Goal: Task Accomplishment & Management: Manage account settings

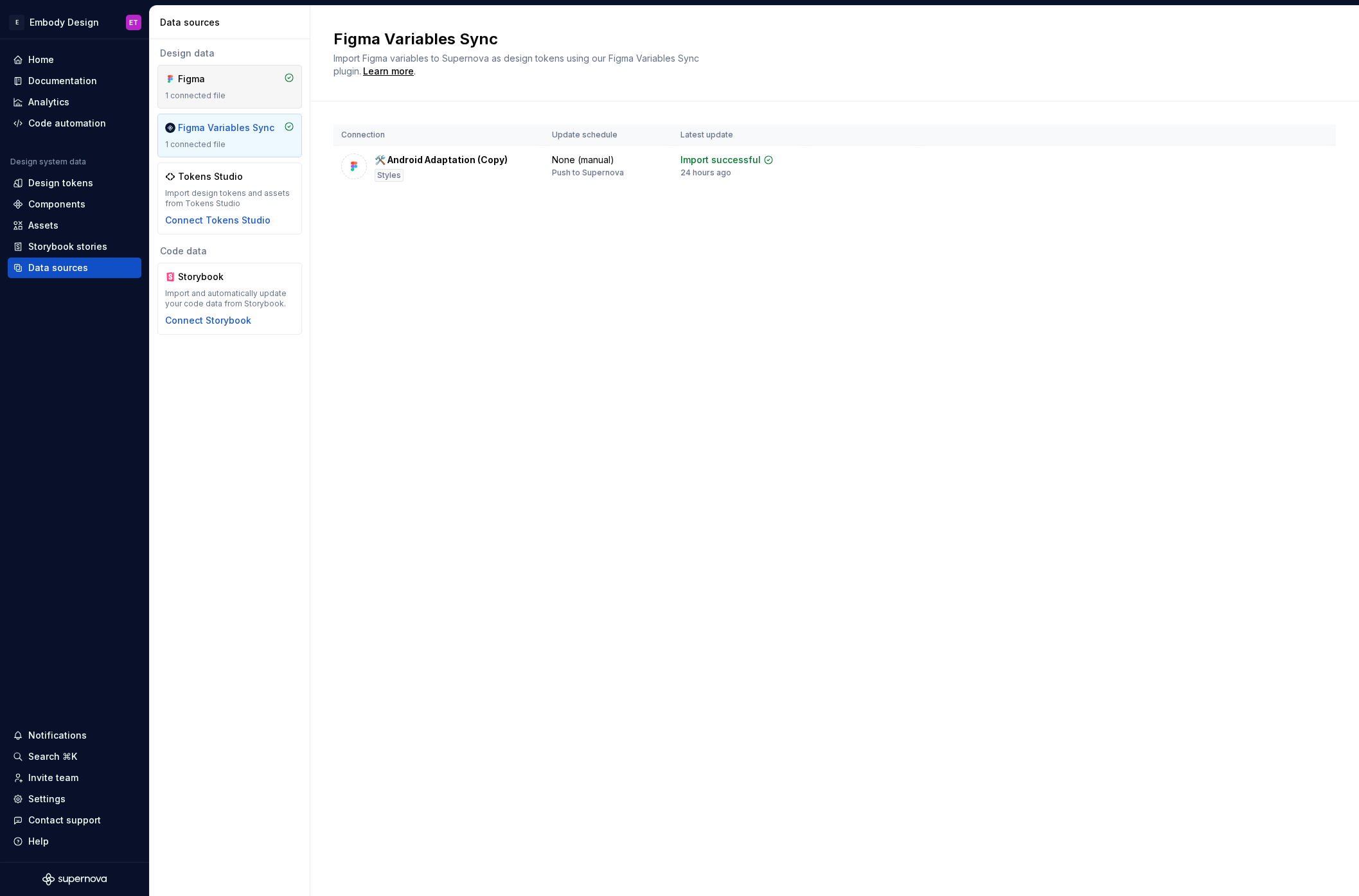
click at [225, 87] on div "Figma 1 connected file" at bounding box center [230, 87] width 129 height 28
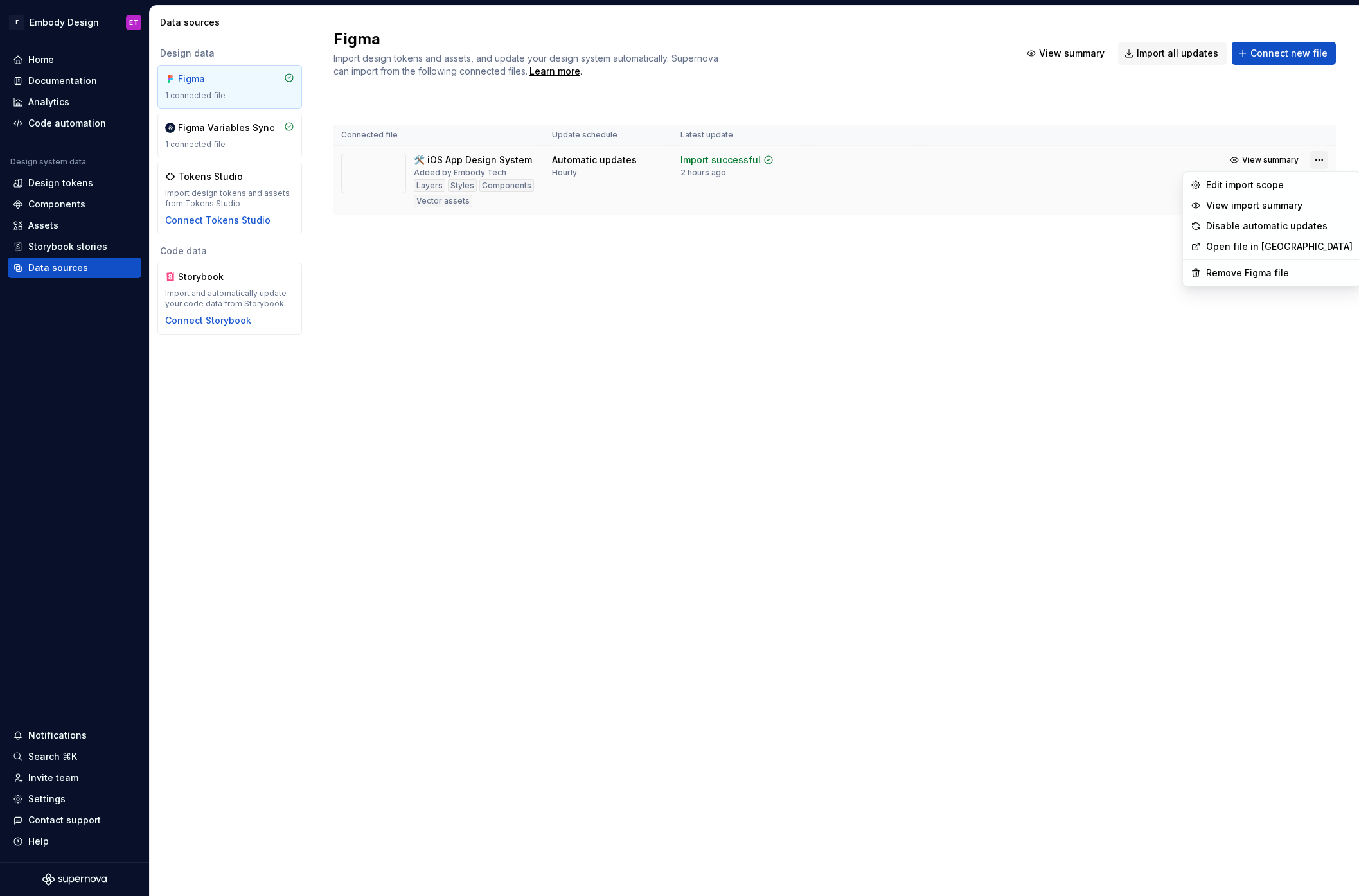
click at [1311, 157] on html "E Embody Design ET Home Documentation Analytics Code automation Design system d…" at bounding box center [680, 448] width 1359 height 896
click at [954, 202] on html "E Embody Design ET Home Documentation Analytics Code automation Design system d…" at bounding box center [680, 448] width 1359 height 896
click at [1318, 159] on html "E Embody Design ET Home Documentation Analytics Code automation Design system d…" at bounding box center [680, 448] width 1359 height 896
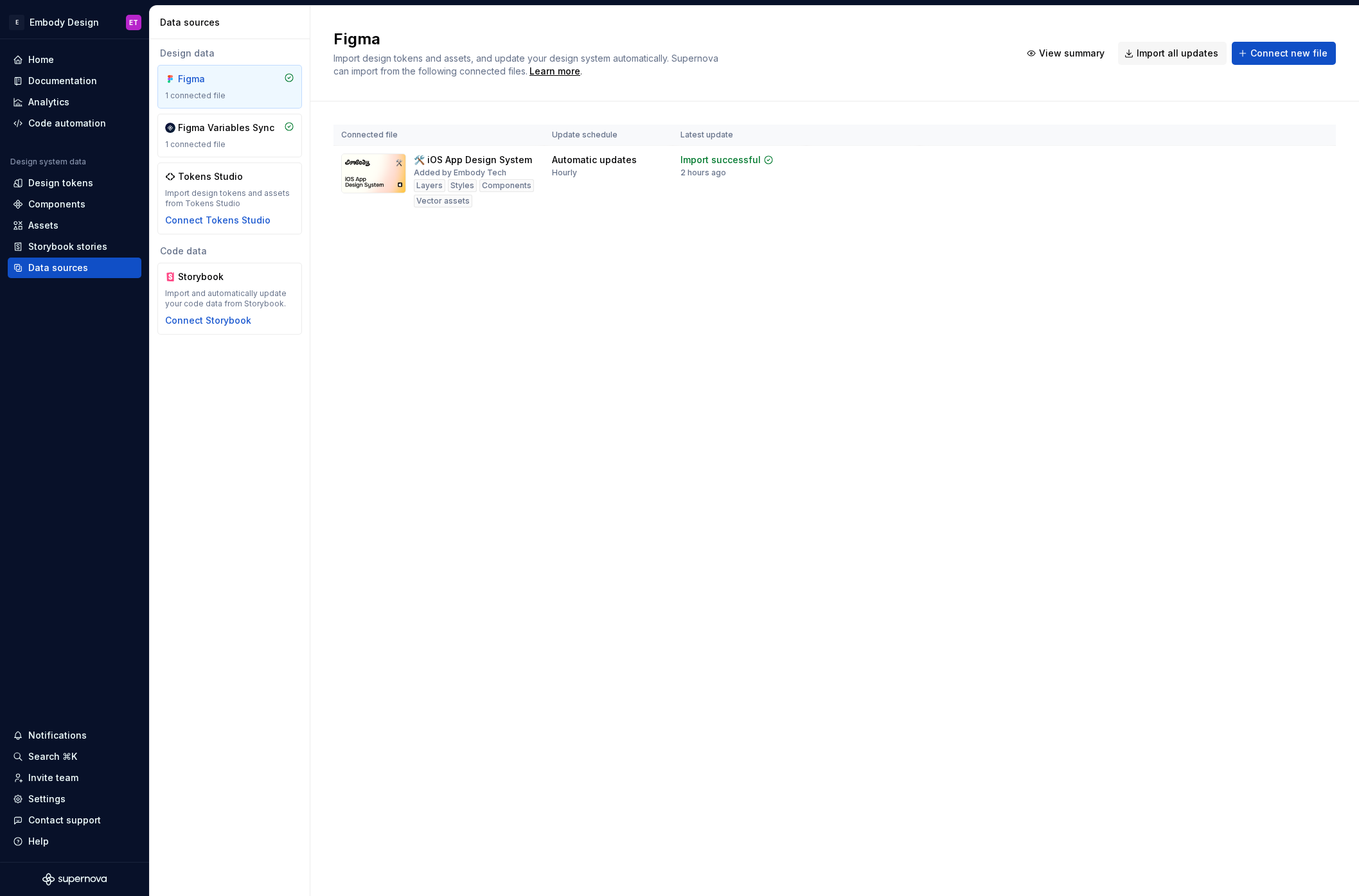
click at [700, 172] on html "E Embody Design ET Home Documentation Analytics Code automation Design system d…" at bounding box center [680, 448] width 1359 height 896
click at [1275, 184] on div "Import updates" at bounding box center [1269, 180] width 59 height 10
click at [438, 467] on div "Figma Import design tokens and assets, and update your design system automatica…" at bounding box center [835, 450] width 1049 height 890
click at [93, 770] on div "Invite team" at bounding box center [74, 777] width 134 height 21
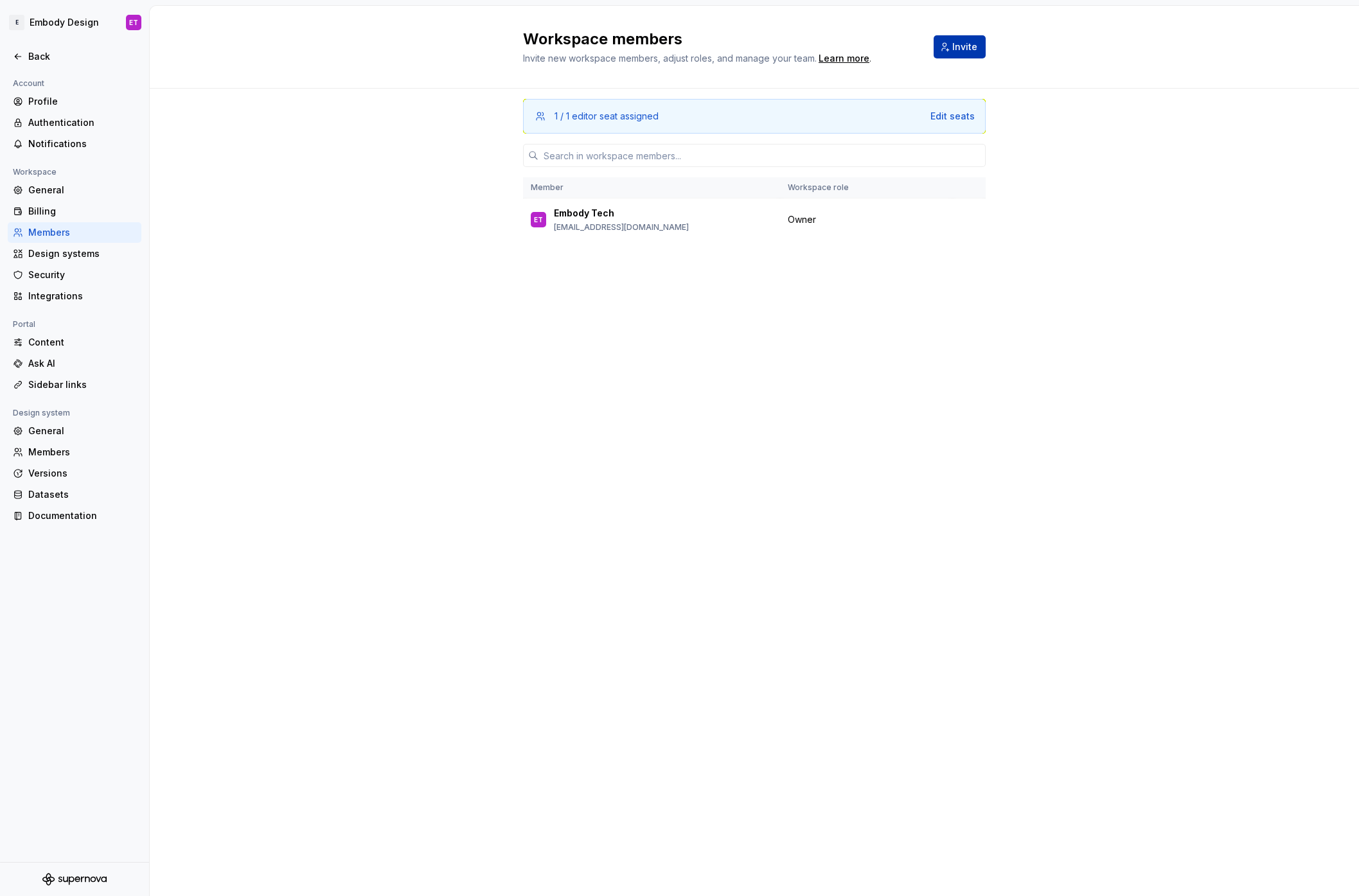
click at [973, 50] on span "Invite" at bounding box center [965, 47] width 25 height 13
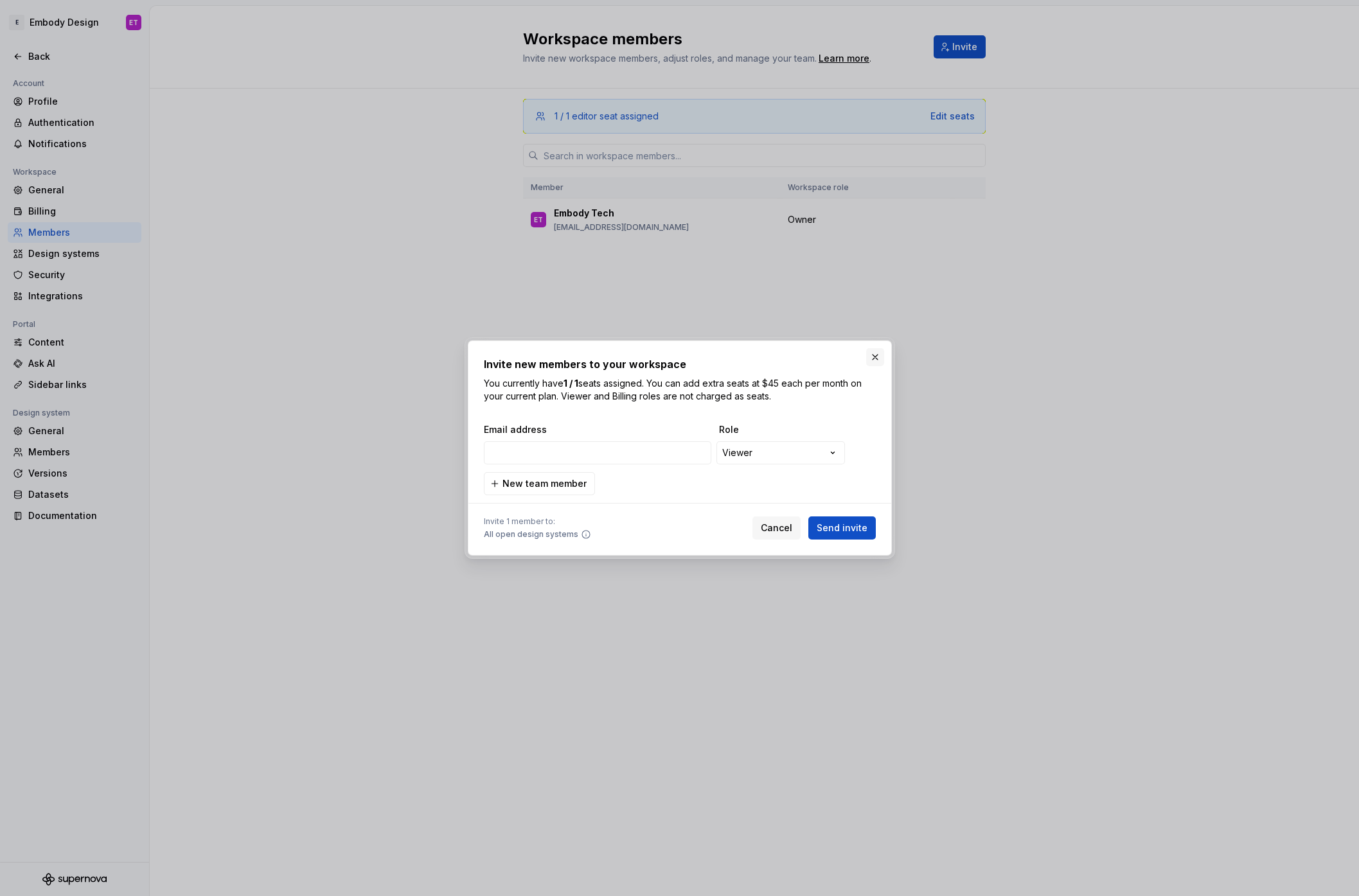
click at [875, 358] on button "button" at bounding box center [875, 357] width 18 height 18
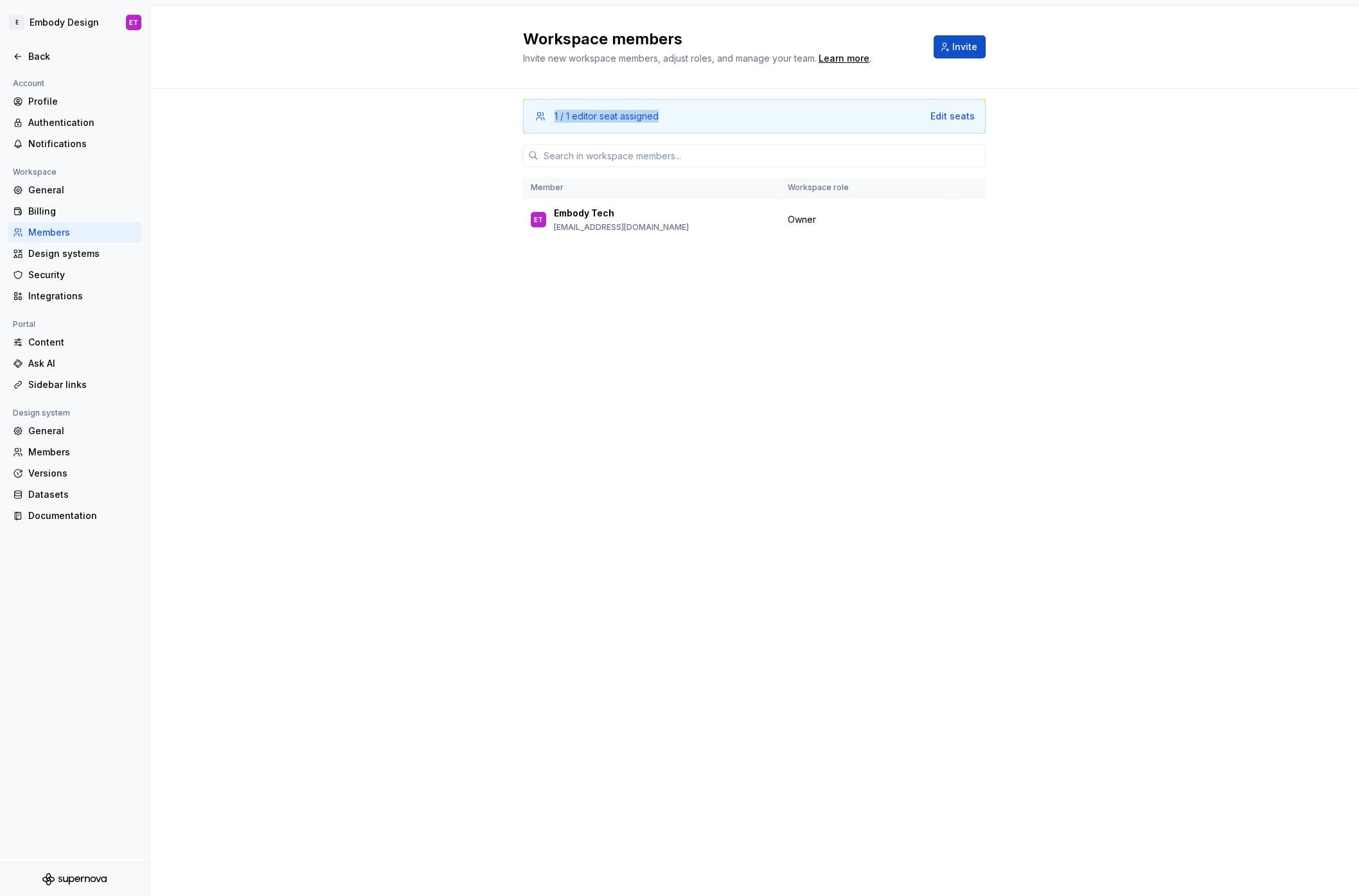
drag, startPoint x: 680, startPoint y: 110, endPoint x: 537, endPoint y: 114, distance: 143.1
click at [537, 114] on div "1 / 1 editor seat assigned Edit seats" at bounding box center [754, 117] width 441 height 13
click at [634, 334] on div "1 / 1 editor seat assigned Edit seats Member Workspace role ET Embody Tech [EMA…" at bounding box center [754, 468] width 463 height 759
click at [40, 57] on div "Back" at bounding box center [81, 57] width 107 height 13
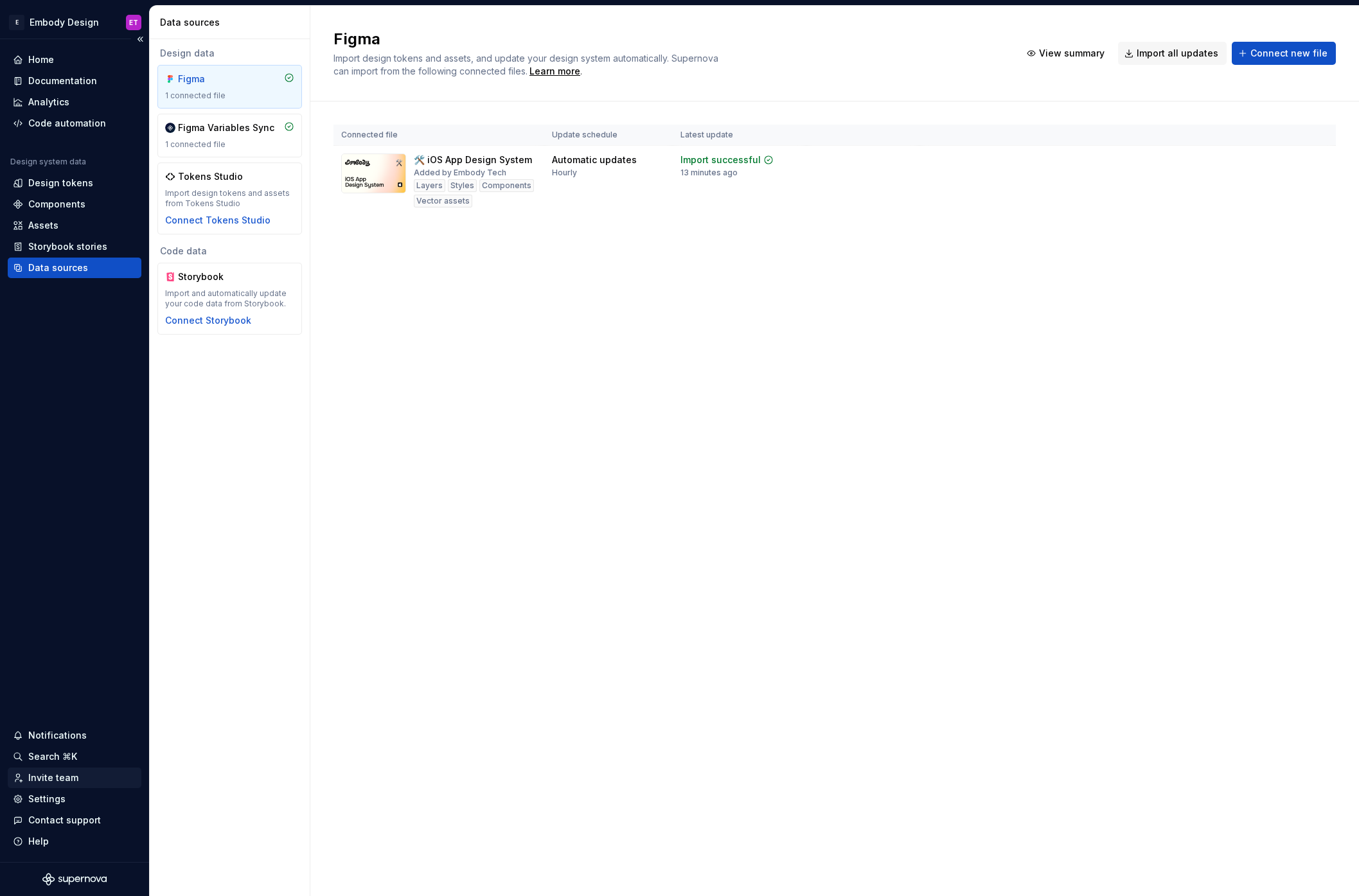
click at [55, 775] on div "Invite team" at bounding box center [53, 778] width 50 height 13
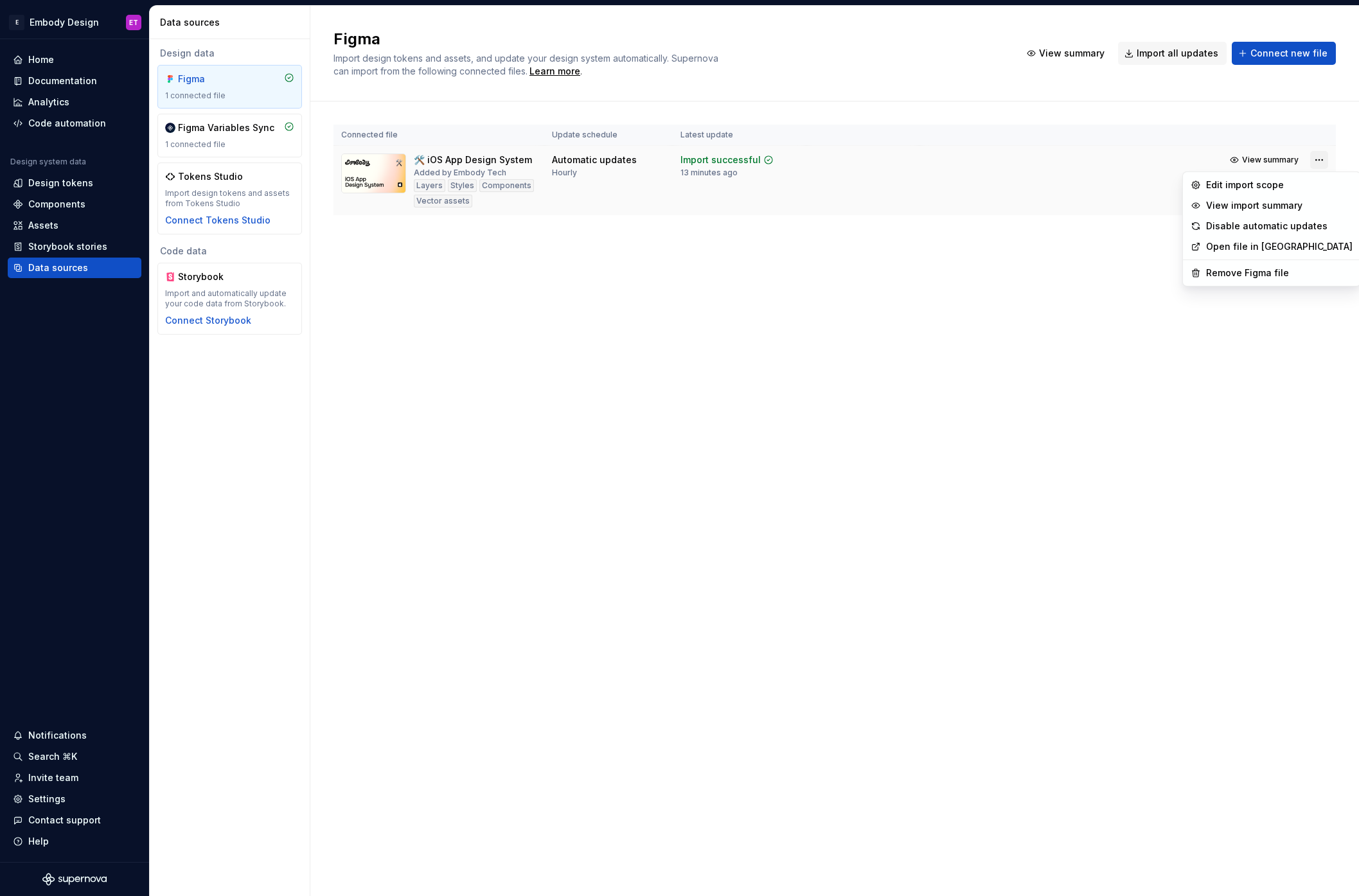
click at [1314, 165] on html "E Embody Design ET Home Documentation Analytics Code automation Design system d…" at bounding box center [680, 448] width 1359 height 896
click at [1247, 268] on div "Remove Figma file" at bounding box center [1279, 273] width 147 height 13
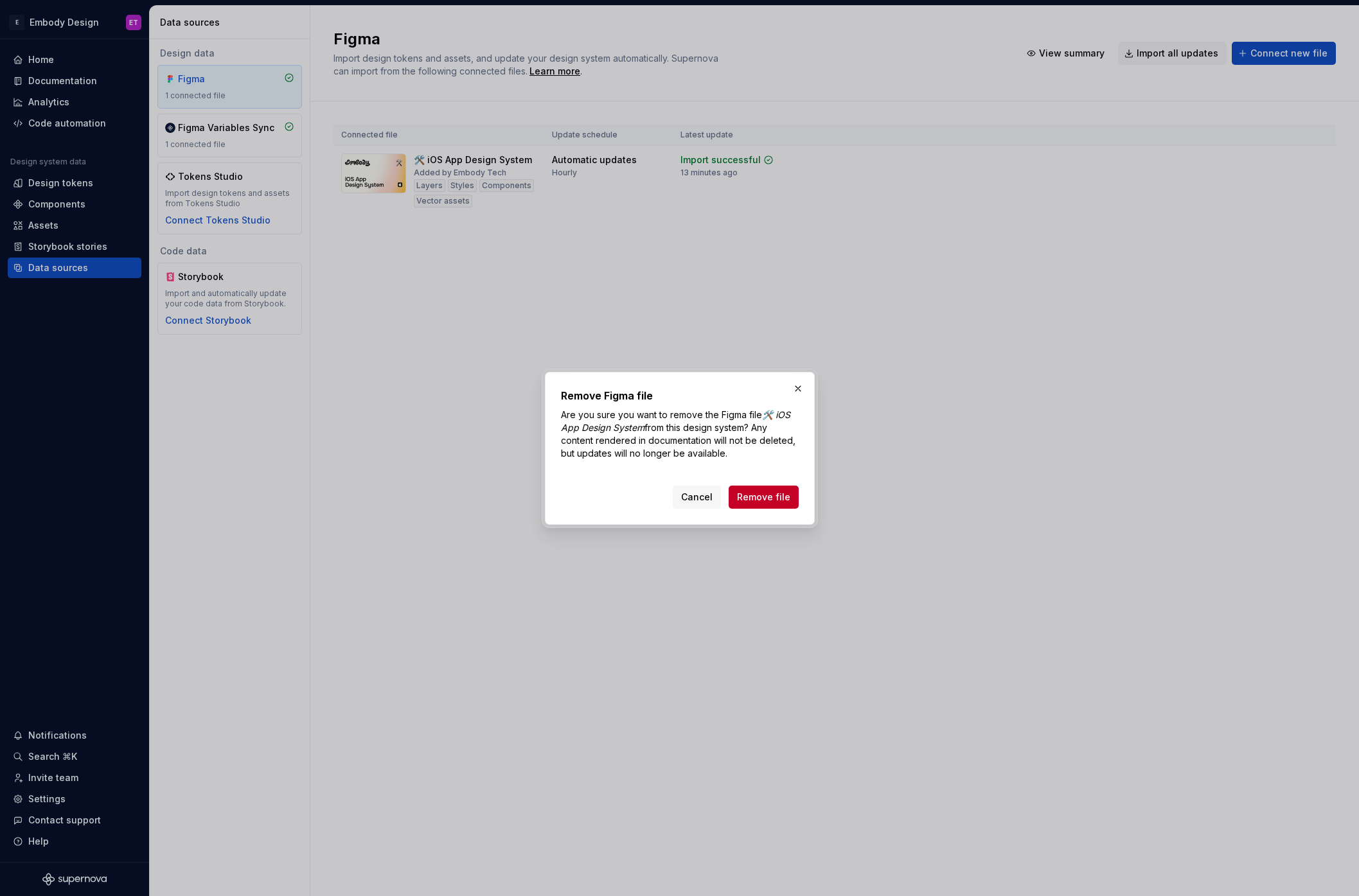
click at [780, 480] on div "Cancel Remove file" at bounding box center [680, 494] width 237 height 28
click at [780, 487] on button "Remove file" at bounding box center [764, 497] width 70 height 23
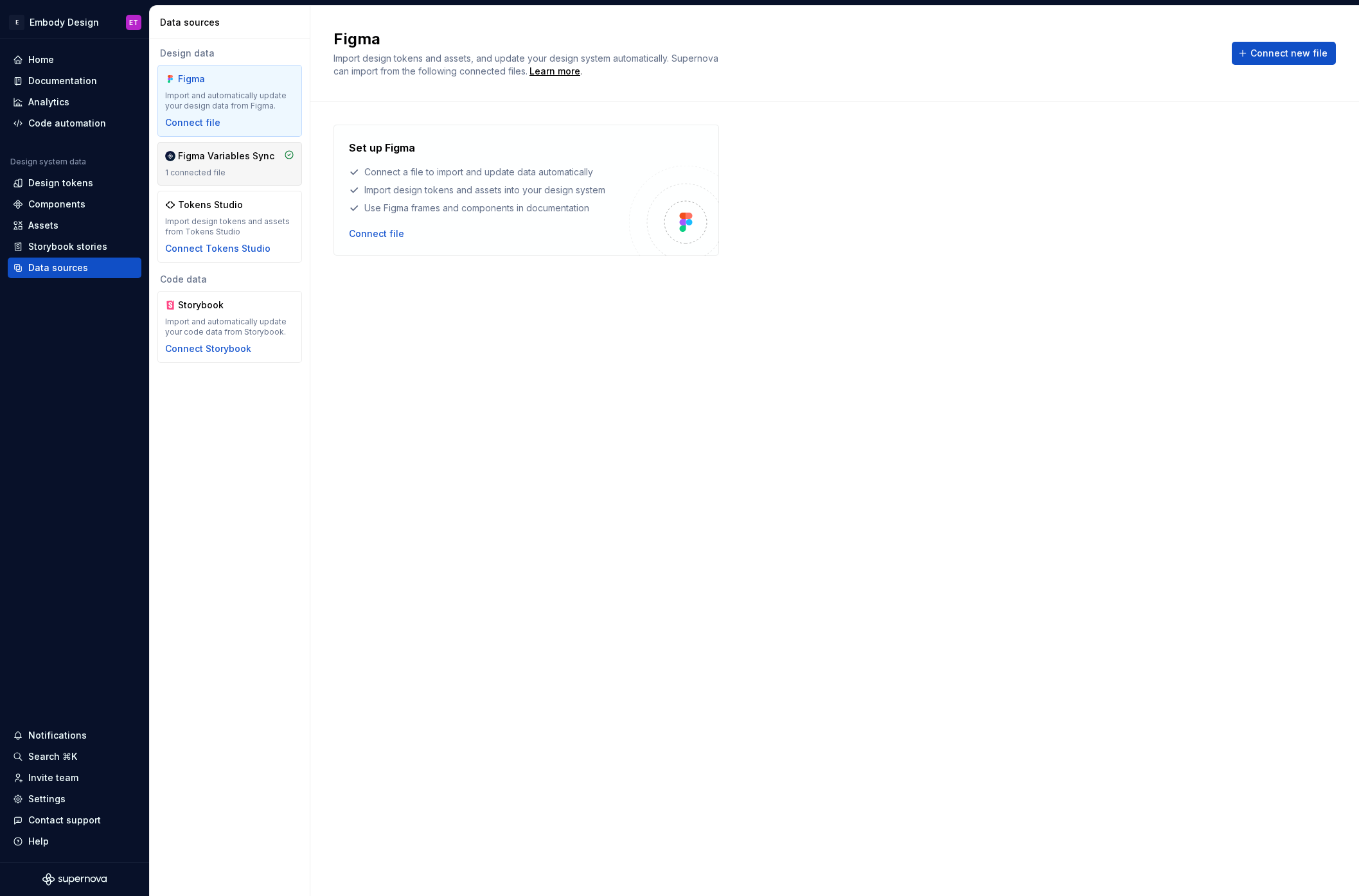
click at [219, 167] on div "1 connected file" at bounding box center [230, 172] width 129 height 10
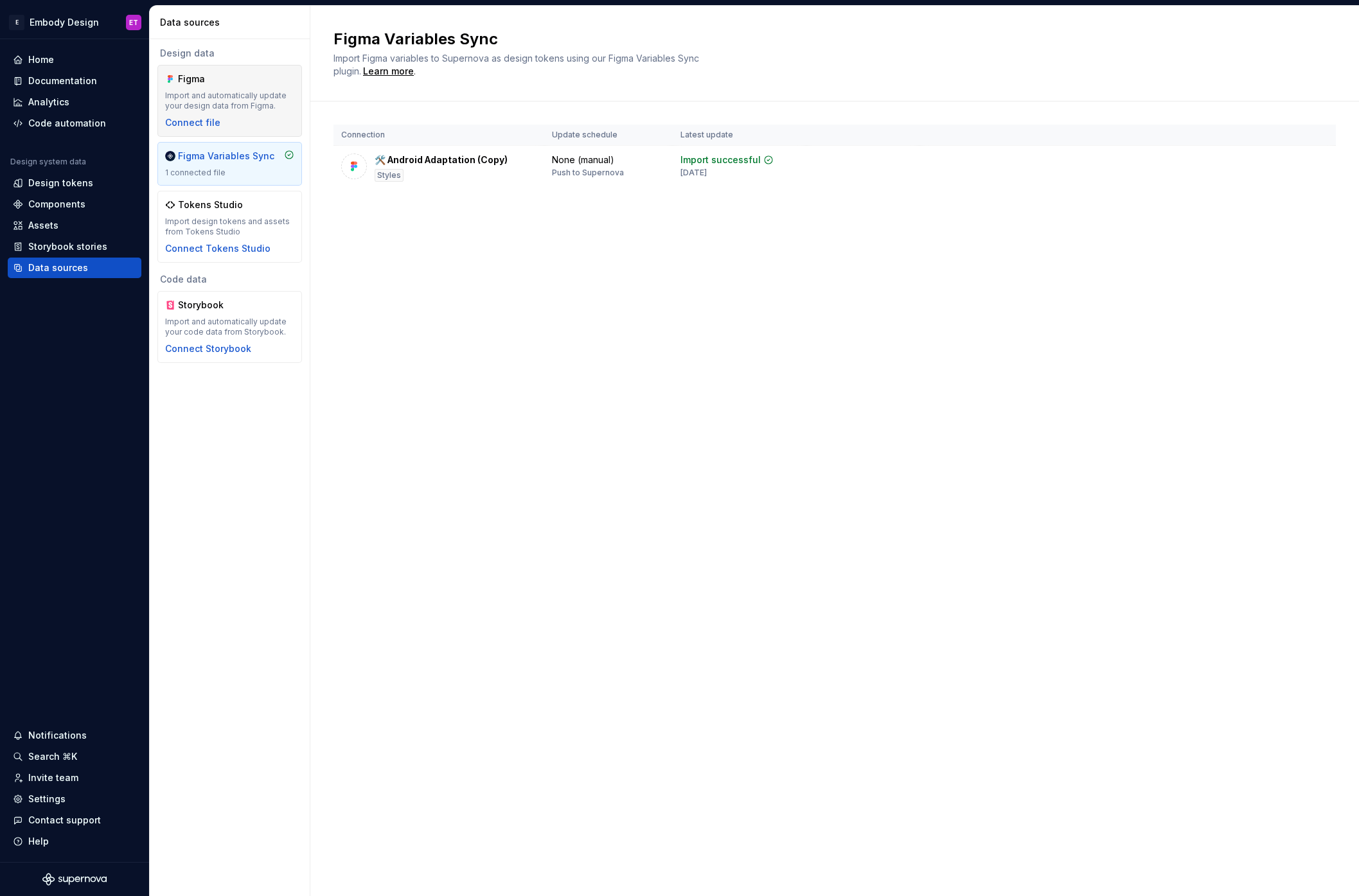
click at [244, 109] on div "Import and automatically update your design data from Figma." at bounding box center [230, 101] width 129 height 21
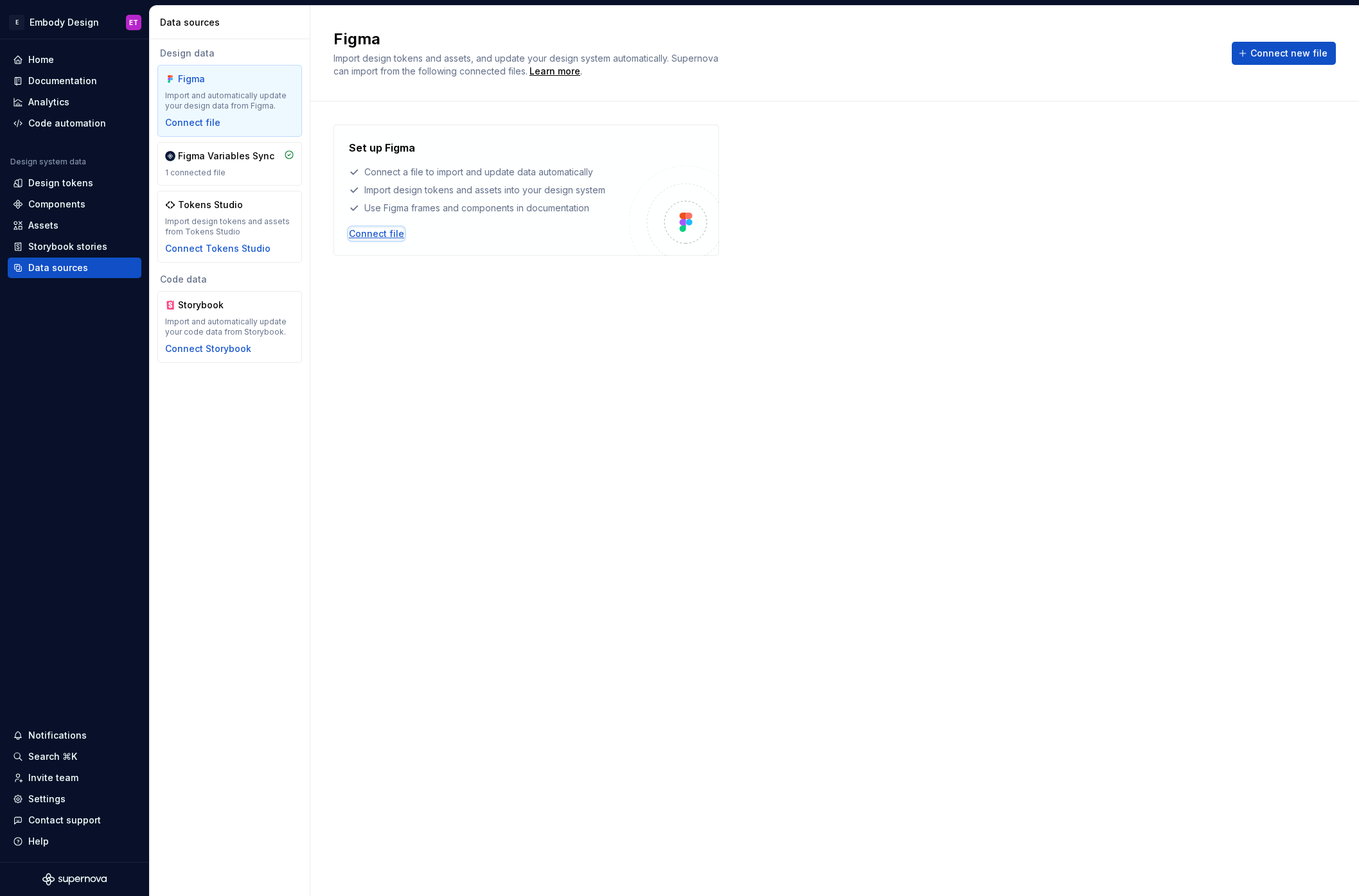
click at [374, 237] on div "Connect file" at bounding box center [376, 234] width 55 height 13
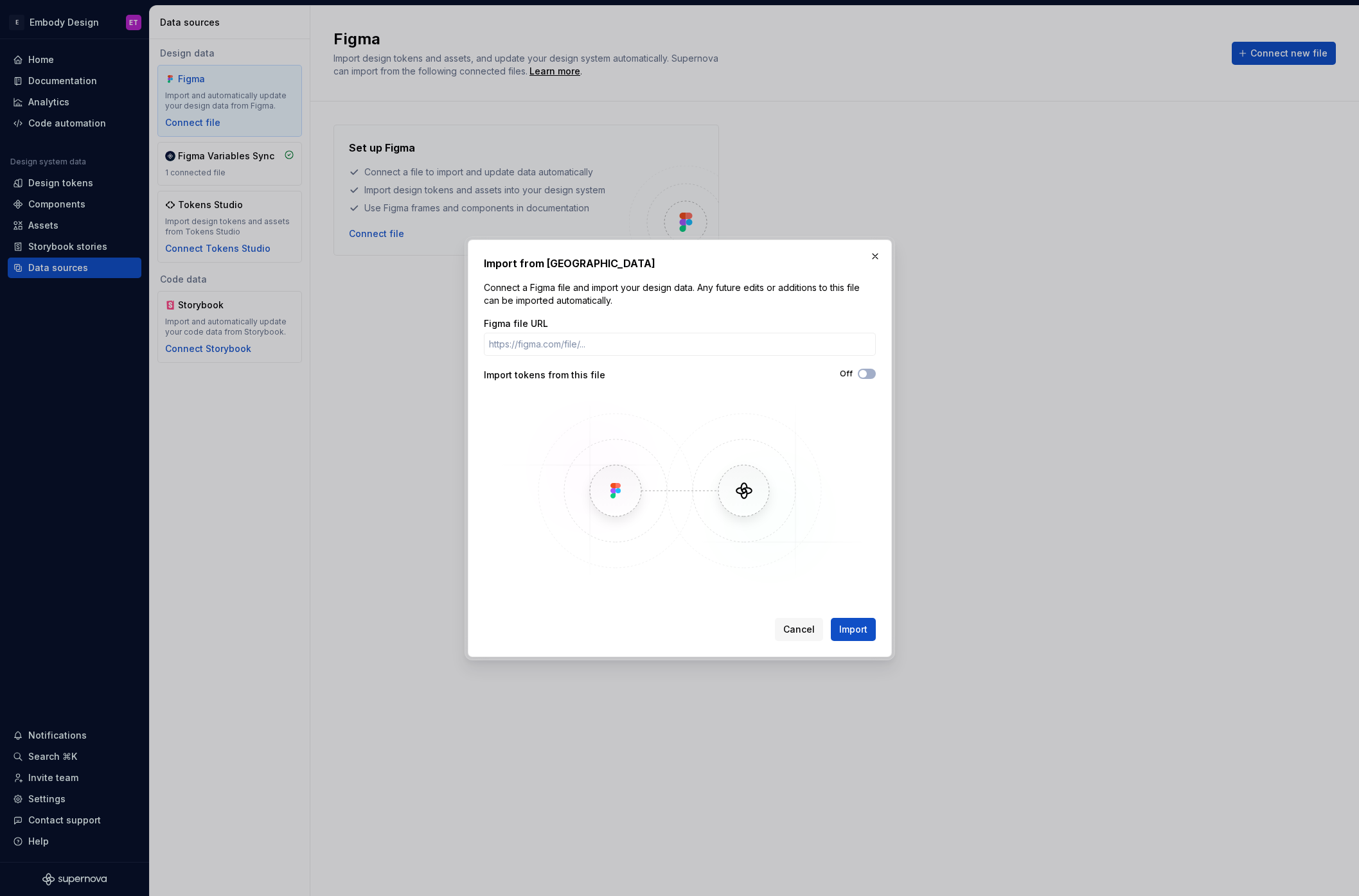
click at [875, 395] on div "Figma file URL Import tokens from this file Off" at bounding box center [680, 452] width 392 height 270
click at [666, 342] on input "Figma file URL" at bounding box center [680, 344] width 392 height 23
click at [603, 346] on input "Figma file URL" at bounding box center [680, 344] width 392 height 23
paste input "[URL][DOMAIN_NAME]"
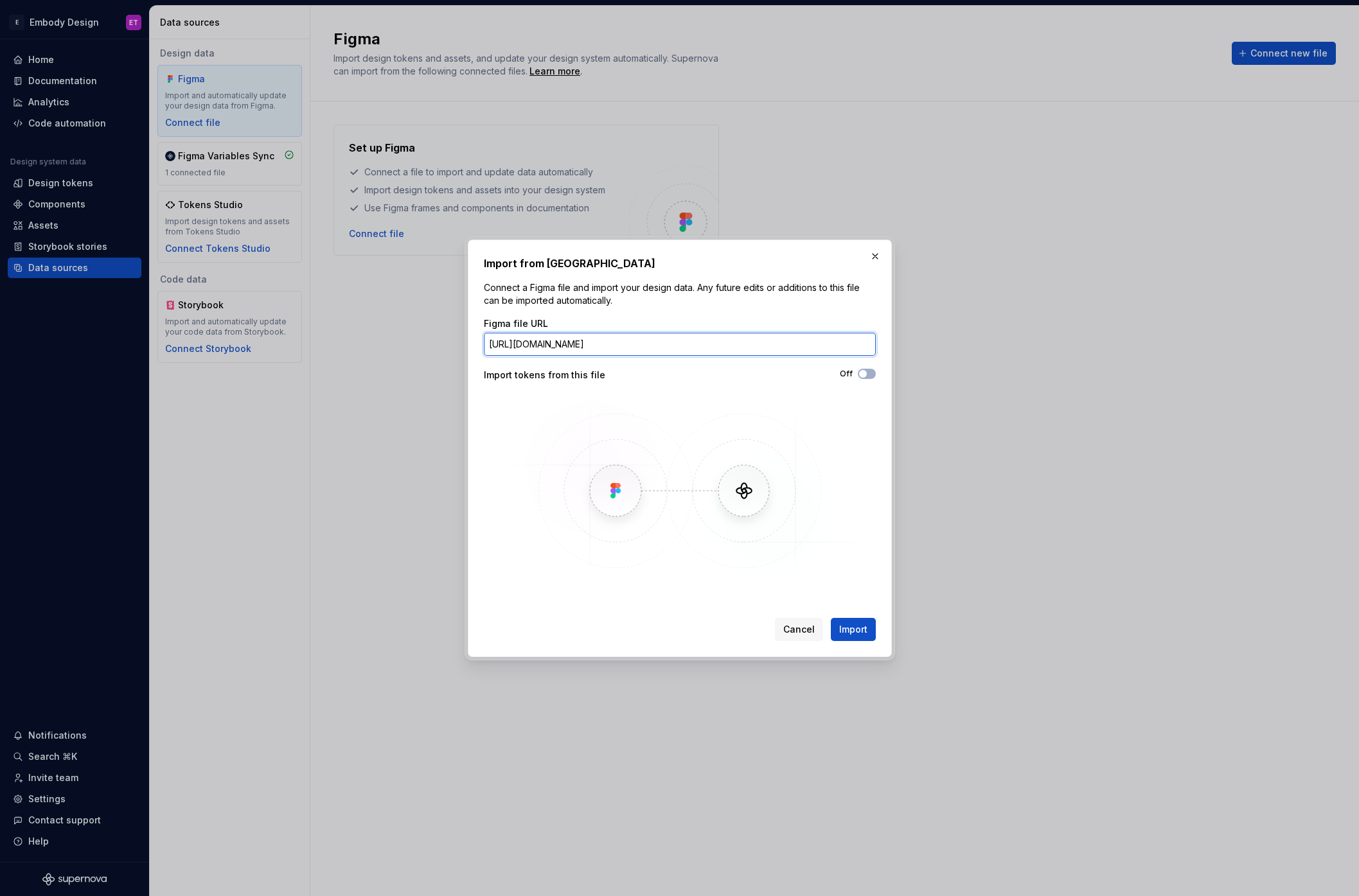
type input "[URL][DOMAIN_NAME]"
click at [876, 373] on div "Import from Figma Connect a Figma file and import your design data. Any future …" at bounding box center [680, 448] width 424 height 418
click at [870, 381] on div "Figma file URL [URL][DOMAIN_NAME] Import tokens from this file Off" at bounding box center [680, 452] width 392 height 270
click at [870, 376] on button "Off" at bounding box center [866, 374] width 18 height 10
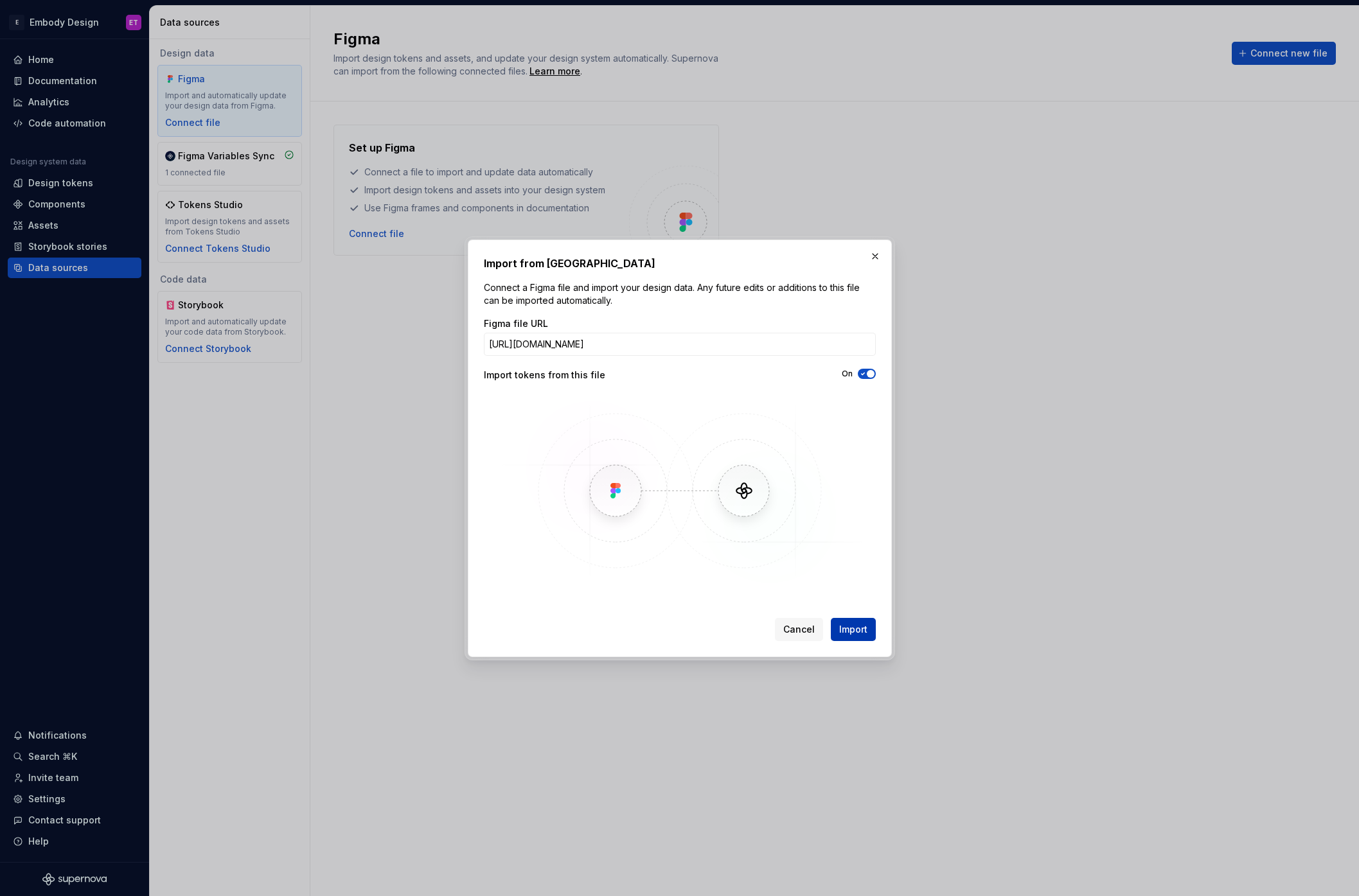
click at [858, 632] on span "Import" at bounding box center [853, 630] width 28 height 13
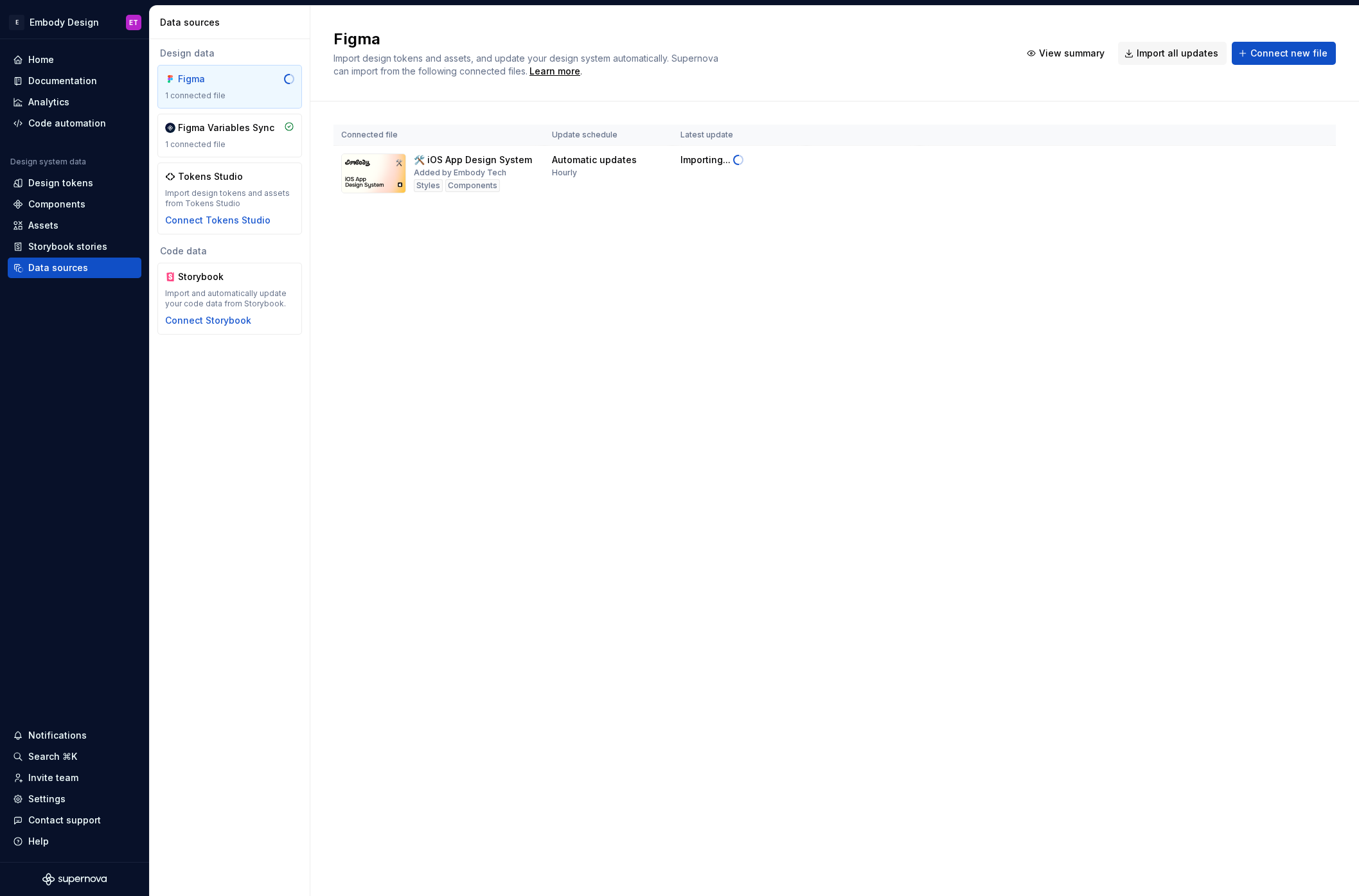
click at [636, 364] on div "Figma Import design tokens and assets, and update your design system automatica…" at bounding box center [835, 450] width 1049 height 890
click at [1327, 157] on html "E Embody Design ET Home Documentation Analytics Code automation Design system d…" at bounding box center [680, 448] width 1359 height 896
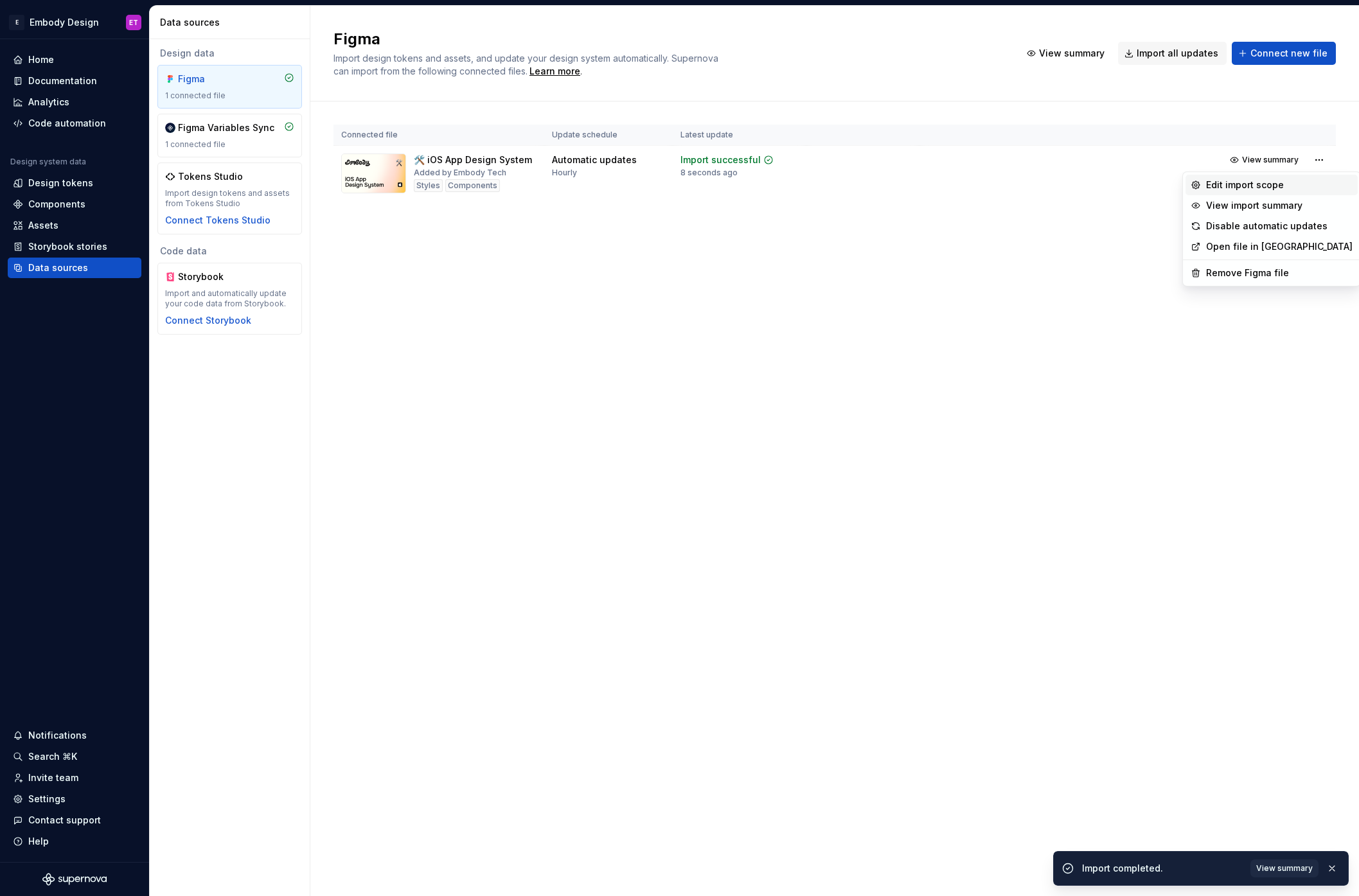
click at [1259, 186] on div "Edit import scope" at bounding box center [1279, 185] width 147 height 13
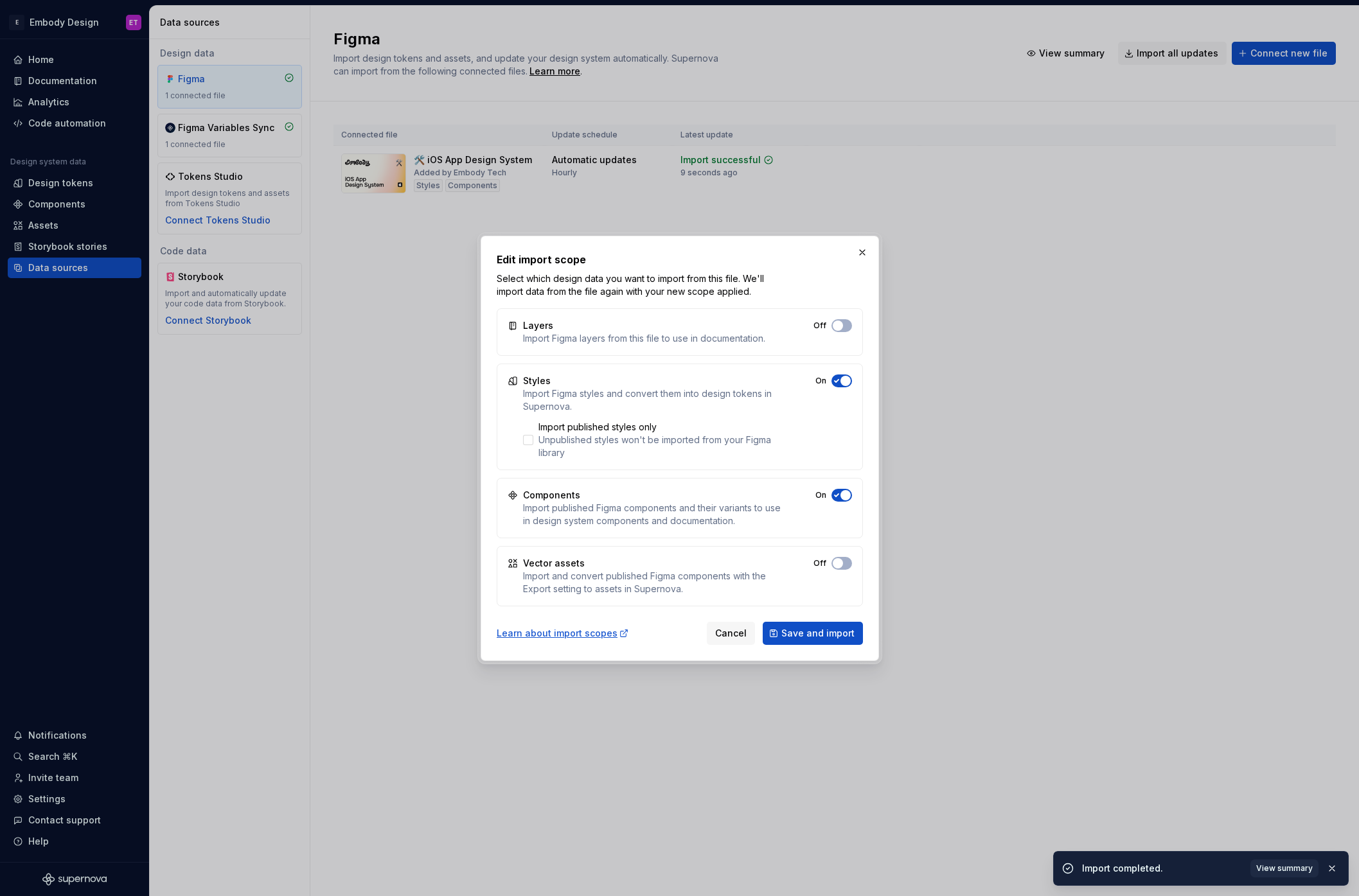
click at [857, 328] on div "Layers Import Figma layers from this file to use in documentation. Off" at bounding box center [680, 332] width 366 height 48
click at [851, 325] on button "Off" at bounding box center [841, 326] width 21 height 13
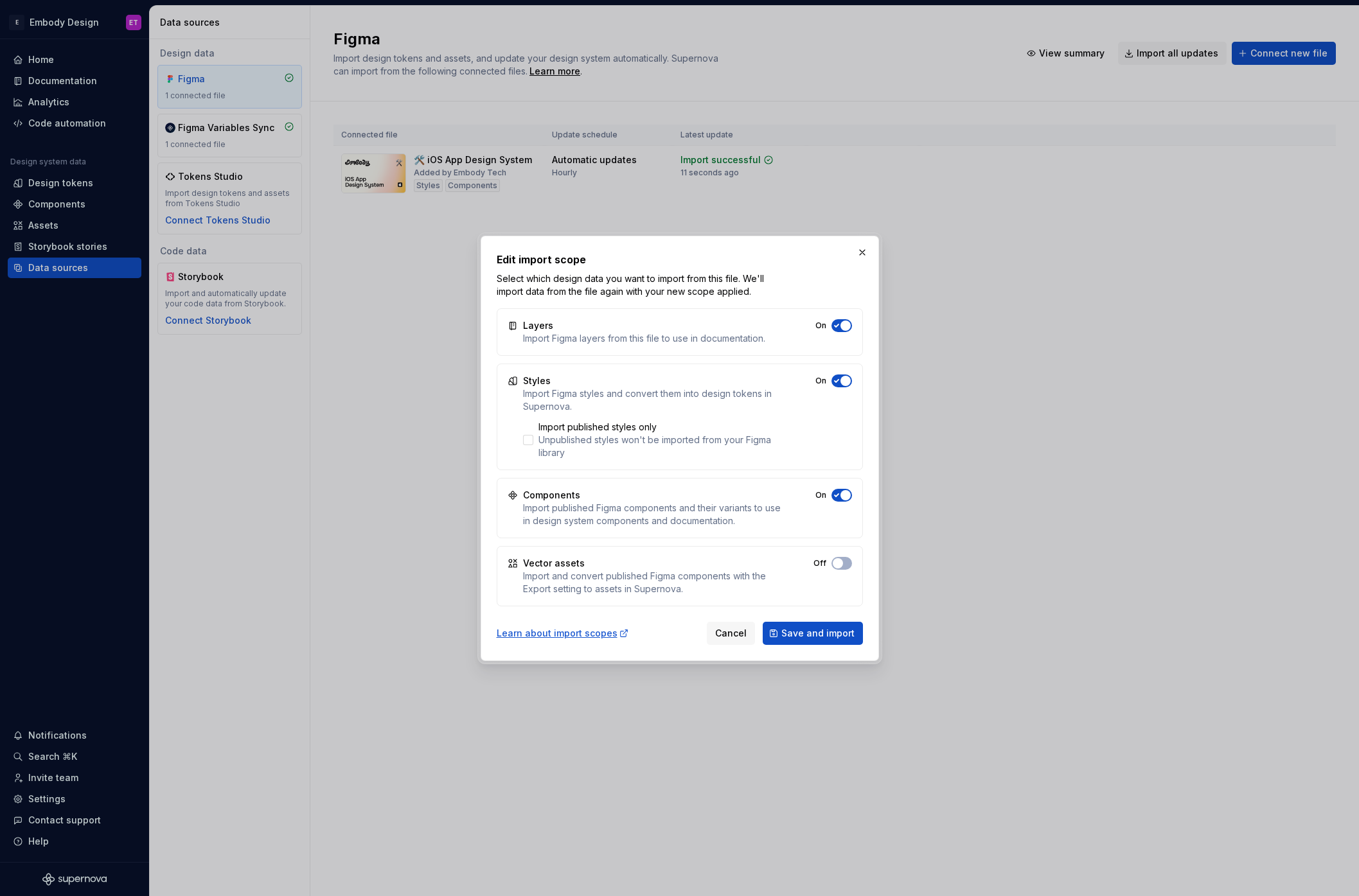
click at [852, 566] on div "Vector assets Import and convert published Figma components with the Export set…" at bounding box center [680, 576] width 366 height 61
click at [850, 563] on button "On" at bounding box center [841, 563] width 21 height 13
click at [826, 636] on span "Save and import" at bounding box center [818, 633] width 73 height 13
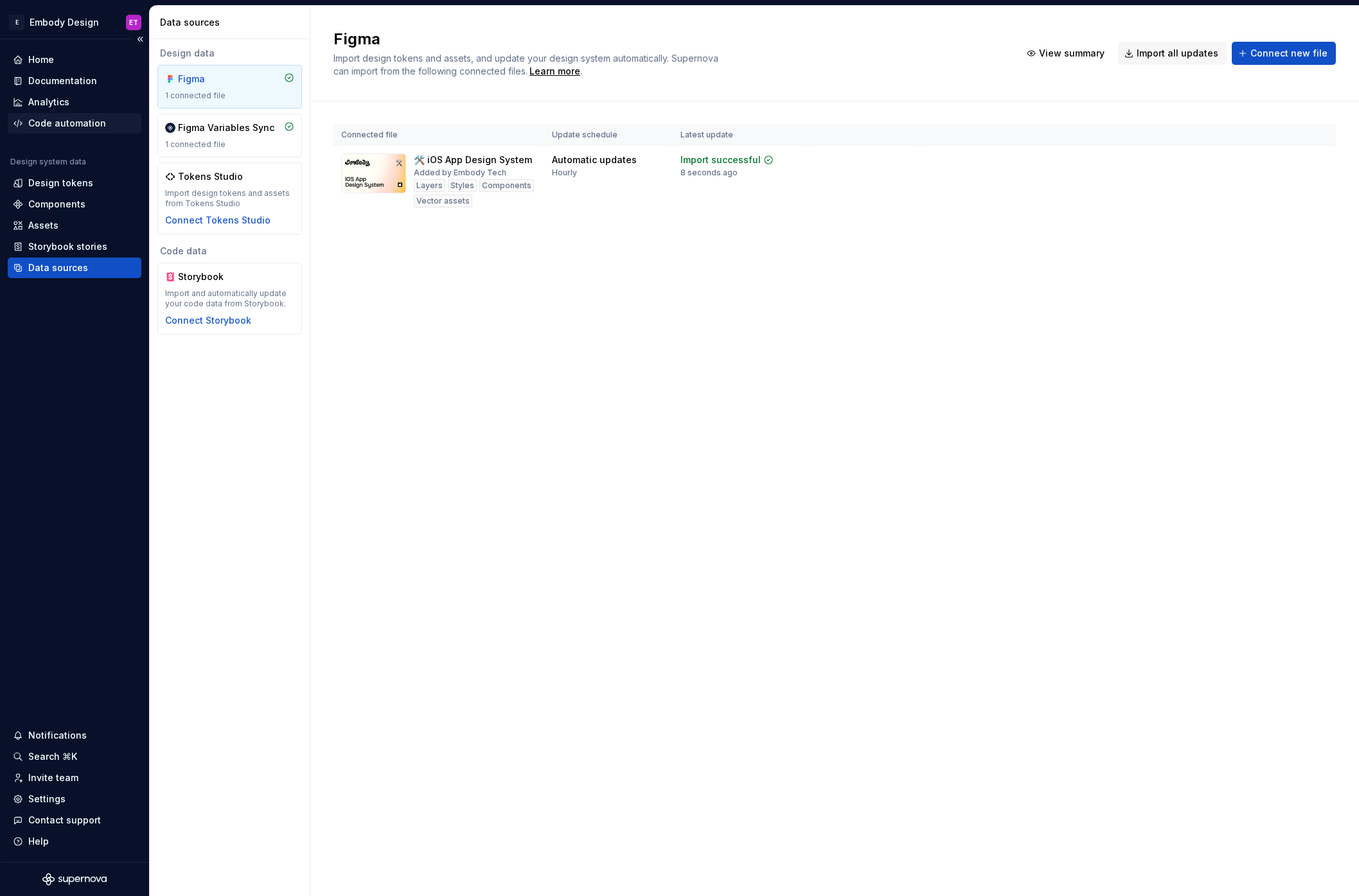
click at [90, 122] on div "Code automation" at bounding box center [66, 123] width 78 height 13
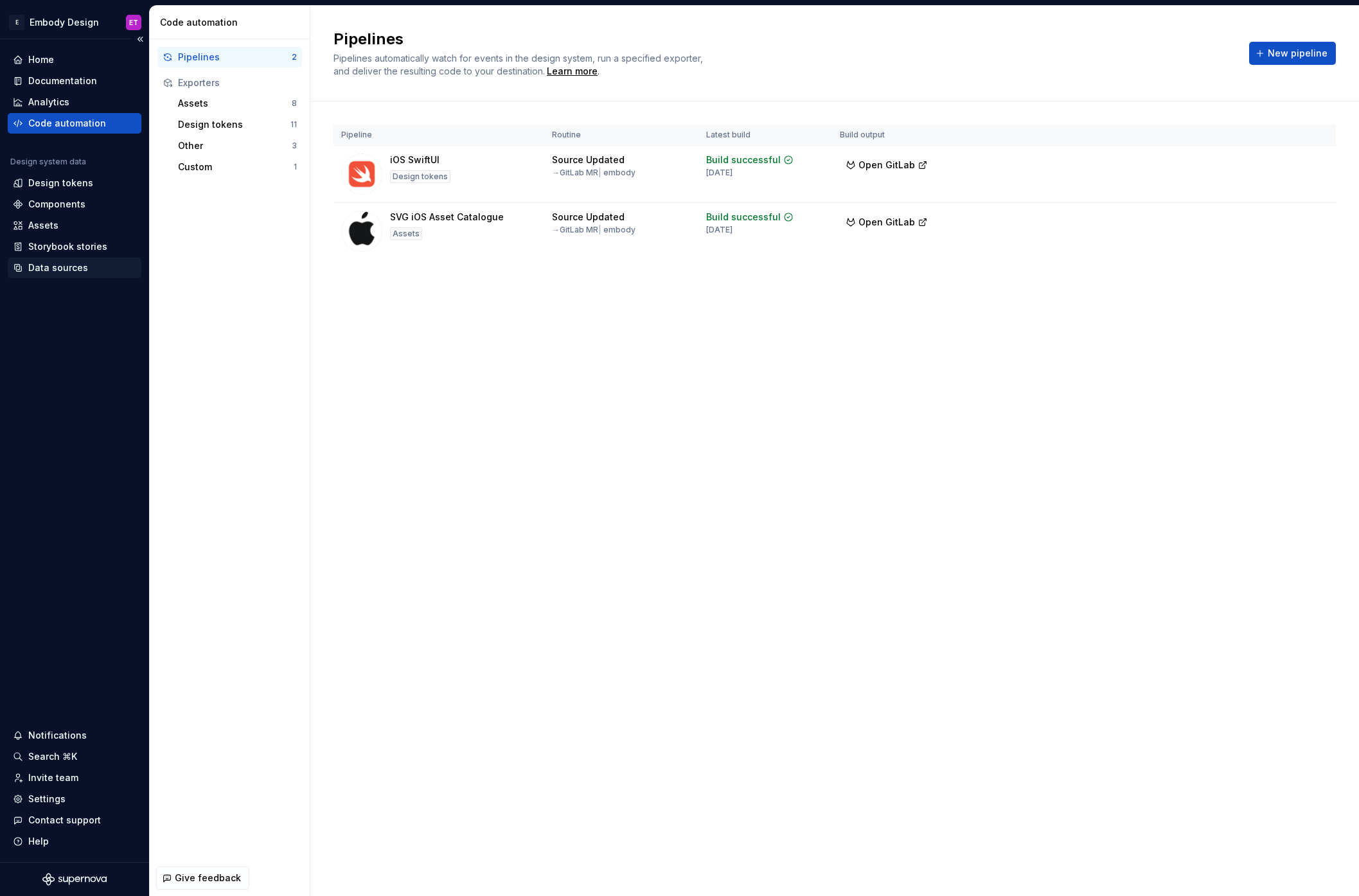
click at [77, 267] on div "Data sources" at bounding box center [58, 268] width 60 height 13
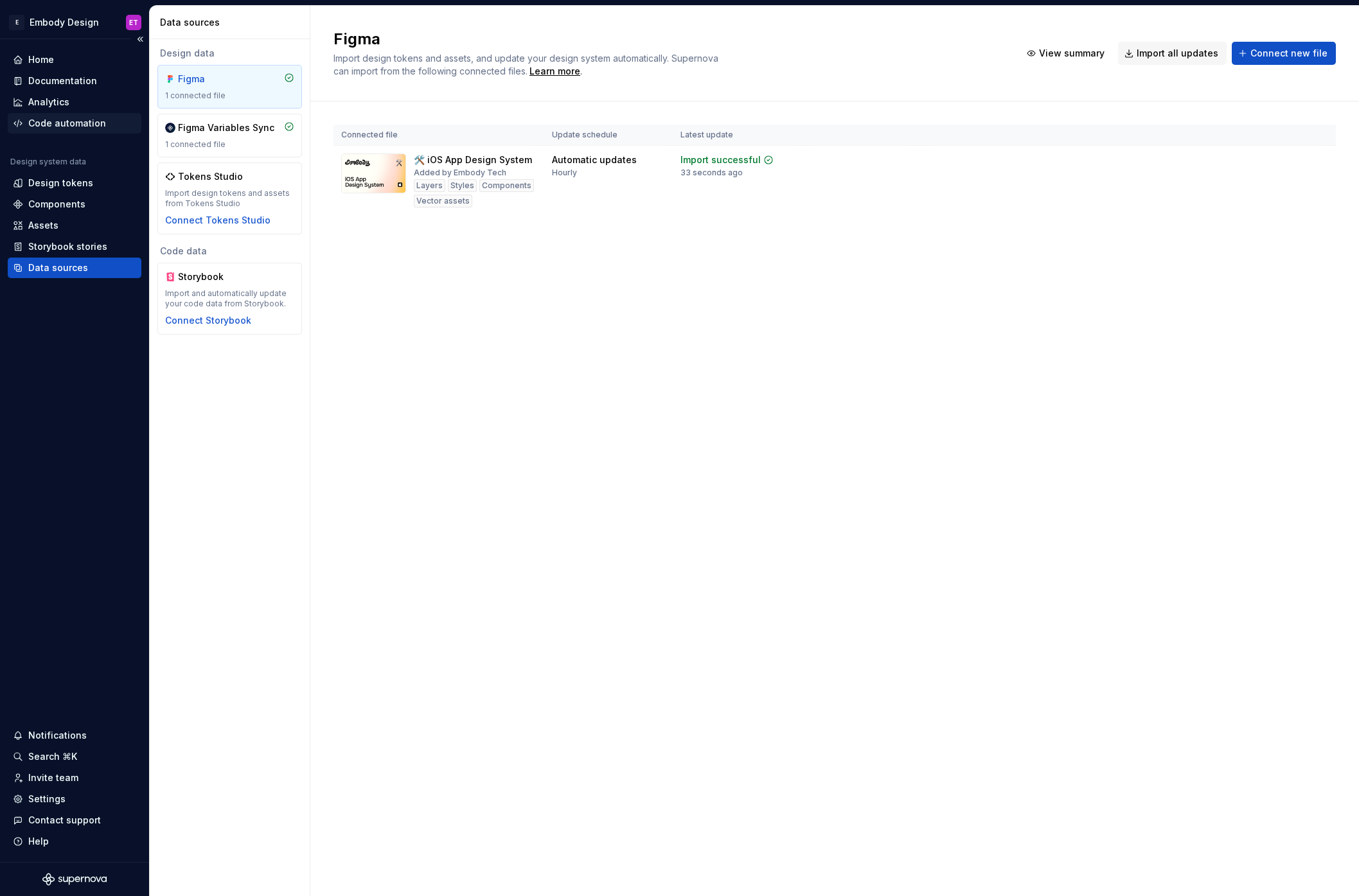
click at [75, 129] on div "Code automation" at bounding box center [66, 123] width 78 height 13
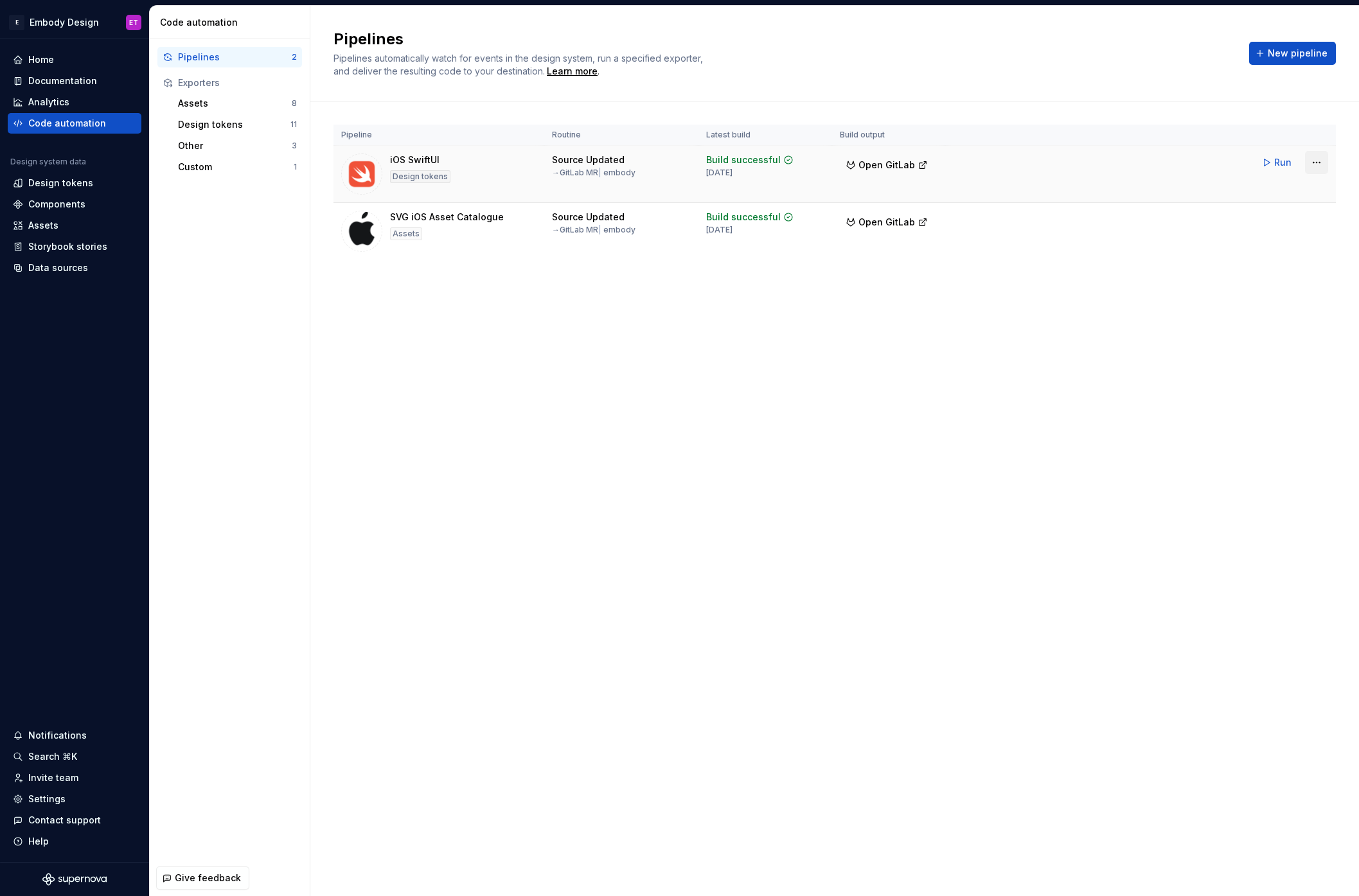
click at [1309, 159] on html "E Embody Design ET Home Documentation Analytics Code automation Design system d…" at bounding box center [680, 448] width 1359 height 896
click at [1303, 192] on div "Edit pipeline" at bounding box center [1300, 191] width 110 height 13
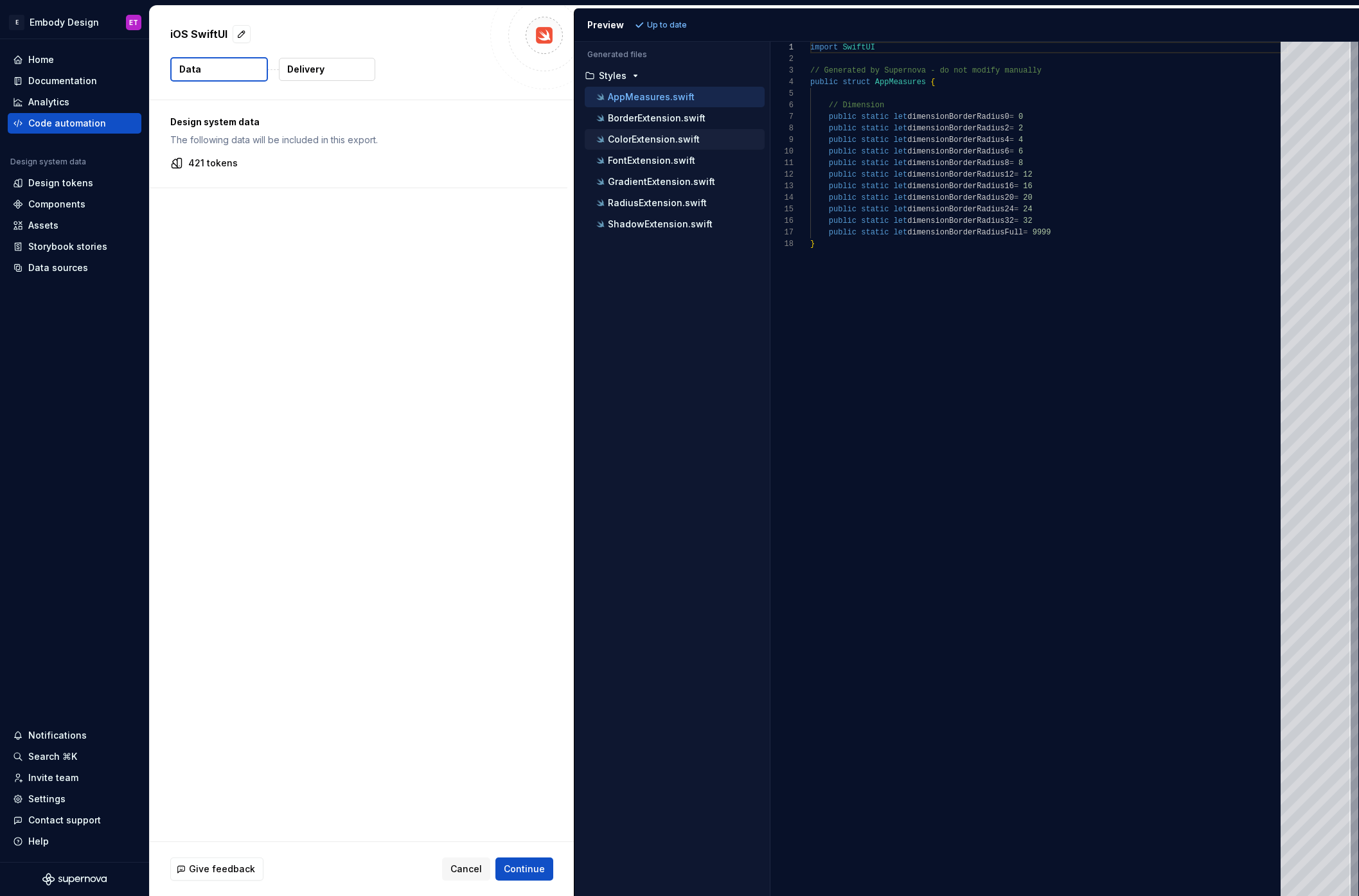
click at [662, 143] on p "ColorExtension.swift" at bounding box center [653, 139] width 92 height 10
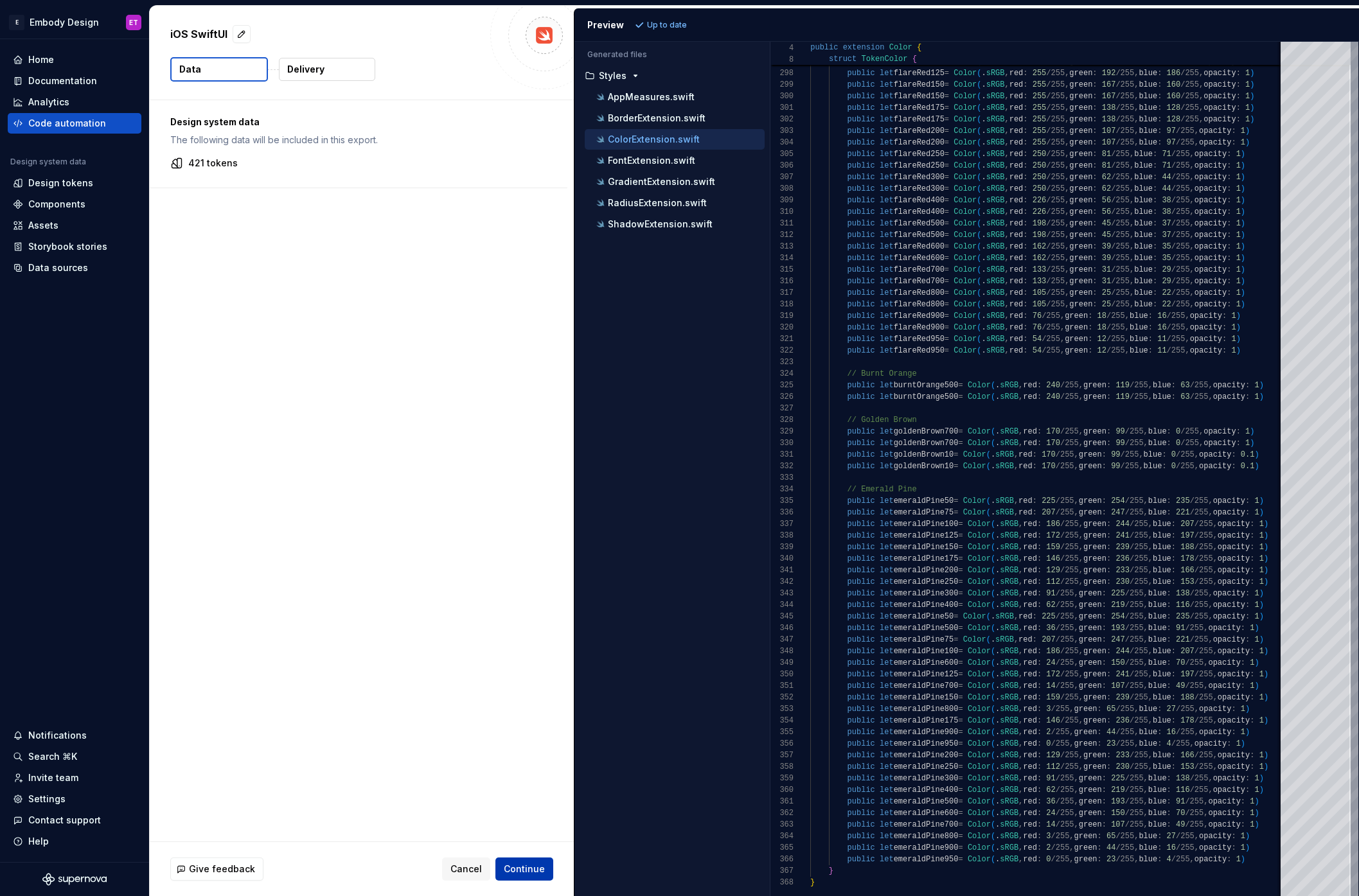
click at [538, 866] on span "Continue" at bounding box center [524, 869] width 41 height 13
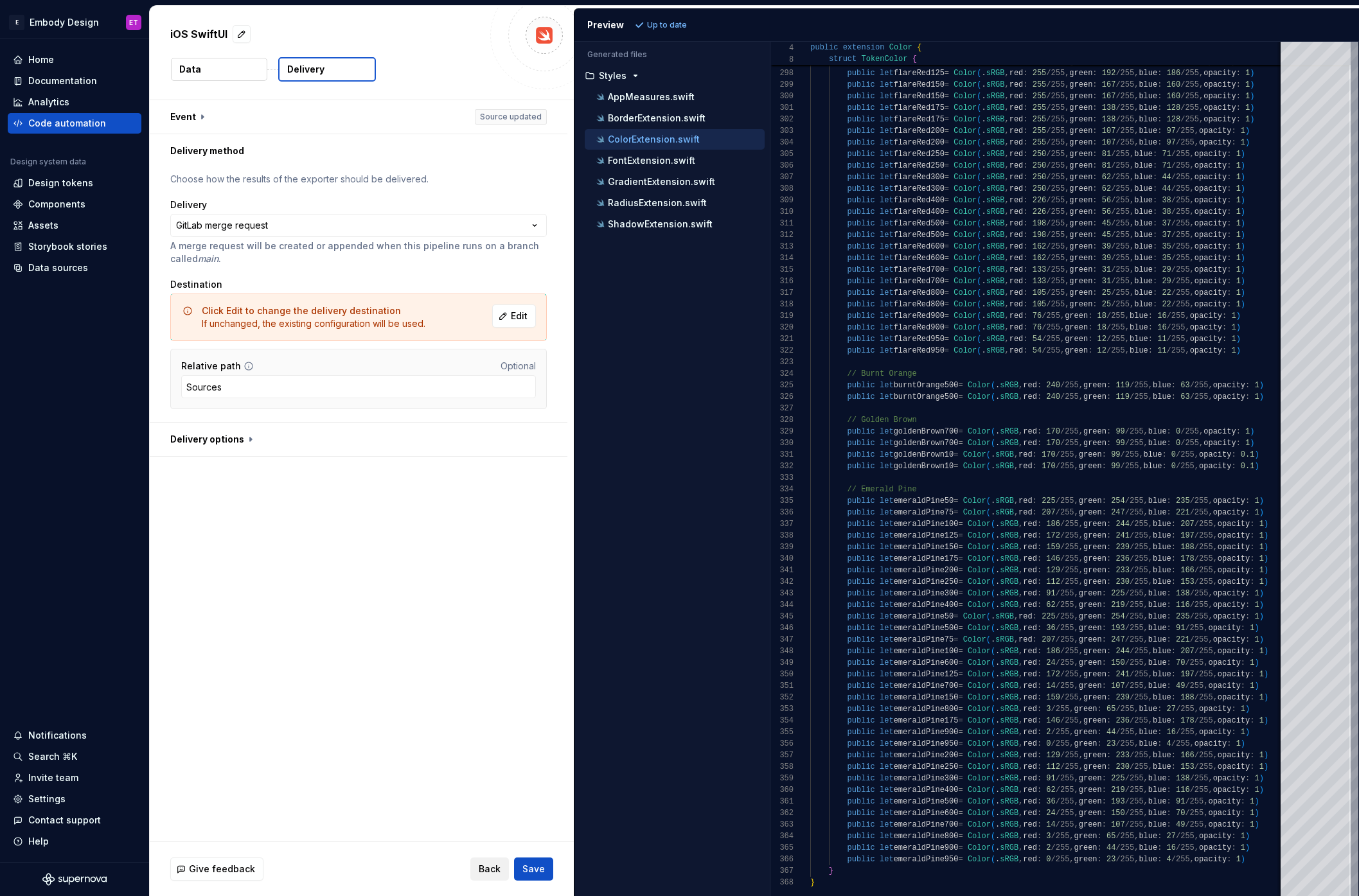
click at [491, 870] on span "Back" at bounding box center [489, 869] width 21 height 13
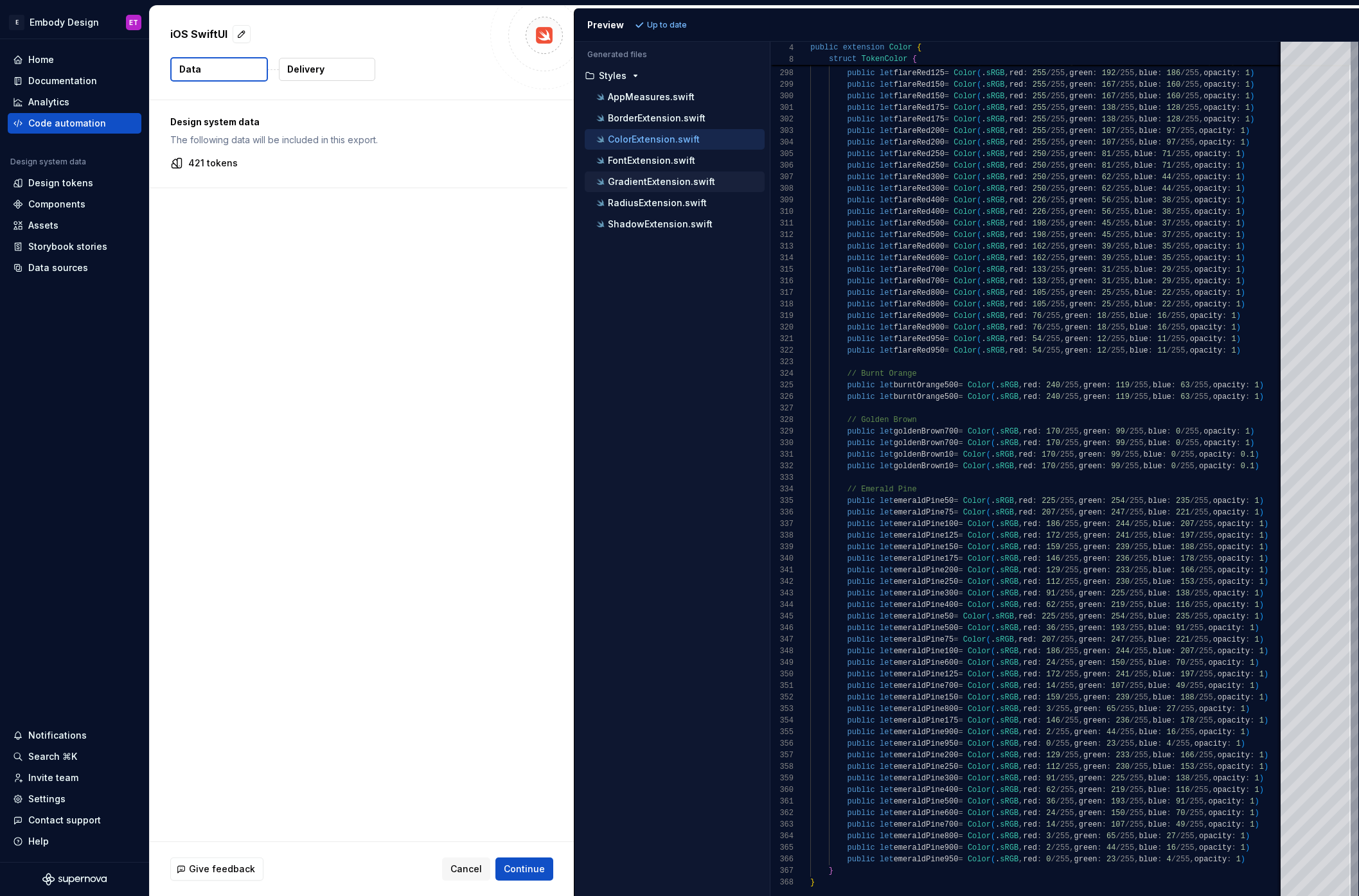
click at [628, 188] on button "GradientExtension.swift" at bounding box center [675, 181] width 179 height 14
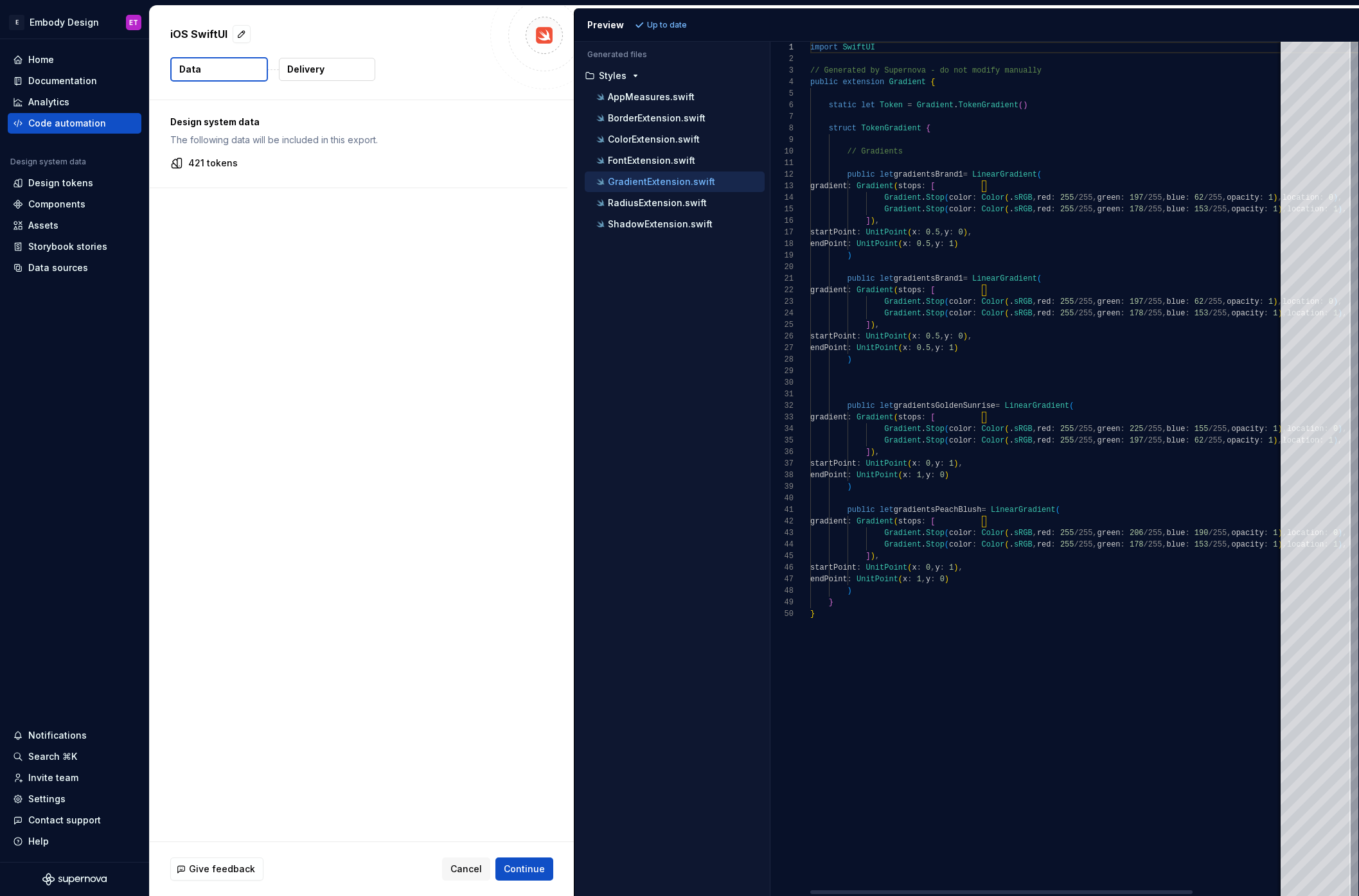
type textarea "**********"
click at [965, 407] on div "import SwiftUI // Generated by Supernova - do not modify manually public extens…" at bounding box center [1104, 469] width 587 height 854
click at [472, 874] on span "Cancel" at bounding box center [466, 869] width 32 height 13
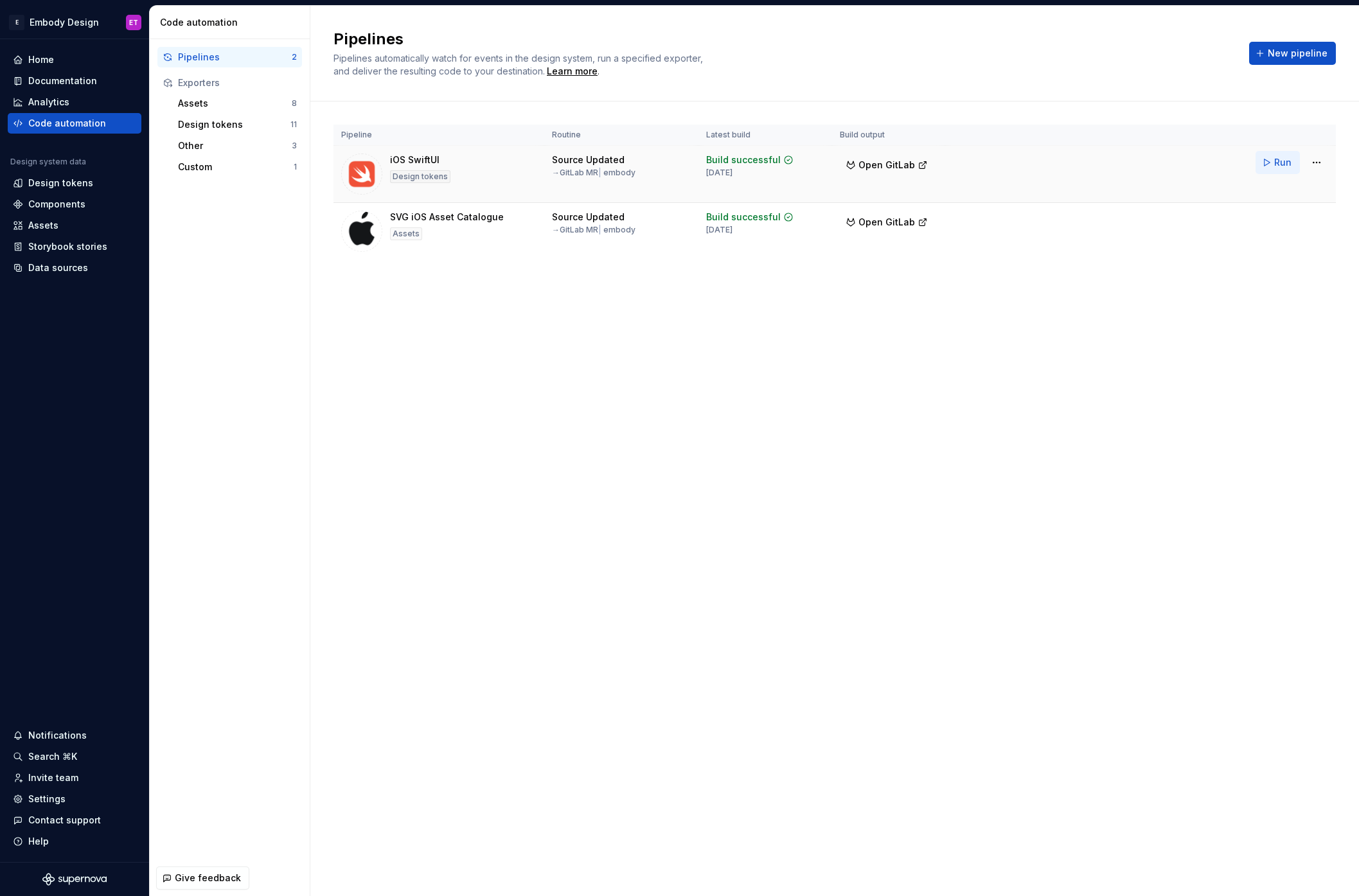
click at [1278, 164] on span "Run" at bounding box center [1282, 163] width 18 height 13
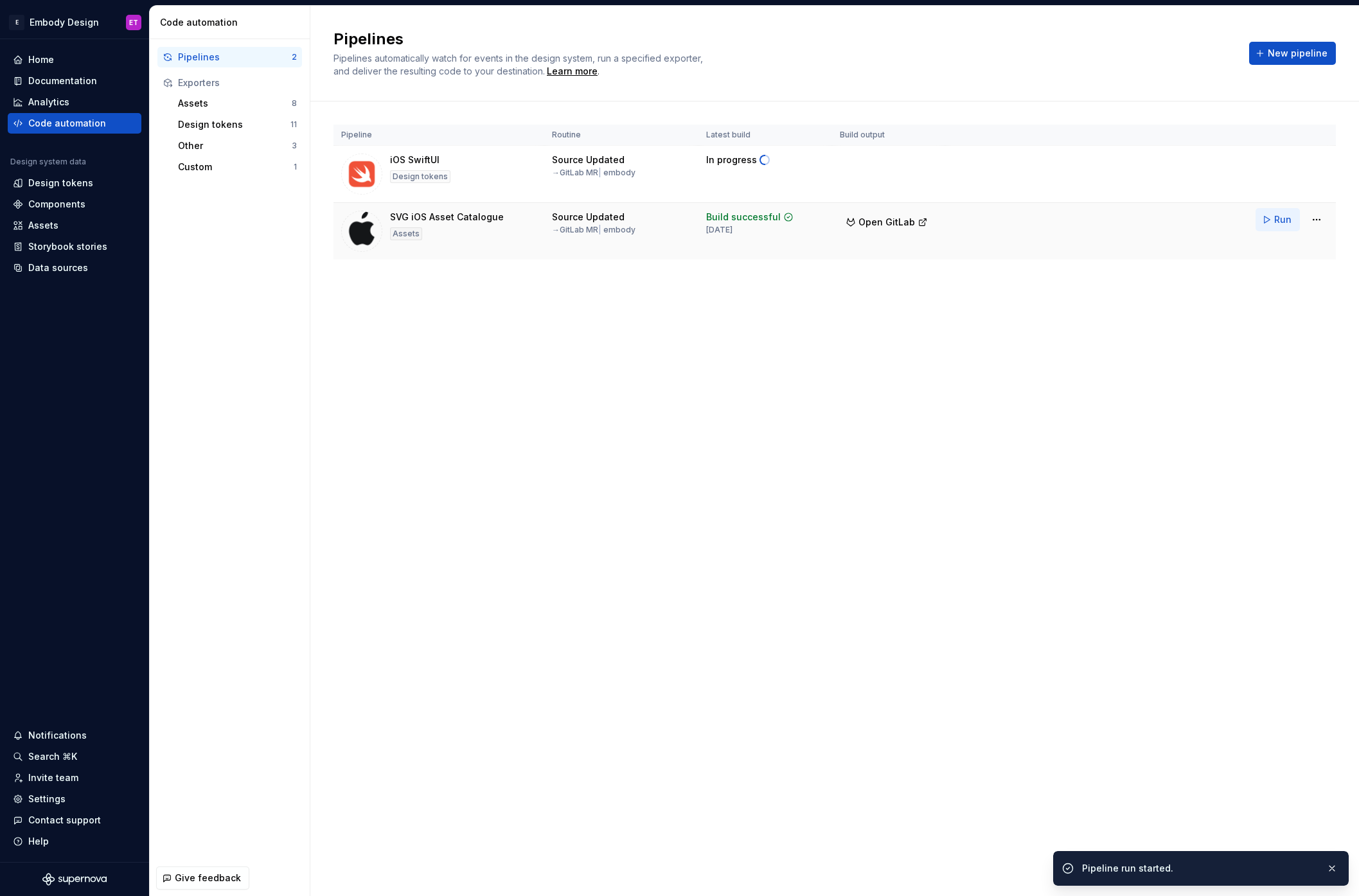
click at [1277, 220] on span "Run" at bounding box center [1282, 220] width 18 height 13
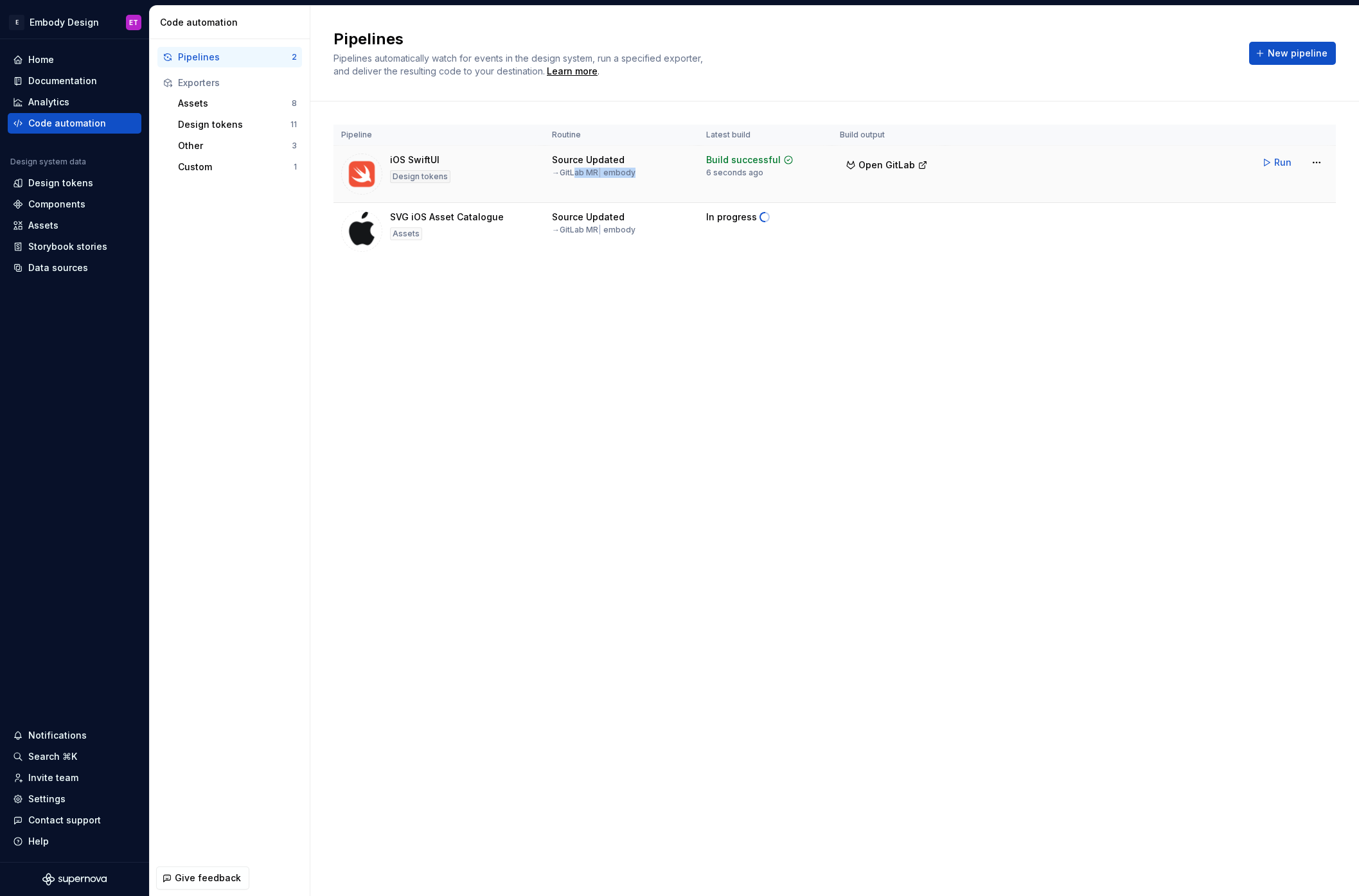
click at [576, 176] on div "Source Updated → GitLab MR | embody" at bounding box center [621, 165] width 138 height 24
click at [1066, 213] on td "Run" at bounding box center [1140, 220] width 391 height 34
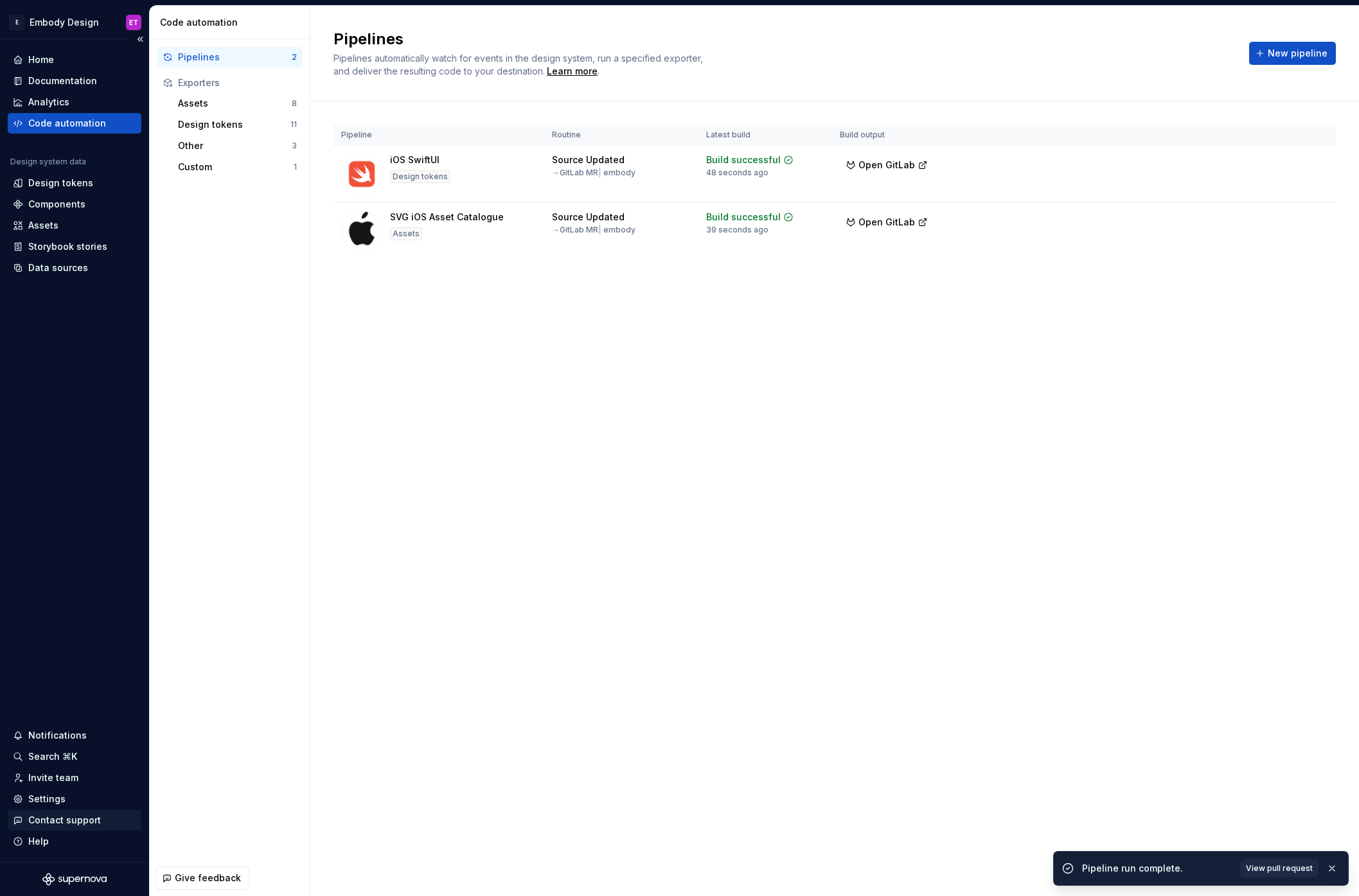
click at [51, 818] on div "Contact support" at bounding box center [64, 820] width 73 height 13
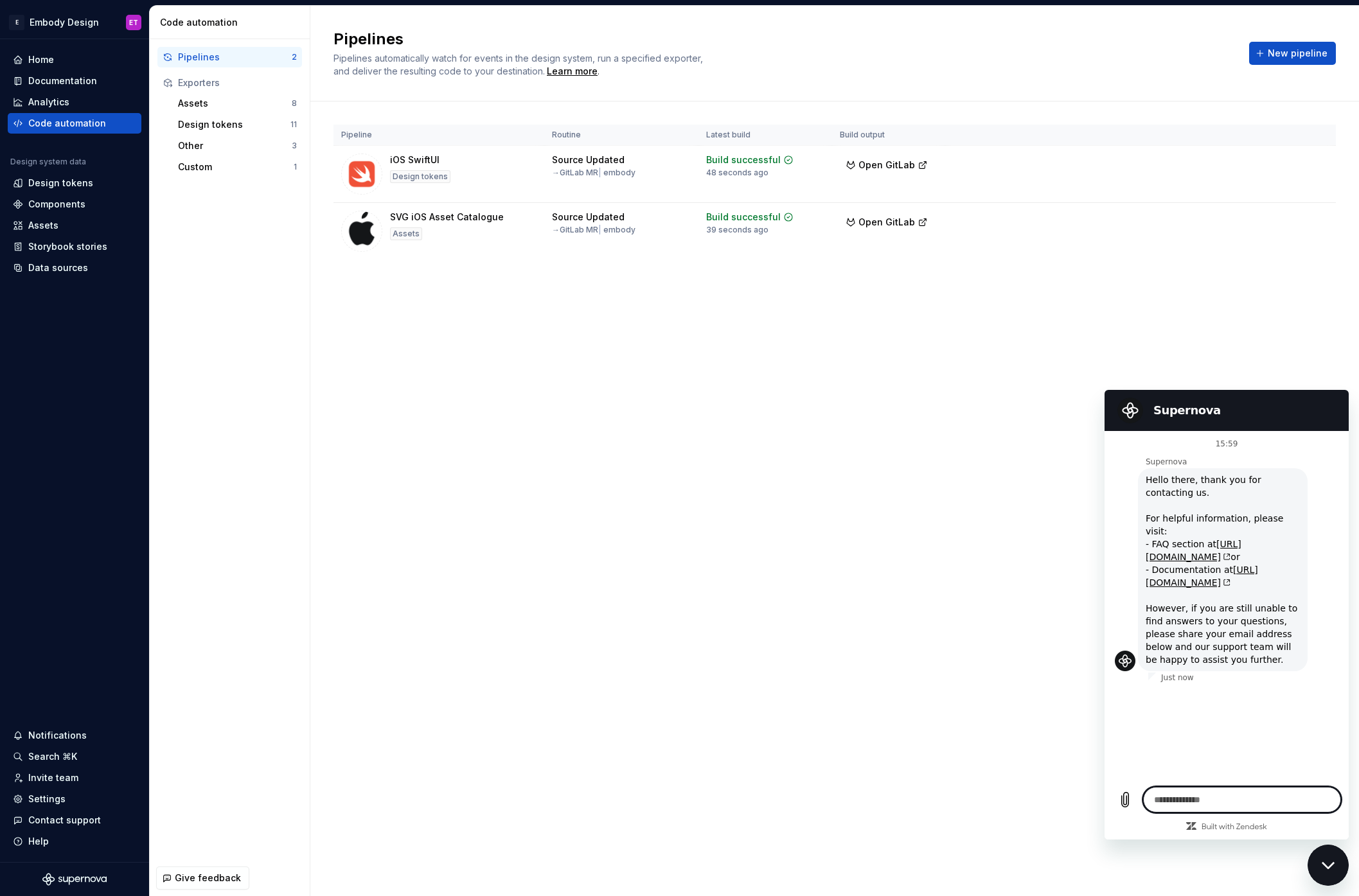
type textarea "*"
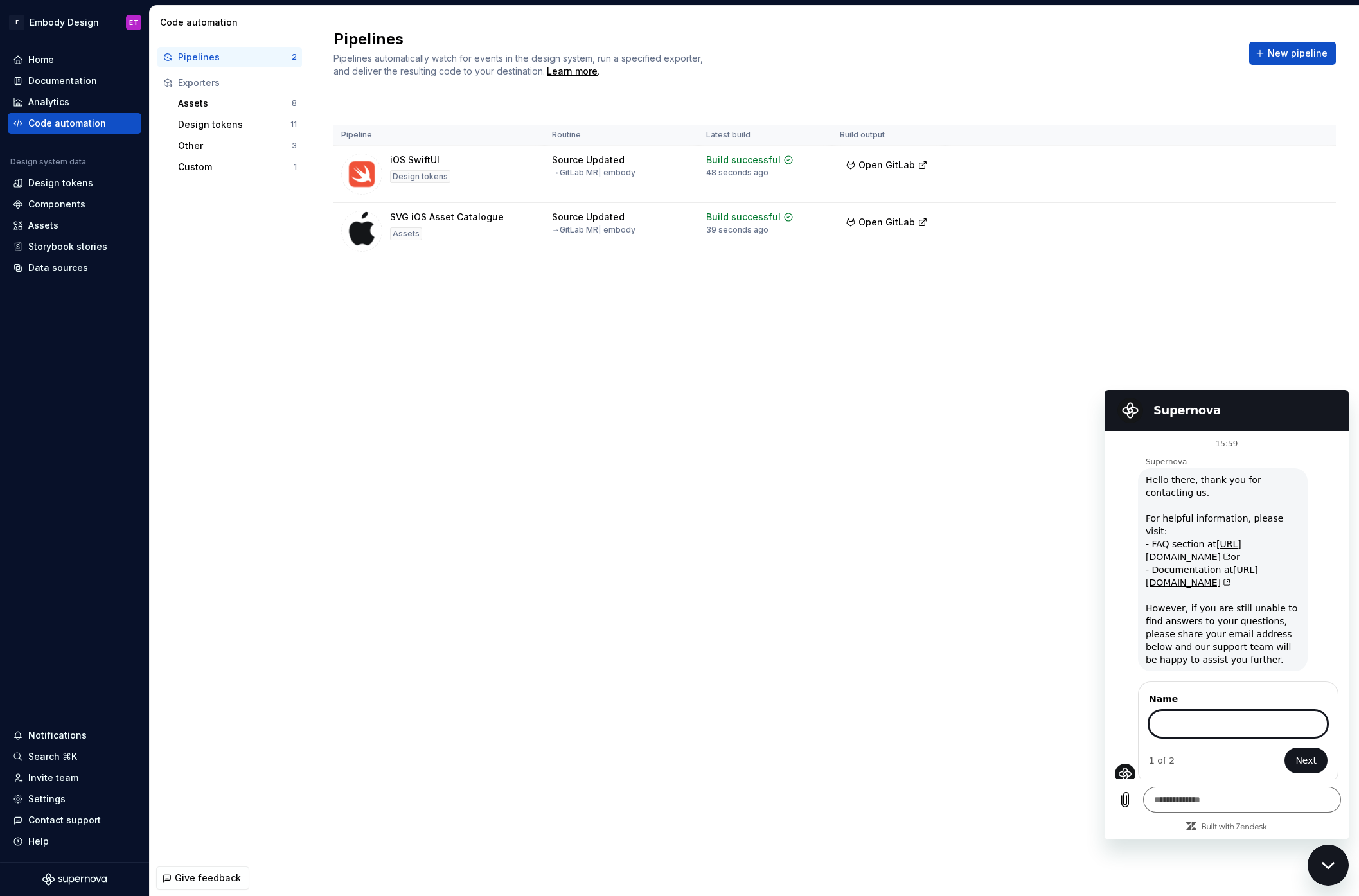
click at [1215, 710] on input "Name" at bounding box center [1237, 723] width 179 height 27
type input "*"
type input "******"
click at [1306, 753] on span "Next" at bounding box center [1306, 761] width 21 height 15
type textarea "*"
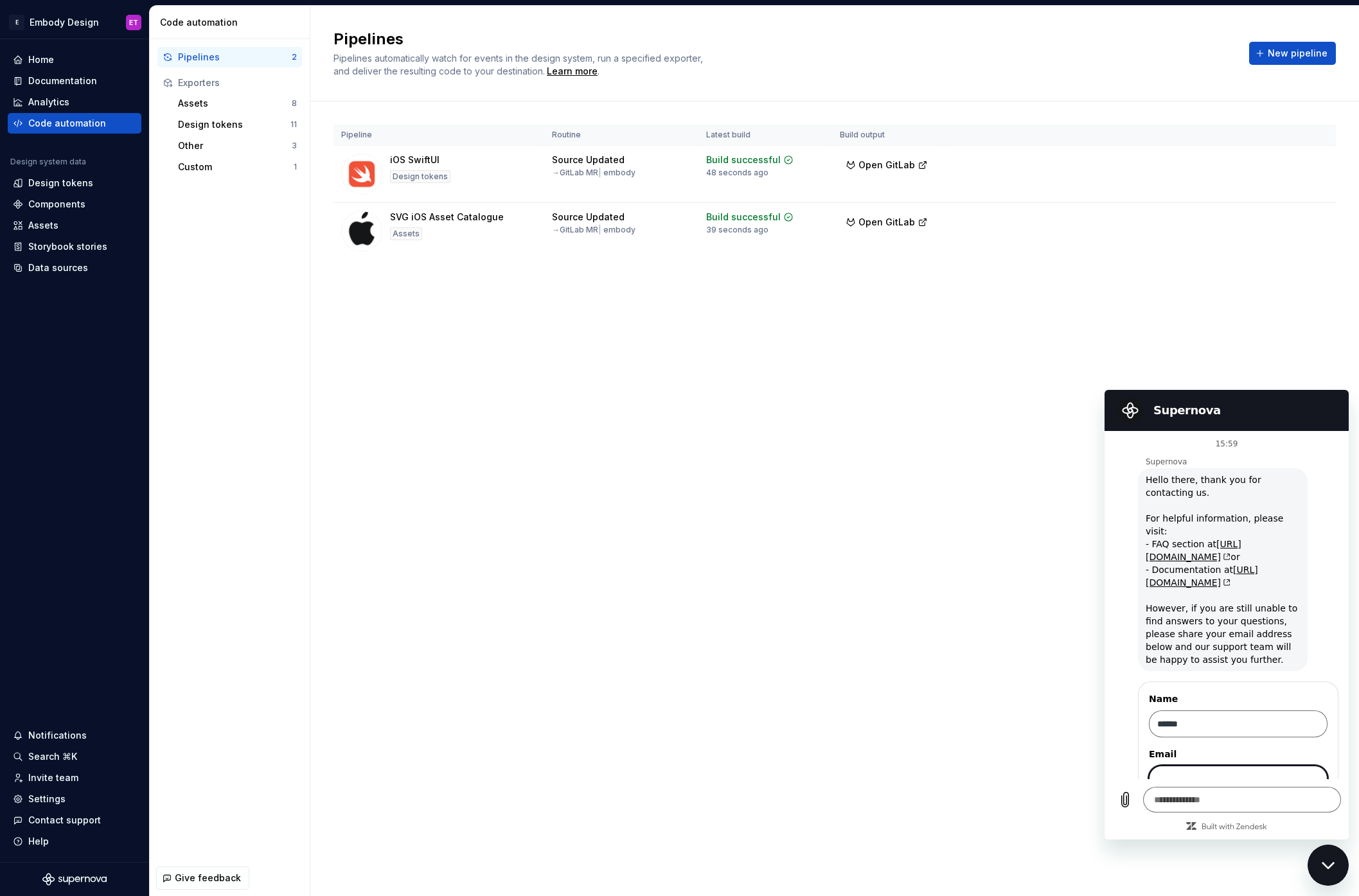
scroll to position [74, 0]
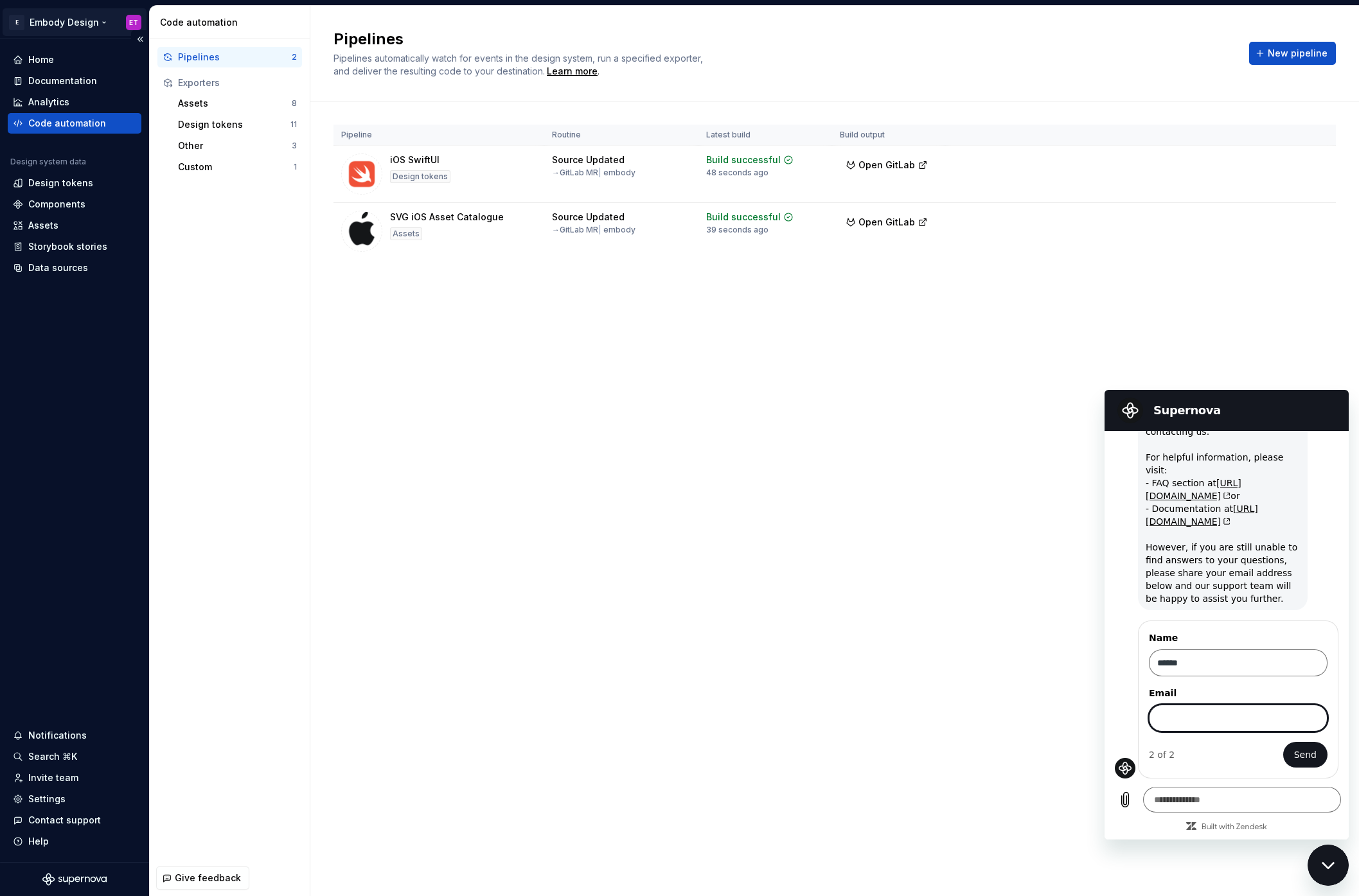
click at [133, 21] on html "E Embody Design ET Home Documentation Analytics Code automation Design system d…" at bounding box center [680, 448] width 1359 height 896
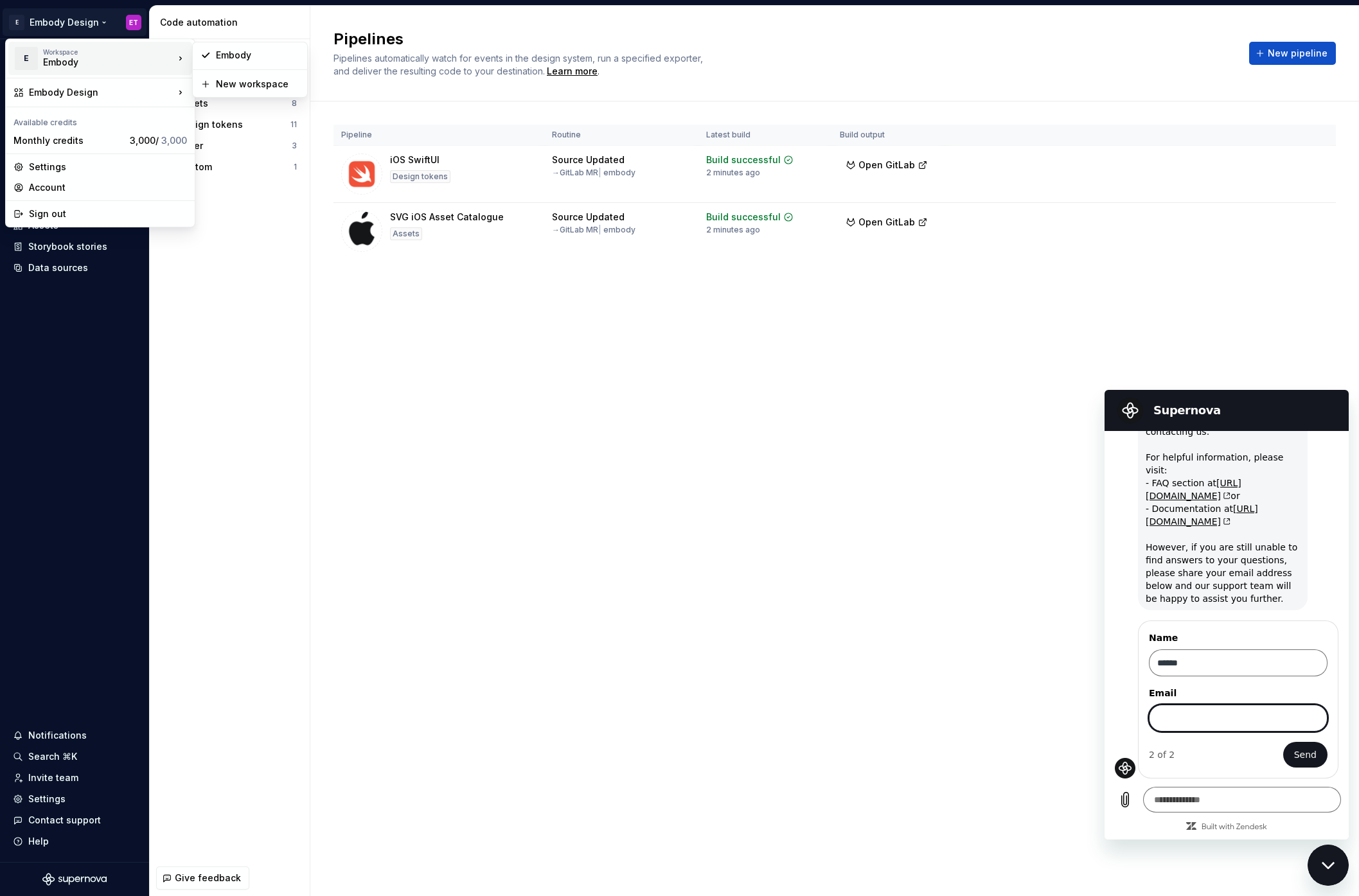
click at [1199, 716] on input "Email" at bounding box center [1237, 718] width 179 height 27
type input "**********"
click at [1283, 750] on button "Send" at bounding box center [1305, 754] width 44 height 25
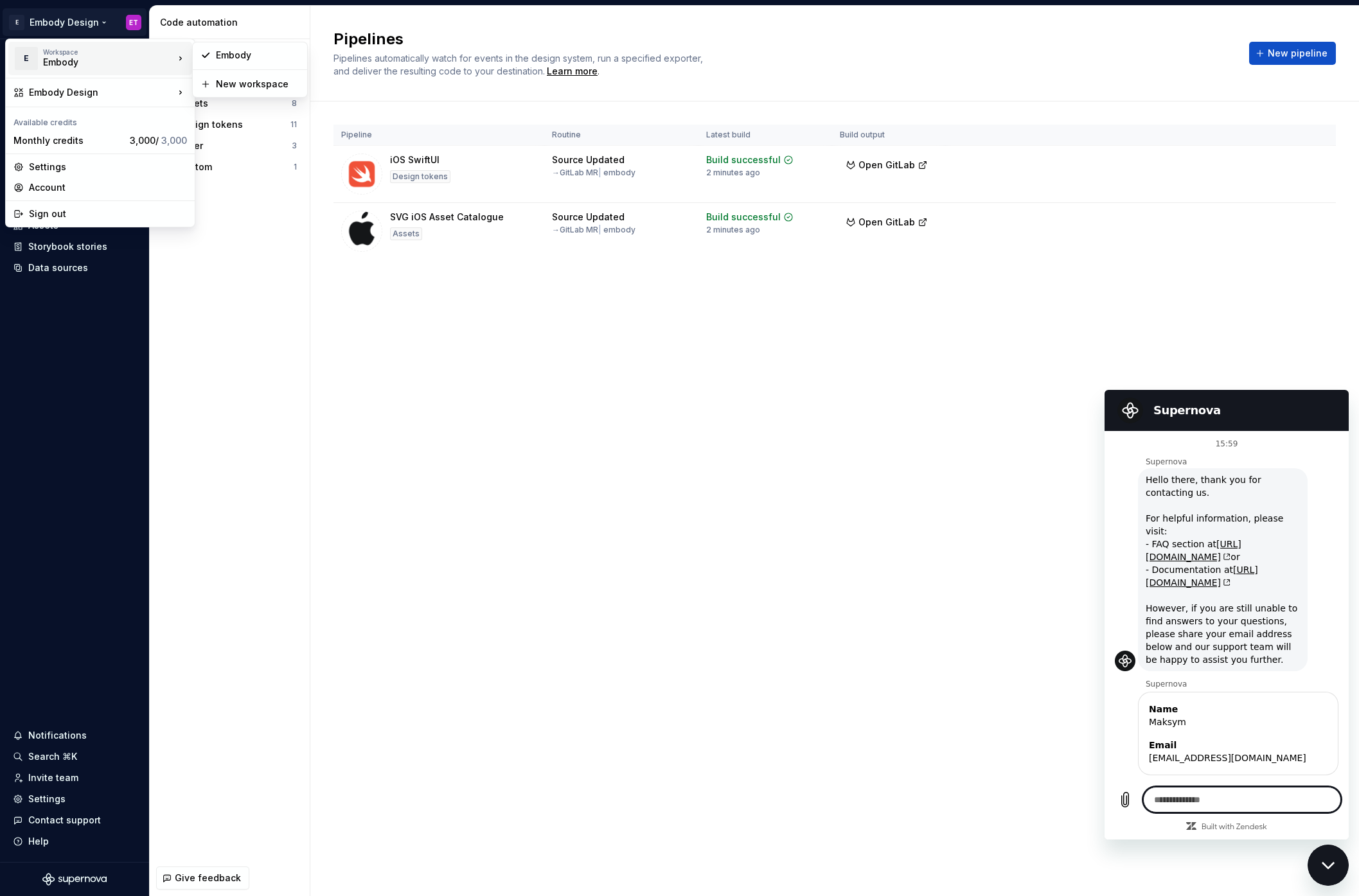
scroll to position [38, 0]
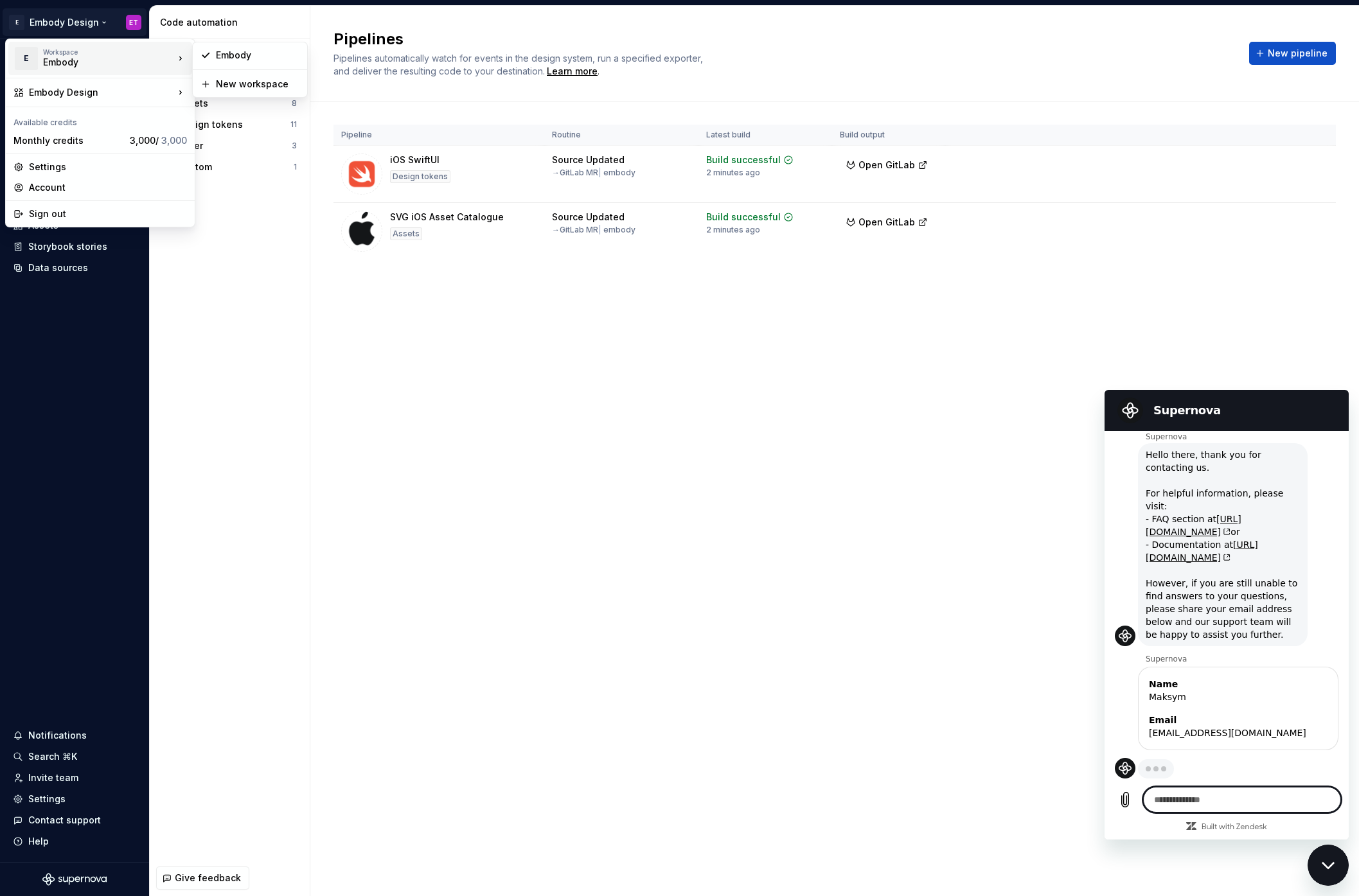
type textarea "*"
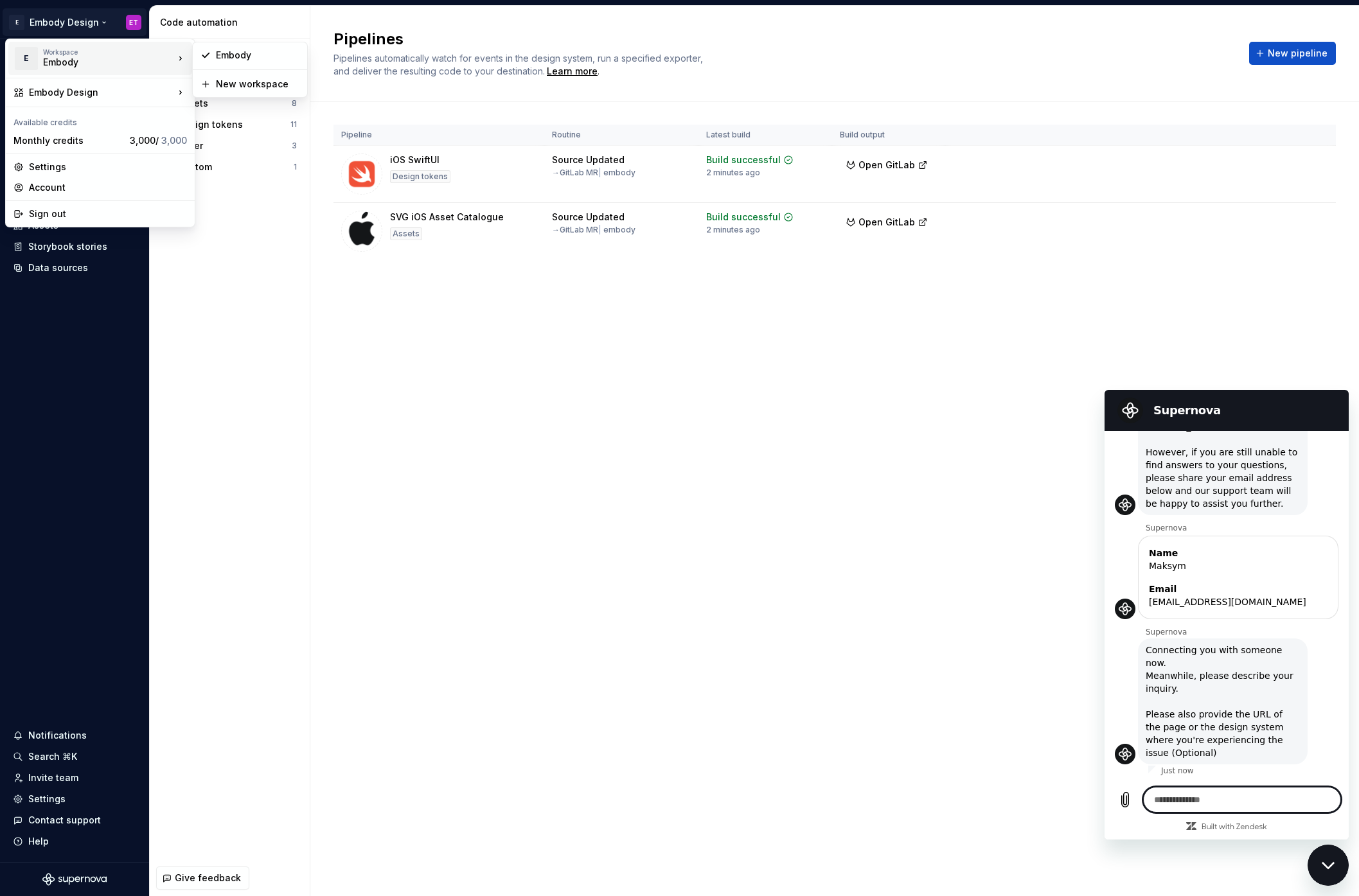
scroll to position [169, 0]
click at [1205, 795] on textarea at bounding box center [1242, 799] width 198 height 25
type textarea "*"
type textarea "**"
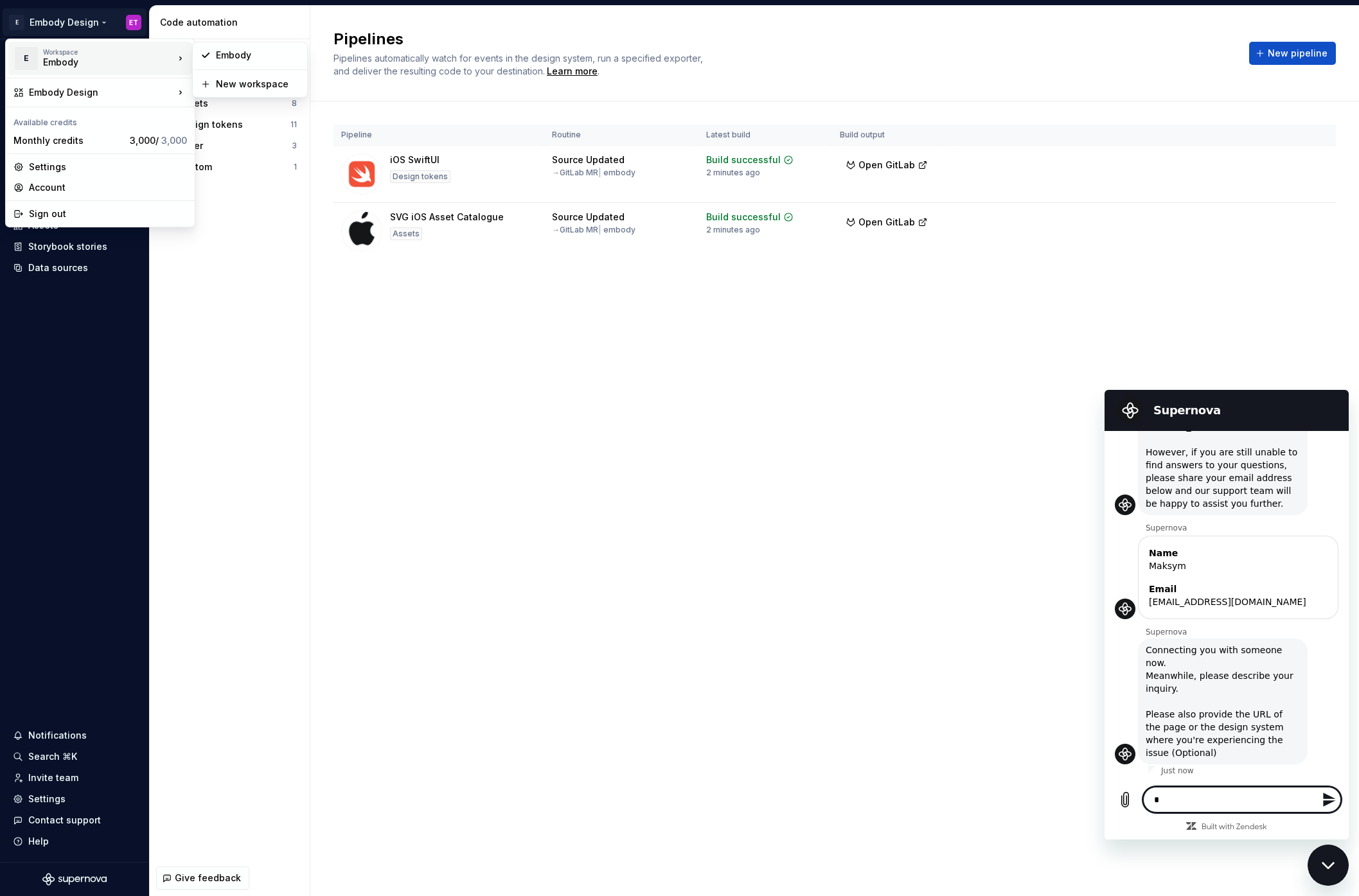
type textarea "*"
type textarea "***"
type textarea "*"
type textarea "****"
type textarea "*"
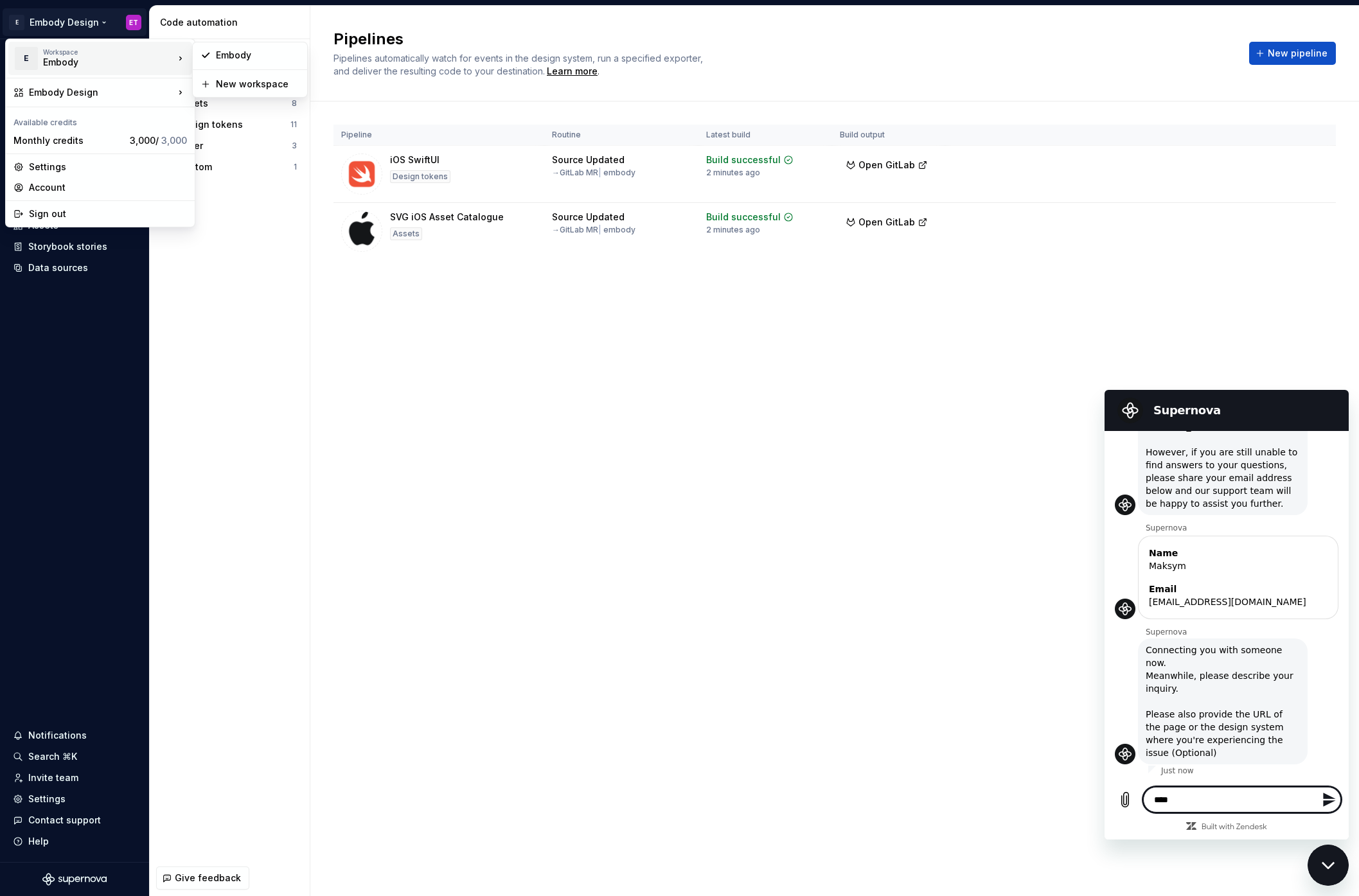
type textarea "*****"
type textarea "*"
type textarea "******"
type textarea "*"
type textarea "******"
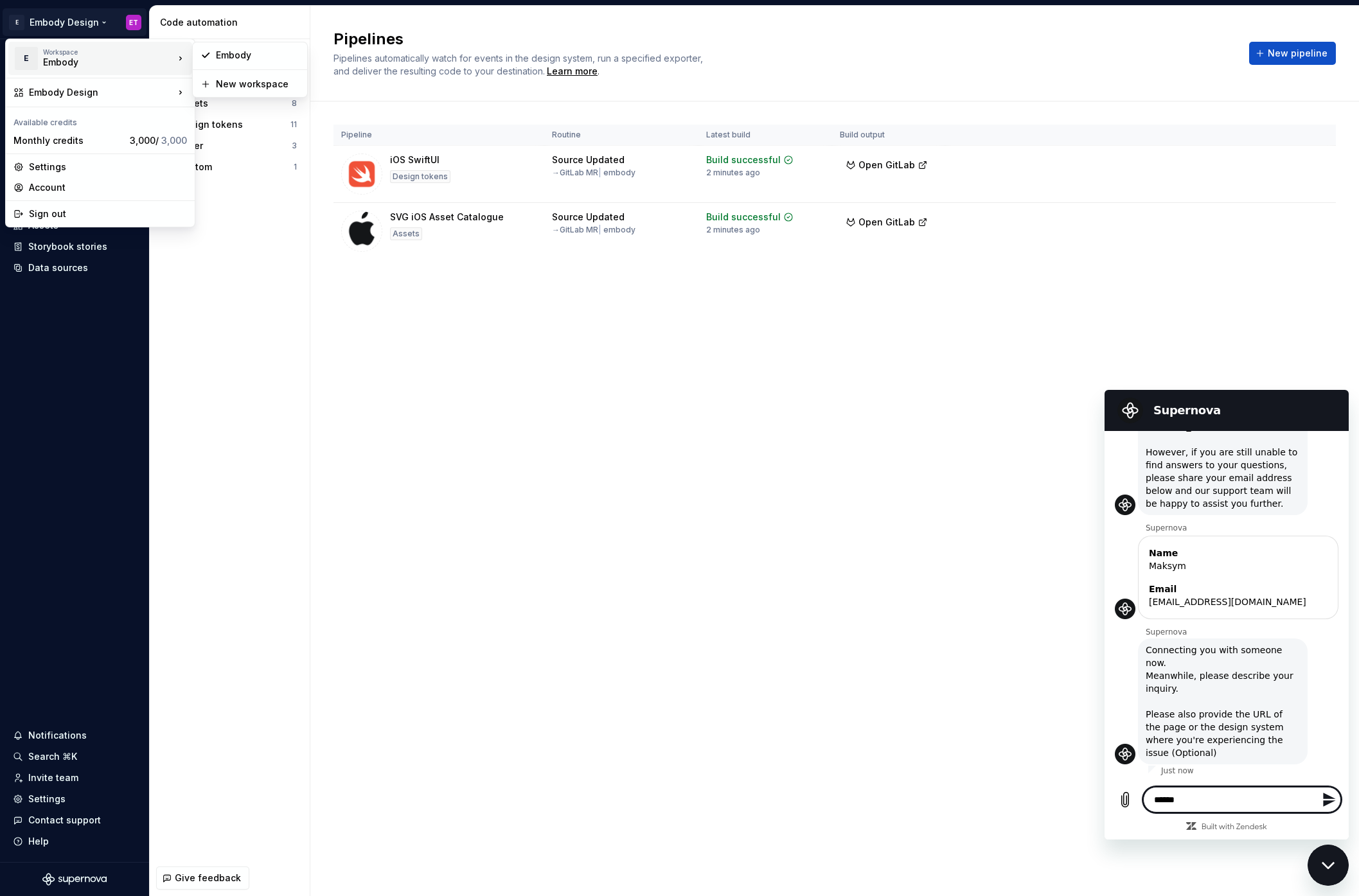
type textarea "*"
type textarea "********"
type textarea "*"
type textarea "********"
type textarea "*"
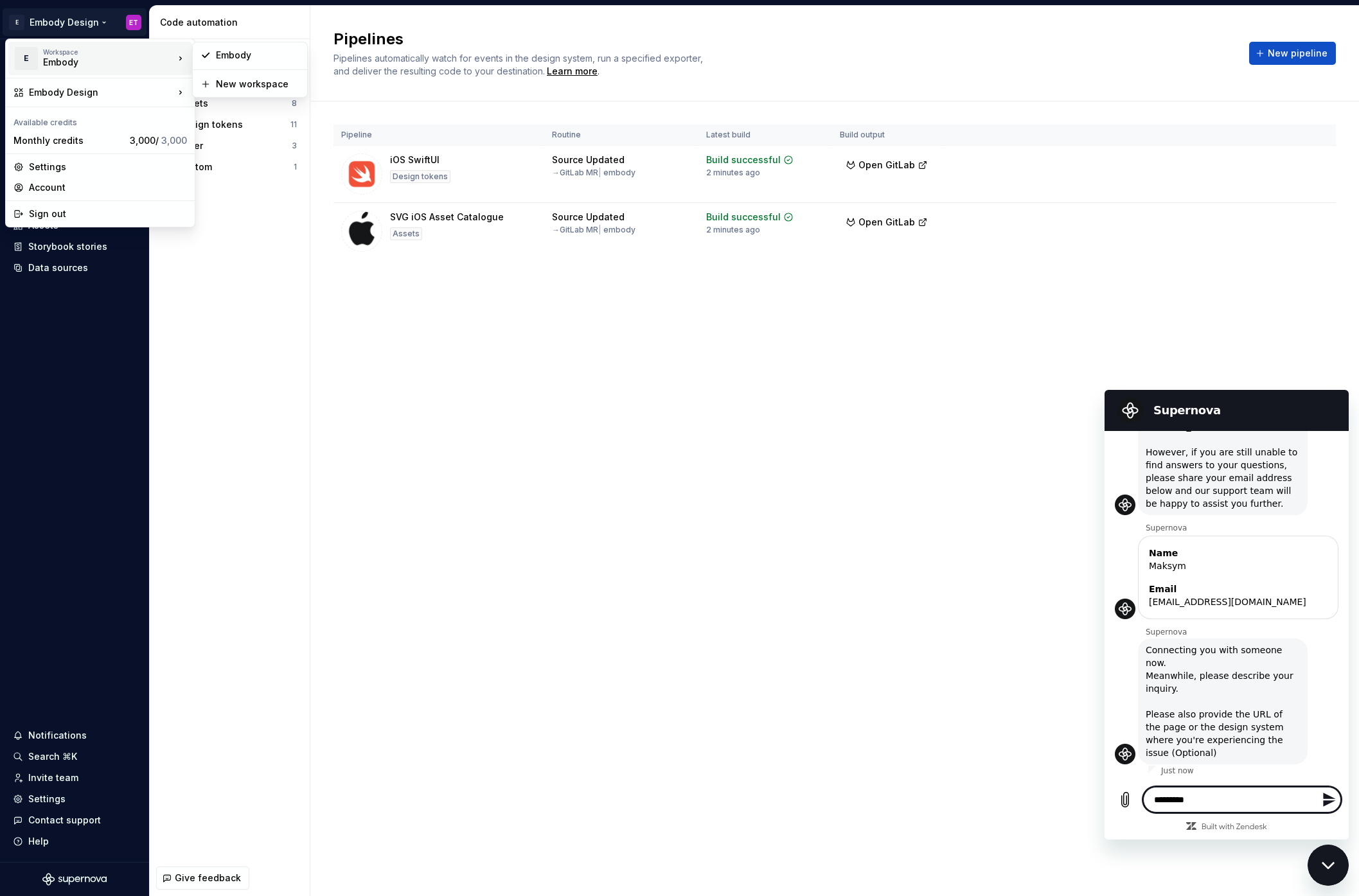
type textarea "**********"
type textarea "*"
type textarea "**********"
type textarea "*"
type textarea "**********"
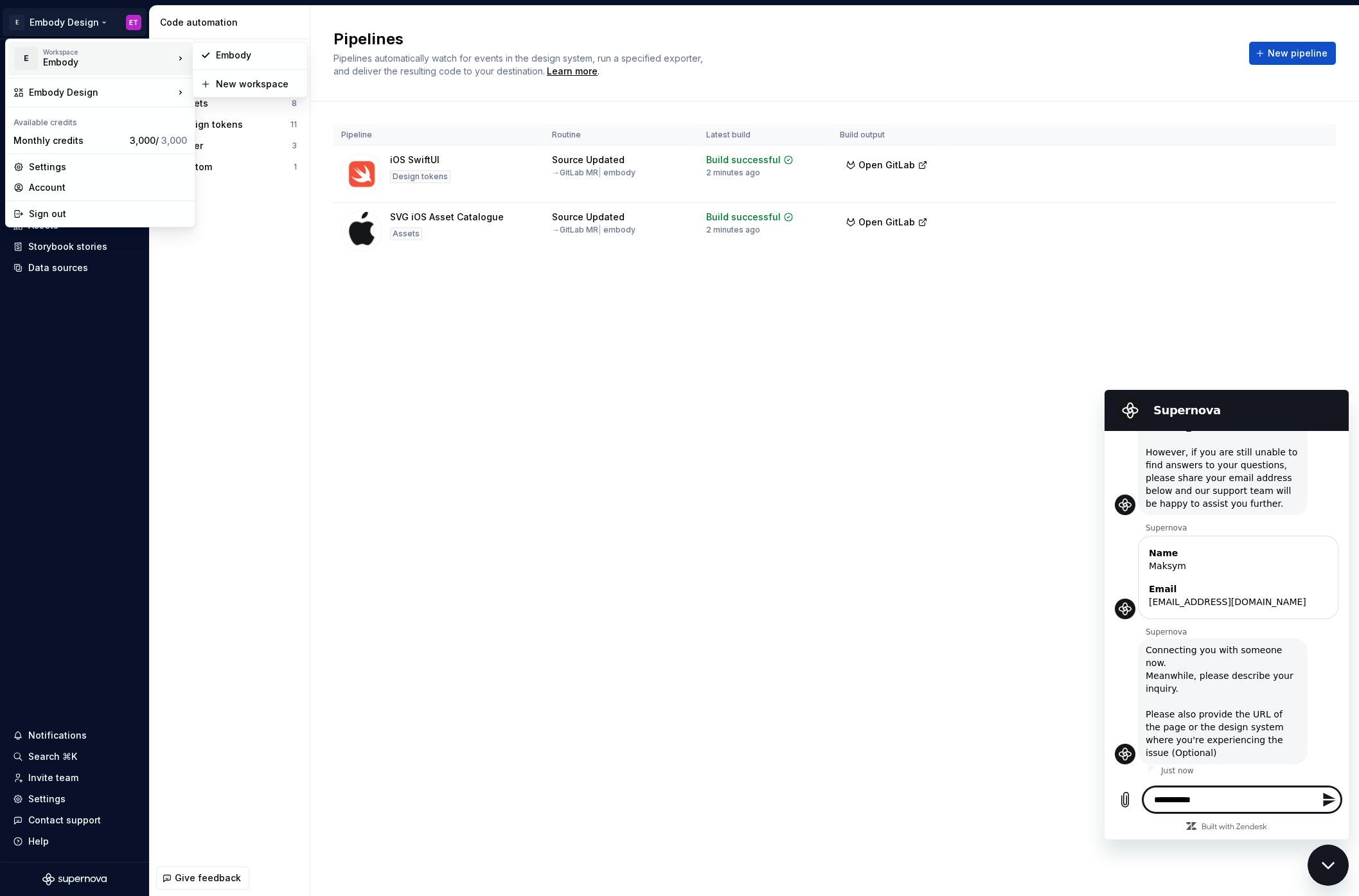
type textarea "*"
type textarea "**********"
type textarea "*"
type textarea "**********"
type textarea "*"
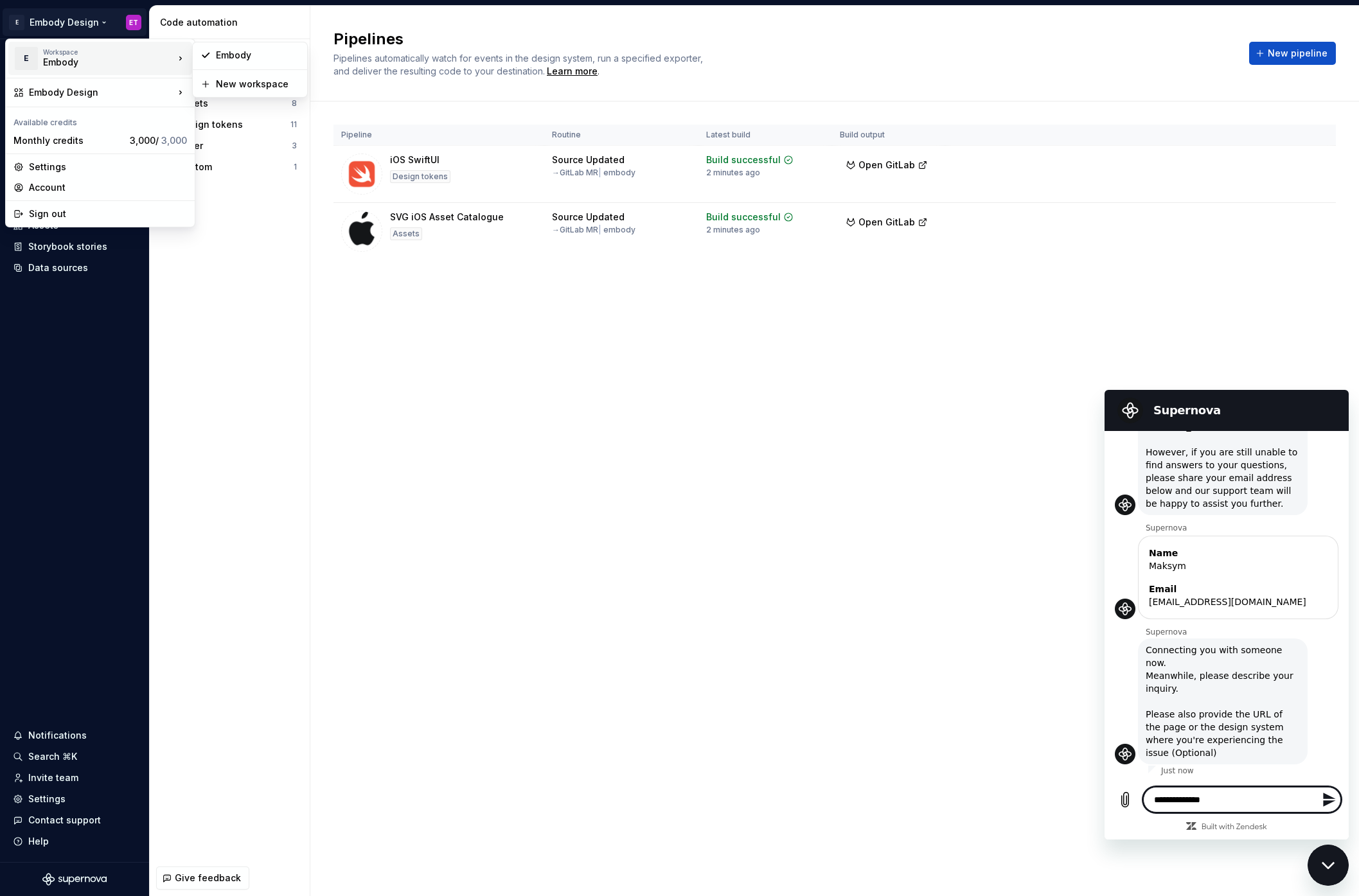
type textarea "**********"
type textarea "*"
type textarea "**********"
type textarea "*"
type textarea "**********"
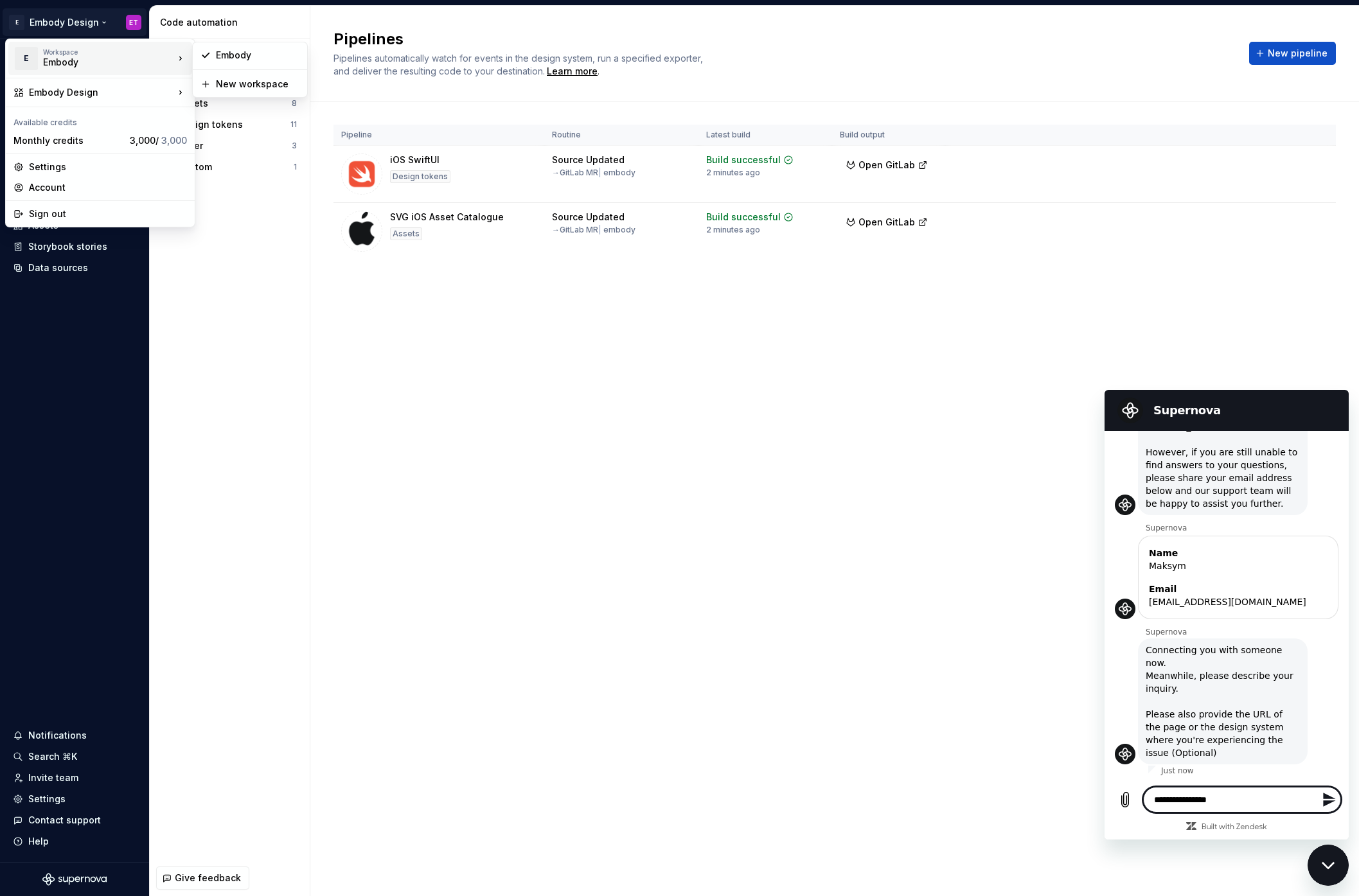
type textarea "*"
type textarea "**********"
type textarea "*"
type textarea "**********"
type textarea "*"
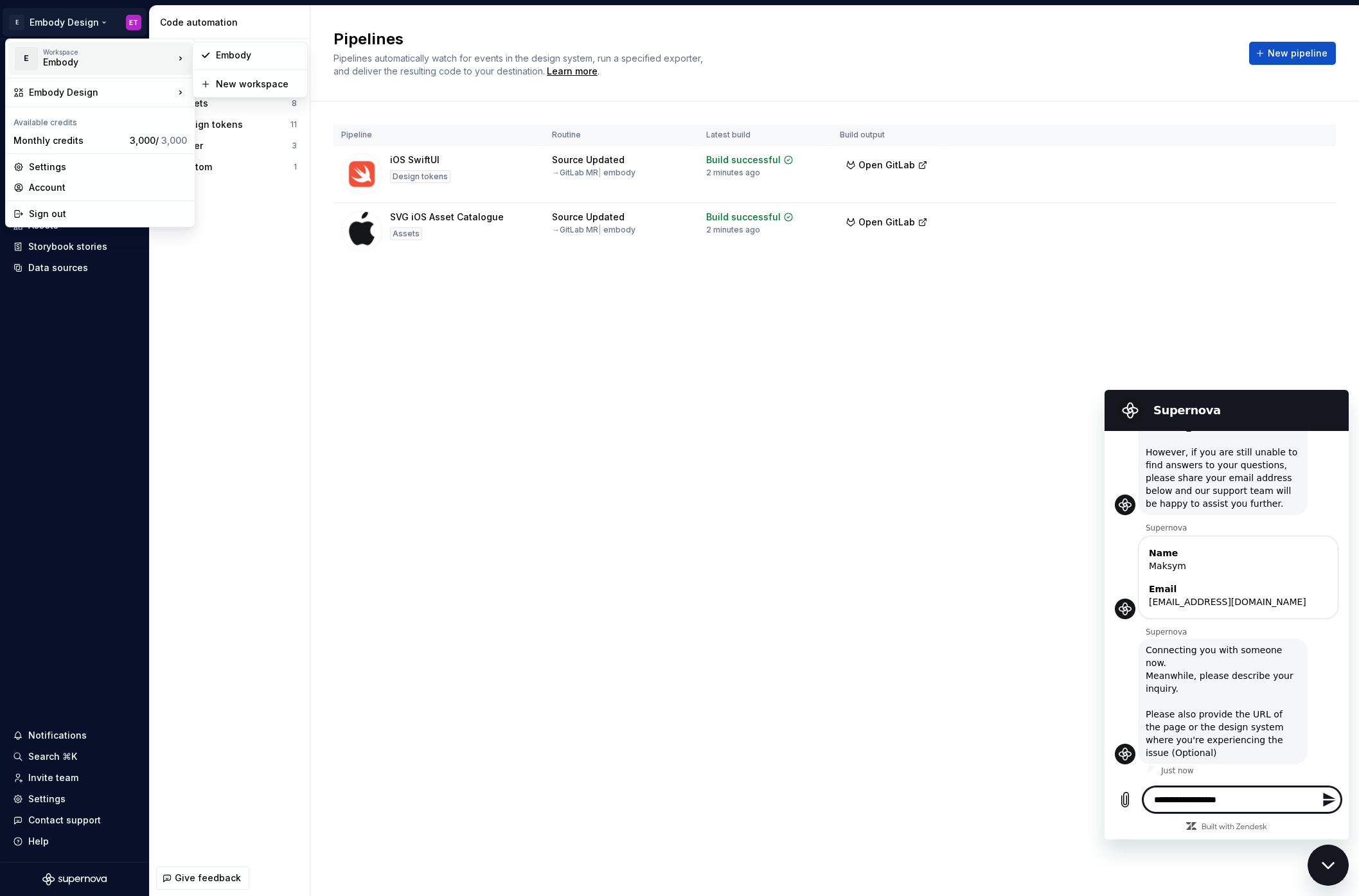
type textarea "**********"
type textarea "*"
type textarea "**********"
type textarea "*"
type textarea "**********"
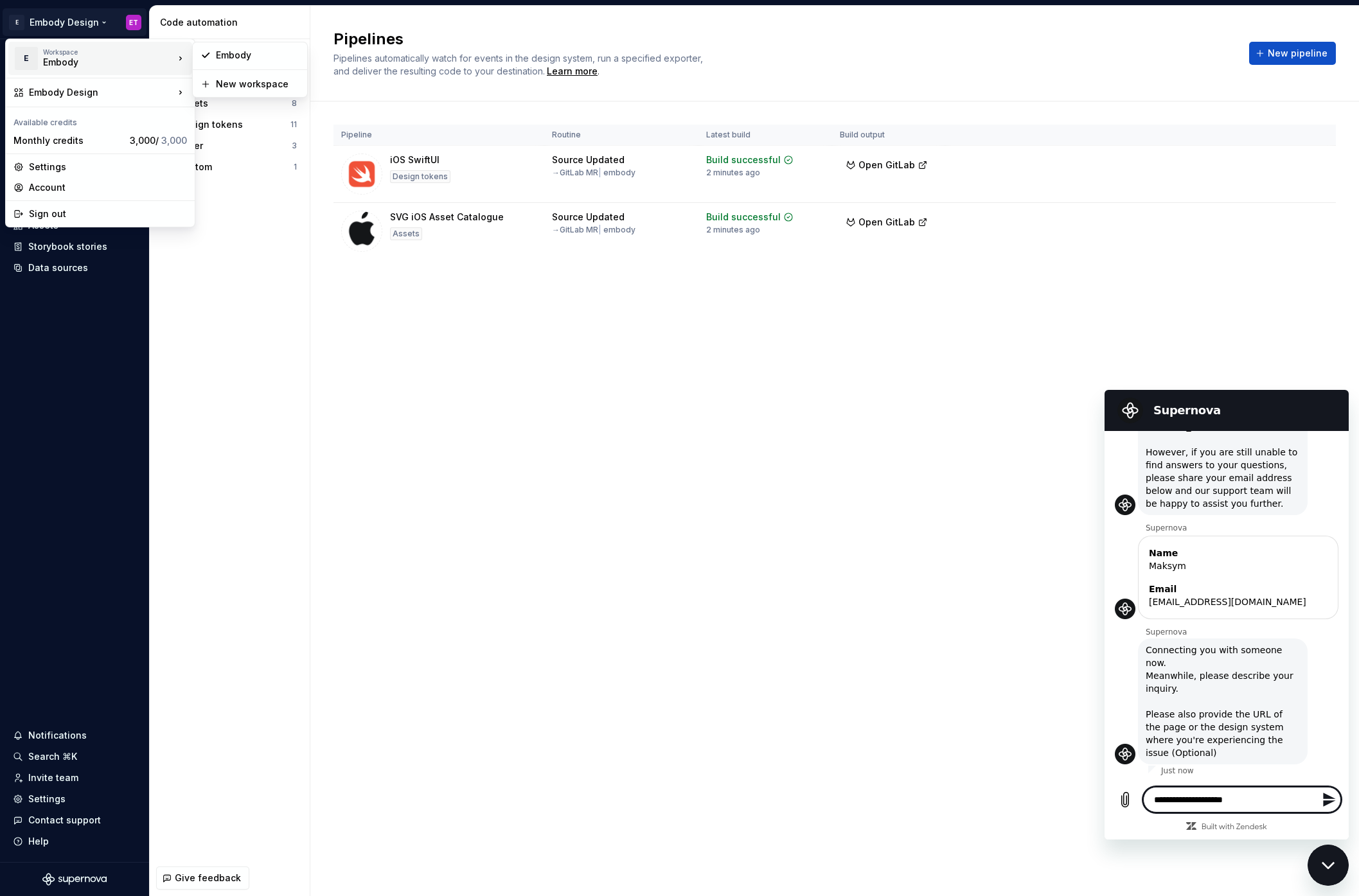
type textarea "*"
type textarea "**********"
type textarea "*"
type textarea "**********"
type textarea "*"
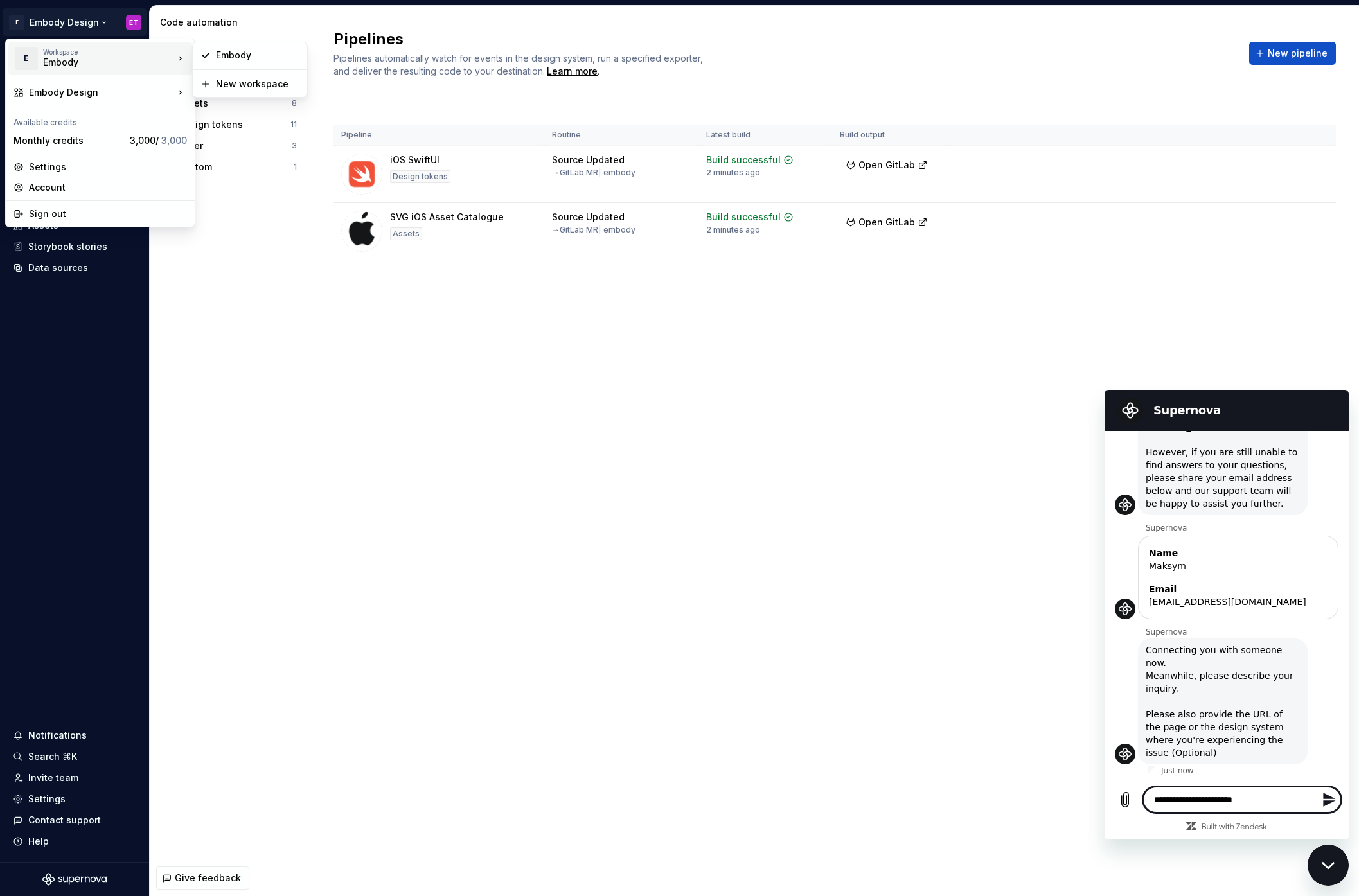
type textarea "**********"
type textarea "*"
type textarea "**********"
type textarea "*"
type textarea "**********"
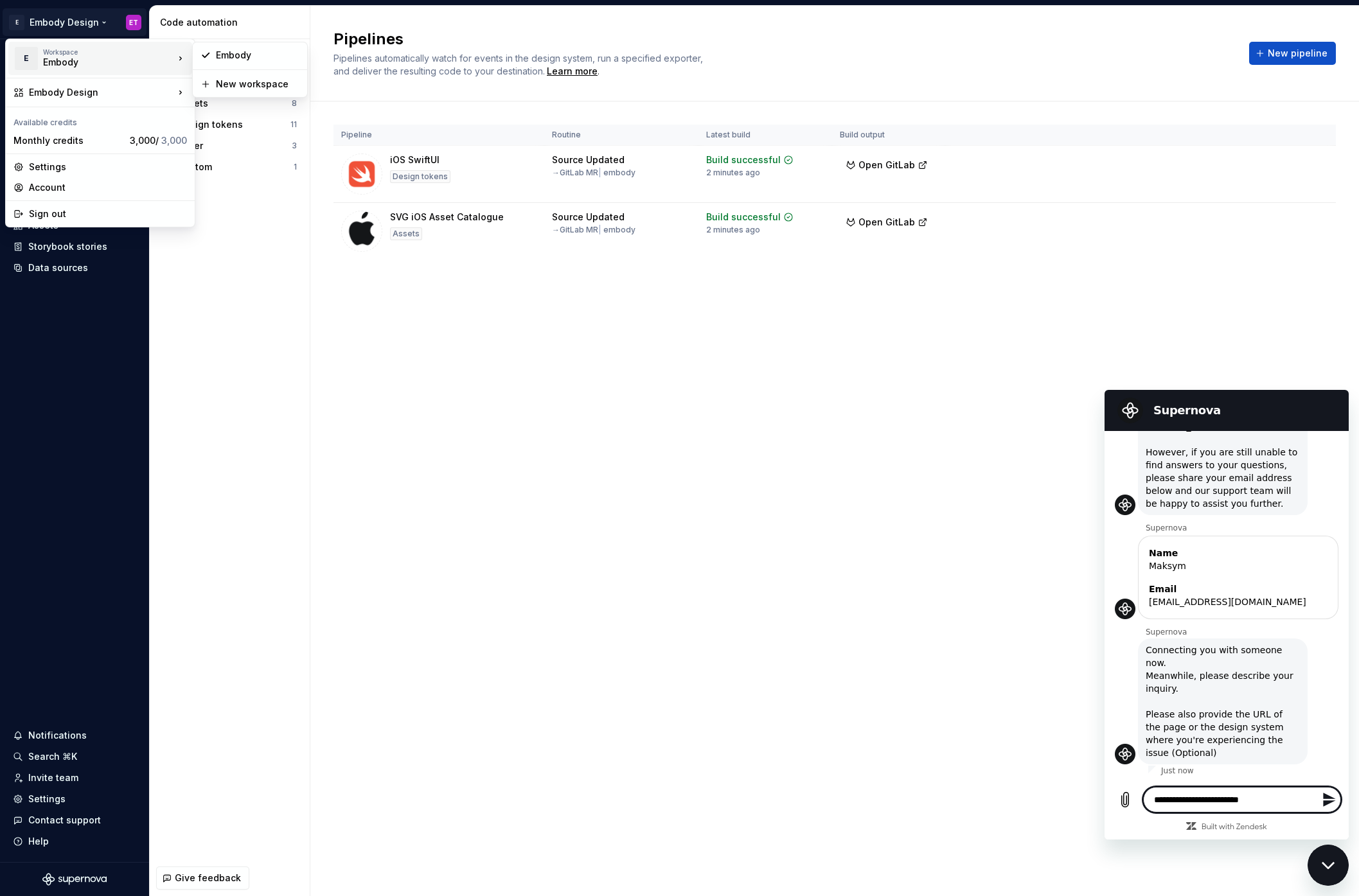
type textarea "*"
type textarea "**********"
type textarea "*"
type textarea "**********"
type textarea "*"
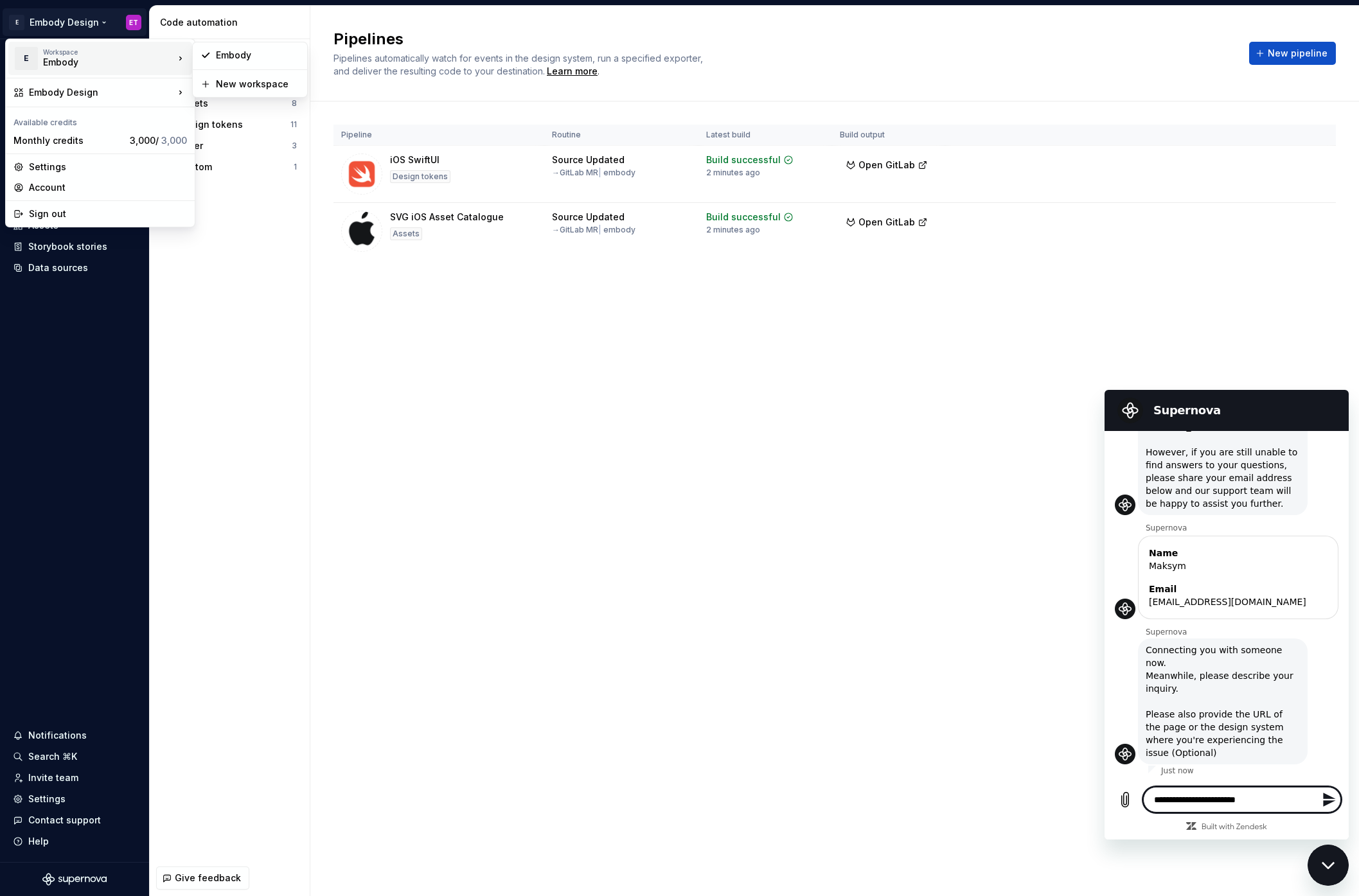
type textarea "**********"
type textarea "*"
type textarea "**********"
type textarea "*"
type textarea "**********"
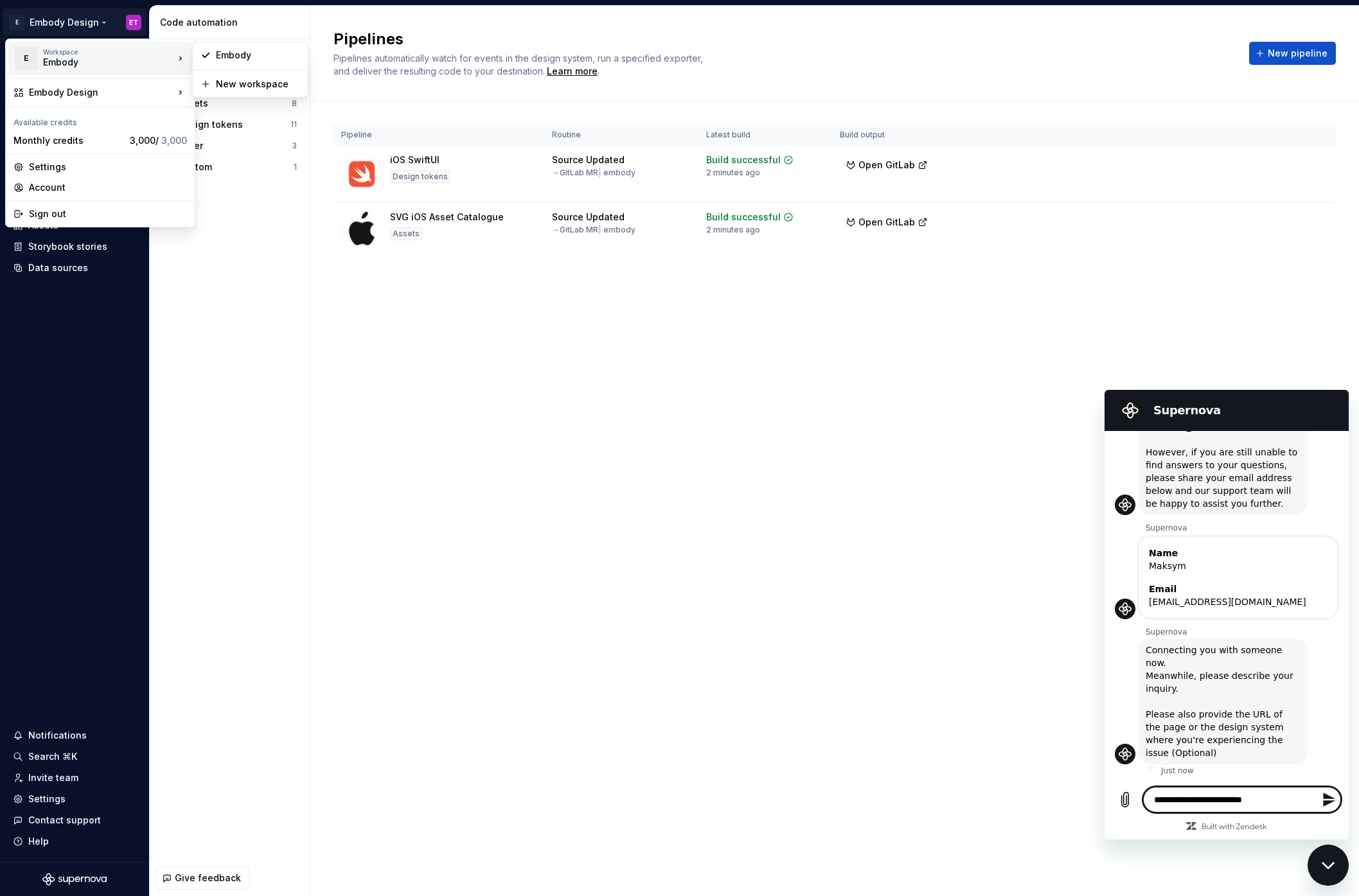
type textarea "*"
type textarea "**********"
type textarea "*"
type textarea "**********"
type textarea "*"
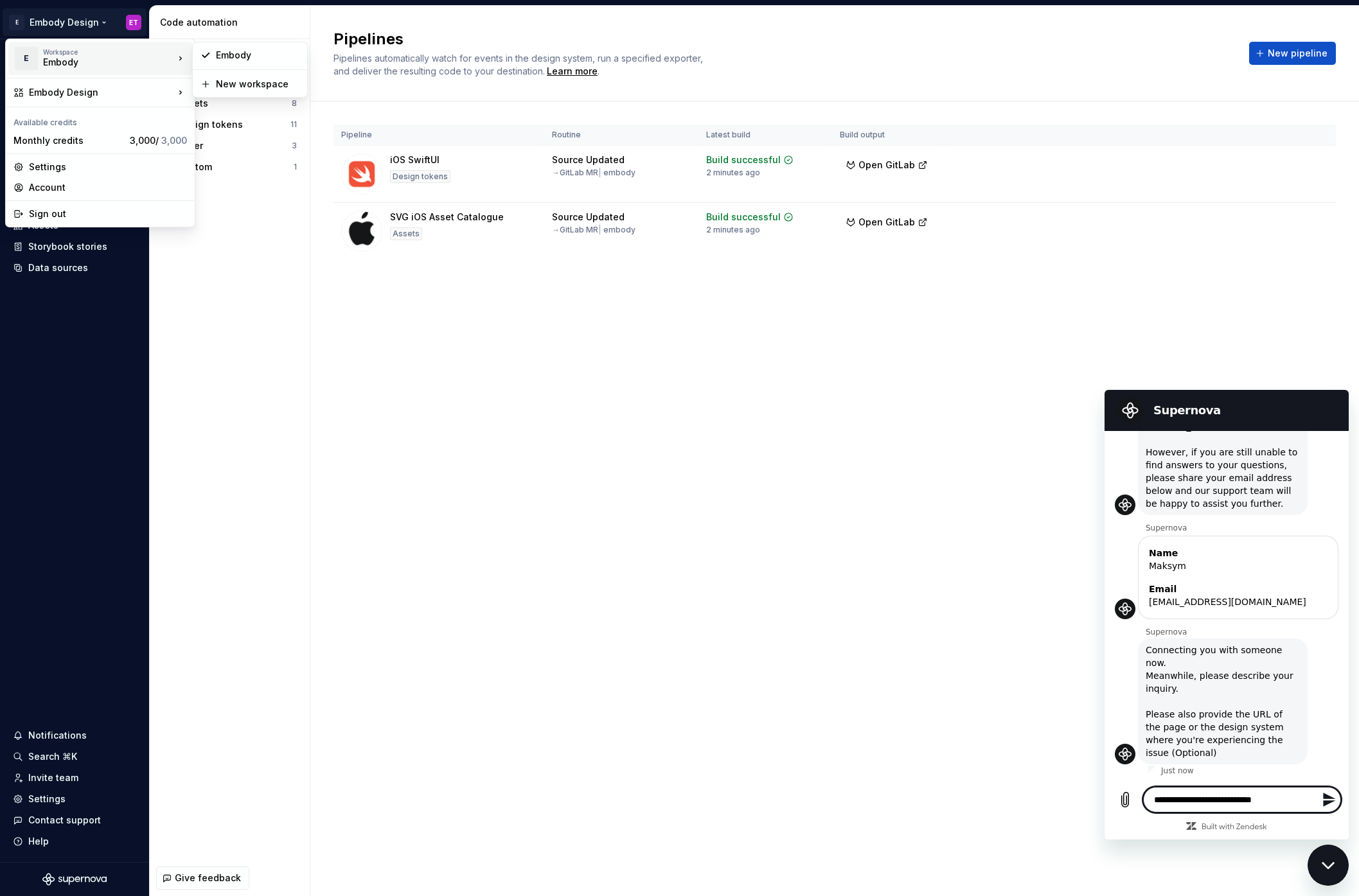
type textarea "**********"
type textarea "*"
type textarea "**********"
type textarea "*"
type textarea "**********"
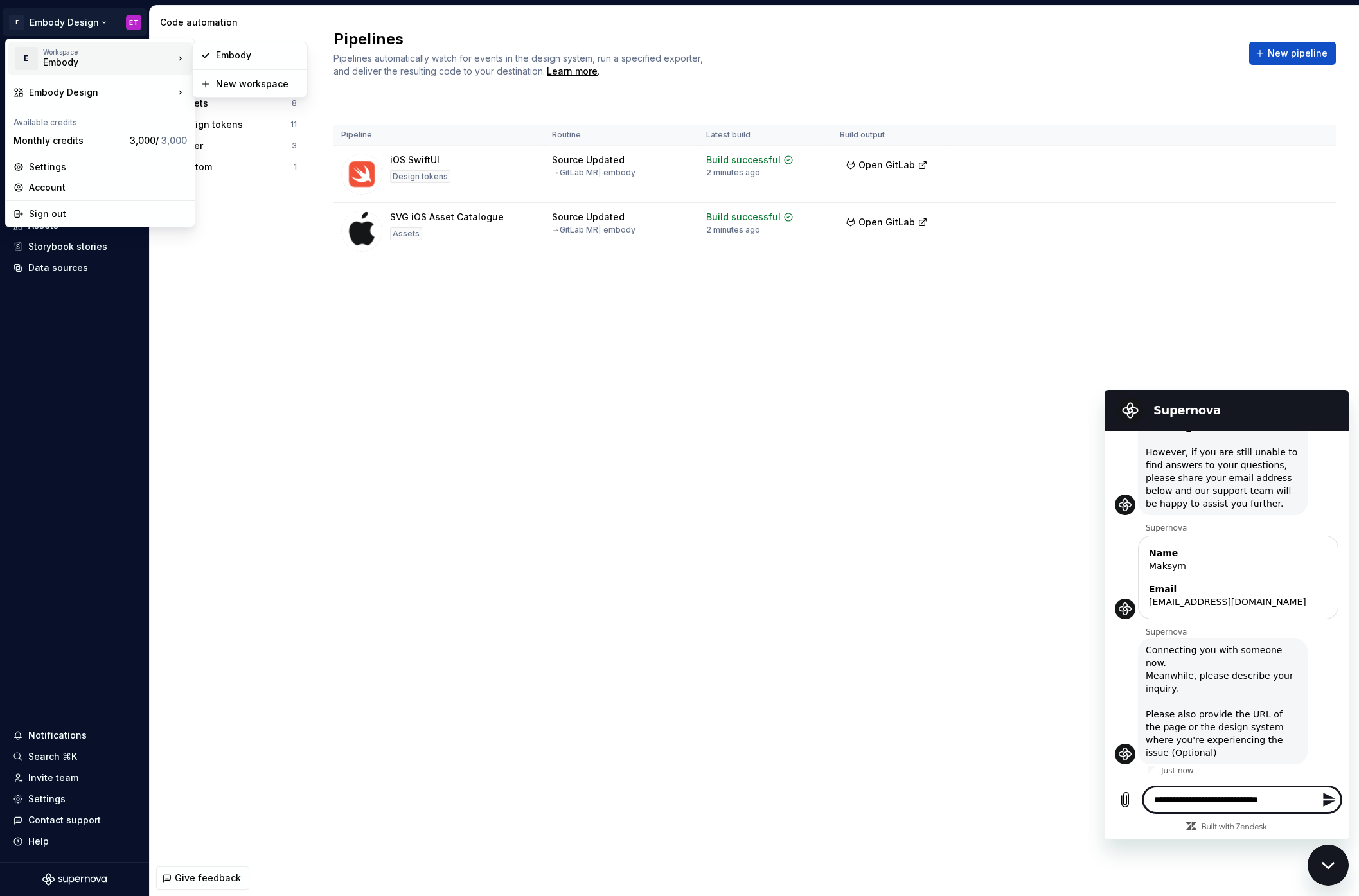
type textarea "*"
type textarea "**********"
type textarea "*"
type textarea "**********"
type textarea "*"
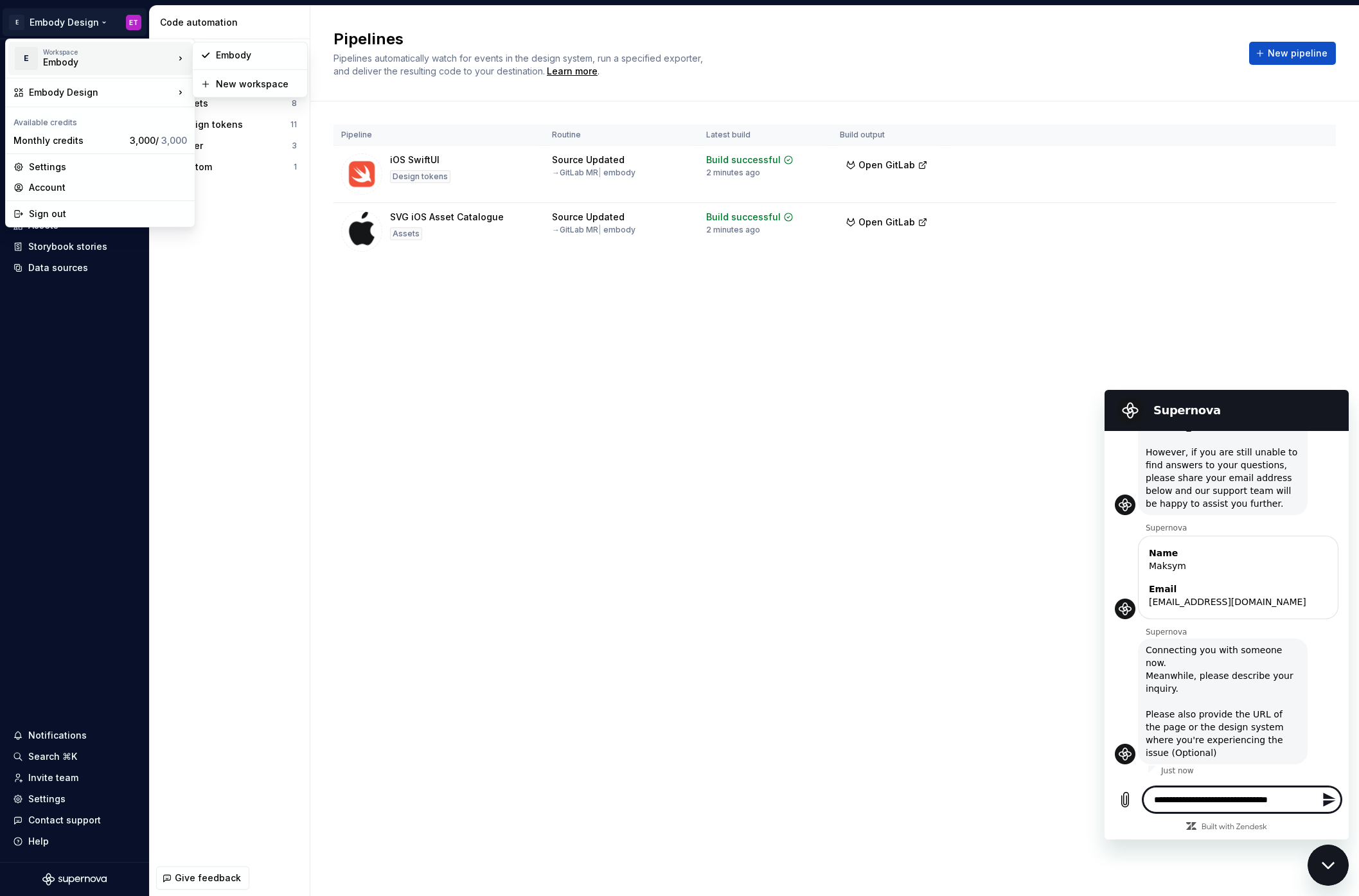
type textarea "**********"
type textarea "*"
type textarea "**********"
type textarea "*"
type textarea "**********"
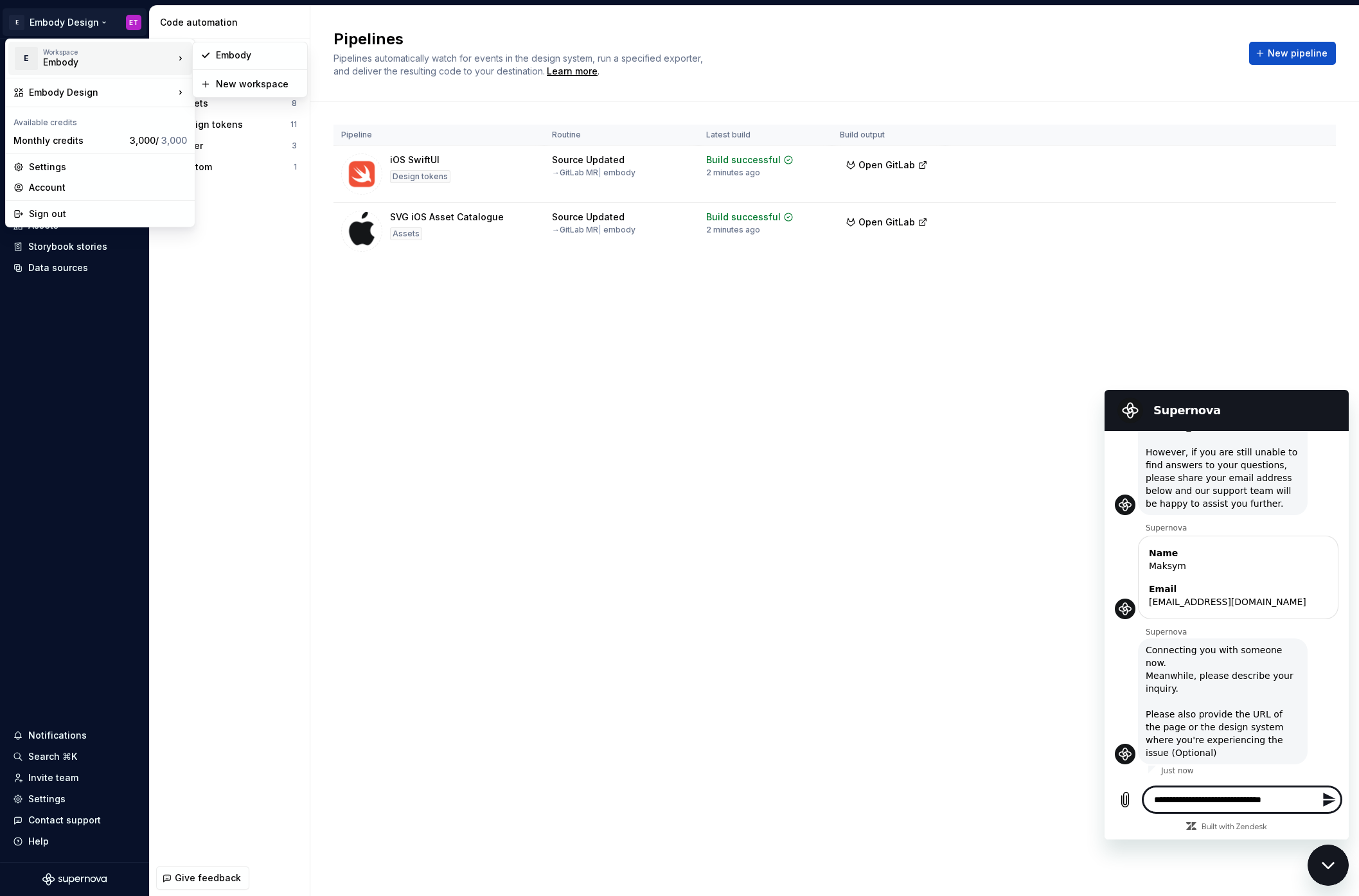
type textarea "*"
type textarea "**********"
type textarea "*"
type textarea "**********"
type textarea "*"
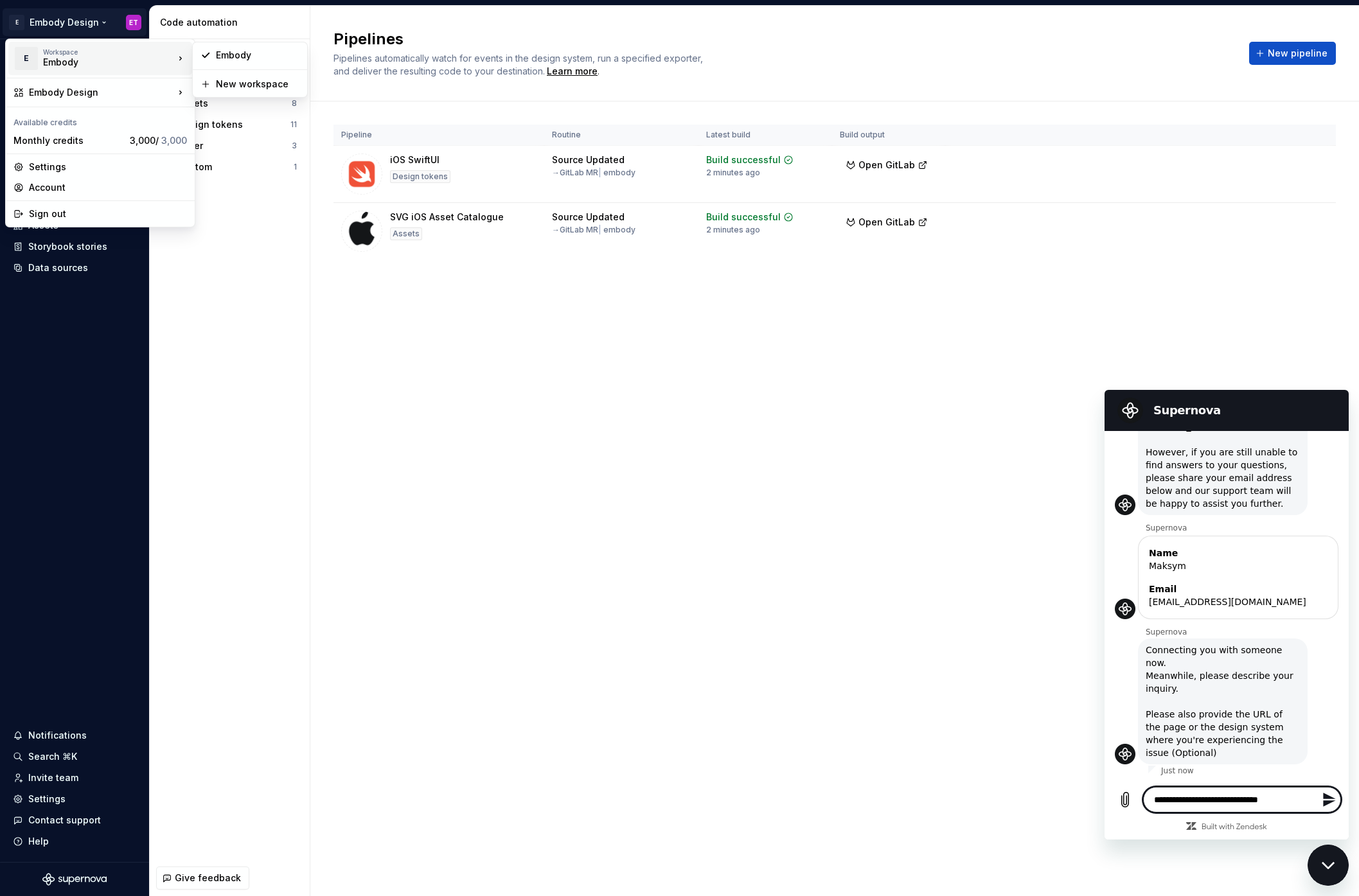
type textarea "**********"
type textarea "*"
type textarea "**********"
type textarea "*"
type textarea "**********"
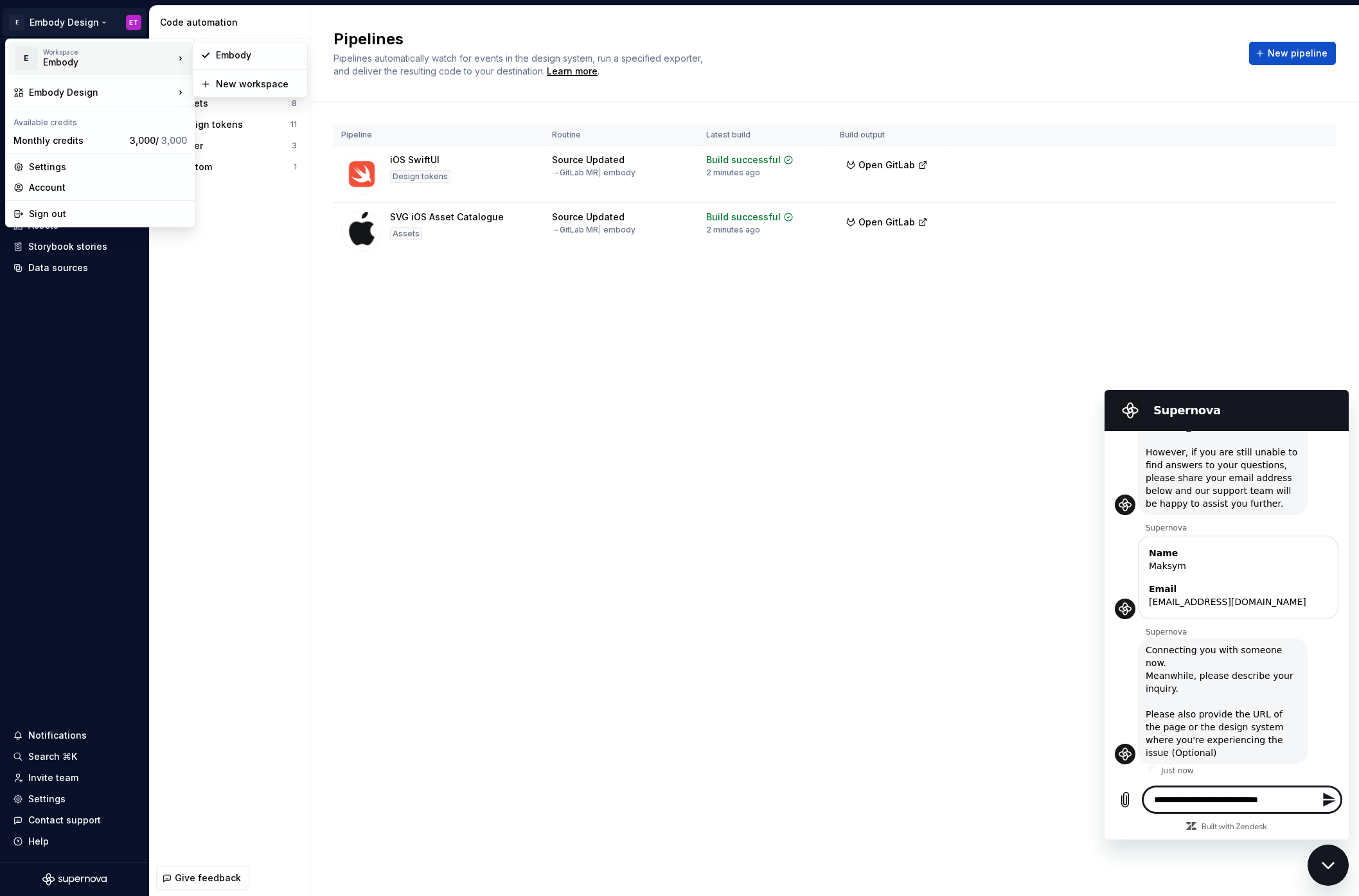
type textarea "*"
type textarea "**********"
type textarea "*"
type textarea "**********"
type textarea "*"
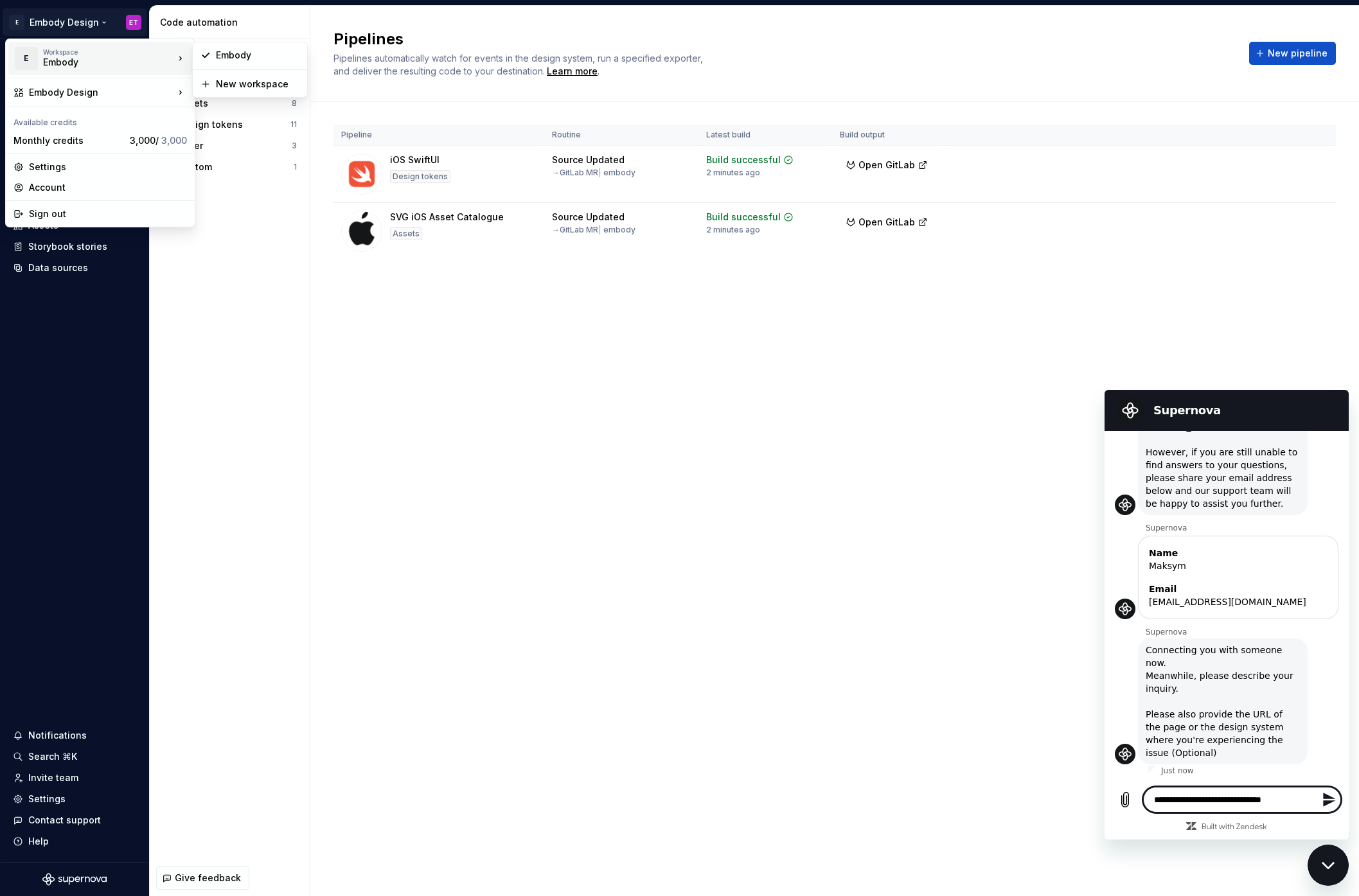
type textarea "**********"
type textarea "*"
type textarea "**********"
type textarea "*"
type textarea "**********"
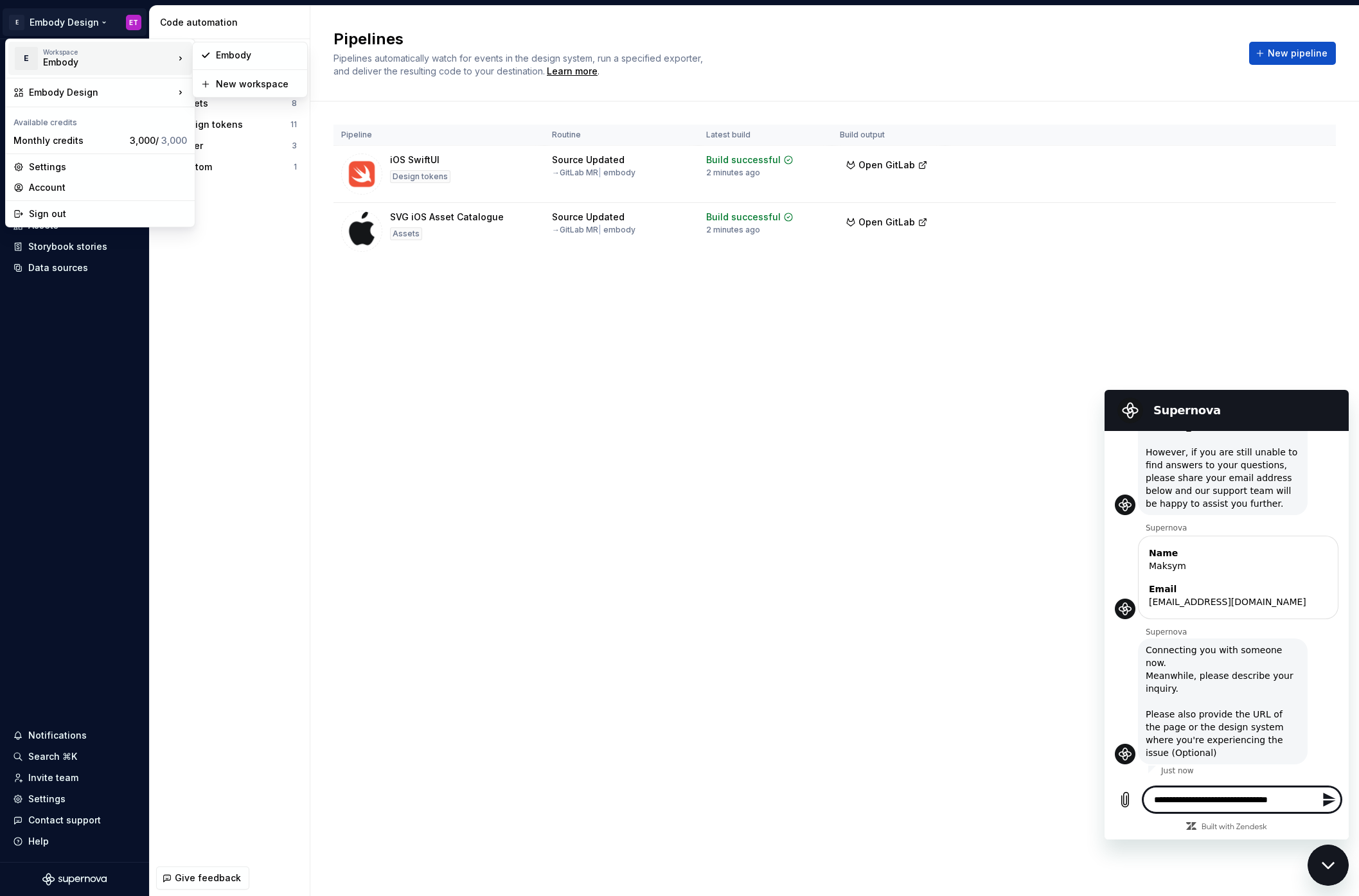
type textarea "*"
type textarea "**********"
type textarea "*"
type textarea "**********"
type textarea "*"
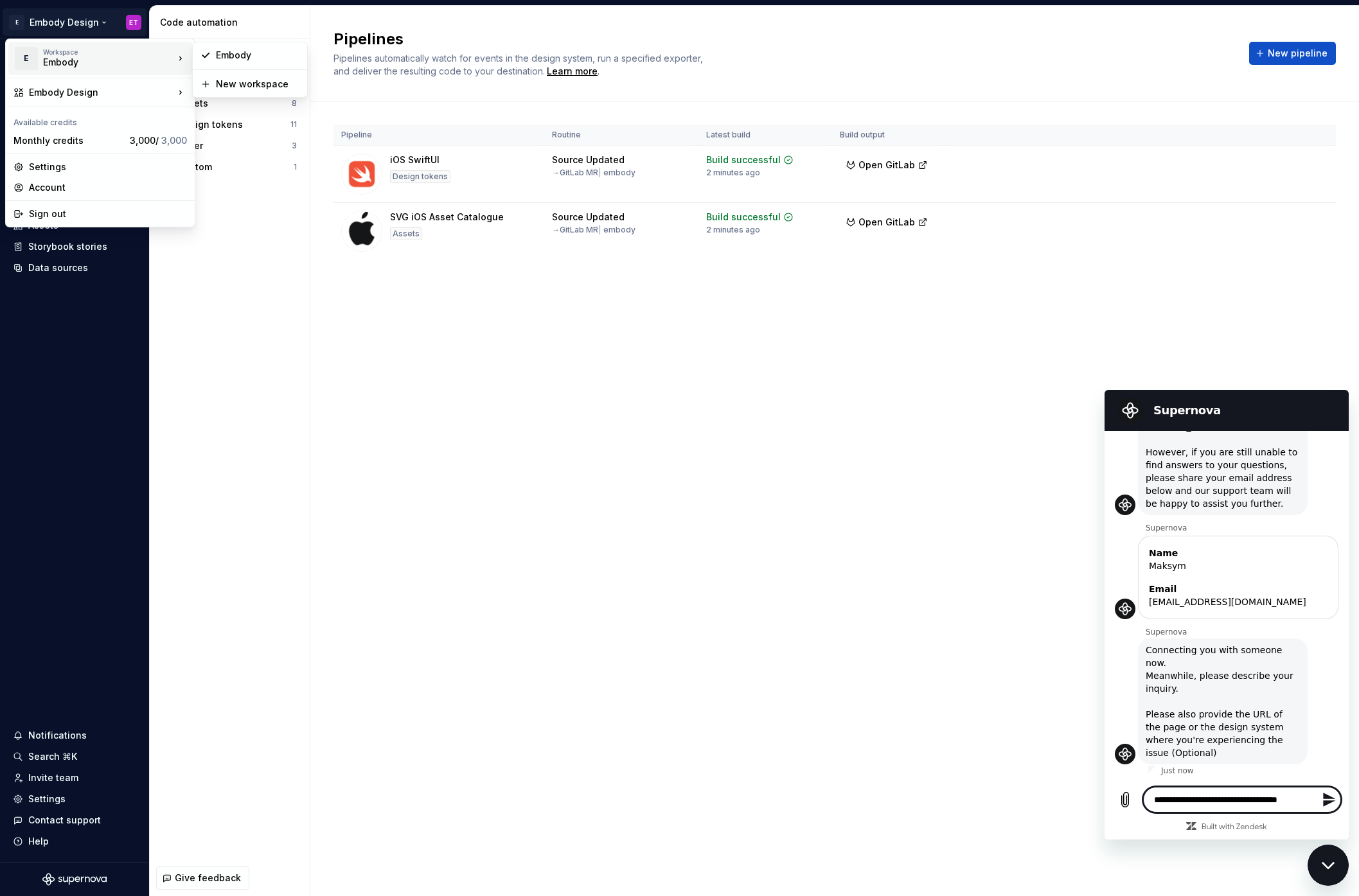
type textarea "**********"
type textarea "*"
type textarea "**********"
type textarea "*"
type textarea "**********"
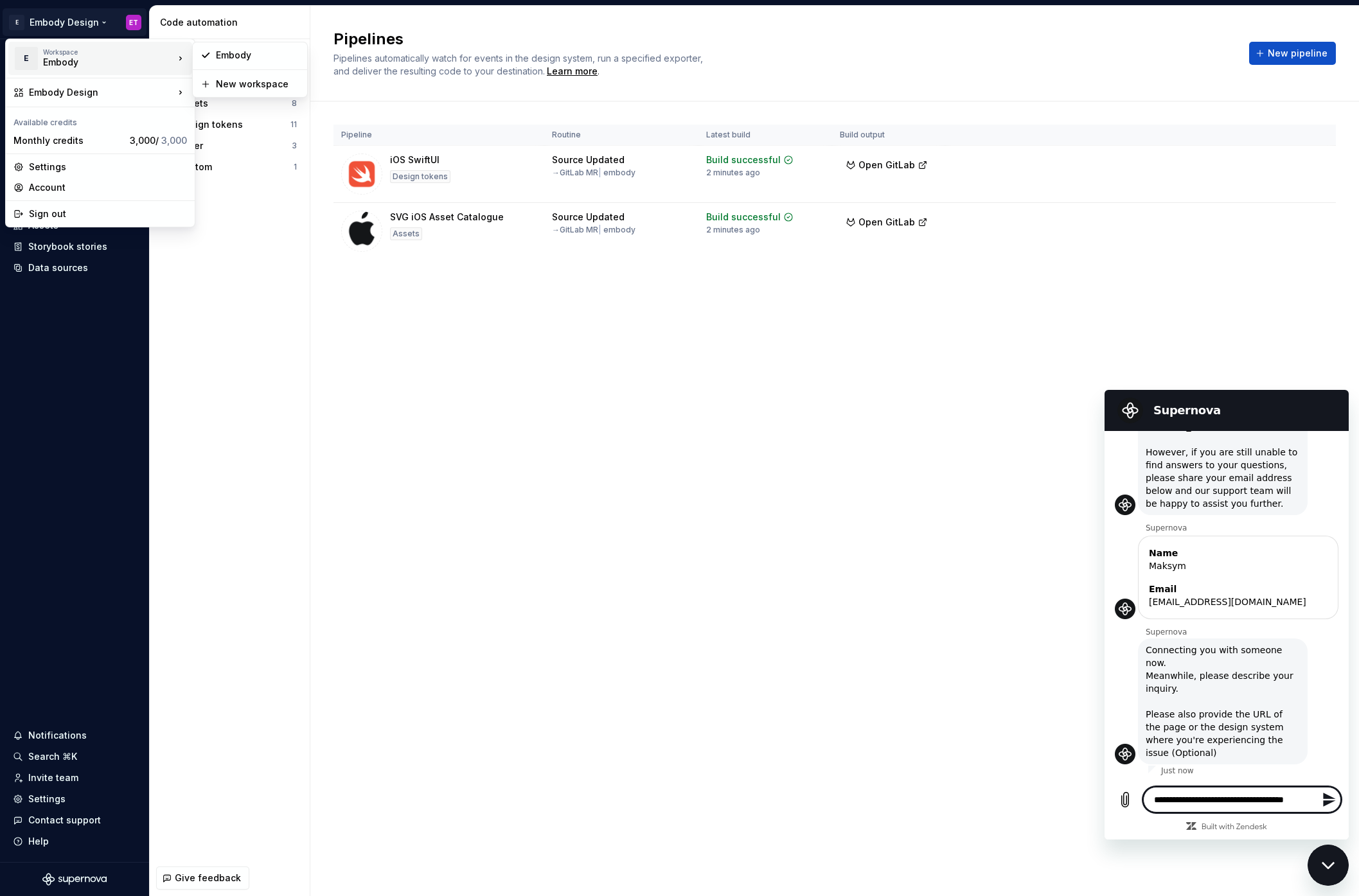
type textarea "*"
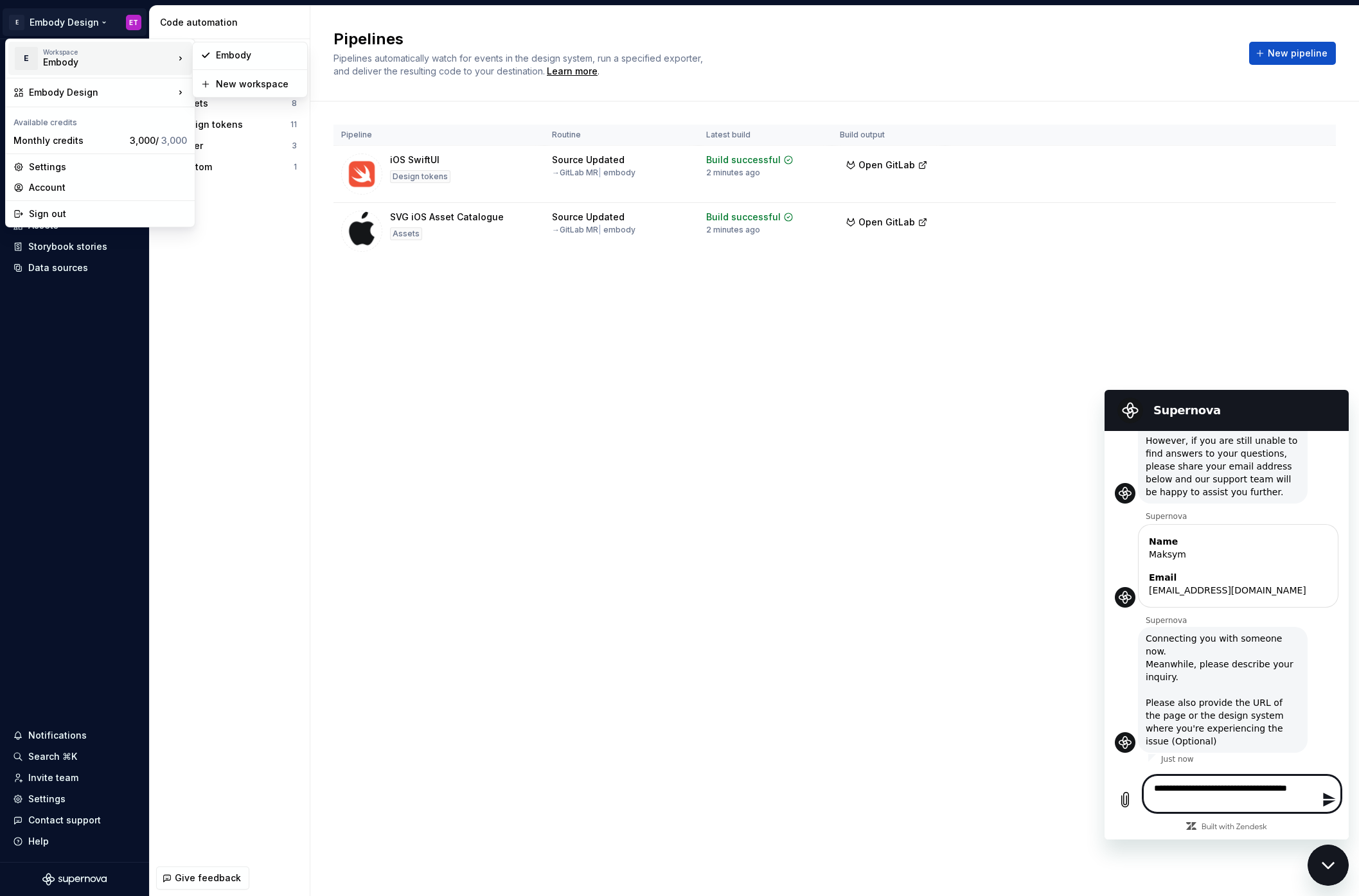
type textarea "**********"
type textarea "*"
type textarea "**********"
type textarea "*"
type textarea "**********"
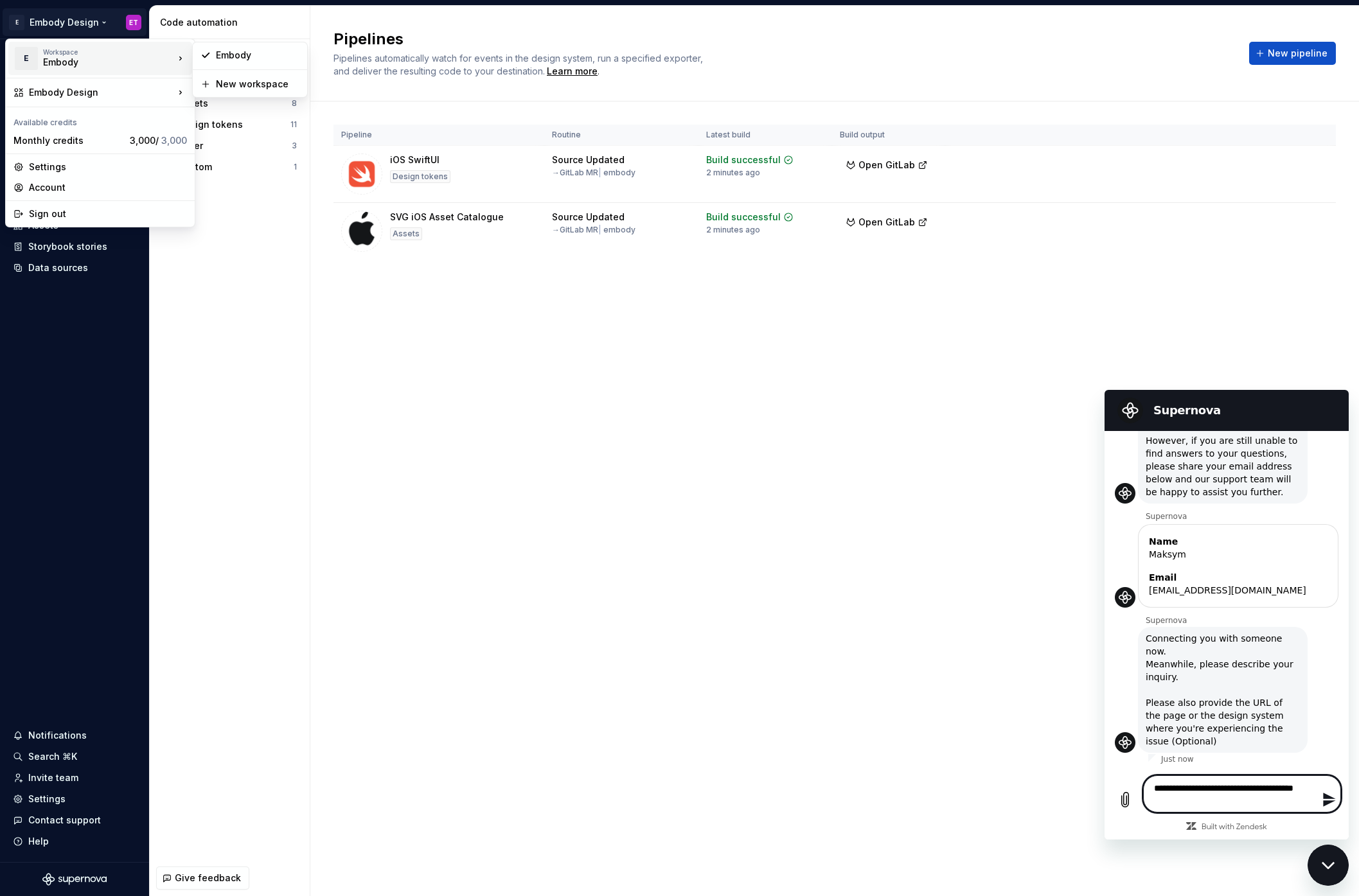
type textarea "*"
type textarea "**********"
type textarea "*"
type textarea "**********"
type textarea "*"
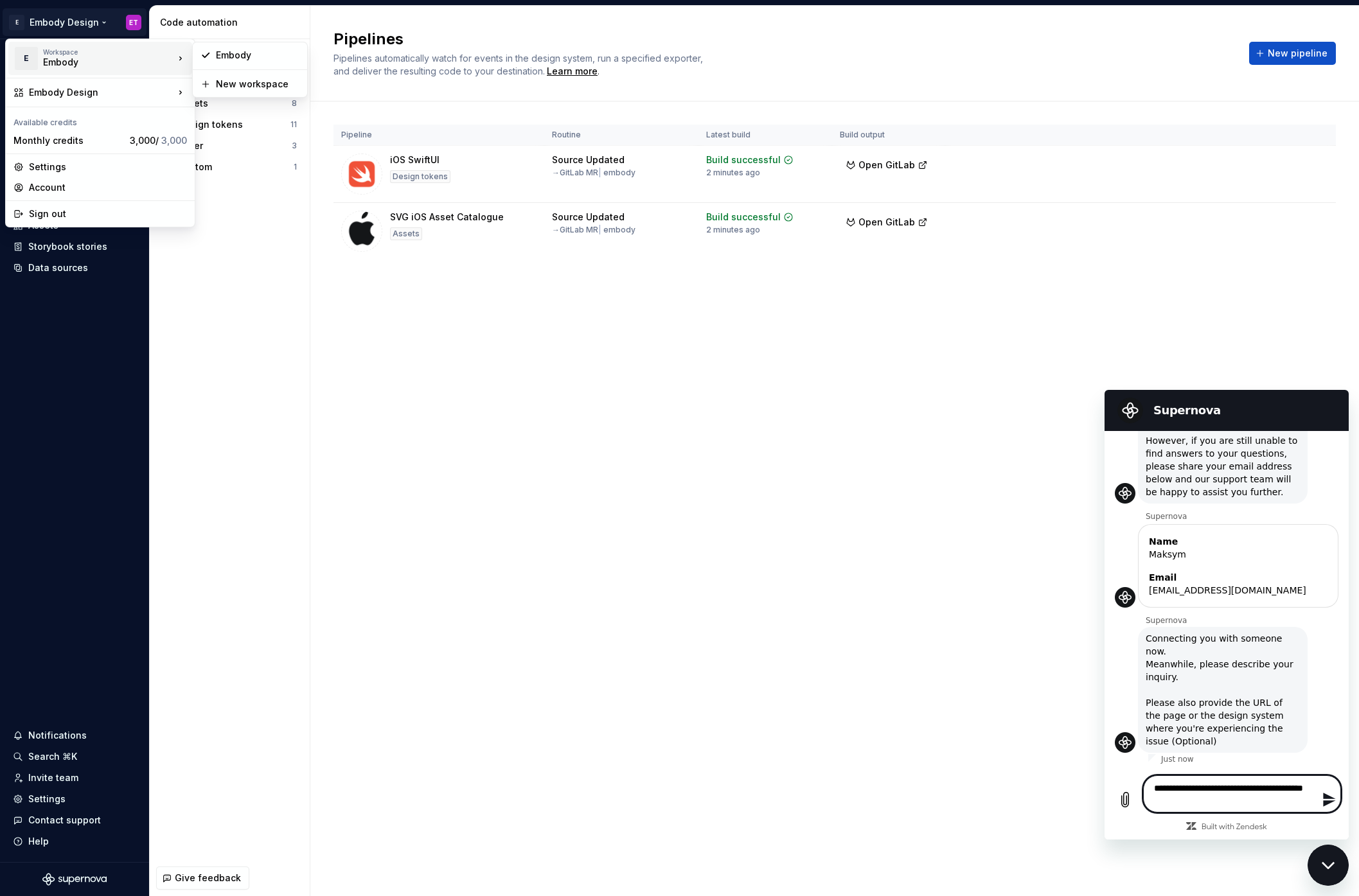
type textarea "**********"
type textarea "*"
type textarea "**********"
type textarea "*"
type textarea "**********"
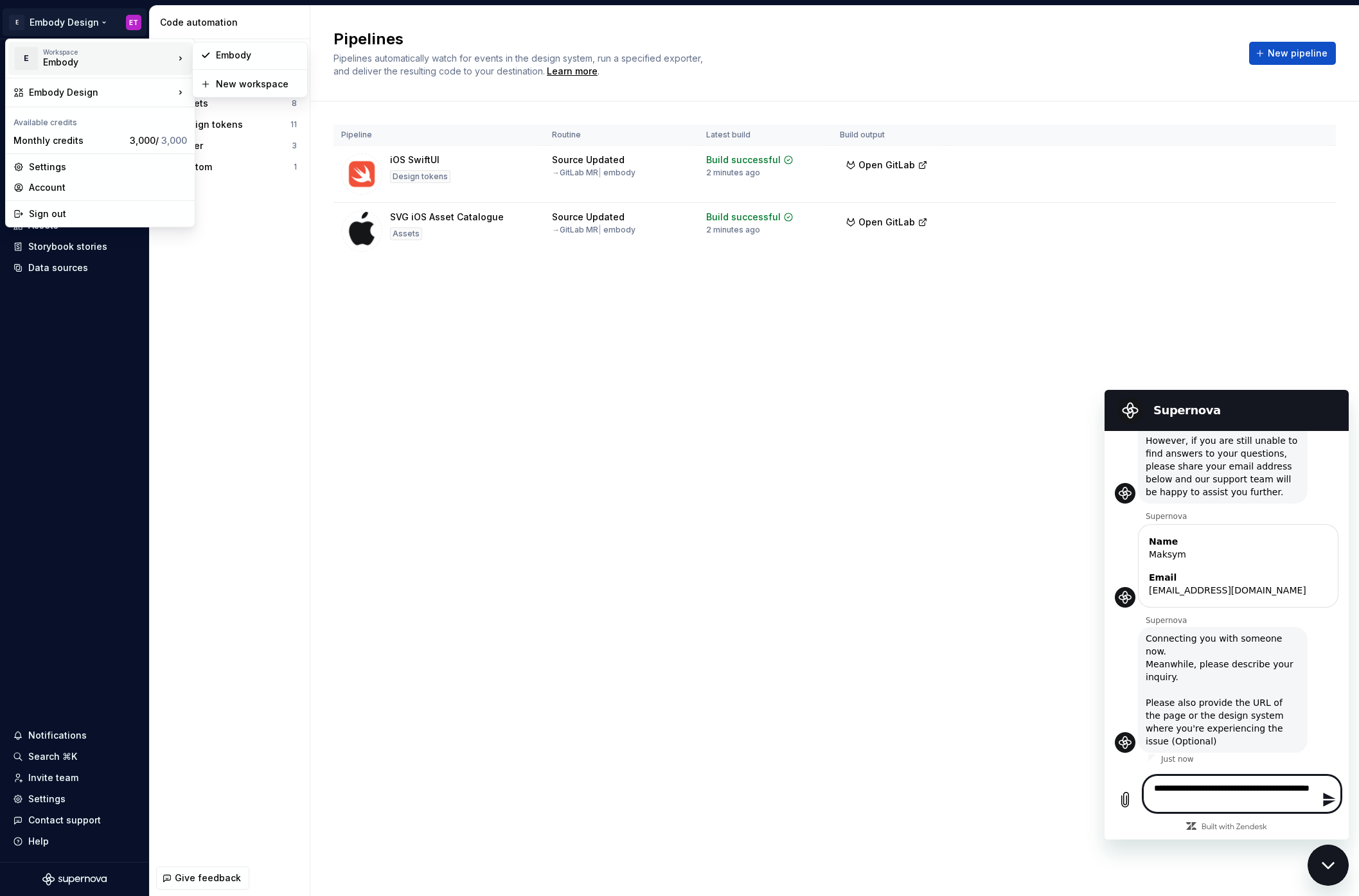
type textarea "*"
type textarea "**********"
type textarea "*"
type textarea "**********"
type textarea "*"
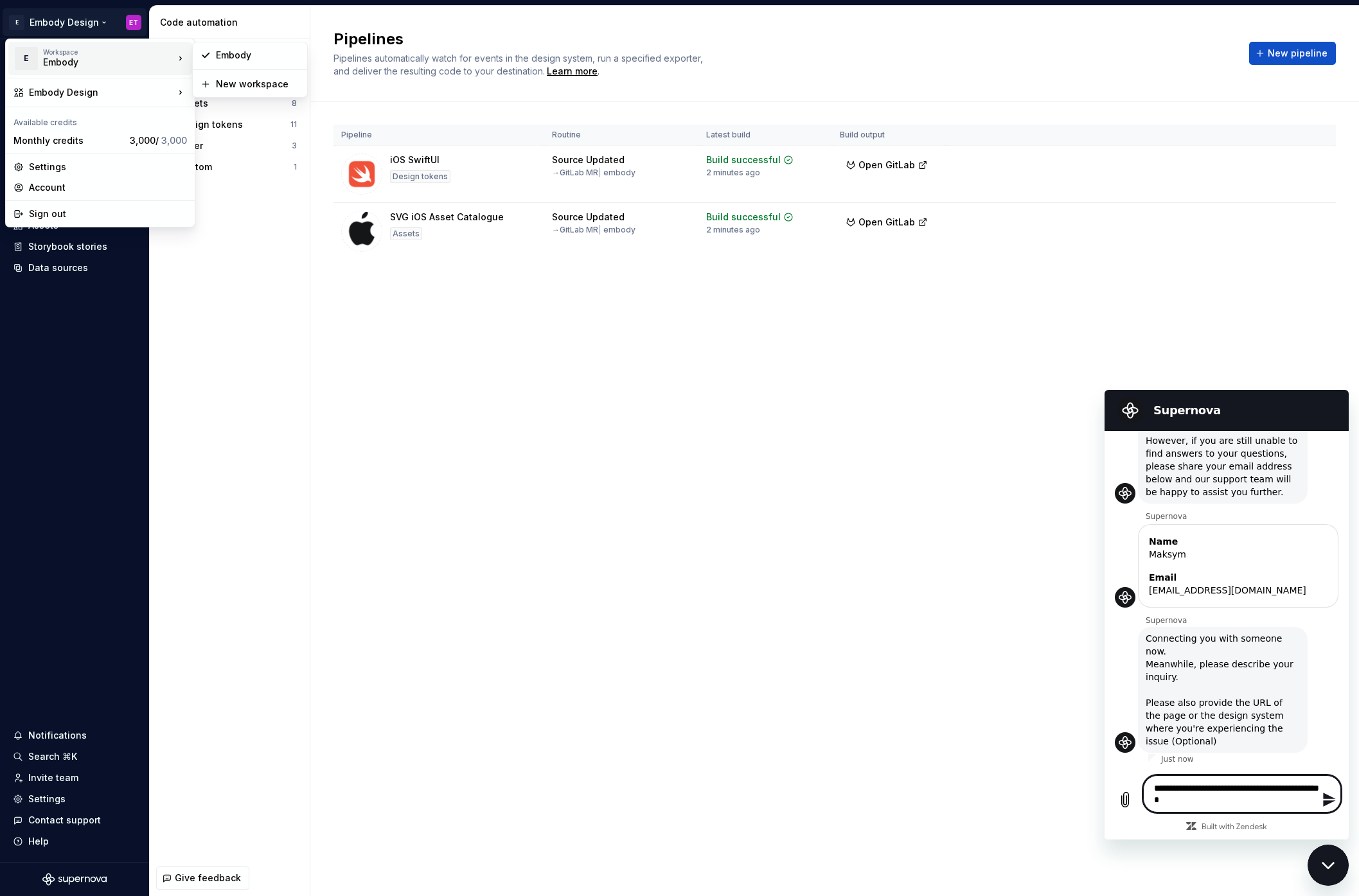
type textarea "**********"
type textarea "*"
type textarea "**********"
type textarea "*"
type textarea "**********"
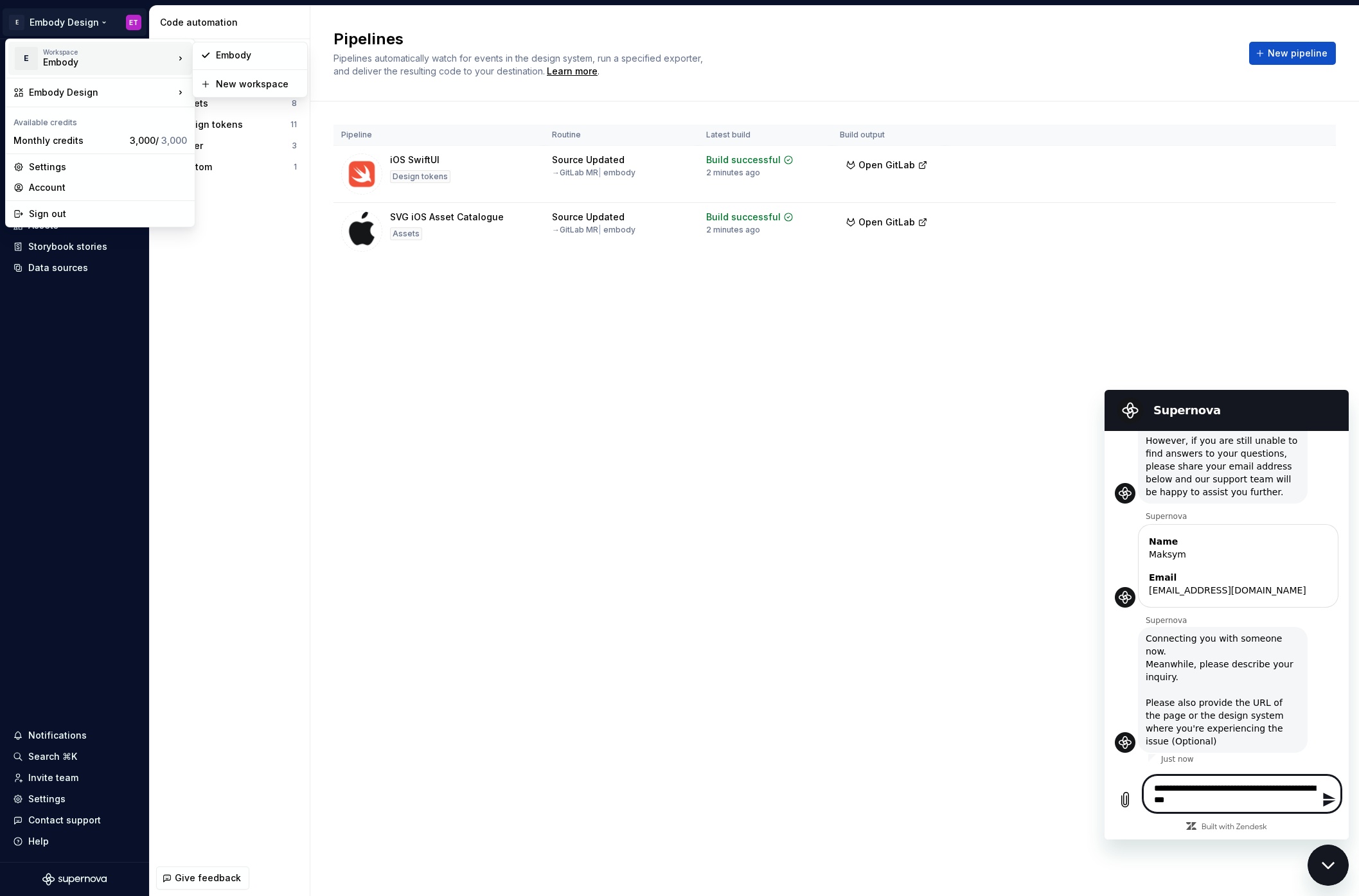
type textarea "*"
type textarea "**********"
type textarea "*"
type textarea "**********"
type textarea "*"
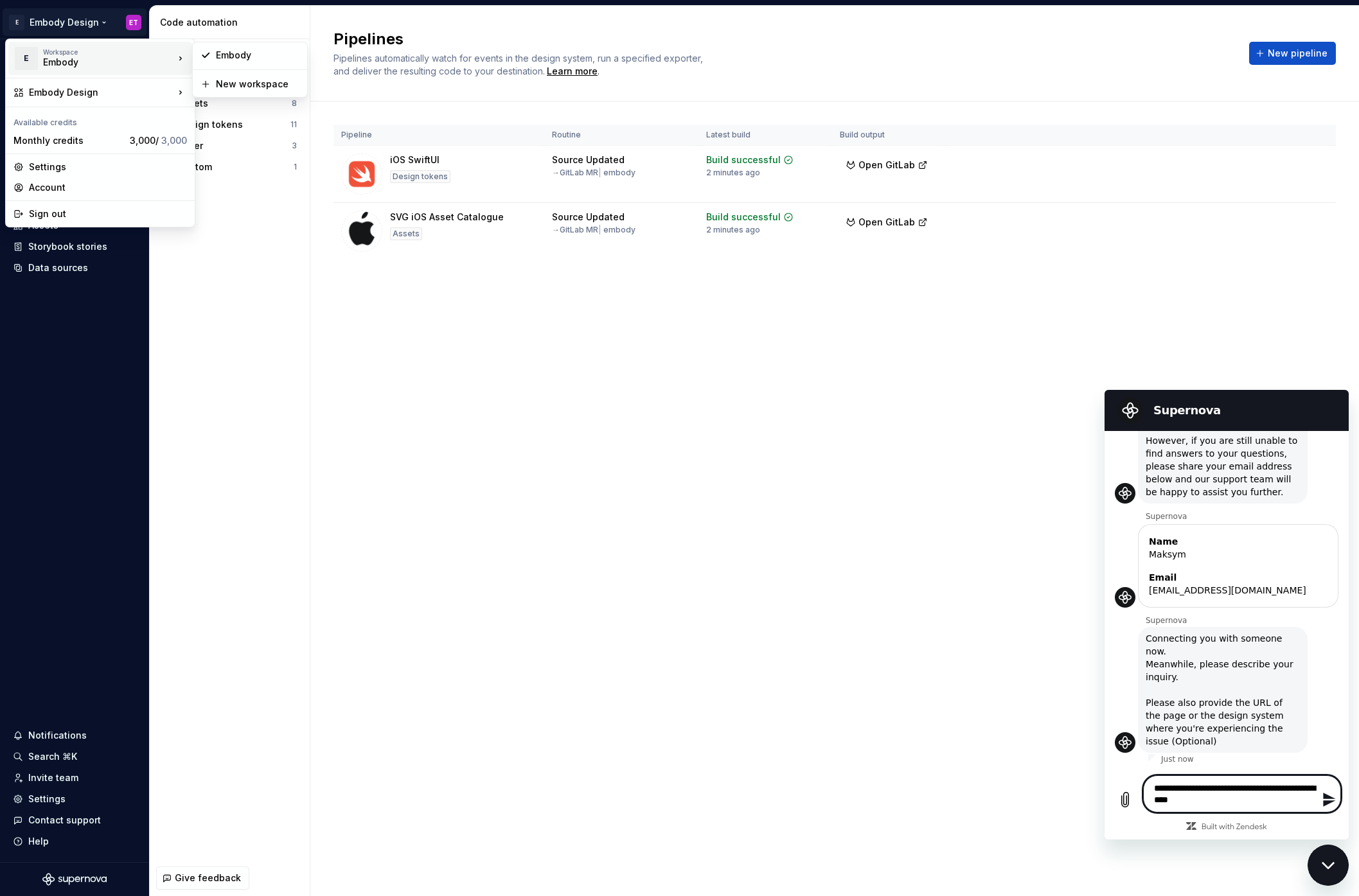
type textarea "**********"
type textarea "*"
type textarea "**********"
type textarea "*"
type textarea "**********"
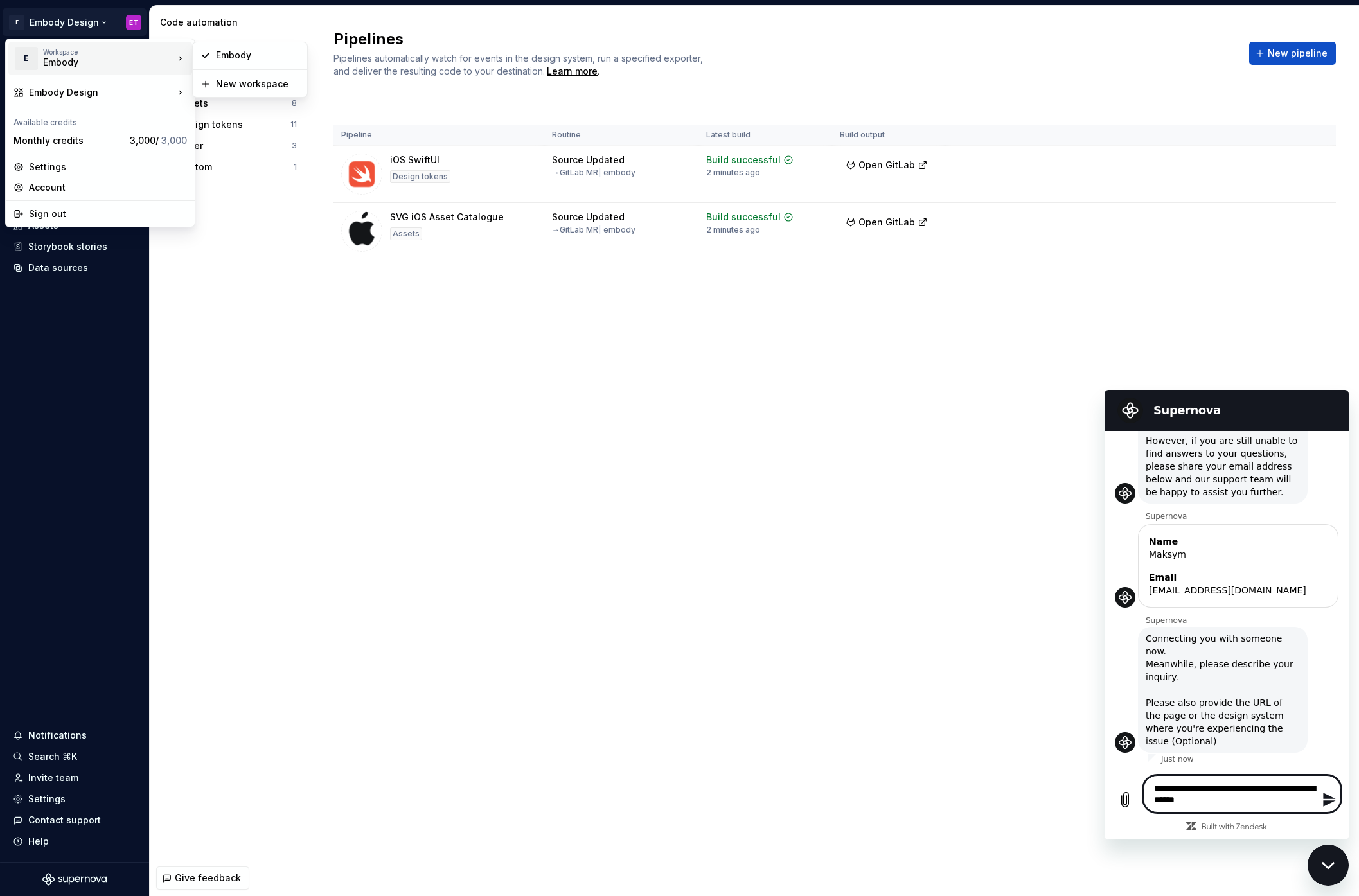
type textarea "*"
type textarea "**********"
type textarea "*"
type textarea "**********"
type textarea "*"
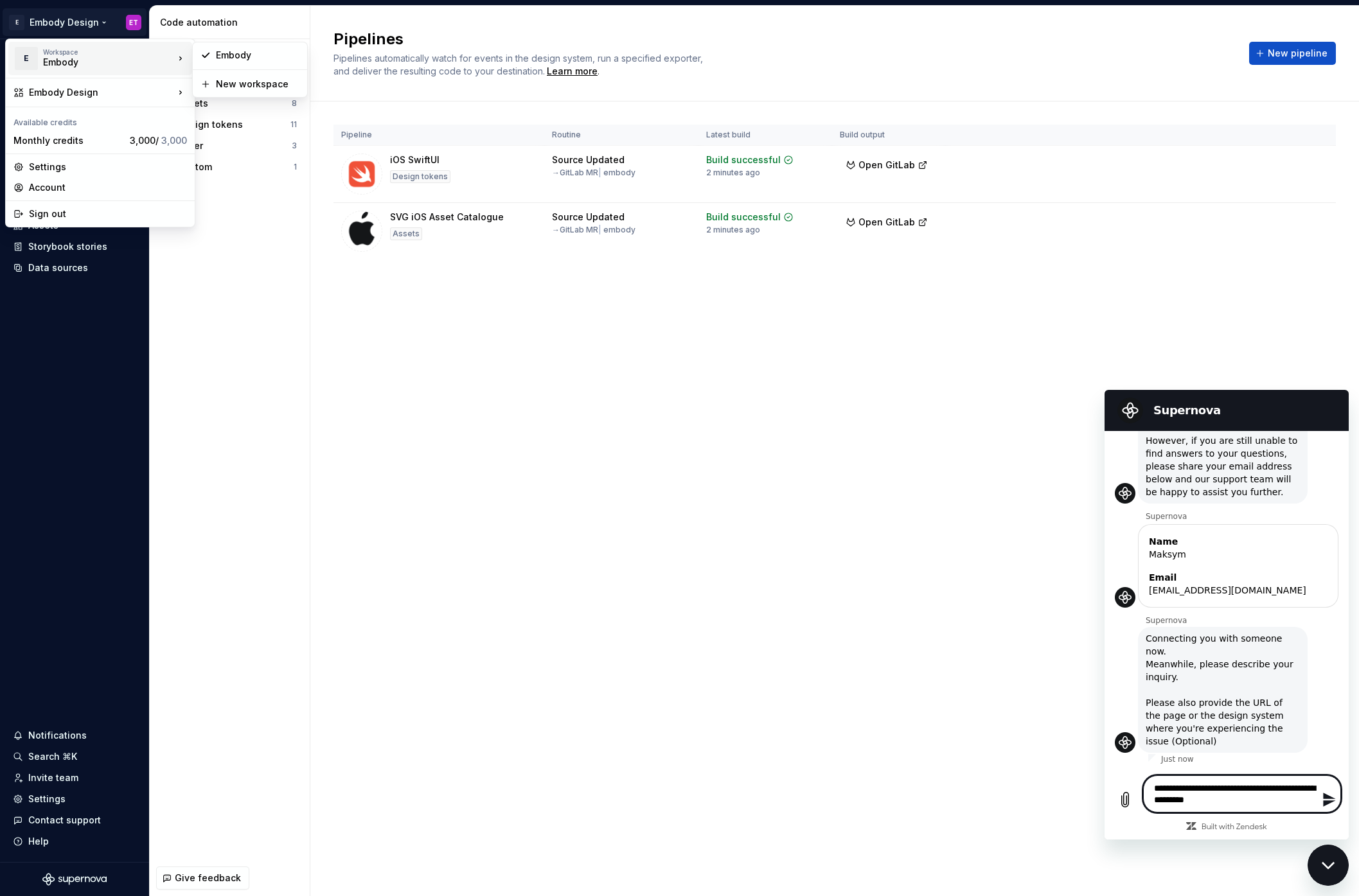
type textarea "**********"
type textarea "*"
type textarea "**********"
type textarea "*"
type textarea "**********"
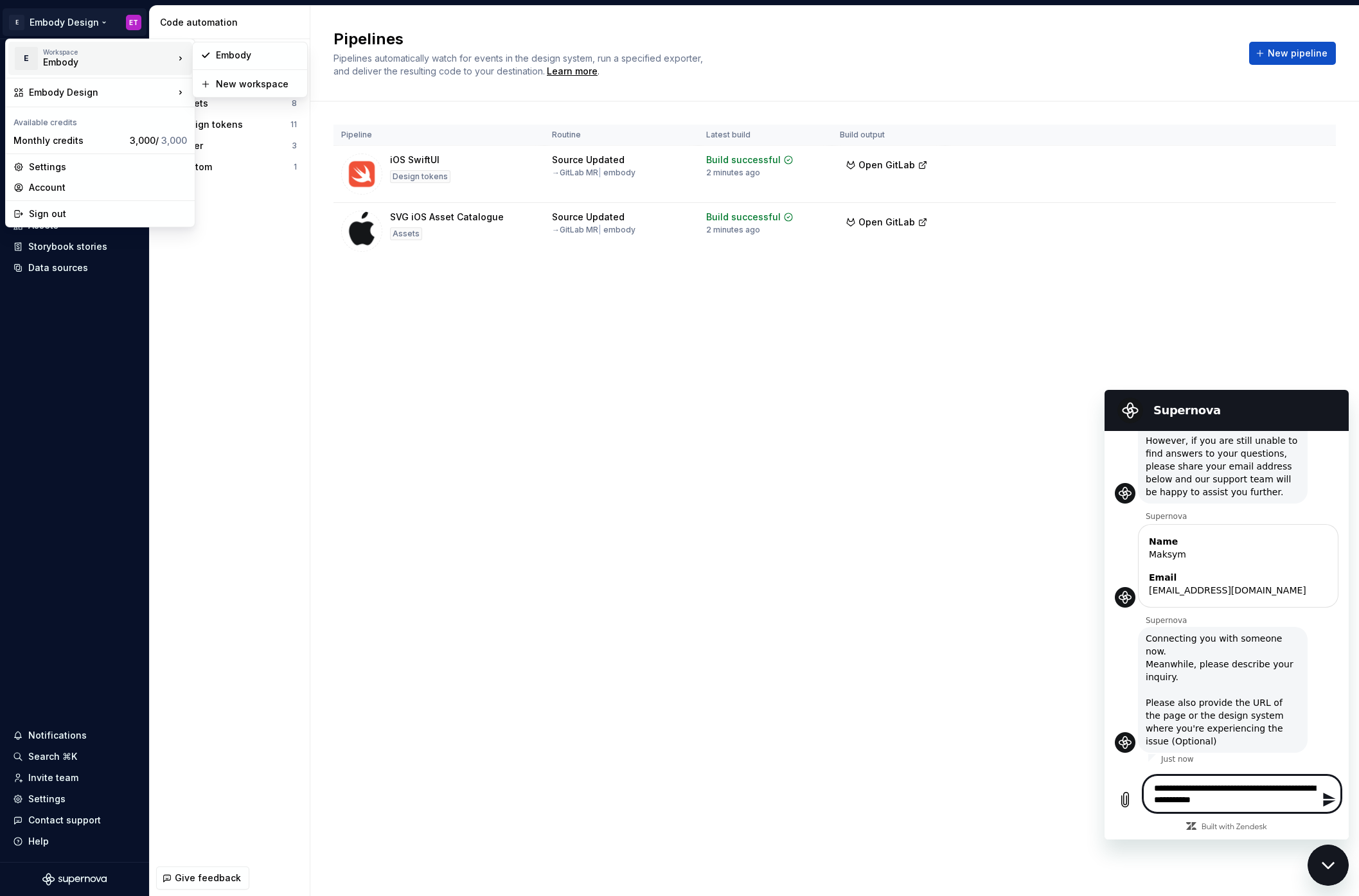
type textarea "*"
type textarea "**********"
type textarea "*"
type textarea "**********"
type textarea "*"
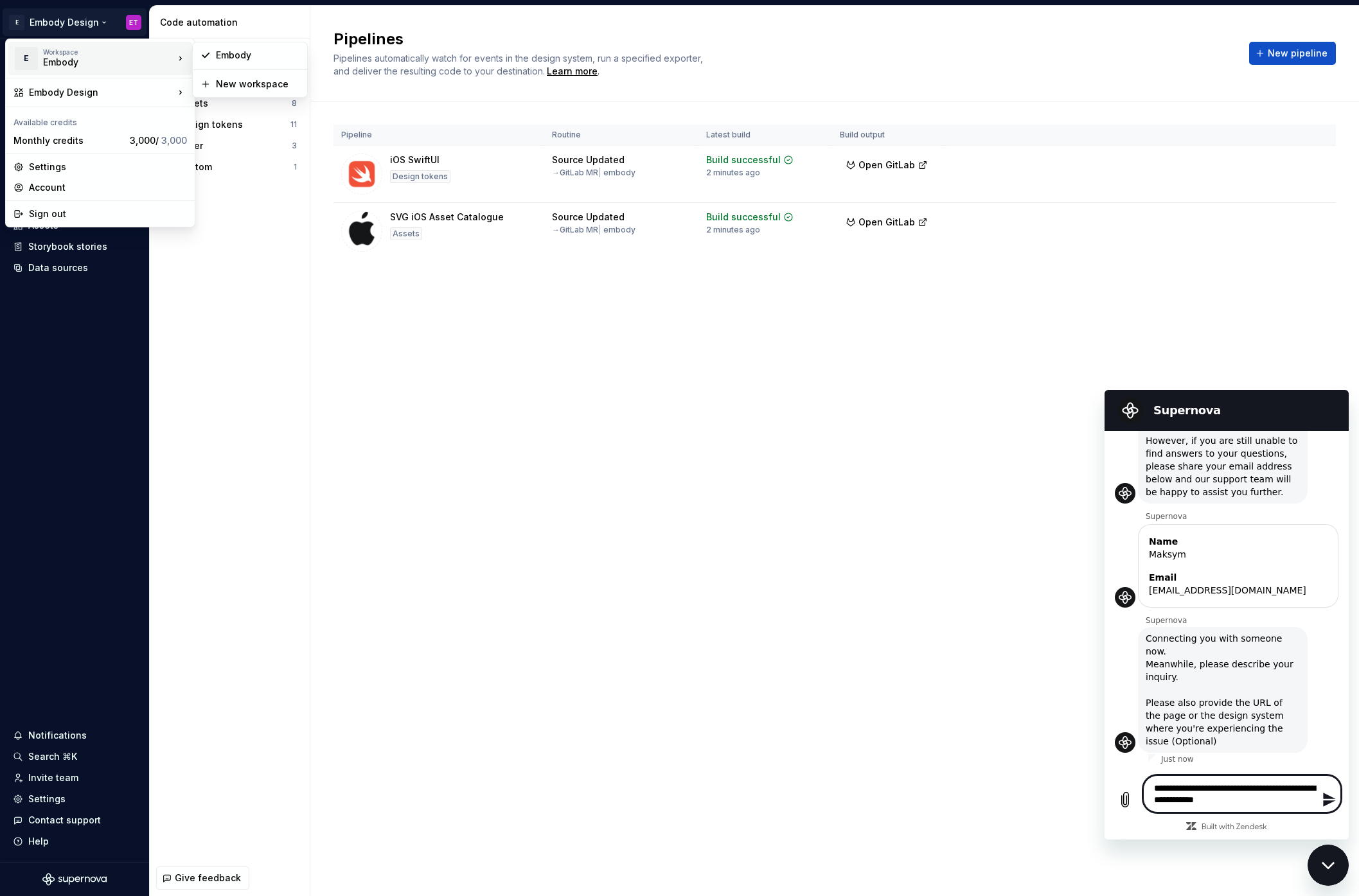
type textarea "**********"
type textarea "*"
type textarea "**********"
type textarea "*"
type textarea "**********"
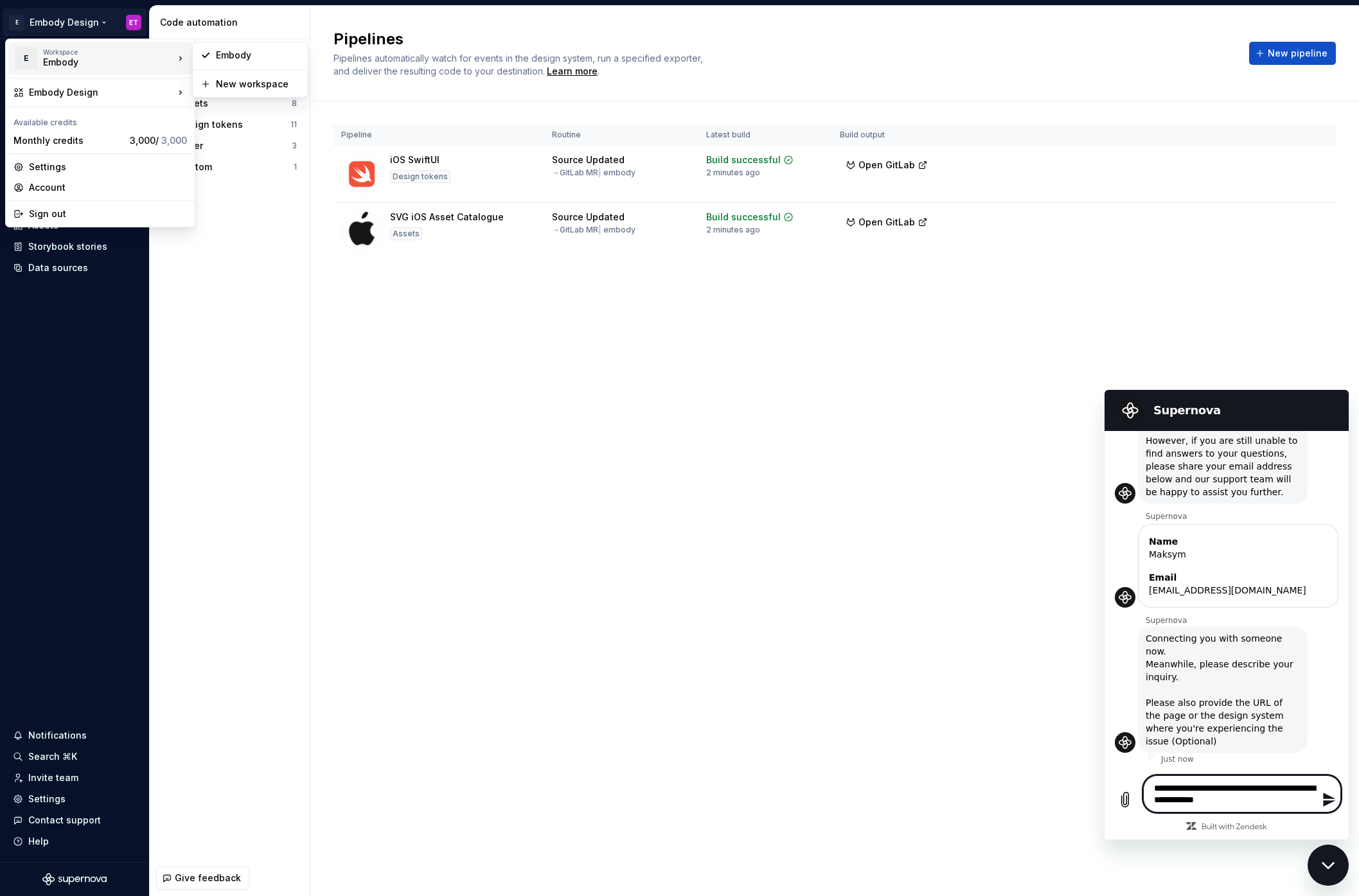
type textarea "*"
type textarea "**********"
type textarea "*"
type textarea "**********"
type textarea "*"
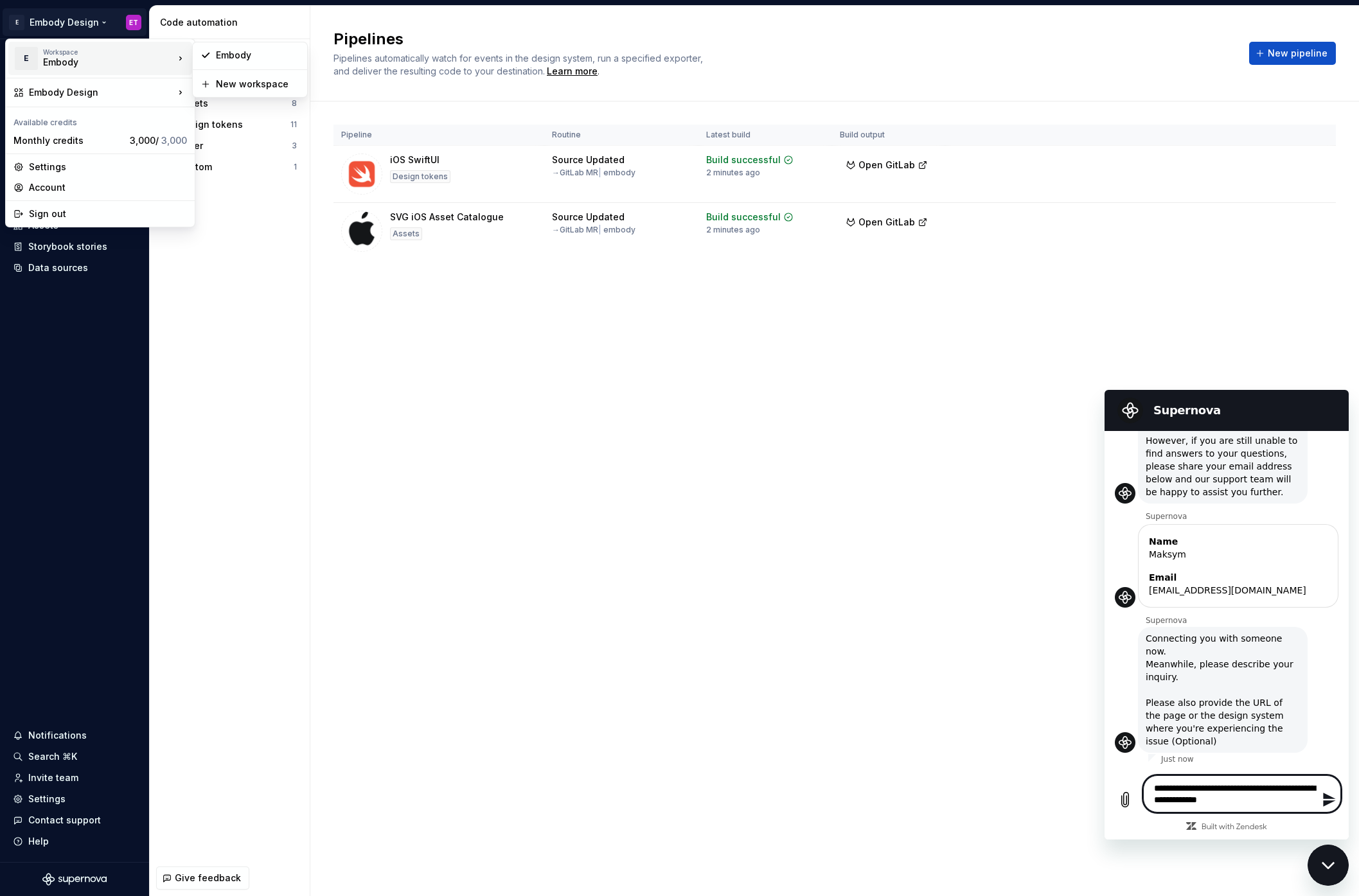
type textarea "**********"
type textarea "*"
type textarea "**********"
type textarea "*"
type textarea "**********"
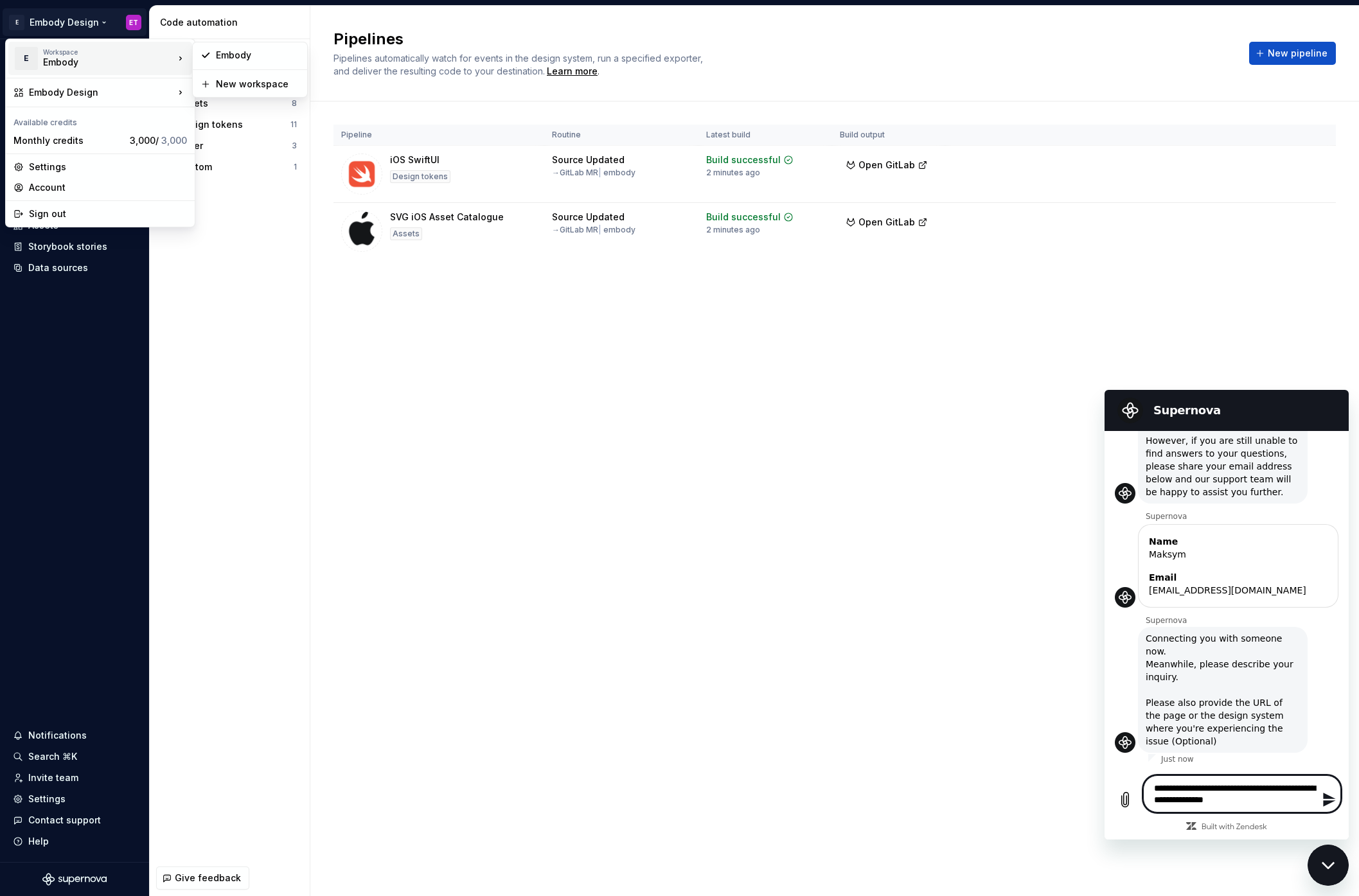
type textarea "*"
type textarea "**********"
type textarea "*"
type textarea "**********"
type textarea "*"
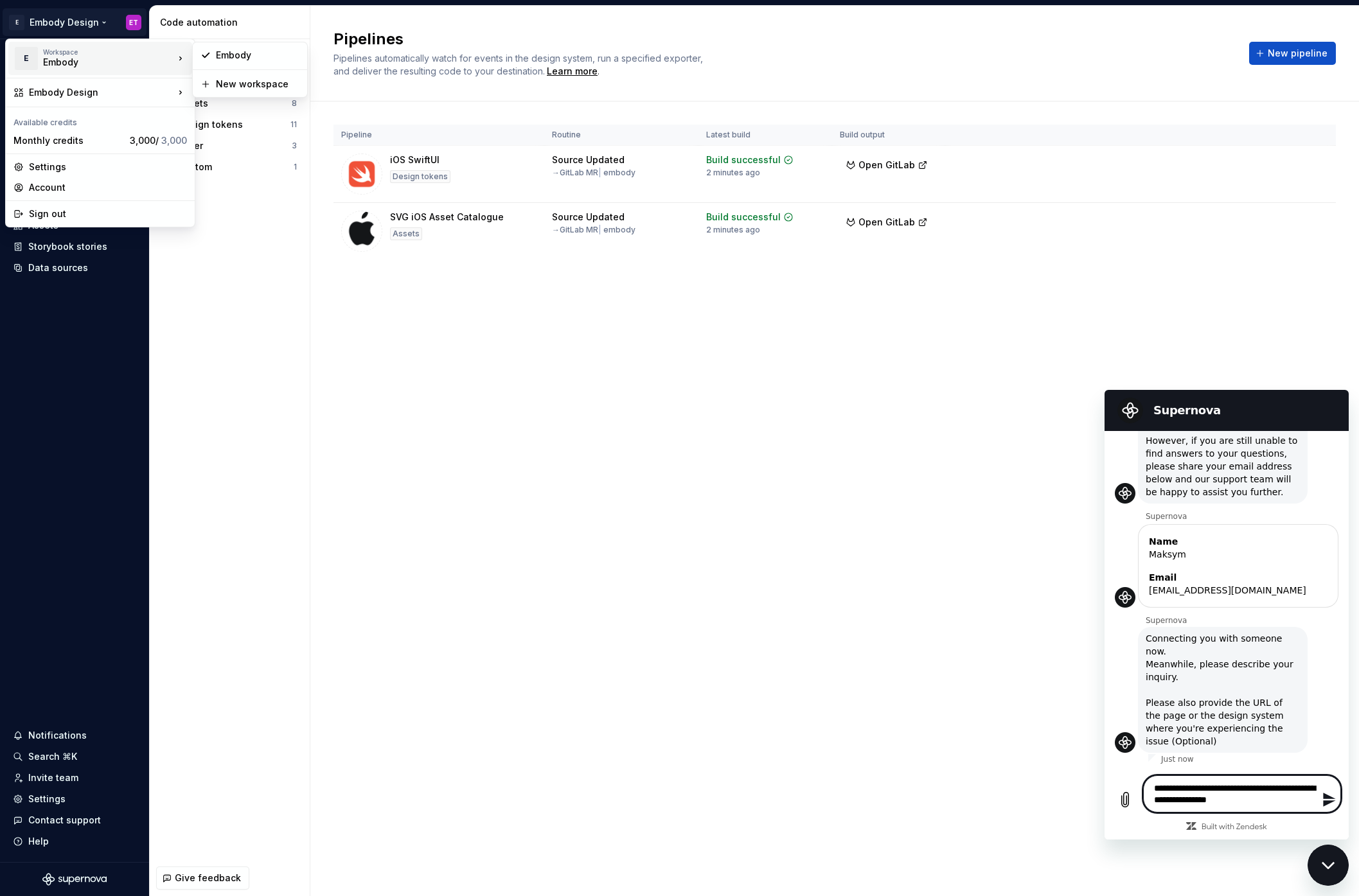
type textarea "**********"
type textarea "*"
type textarea "**********"
type textarea "*"
type textarea "**********"
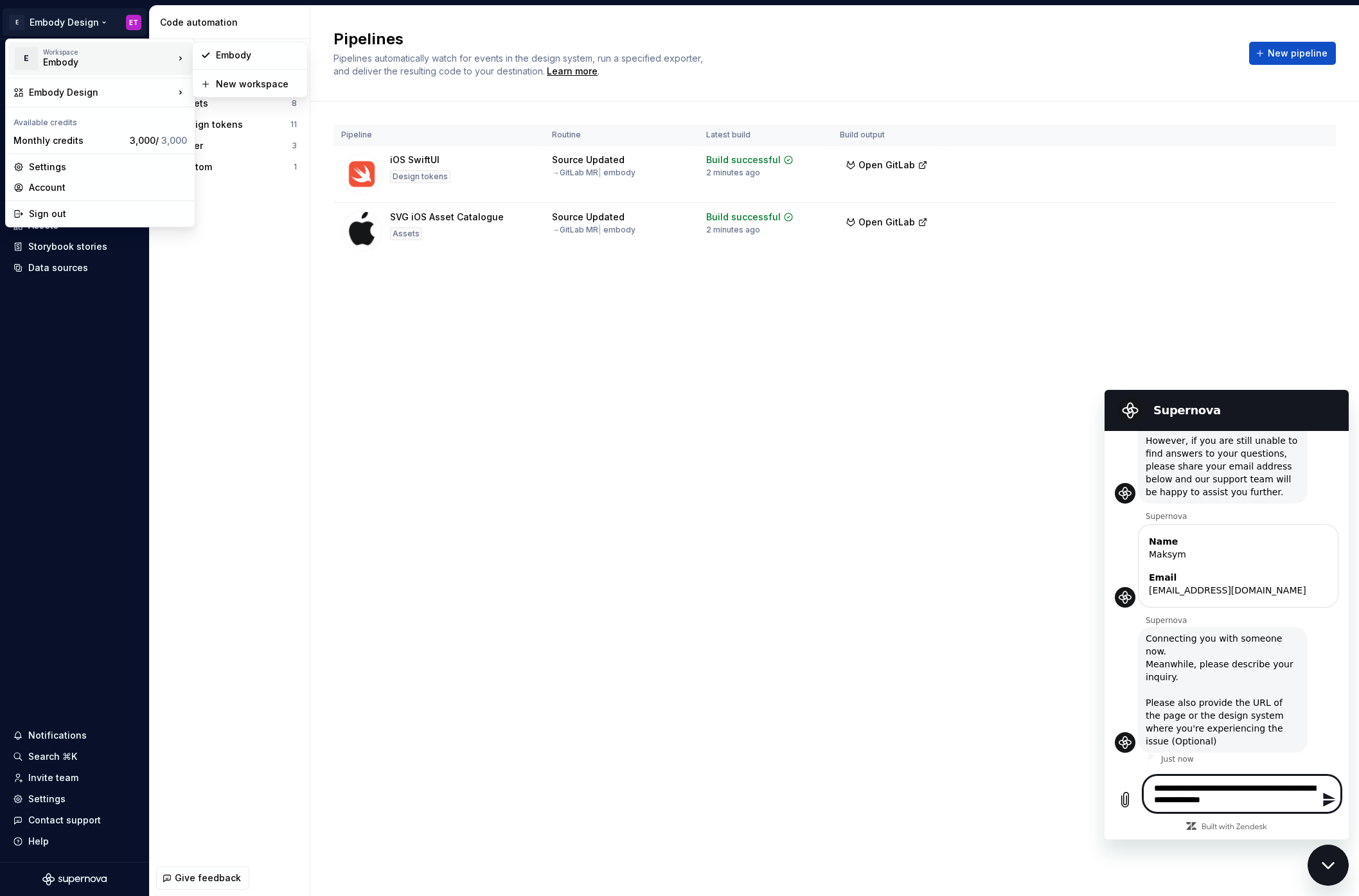
type textarea "*"
type textarea "**********"
type textarea "*"
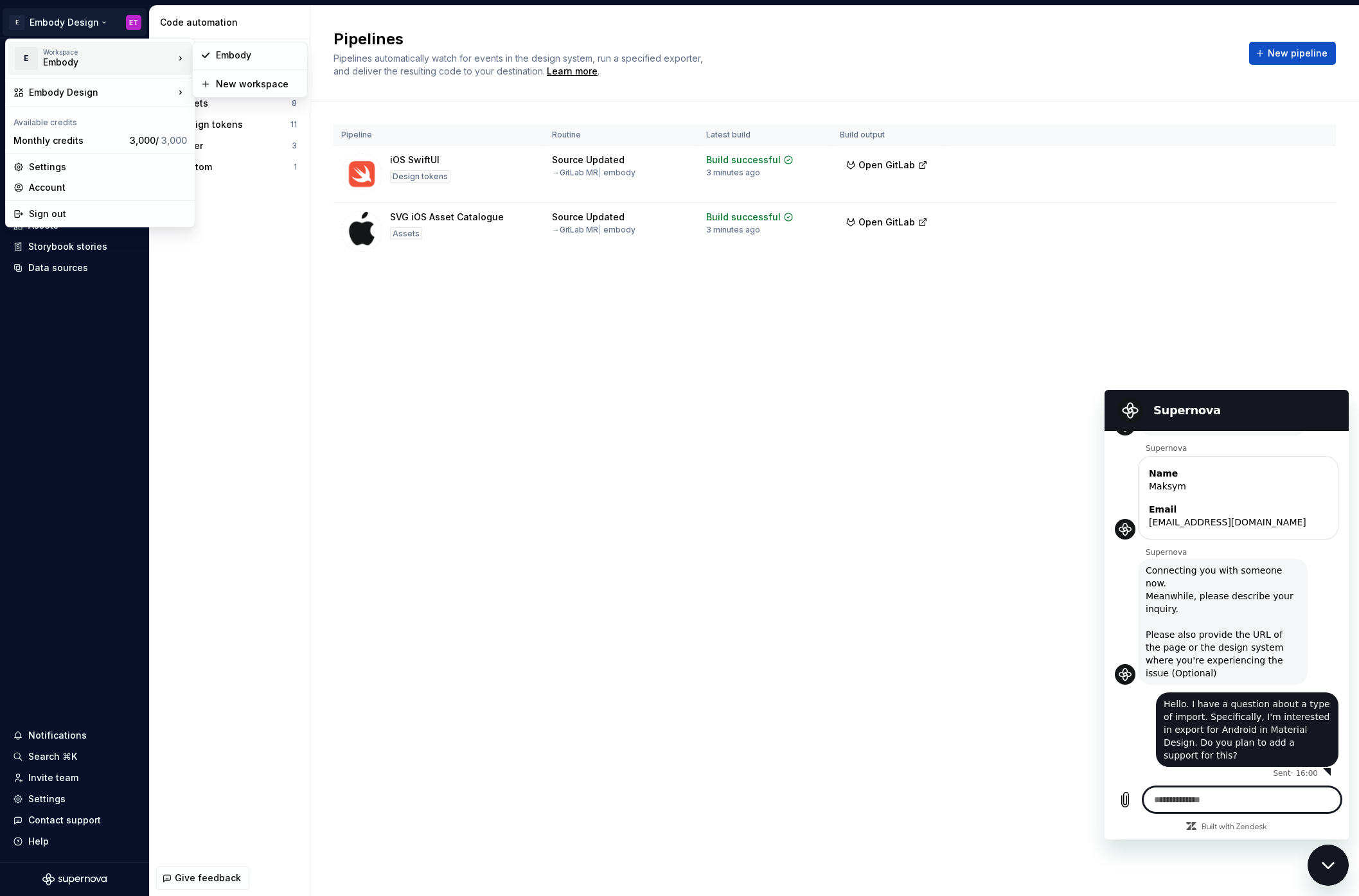
scroll to position [251, 0]
click at [1297, 735] on span "Hello. I have a question about a type of import. Specifically, I'm interested i…" at bounding box center [1247, 727] width 167 height 64
click at [1230, 722] on span "Hello. I have a question about a type of import. Specifically, I'm interested i…" at bounding box center [1247, 727] width 167 height 64
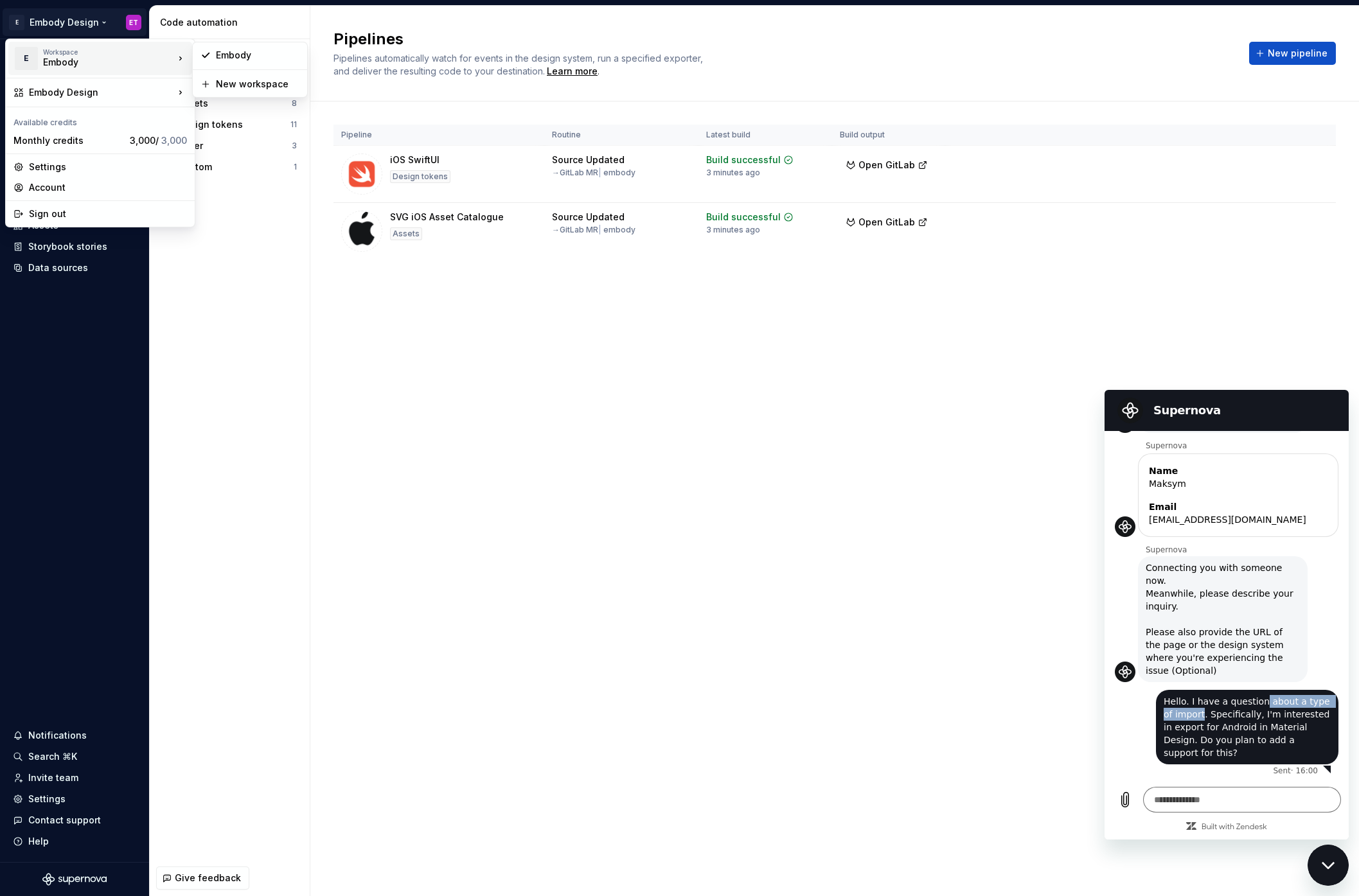
drag, startPoint x: 1259, startPoint y: 702, endPoint x: 1201, endPoint y: 712, distance: 58.9
click at [1201, 712] on span "Hello. I have a question about a type of import. Specifically, I'm interested i…" at bounding box center [1247, 727] width 167 height 64
copy span "about a type of import"
click at [1248, 802] on textarea at bounding box center [1242, 799] width 198 height 25
paste textarea "**********"
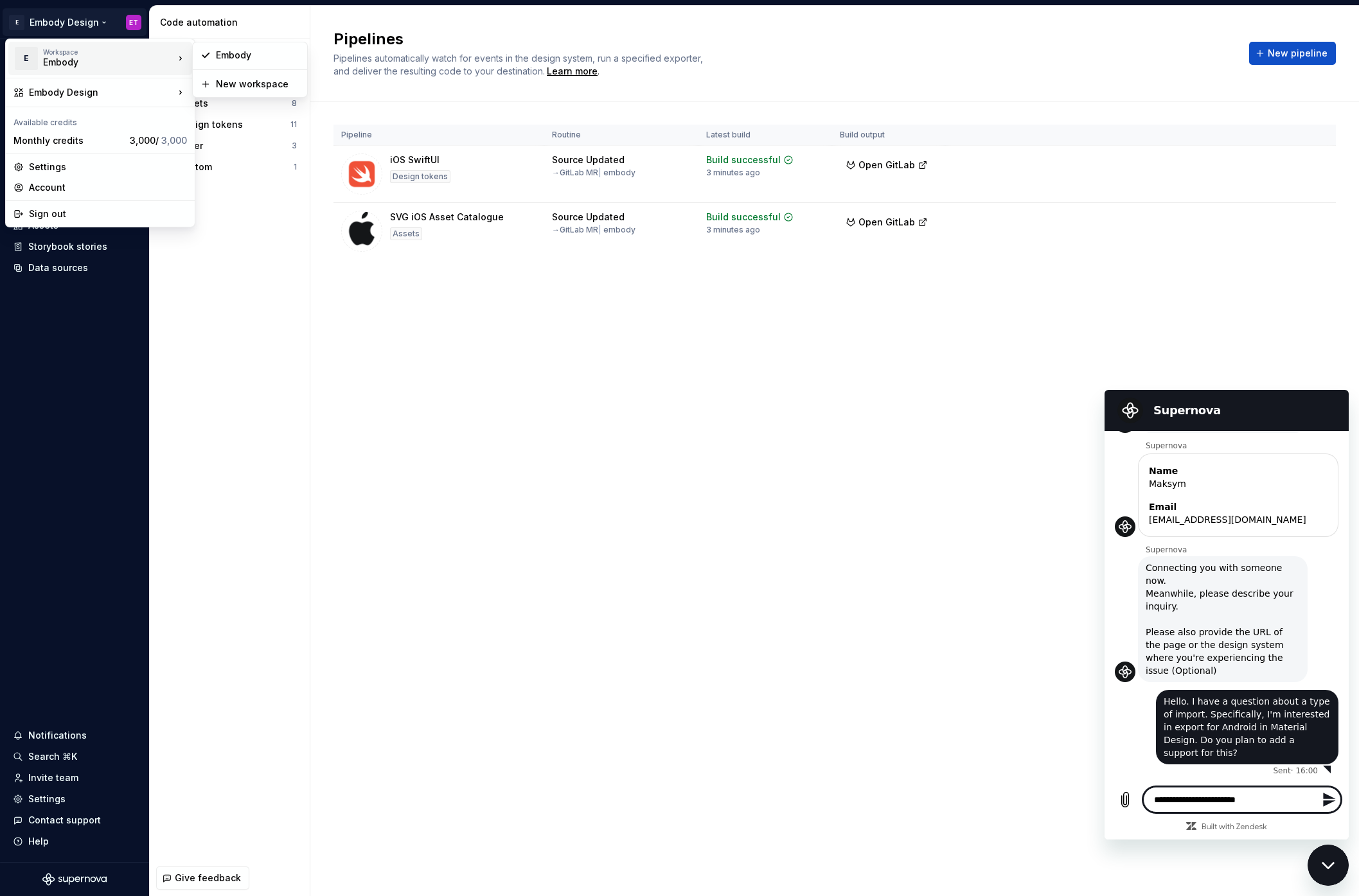
paste textarea "**********"
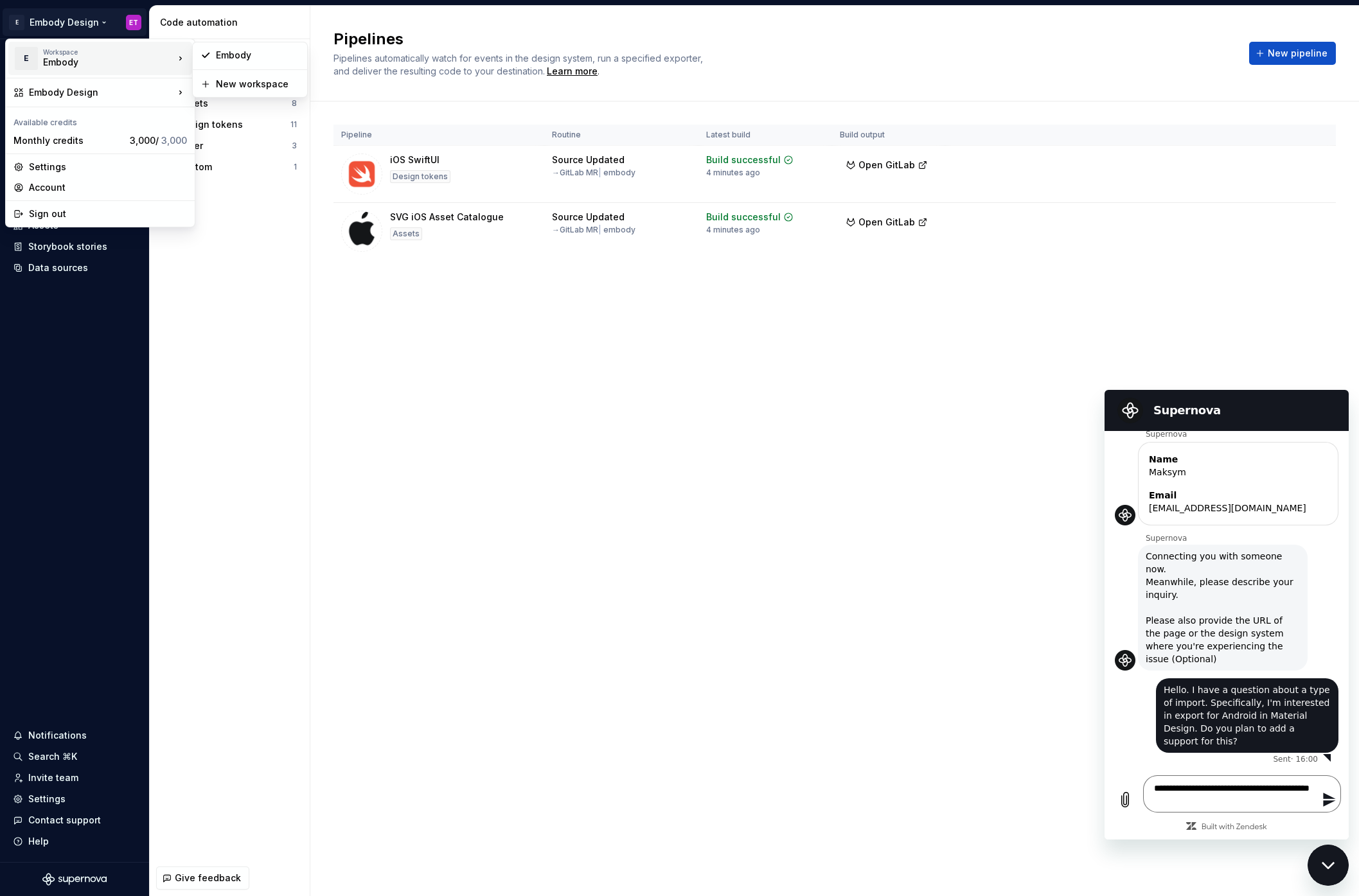
click at [93, 412] on html "E Embody Design ET Home Documentation Analytics Code automation Design system d…" at bounding box center [680, 448] width 1359 height 896
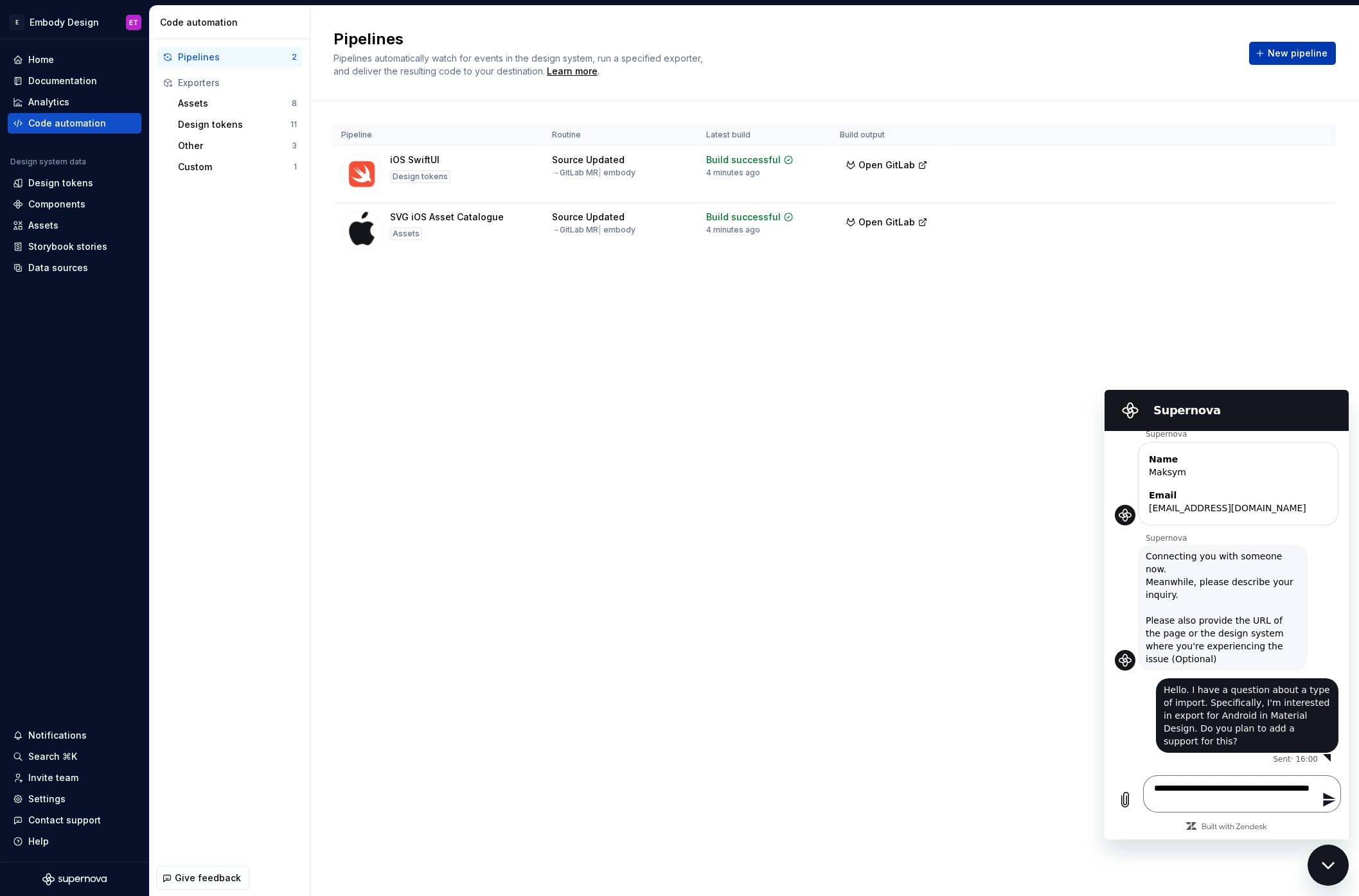
click at [1316, 56] on span "New pipeline" at bounding box center [1297, 53] width 60 height 13
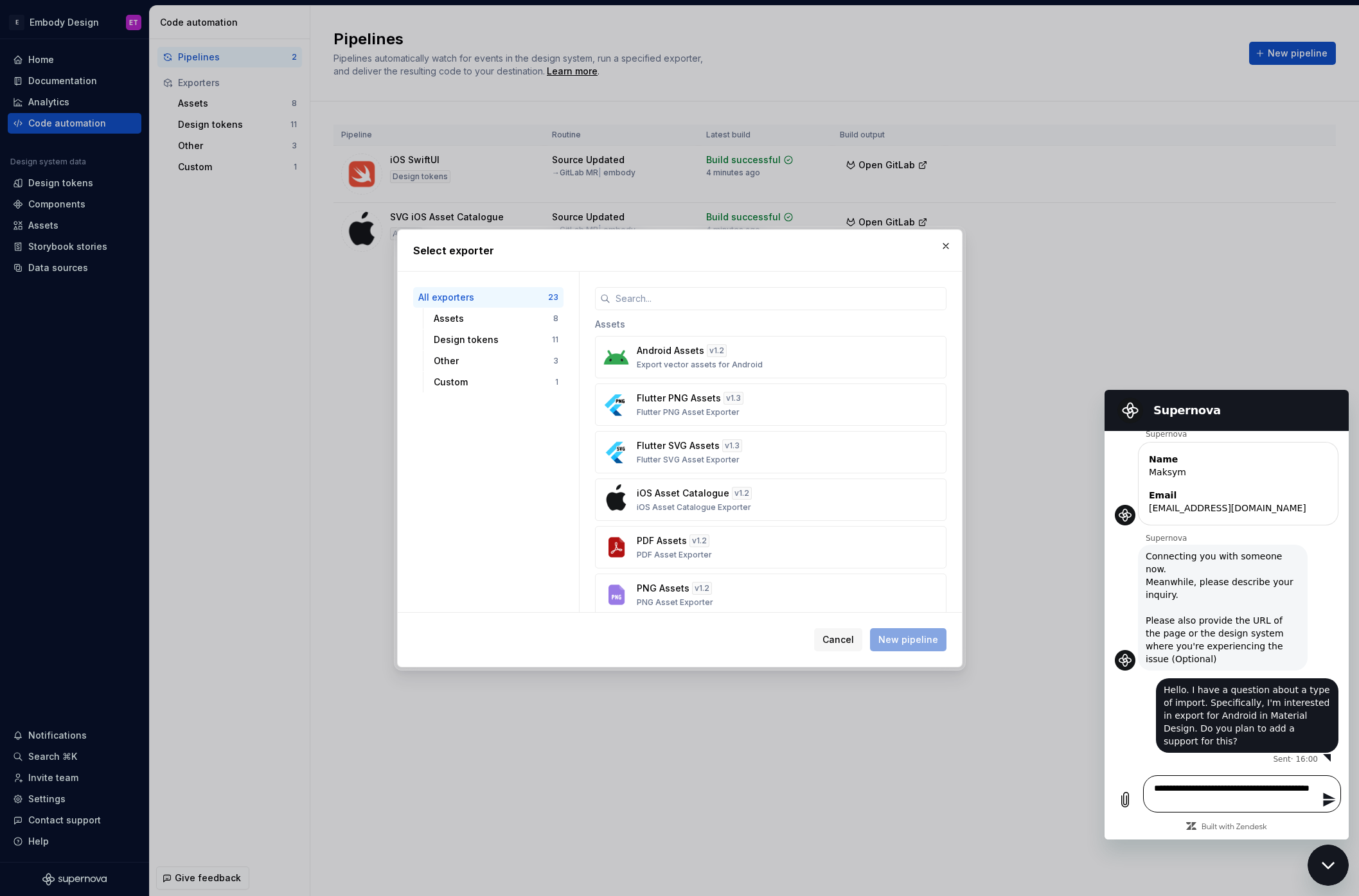
click at [1216, 795] on textarea "**********" at bounding box center [1242, 794] width 198 height 37
click at [1177, 794] on textarea "**********" at bounding box center [1242, 794] width 198 height 37
click at [1185, 796] on textarea "**********" at bounding box center [1242, 794] width 198 height 37
click at [1274, 803] on textarea "**********" at bounding box center [1242, 794] width 198 height 37
click at [1237, 798] on textarea "**********" at bounding box center [1242, 794] width 198 height 37
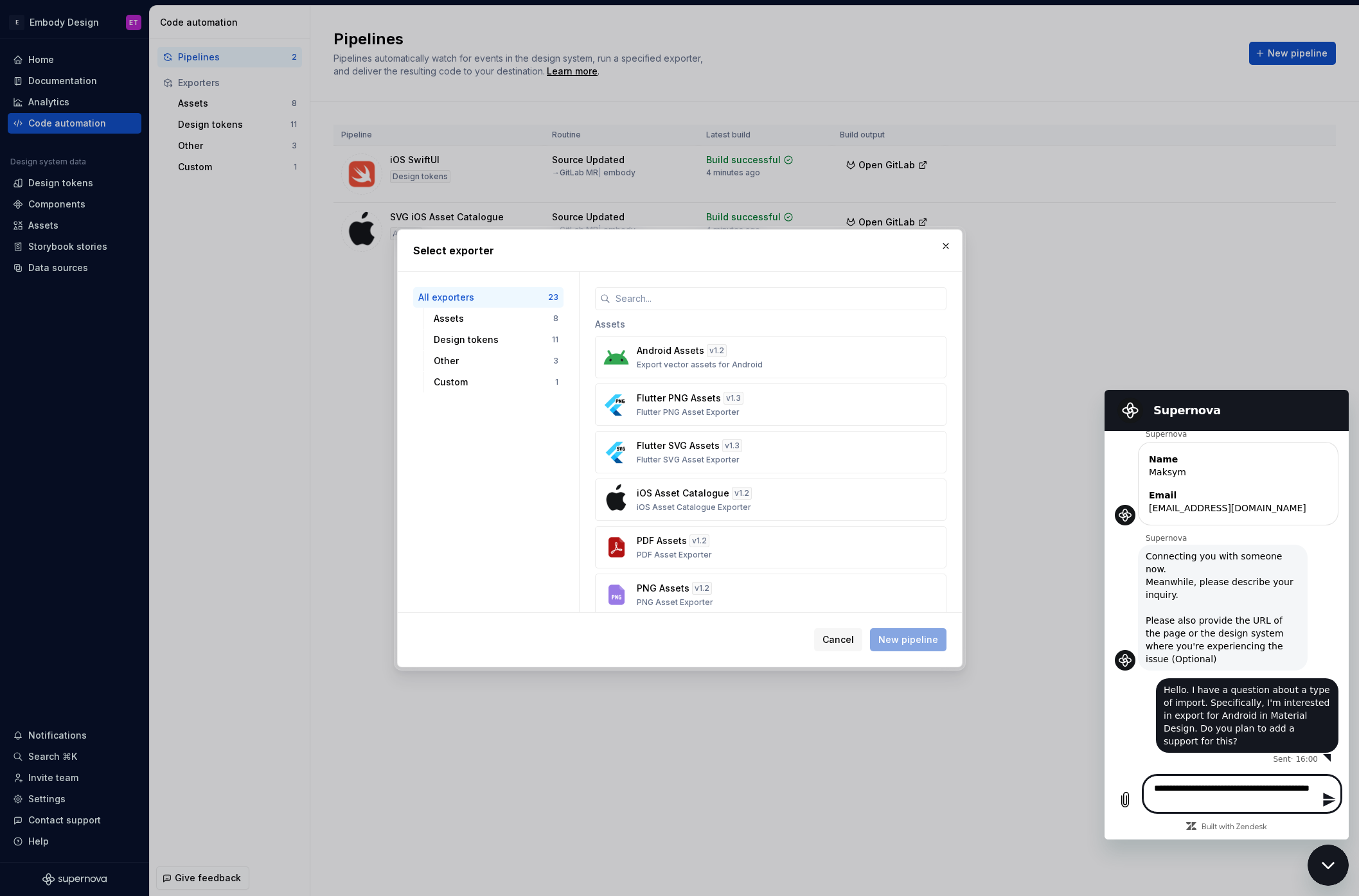
click at [1331, 799] on icon "Send message" at bounding box center [1329, 800] width 15 height 15
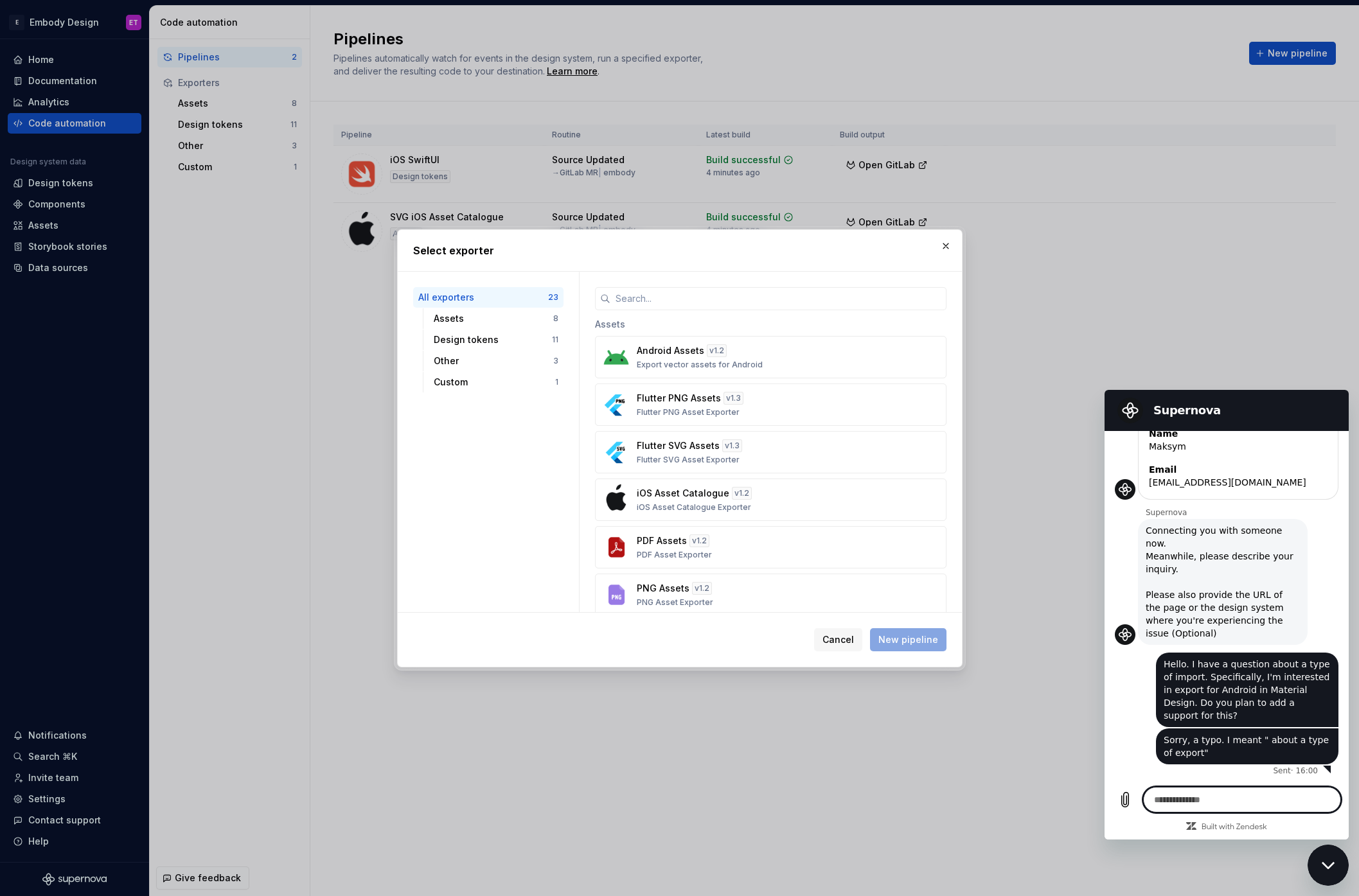
scroll to position [289, 0]
click at [949, 245] on button "button" at bounding box center [945, 246] width 18 height 18
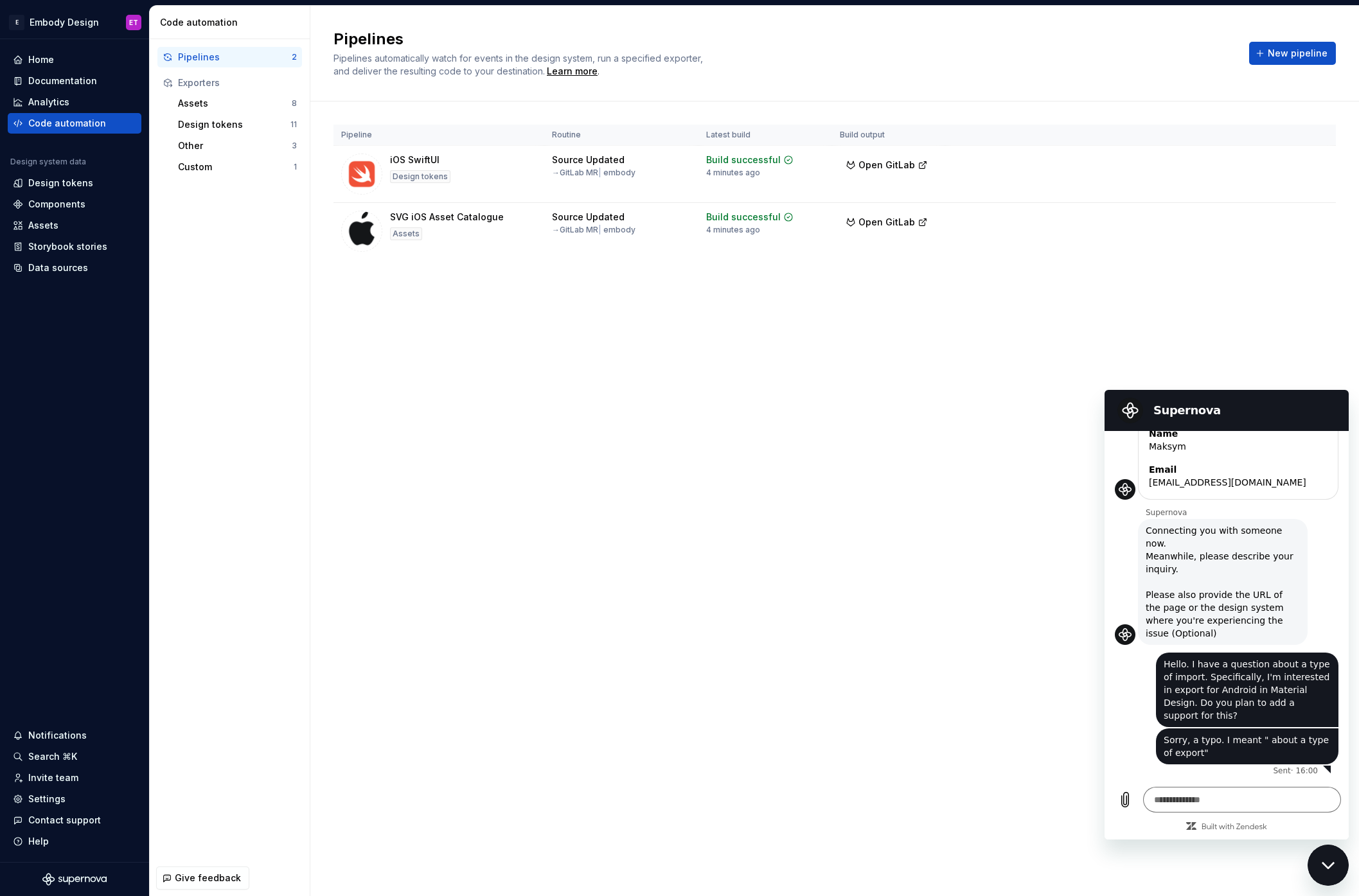
click at [1262, 406] on h2 "Supernova" at bounding box center [1244, 410] width 182 height 15
click at [1331, 877] on div "Close messaging window" at bounding box center [1327, 864] width 38 height 38
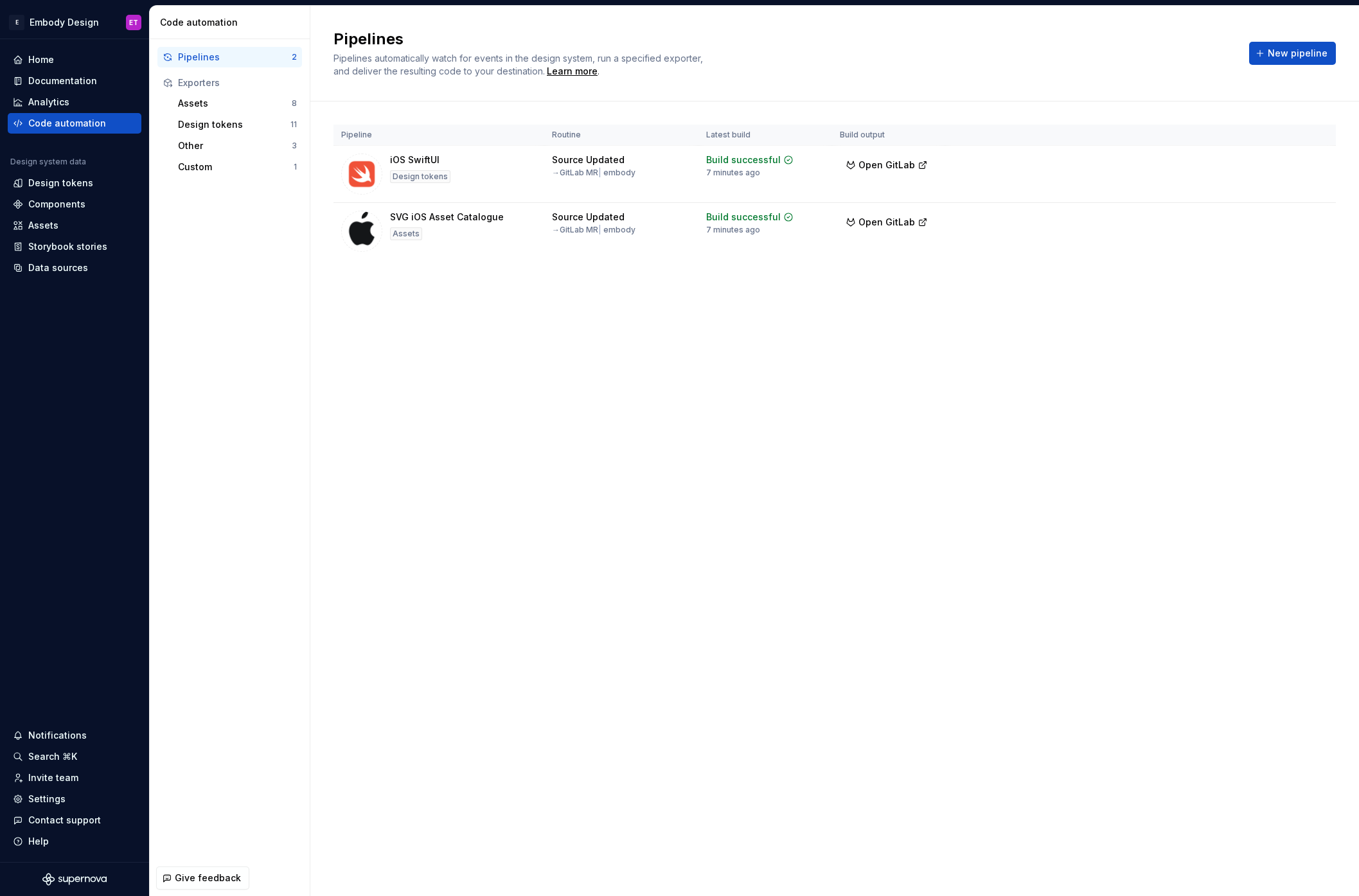
click at [420, 348] on div "Pipelines Pipelines automatically watch for events in the design system, run a …" at bounding box center [835, 450] width 1049 height 890
click at [236, 99] on div "Assets" at bounding box center [235, 104] width 114 height 13
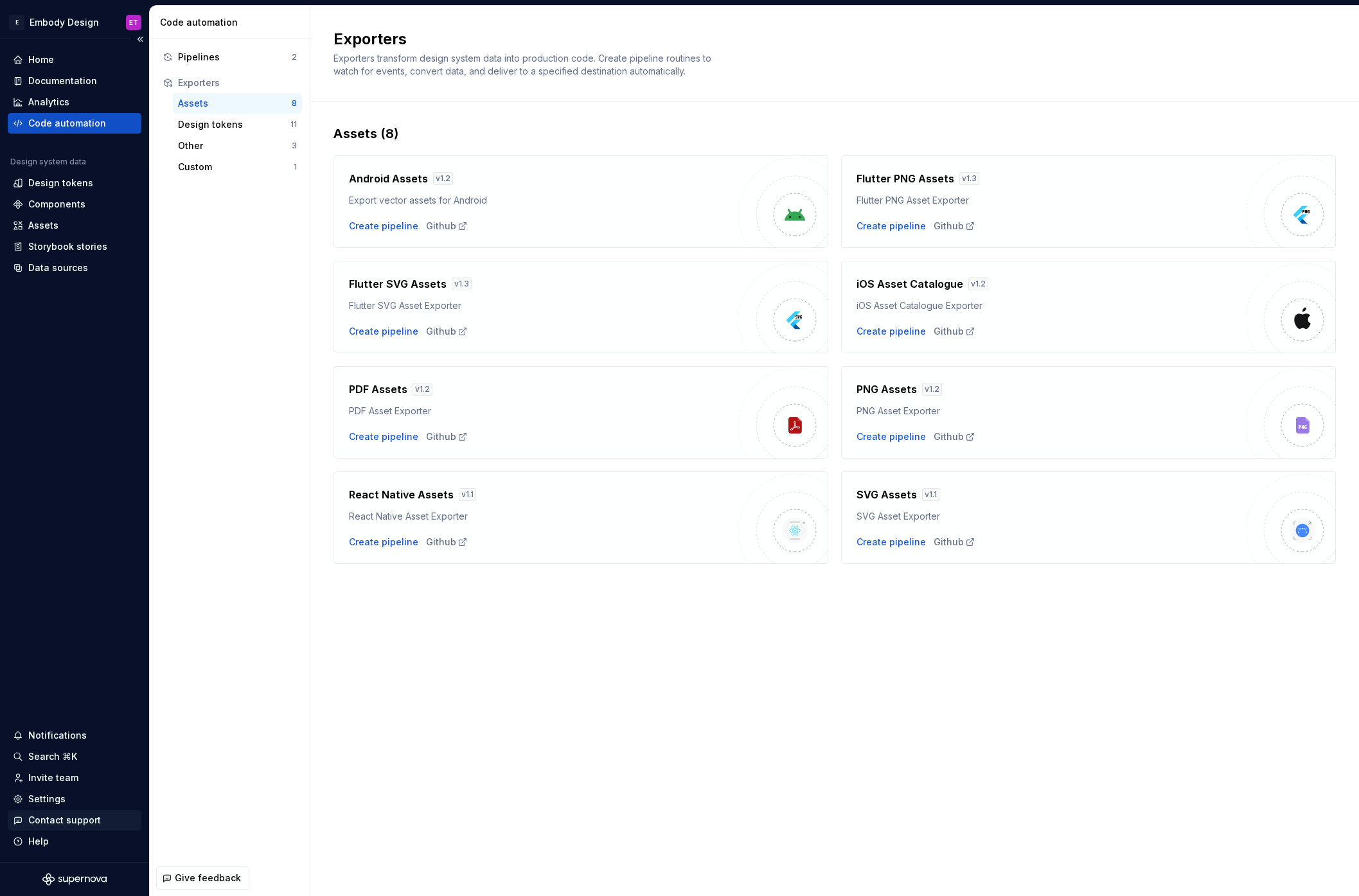
click at [77, 816] on div "Contact support" at bounding box center [64, 820] width 73 height 13
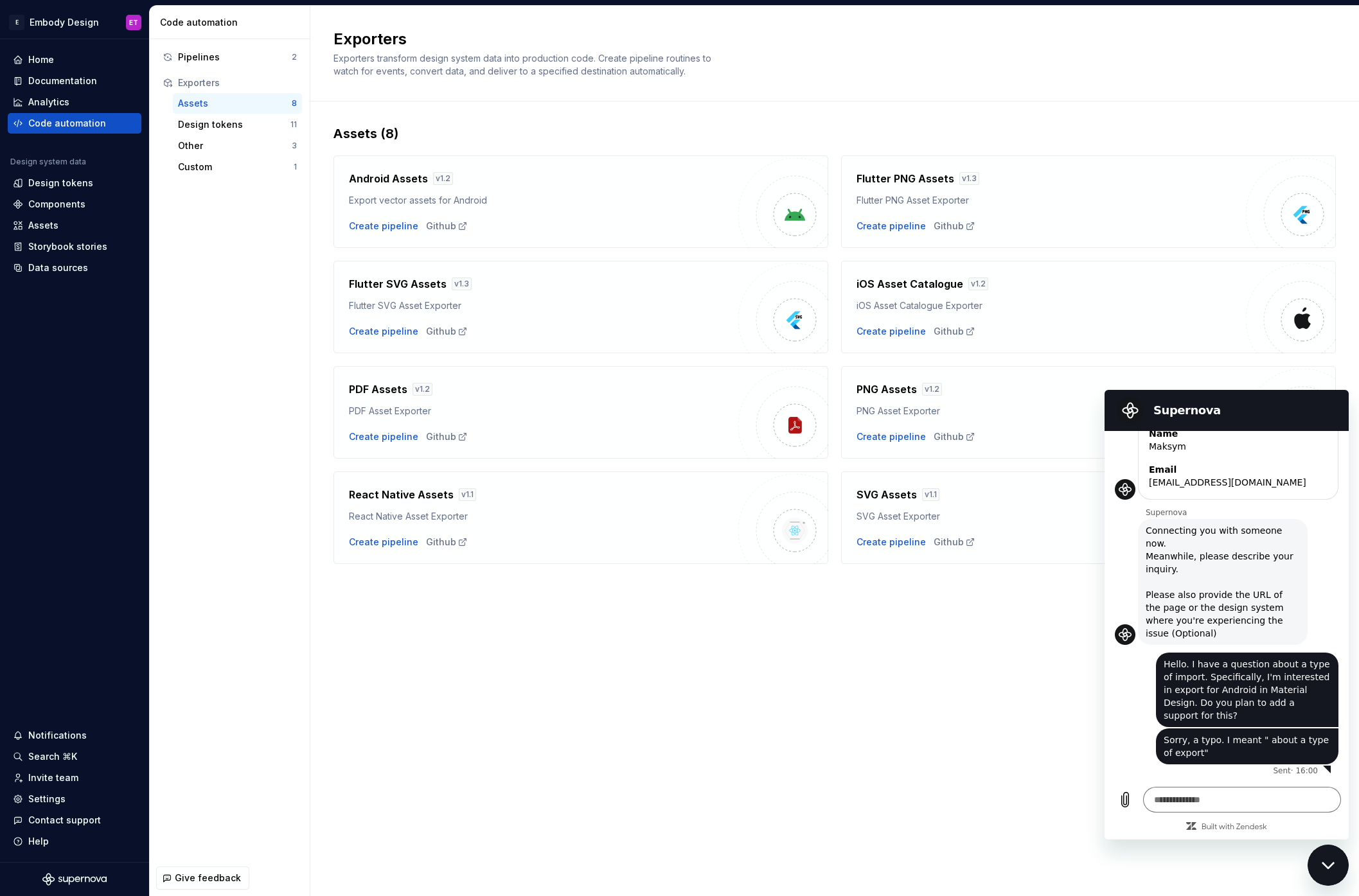
click at [1244, 413] on h2 "Supernova" at bounding box center [1244, 410] width 182 height 15
click at [1343, 874] on div "Close messaging window" at bounding box center [1327, 864] width 38 height 38
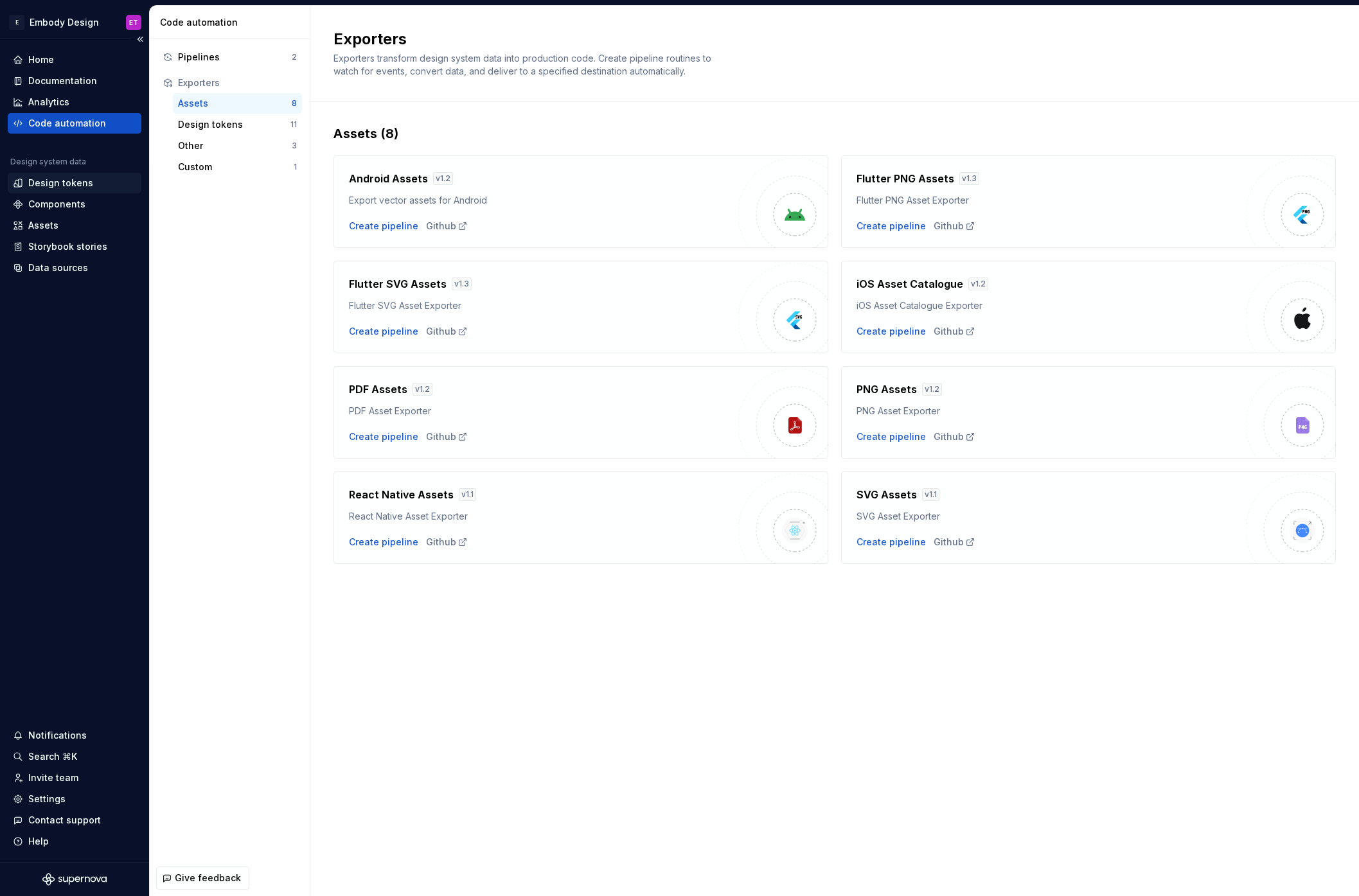
click at [79, 190] on div "Design tokens" at bounding box center [74, 183] width 134 height 21
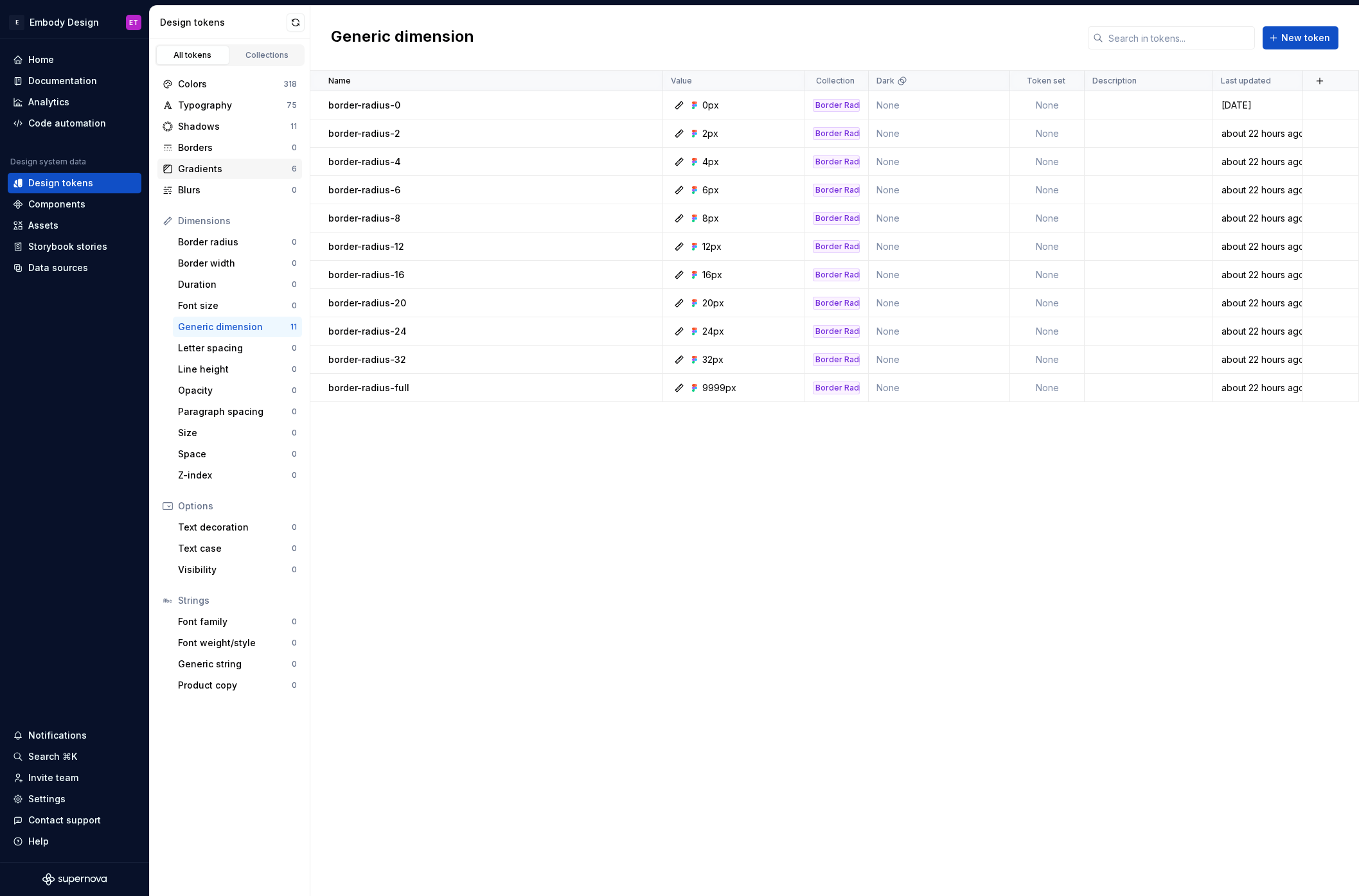
click at [241, 164] on div "Gradients" at bounding box center [235, 169] width 114 height 13
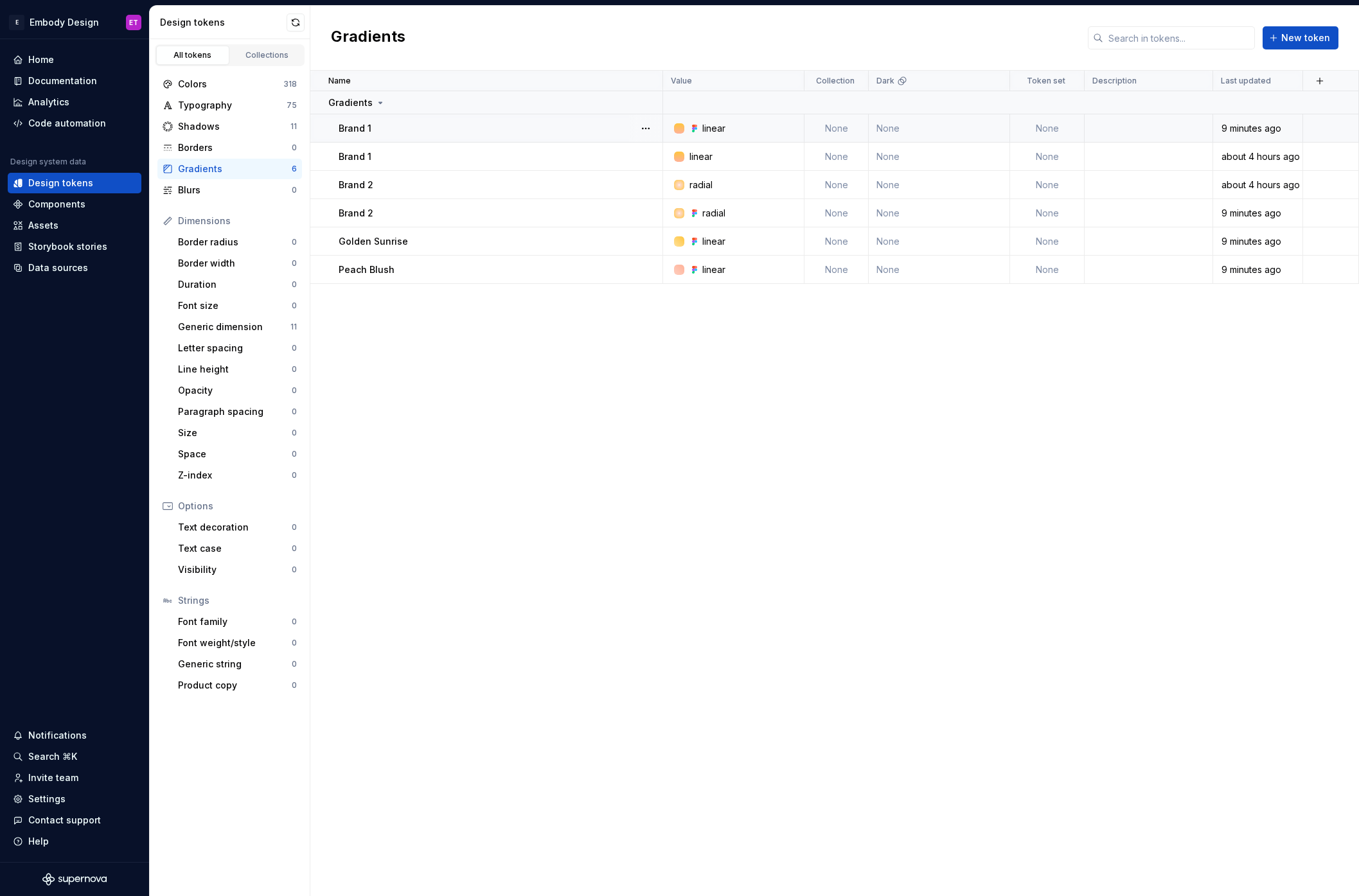
click at [682, 132] on div at bounding box center [679, 128] width 10 height 10
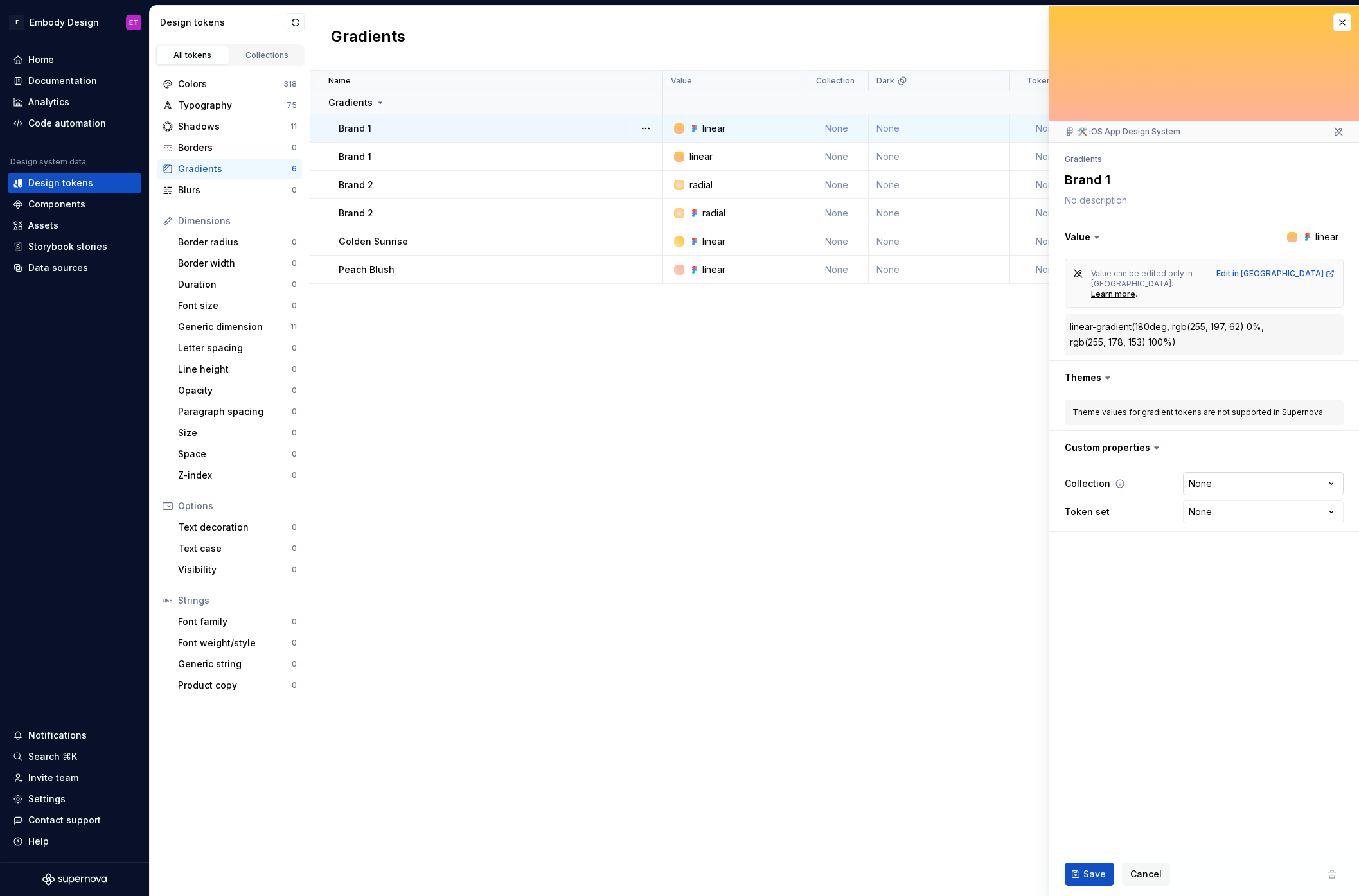
click at [1335, 468] on html "E Embody Design ET Home Documentation Analytics Code automation Design system d…" at bounding box center [680, 448] width 1359 height 896
click at [1298, 420] on html "E Embody Design ET Home Documentation Analytics Code automation Design system d…" at bounding box center [680, 448] width 1359 height 896
click at [1326, 489] on html "E Embody Design ET Home Documentation Analytics Code automation Design system d…" at bounding box center [680, 448] width 1359 height 896
click at [1278, 373] on html "E Embody Design ET Home Documentation Analytics Code automation Design system d…" at bounding box center [680, 448] width 1359 height 896
click at [743, 157] on div "linear" at bounding box center [737, 157] width 132 height 13
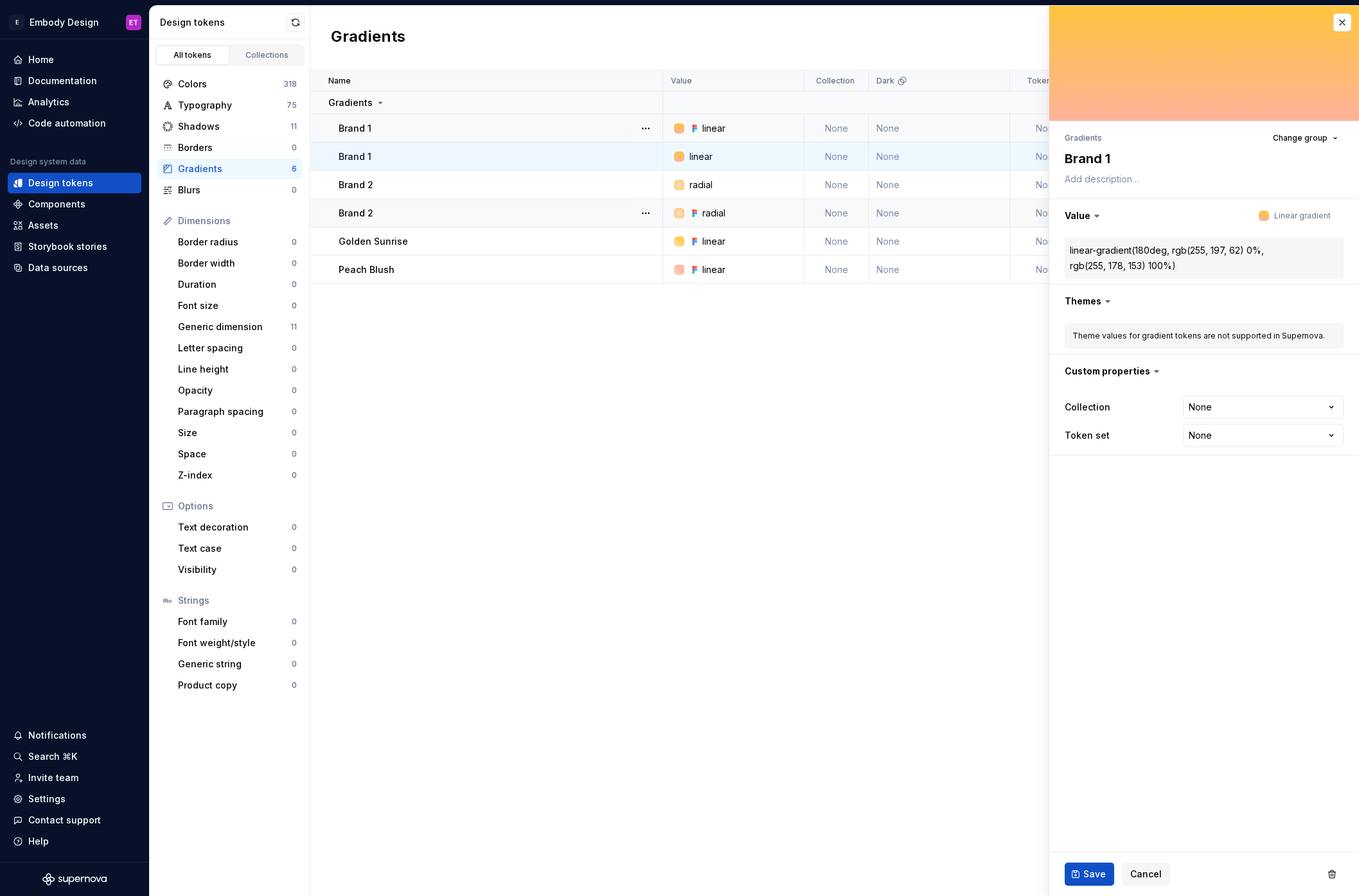
click at [735, 129] on div "linear" at bounding box center [737, 129] width 132 height 13
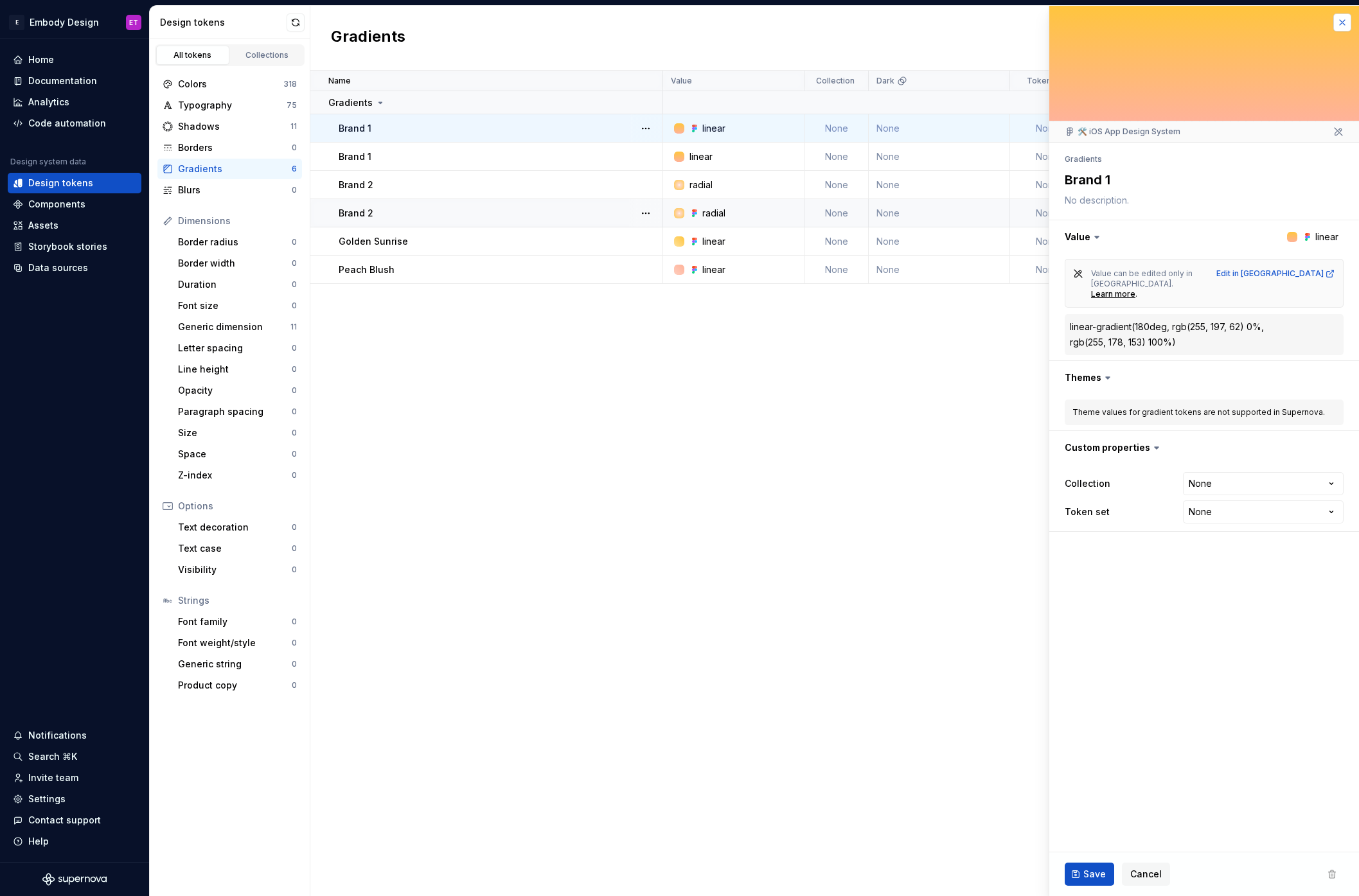
click at [1343, 17] on button "button" at bounding box center [1341, 21] width 18 height 18
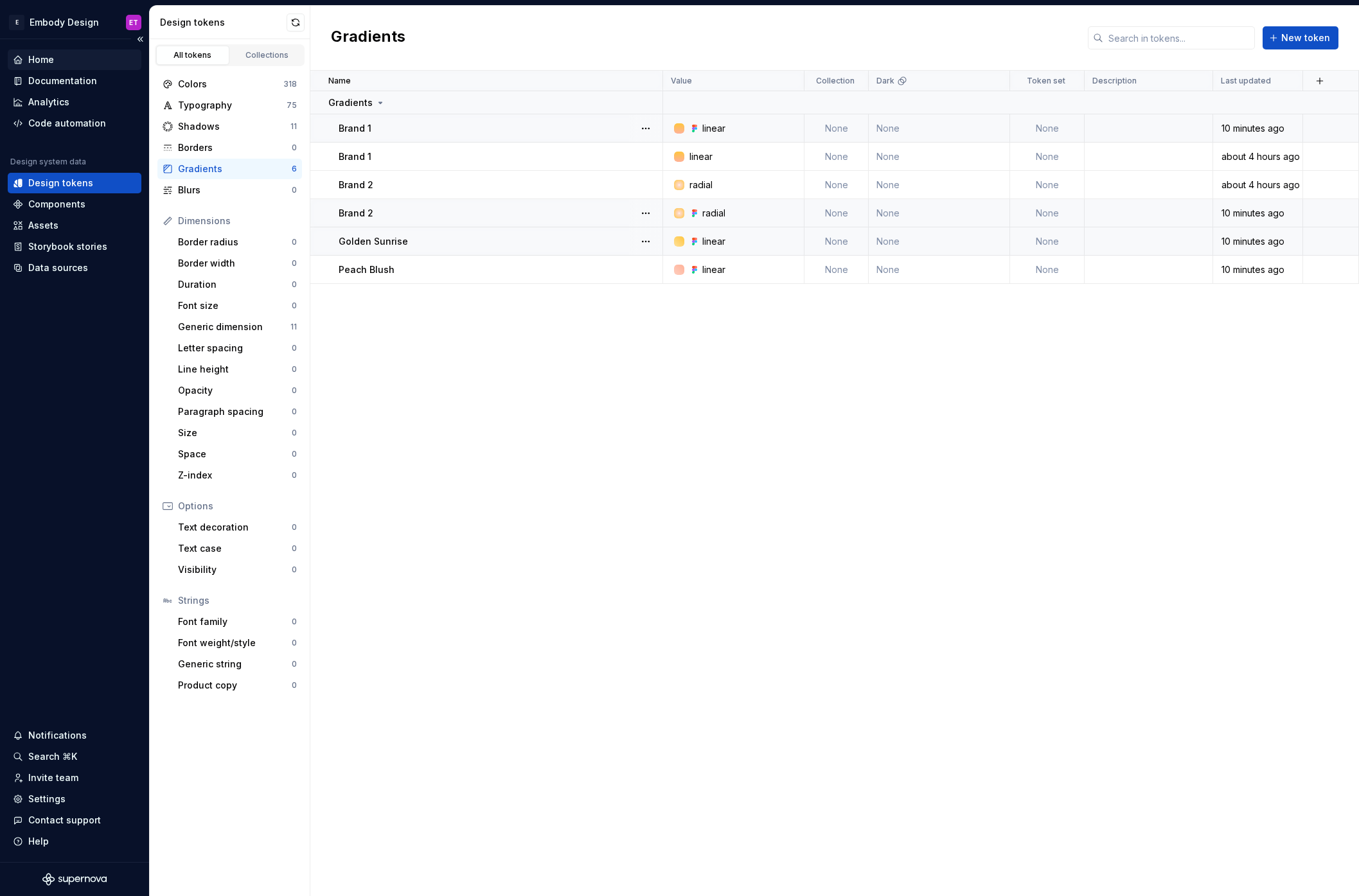
click at [82, 66] on div "Home" at bounding box center [74, 60] width 134 height 21
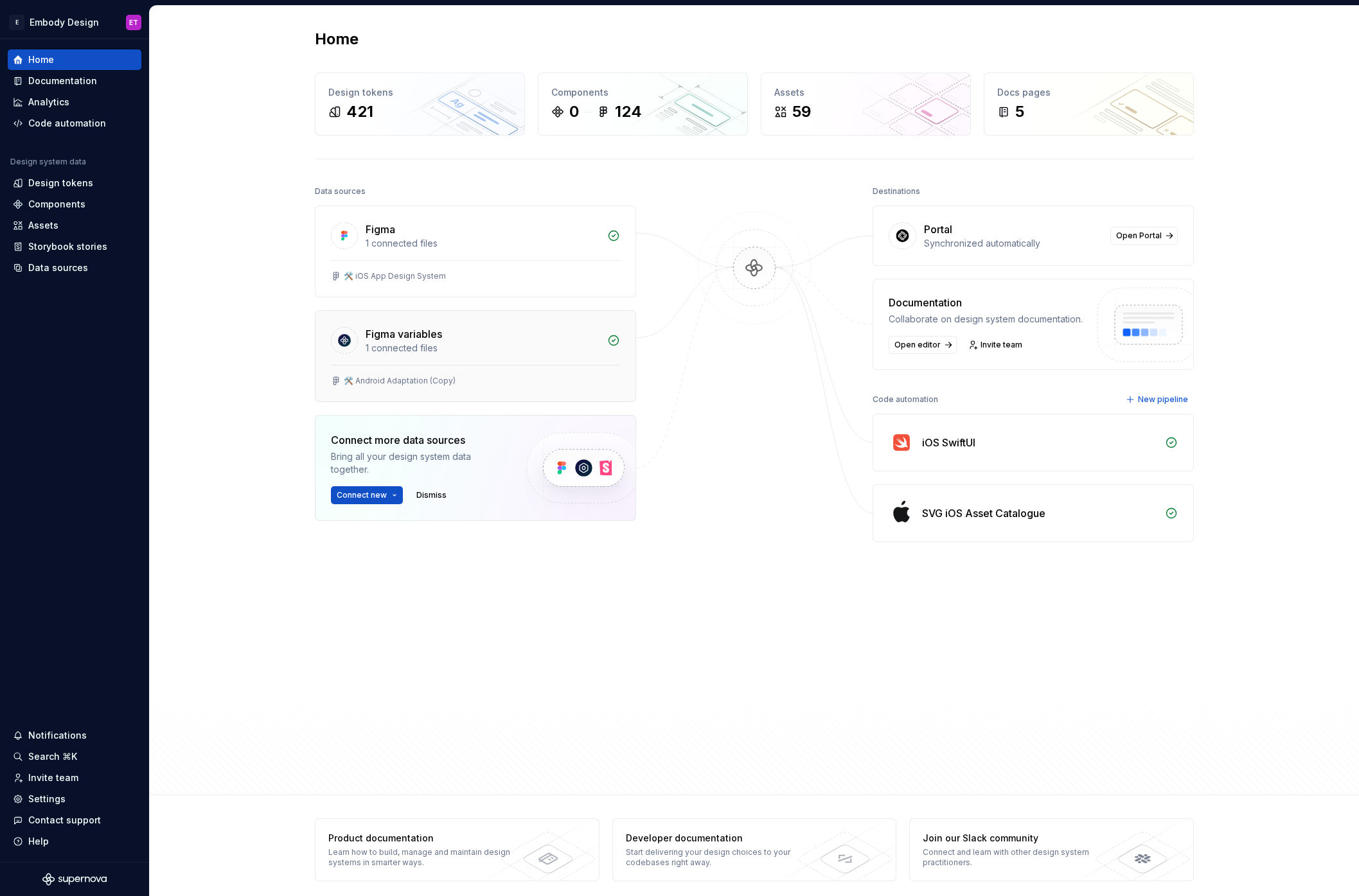
click at [488, 334] on div "Figma variables" at bounding box center [482, 334] width 234 height 15
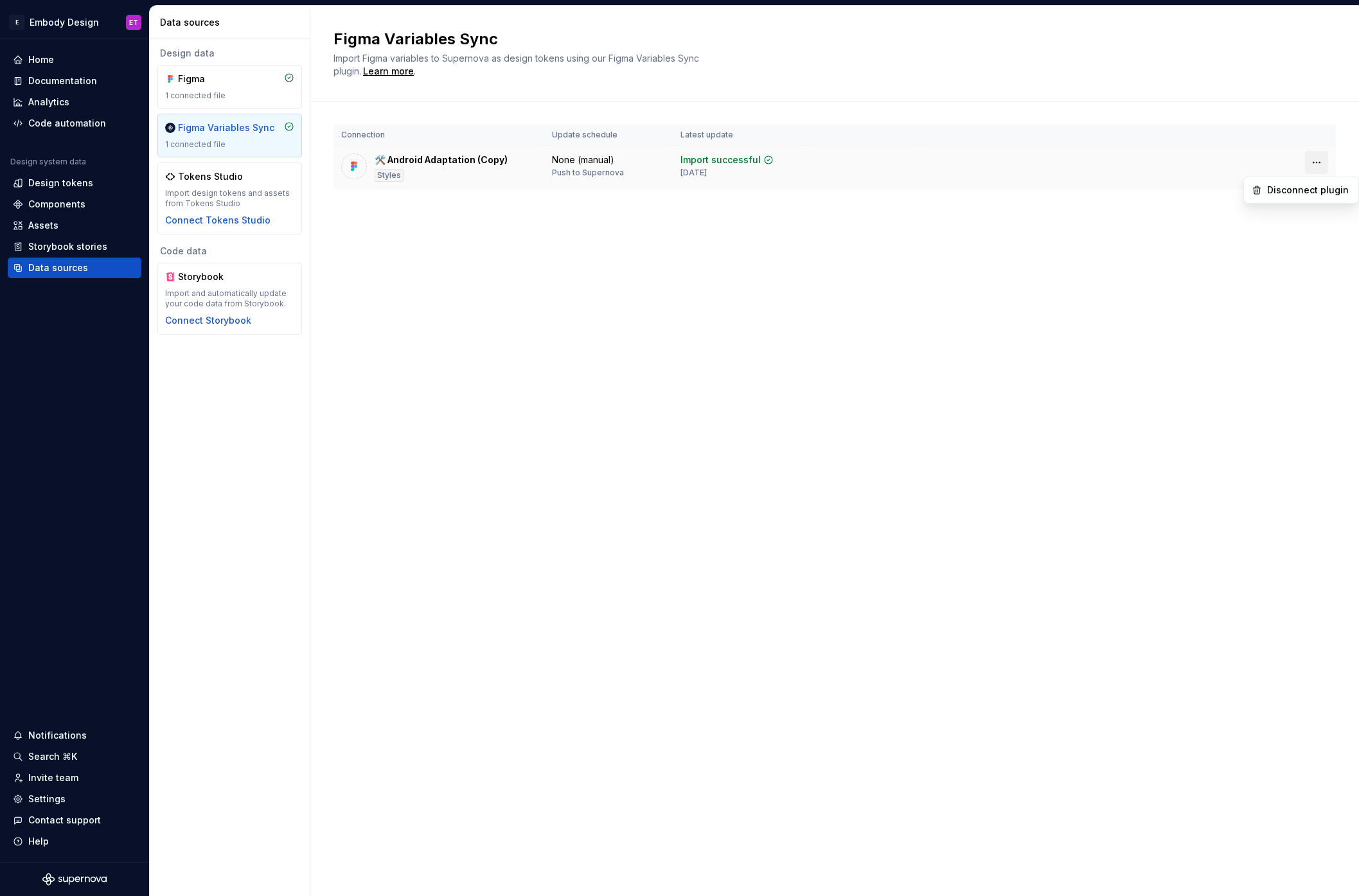
click at [1324, 164] on html "E Embody Design ET Home Documentation Analytics Code automation Design system d…" at bounding box center [680, 448] width 1359 height 896
click at [1315, 191] on div "Disconnect plugin" at bounding box center [1309, 191] width 83 height 13
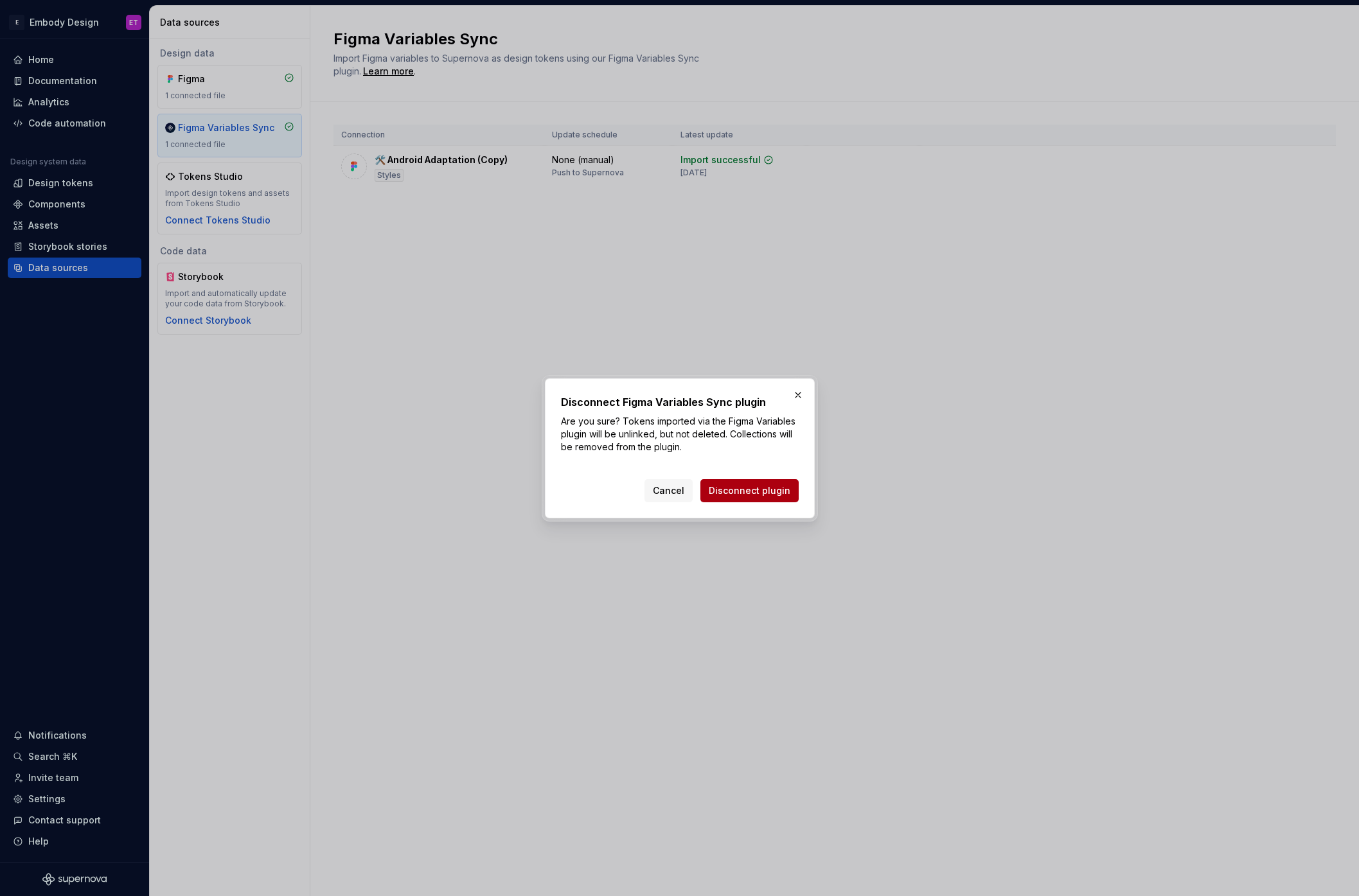
click at [778, 482] on button "Disconnect plugin" at bounding box center [749, 491] width 98 height 23
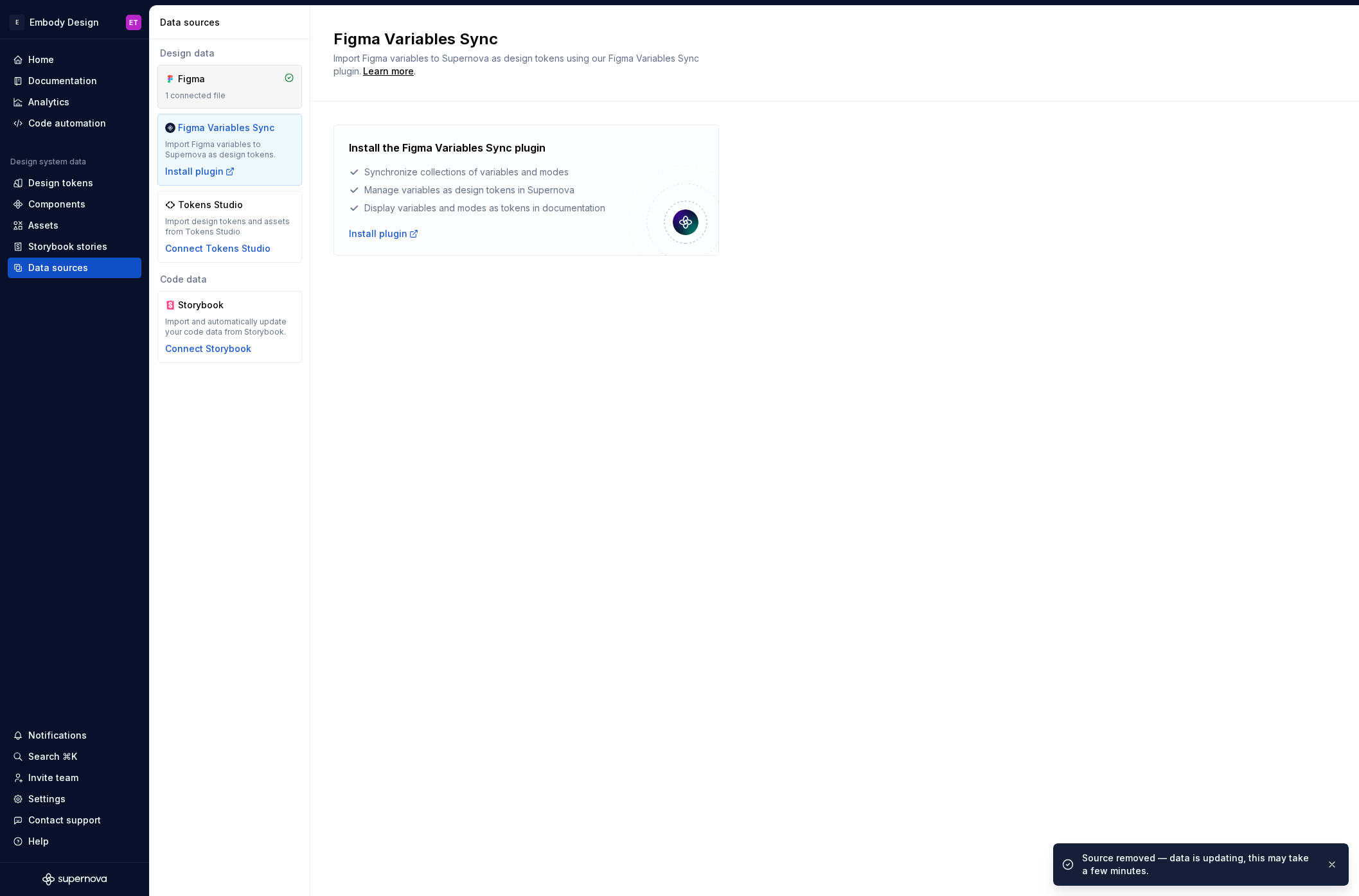
click at [211, 86] on div "Figma 1 connected file" at bounding box center [230, 87] width 129 height 28
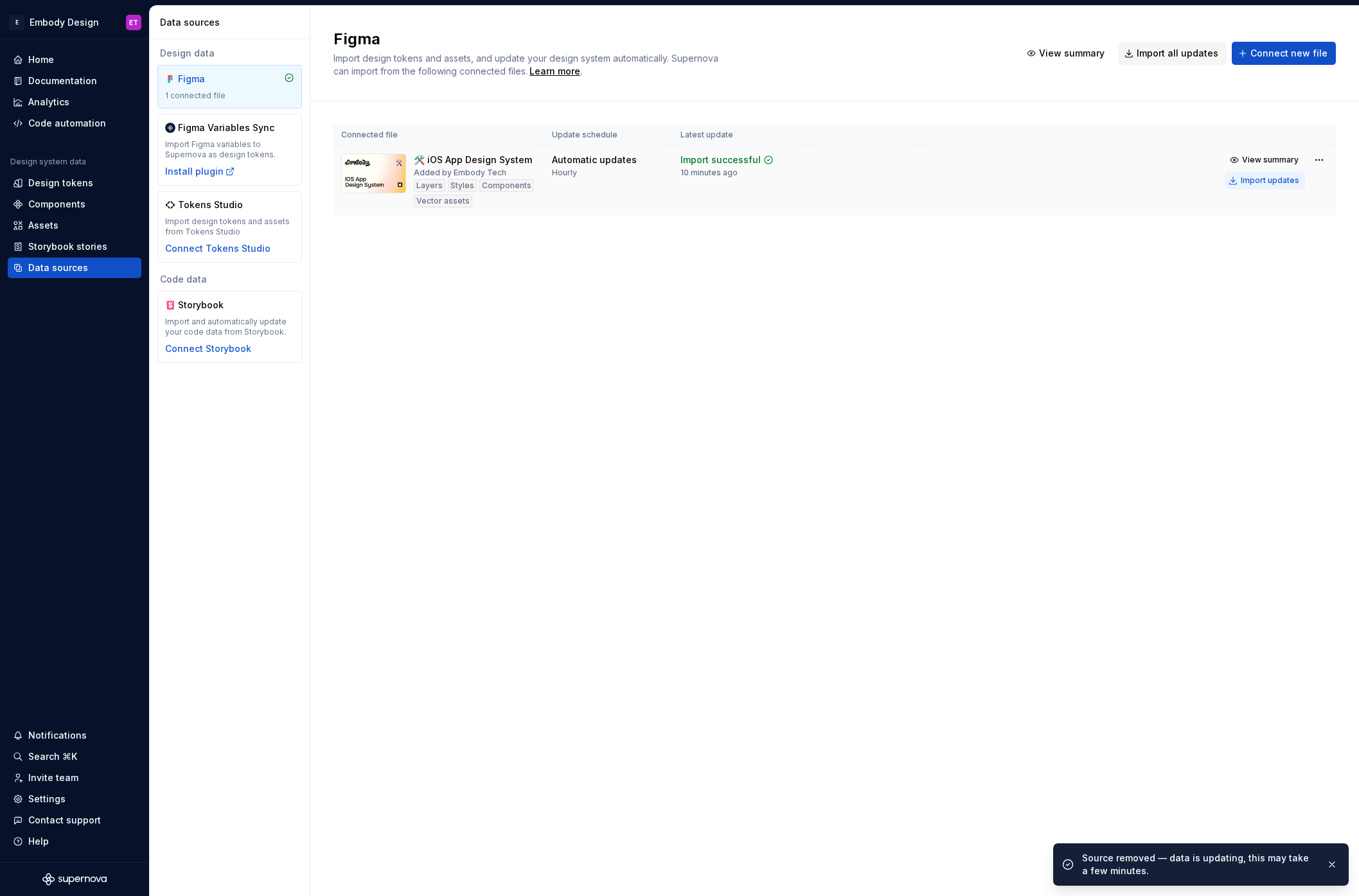
click at [1265, 183] on div "Import updates" at bounding box center [1269, 180] width 59 height 10
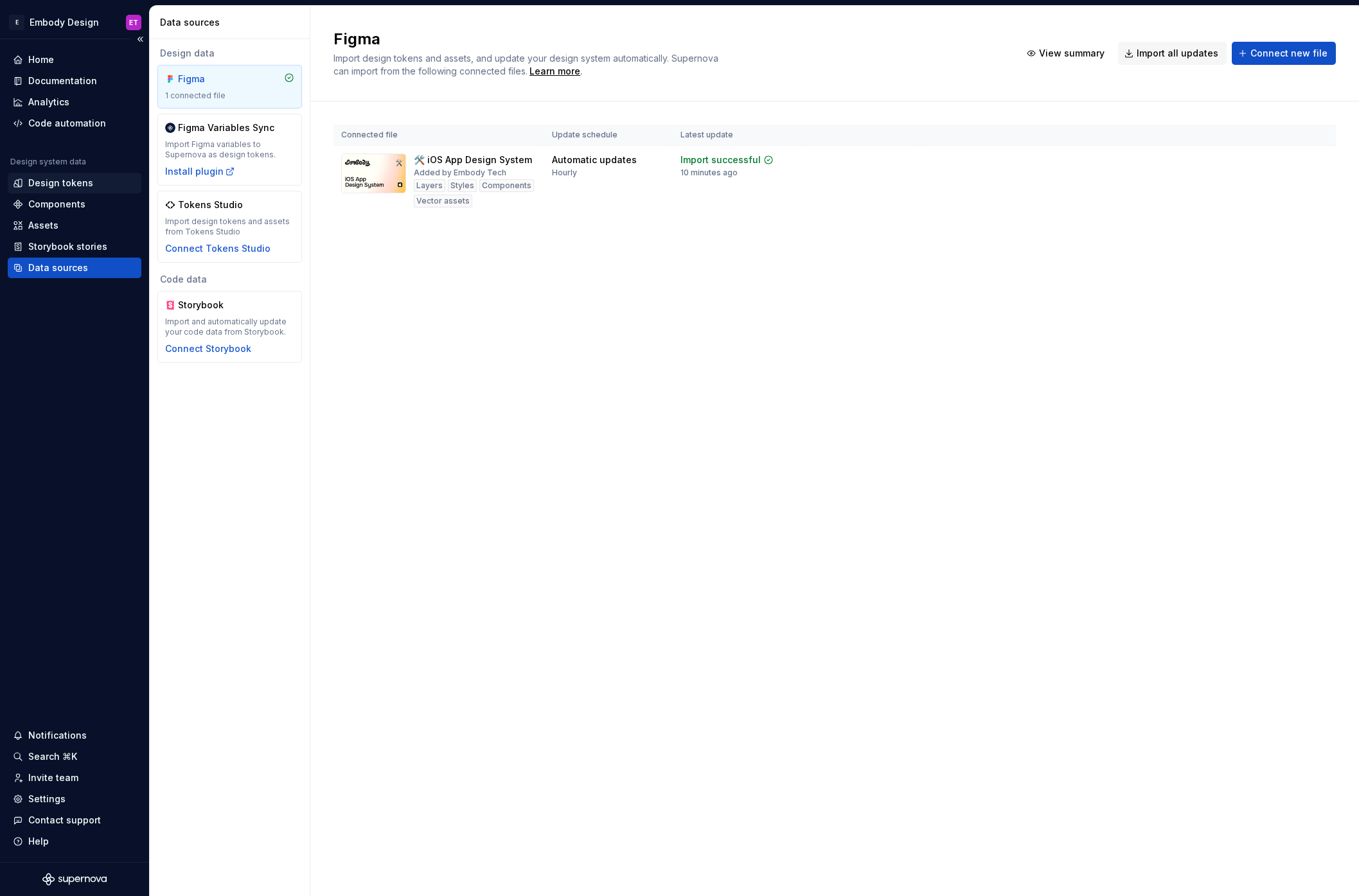
click at [88, 181] on div "Design tokens" at bounding box center [60, 183] width 64 height 13
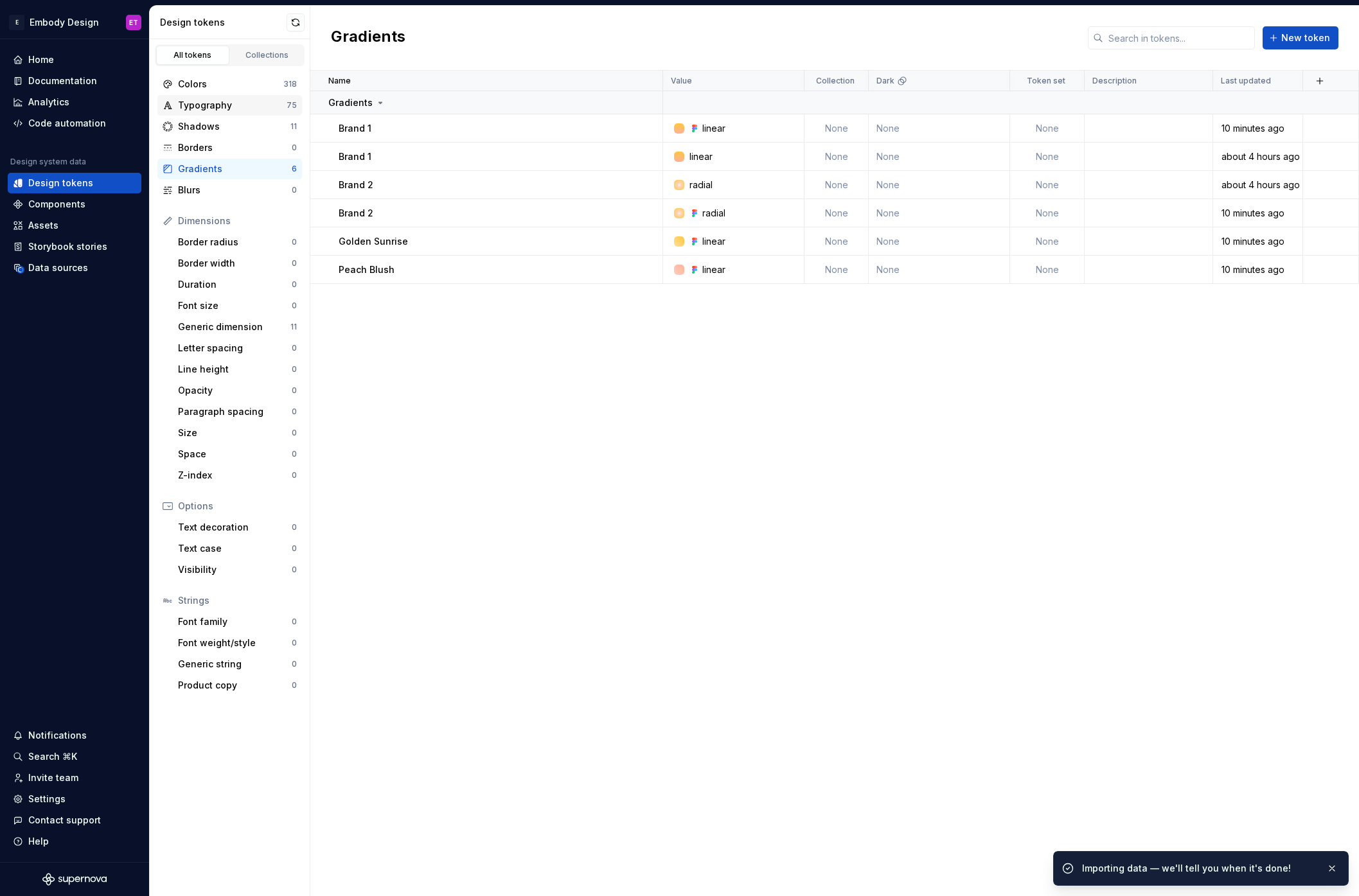
click at [235, 88] on div "Colors" at bounding box center [230, 84] width 106 height 13
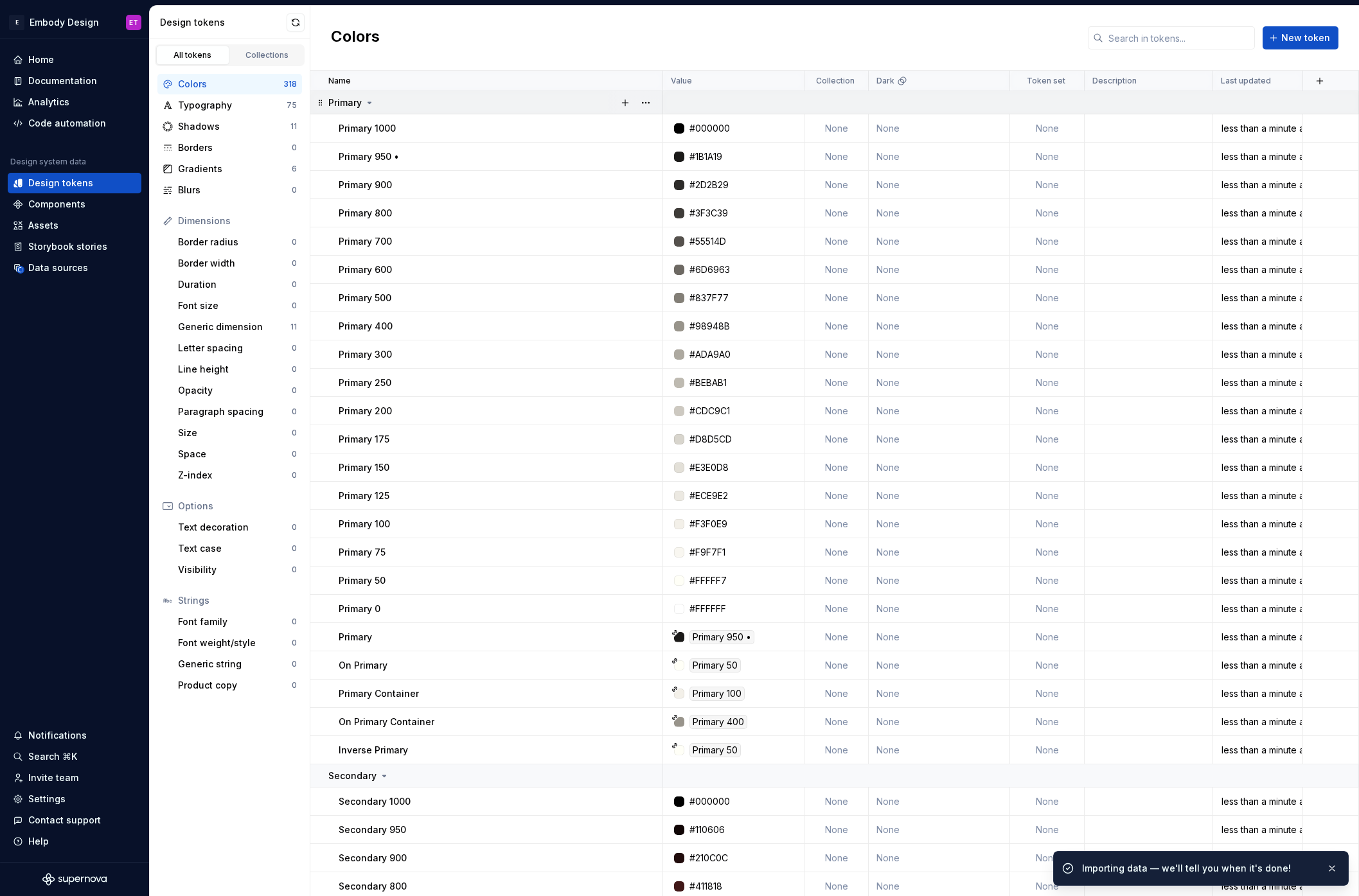
click at [382, 96] on div "Primary" at bounding box center [494, 103] width 334 height 13
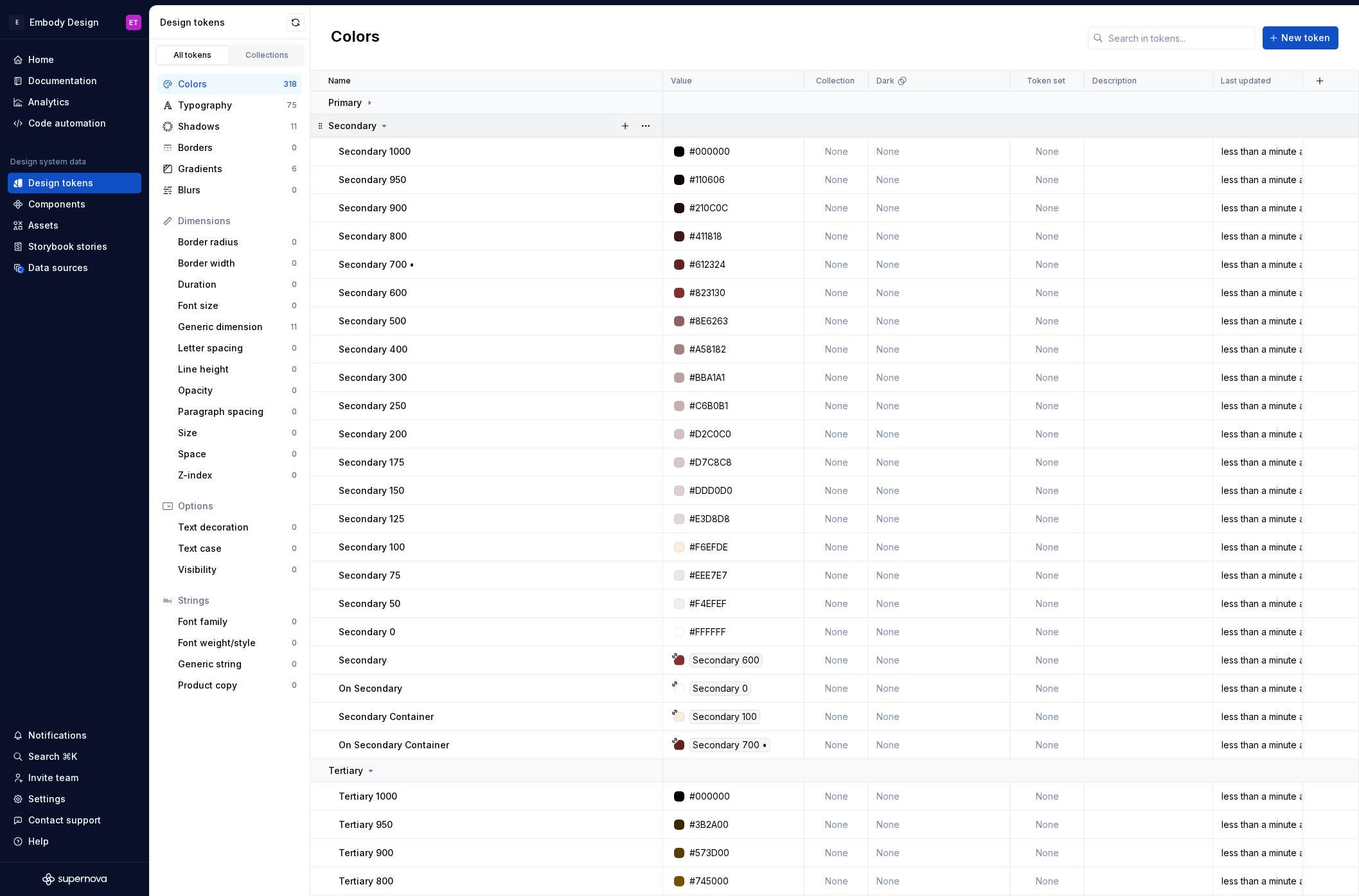
click at [380, 120] on div "Secondary" at bounding box center [358, 126] width 61 height 13
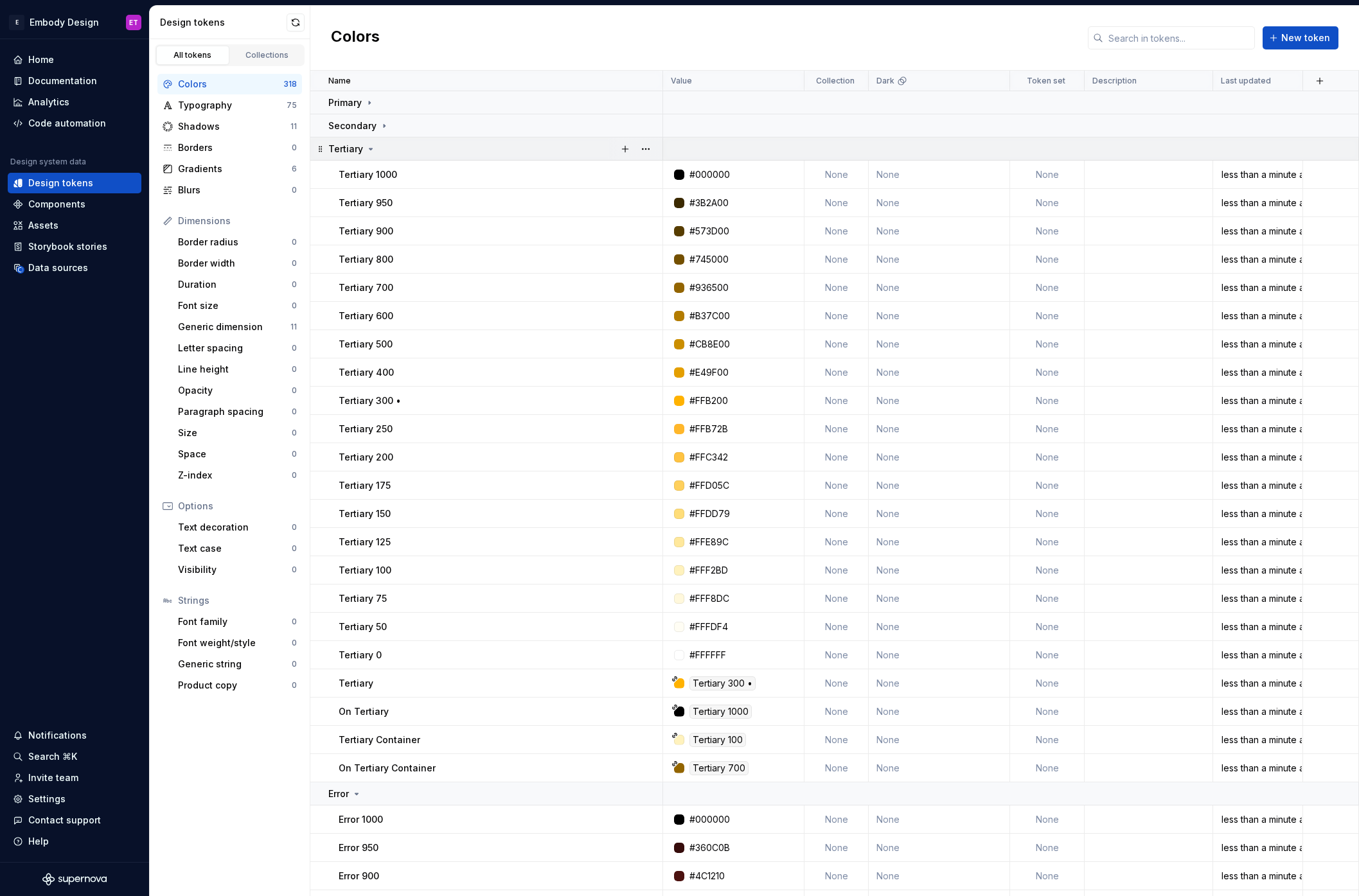
click at [383, 149] on div "Tertiary" at bounding box center [494, 149] width 334 height 13
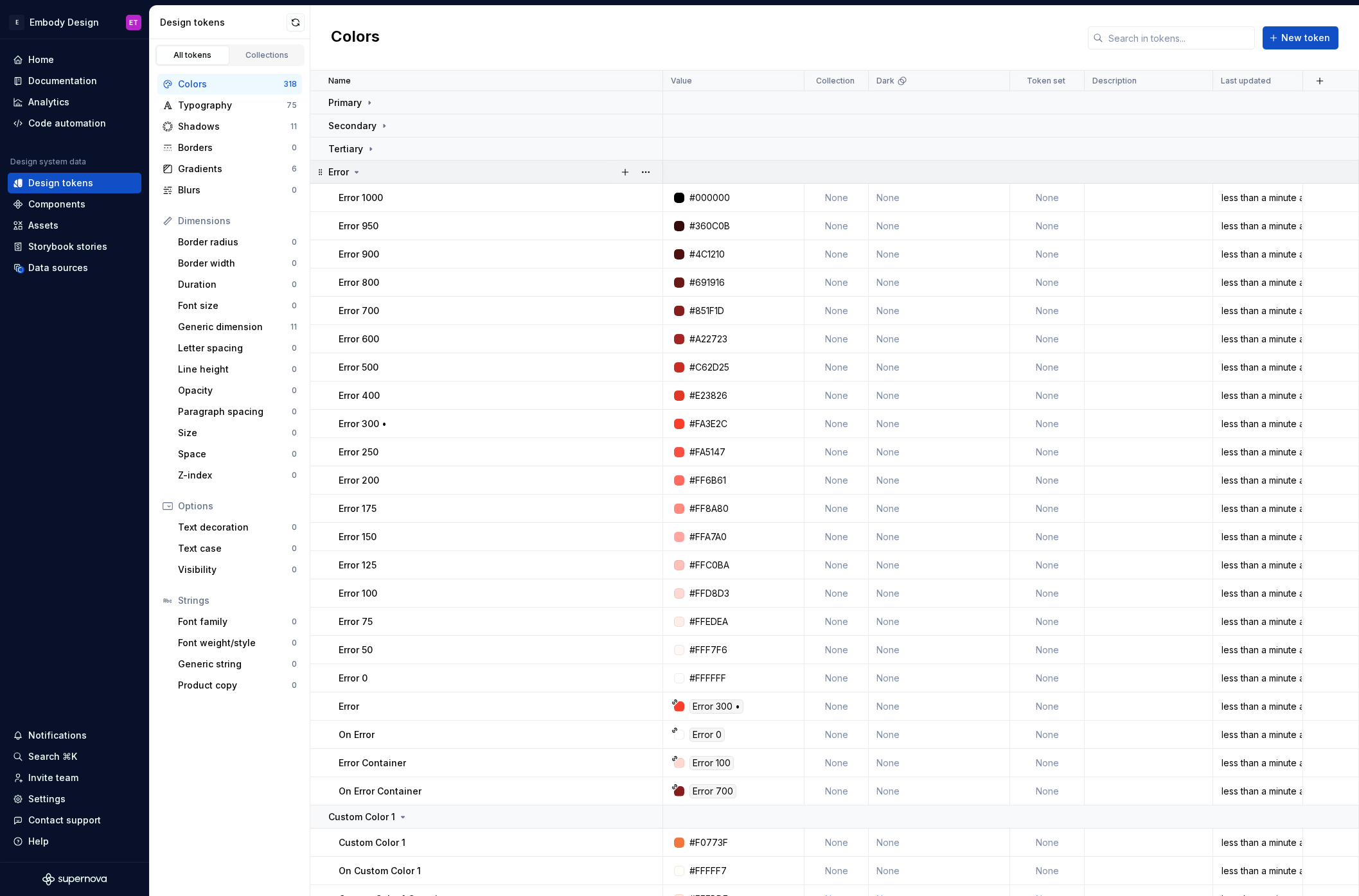
click at [391, 171] on div "Error" at bounding box center [494, 172] width 334 height 13
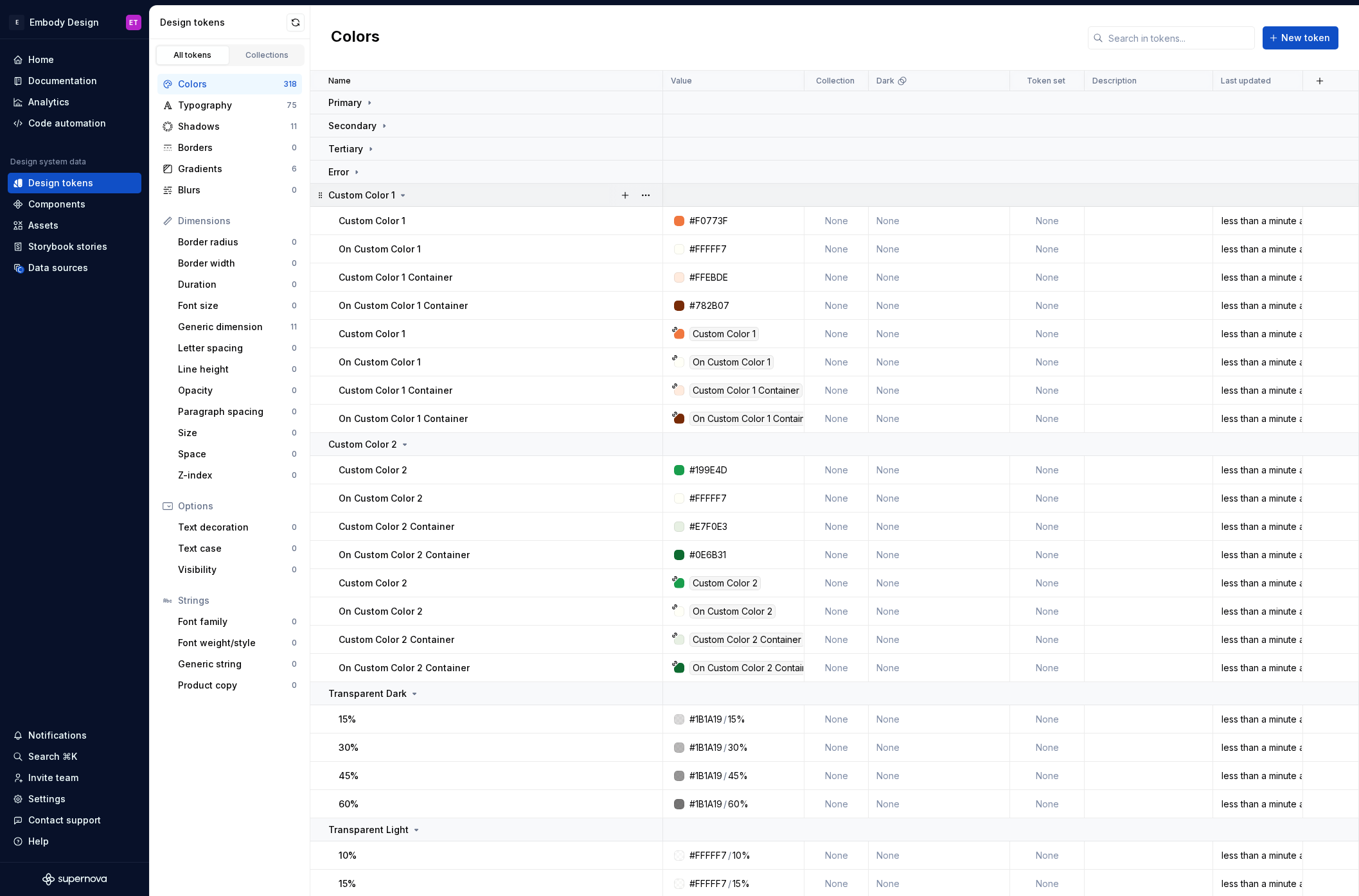
click at [385, 190] on p "Custom Color 1" at bounding box center [361, 195] width 66 height 13
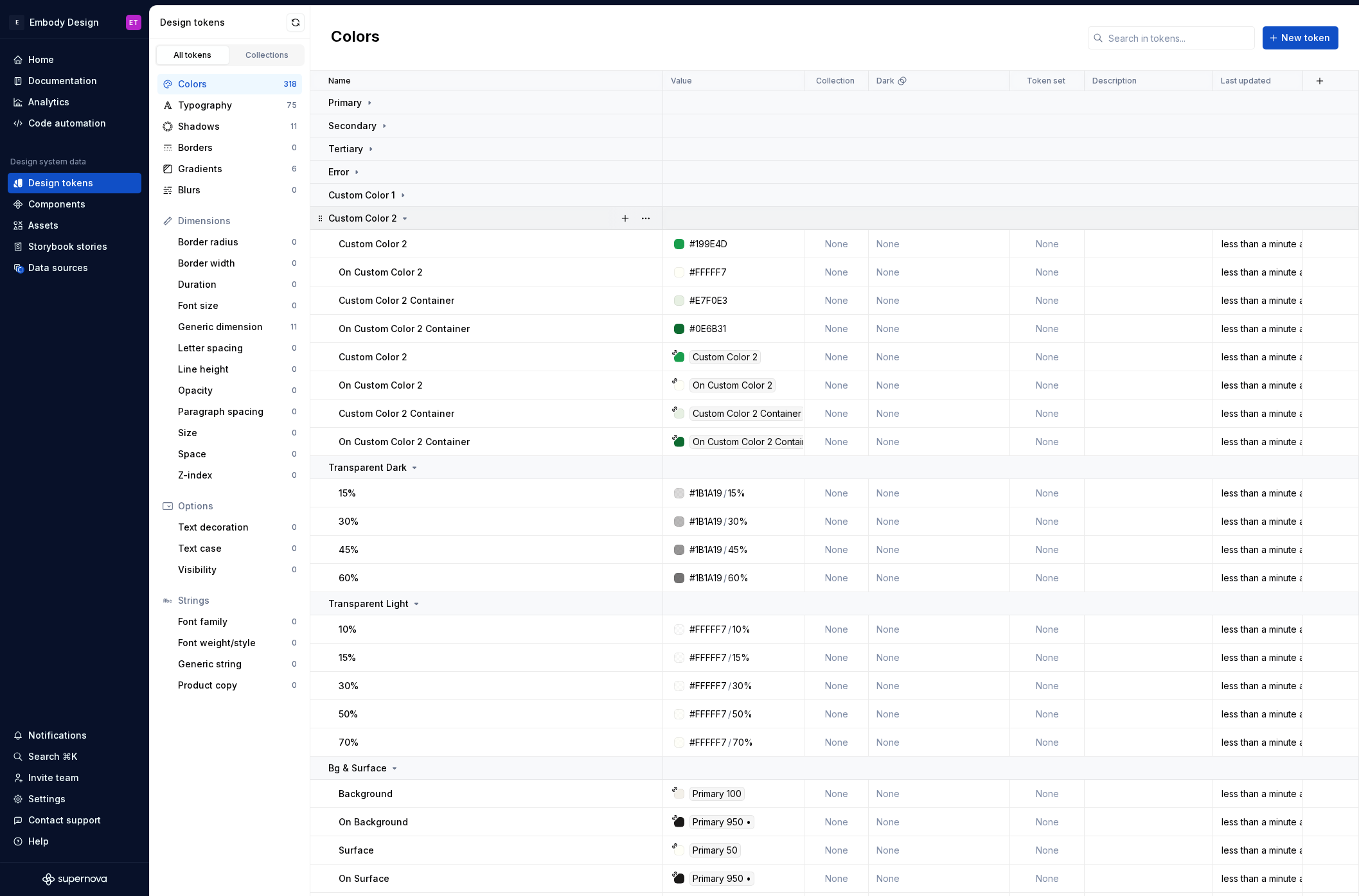
click at [393, 215] on p "Custom Color 2" at bounding box center [363, 219] width 69 height 13
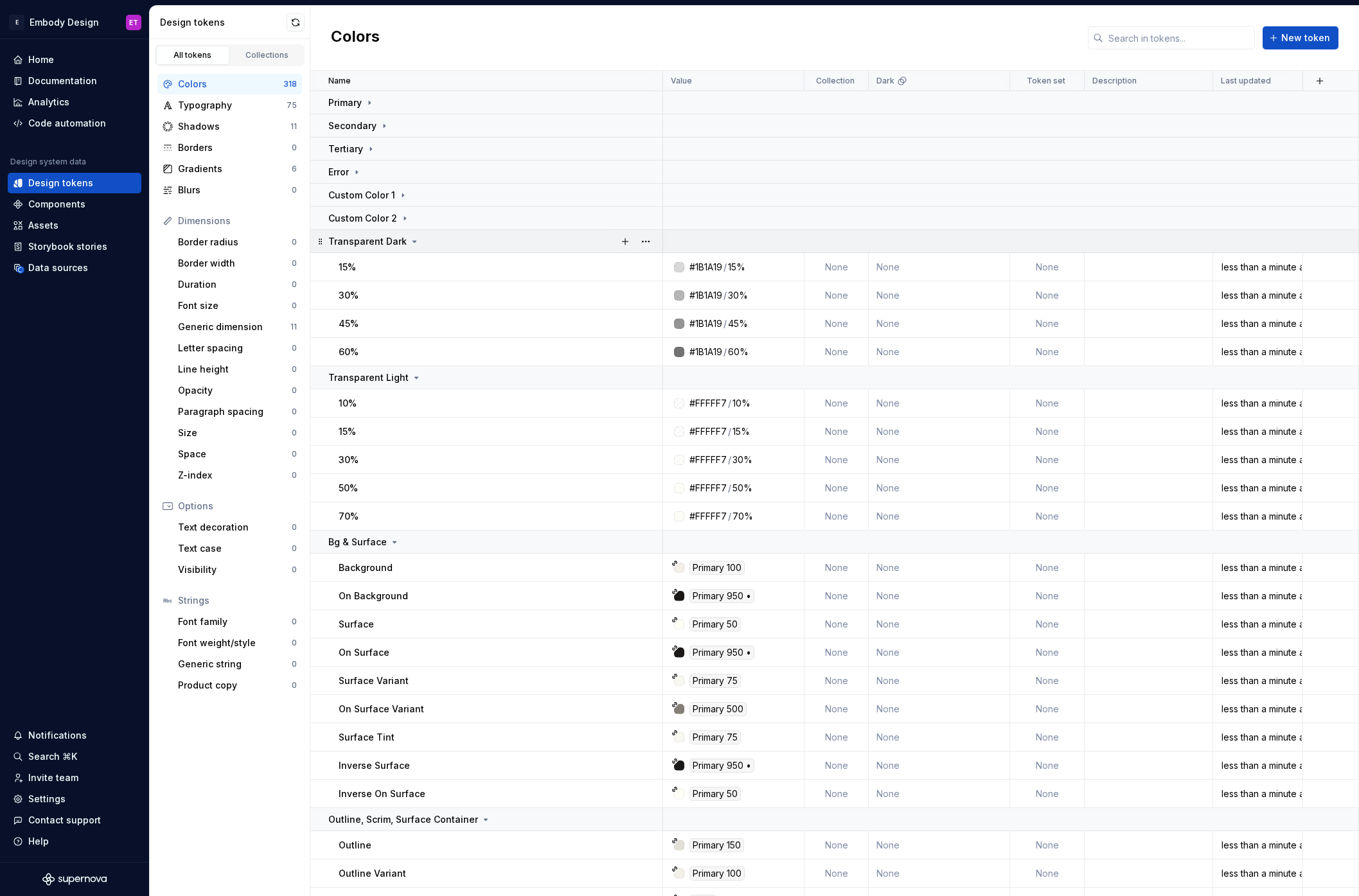
click at [414, 239] on icon at bounding box center [414, 241] width 10 height 10
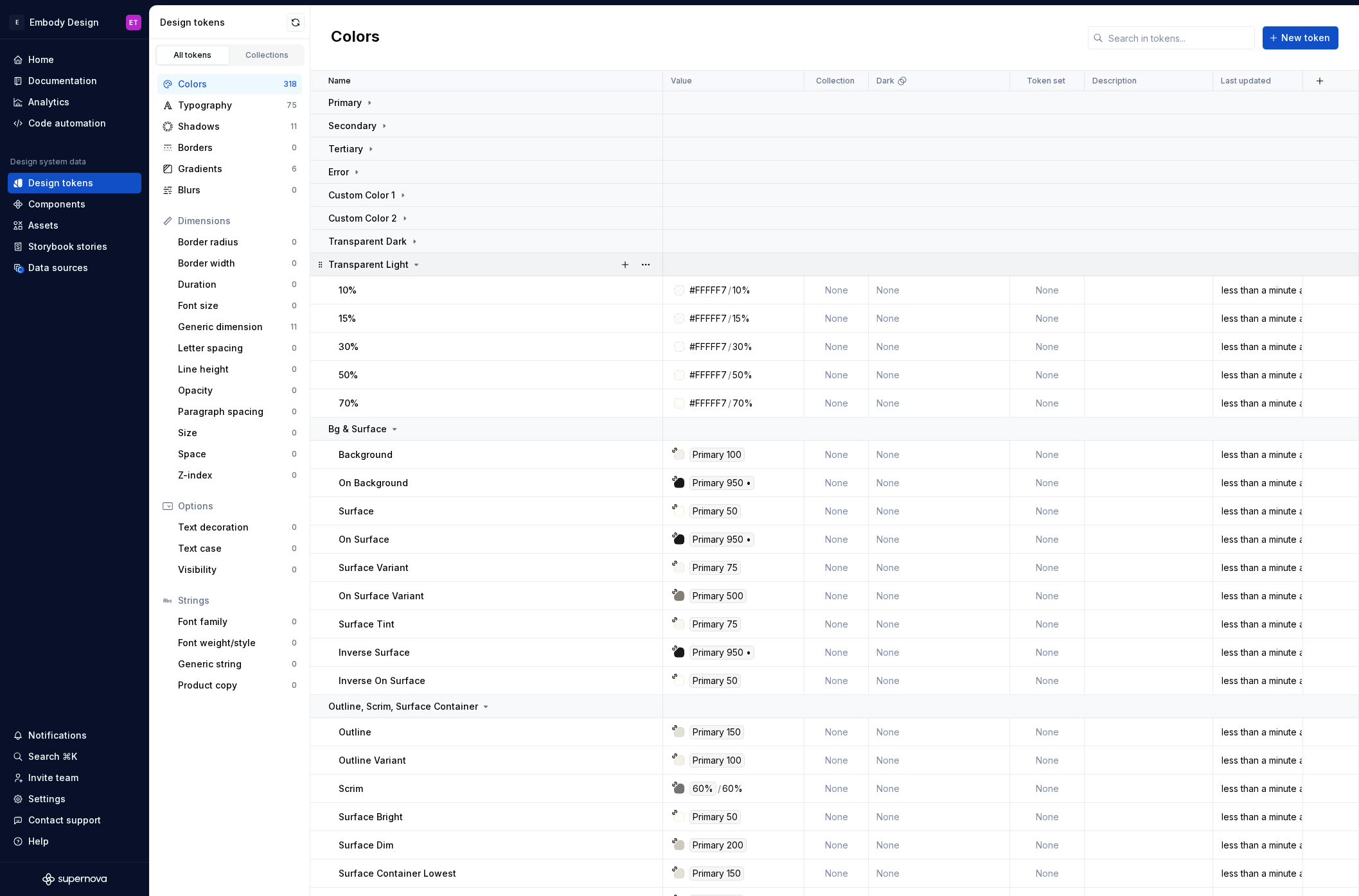
click at [422, 266] on div "Transparent Light" at bounding box center [494, 264] width 334 height 13
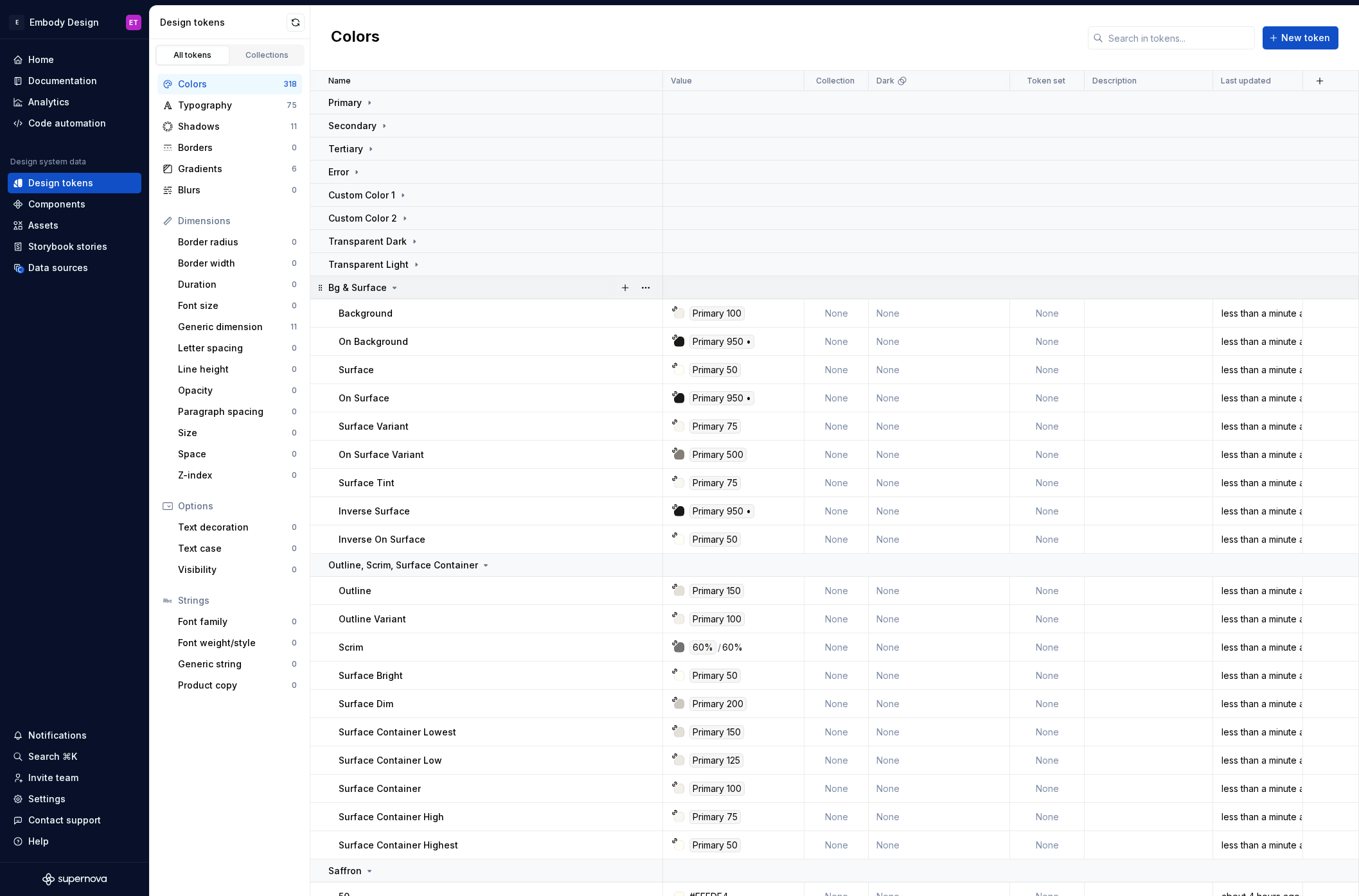
click at [425, 284] on div "Bg & Surface" at bounding box center [494, 288] width 334 height 13
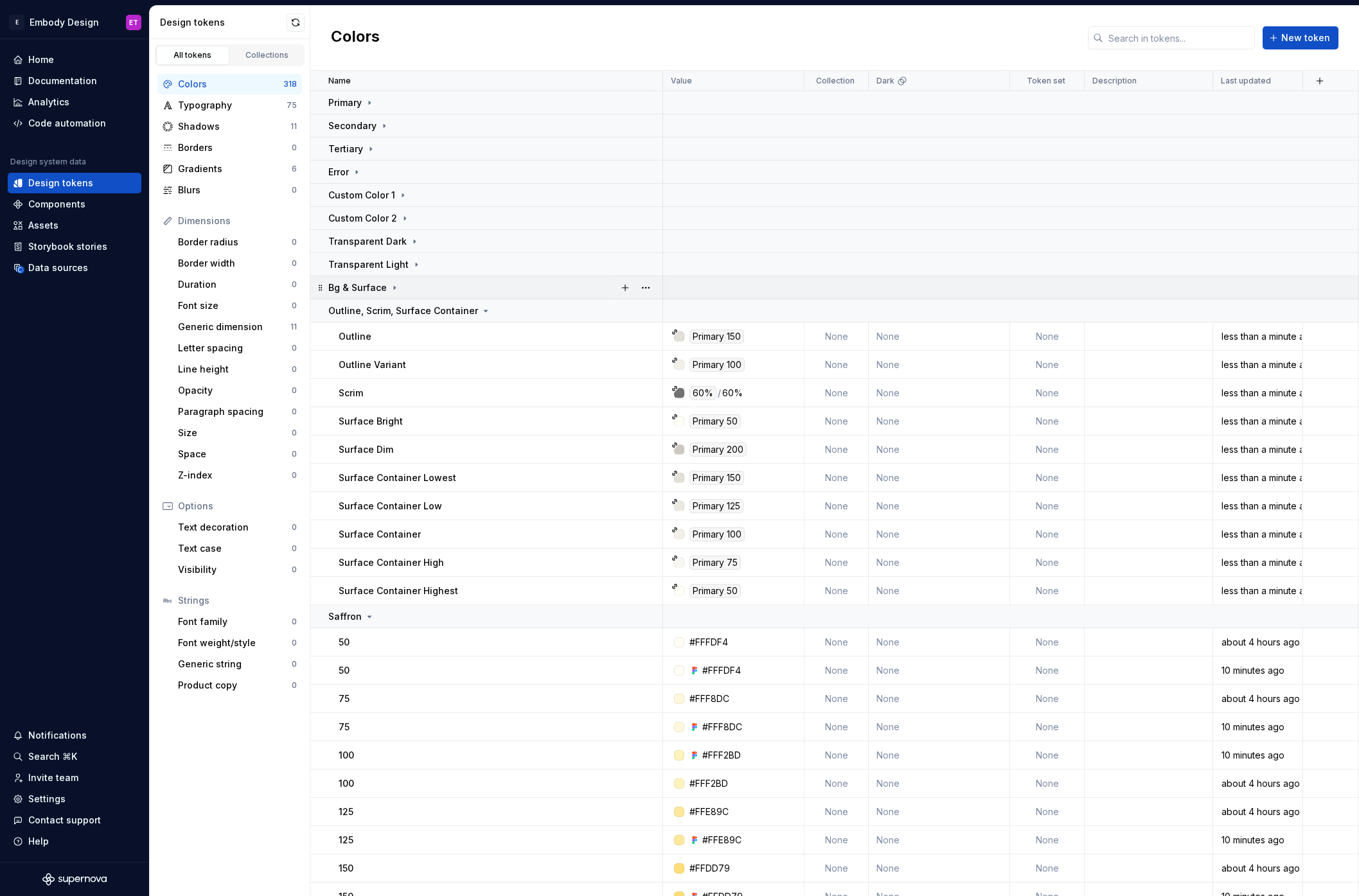
click at [440, 295] on td "Bg & Surface" at bounding box center [486, 288] width 352 height 23
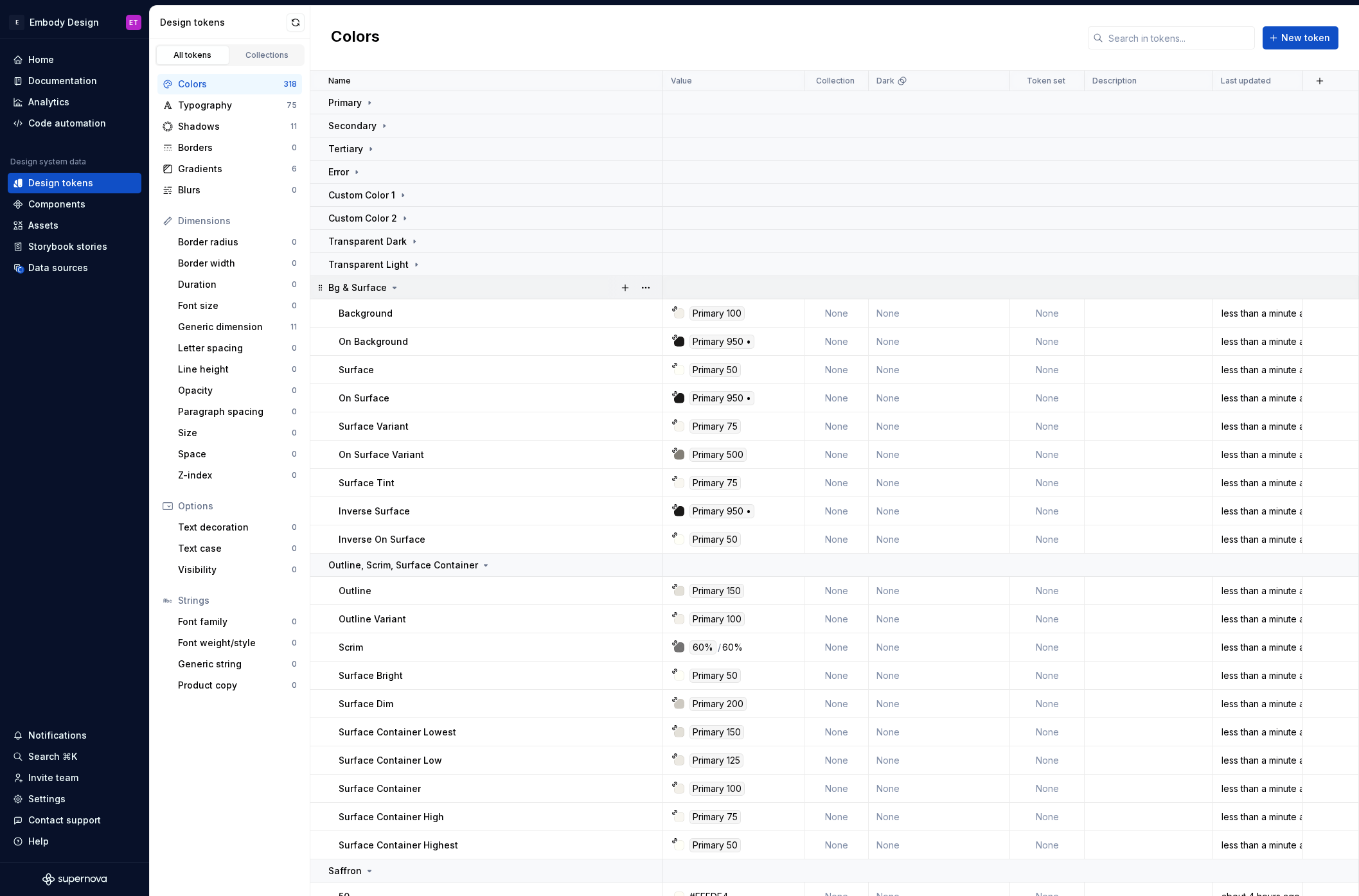
click at [440, 292] on div "Bg & Surface" at bounding box center [494, 288] width 334 height 13
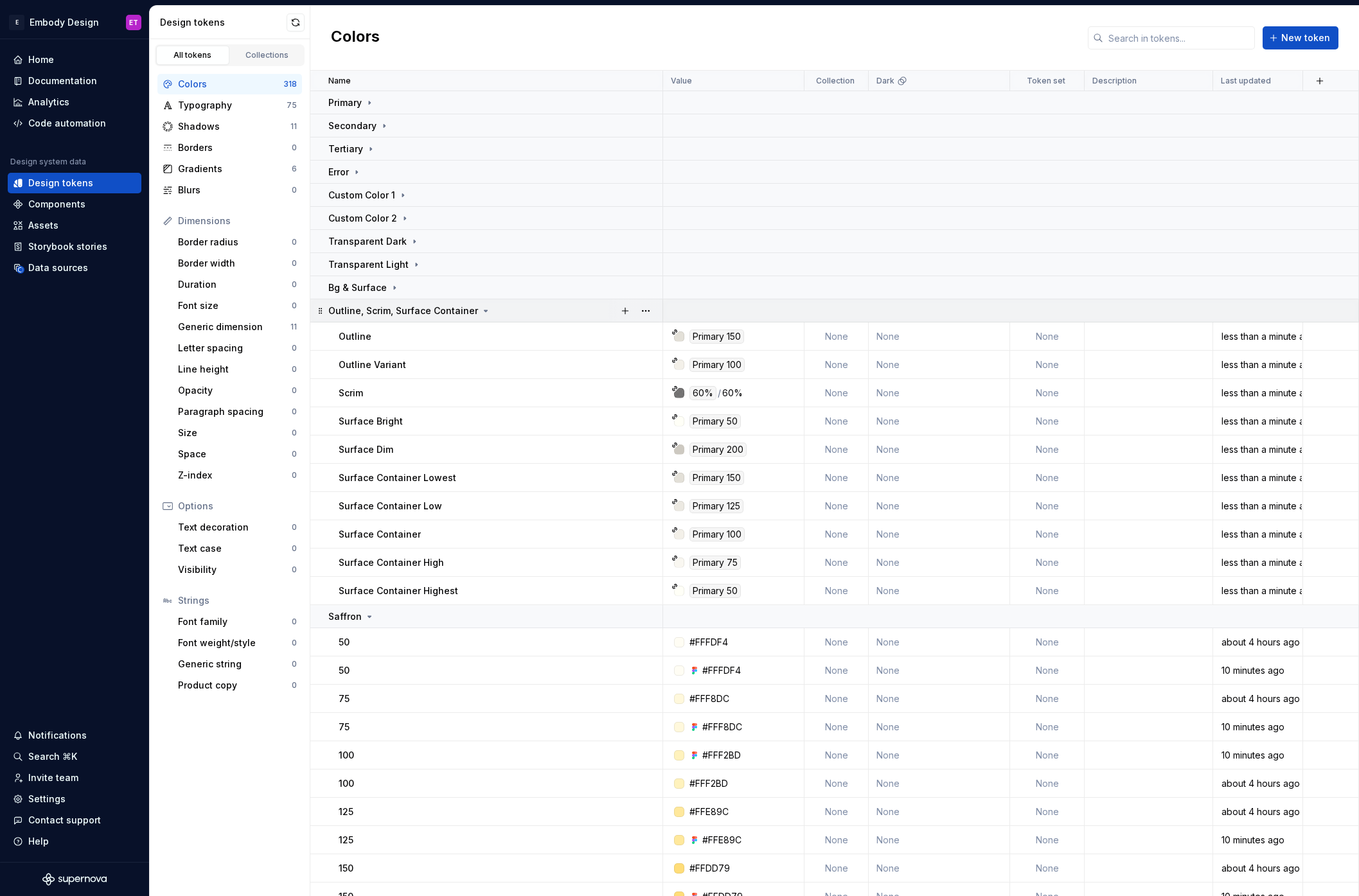
click at [443, 305] on p "Outline, Scrim, Surface Container" at bounding box center [403, 311] width 150 height 13
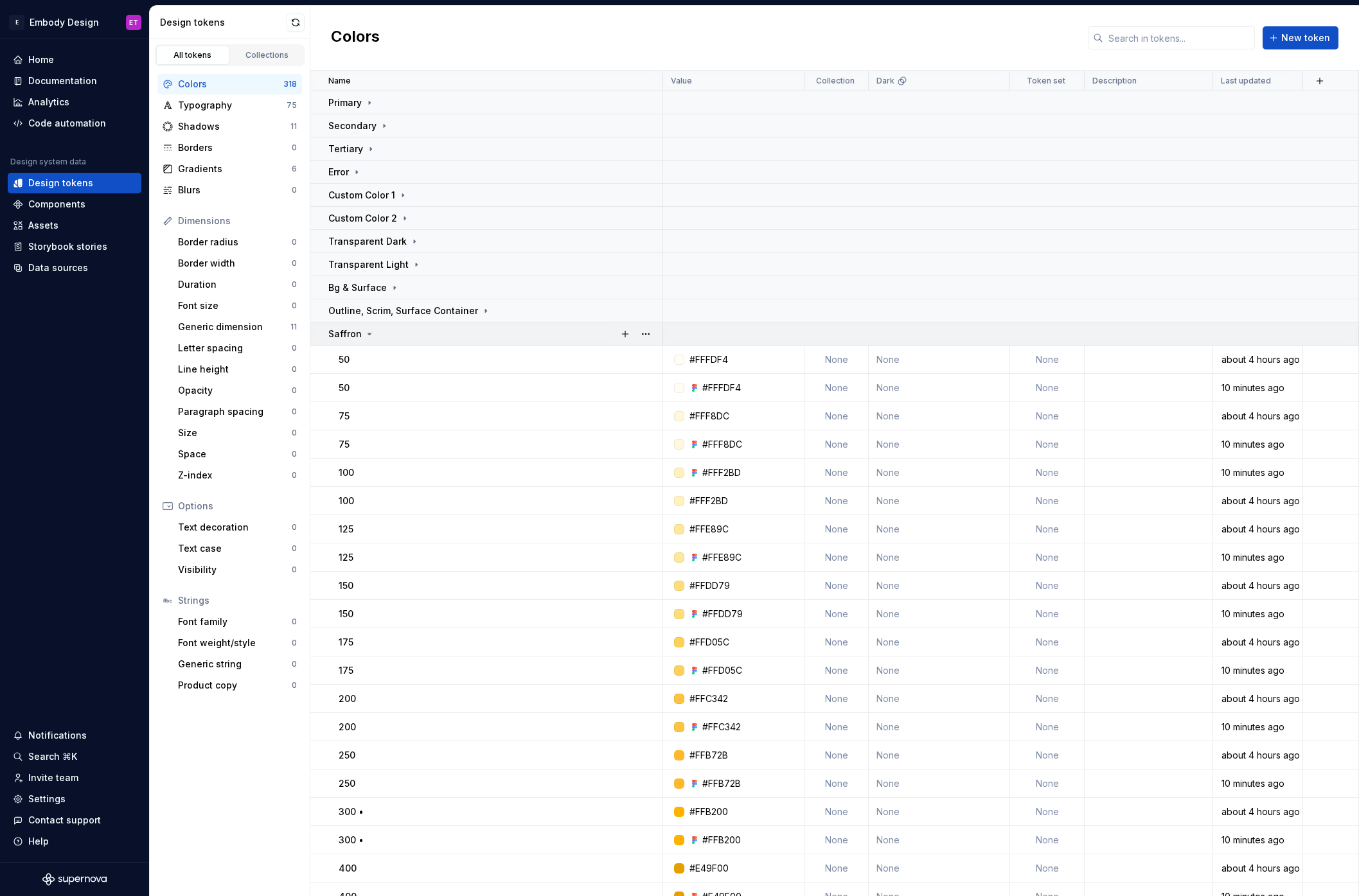
click at [436, 334] on div "Saffron" at bounding box center [494, 334] width 334 height 13
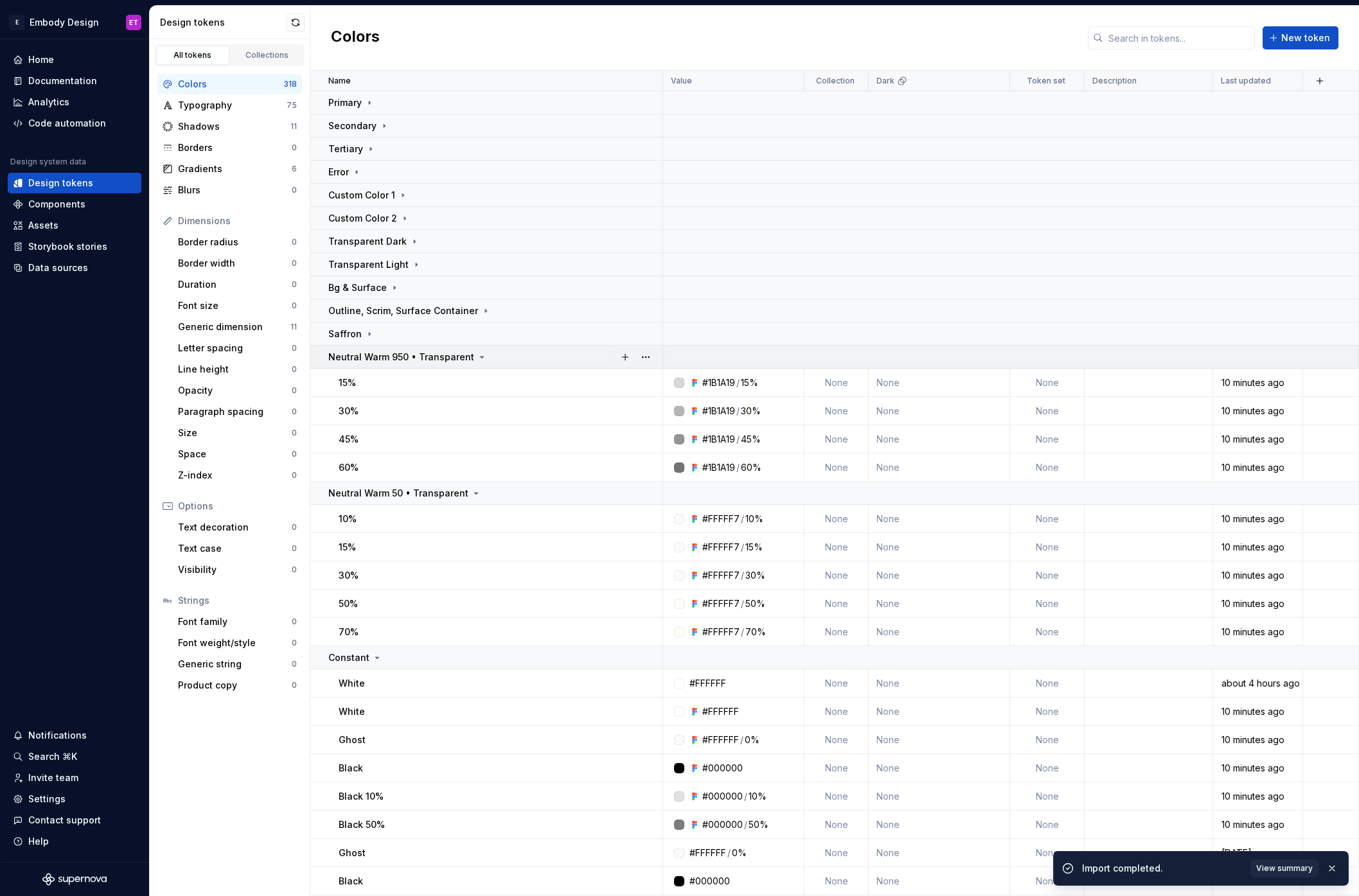
click at [493, 352] on div "Neutral Warm 950 • Transparent" at bounding box center [494, 357] width 334 height 13
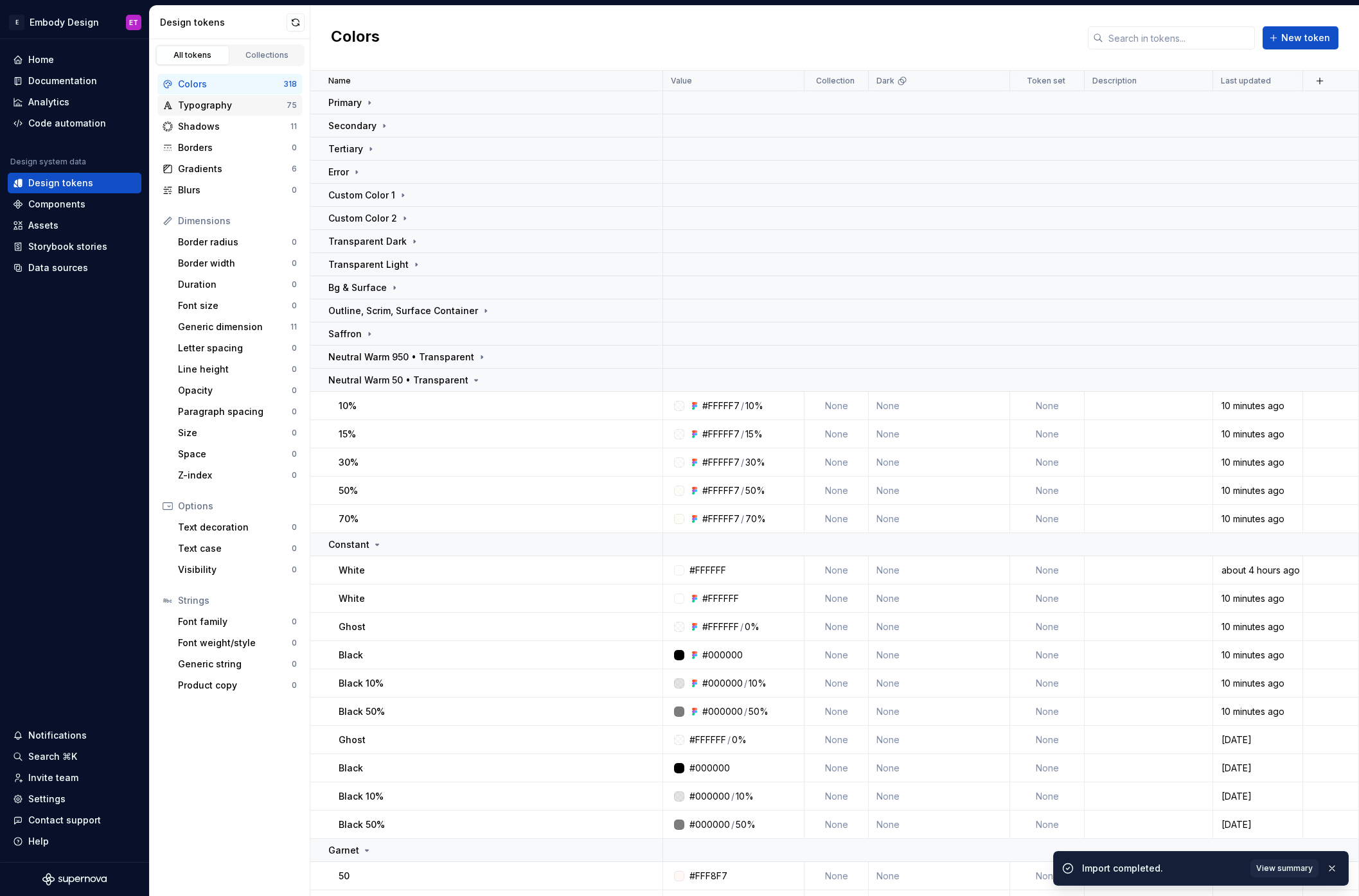
click at [254, 107] on div "Typography" at bounding box center [232, 106] width 108 height 13
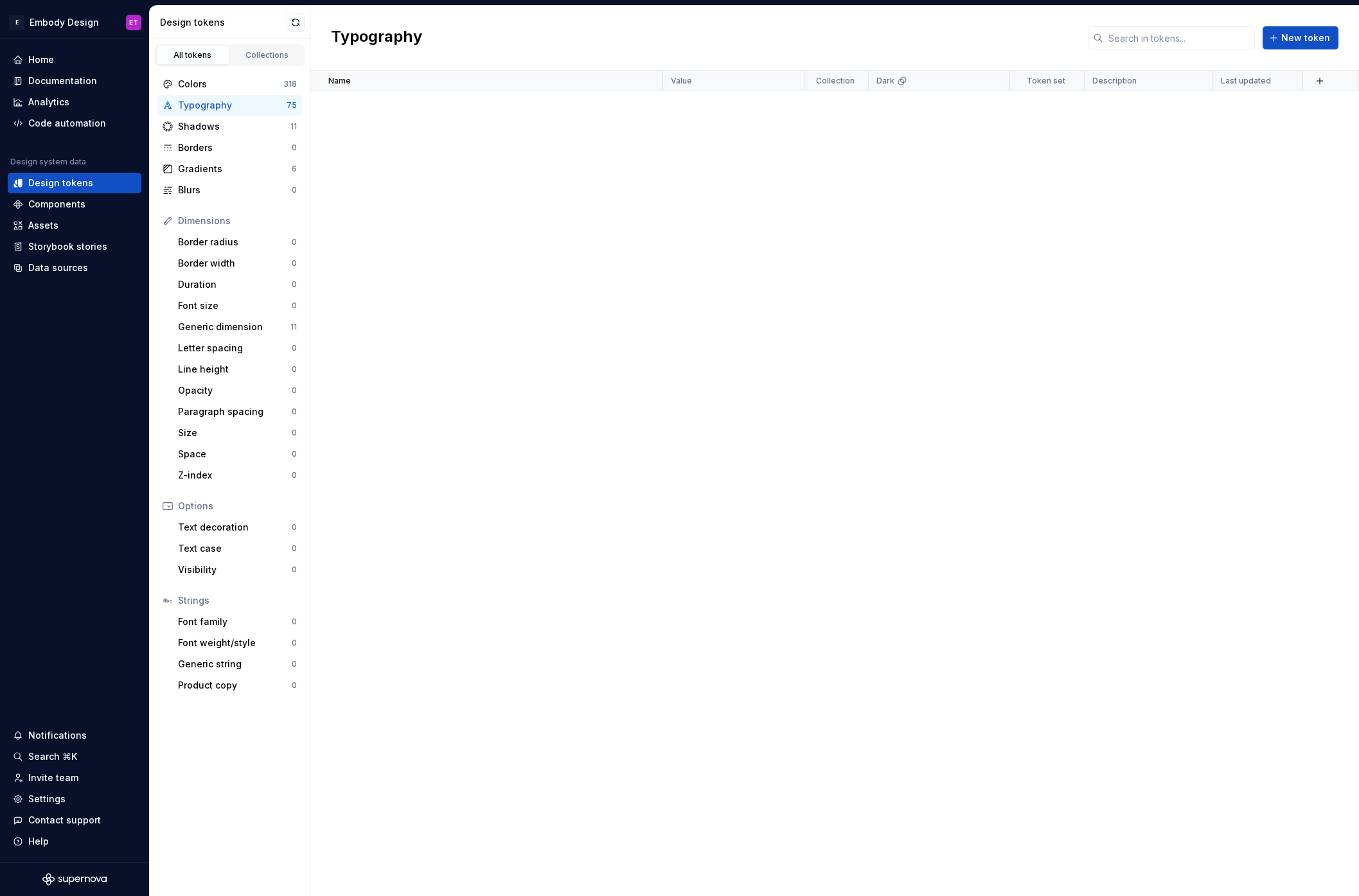
scroll to position [1985, 0]
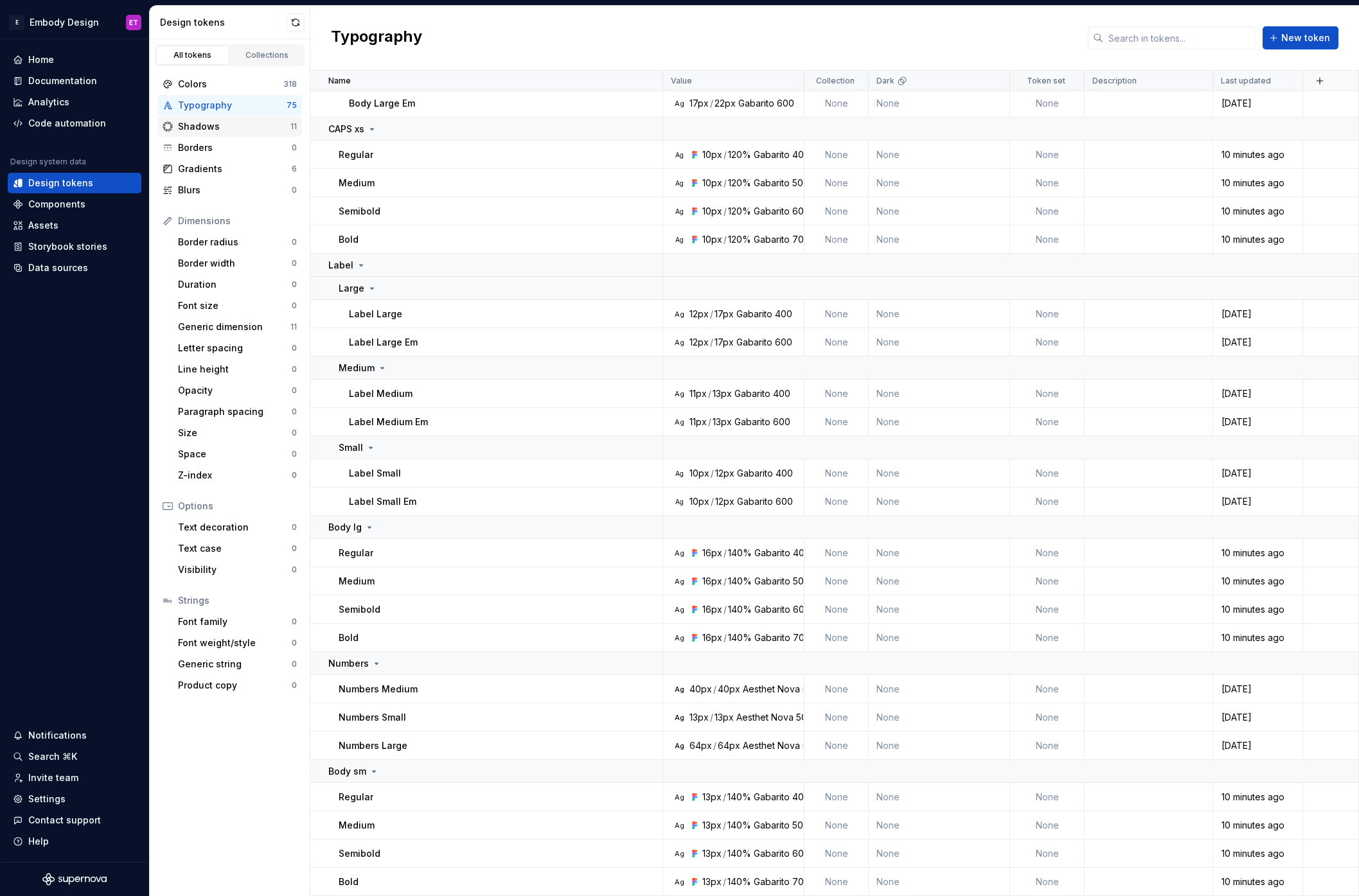
click at [229, 128] on div "Shadows" at bounding box center [234, 127] width 112 height 13
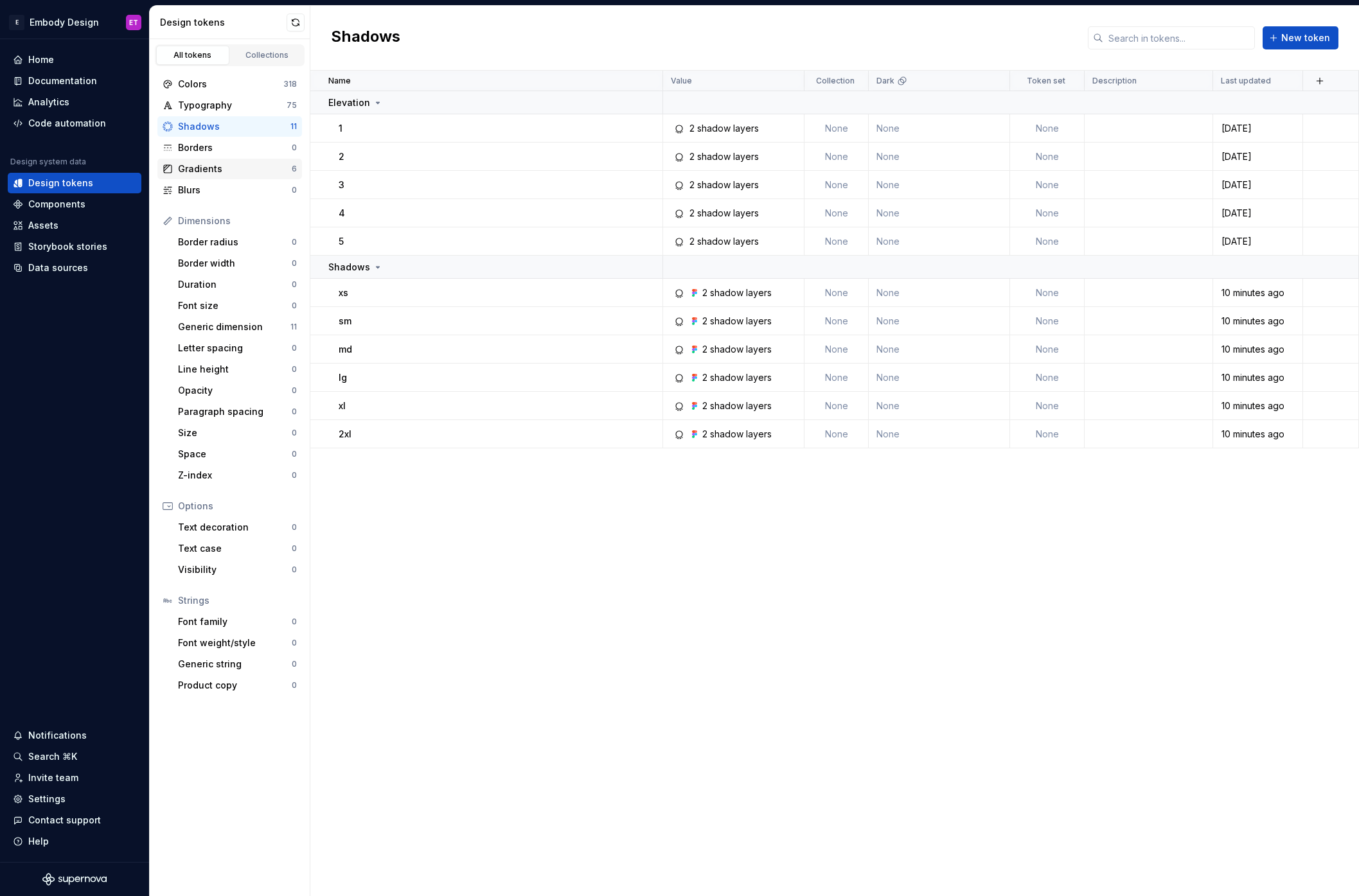
click at [208, 168] on div "Gradients" at bounding box center [235, 169] width 114 height 13
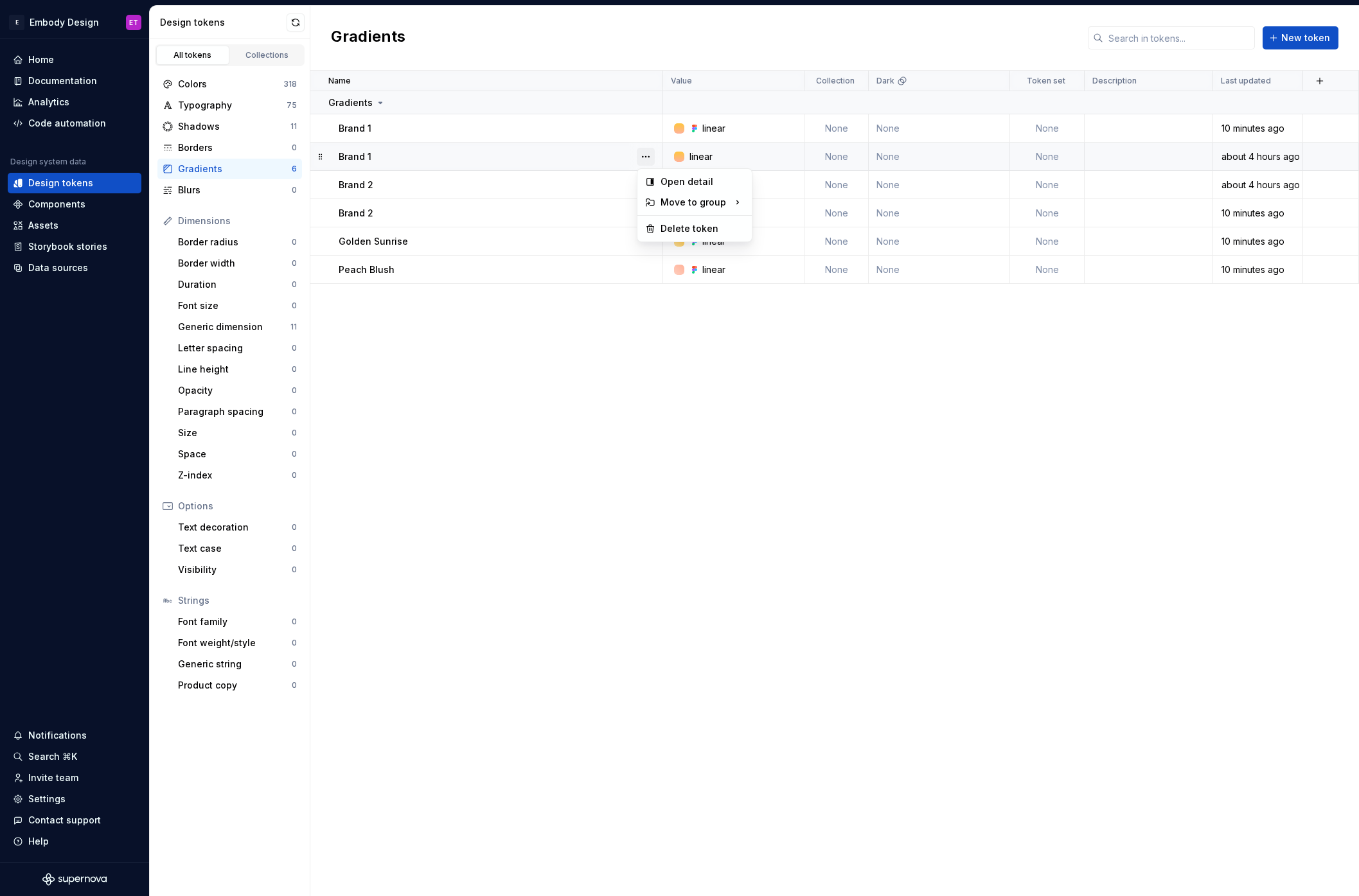
click at [647, 155] on button "button" at bounding box center [645, 156] width 18 height 18
click at [690, 223] on div "Delete token" at bounding box center [702, 229] width 83 height 13
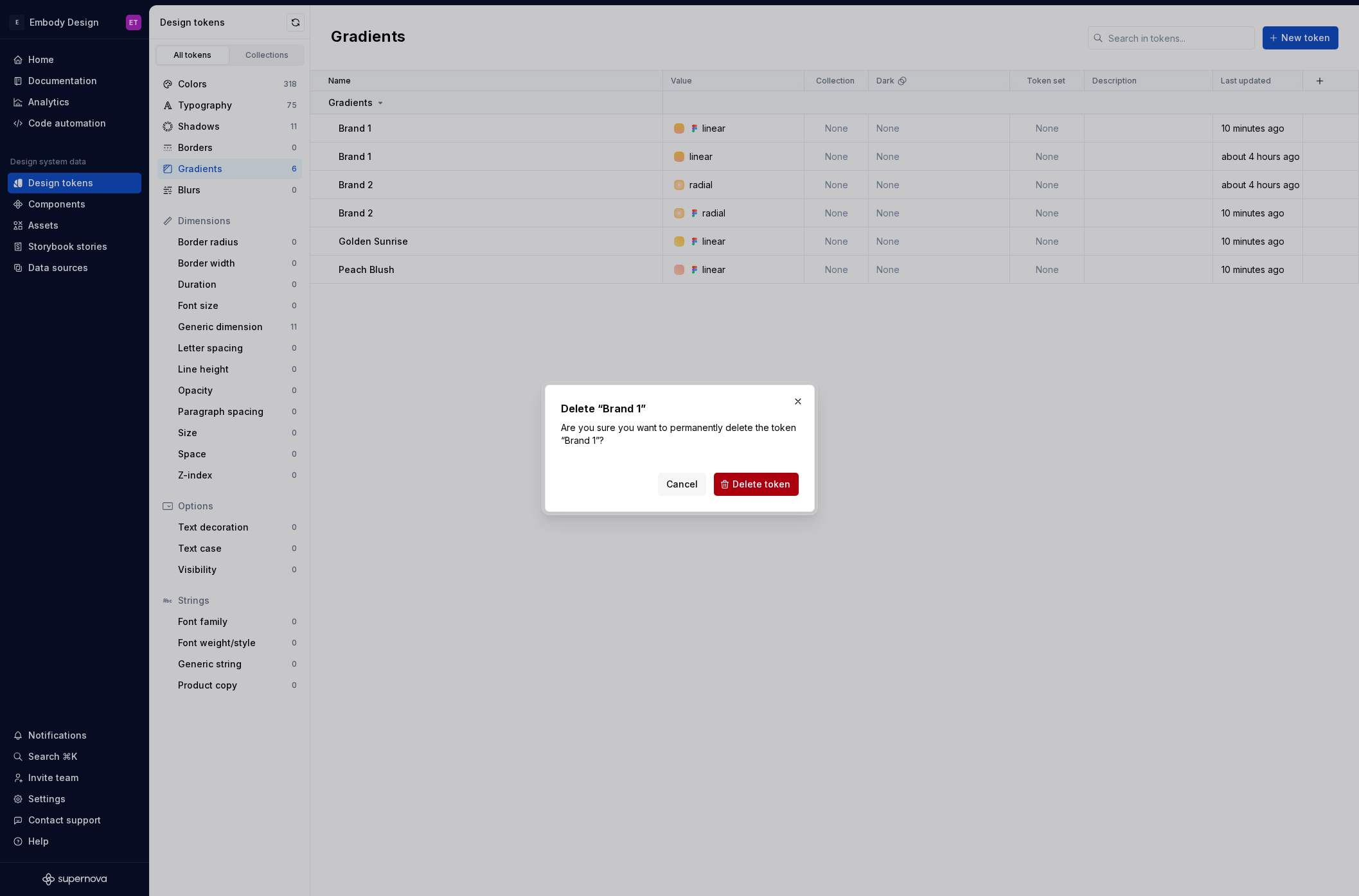
click at [776, 488] on span "Delete token" at bounding box center [762, 484] width 58 height 13
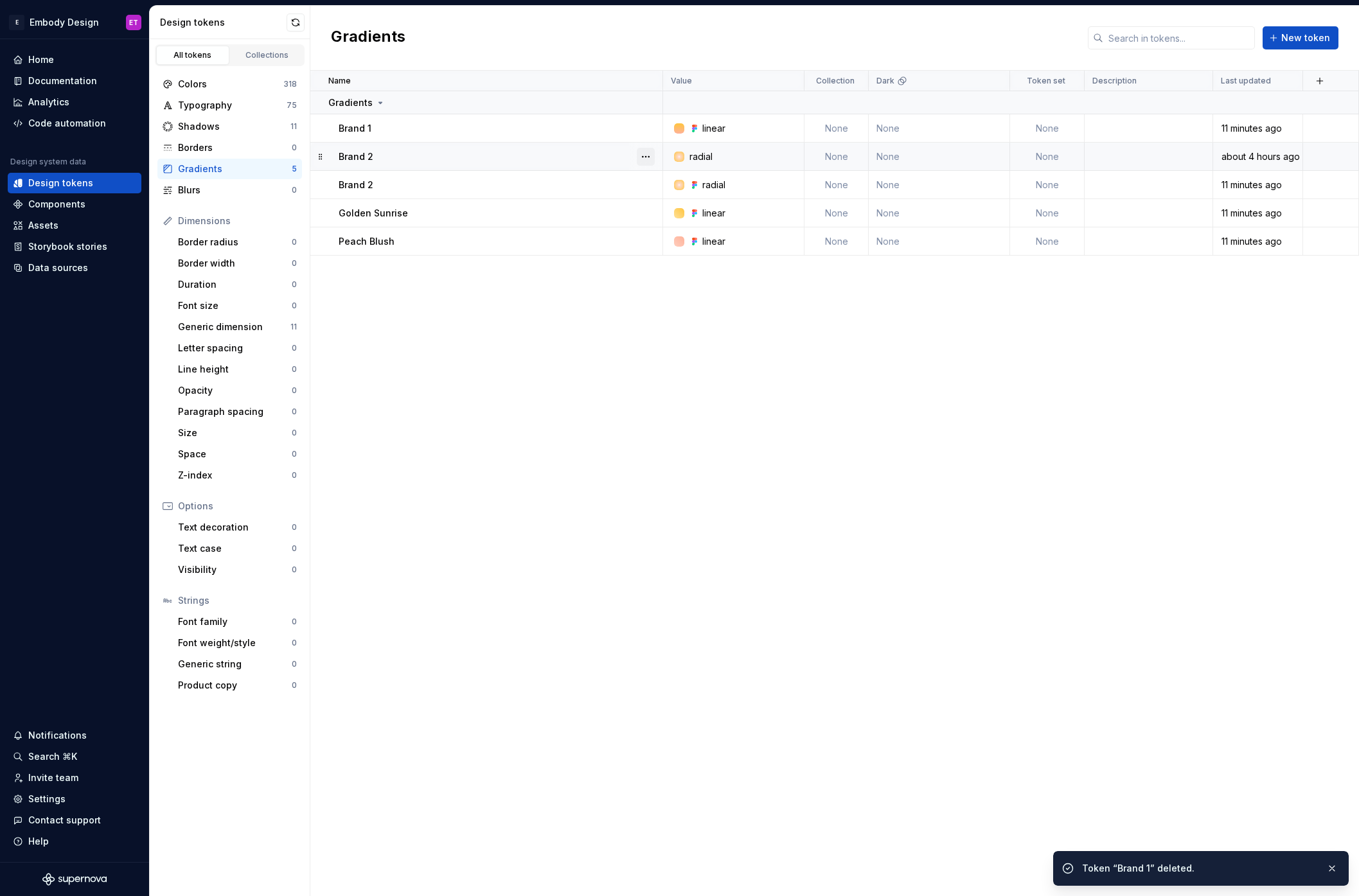
click at [651, 155] on button "button" at bounding box center [645, 156] width 18 height 18
click at [692, 229] on div "Delete token" at bounding box center [702, 229] width 83 height 13
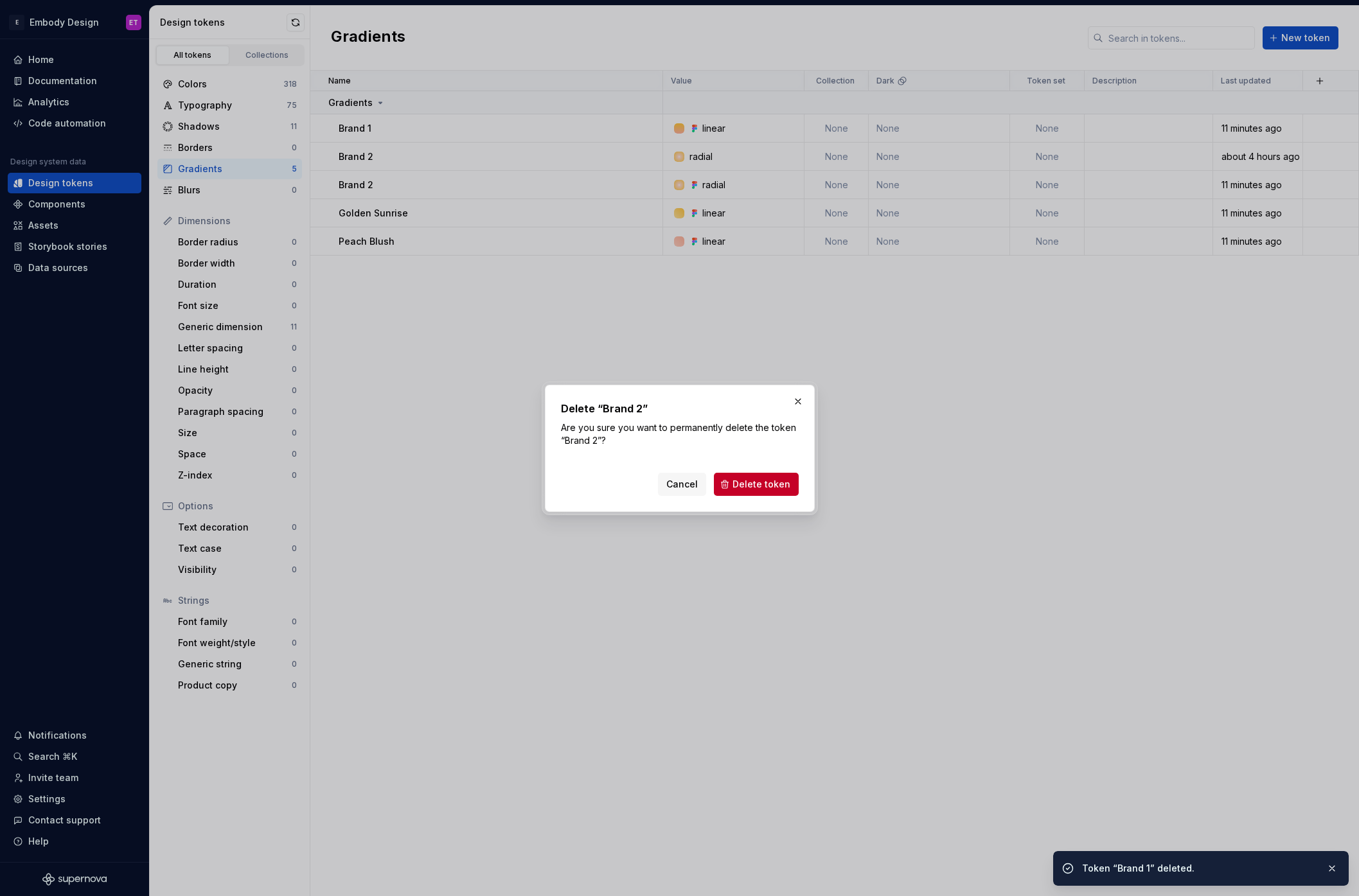
click at [738, 474] on button "Delete token" at bounding box center [756, 484] width 85 height 23
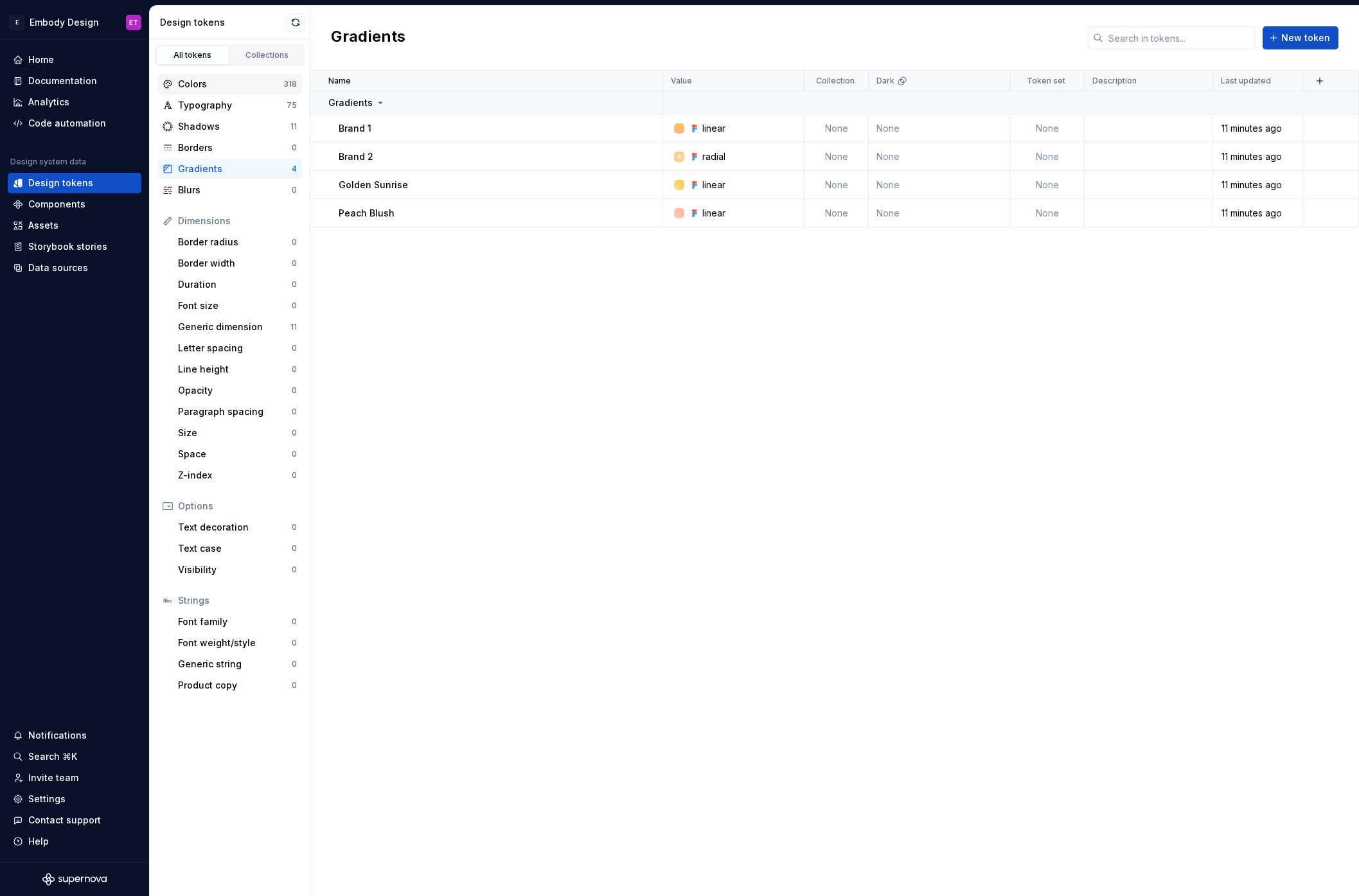
click at [239, 83] on div "Colors" at bounding box center [230, 84] width 106 height 13
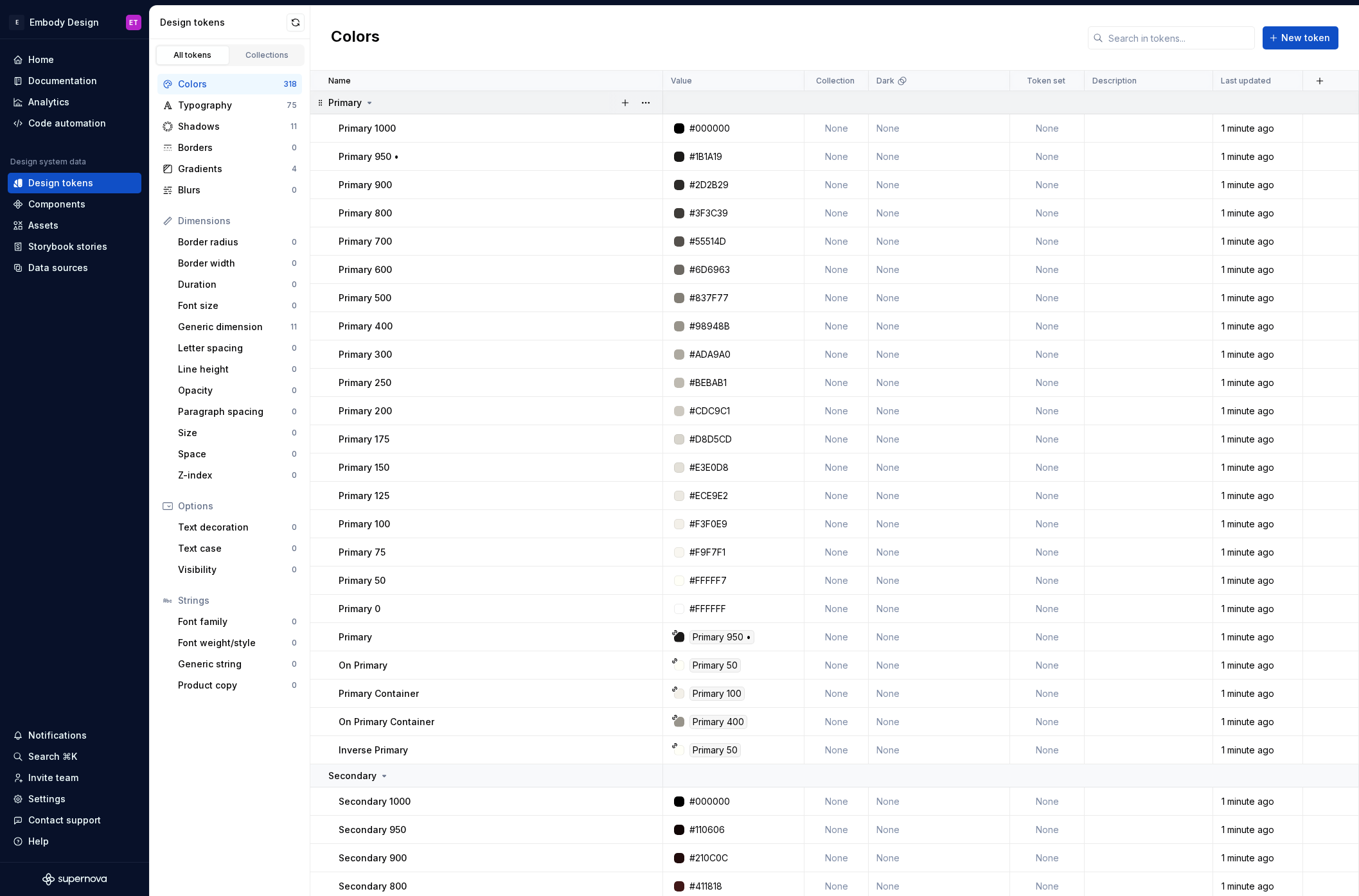
click at [358, 100] on p "Primary" at bounding box center [345, 103] width 34 height 13
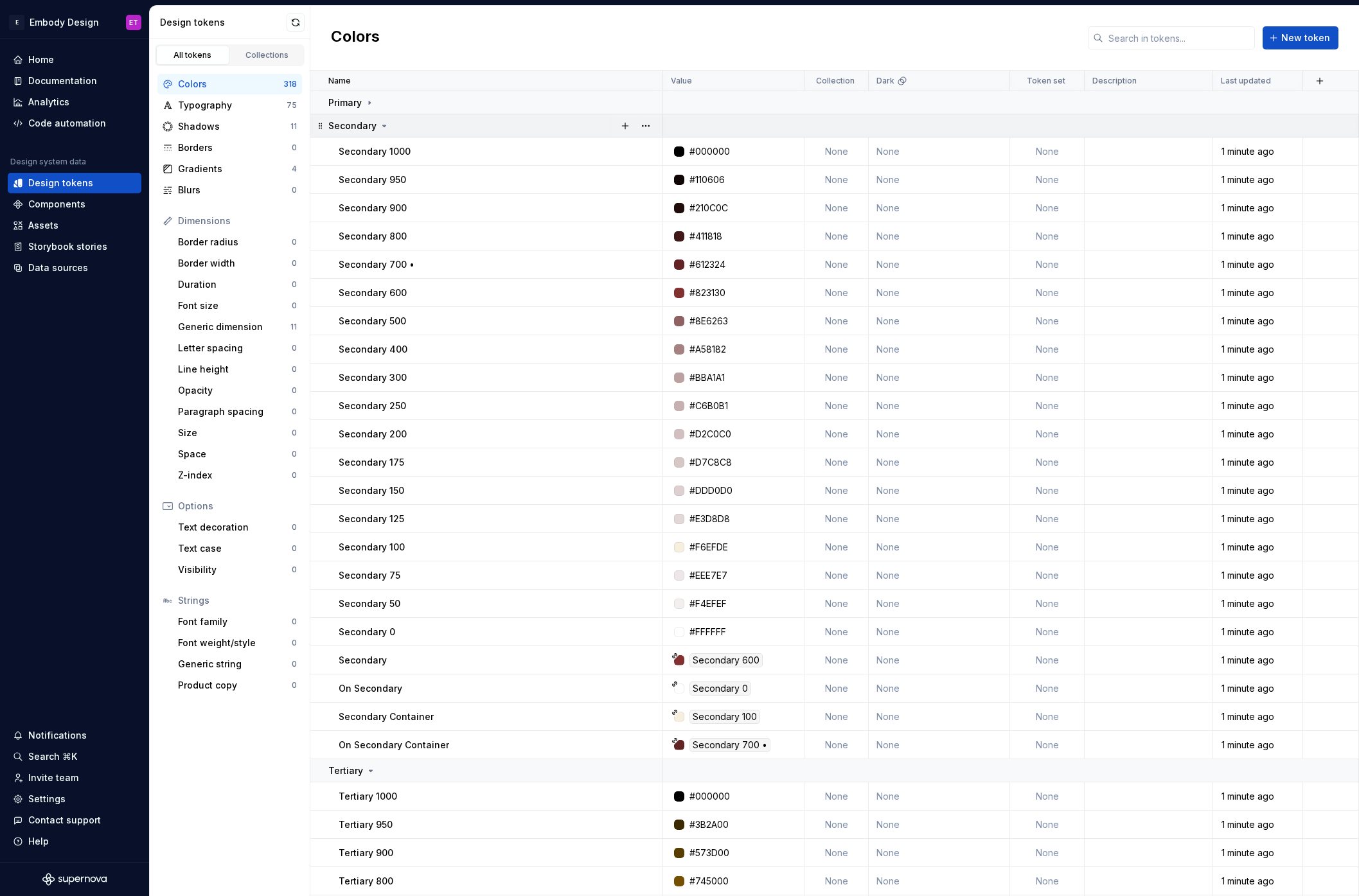
click at [372, 129] on p "Secondary" at bounding box center [352, 126] width 49 height 13
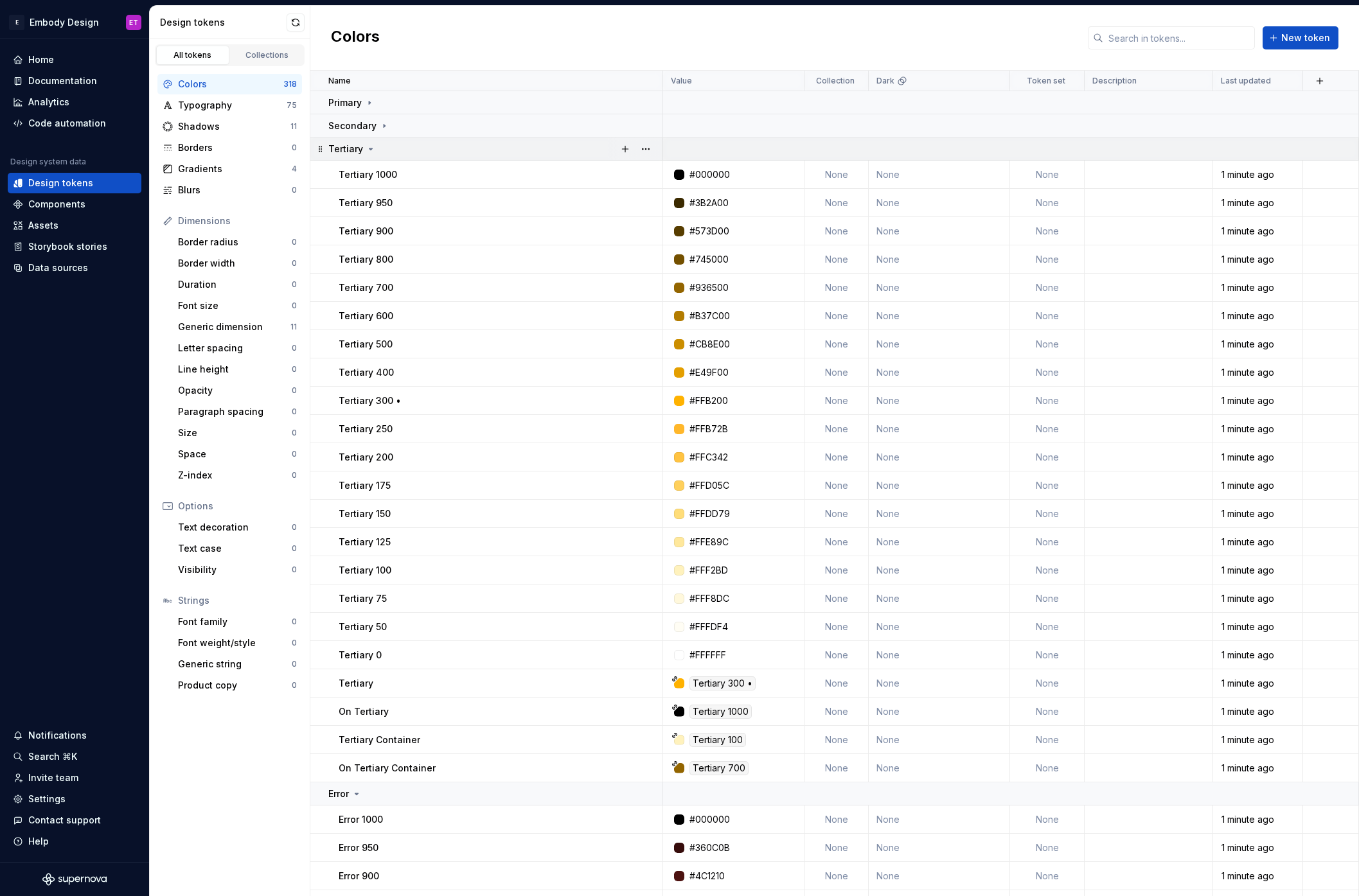
click at [405, 149] on div "Tertiary" at bounding box center [494, 149] width 334 height 13
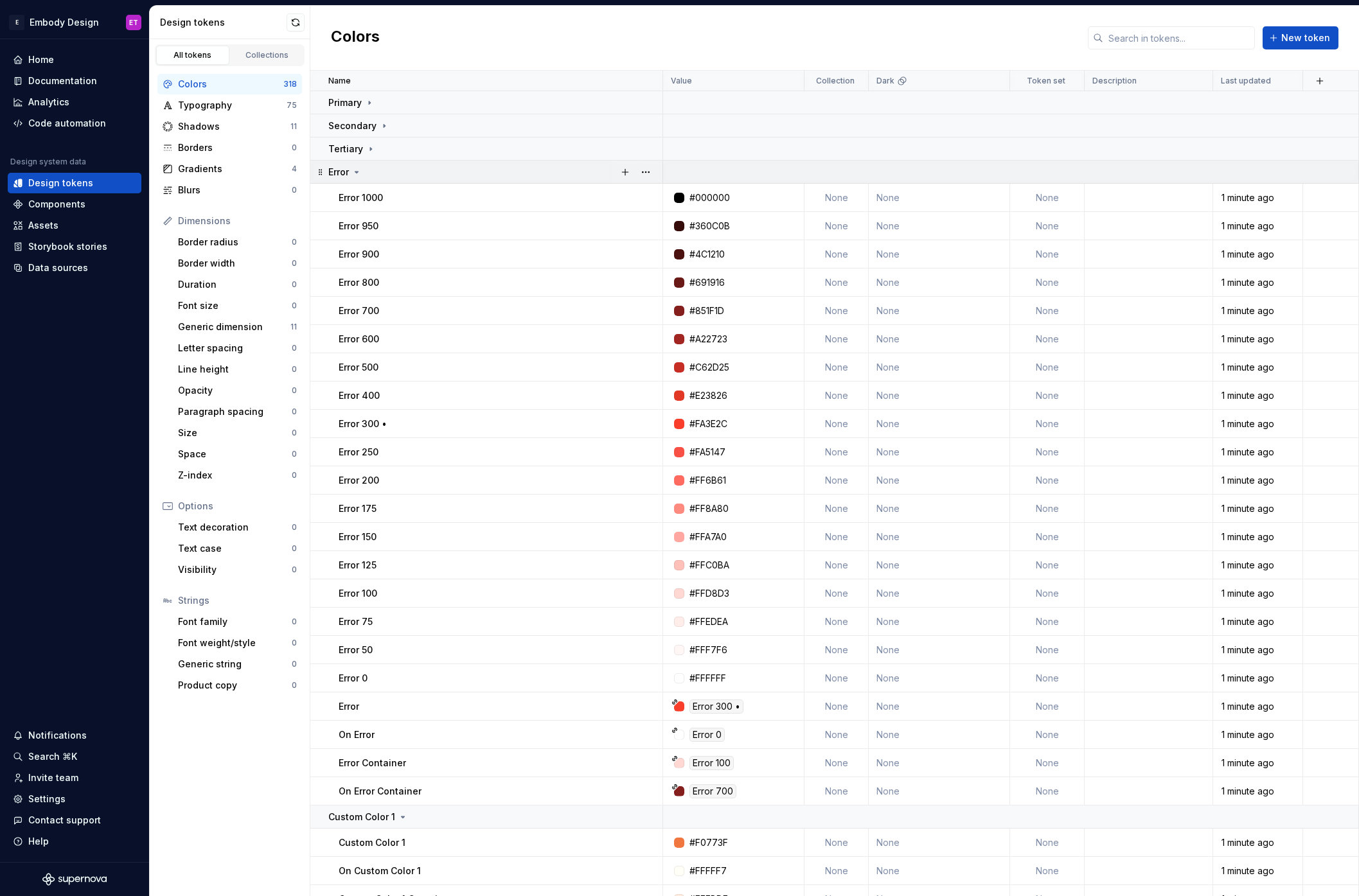
click at [408, 161] on td "Error" at bounding box center [486, 172] width 352 height 23
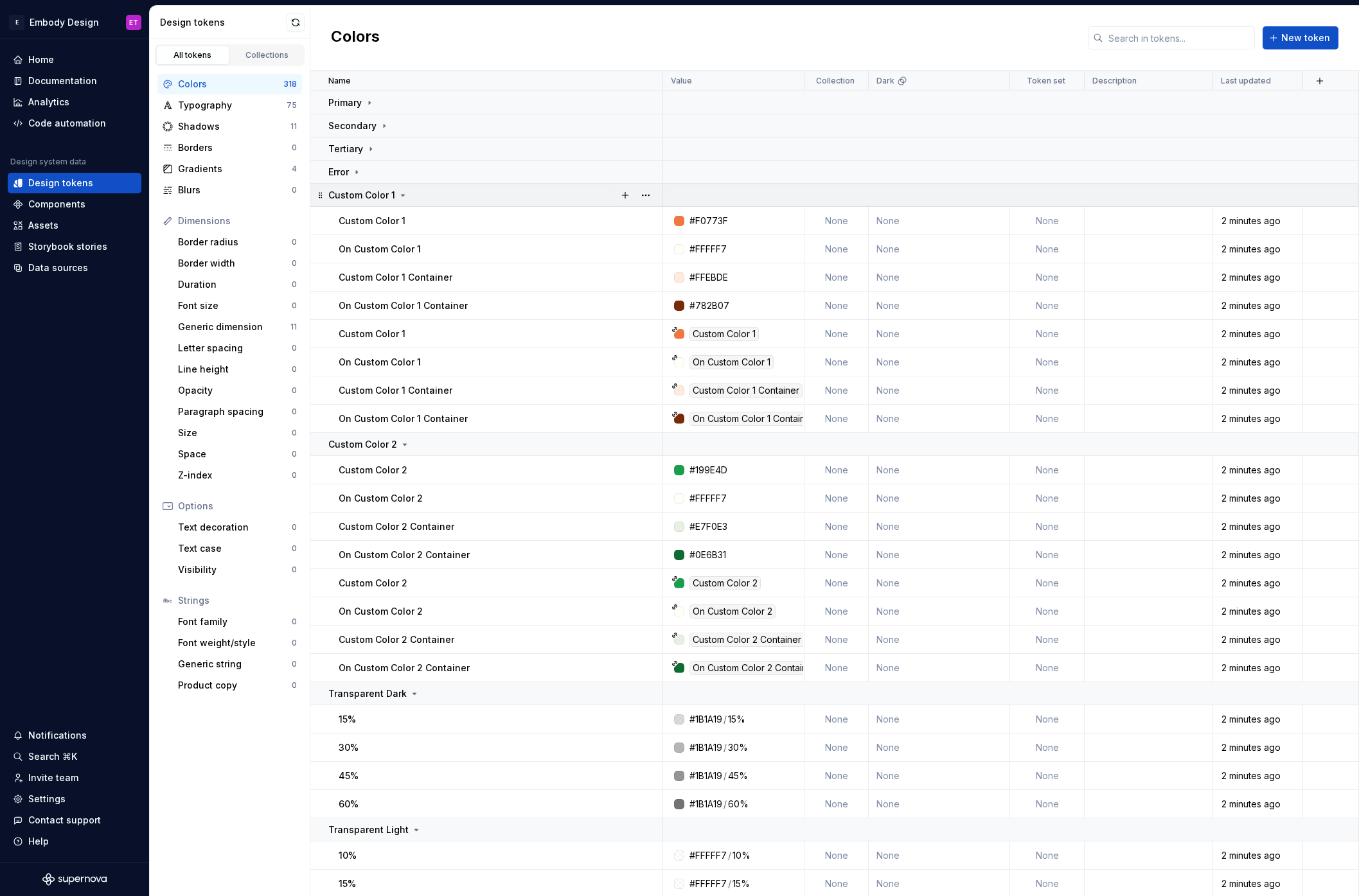
click at [427, 189] on div "Custom Color 1" at bounding box center [494, 195] width 334 height 13
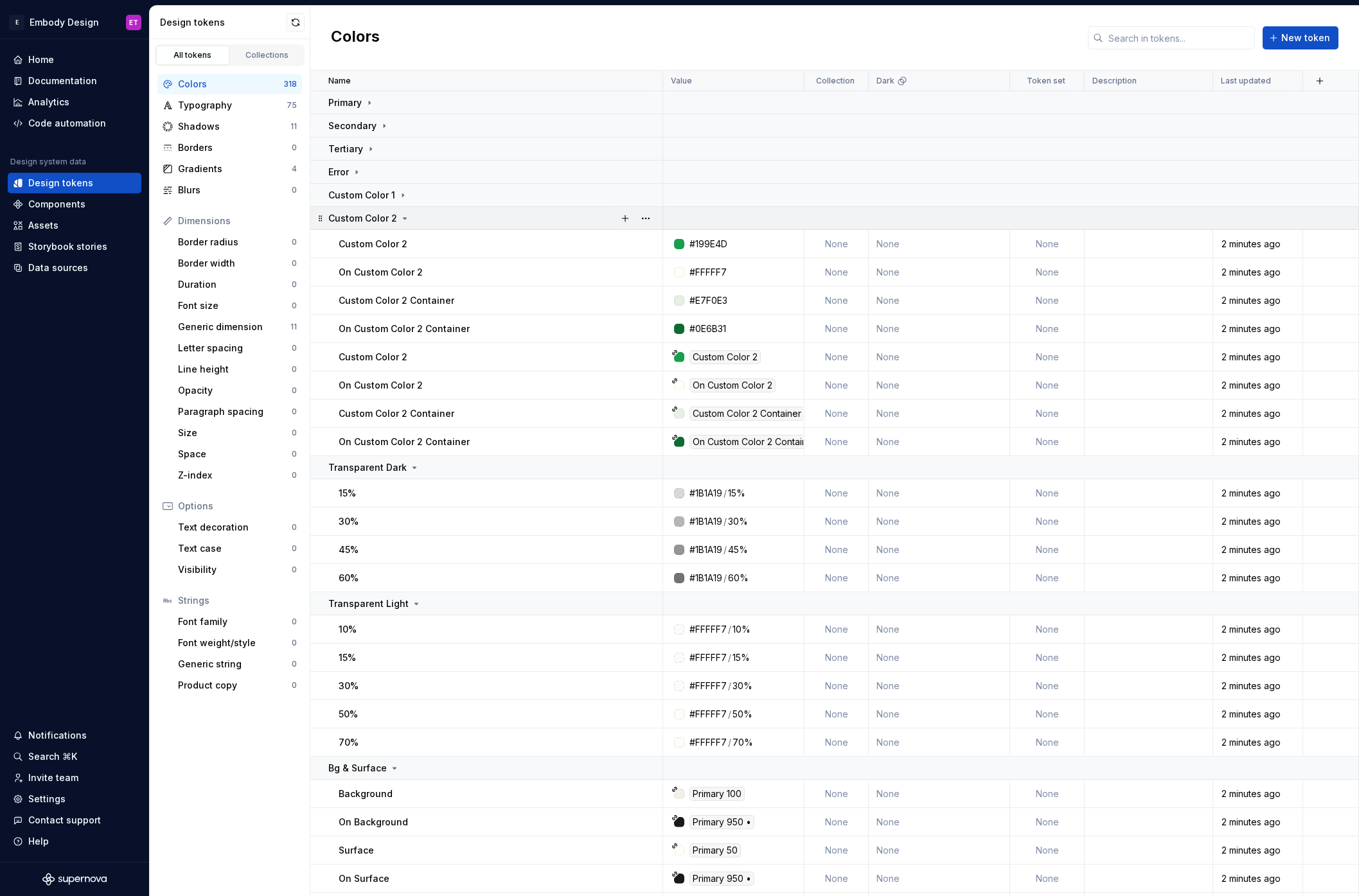
click at [404, 219] on icon at bounding box center [405, 218] width 3 height 1
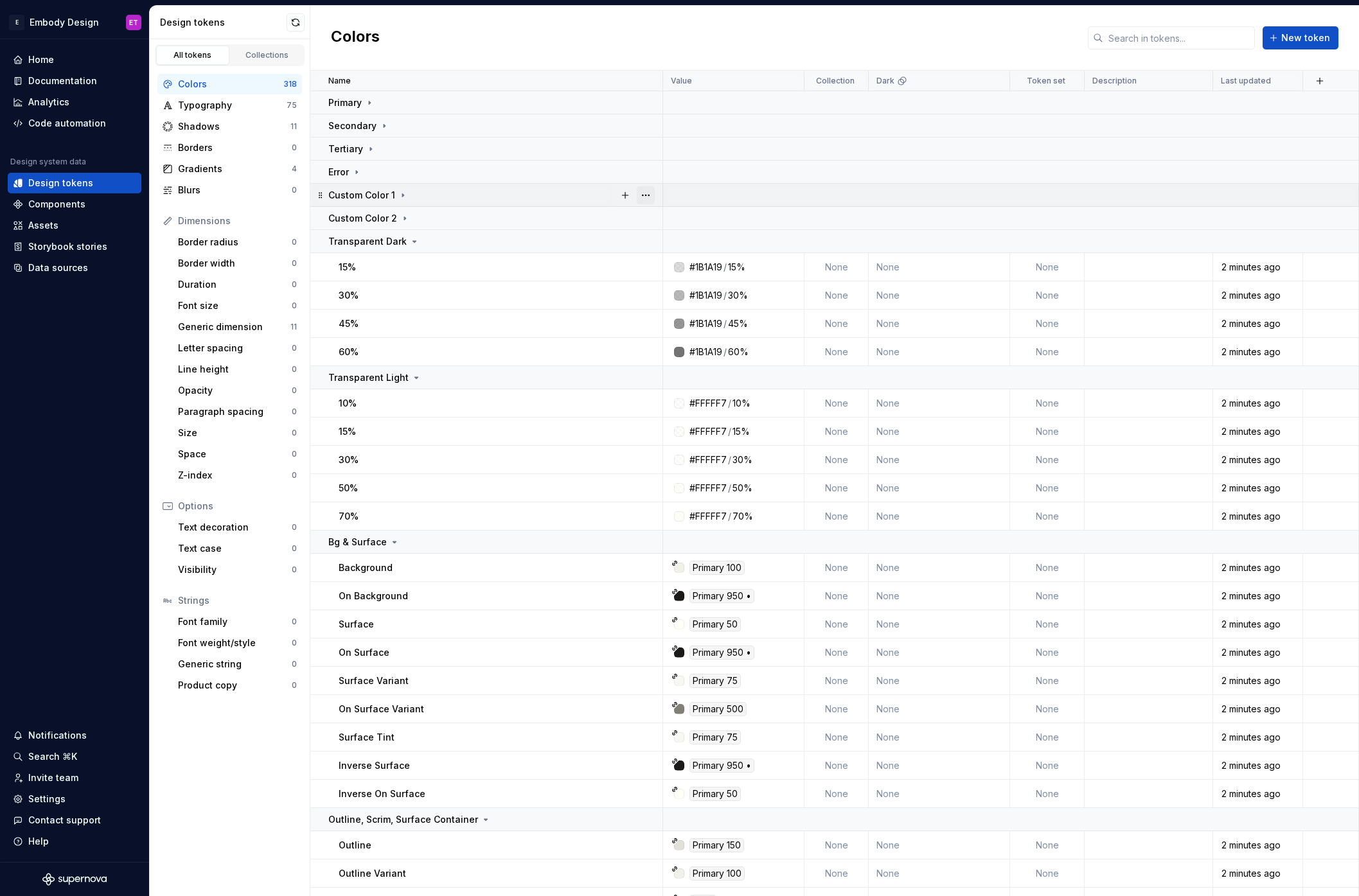
click at [644, 193] on button "button" at bounding box center [645, 194] width 18 height 18
click at [675, 337] on div "Delete group" at bounding box center [702, 340] width 83 height 13
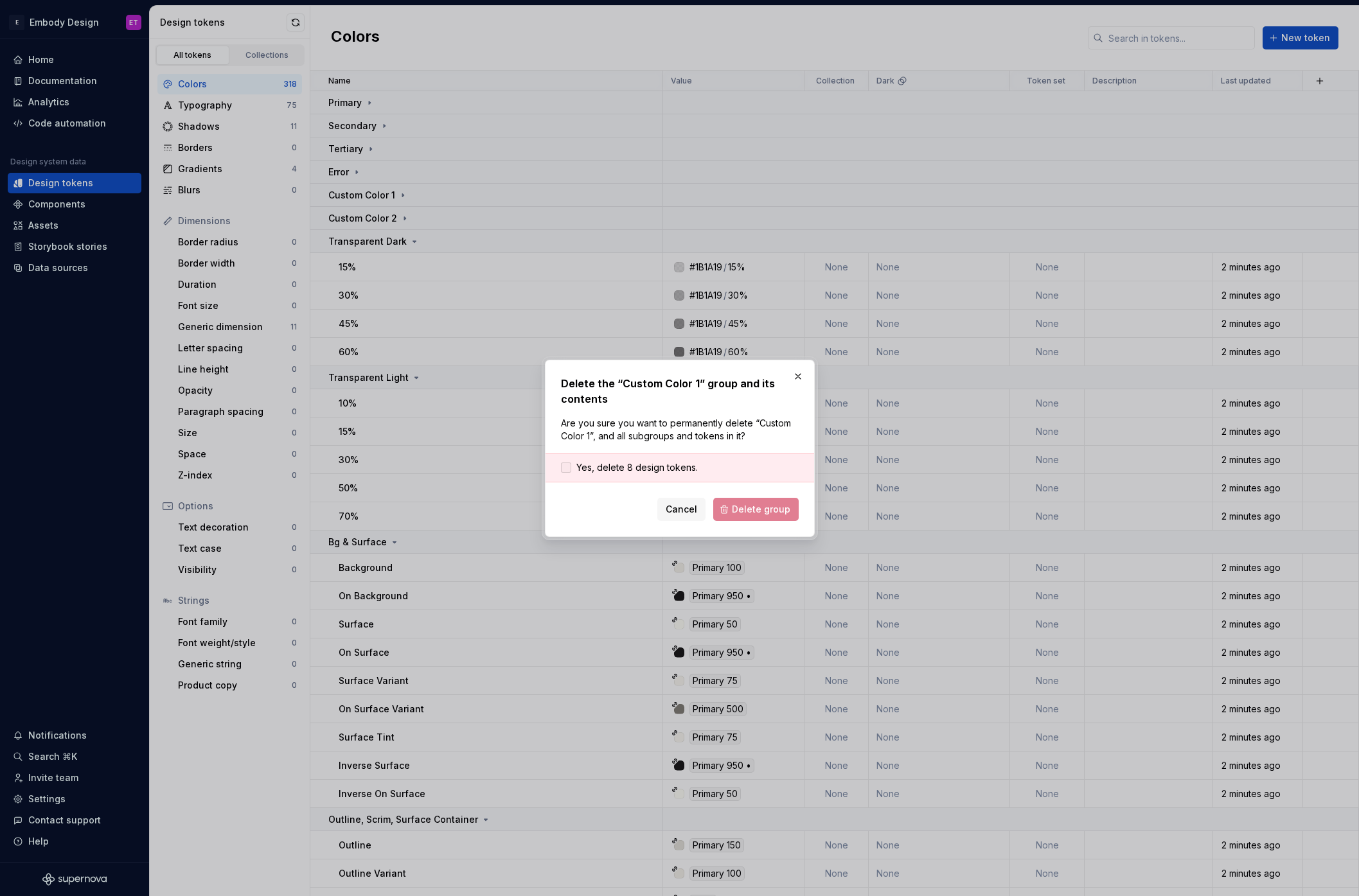
click at [661, 466] on span "Yes, delete 8 design tokens." at bounding box center [637, 468] width 122 height 13
click at [782, 502] on button "Delete group" at bounding box center [755, 509] width 85 height 23
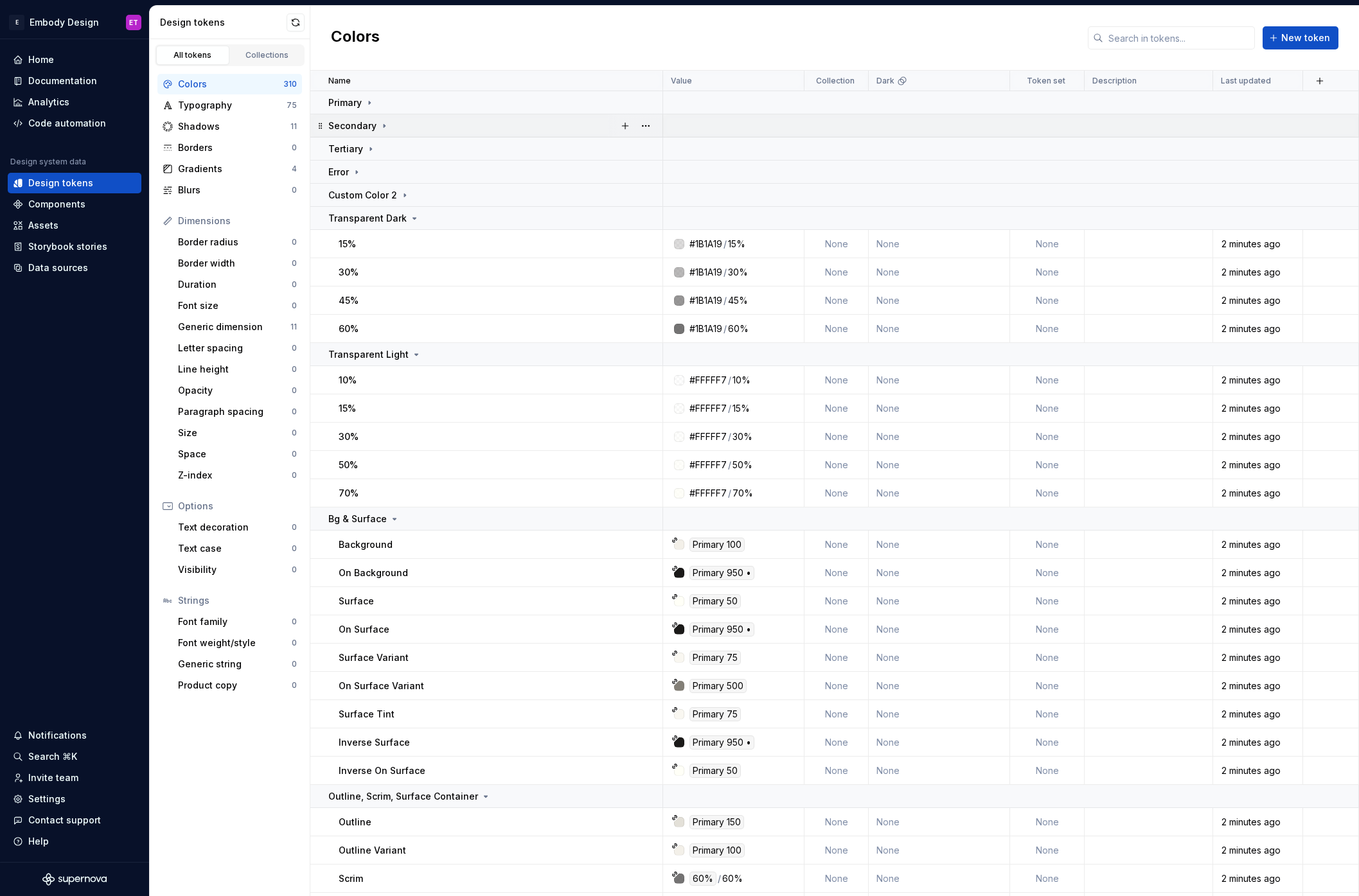
click at [558, 127] on div "Secondary" at bounding box center [494, 126] width 334 height 13
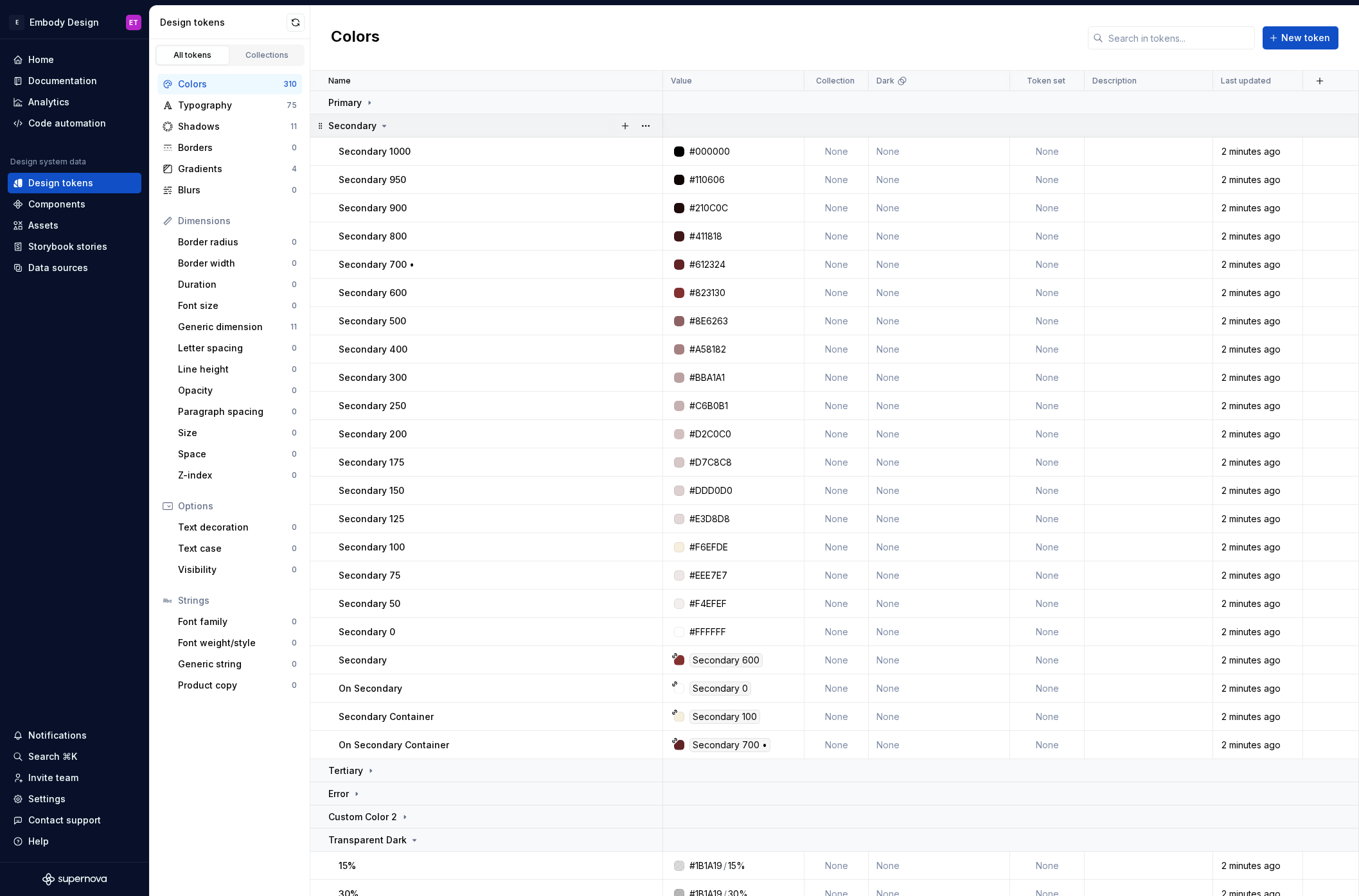
click at [560, 126] on div "Secondary" at bounding box center [494, 126] width 334 height 13
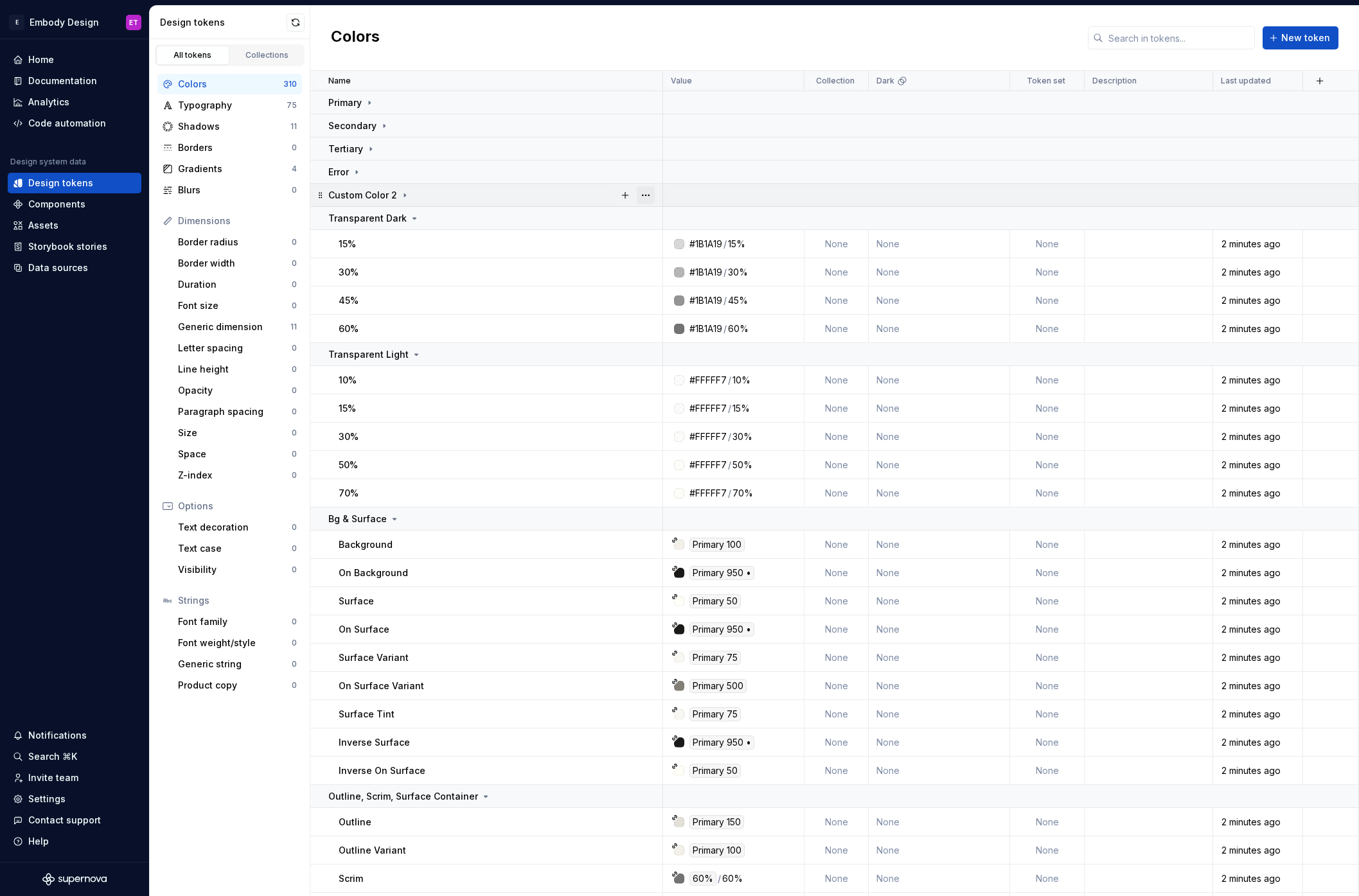
click at [651, 196] on button "button" at bounding box center [645, 194] width 18 height 18
click at [682, 338] on div "Delete group" at bounding box center [702, 340] width 83 height 13
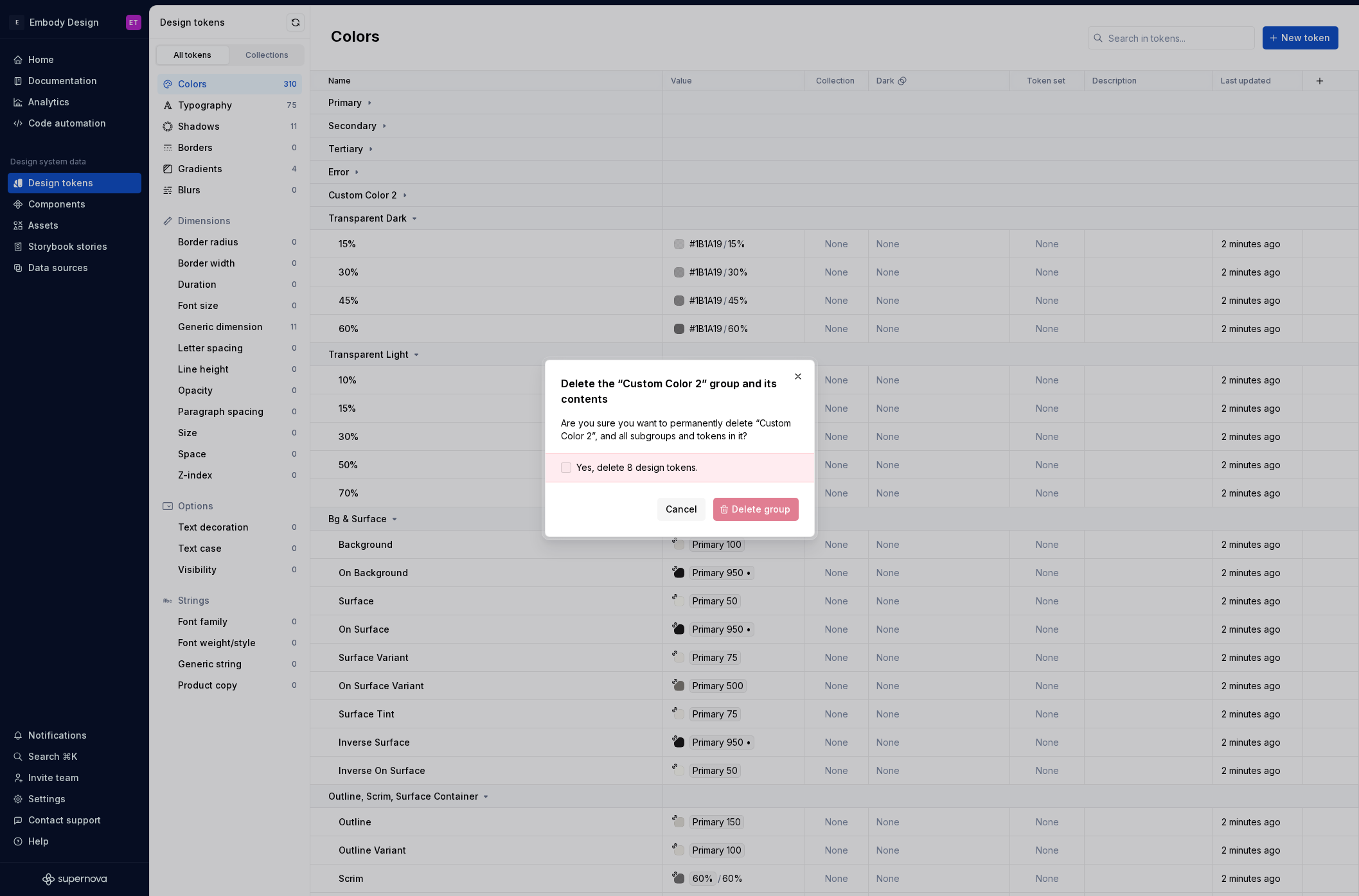
click at [673, 469] on span "Yes, delete 8 design tokens." at bounding box center [637, 468] width 122 height 13
click at [767, 511] on span "Delete group" at bounding box center [761, 509] width 59 height 13
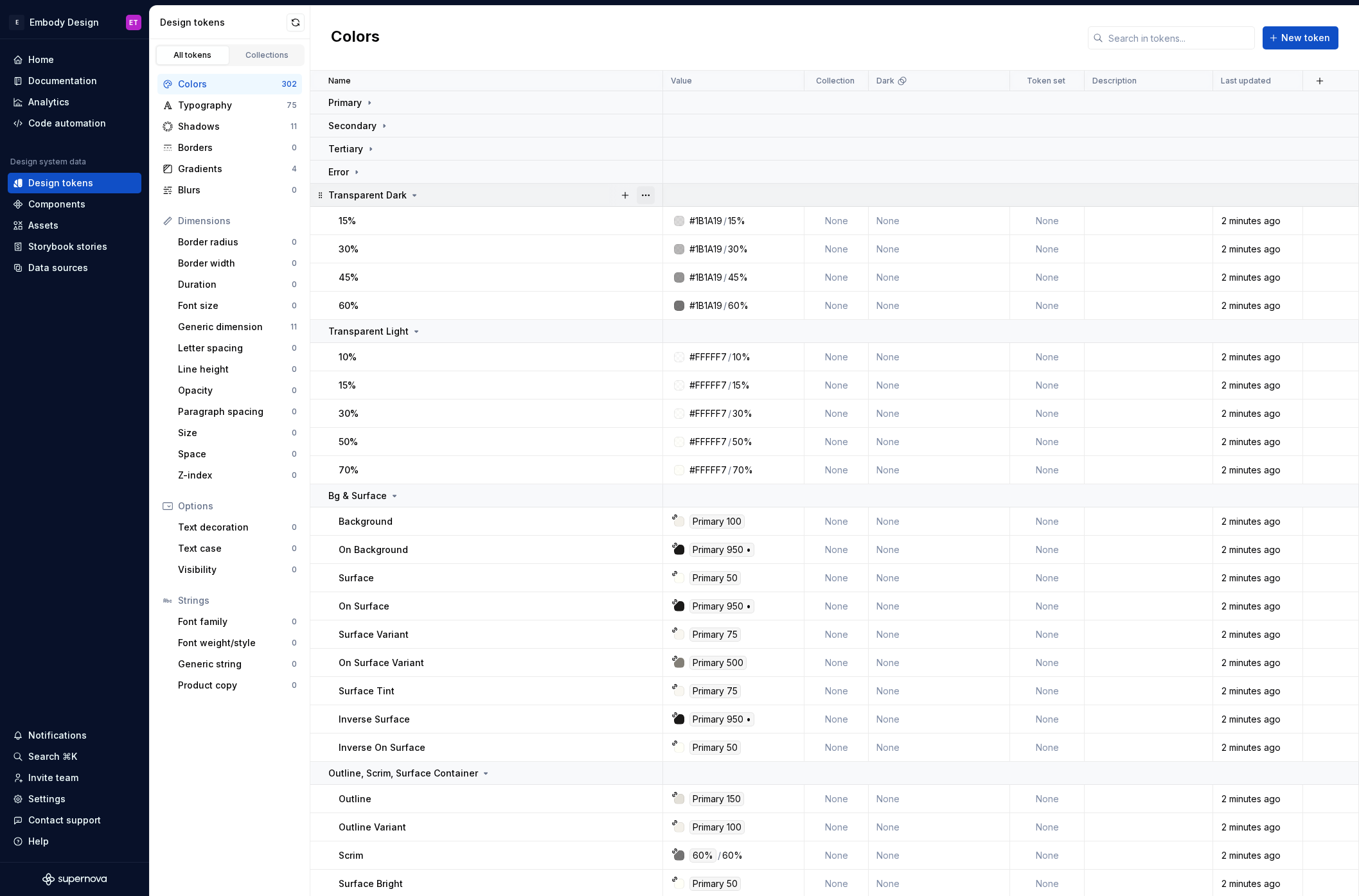
click at [651, 196] on button "button" at bounding box center [645, 194] width 18 height 18
click at [682, 336] on div "Delete group" at bounding box center [702, 340] width 83 height 13
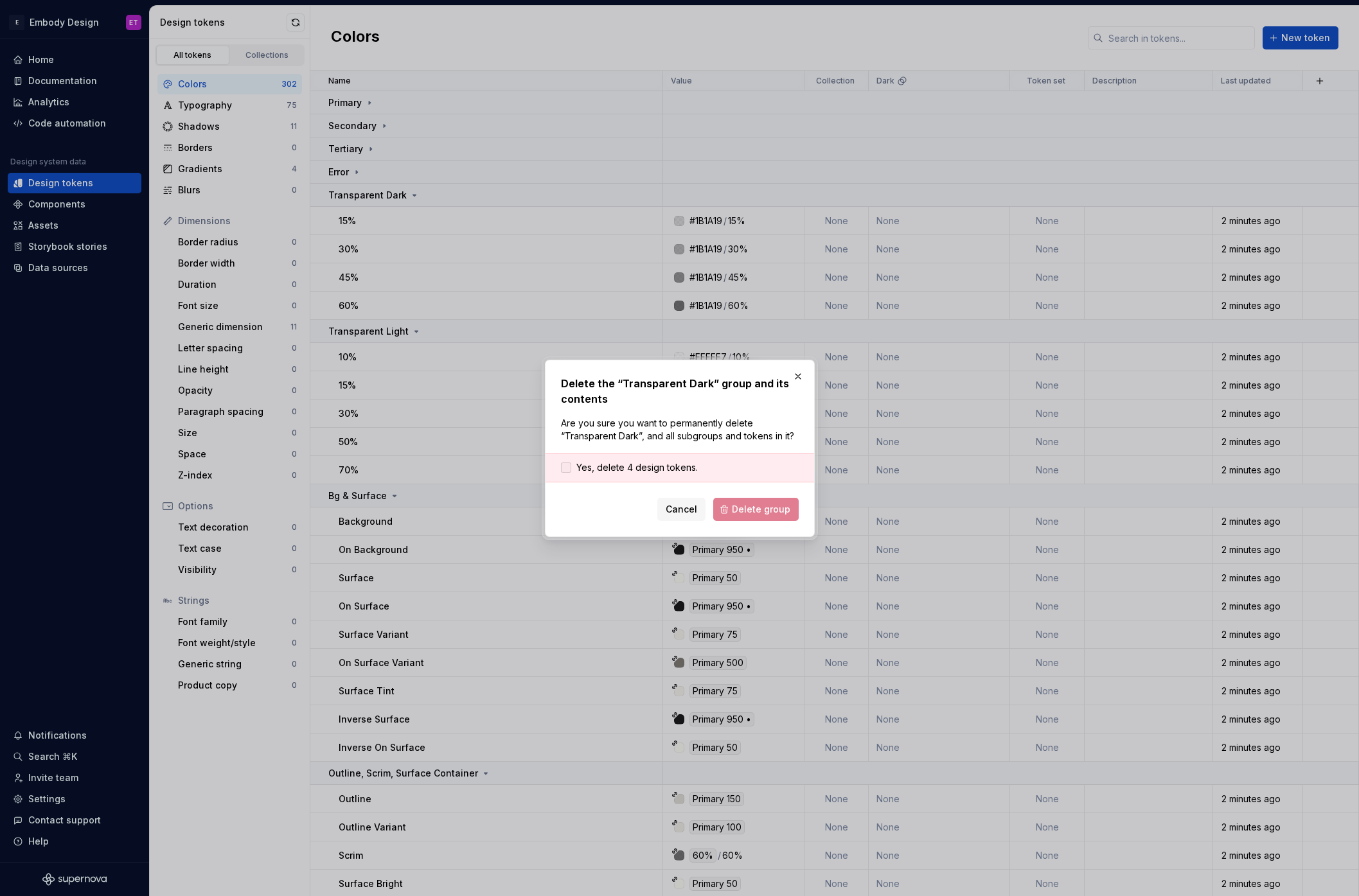
drag, startPoint x: 702, startPoint y: 467, endPoint x: 694, endPoint y: 468, distance: 8.1
click at [702, 467] on div "Yes, delete 4 design tokens." at bounding box center [680, 468] width 268 height 30
drag, startPoint x: 675, startPoint y: 465, endPoint x: 685, endPoint y: 468, distance: 10.4
click at [675, 465] on span "Yes, delete 4 design tokens." at bounding box center [637, 468] width 122 height 13
click at [753, 505] on span "Delete group" at bounding box center [761, 509] width 59 height 13
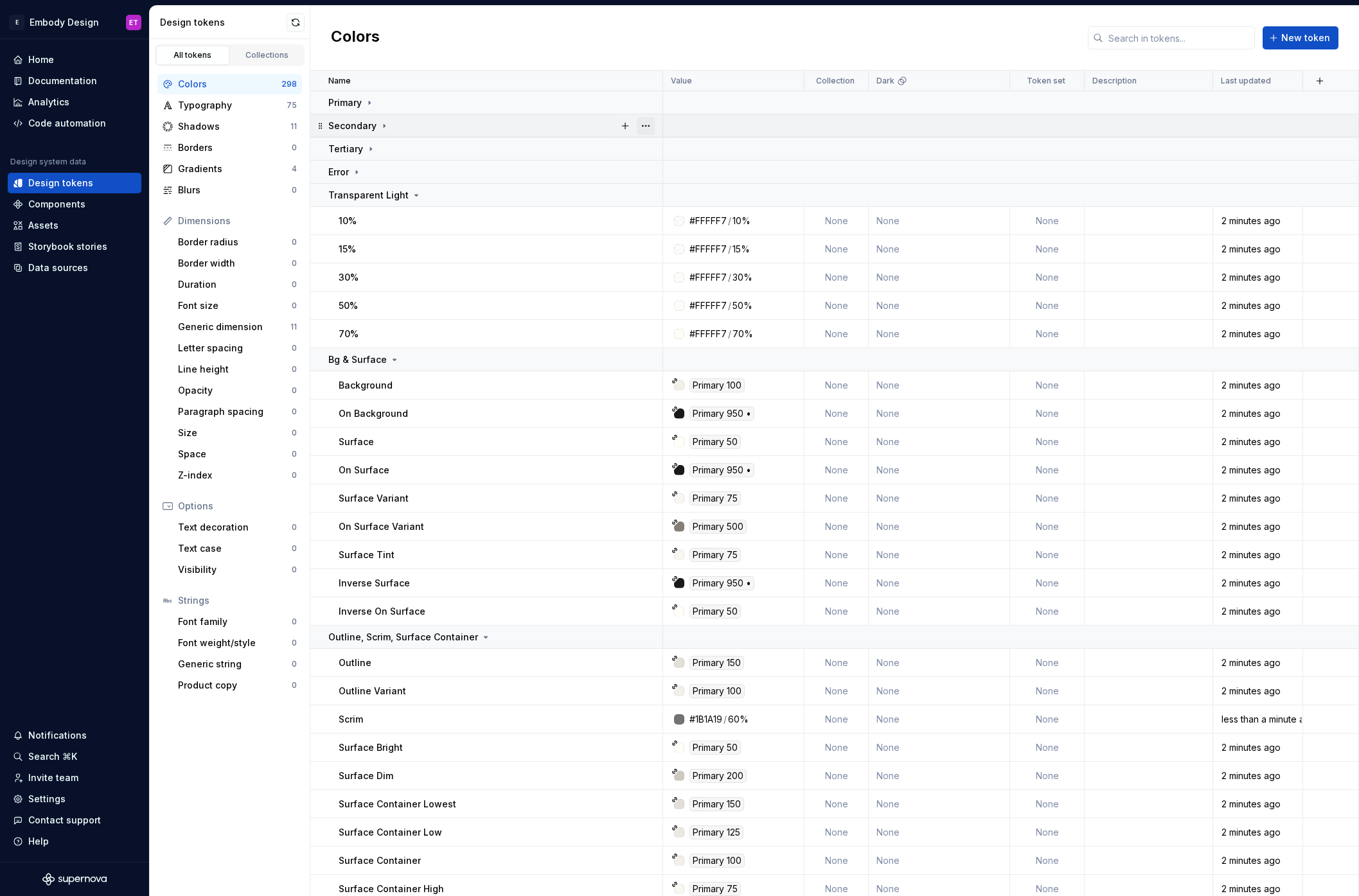
click at [651, 122] on button "button" at bounding box center [645, 125] width 18 height 18
click at [558, 110] on html "E Embody Design ET Home Documentation Analytics Code automation Design system d…" at bounding box center [680, 448] width 1359 height 896
click at [649, 192] on button "button" at bounding box center [645, 194] width 18 height 18
click at [680, 336] on div "Delete group" at bounding box center [702, 340] width 83 height 13
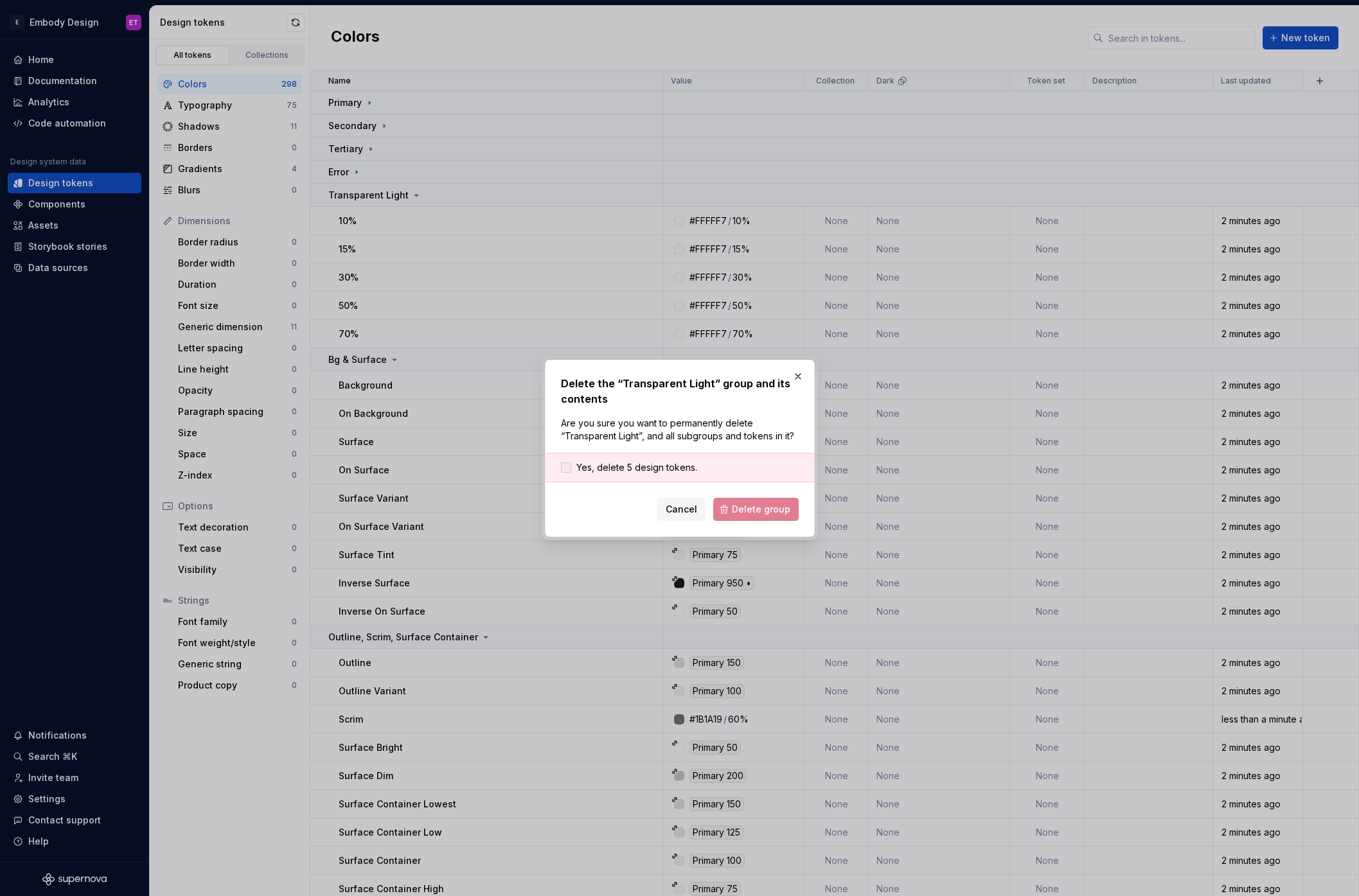
click at [691, 462] on span "Yes, delete 5 design tokens." at bounding box center [637, 468] width 121 height 13
click at [770, 515] on button "Delete group" at bounding box center [755, 509] width 85 height 23
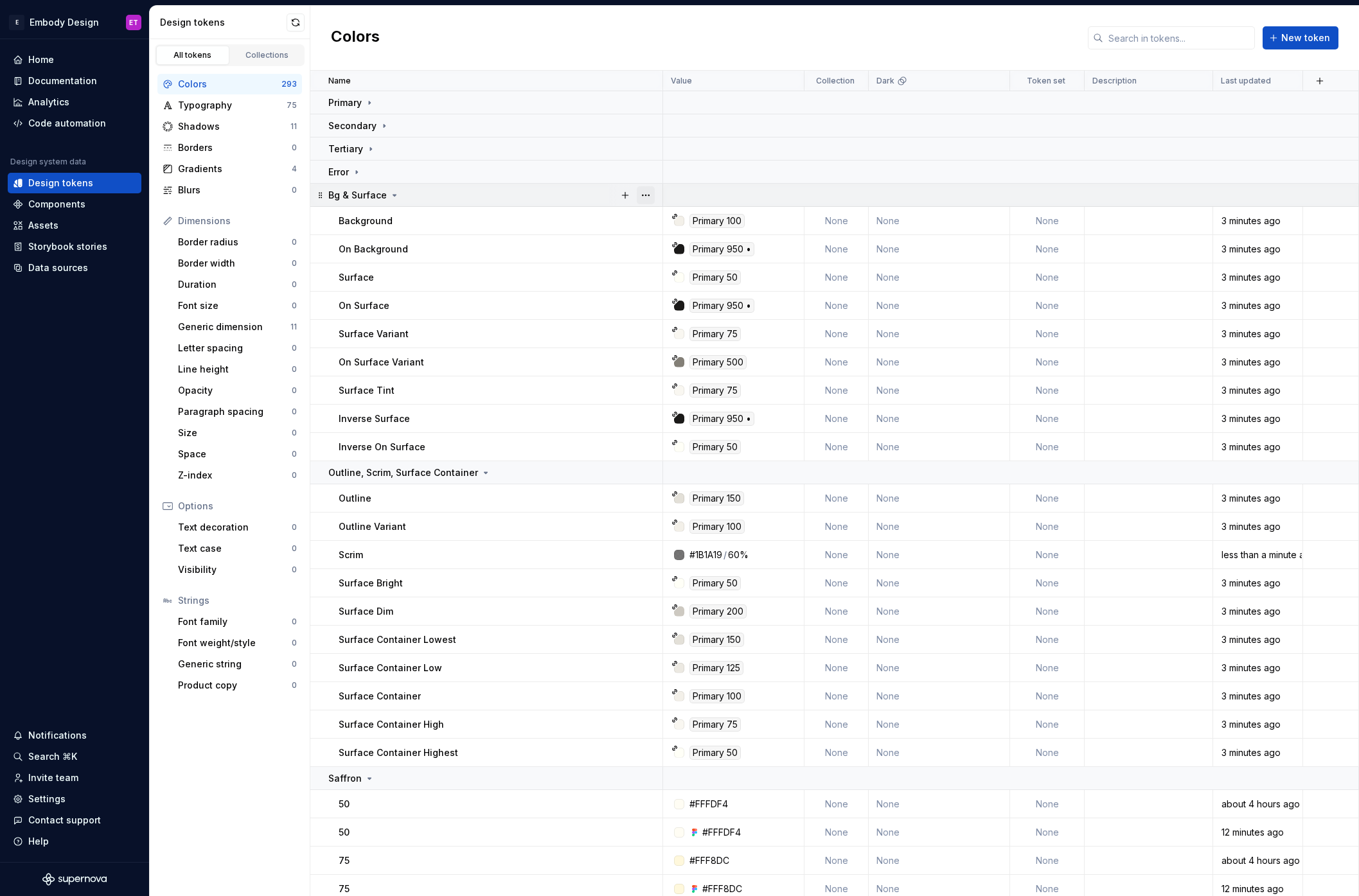
click at [650, 191] on button "button" at bounding box center [645, 194] width 18 height 18
click at [680, 341] on div "Delete group" at bounding box center [702, 340] width 83 height 13
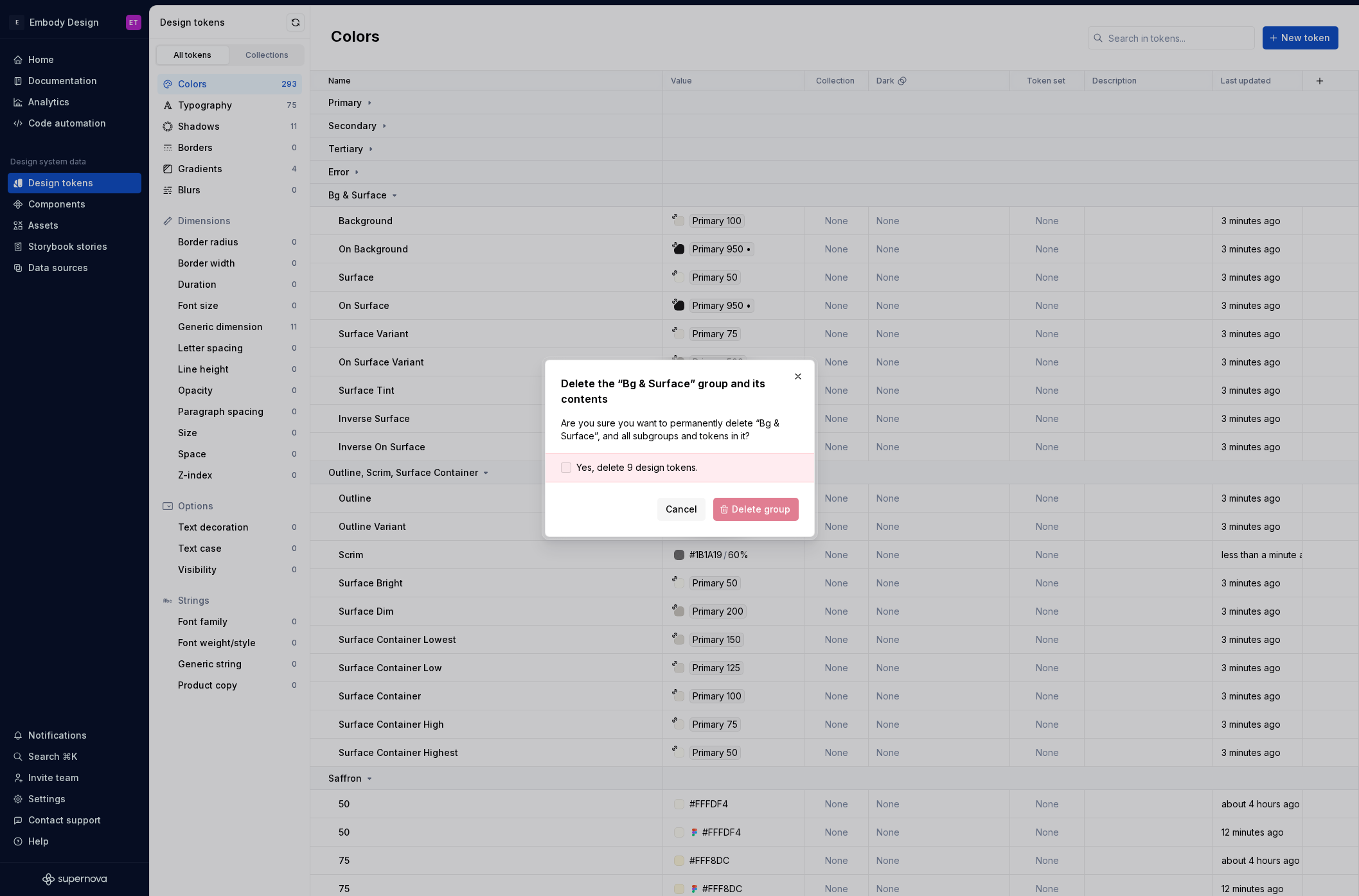
click at [672, 466] on span "Yes, delete 9 design tokens." at bounding box center [637, 468] width 122 height 13
click at [764, 508] on span "Delete group" at bounding box center [761, 509] width 59 height 13
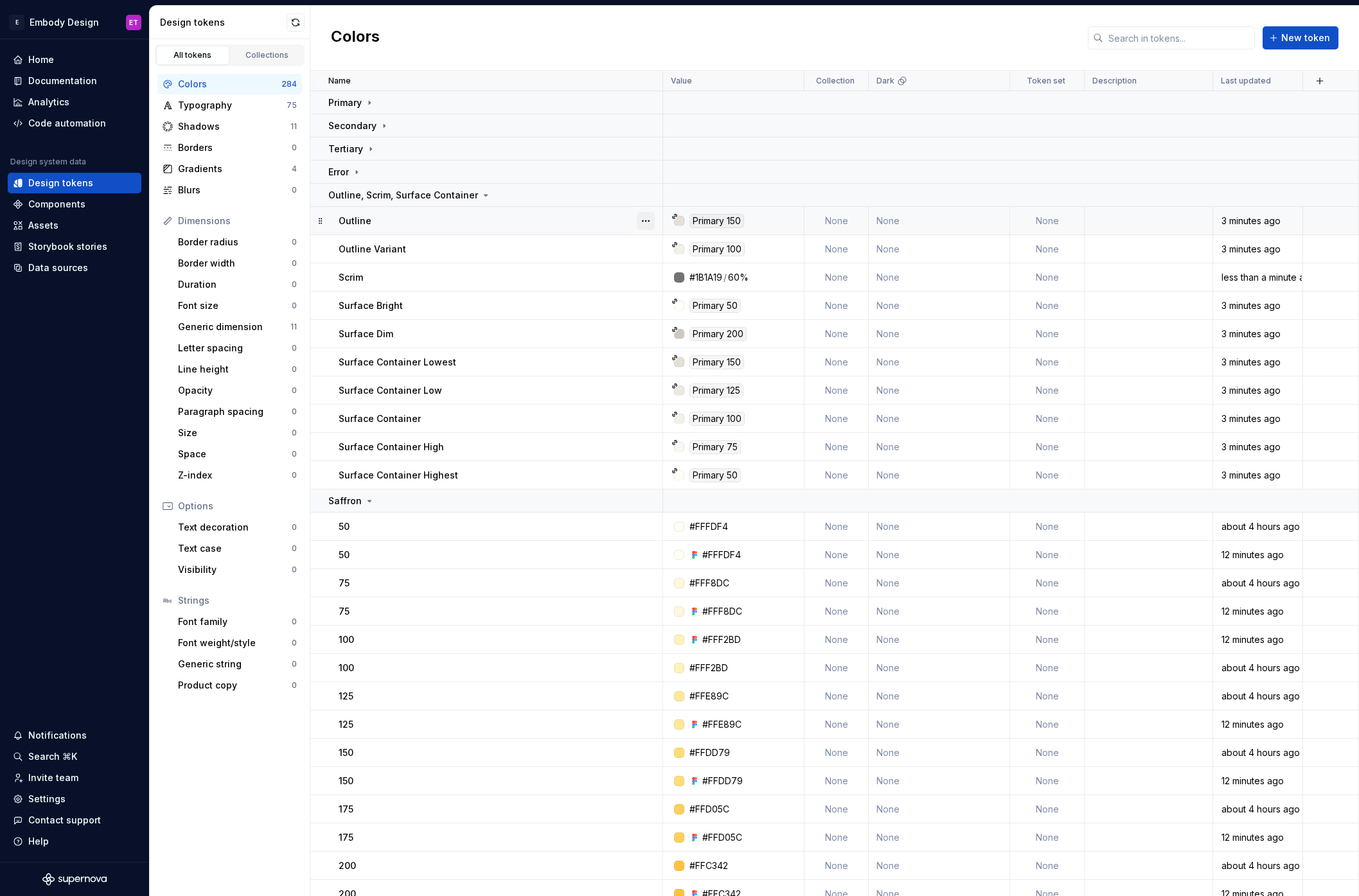
click at [651, 223] on button "button" at bounding box center [645, 220] width 18 height 18
click at [695, 294] on div "Delete token" at bounding box center [702, 293] width 83 height 13
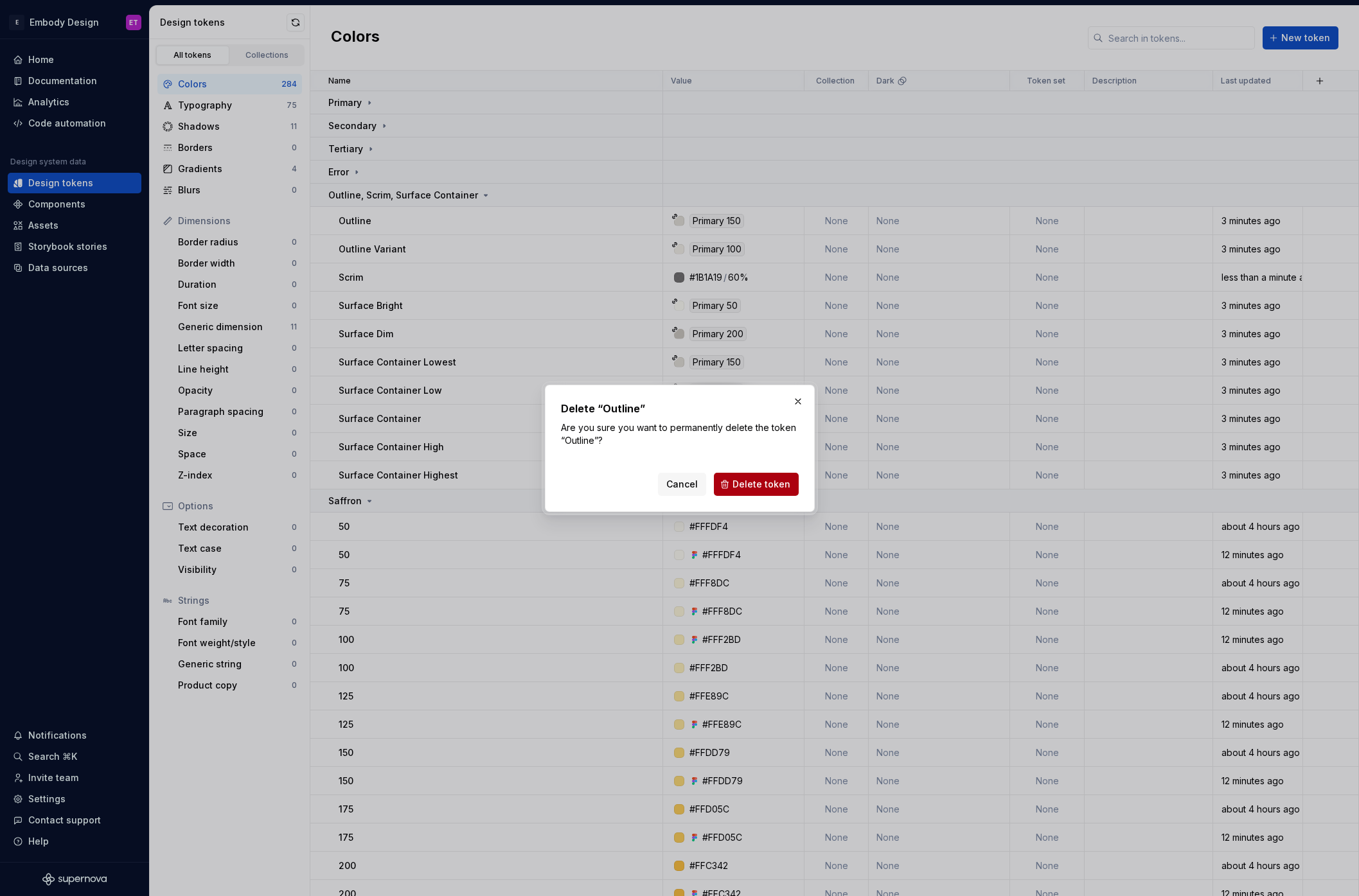
click at [756, 477] on span "Delete token" at bounding box center [762, 484] width 58 height 13
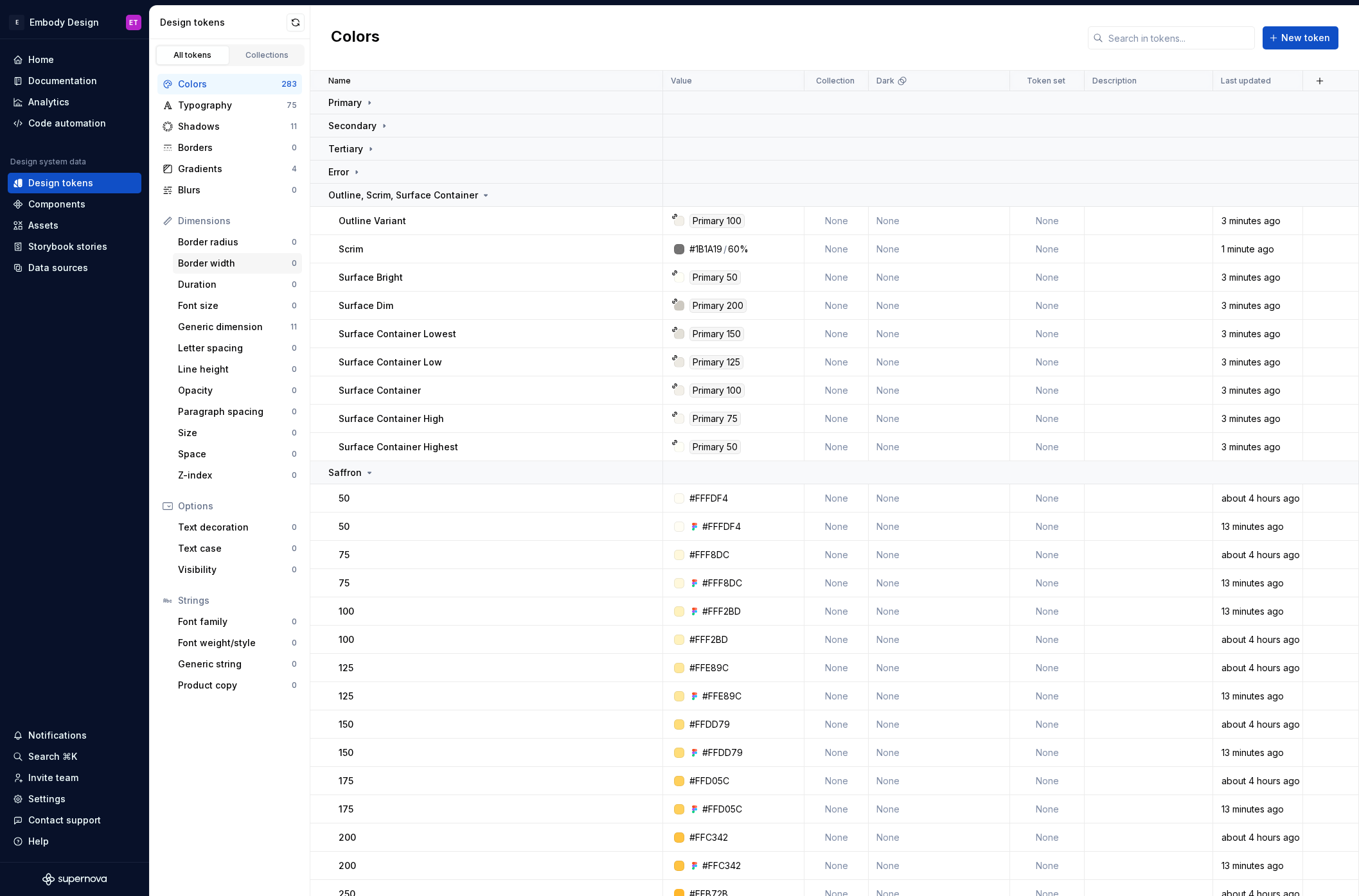
scroll to position [289, 0]
click at [83, 264] on div "Data sources" at bounding box center [58, 268] width 60 height 13
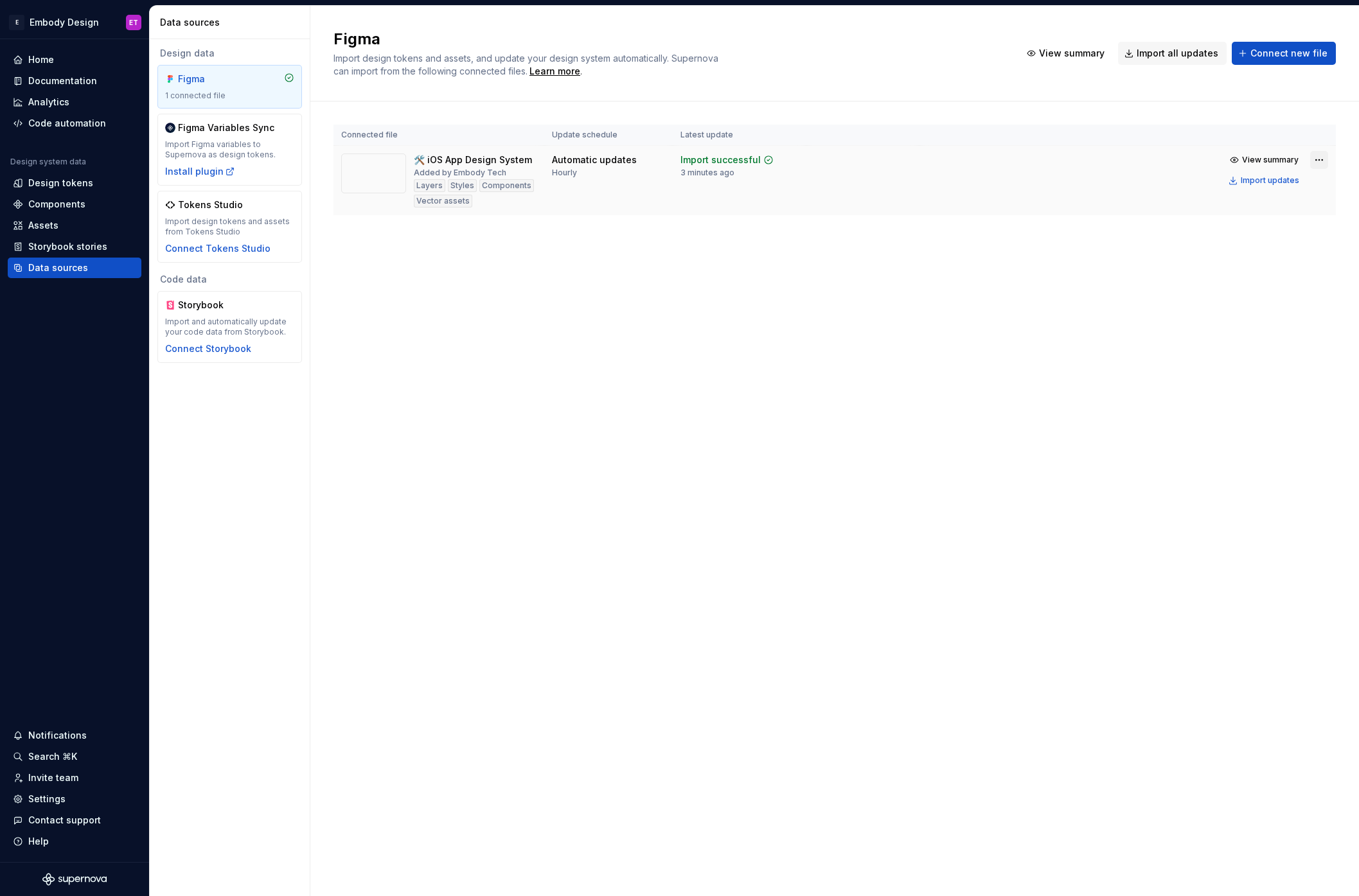
click at [1320, 160] on html "E Embody Design ET Home Documentation Analytics Code automation Design system d…" at bounding box center [680, 448] width 1359 height 896
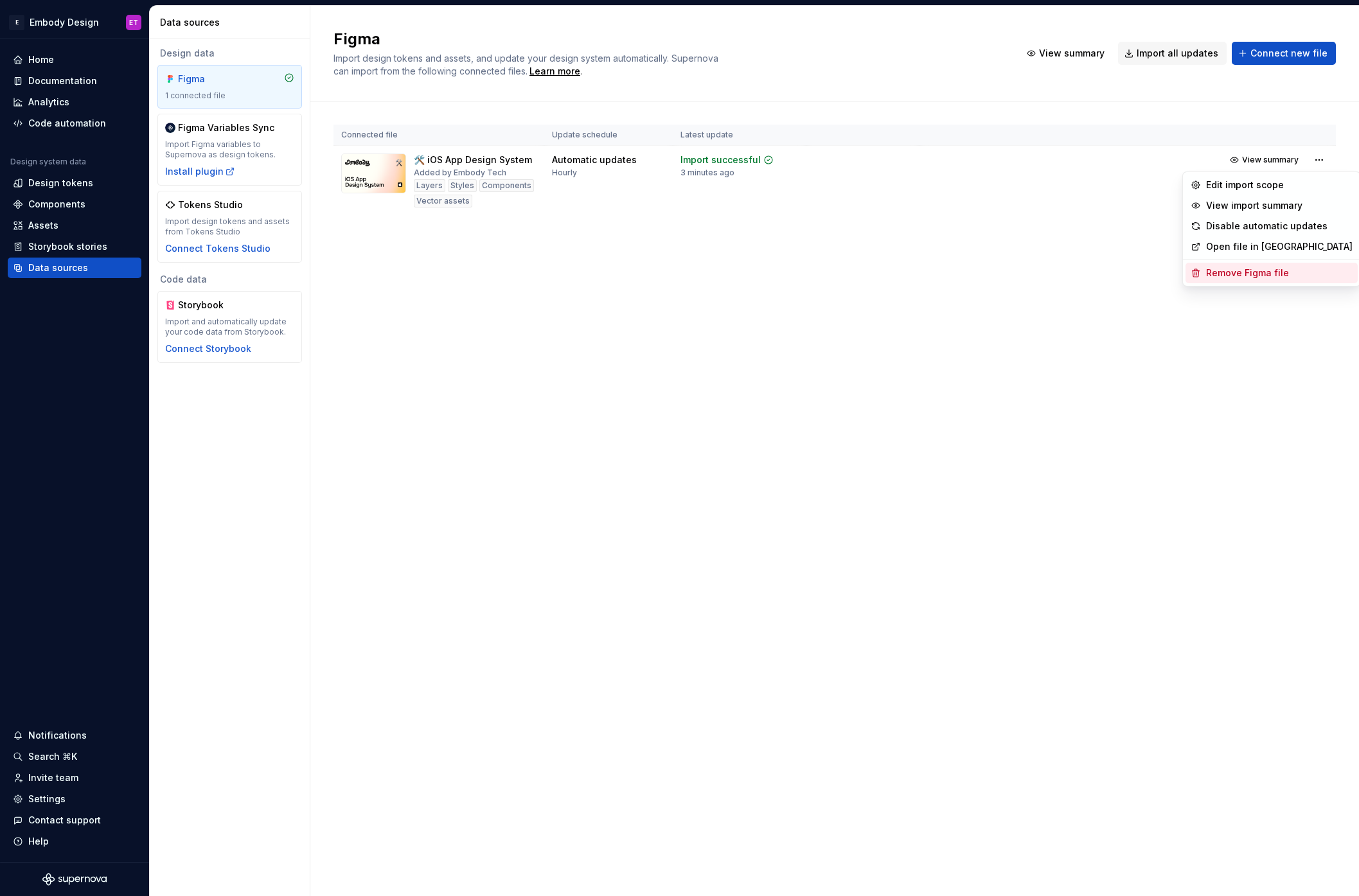
click at [1240, 276] on div "Remove Figma file" at bounding box center [1279, 273] width 147 height 13
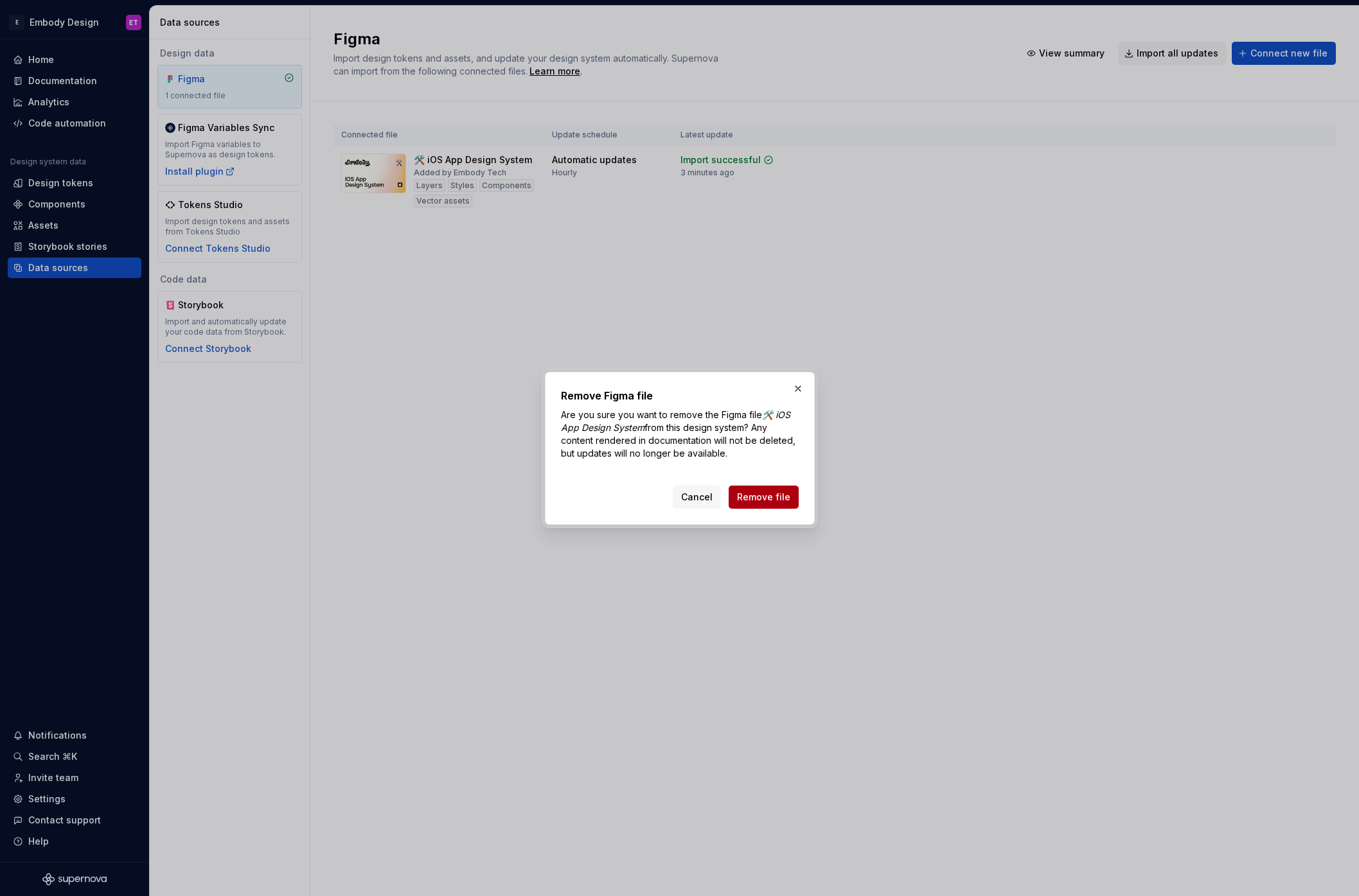
click at [782, 495] on span "Remove file" at bounding box center [763, 497] width 53 height 13
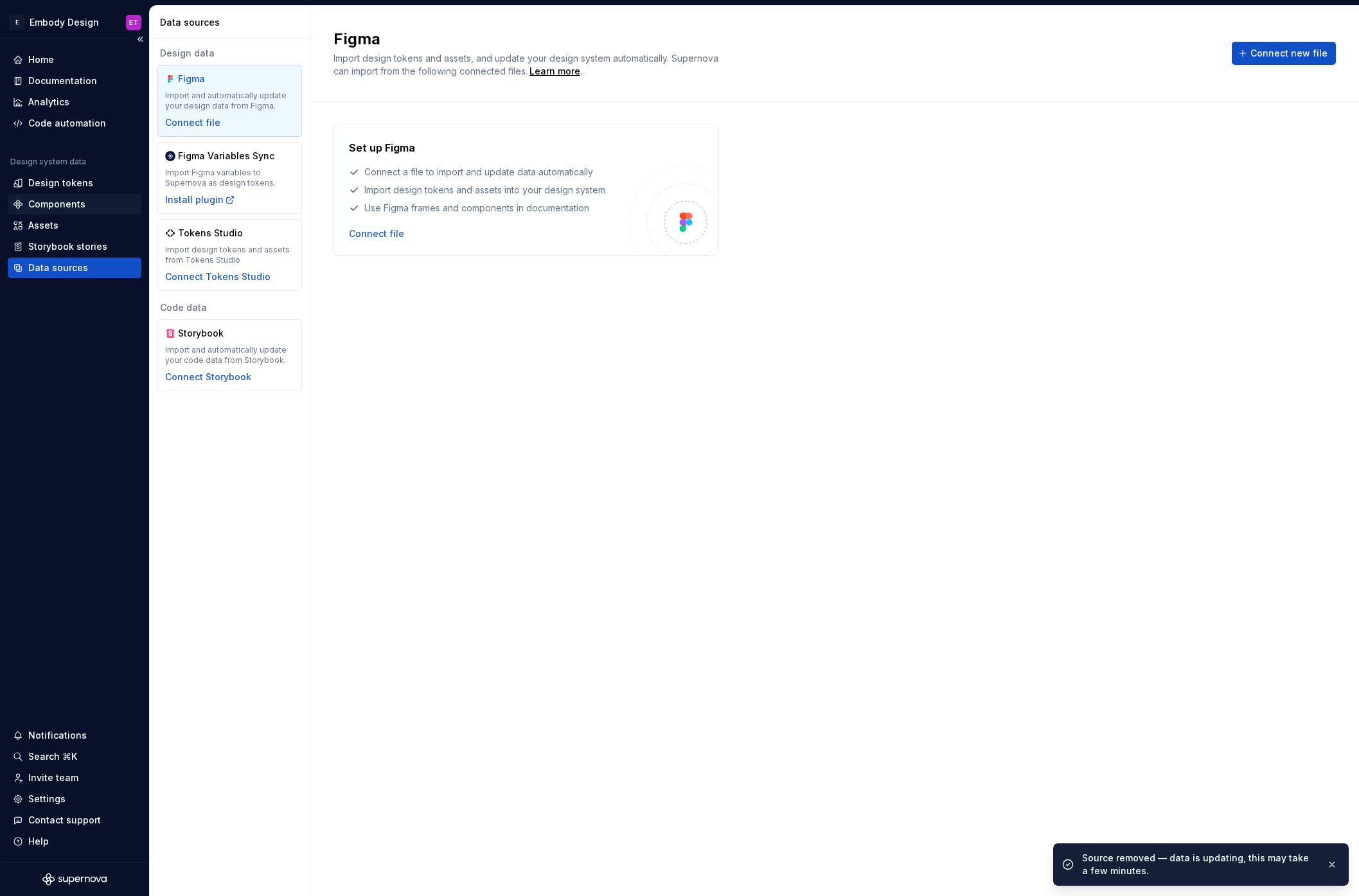
drag, startPoint x: 84, startPoint y: 188, endPoint x: 128, endPoint y: 195, distance: 44.6
click at [84, 188] on div "Design tokens" at bounding box center [60, 183] width 64 height 13
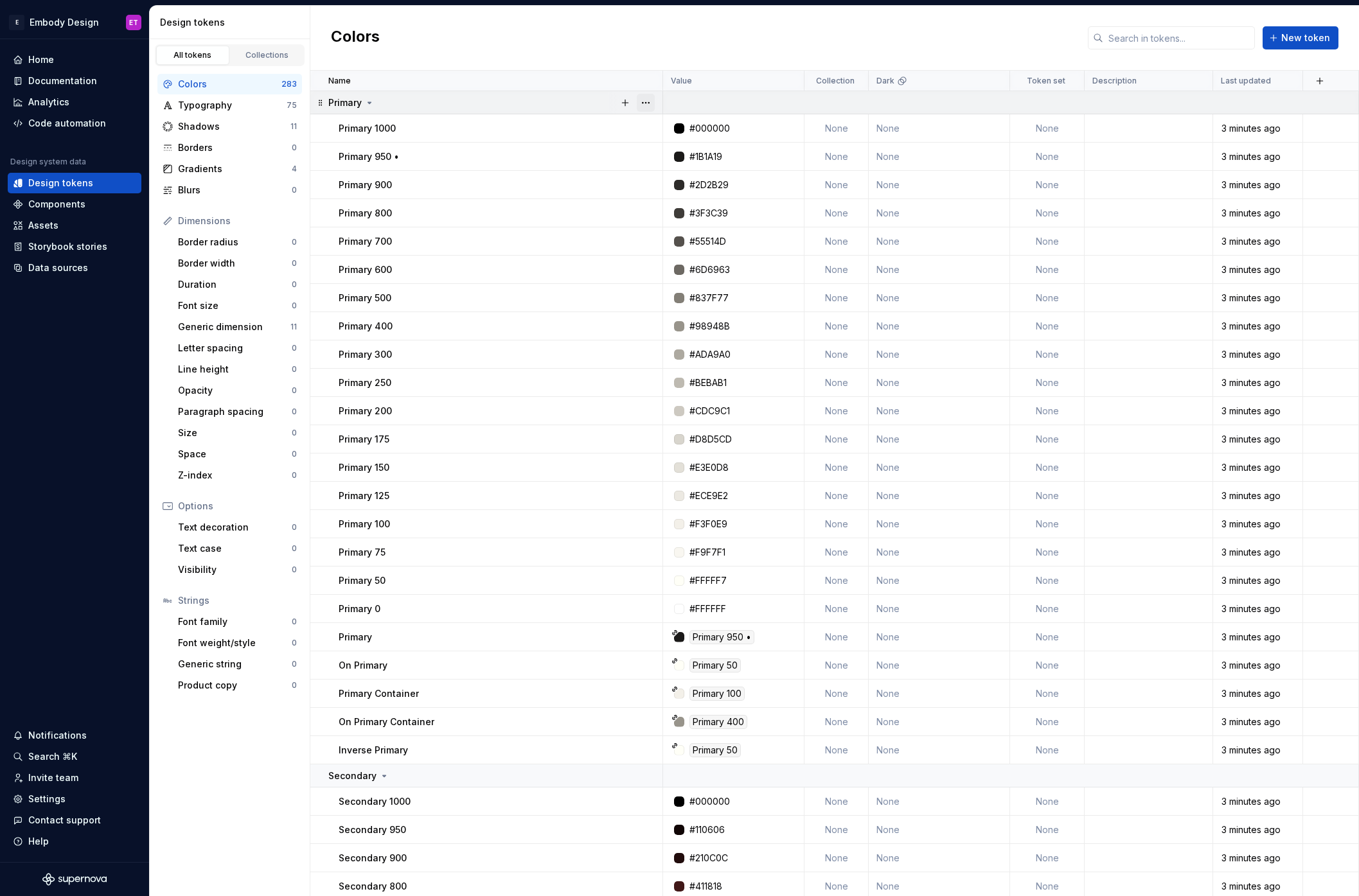
click at [651, 104] on button "button" at bounding box center [645, 102] width 18 height 18
click at [683, 249] on div "Delete group" at bounding box center [702, 248] width 83 height 13
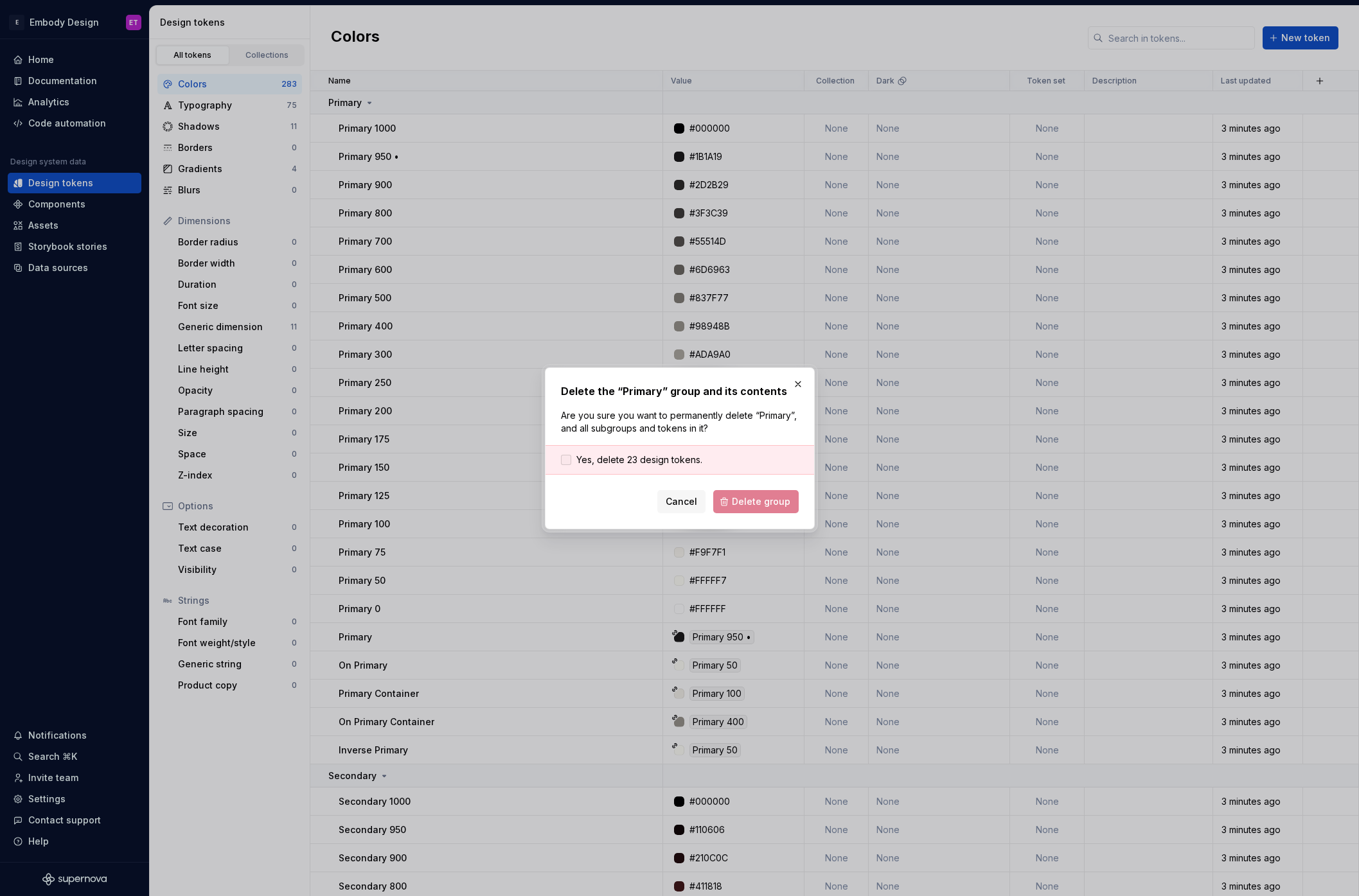
click at [690, 463] on span "Yes, delete 23 design tokens." at bounding box center [639, 460] width 126 height 13
click at [744, 505] on span "Delete group" at bounding box center [761, 502] width 59 height 13
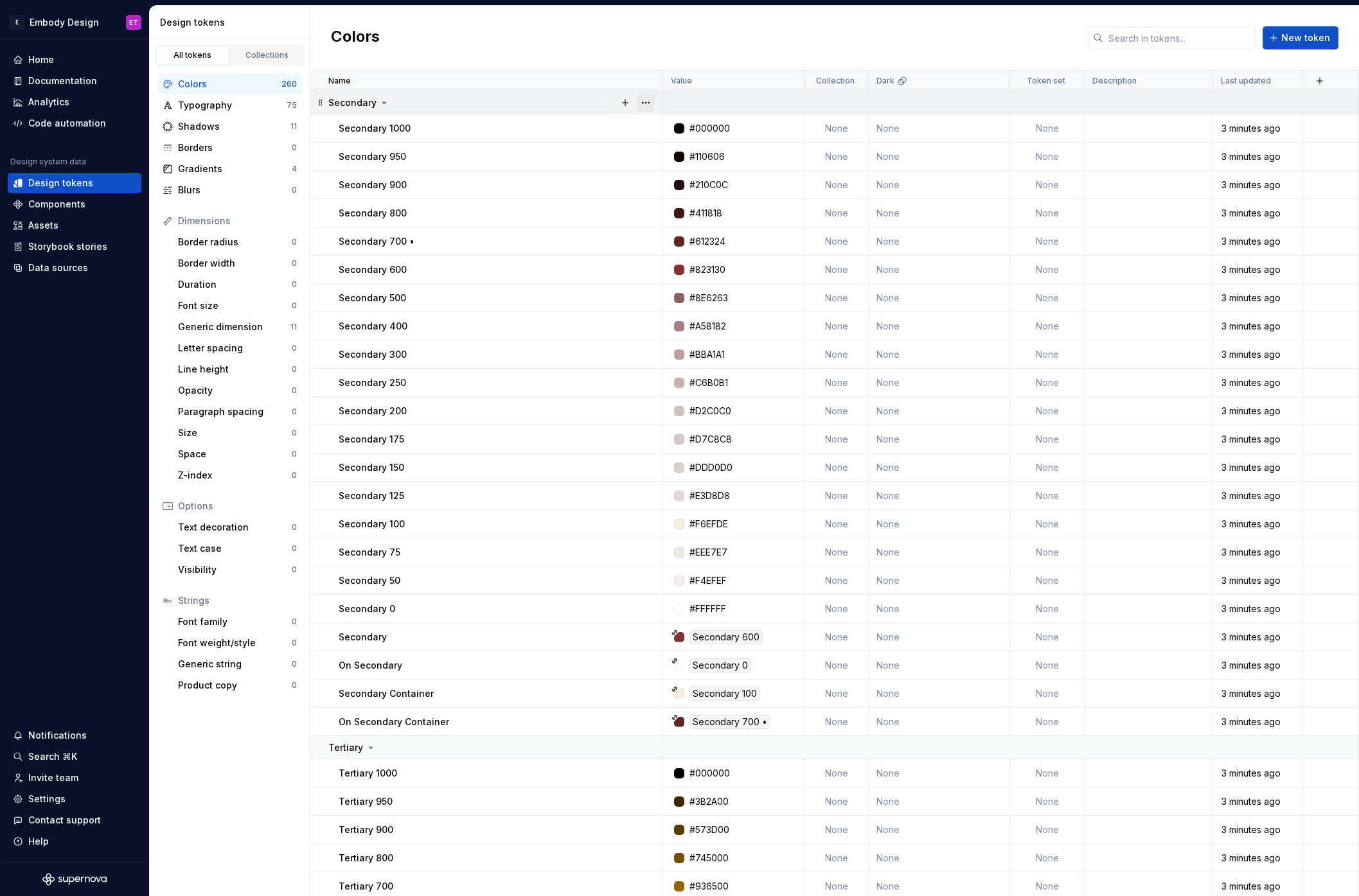
click at [642, 106] on button "button" at bounding box center [645, 102] width 18 height 18
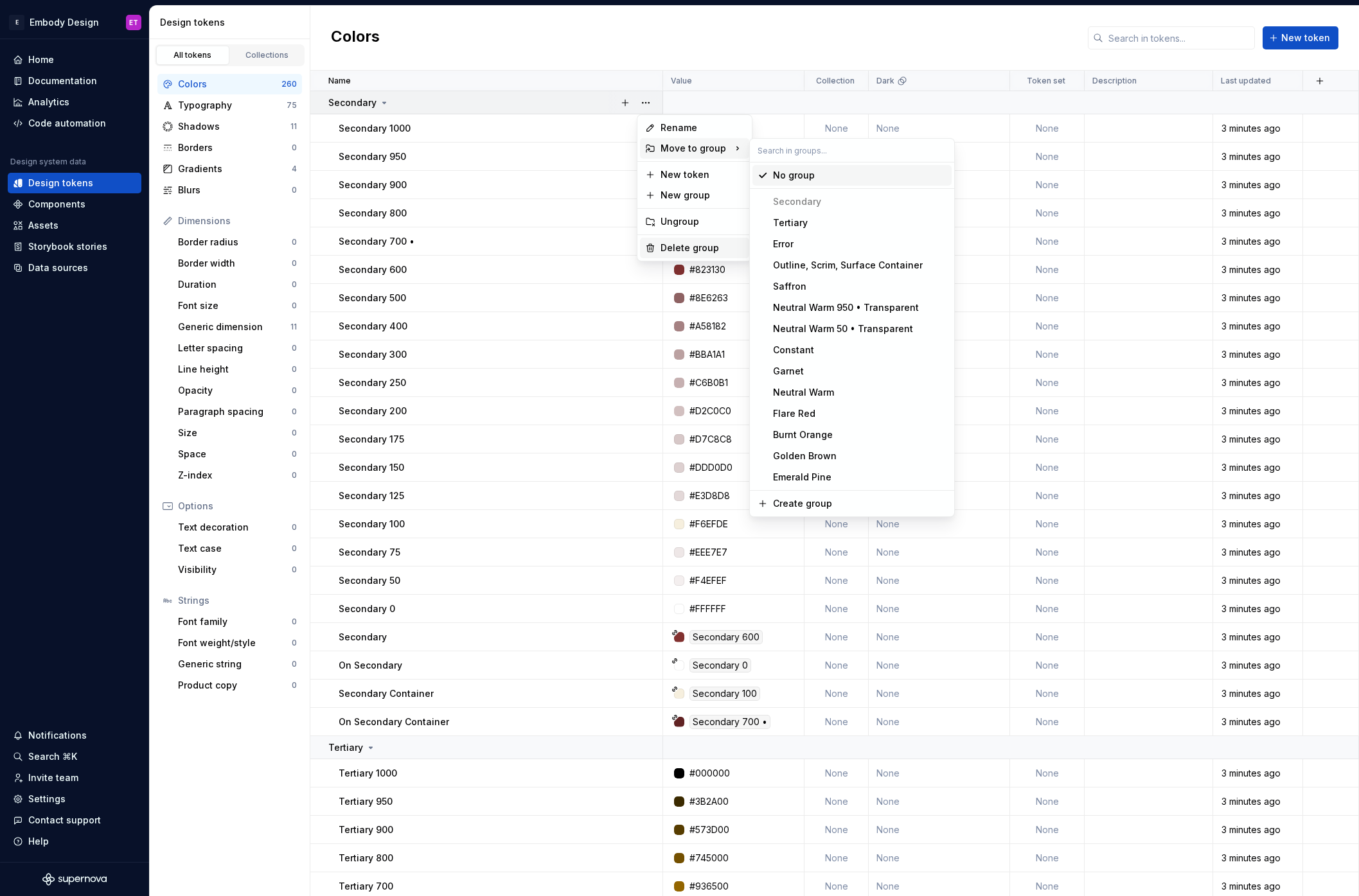
click at [683, 251] on div "Delete group" at bounding box center [702, 248] width 83 height 13
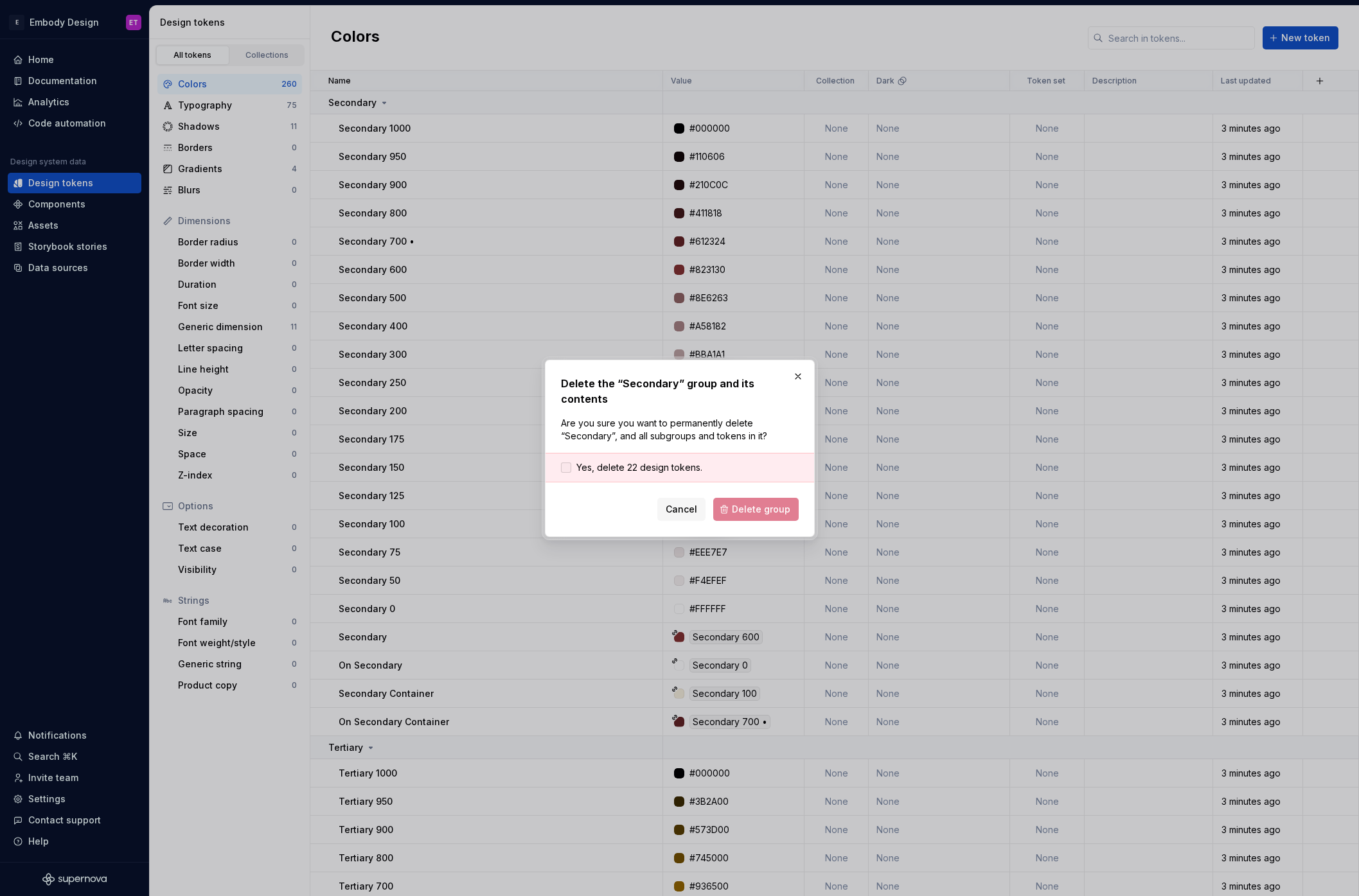
click at [681, 462] on span "Yes, delete 22 design tokens." at bounding box center [639, 468] width 126 height 13
click at [753, 503] on span "Delete group" at bounding box center [761, 509] width 59 height 13
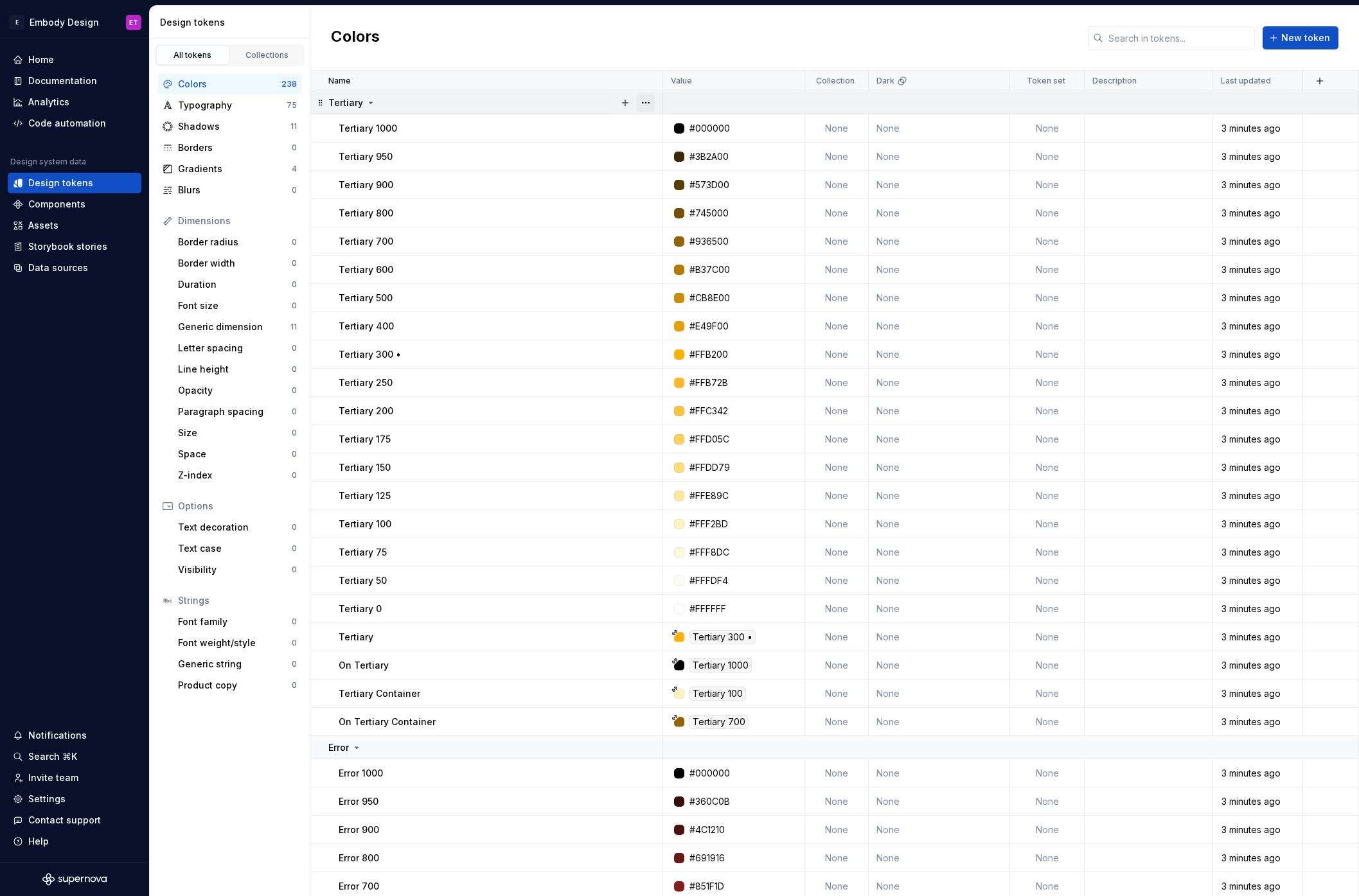
click at [651, 104] on button "button" at bounding box center [645, 102] width 18 height 18
click at [666, 246] on div "Delete group" at bounding box center [702, 248] width 83 height 13
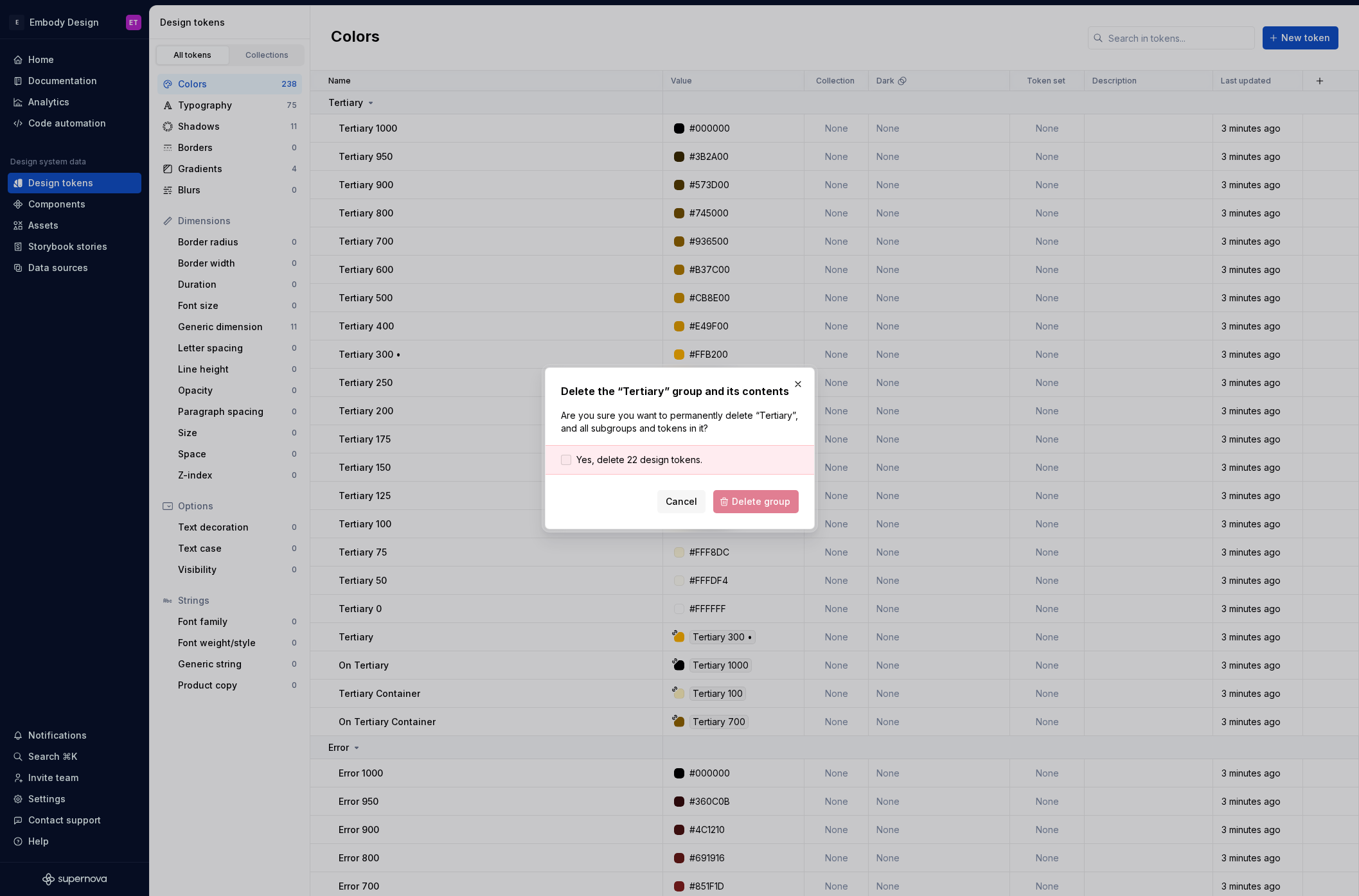
click at [688, 458] on span "Yes, delete 22 design tokens." at bounding box center [639, 460] width 126 height 13
click at [767, 503] on span "Delete group" at bounding box center [761, 502] width 59 height 13
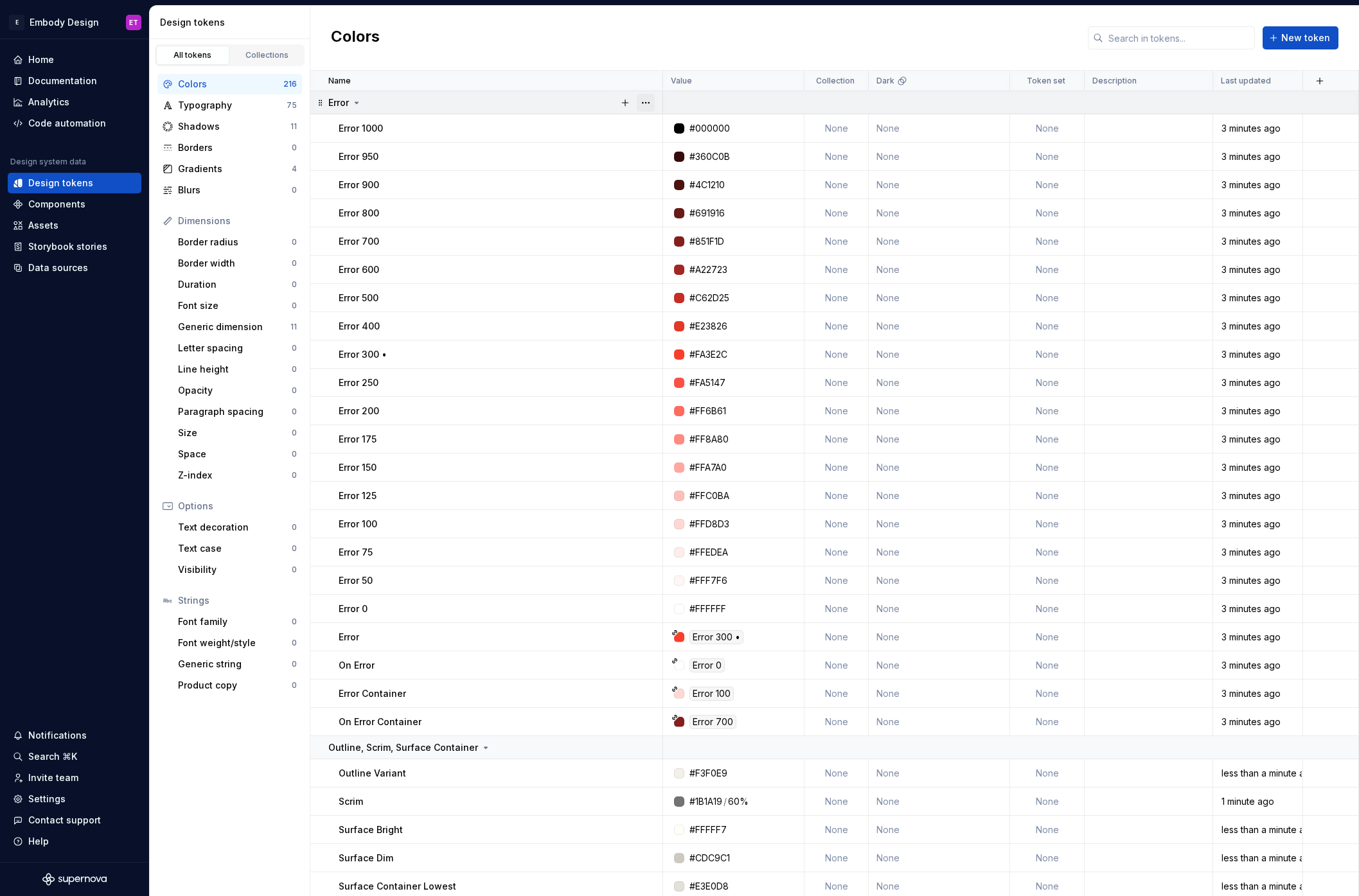
click at [651, 106] on button "button" at bounding box center [645, 102] width 18 height 18
click at [675, 246] on div "Delete group" at bounding box center [702, 248] width 83 height 13
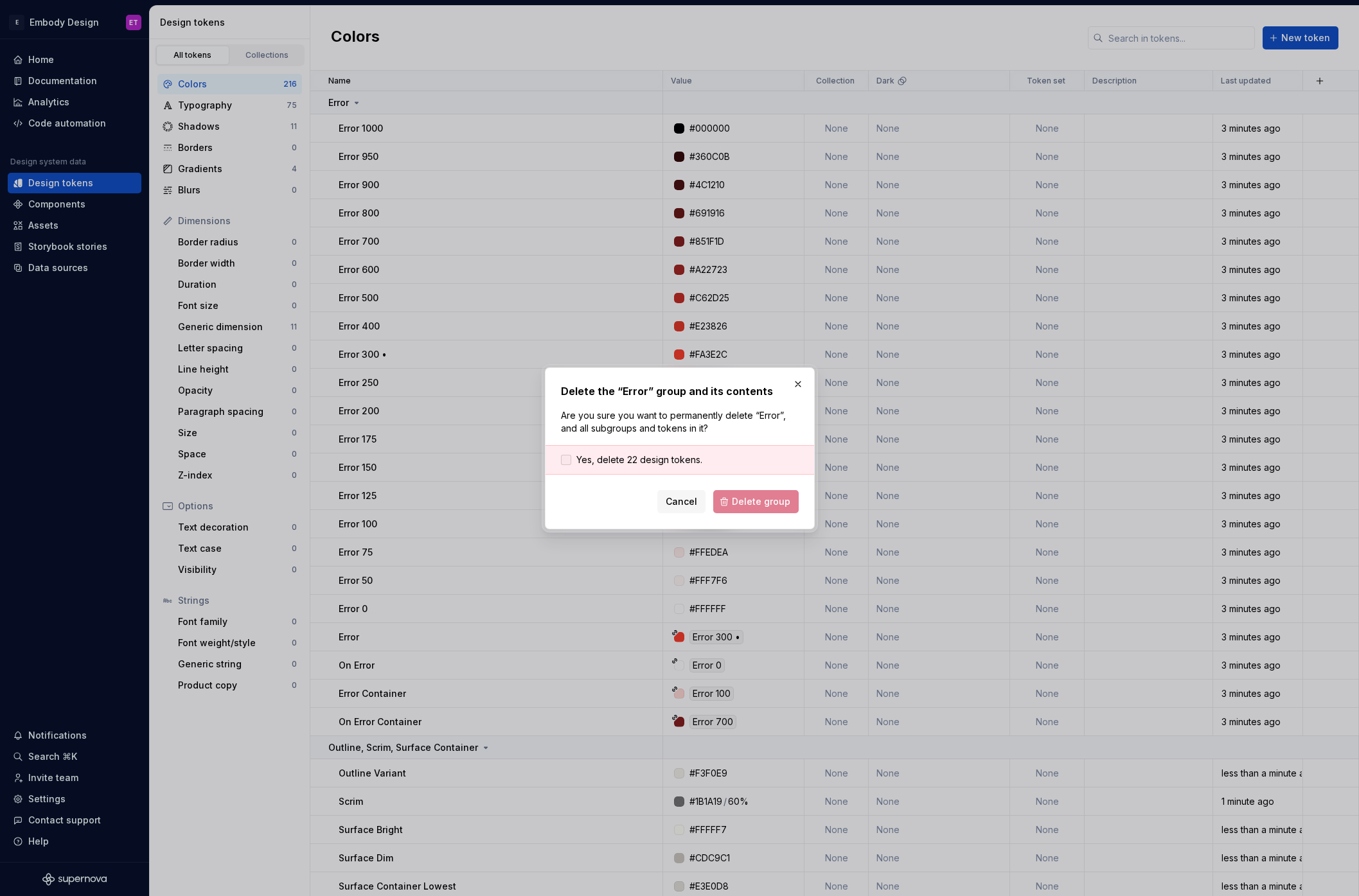
click at [678, 462] on span "Yes, delete 22 design tokens." at bounding box center [639, 460] width 126 height 13
click at [753, 496] on span "Delete group" at bounding box center [761, 502] width 59 height 13
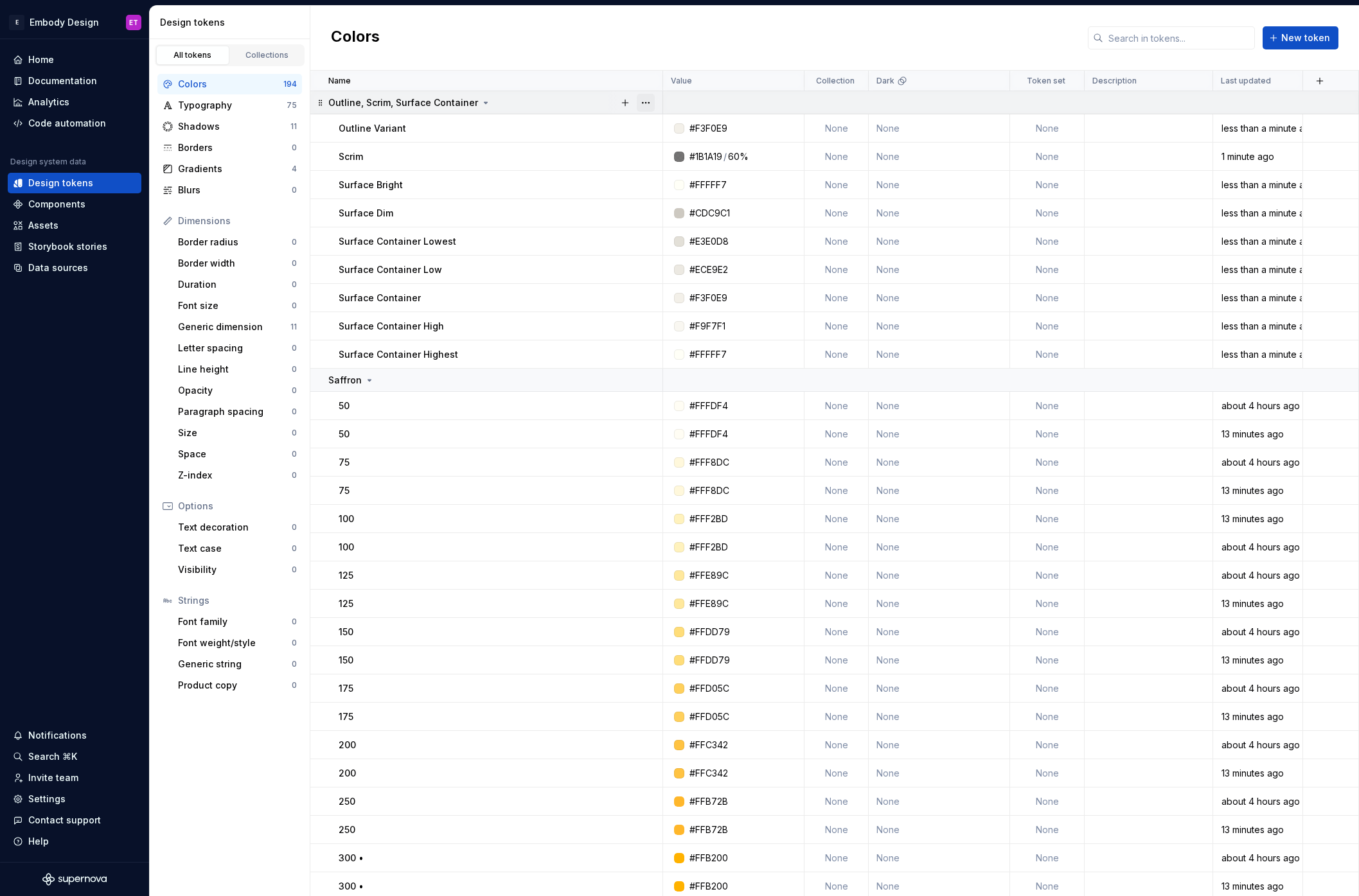
click at [641, 103] on button "button" at bounding box center [645, 102] width 18 height 18
click at [672, 246] on div "Delete group" at bounding box center [702, 248] width 83 height 13
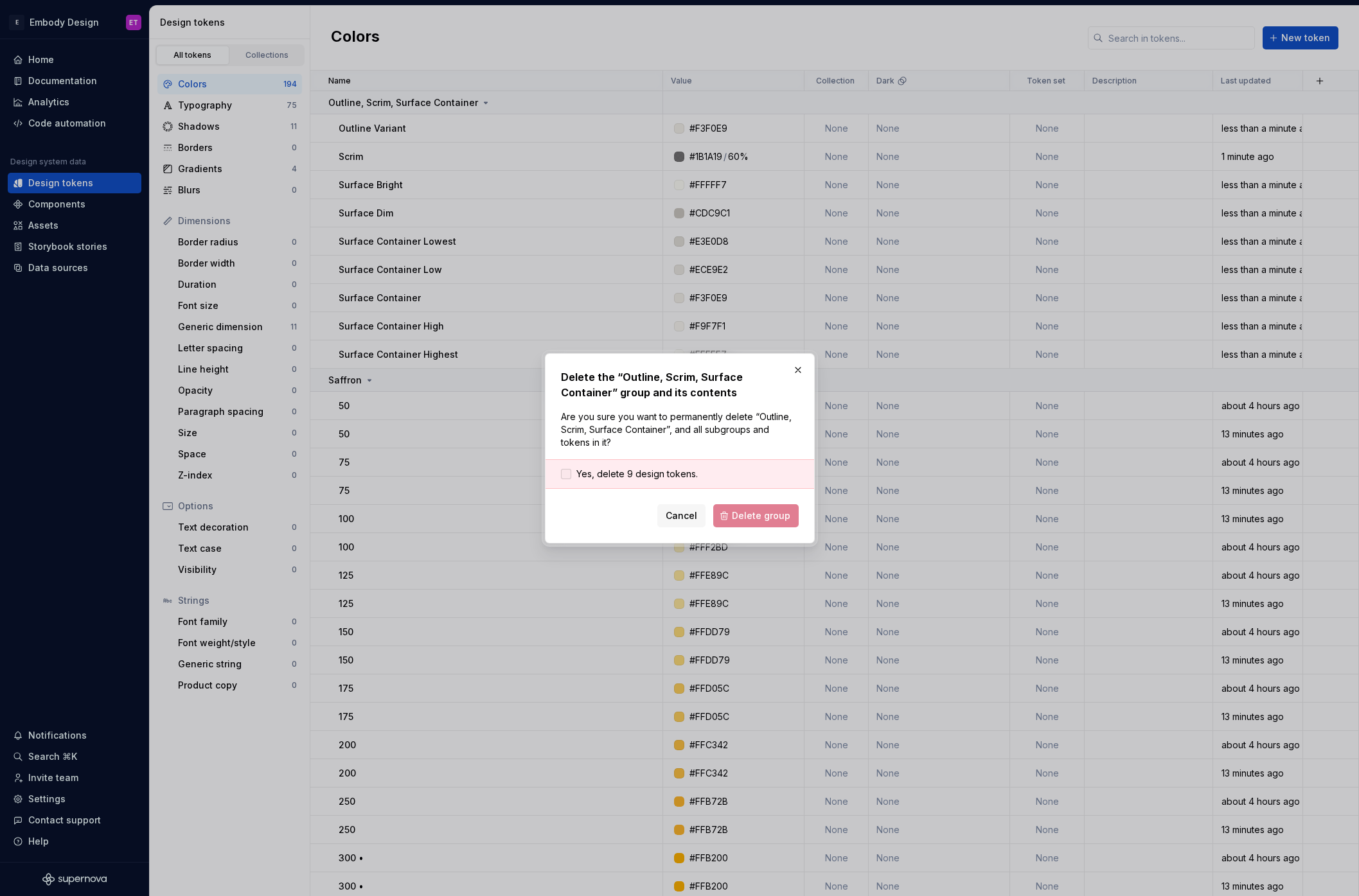
click at [671, 477] on span "Yes, delete 9 design tokens." at bounding box center [637, 474] width 122 height 13
click at [751, 517] on span "Delete group" at bounding box center [761, 516] width 59 height 13
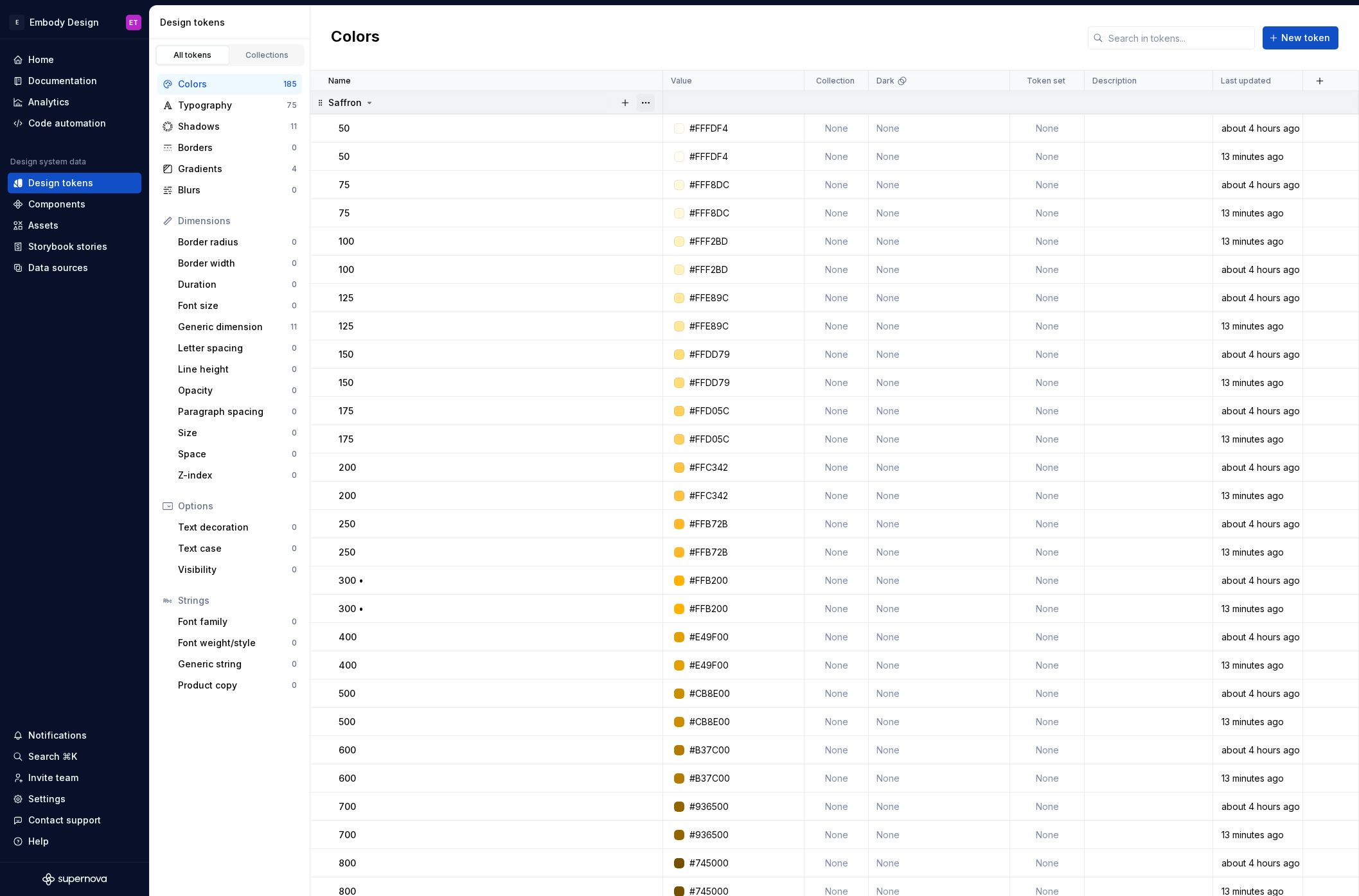
click at [652, 102] on button "button" at bounding box center [645, 102] width 18 height 18
click at [687, 243] on div "Delete group" at bounding box center [702, 248] width 83 height 13
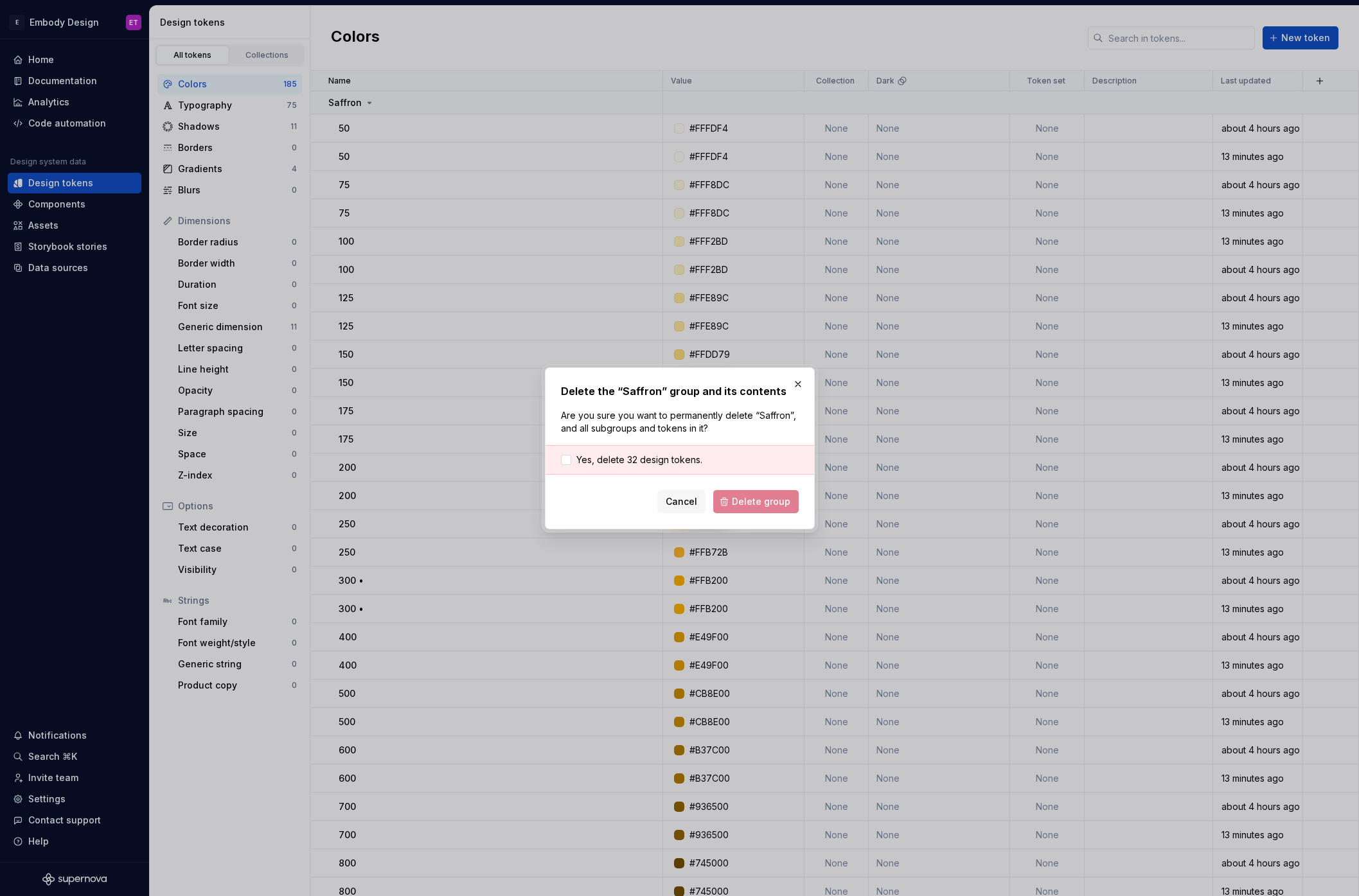
click at [658, 469] on div "Yes, delete 32 design tokens." at bounding box center [680, 460] width 268 height 30
click at [671, 461] on span "Yes, delete 32 design tokens." at bounding box center [639, 460] width 126 height 13
click at [745, 492] on button "Delete group" at bounding box center [755, 501] width 85 height 23
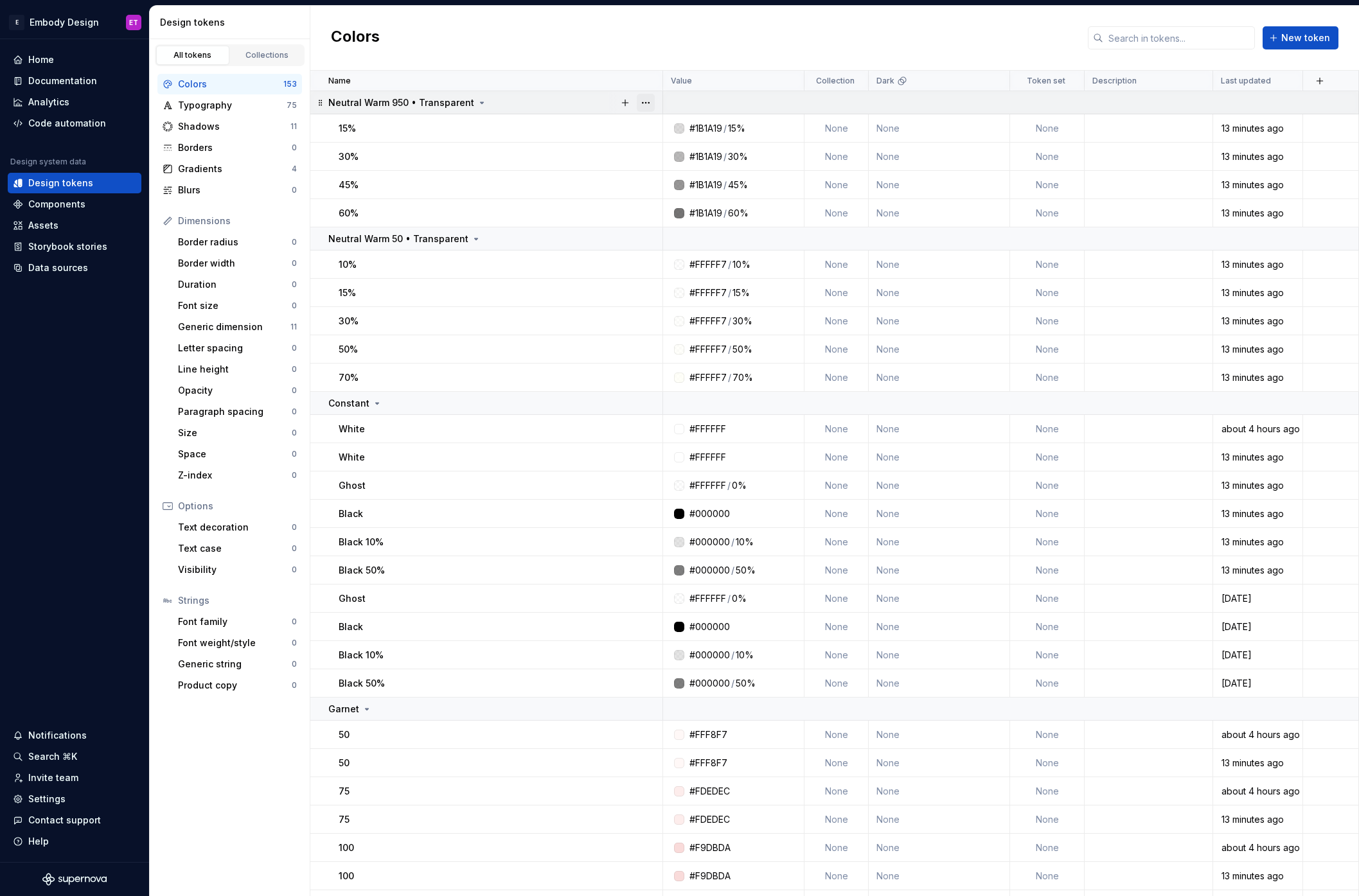
click at [645, 101] on button "button" at bounding box center [645, 102] width 18 height 18
click at [675, 248] on div "Delete group" at bounding box center [702, 248] width 83 height 13
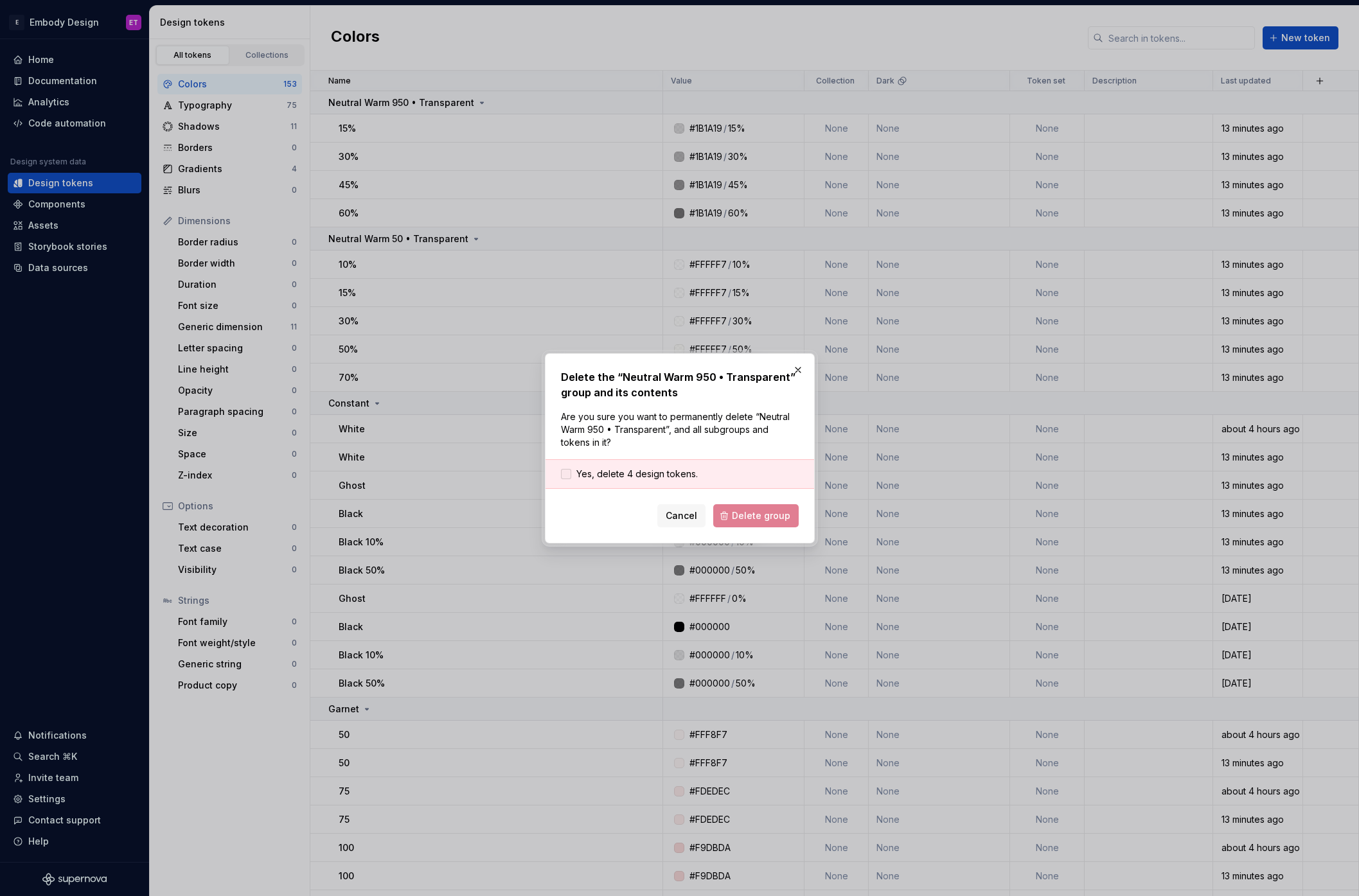
click at [656, 473] on span "Yes, delete 4 design tokens." at bounding box center [637, 474] width 122 height 13
click at [738, 506] on button "Delete group" at bounding box center [755, 516] width 85 height 23
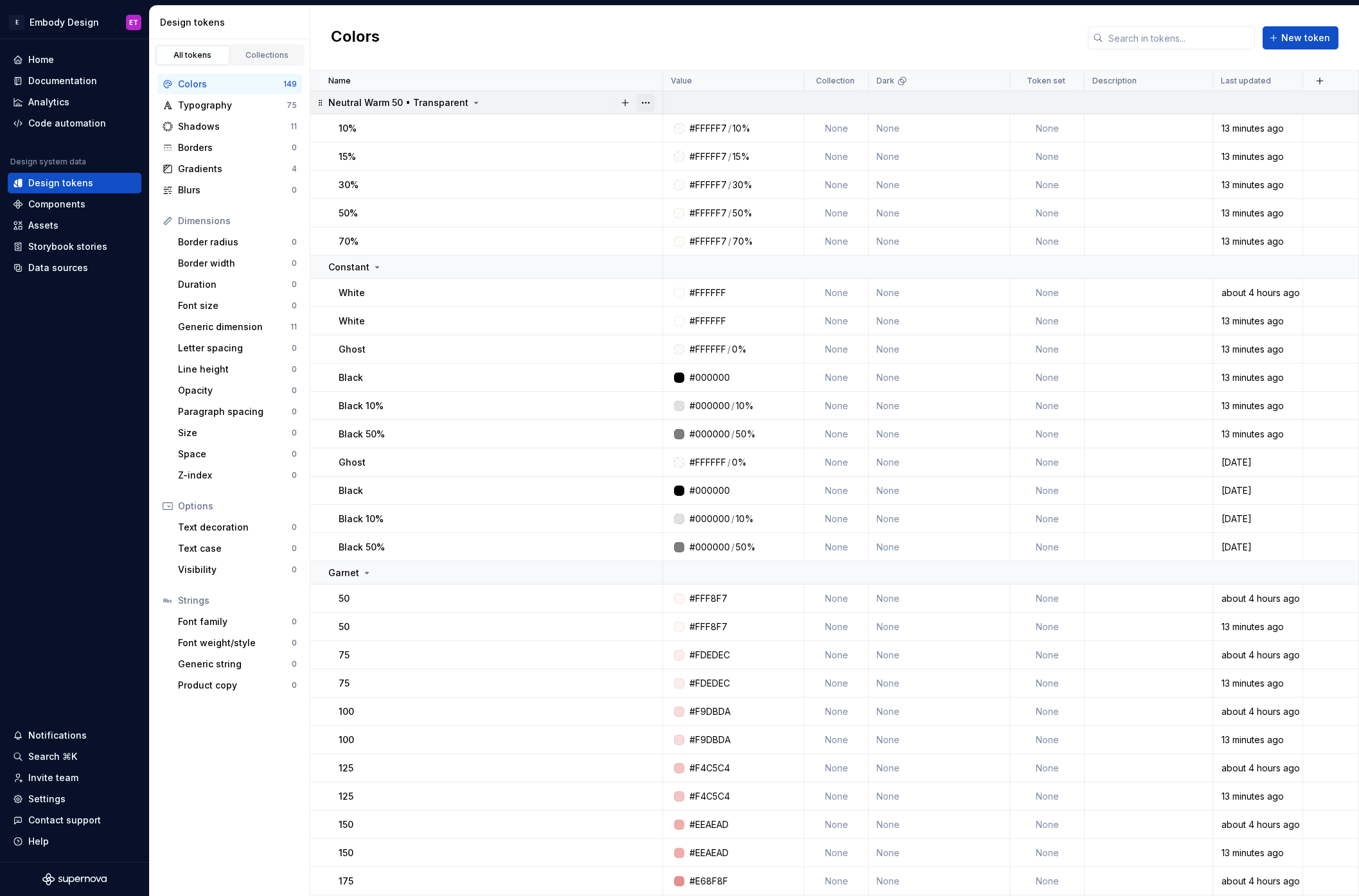
click at [643, 104] on button "button" at bounding box center [645, 102] width 18 height 18
click at [700, 248] on div "Delete group" at bounding box center [702, 248] width 83 height 13
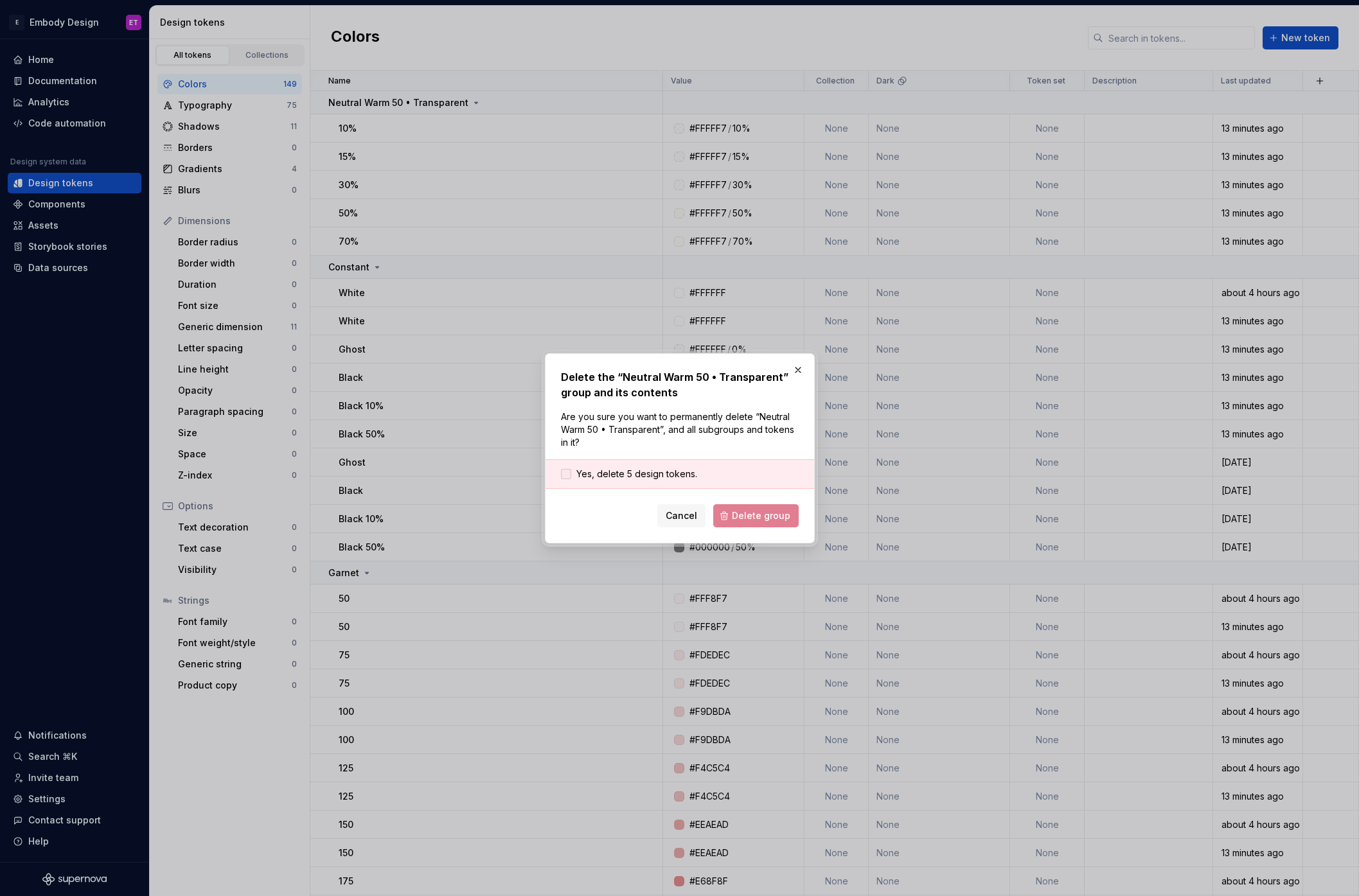
click at [649, 474] on span "Yes, delete 5 design tokens." at bounding box center [637, 474] width 121 height 13
click at [764, 513] on span "Delete group" at bounding box center [761, 516] width 59 height 13
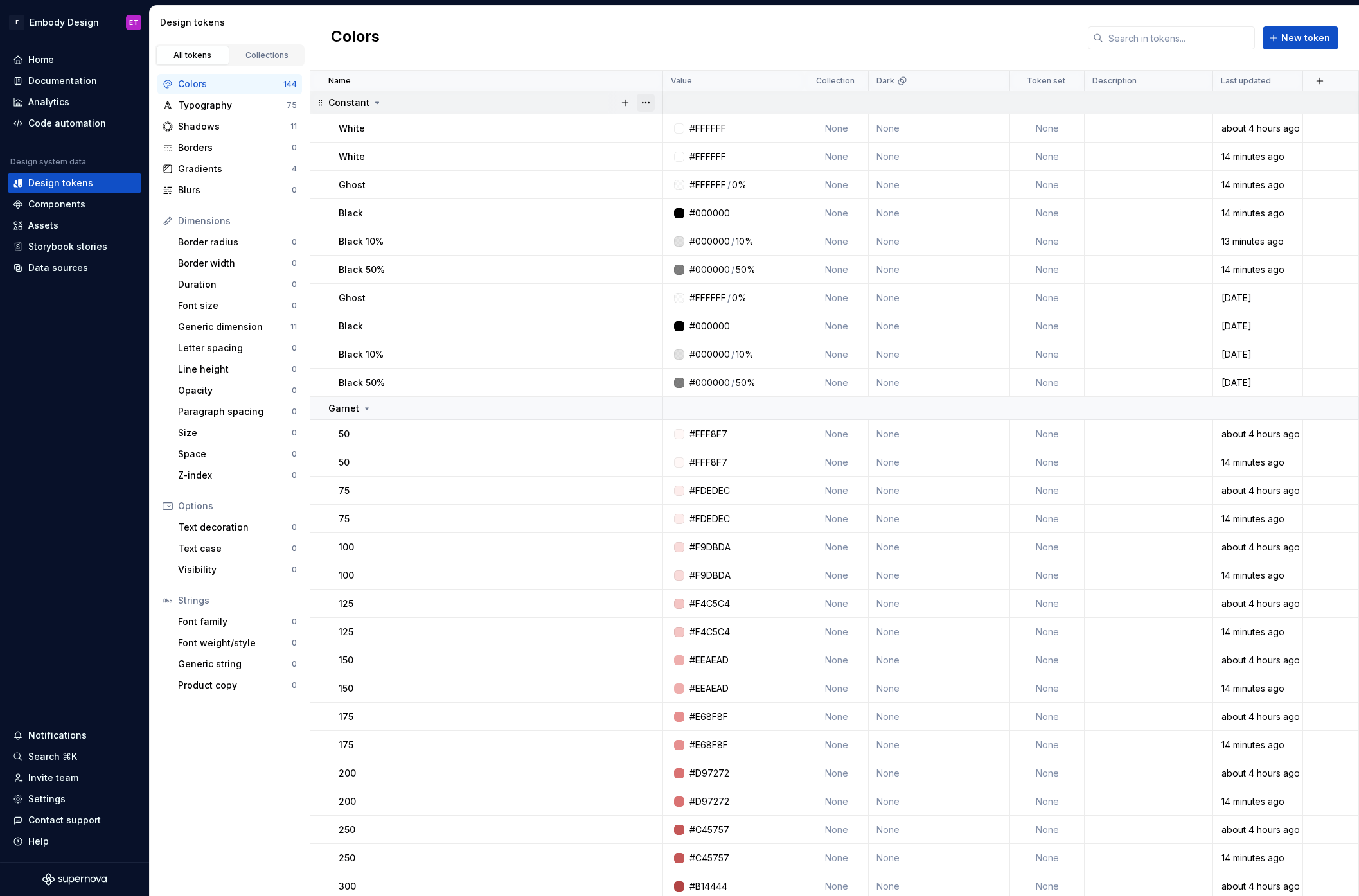
click at [646, 99] on button "button" at bounding box center [645, 102] width 18 height 18
click at [671, 247] on div "Delete group" at bounding box center [702, 248] width 83 height 13
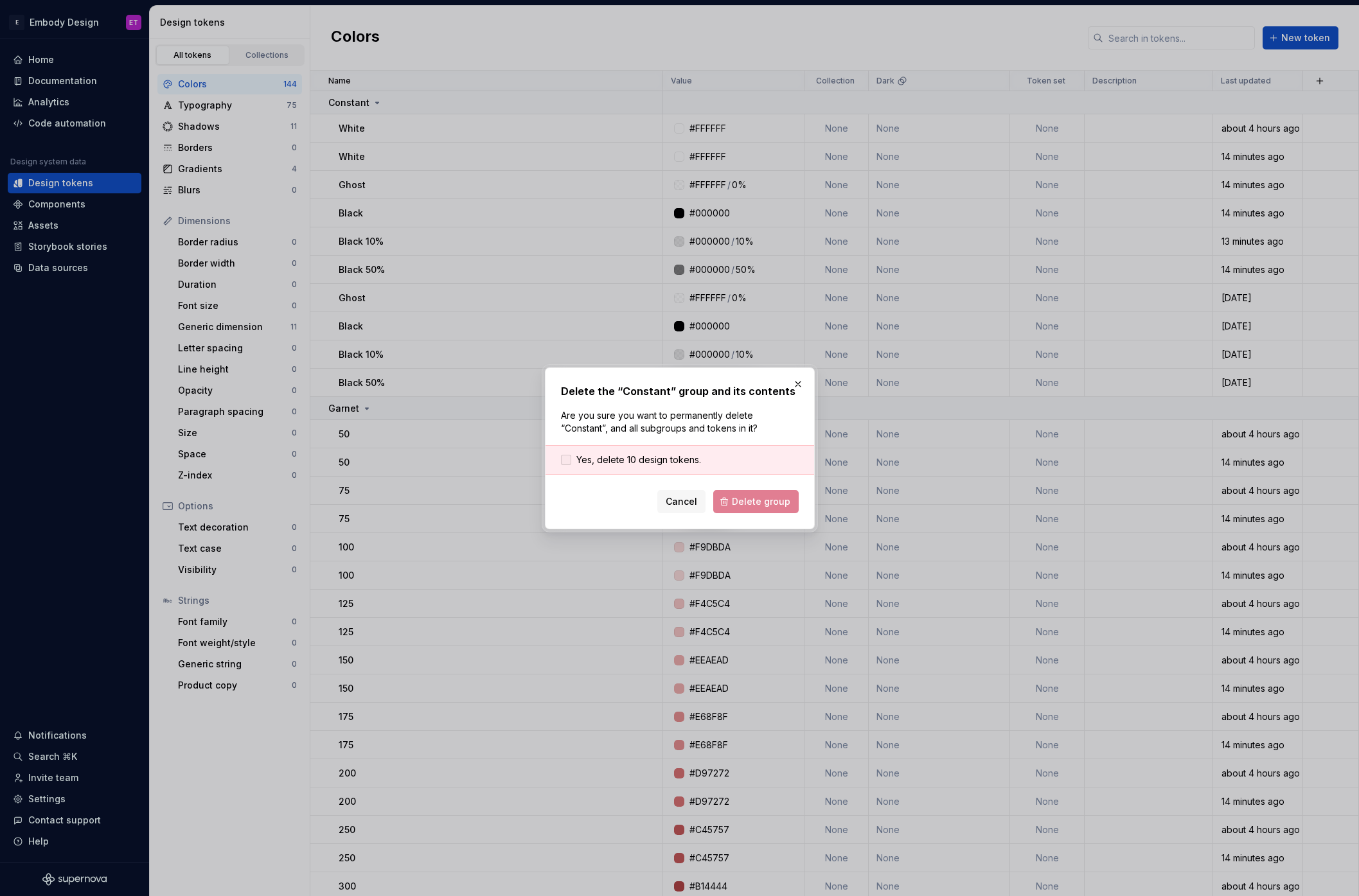
click at [661, 456] on span "Yes, delete 10 design tokens." at bounding box center [638, 460] width 124 height 13
click at [742, 498] on span "Delete group" at bounding box center [761, 502] width 59 height 13
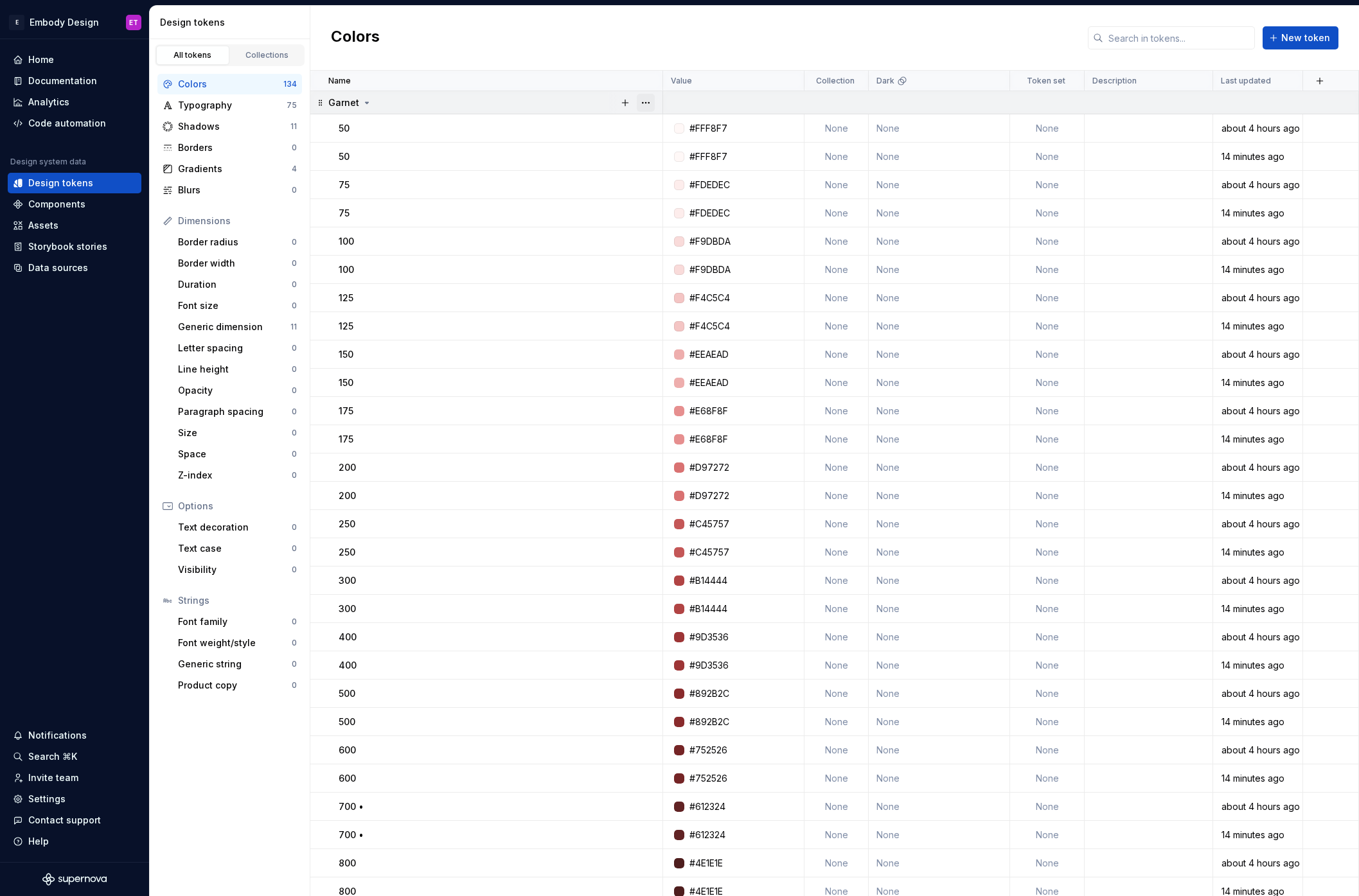
click at [646, 106] on button "button" at bounding box center [645, 102] width 18 height 18
click at [674, 249] on div "Delete group" at bounding box center [702, 248] width 83 height 13
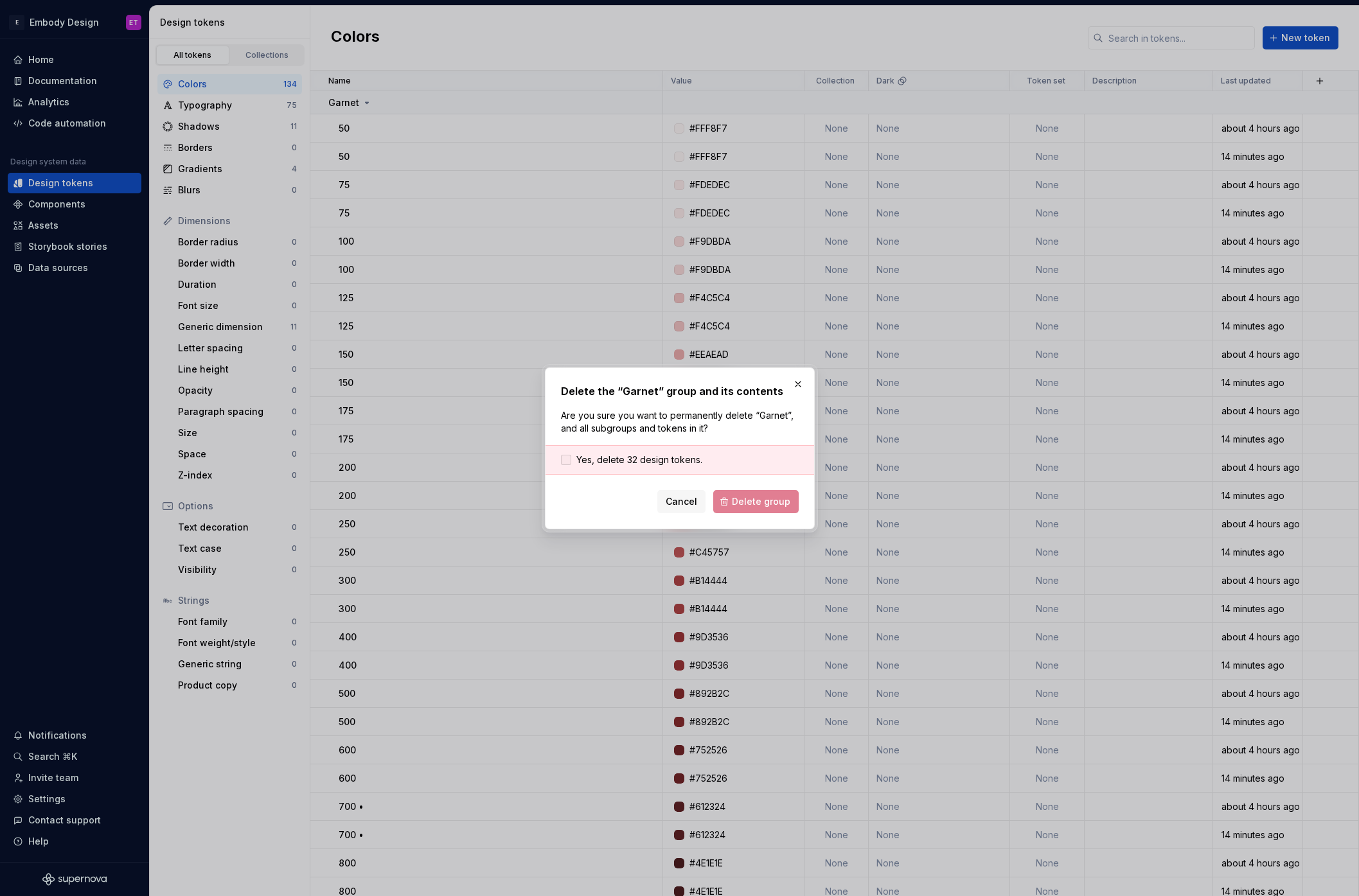
click at [688, 460] on span "Yes, delete 32 design tokens." at bounding box center [639, 460] width 126 height 13
click at [755, 507] on button "Delete group" at bounding box center [755, 501] width 85 height 23
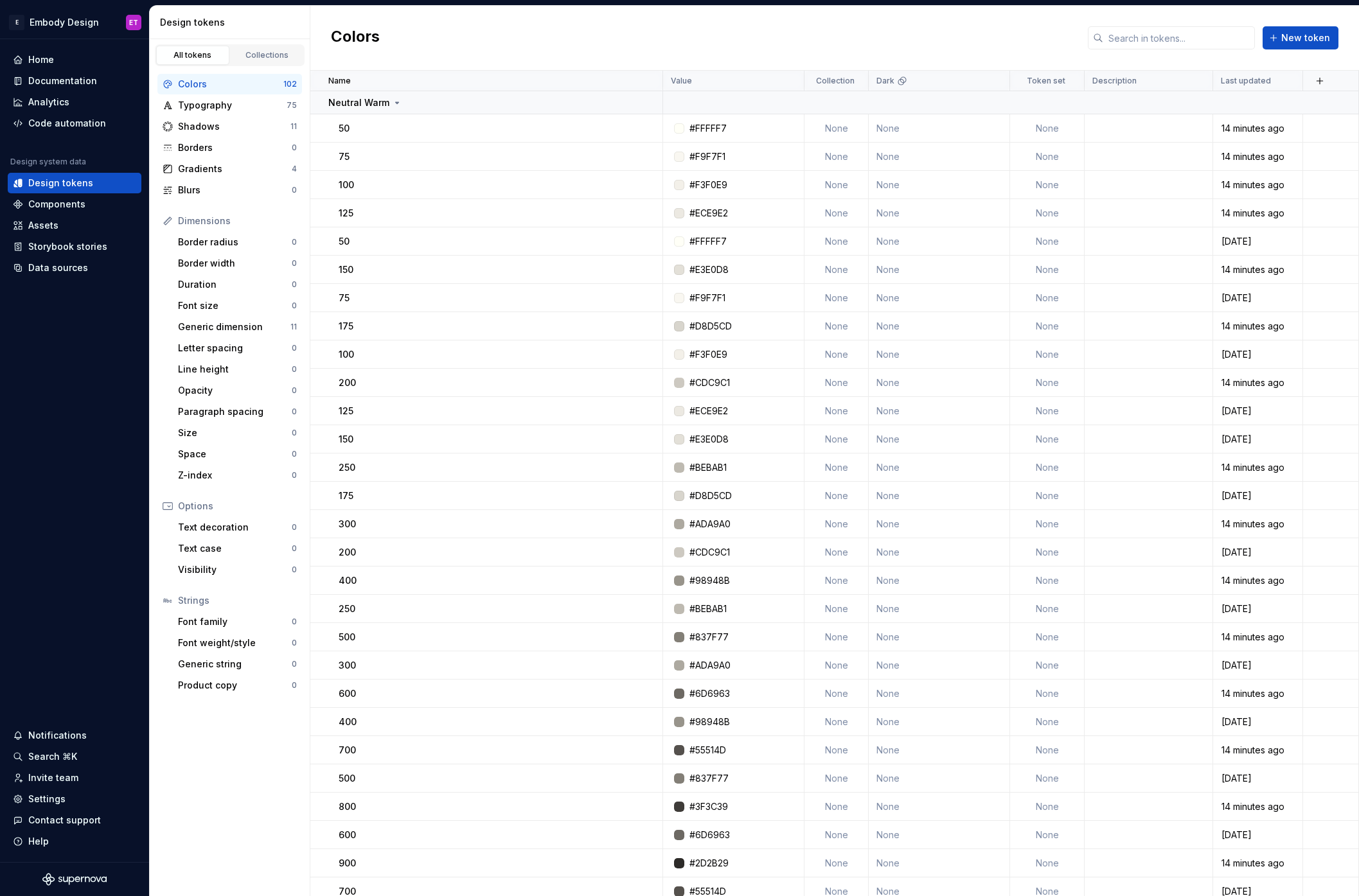
click at [649, 102] on div at bounding box center [636, 103] width 54 height 22
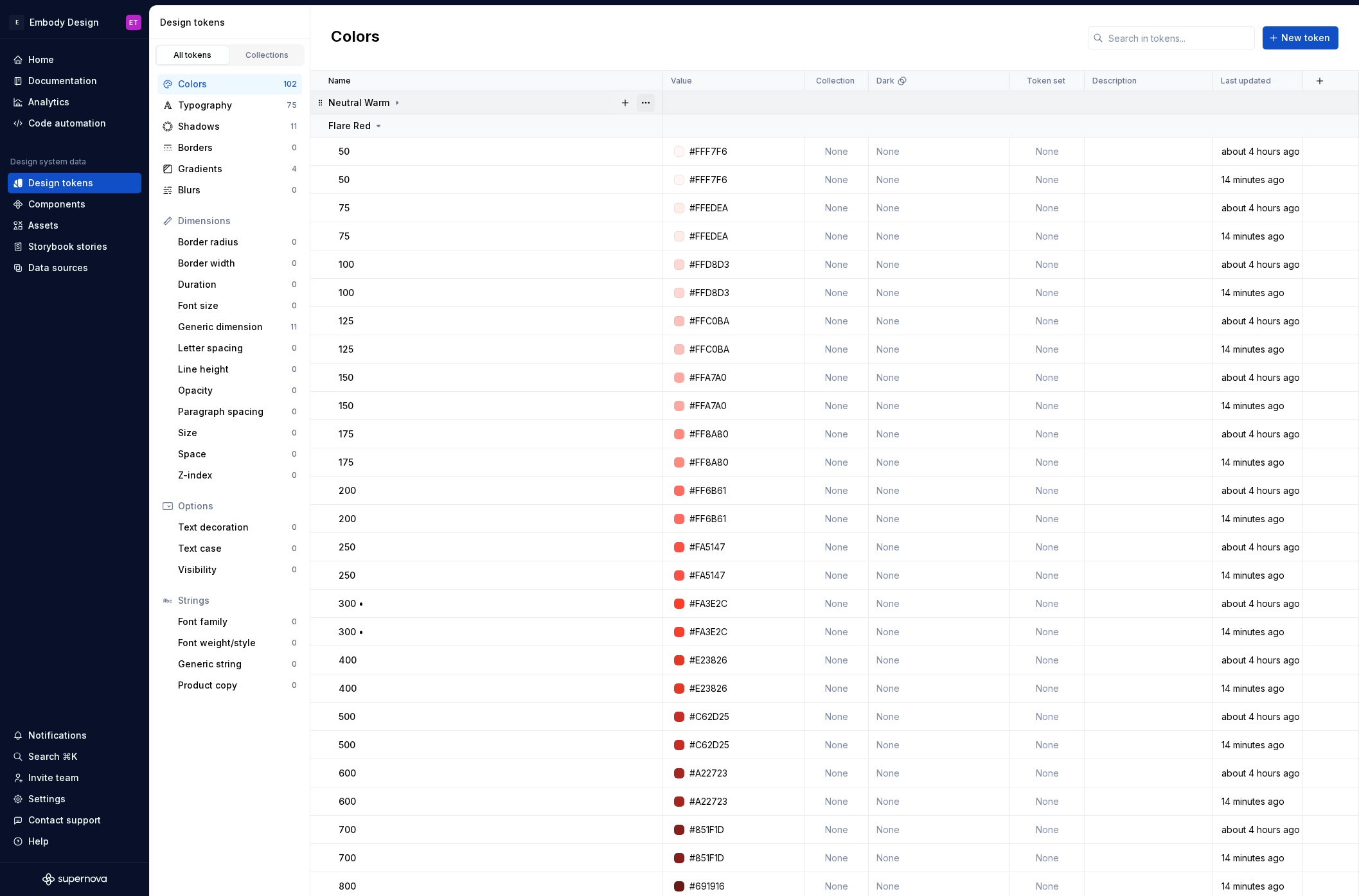
click at [647, 106] on button "button" at bounding box center [645, 102] width 18 height 18
click at [678, 249] on div "Delete group" at bounding box center [702, 248] width 83 height 13
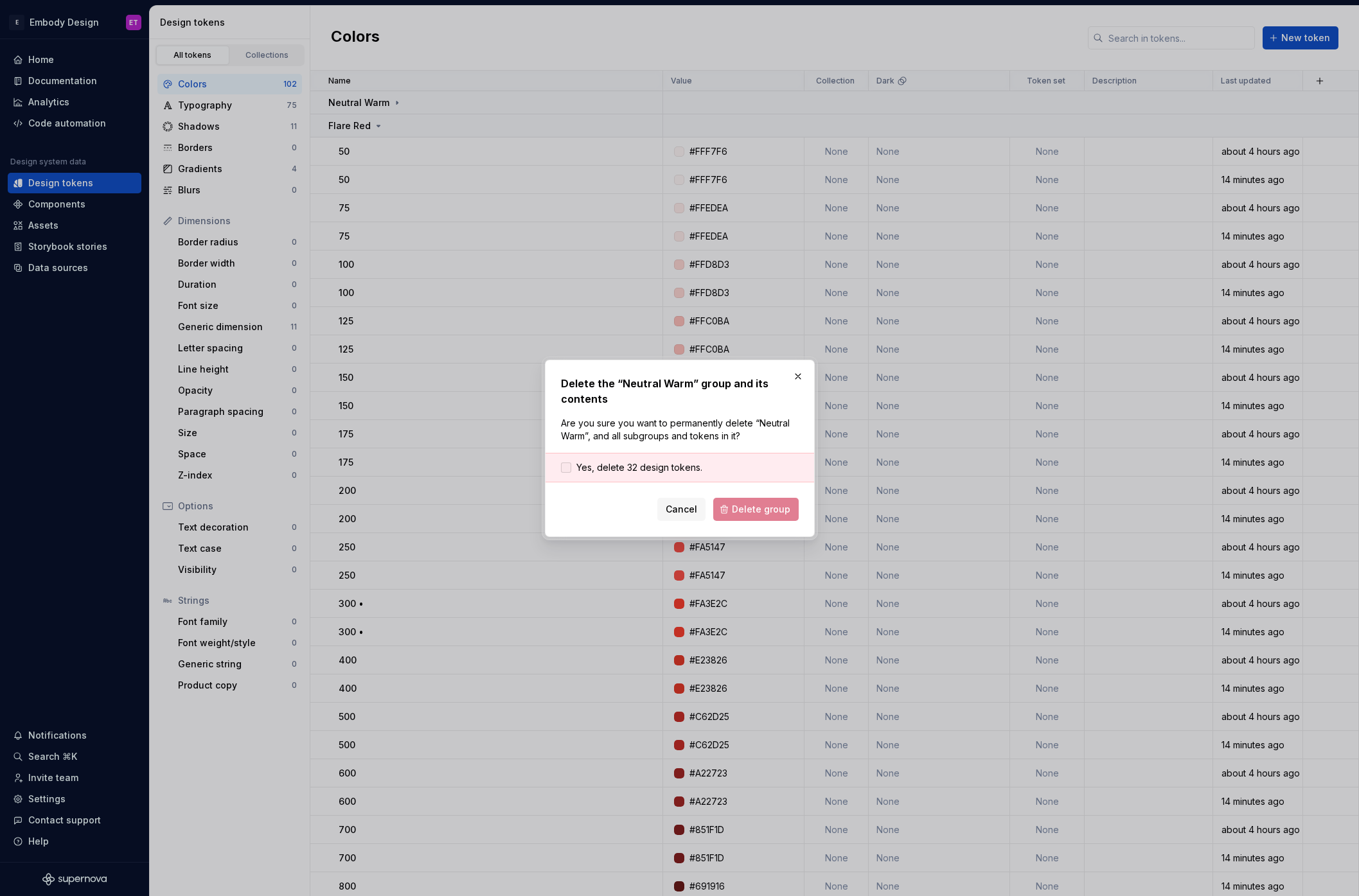
click at [657, 470] on span "Yes, delete 32 design tokens." at bounding box center [639, 468] width 126 height 13
click at [753, 505] on span "Delete group" at bounding box center [761, 509] width 59 height 13
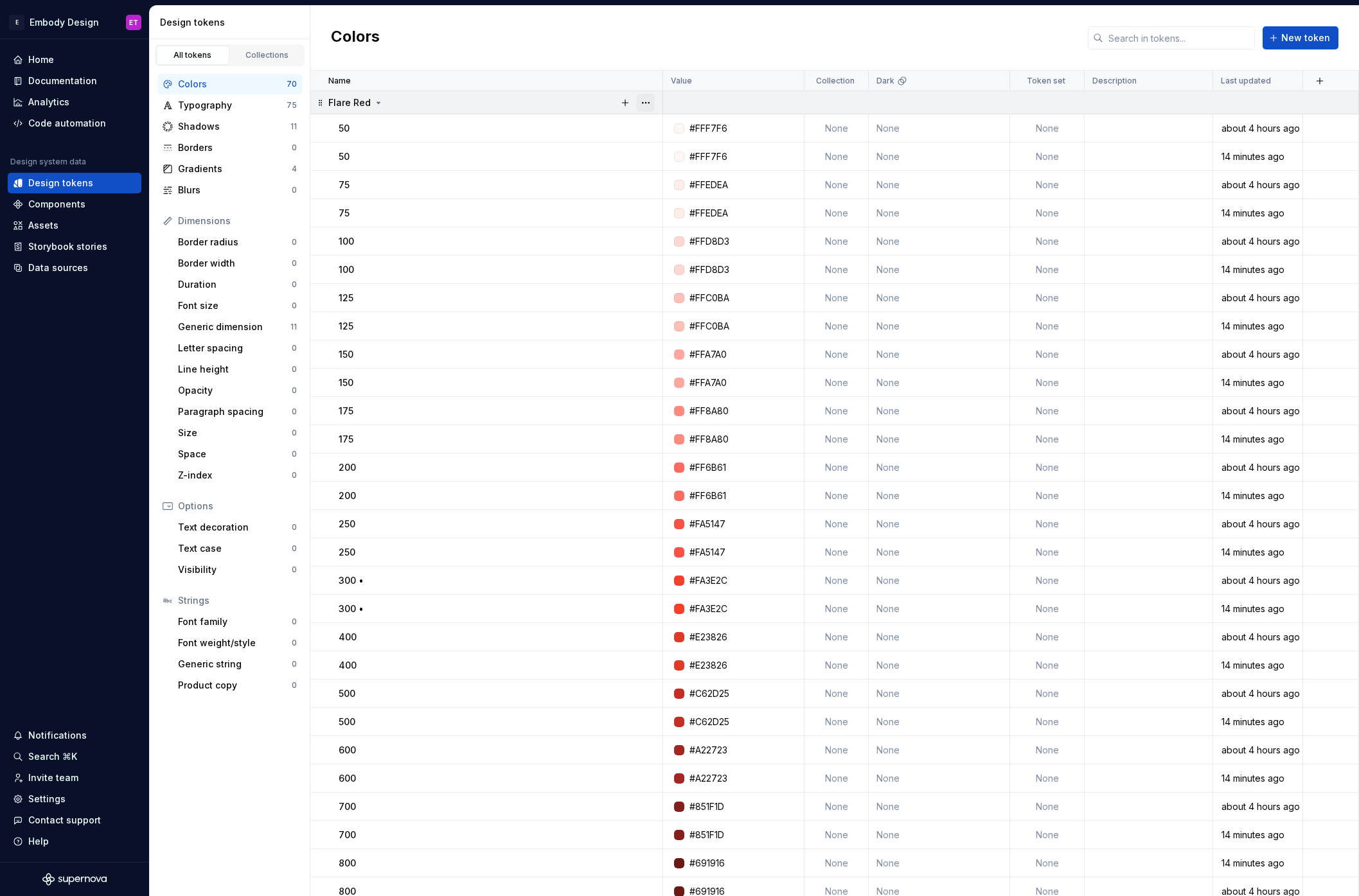
click at [649, 106] on button "button" at bounding box center [645, 102] width 18 height 18
click at [689, 256] on div "Delete group" at bounding box center [694, 248] width 109 height 21
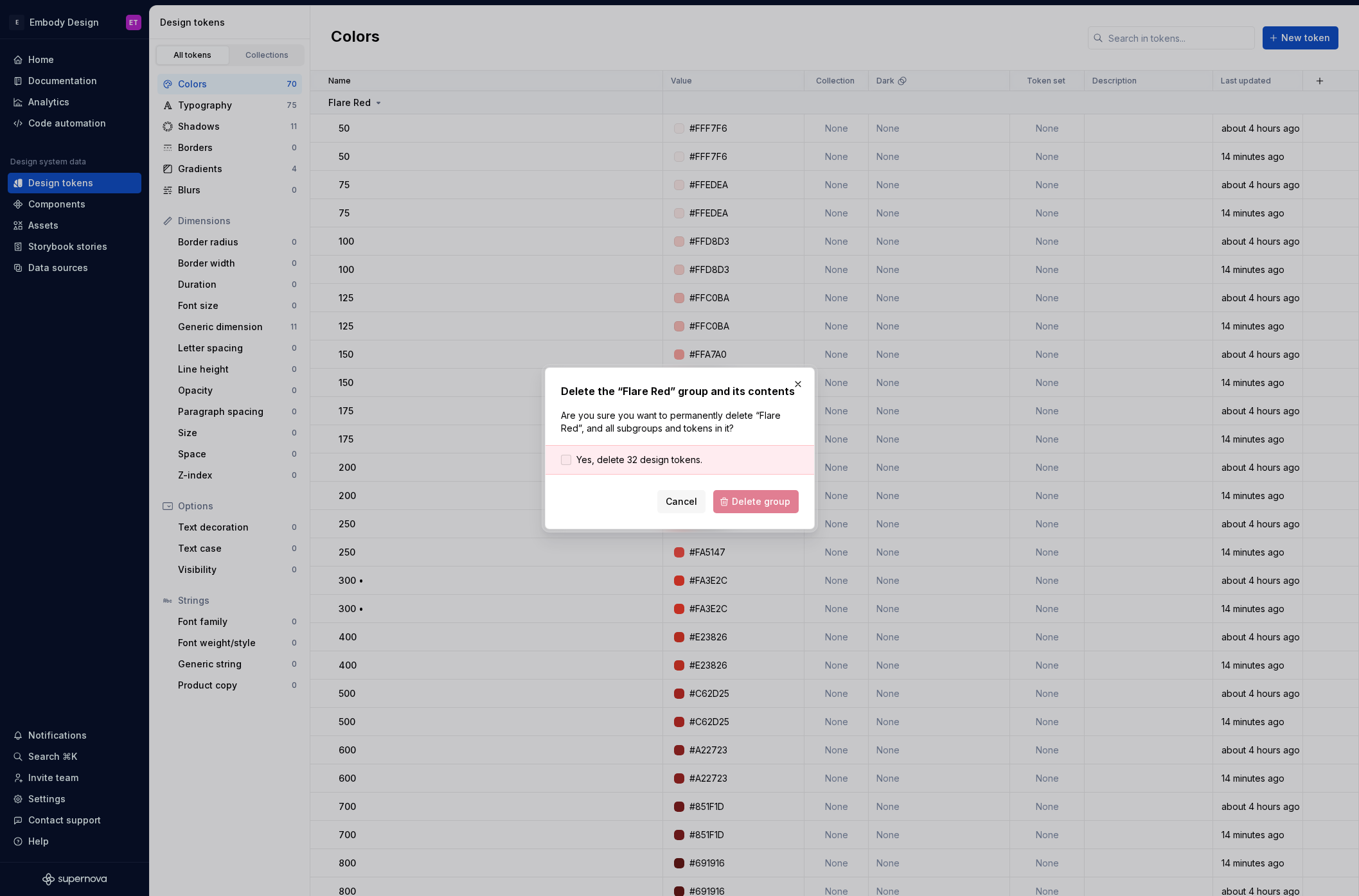
click at [670, 465] on span "Yes, delete 32 design tokens." at bounding box center [639, 460] width 126 height 13
click at [754, 495] on span "Delete group" at bounding box center [761, 502] width 59 height 13
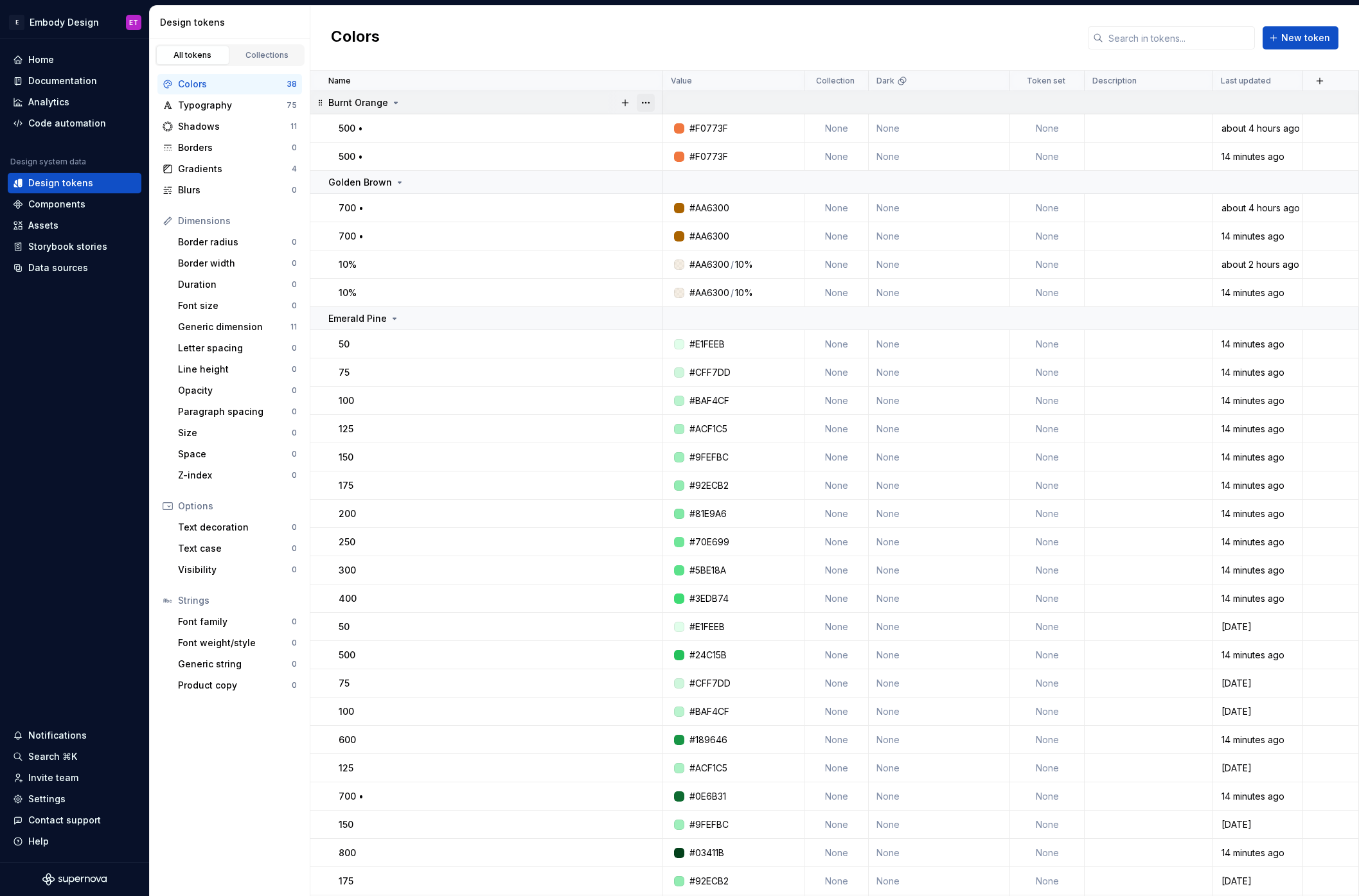
click at [652, 101] on button "button" at bounding box center [645, 102] width 18 height 18
click at [673, 249] on div "Delete group" at bounding box center [702, 248] width 83 height 13
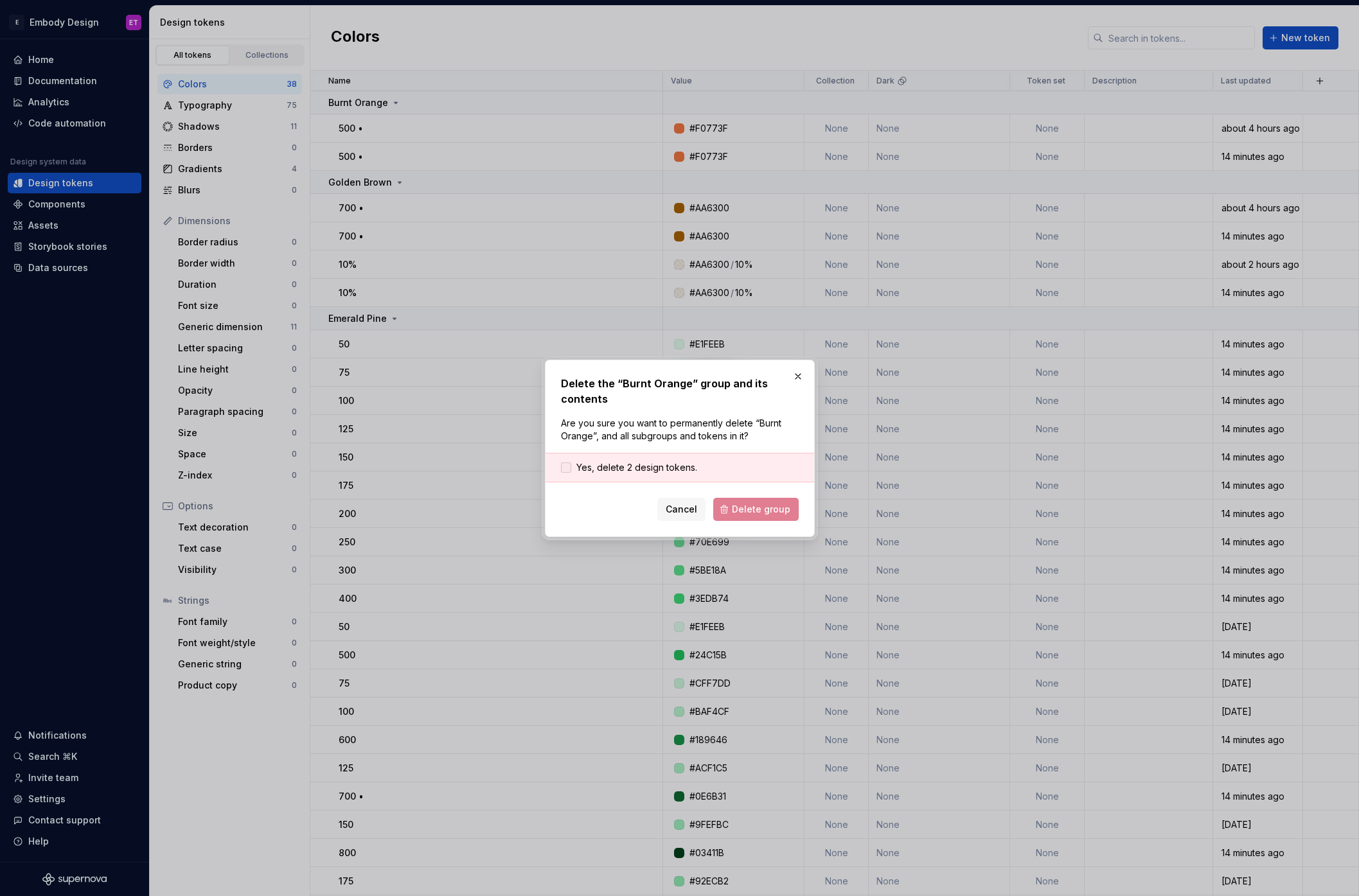
click at [657, 463] on span "Yes, delete 2 design tokens." at bounding box center [637, 468] width 121 height 13
click at [776, 514] on span "Delete group" at bounding box center [761, 509] width 59 height 13
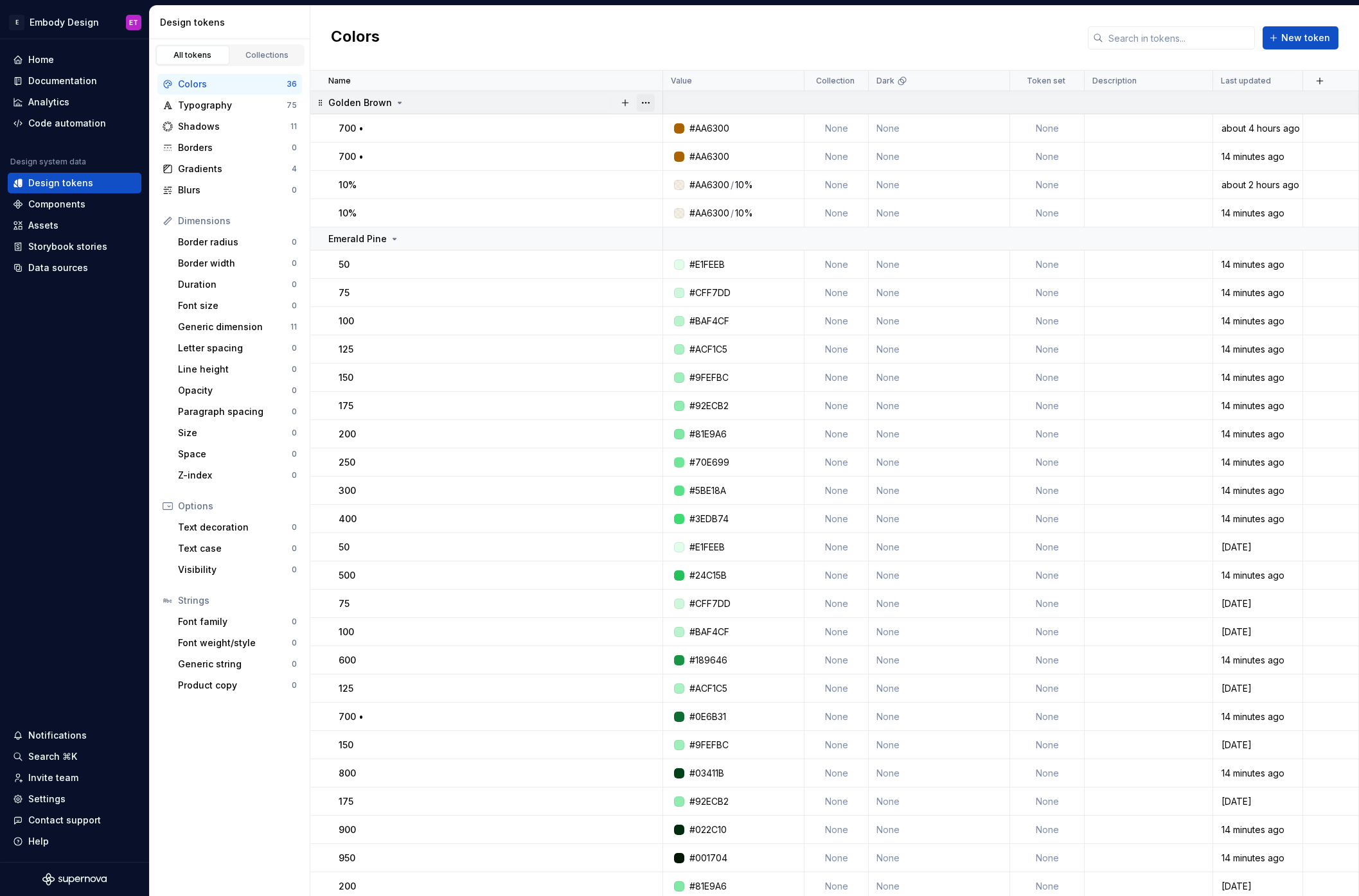
click at [645, 102] on button "button" at bounding box center [645, 102] width 18 height 18
click at [674, 248] on div "Delete group" at bounding box center [702, 248] width 83 height 13
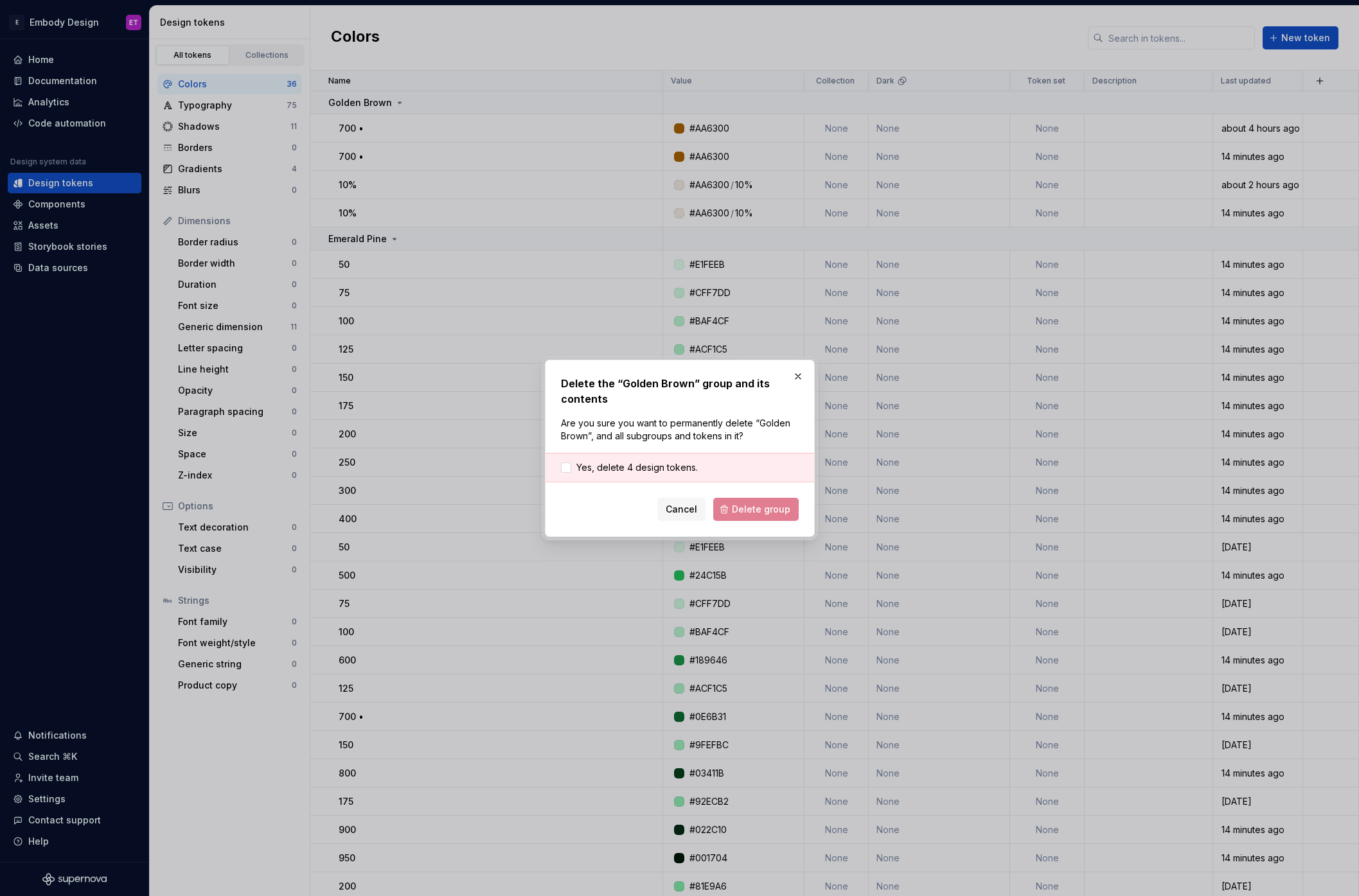
click at [663, 459] on div "Yes, delete 4 design tokens." at bounding box center [680, 468] width 268 height 30
click at [661, 467] on span "Yes, delete 4 design tokens." at bounding box center [637, 468] width 122 height 13
click at [746, 508] on span "Delete group" at bounding box center [761, 509] width 59 height 13
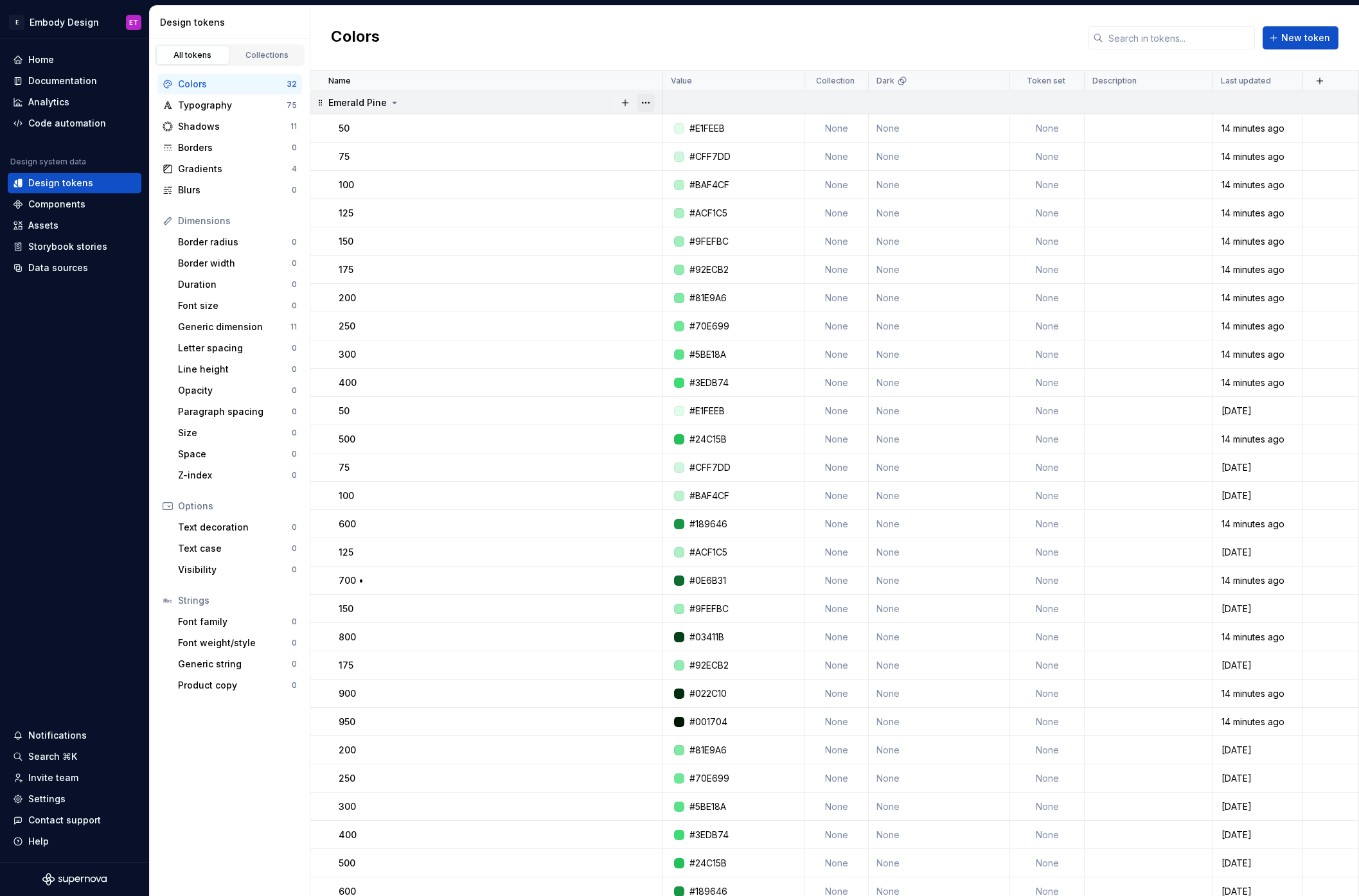
click at [651, 105] on button "button" at bounding box center [645, 102] width 18 height 18
click at [692, 248] on div "Delete group" at bounding box center [702, 248] width 83 height 13
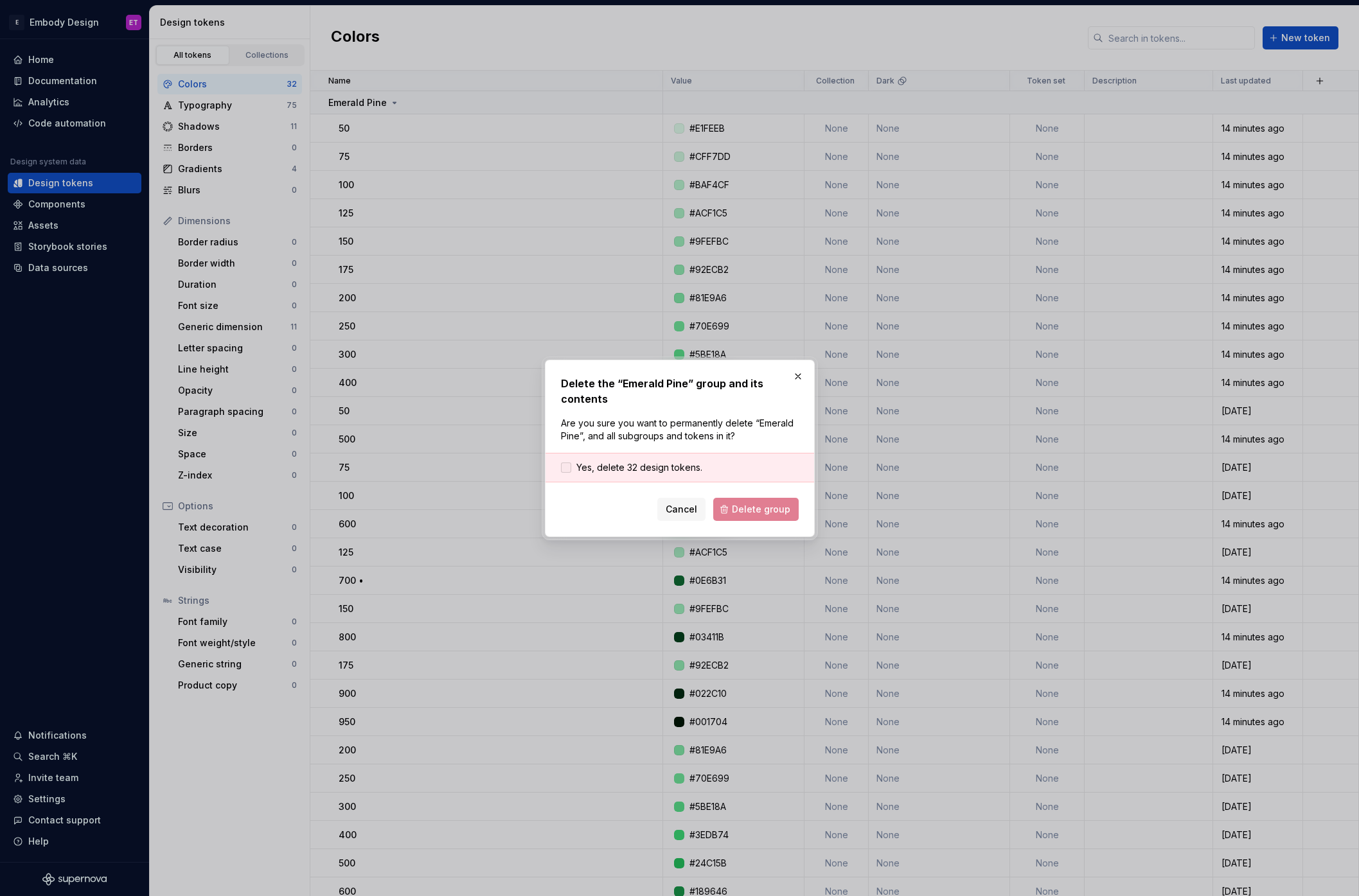
click at [659, 462] on span "Yes, delete 32 design tokens." at bounding box center [639, 468] width 126 height 13
click at [769, 496] on form "Yes, delete 32 design tokens. Cancel Delete group" at bounding box center [680, 487] width 237 height 68
click at [767, 503] on span "Delete group" at bounding box center [761, 509] width 59 height 13
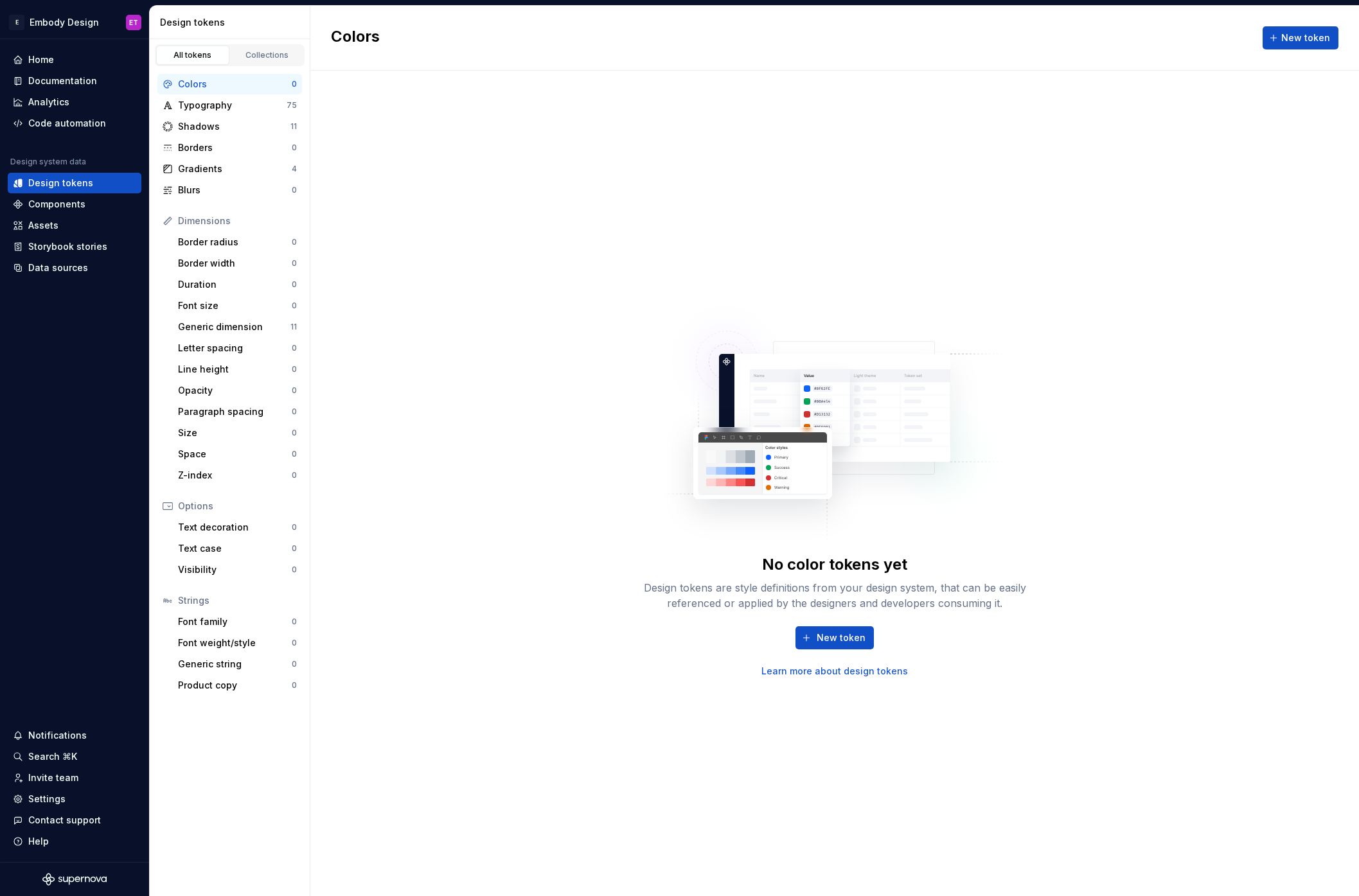
click at [500, 251] on div "No color tokens yet Design tokens are style definitions from your design system…" at bounding box center [835, 483] width 1049 height 825
click at [281, 109] on div "Typography" at bounding box center [232, 106] width 108 height 13
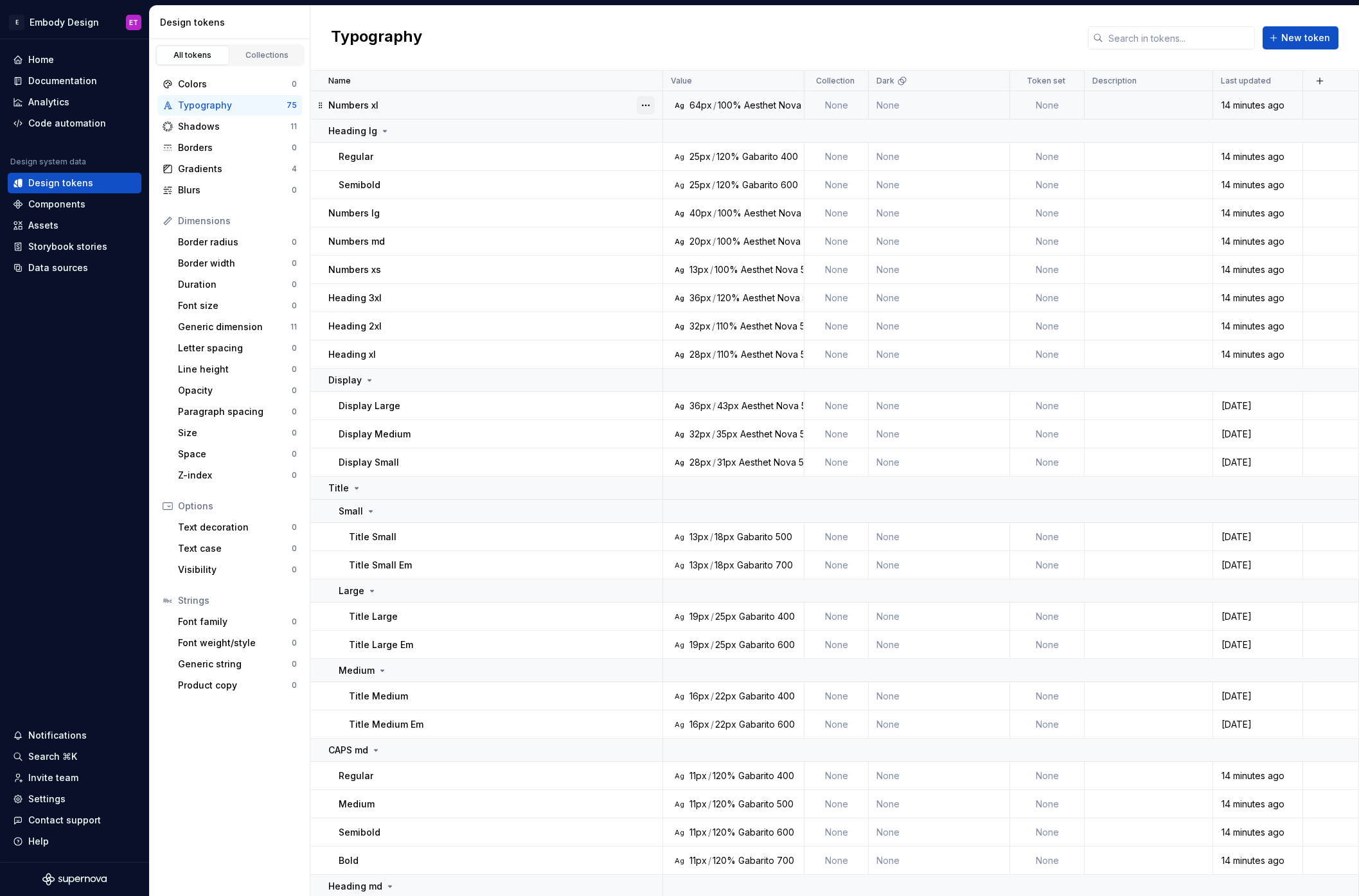
click at [648, 104] on button "button" at bounding box center [645, 105] width 18 height 18
click at [692, 178] on div "Delete token" at bounding box center [702, 178] width 83 height 13
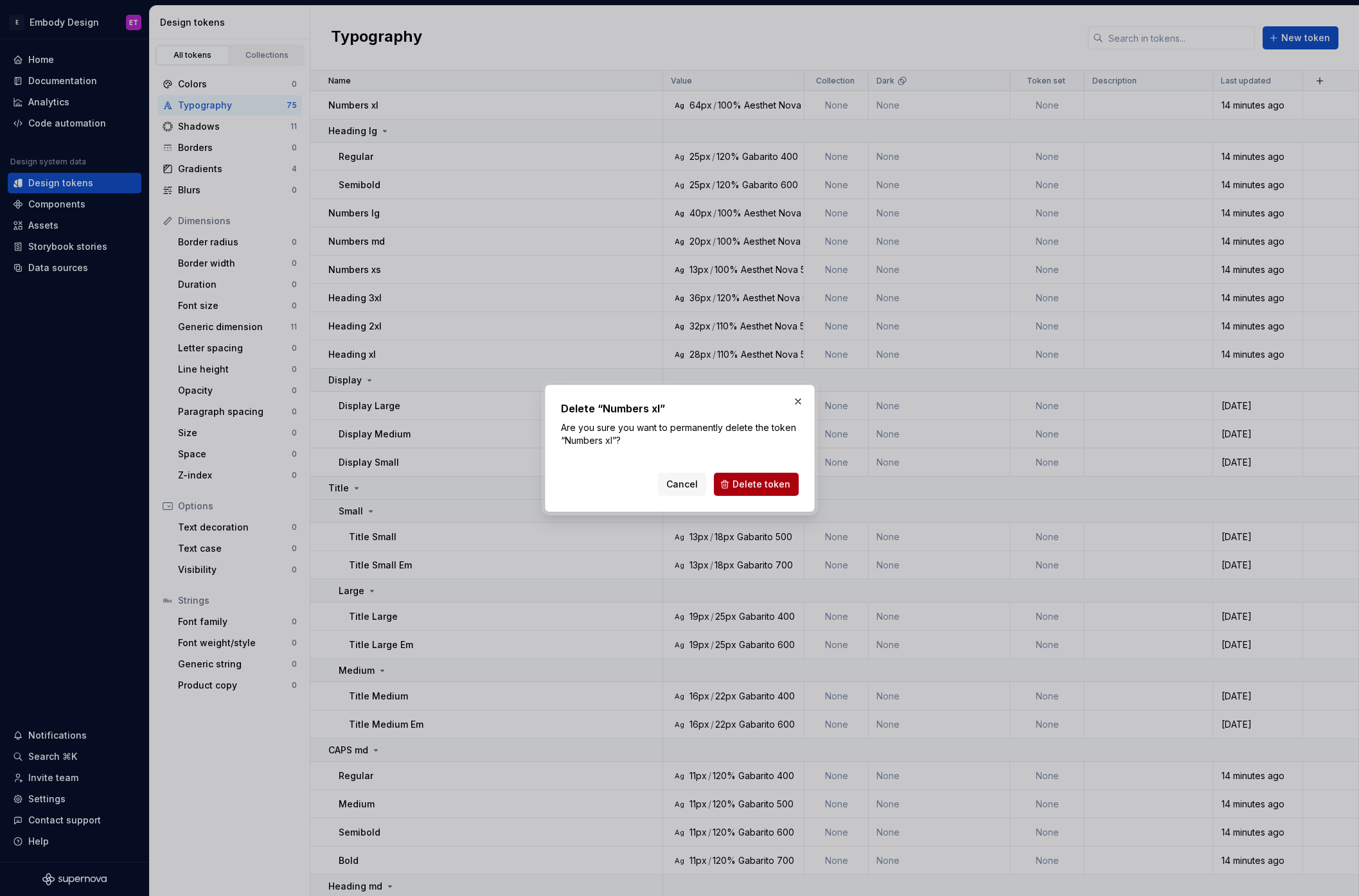
click at [742, 489] on span "Delete token" at bounding box center [762, 484] width 58 height 13
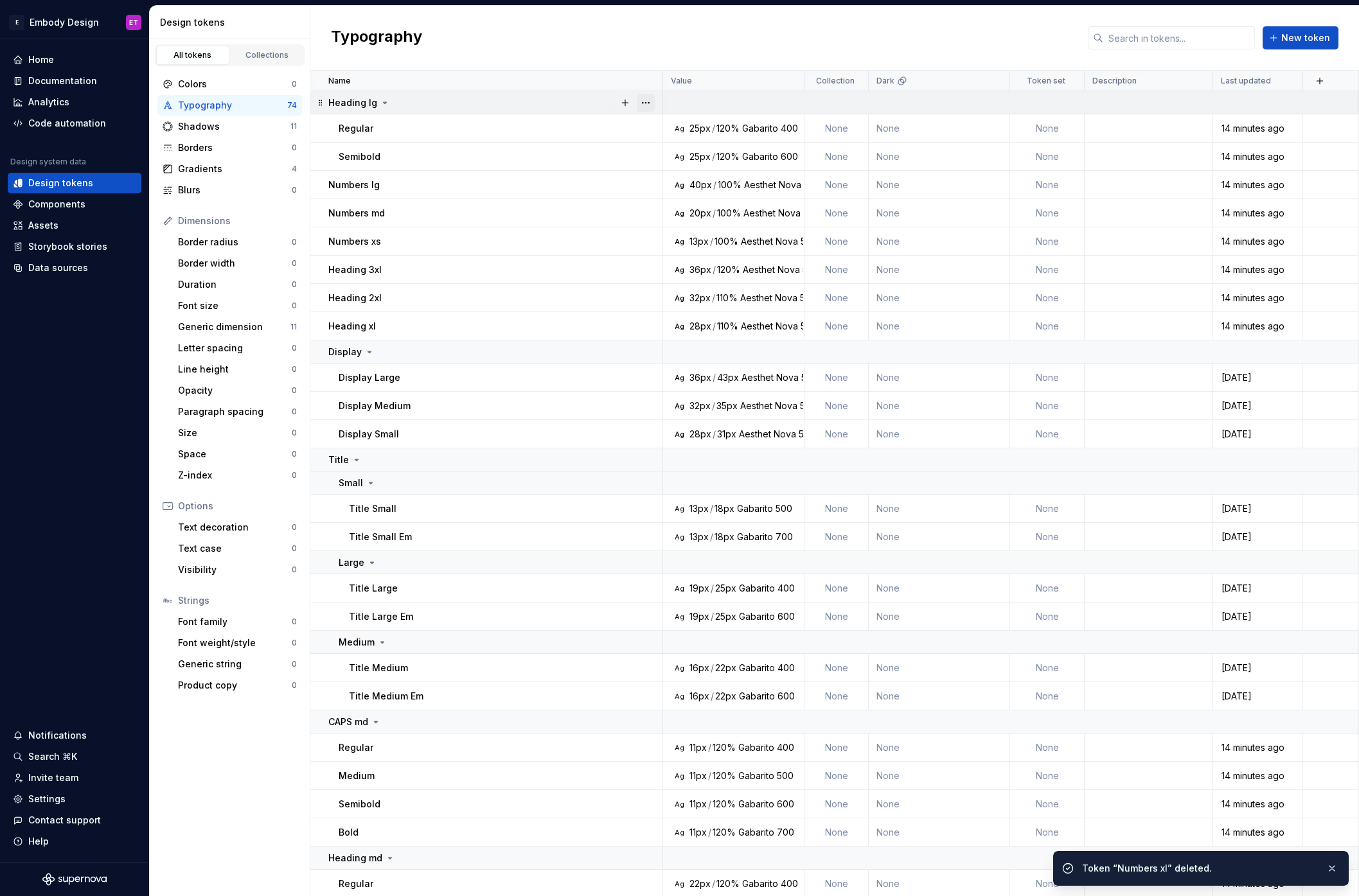
click at [645, 102] on button "button" at bounding box center [645, 102] width 18 height 18
click at [683, 243] on div "Delete group" at bounding box center [702, 248] width 83 height 13
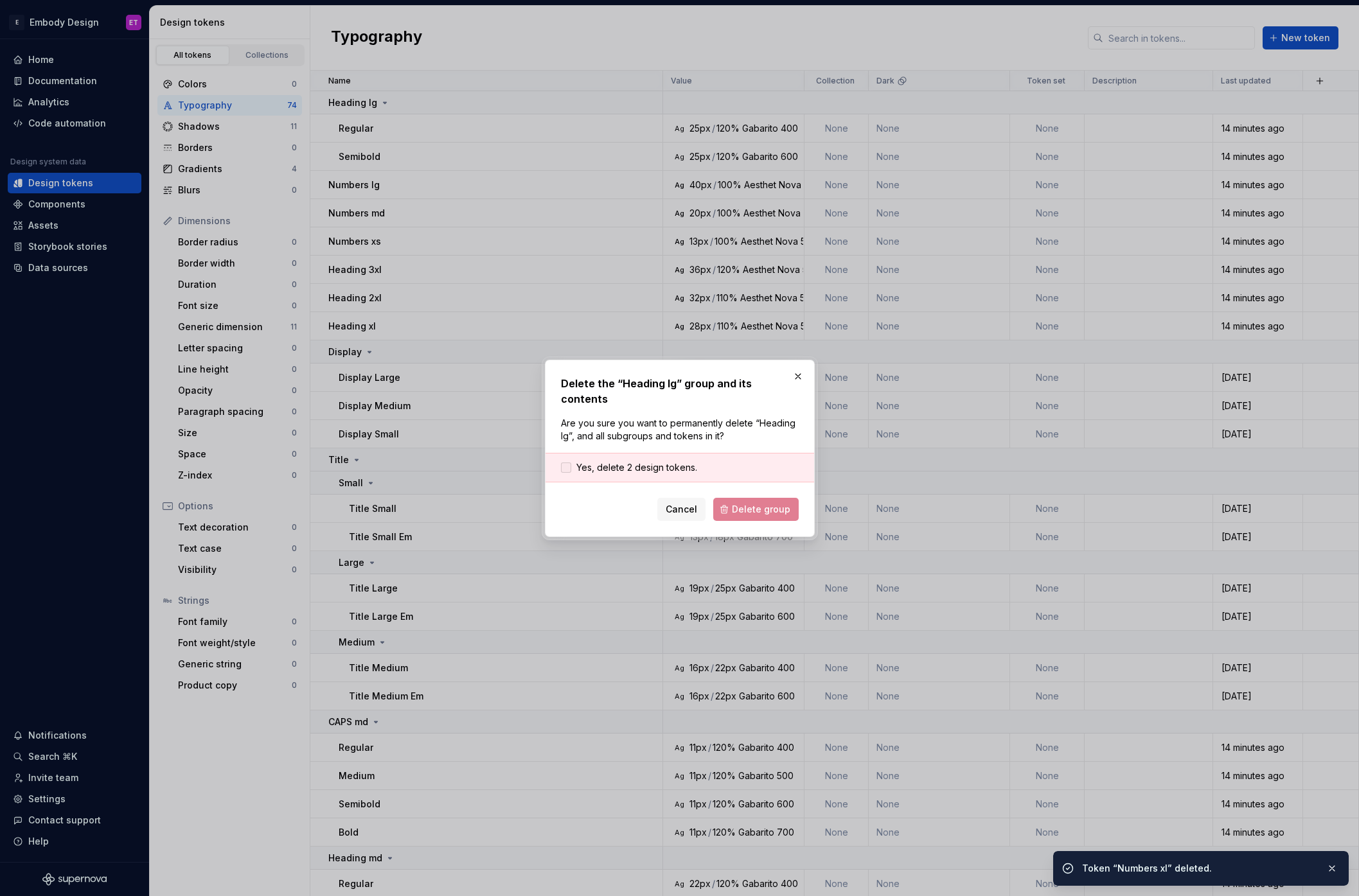
click at [691, 462] on span "Yes, delete 2 design tokens." at bounding box center [637, 468] width 121 height 13
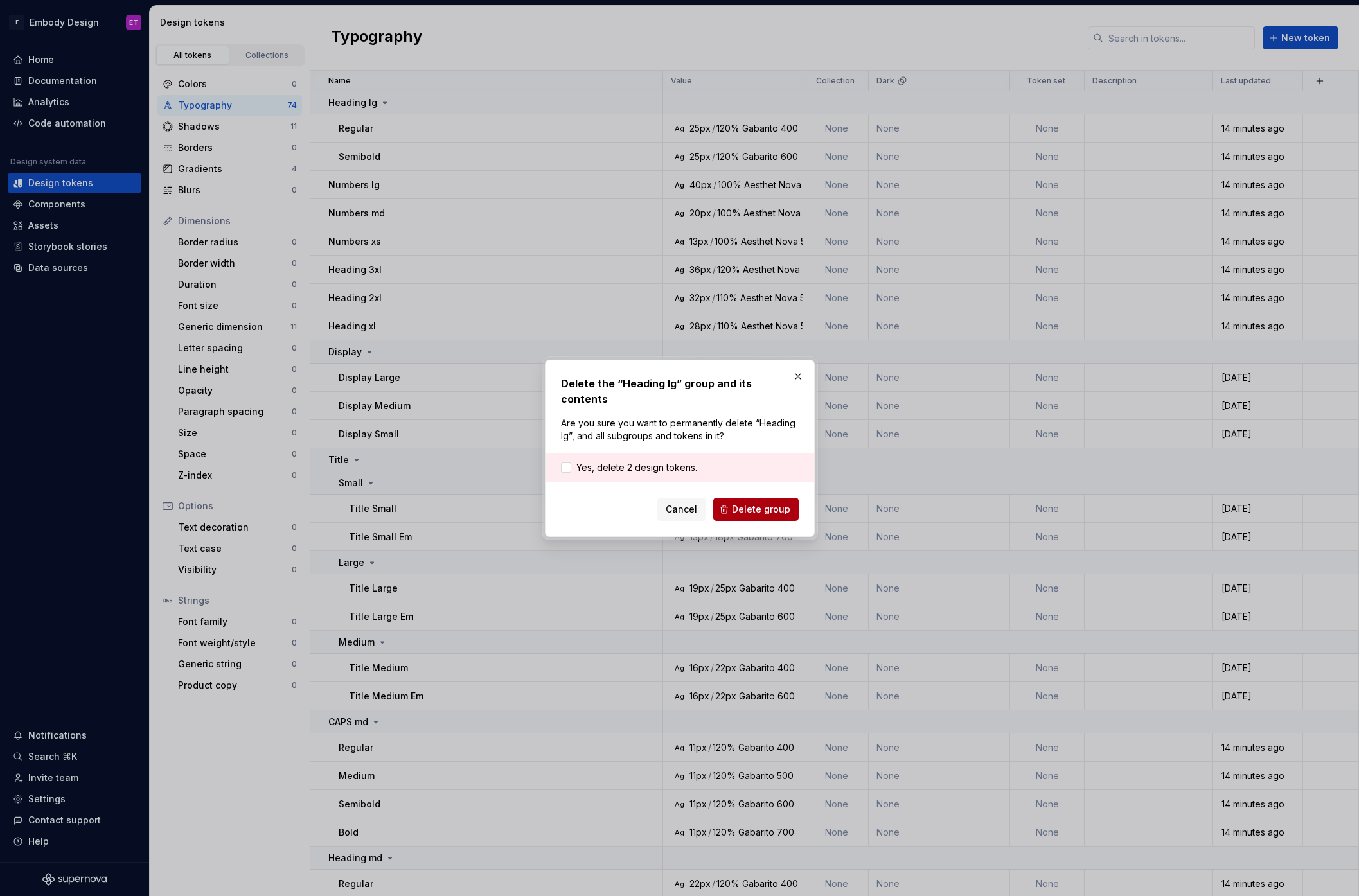
click at [765, 503] on span "Delete group" at bounding box center [761, 509] width 59 height 13
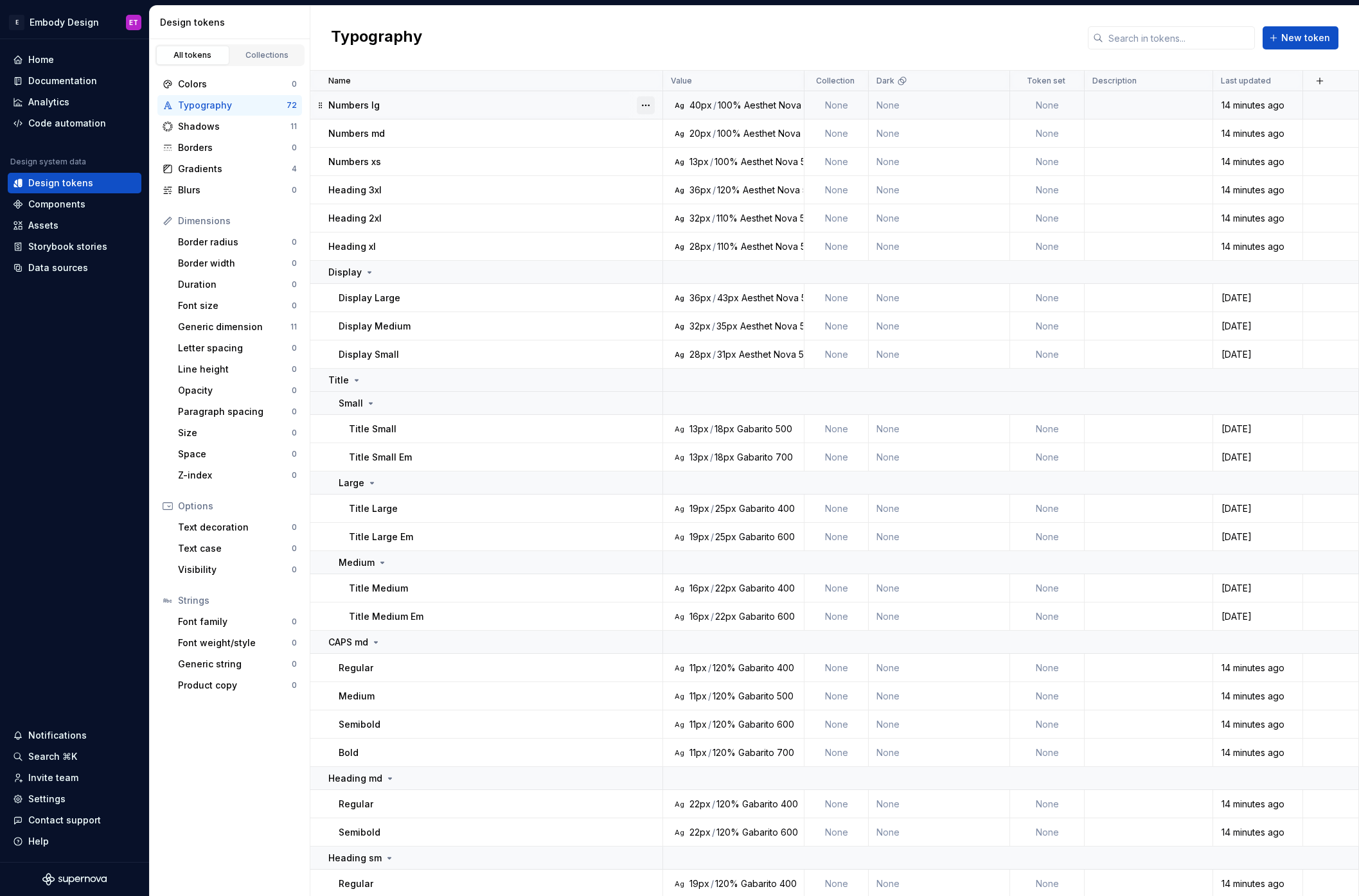
click at [647, 101] on button "button" at bounding box center [645, 105] width 18 height 18
click at [692, 173] on div "Delete token" at bounding box center [702, 178] width 83 height 13
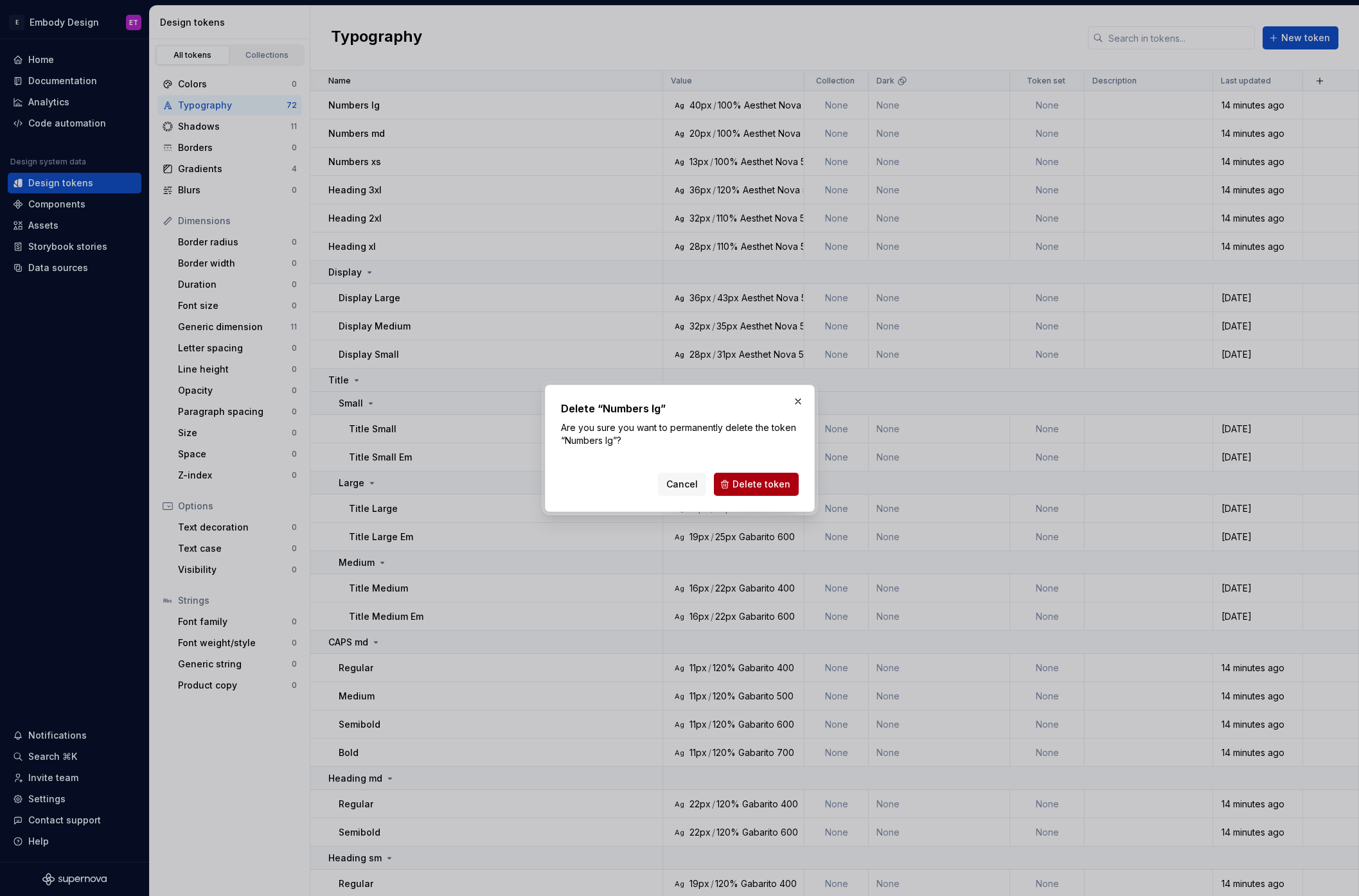
click at [758, 479] on span "Delete token" at bounding box center [762, 484] width 58 height 13
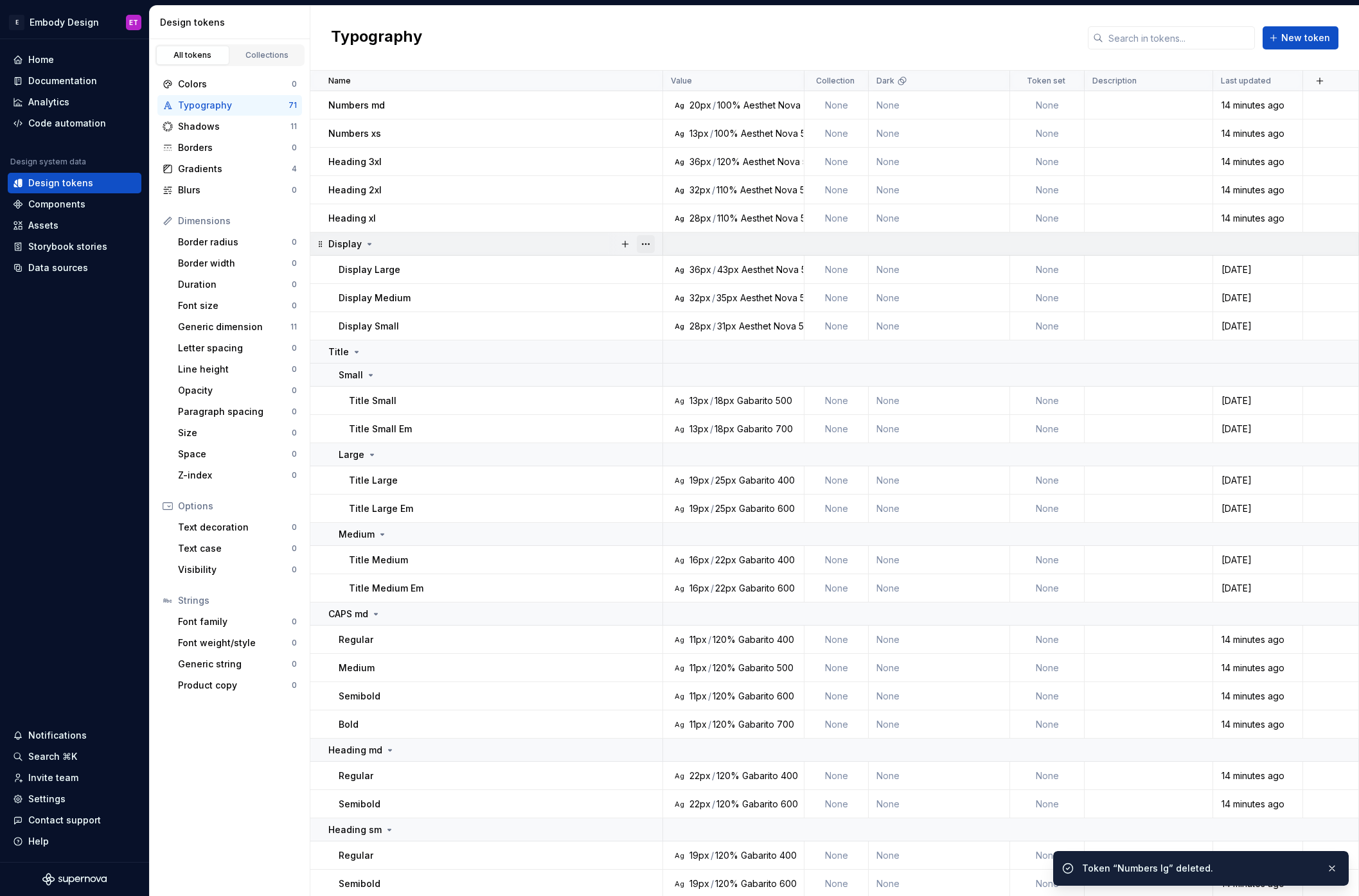
click at [640, 240] on button "button" at bounding box center [645, 244] width 18 height 18
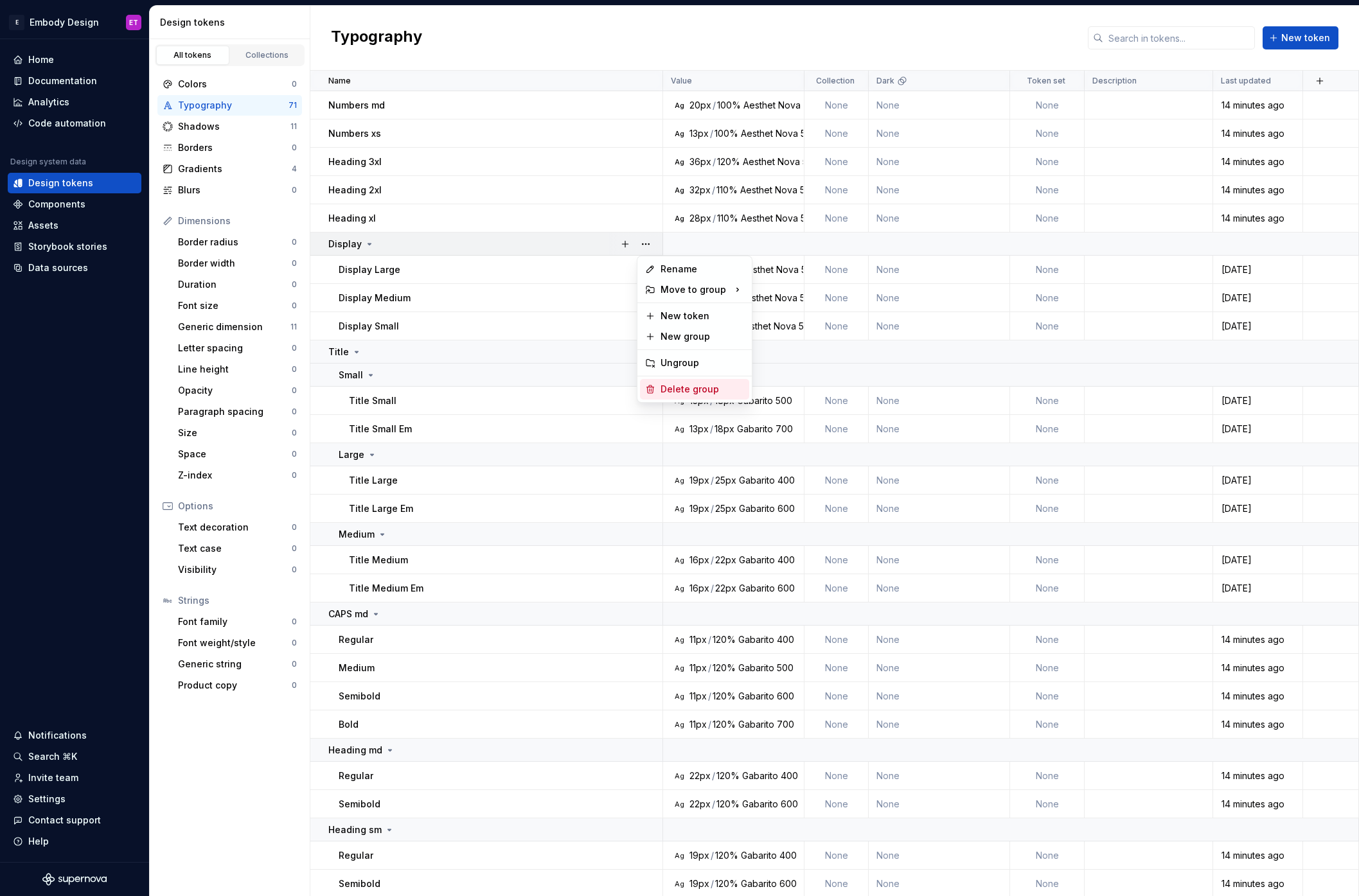
click at [685, 384] on div "Delete group" at bounding box center [702, 390] width 83 height 13
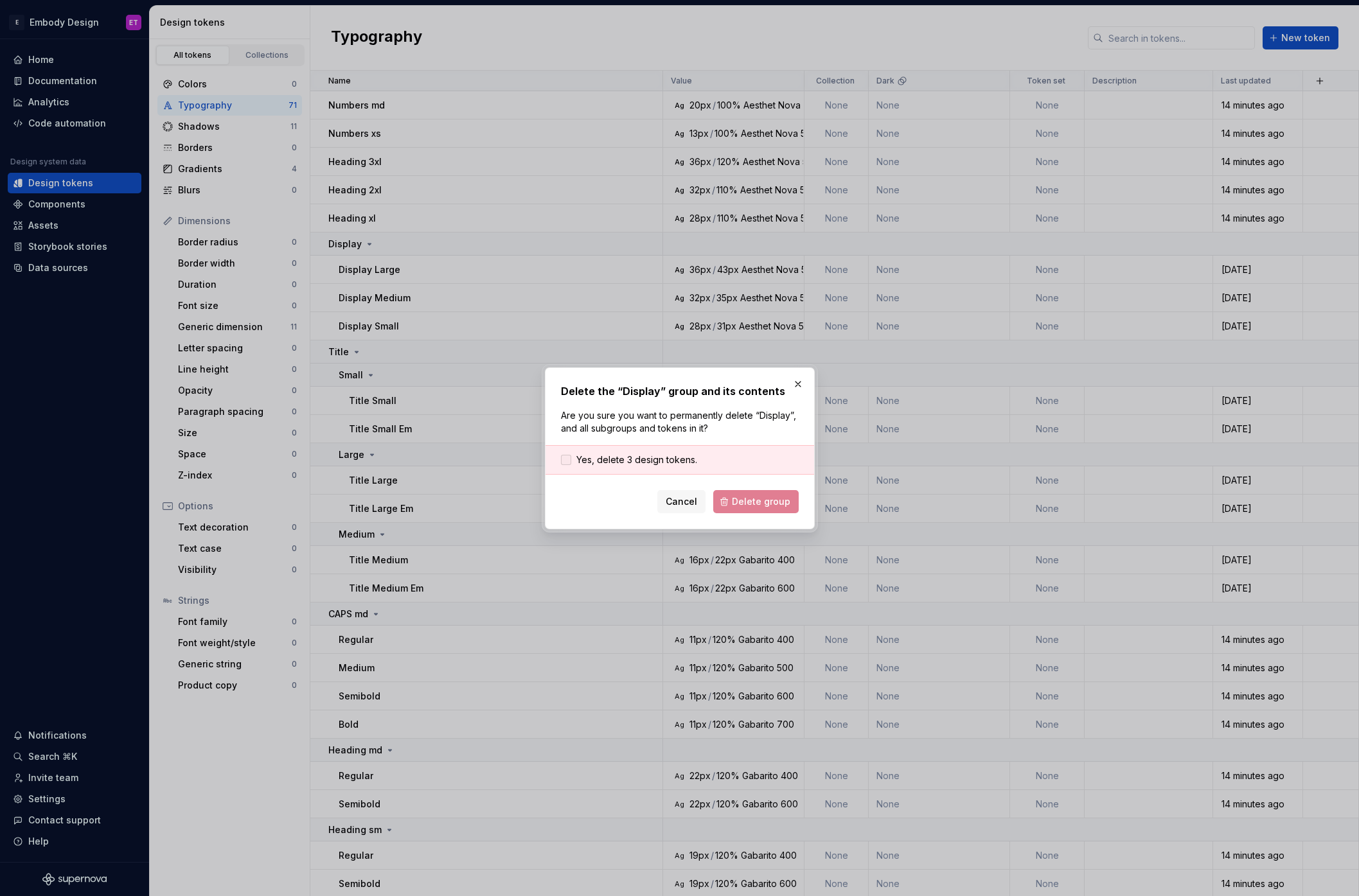
click at [680, 463] on span "Yes, delete 3 design tokens." at bounding box center [637, 460] width 121 height 13
click at [761, 505] on span "Delete group" at bounding box center [761, 502] width 59 height 13
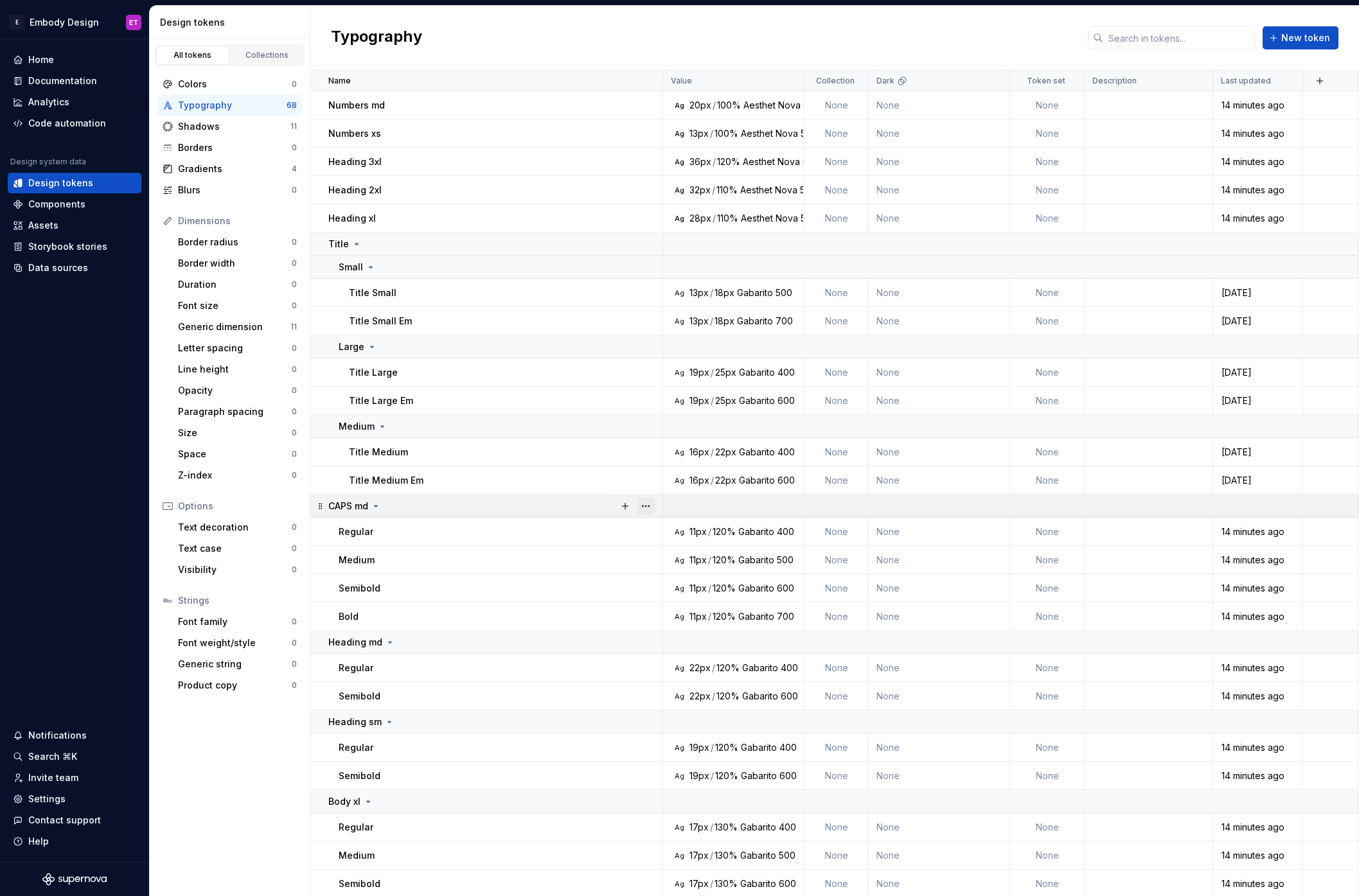
click at [651, 508] on button "button" at bounding box center [645, 505] width 18 height 18
click at [696, 651] on div "Delete group" at bounding box center [702, 651] width 83 height 13
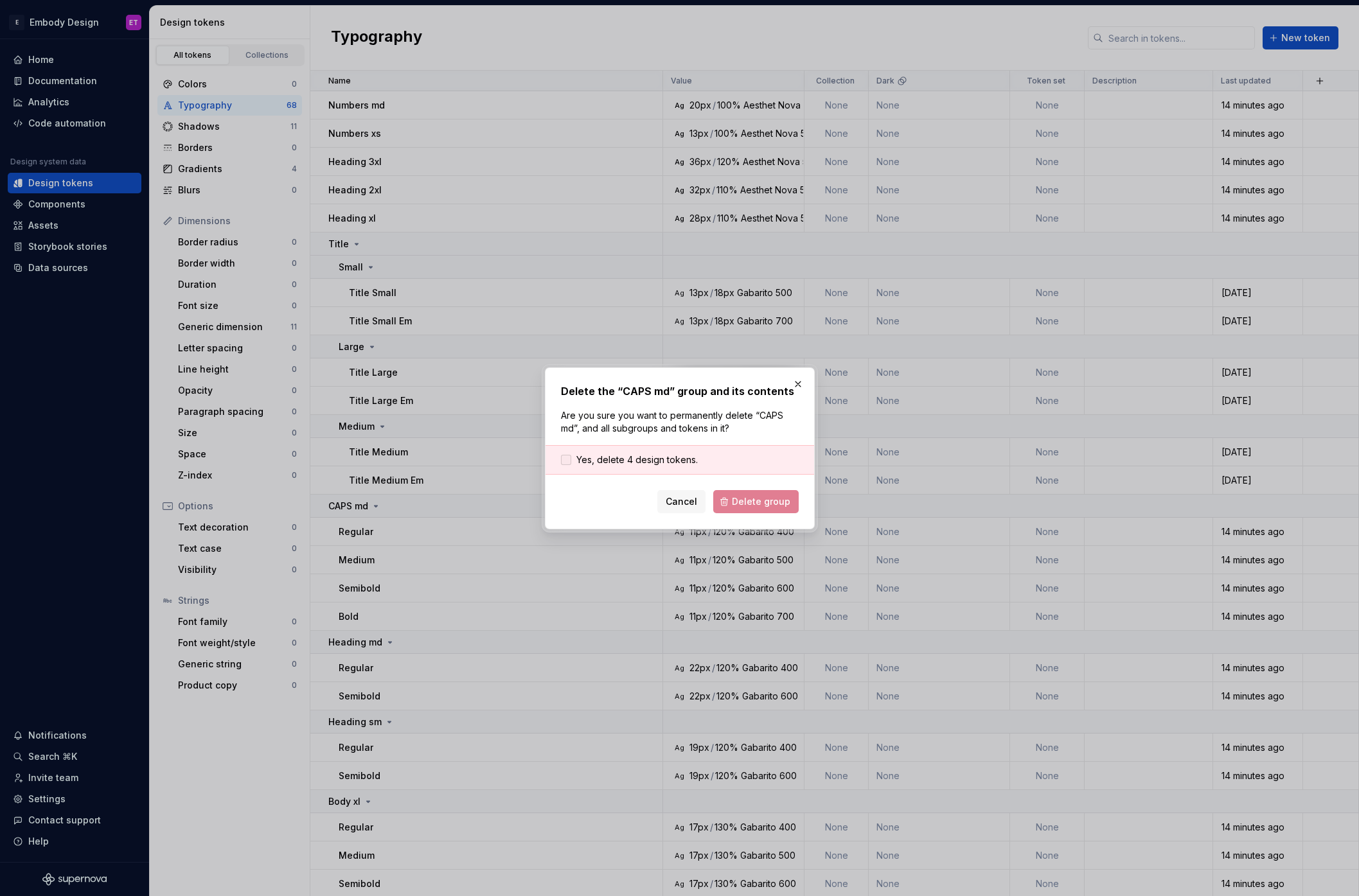
click at [664, 461] on span "Yes, delete 4 design tokens." at bounding box center [637, 460] width 122 height 13
click at [725, 501] on button "Delete group" at bounding box center [755, 501] width 85 height 23
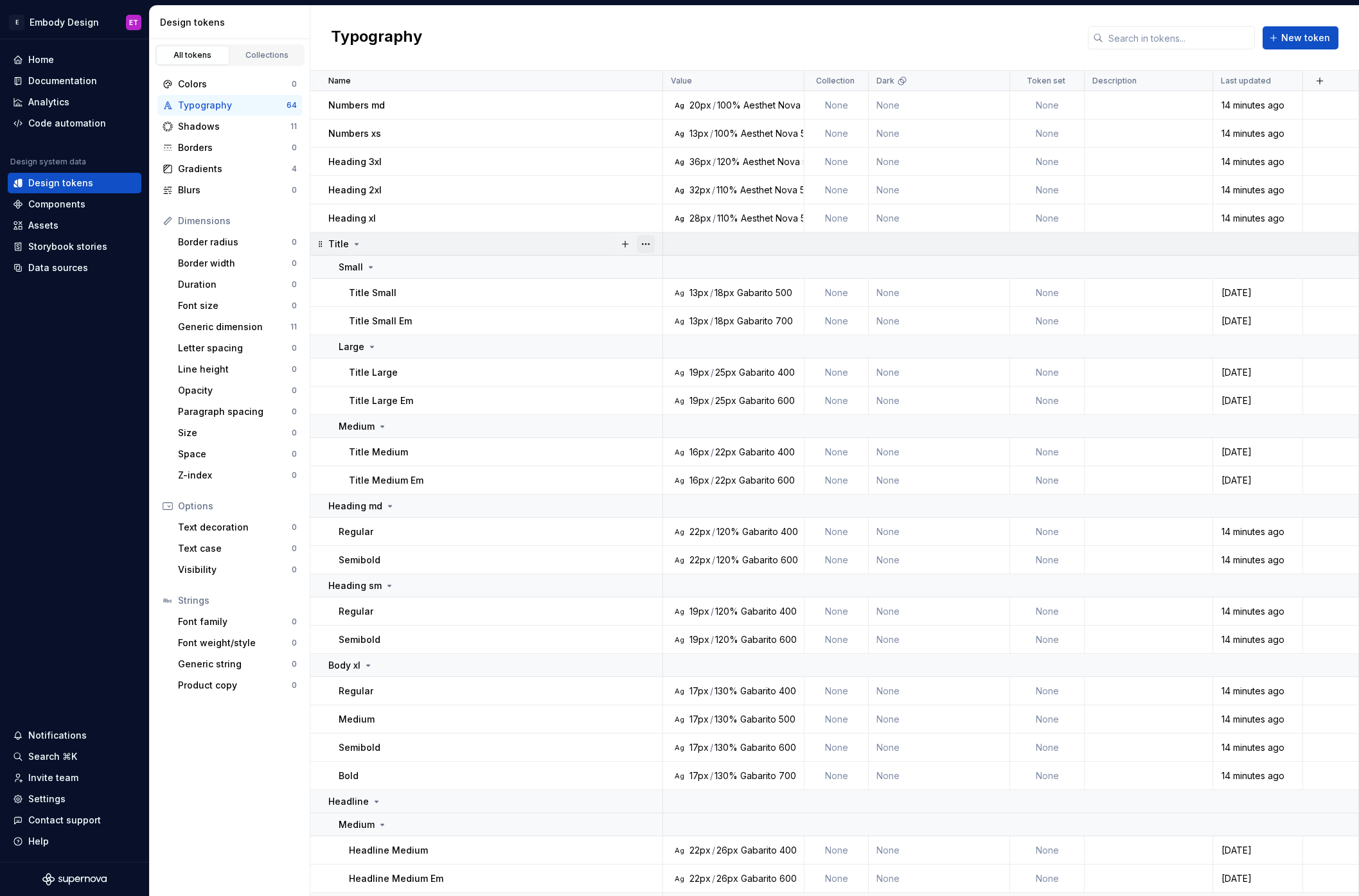
click at [647, 244] on button "button" at bounding box center [645, 244] width 18 height 18
click at [704, 387] on div "Delete group" at bounding box center [702, 390] width 83 height 13
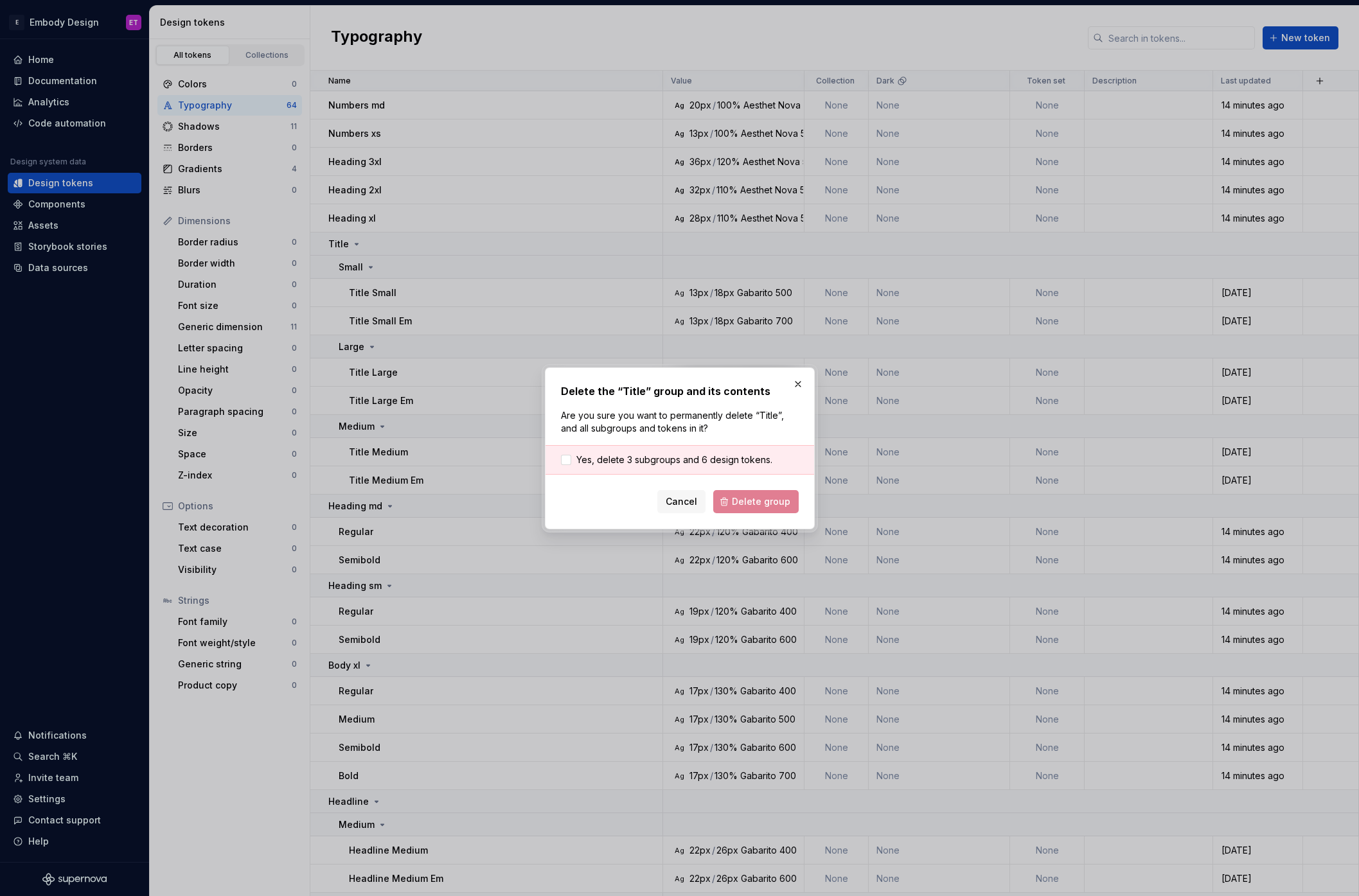
click at [725, 468] on div "Yes, delete 3 subgroups and 6 design tokens." at bounding box center [680, 460] width 268 height 30
click at [729, 462] on span "Yes, delete 3 subgroups and 6 design tokens." at bounding box center [675, 460] width 196 height 13
click at [782, 507] on span "Delete group" at bounding box center [761, 502] width 59 height 13
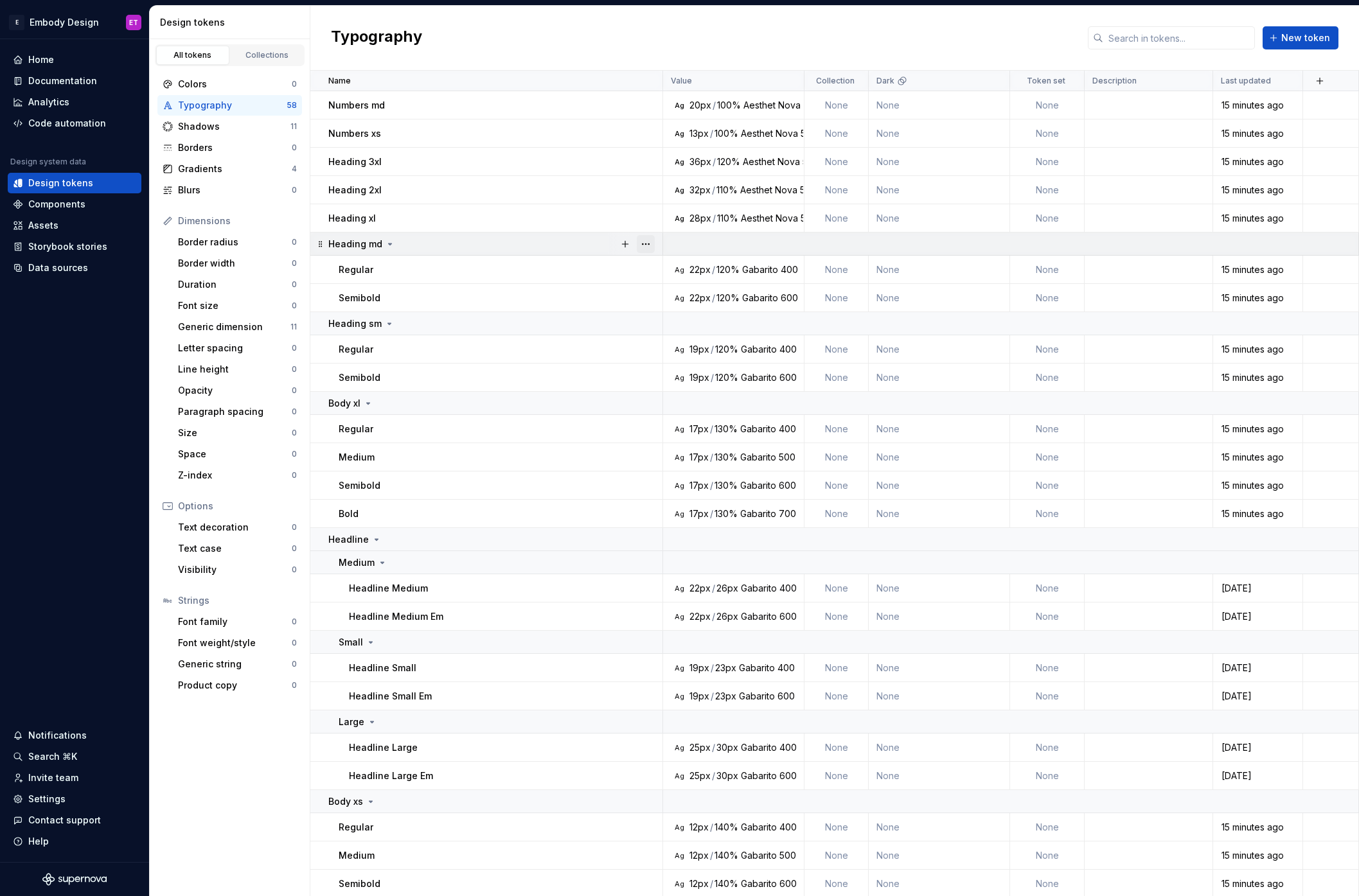
click at [651, 242] on button "button" at bounding box center [645, 244] width 18 height 18
click at [695, 383] on div "Delete group" at bounding box center [702, 390] width 83 height 13
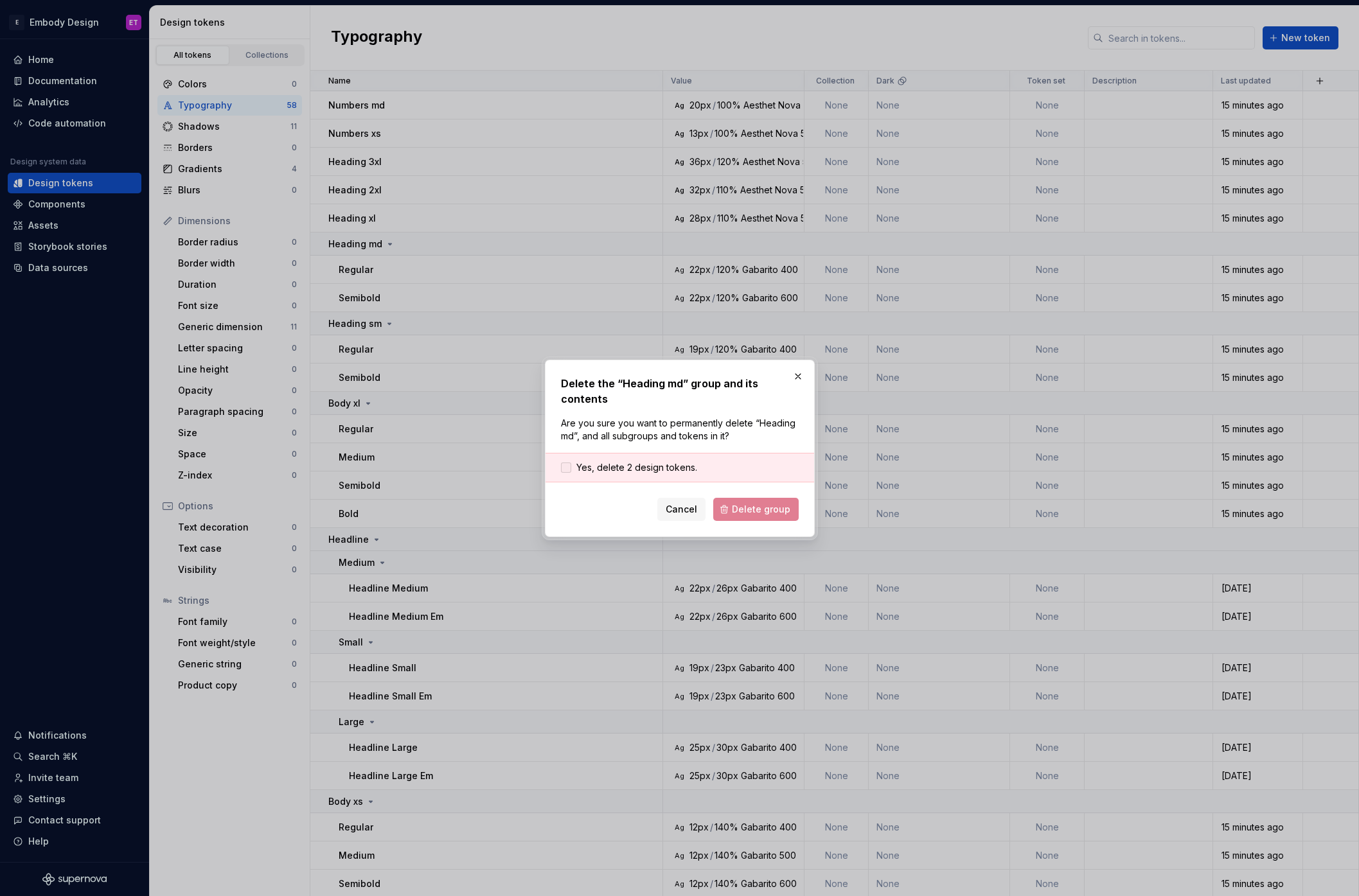
click at [661, 462] on span "Yes, delete 2 design tokens." at bounding box center [637, 468] width 121 height 13
click at [740, 503] on span "Delete group" at bounding box center [761, 509] width 59 height 13
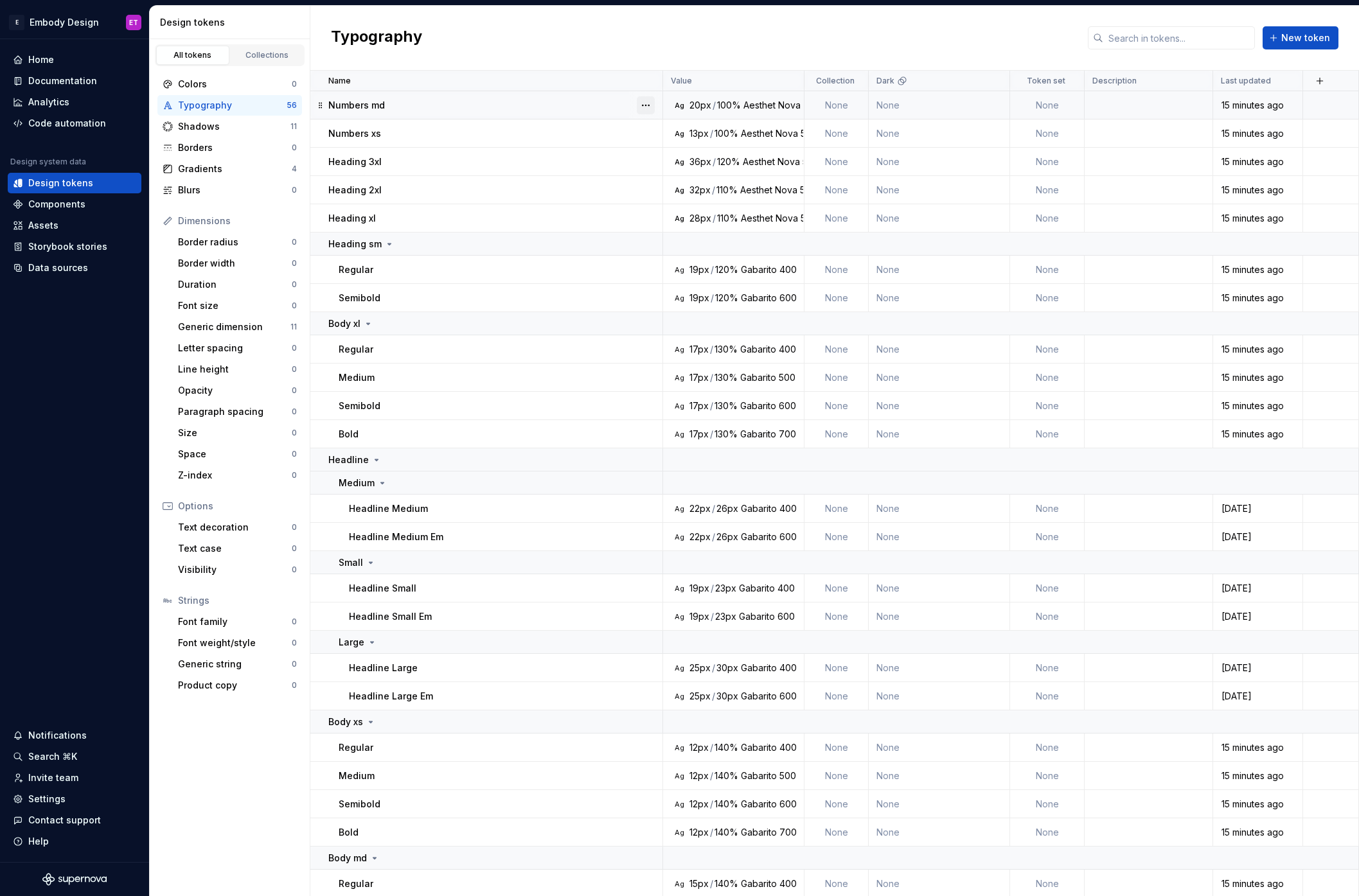
click at [651, 100] on button "button" at bounding box center [645, 105] width 18 height 18
click at [679, 178] on div "Delete token" at bounding box center [702, 178] width 83 height 13
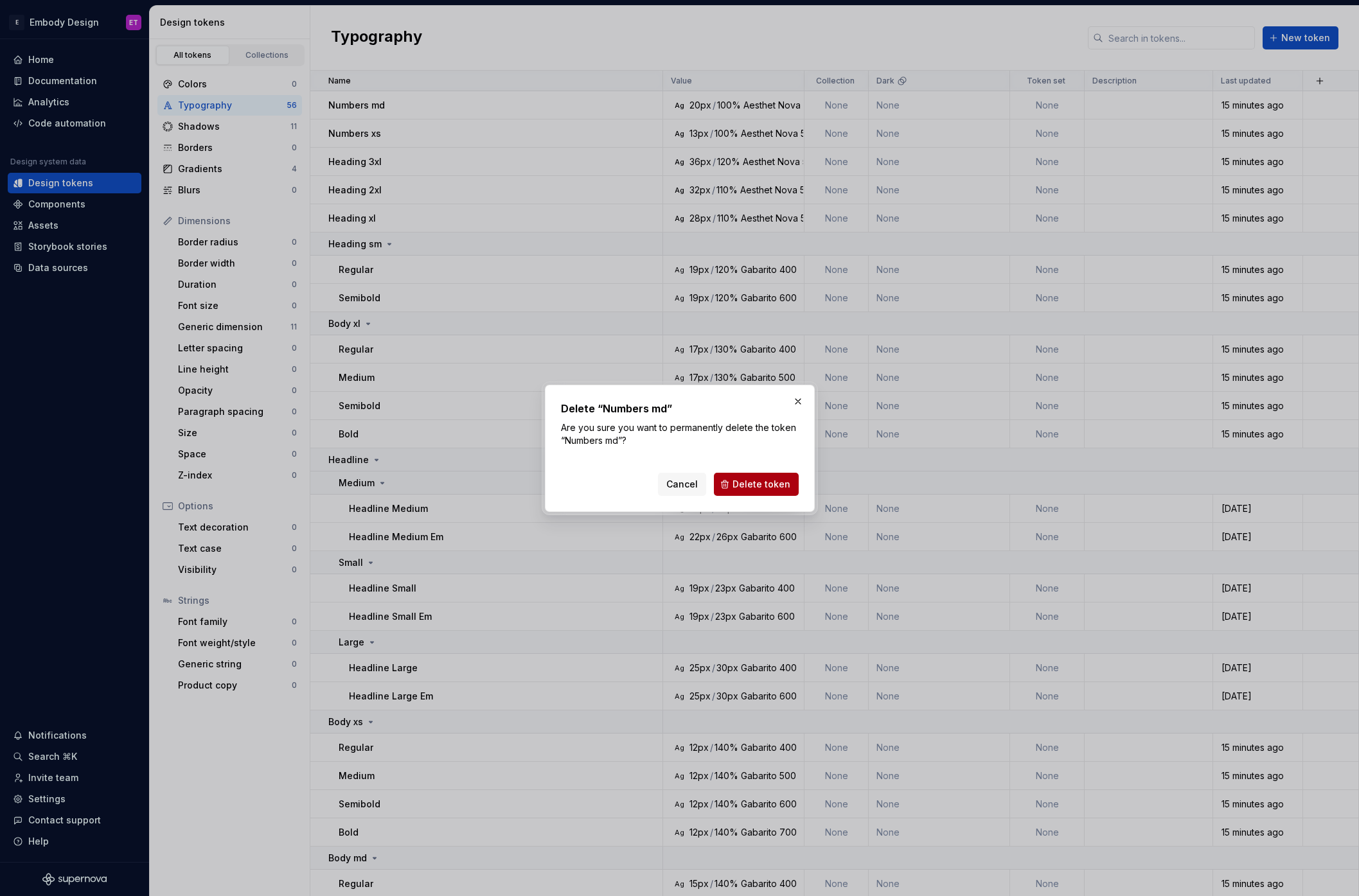
click at [762, 483] on span "Delete token" at bounding box center [762, 484] width 58 height 13
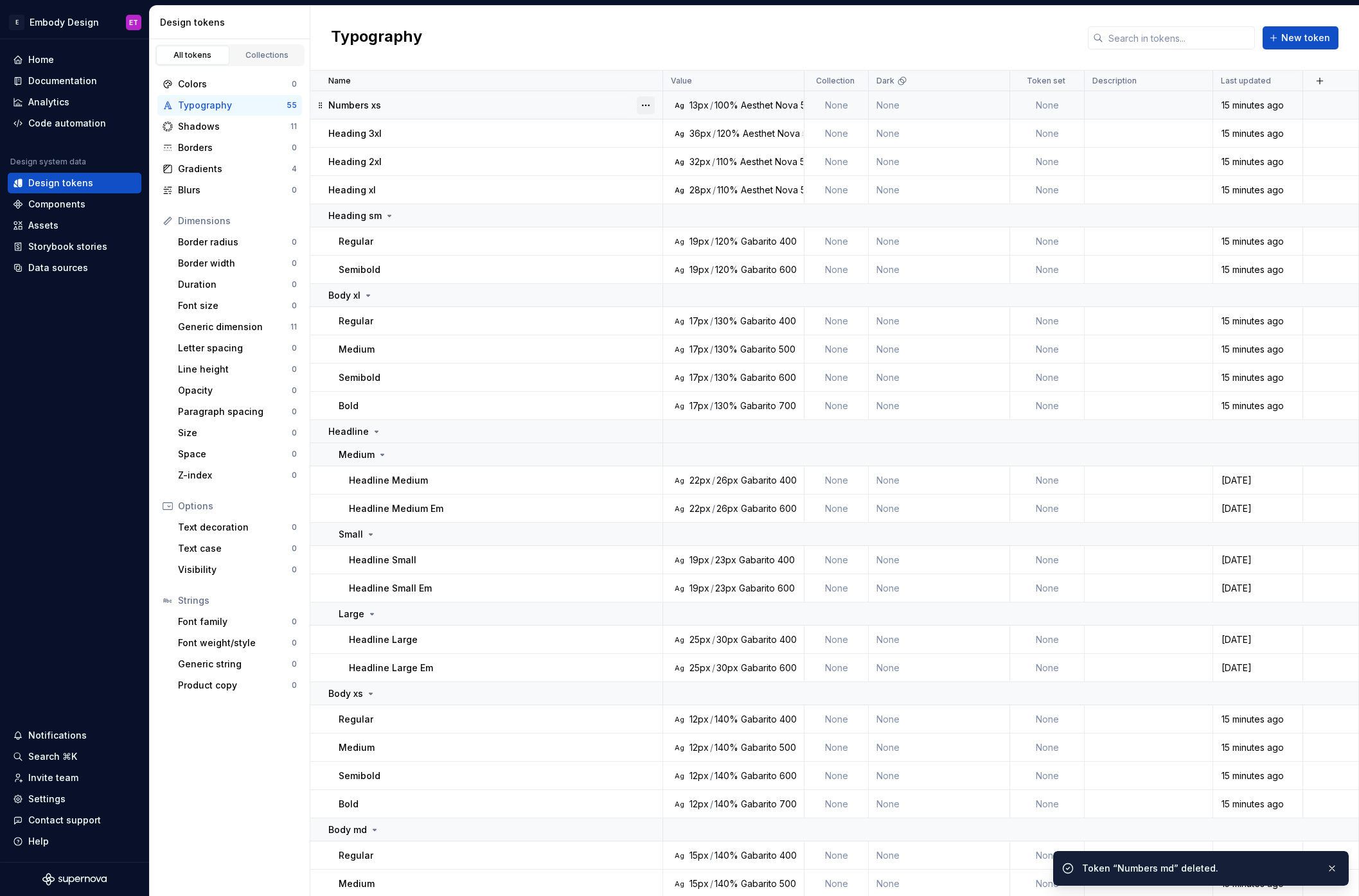
click at [646, 106] on button "button" at bounding box center [645, 105] width 18 height 18
click at [683, 172] on div "Delete token" at bounding box center [702, 178] width 83 height 13
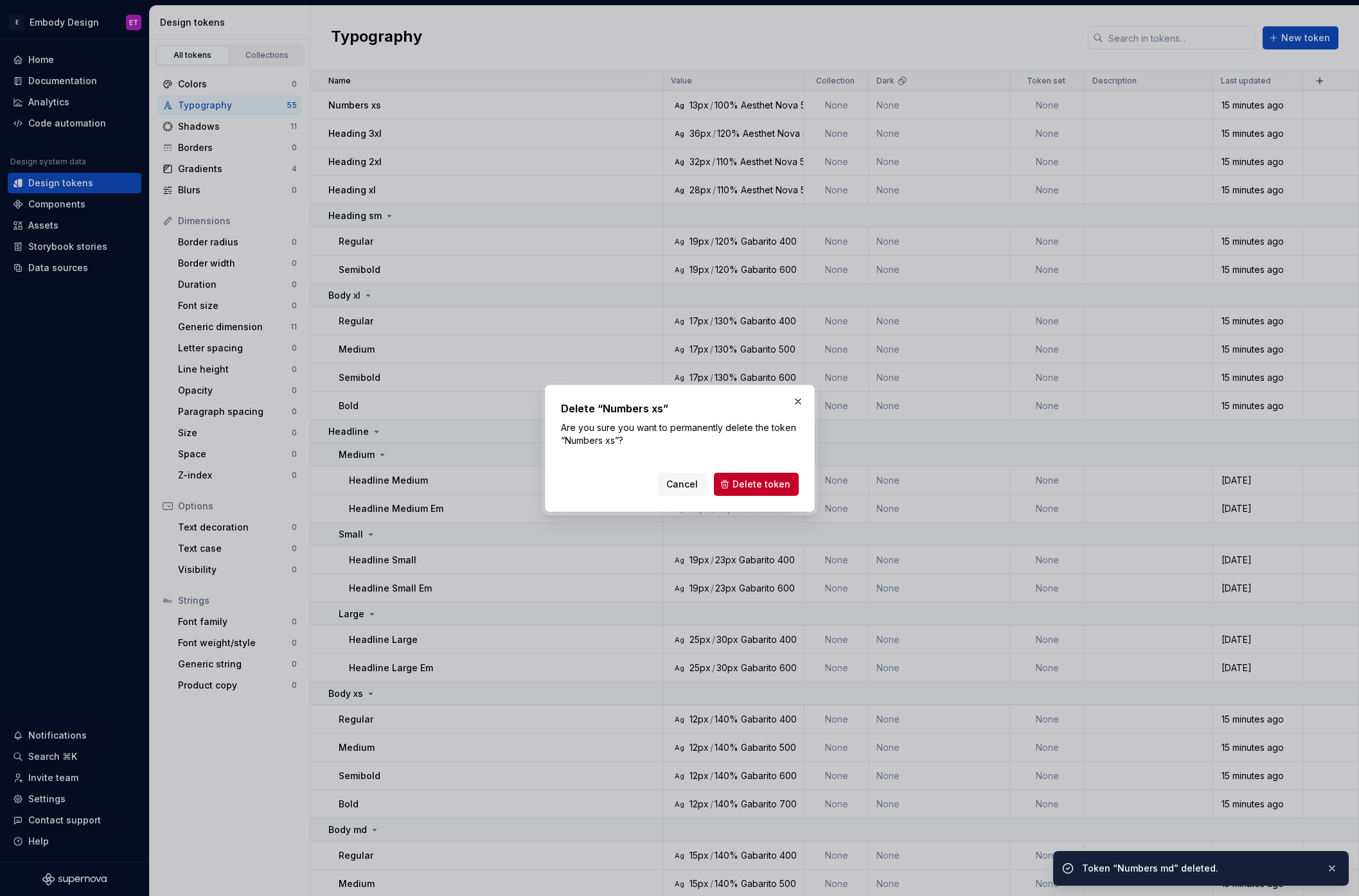
click at [753, 471] on div "Cancel Delete token" at bounding box center [680, 481] width 237 height 28
click at [754, 476] on button "Delete token" at bounding box center [756, 484] width 85 height 23
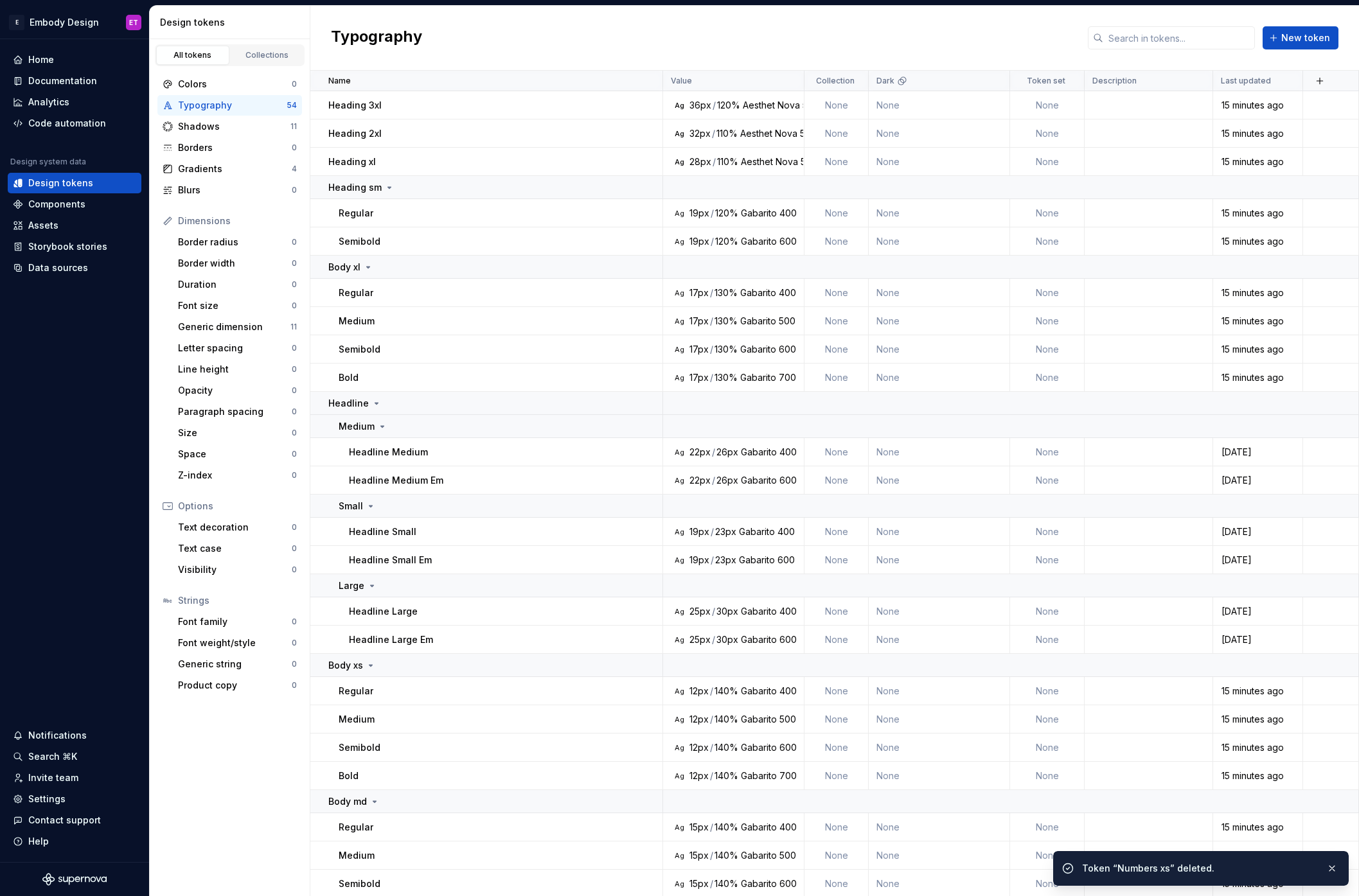
click at [647, 104] on button "button" at bounding box center [645, 105] width 18 height 18
click at [683, 176] on div "Delete token" at bounding box center [702, 178] width 83 height 13
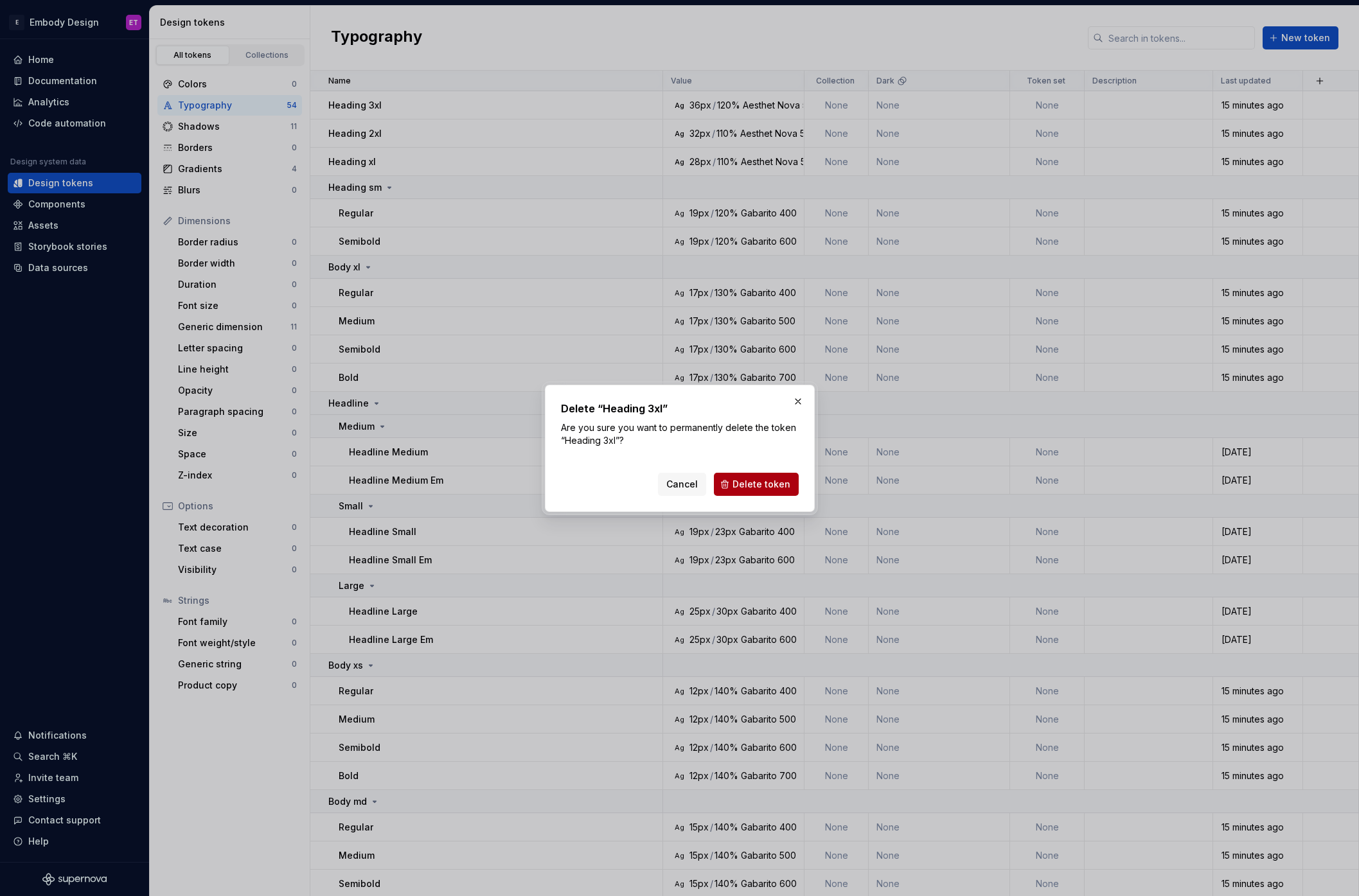
click at [751, 491] on button "Delete token" at bounding box center [756, 484] width 85 height 23
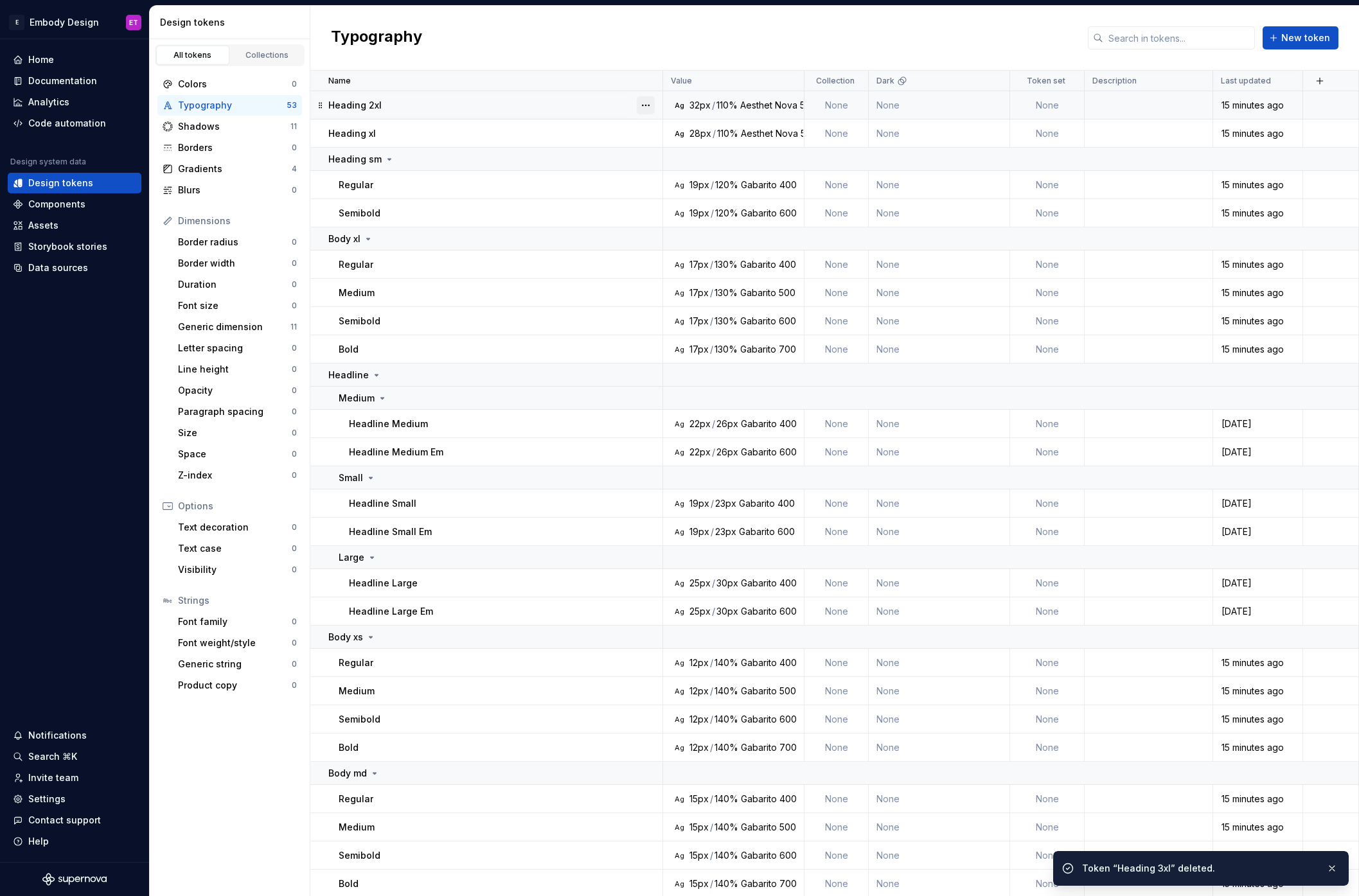
click at [651, 106] on button "button" at bounding box center [645, 105] width 18 height 18
click at [702, 186] on div "Delete token" at bounding box center [694, 178] width 109 height 21
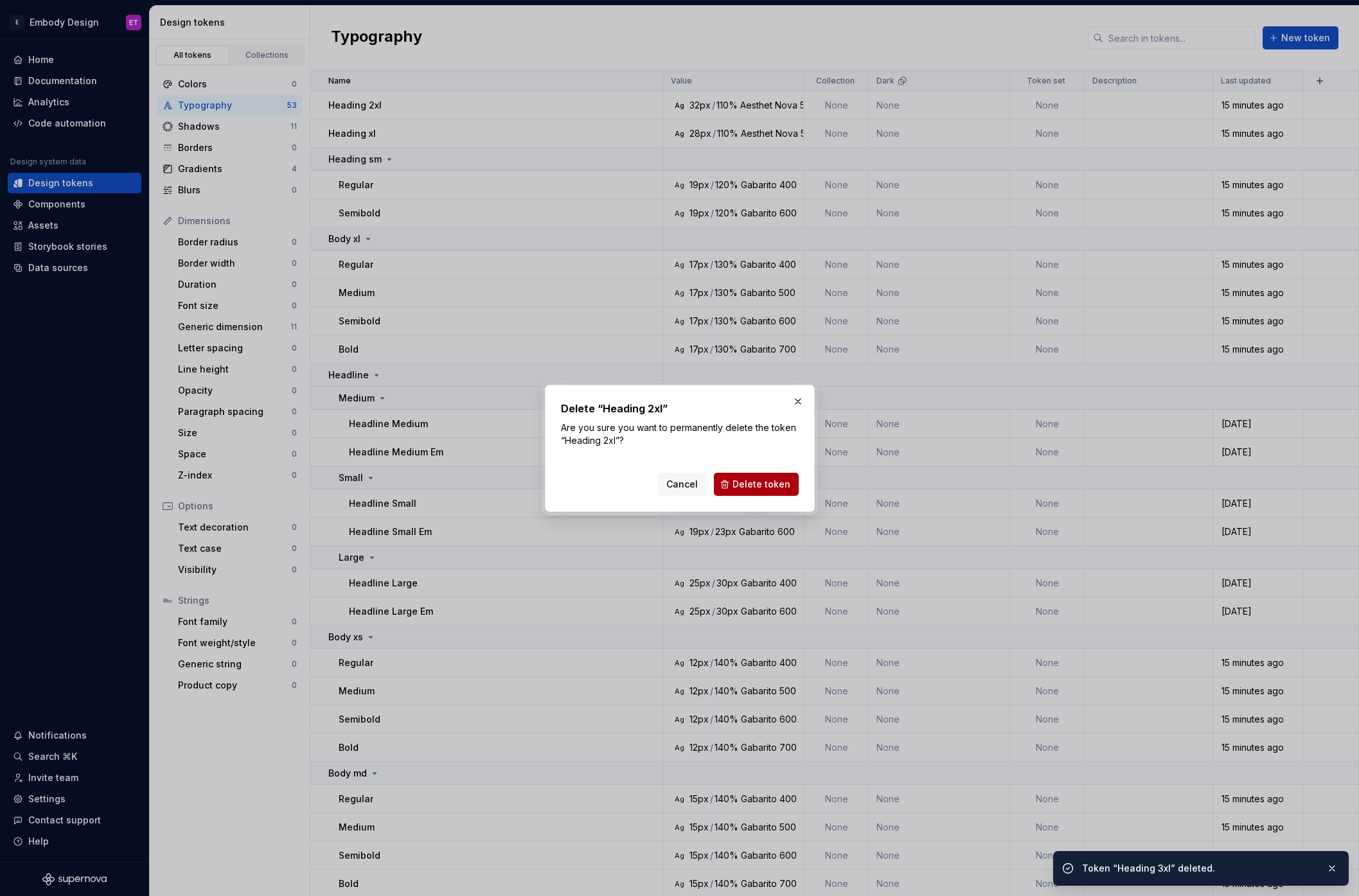
click at [778, 478] on span "Delete token" at bounding box center [762, 484] width 58 height 13
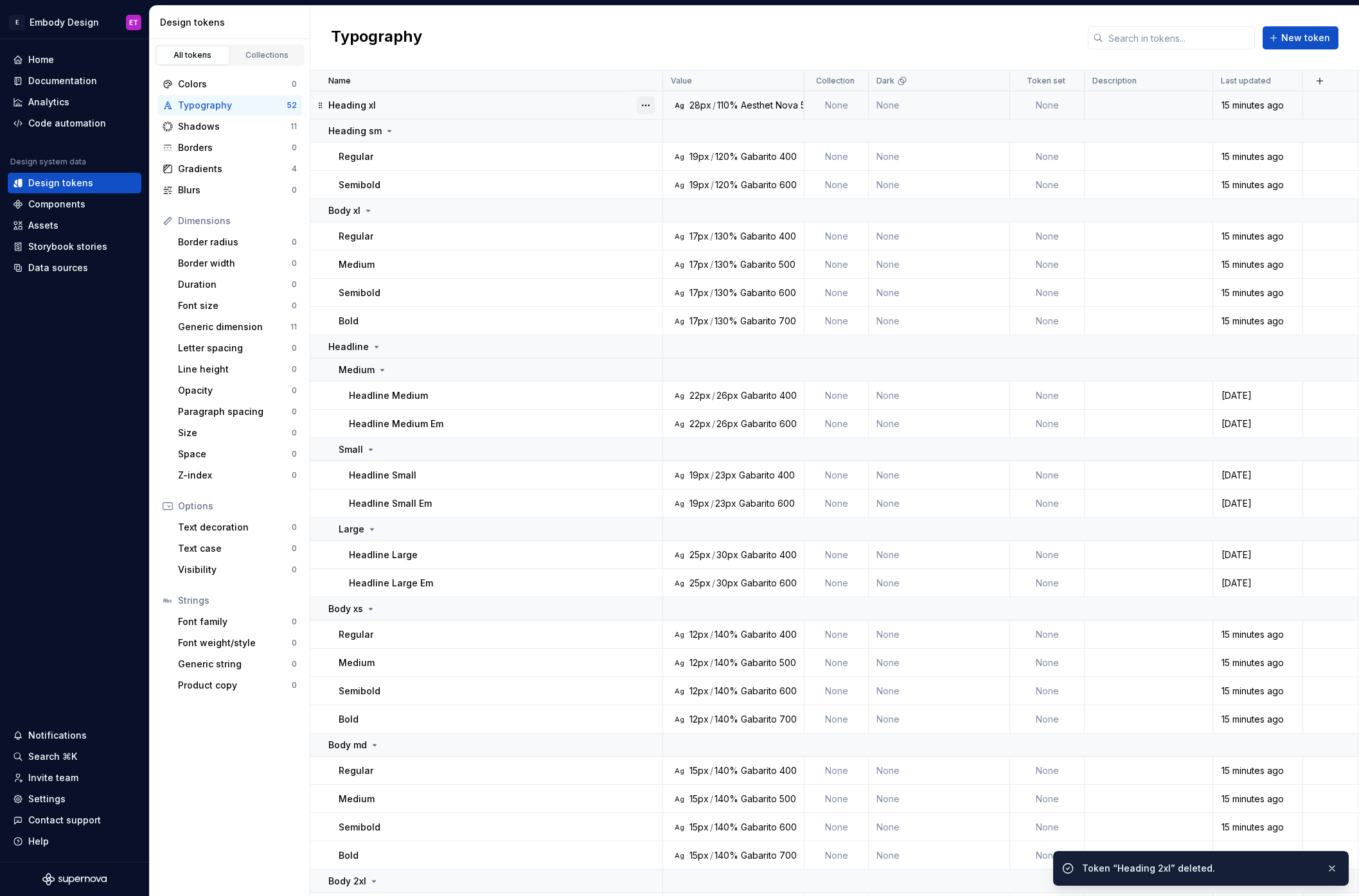
click at [652, 106] on button "button" at bounding box center [645, 105] width 18 height 18
click at [712, 175] on div "Delete token" at bounding box center [702, 178] width 83 height 13
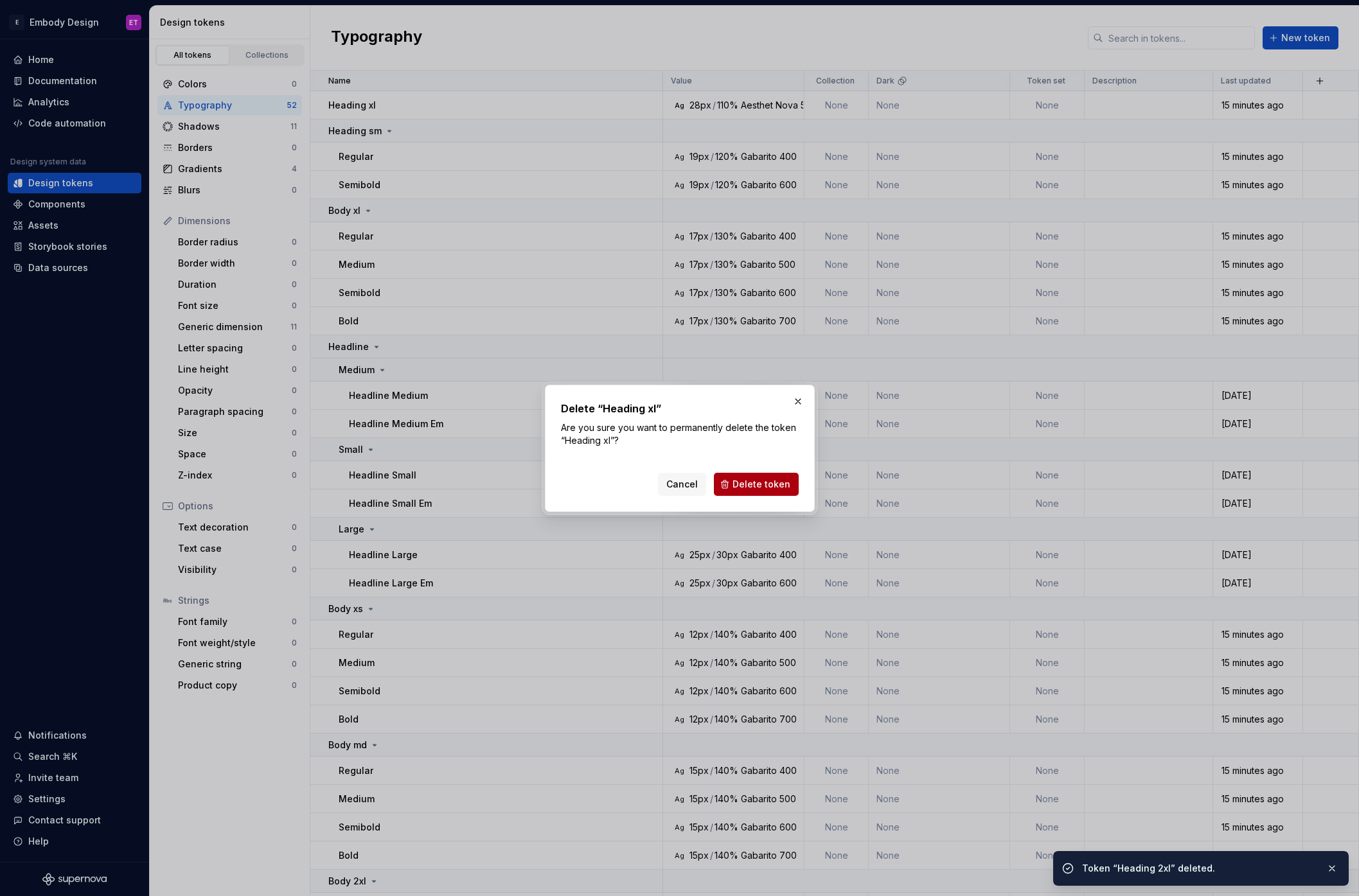
click at [741, 490] on span "Delete token" at bounding box center [762, 484] width 58 height 13
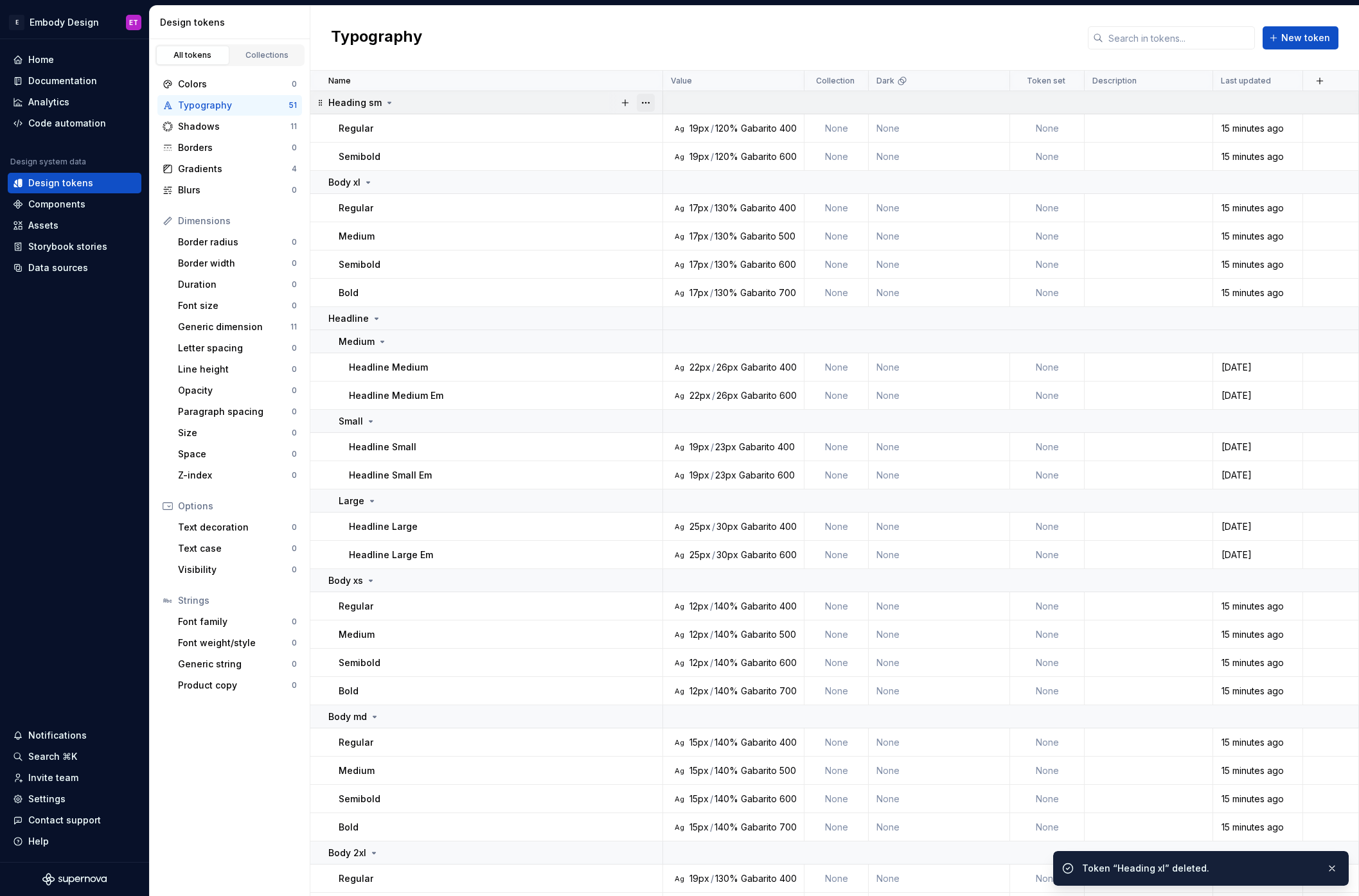
click at [651, 100] on button "button" at bounding box center [645, 102] width 18 height 18
click at [699, 237] on div "Delete group" at bounding box center [694, 248] width 109 height 21
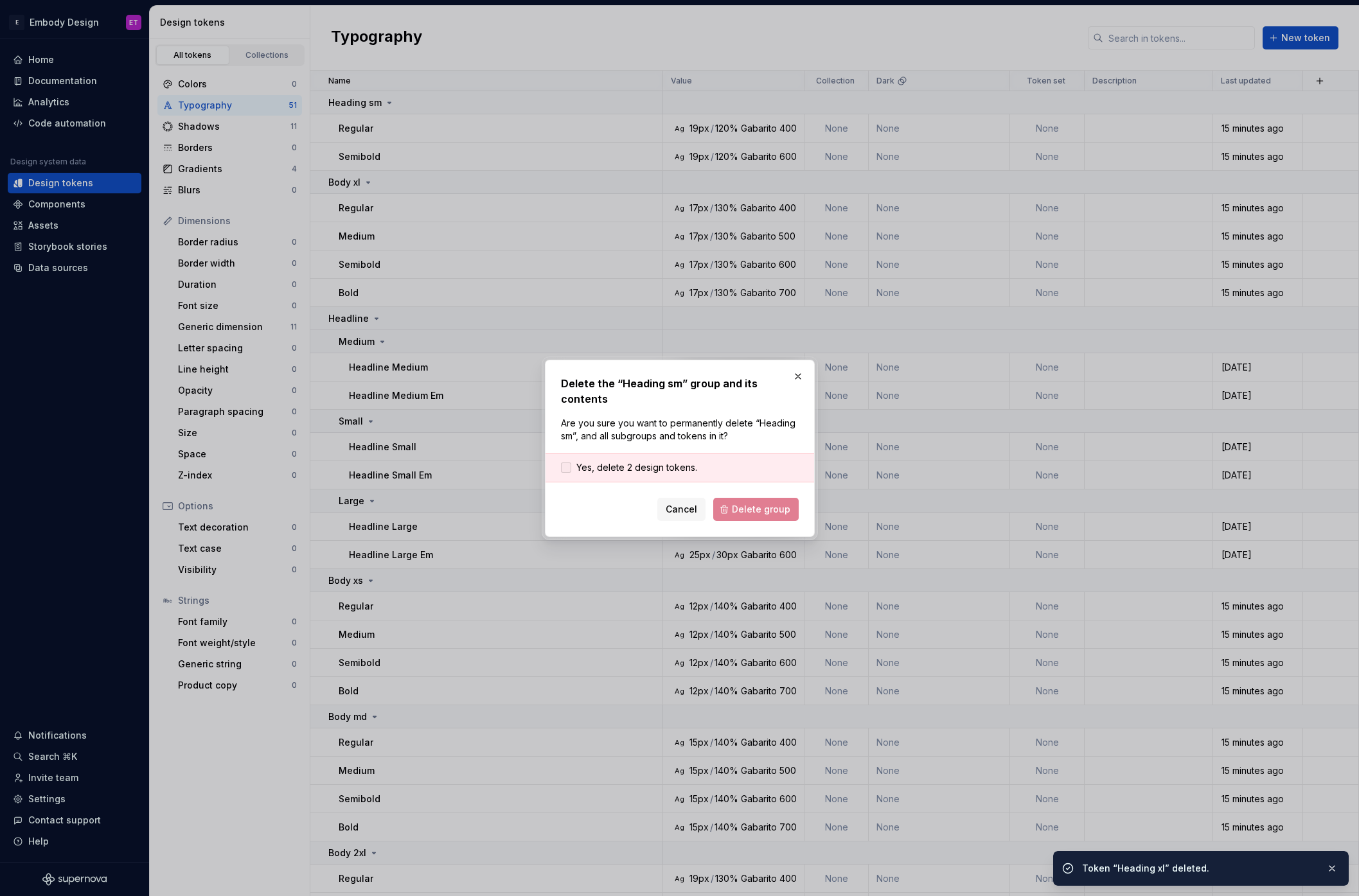
click at [683, 462] on span "Yes, delete 2 design tokens." at bounding box center [637, 468] width 121 height 13
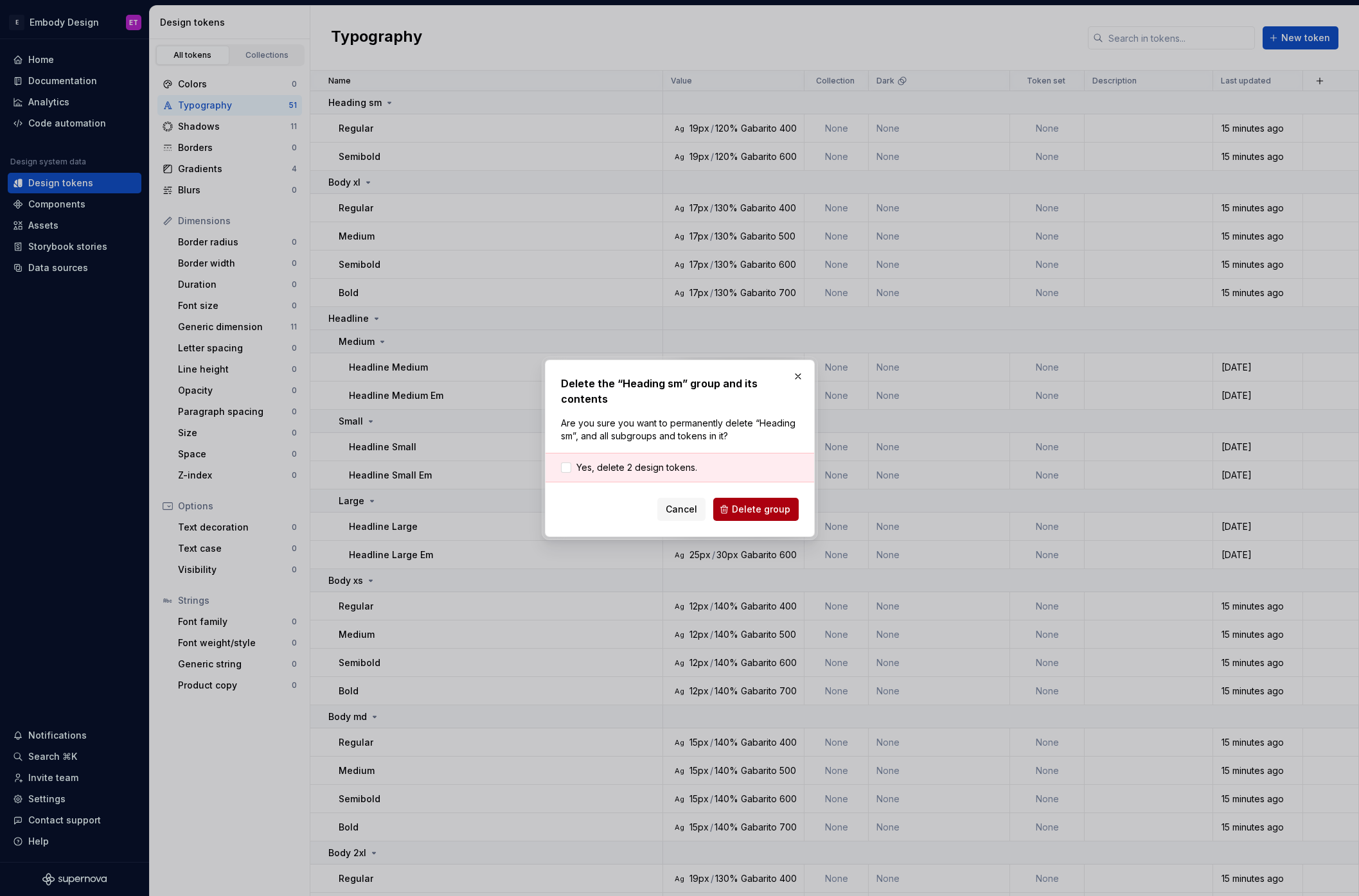
click at [739, 503] on span "Delete group" at bounding box center [761, 509] width 59 height 13
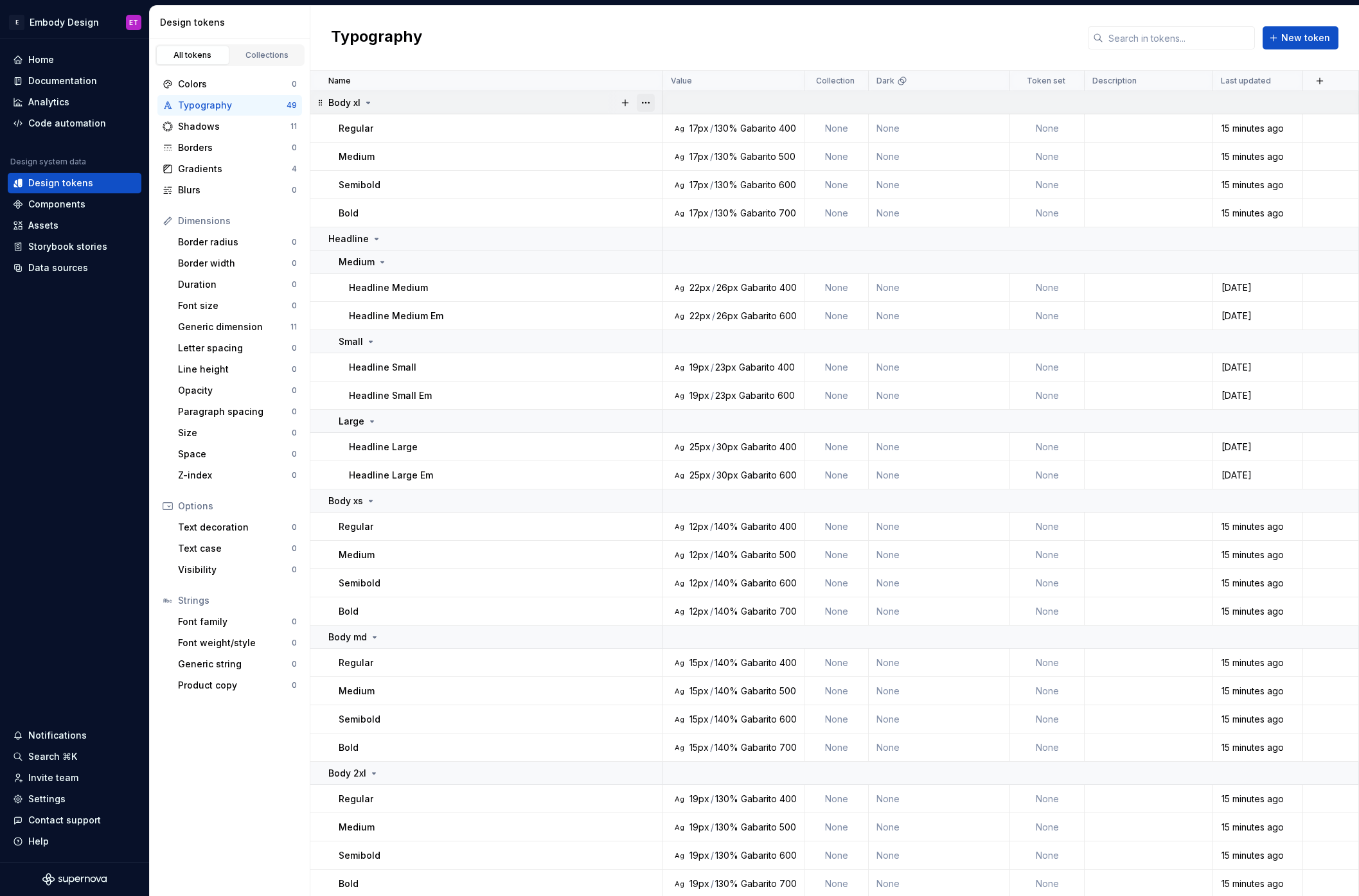
click at [647, 94] on button "button" at bounding box center [645, 102] width 18 height 18
click at [681, 249] on div "Delete group" at bounding box center [702, 248] width 83 height 13
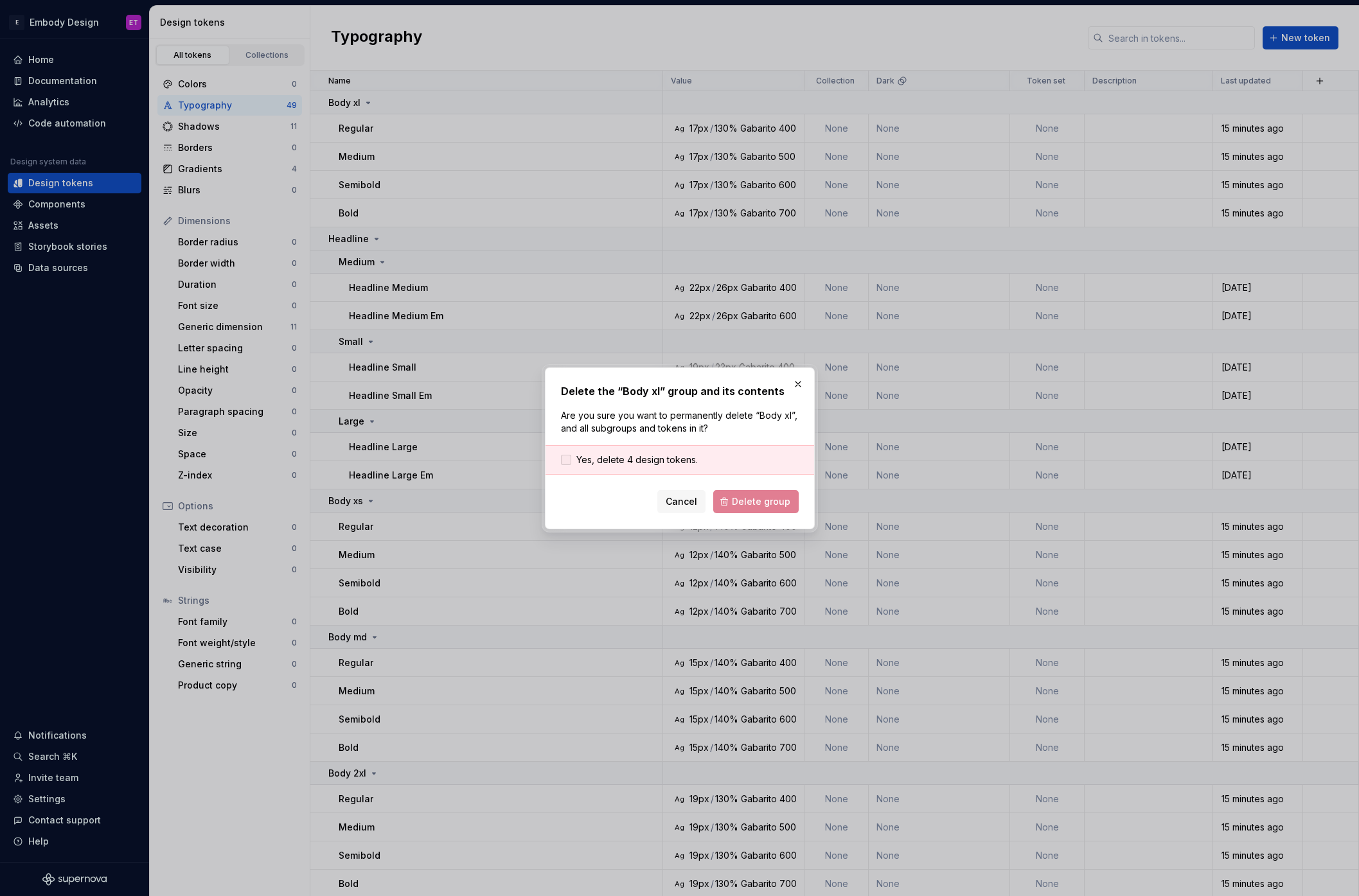
click at [670, 459] on span "Yes, delete 4 design tokens." at bounding box center [637, 460] width 122 height 13
click at [745, 503] on span "Delete group" at bounding box center [761, 502] width 59 height 13
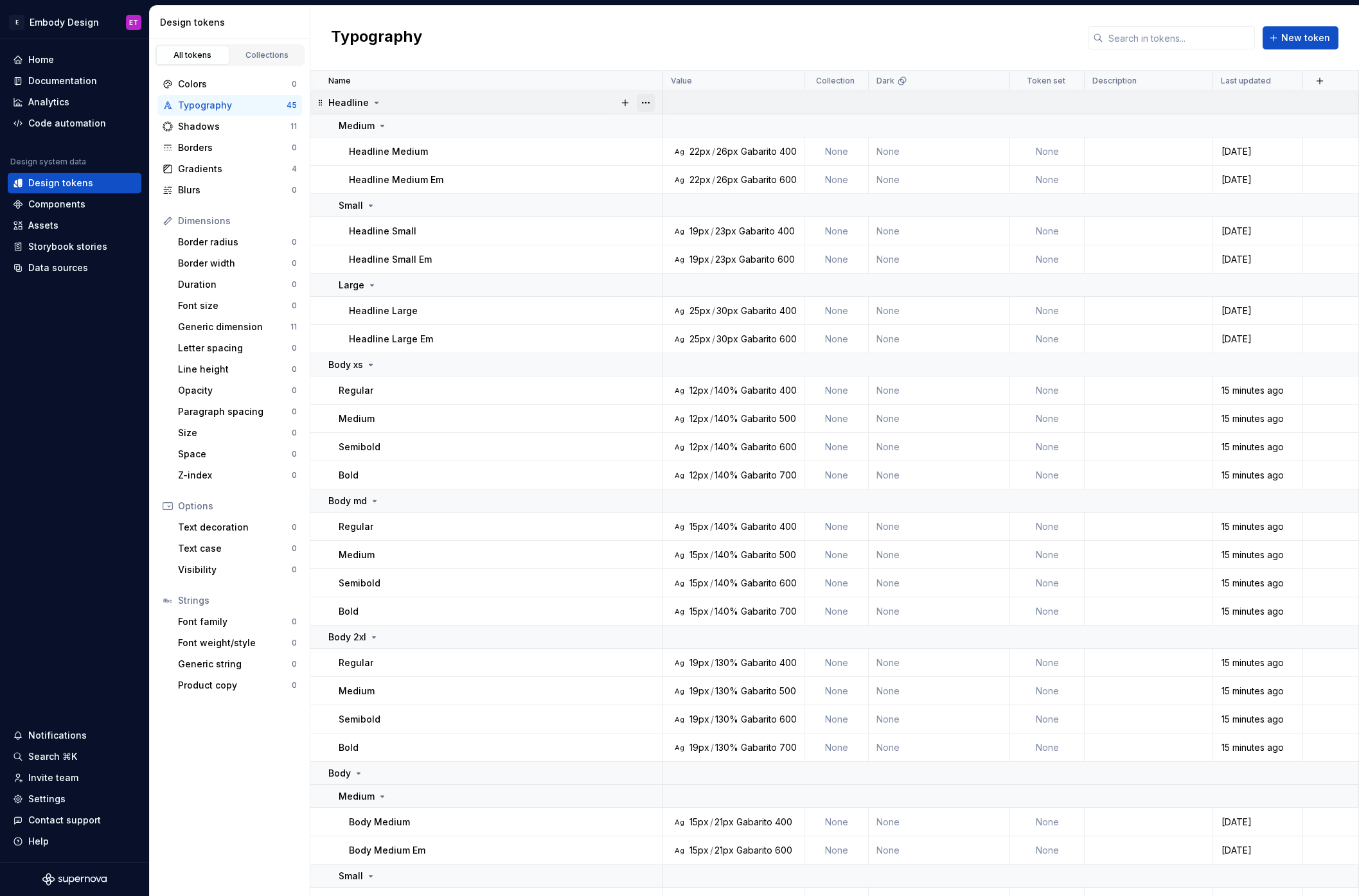
click at [644, 98] on button "button" at bounding box center [645, 102] width 18 height 18
click at [692, 245] on div "Delete group" at bounding box center [702, 248] width 83 height 13
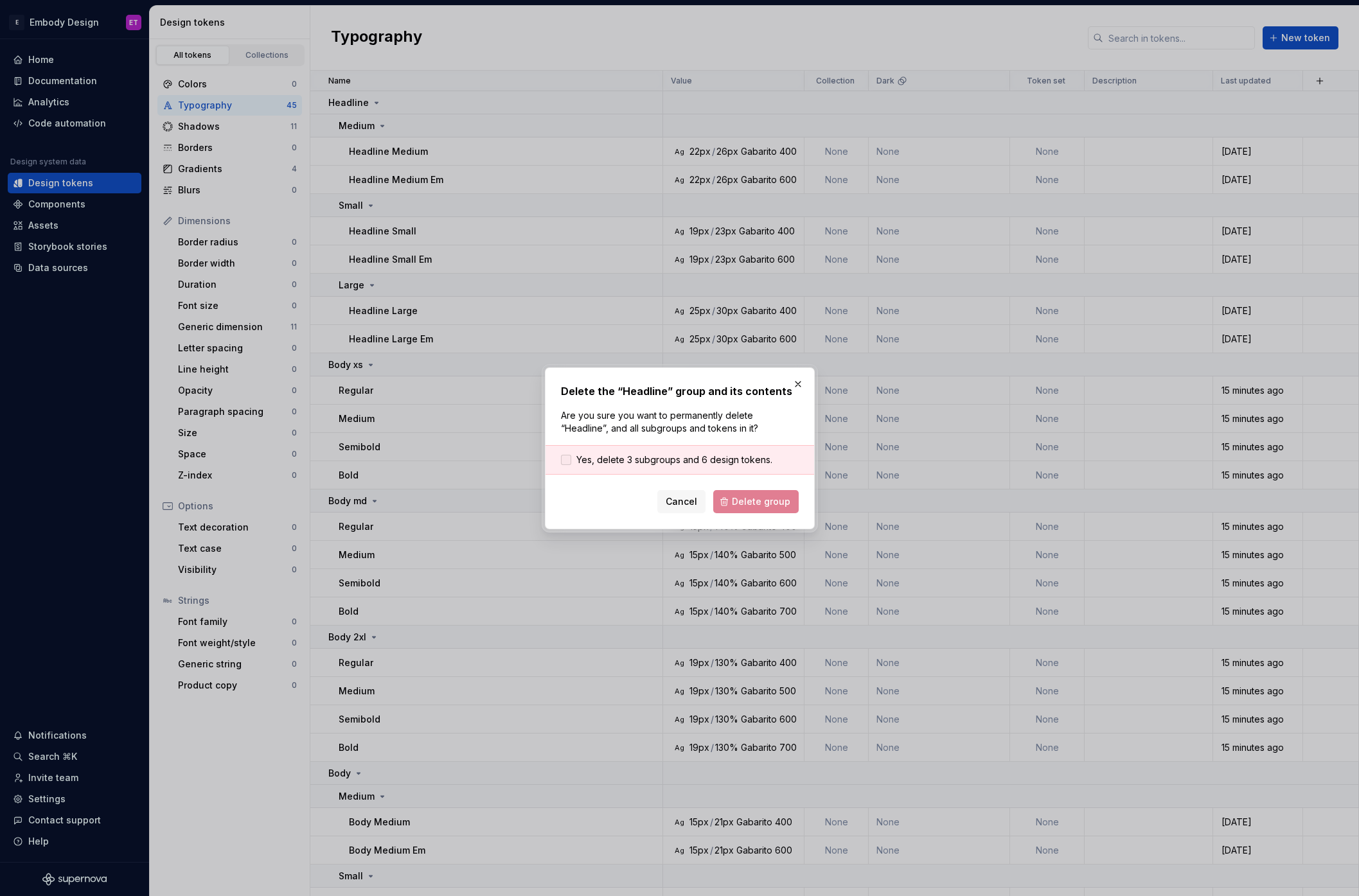
click at [697, 459] on span "Yes, delete 3 subgroups and 6 design tokens." at bounding box center [675, 460] width 196 height 13
click at [767, 496] on span "Delete group" at bounding box center [761, 502] width 59 height 13
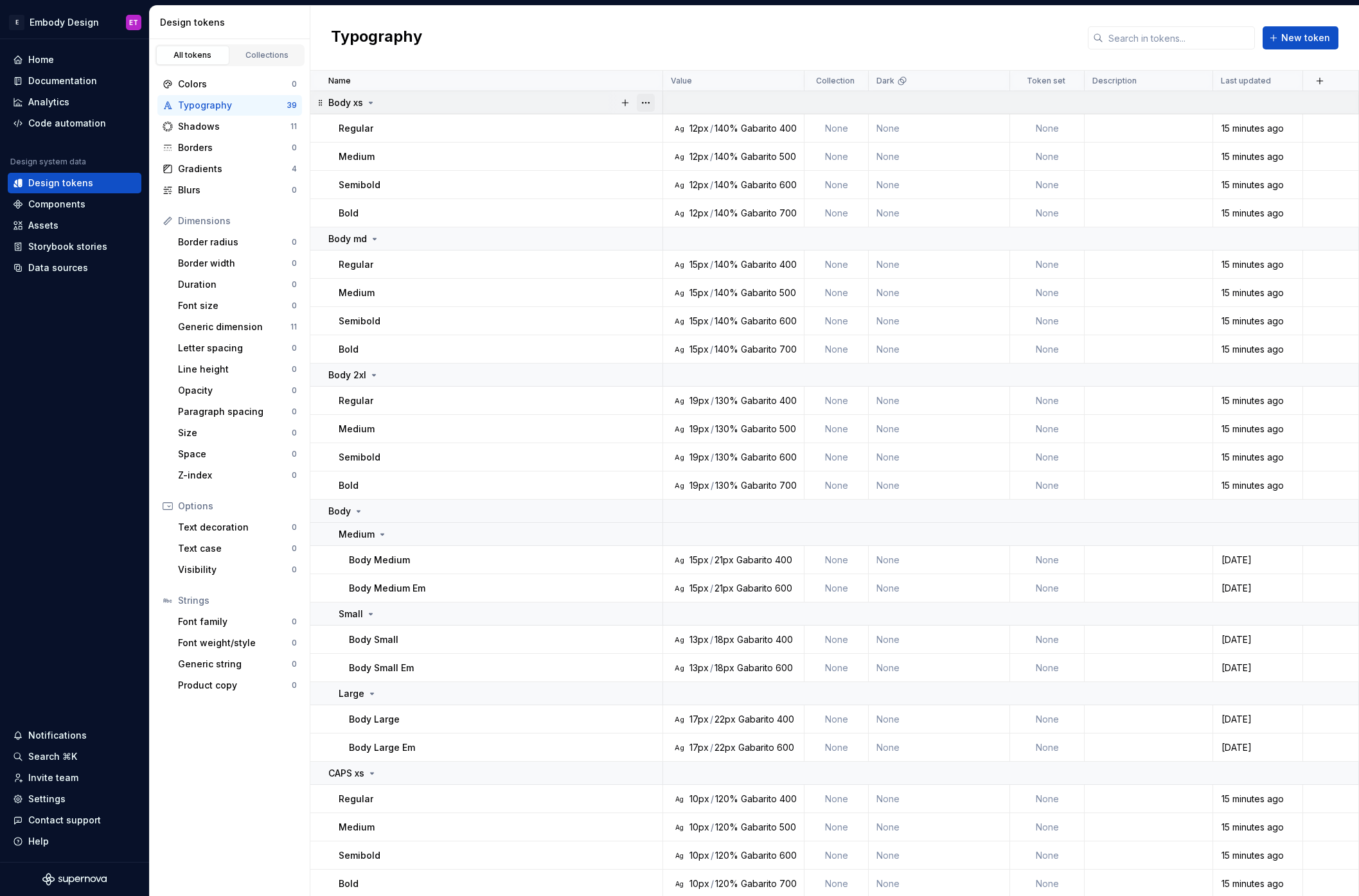
click at [649, 102] on button "button" at bounding box center [645, 102] width 18 height 18
click at [673, 242] on div "Delete group" at bounding box center [702, 248] width 83 height 13
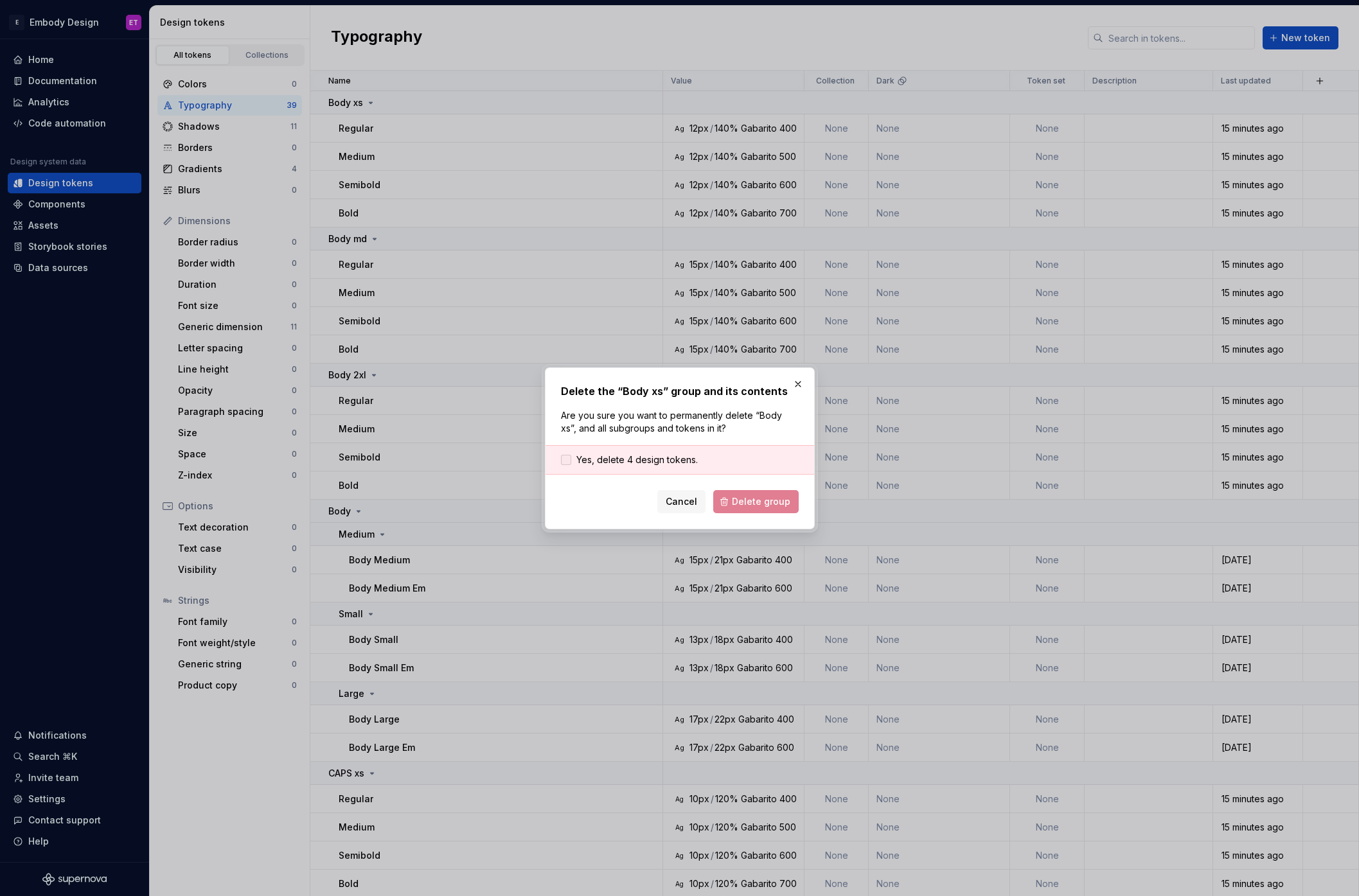
click at [673, 453] on span "Yes, delete 4 design tokens." at bounding box center [637, 460] width 122 height 13
click at [675, 453] on span "Yes, delete 4 design tokens." at bounding box center [637, 460] width 122 height 13
click at [751, 503] on span "Delete group" at bounding box center [761, 502] width 59 height 13
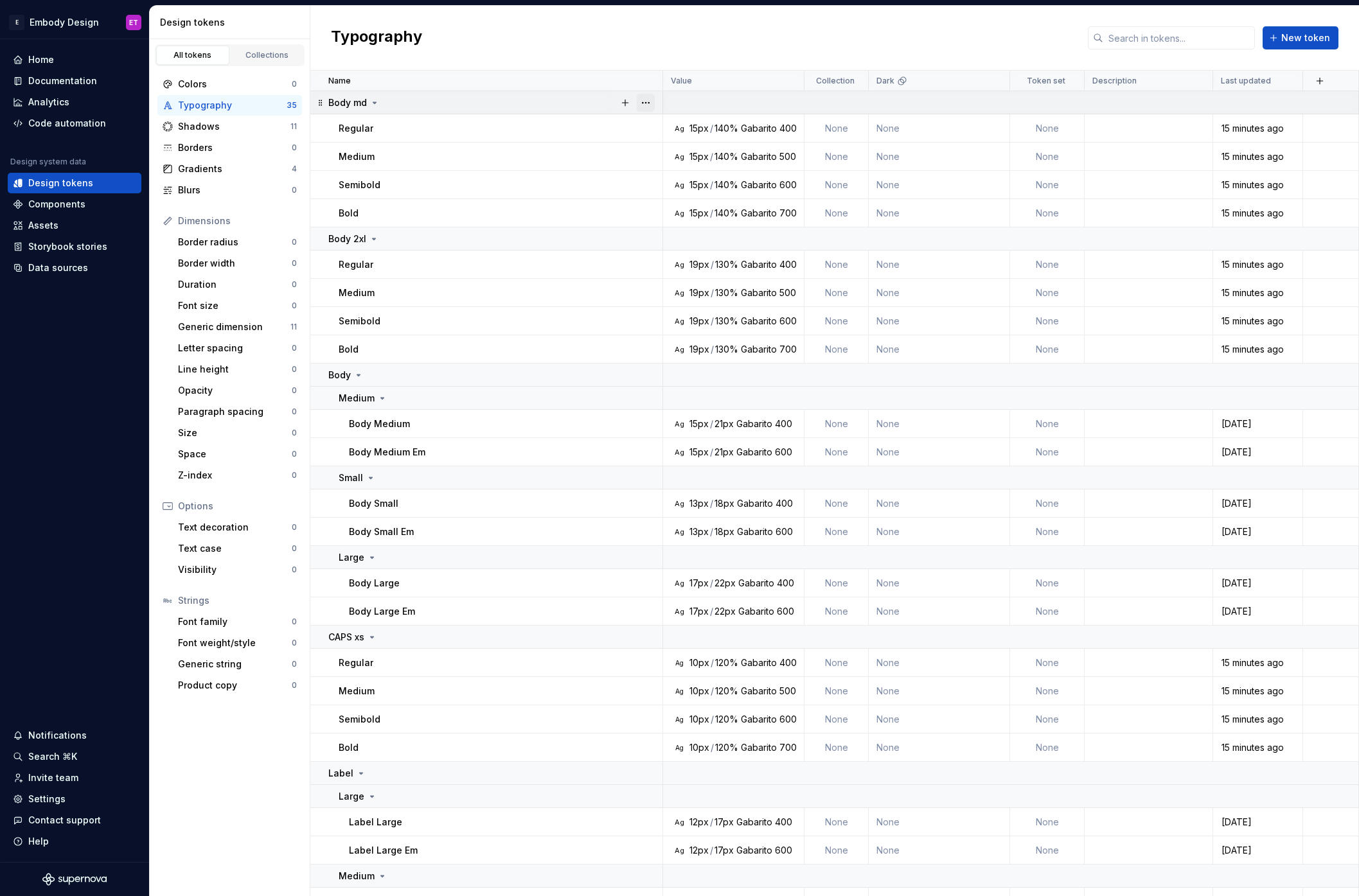
click at [647, 103] on button "button" at bounding box center [645, 102] width 18 height 18
click at [683, 242] on div "Delete group" at bounding box center [702, 248] width 83 height 13
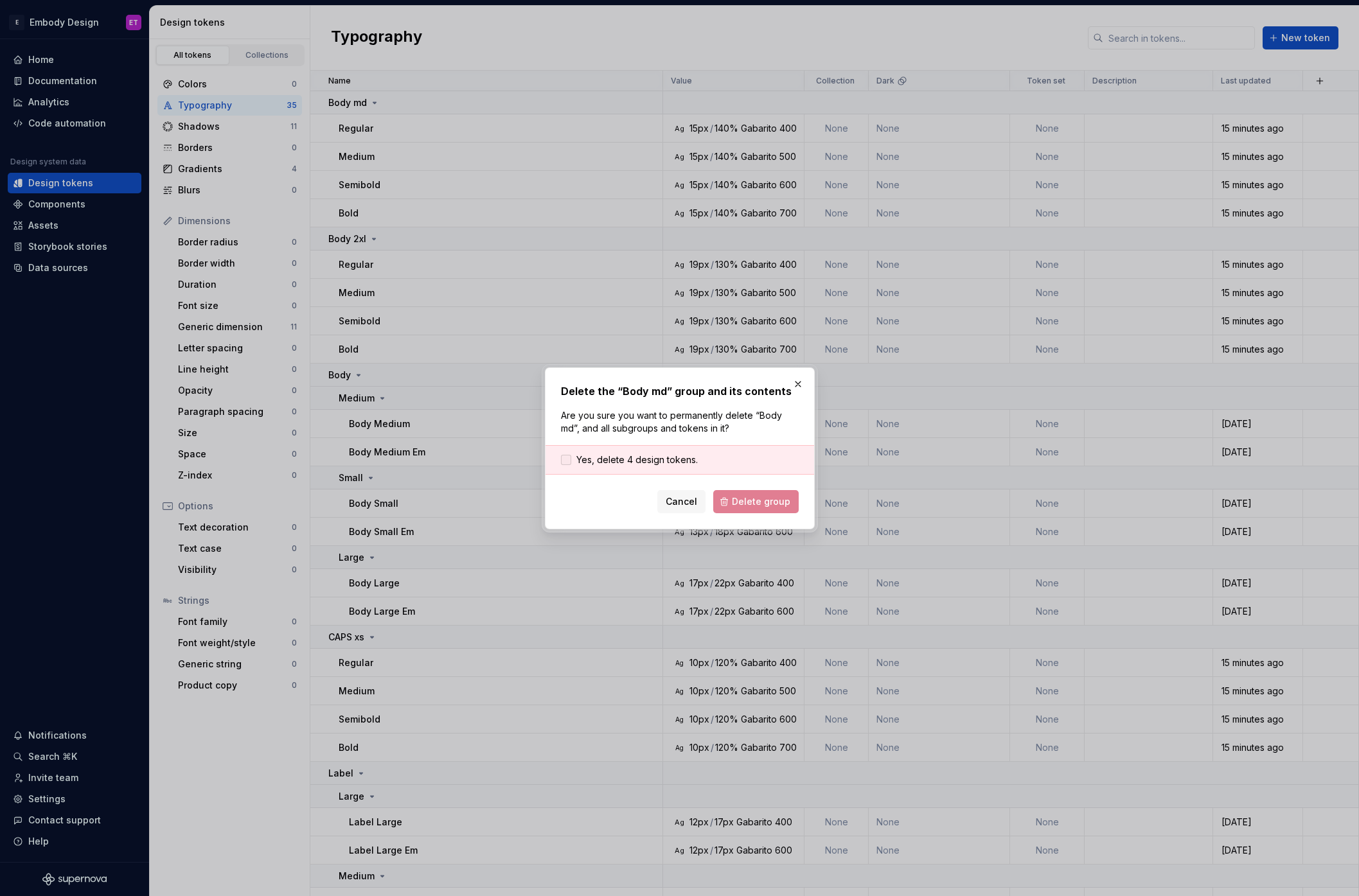
click at [625, 457] on span "Yes, delete 4 design tokens." at bounding box center [637, 460] width 122 height 13
click at [745, 482] on form "Yes, delete 4 design tokens. Cancel Delete group" at bounding box center [680, 478] width 237 height 68
drag, startPoint x: 751, startPoint y: 494, endPoint x: 756, endPoint y: 500, distance: 7.8
click at [751, 495] on button "Delete group" at bounding box center [755, 501] width 85 height 23
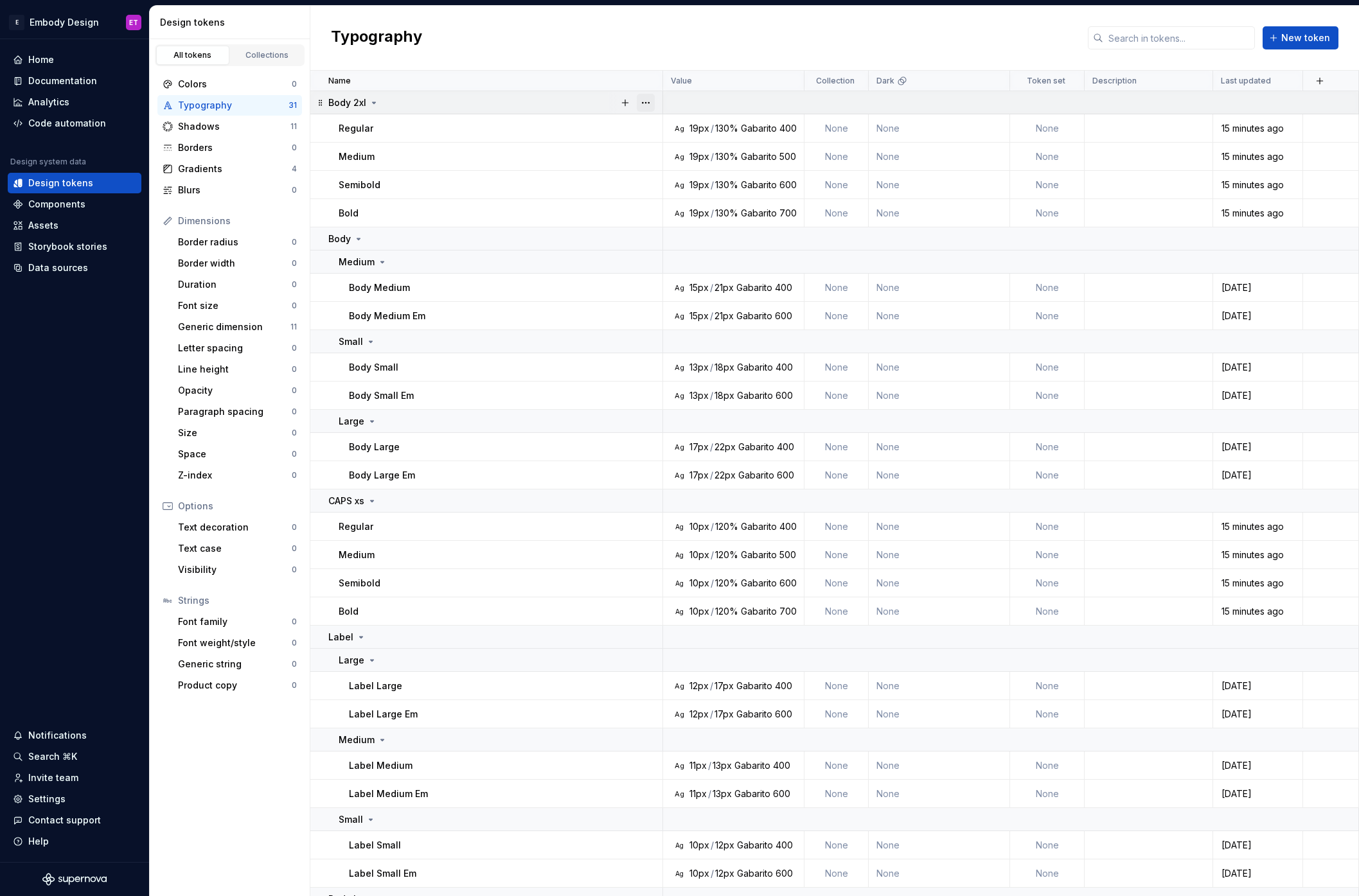
click at [651, 98] on button "button" at bounding box center [645, 102] width 18 height 18
click at [667, 256] on div "Delete group" at bounding box center [694, 248] width 109 height 21
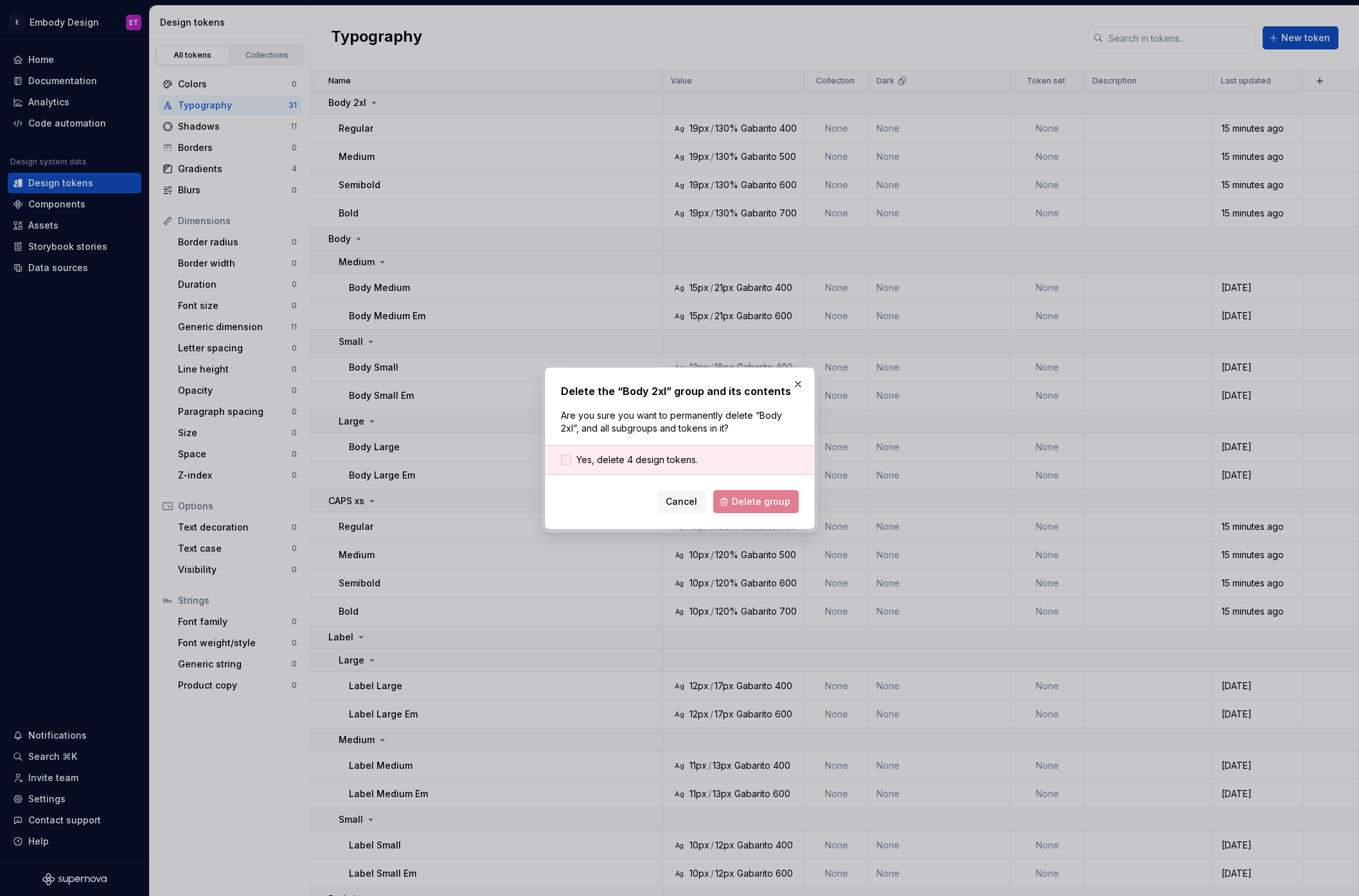
click at [661, 454] on span "Yes, delete 4 design tokens." at bounding box center [637, 460] width 122 height 13
click at [762, 496] on span "Delete group" at bounding box center [761, 502] width 59 height 13
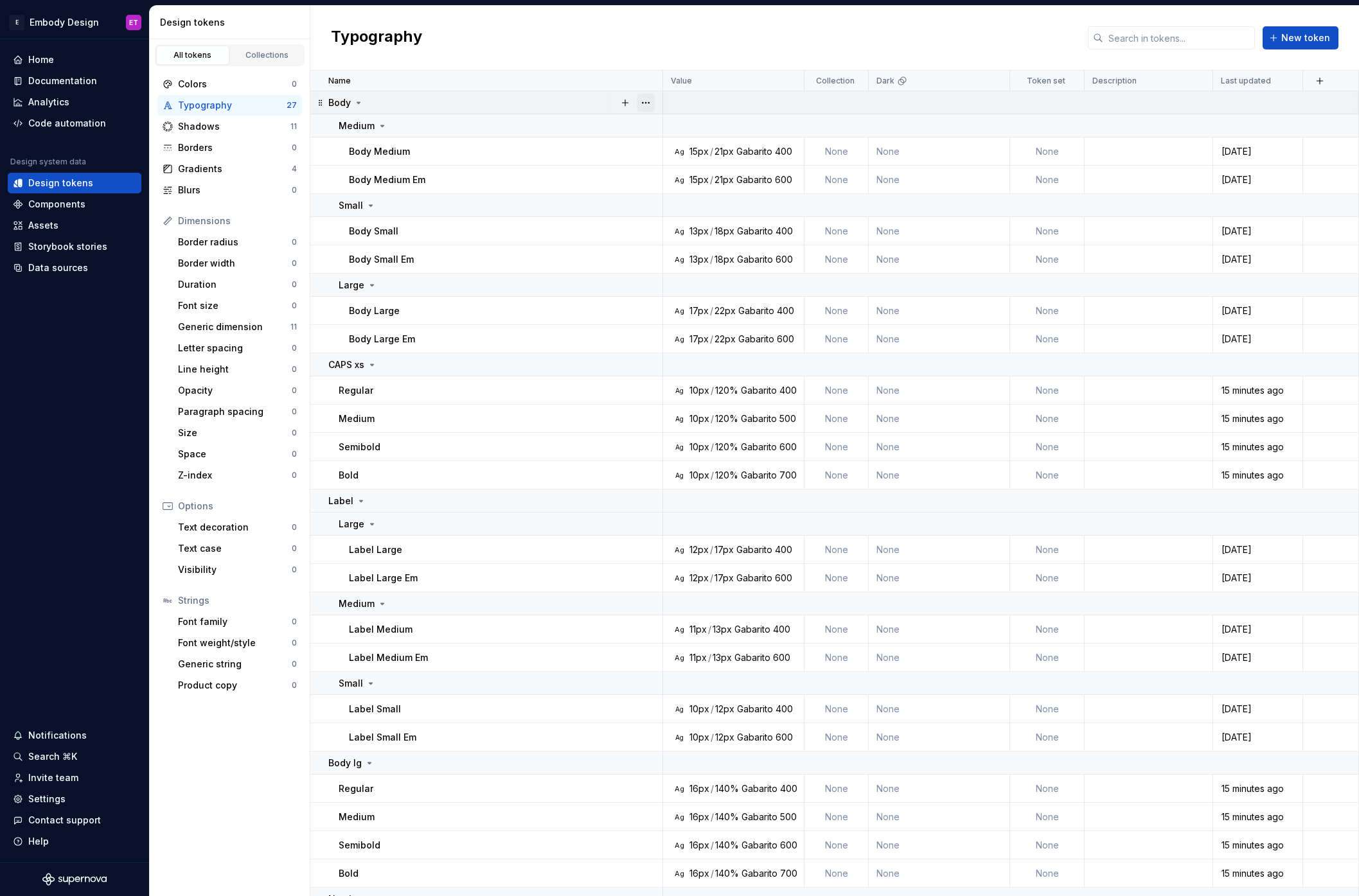
click at [644, 102] on button "button" at bounding box center [645, 102] width 18 height 18
click at [678, 252] on div "Delete group" at bounding box center [702, 248] width 83 height 13
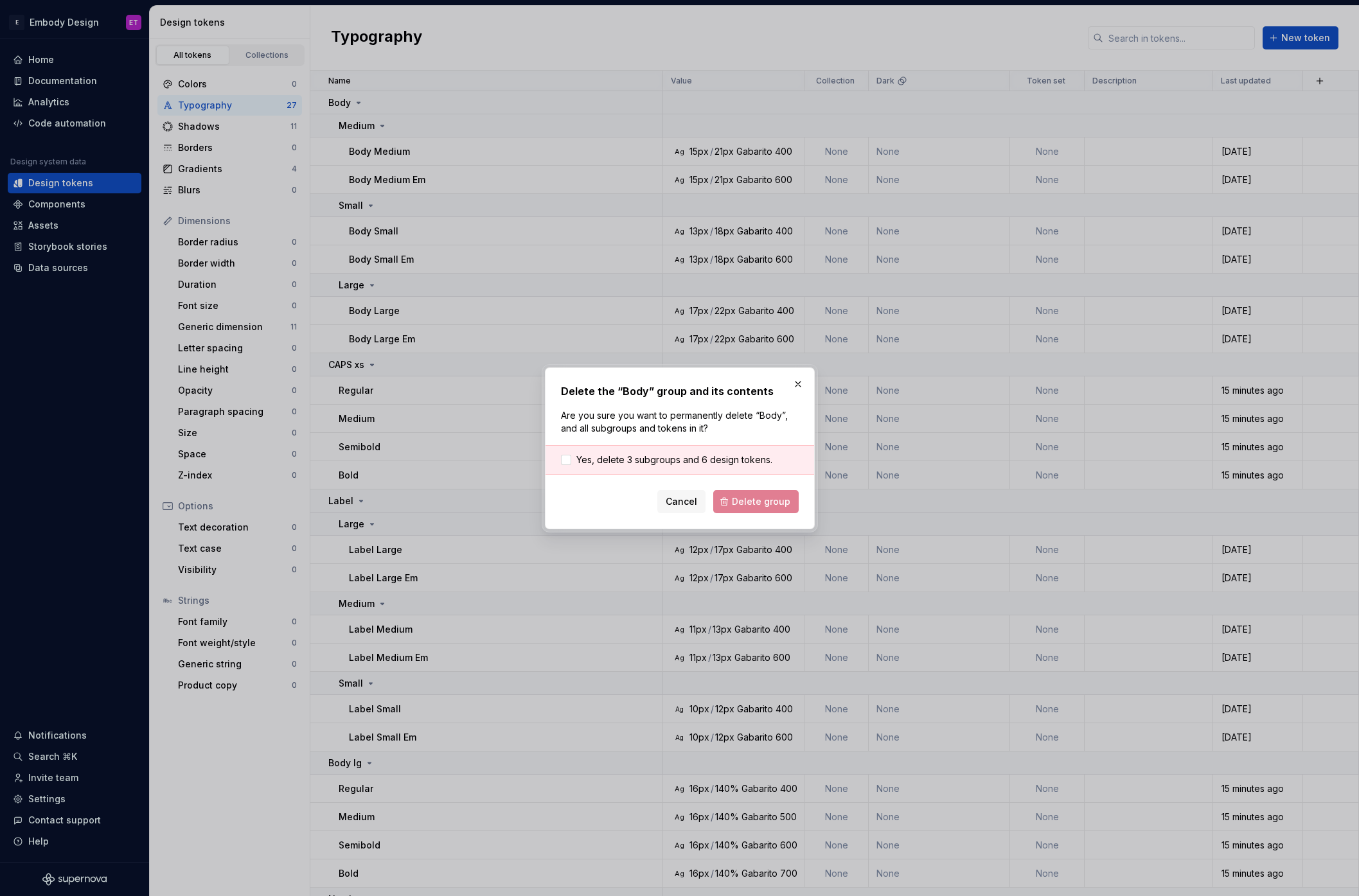
drag, startPoint x: 718, startPoint y: 459, endPoint x: 731, endPoint y: 469, distance: 16.4
click at [718, 459] on span "Yes, delete 3 subgroups and 6 design tokens." at bounding box center [675, 460] width 196 height 13
click at [766, 507] on button "Delete group" at bounding box center [755, 501] width 85 height 23
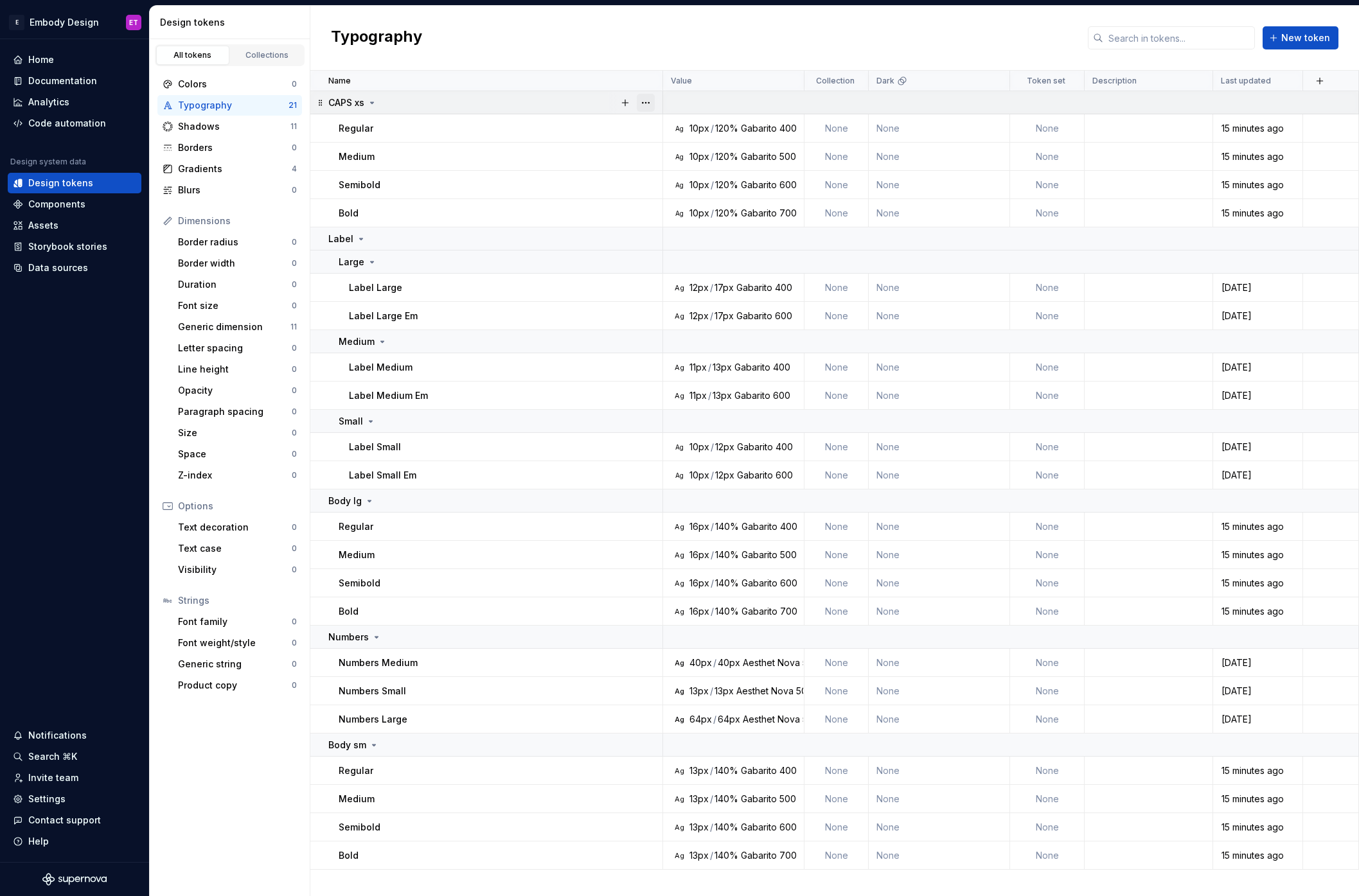
click at [647, 102] on button "button" at bounding box center [645, 102] width 18 height 18
click at [680, 247] on div "Delete group" at bounding box center [702, 248] width 83 height 13
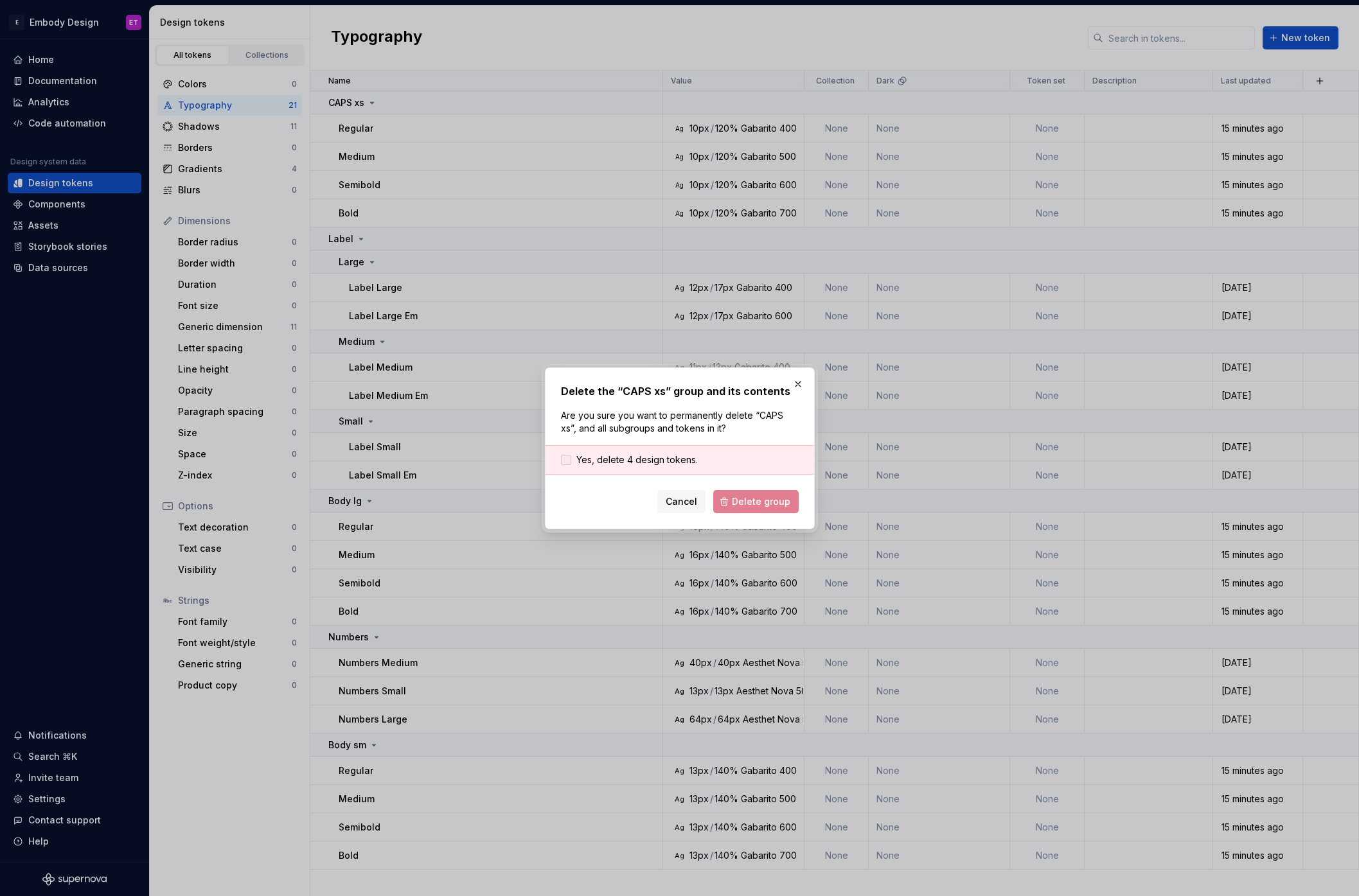
click at [657, 457] on span "Yes, delete 4 design tokens." at bounding box center [637, 460] width 122 height 13
click at [761, 505] on span "Delete group" at bounding box center [761, 502] width 59 height 13
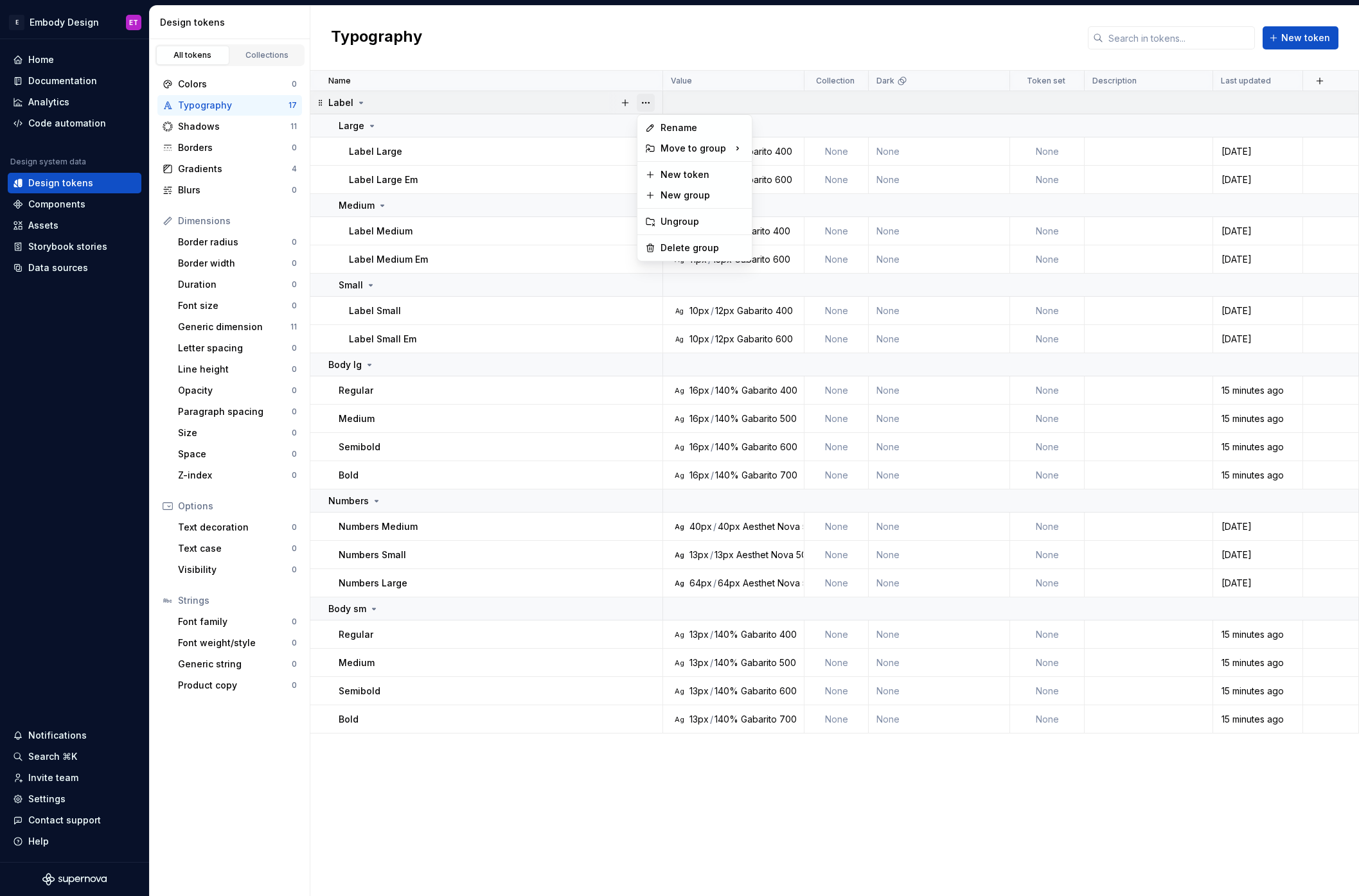
click at [649, 102] on button "button" at bounding box center [645, 102] width 18 height 18
click at [678, 251] on div "Delete group" at bounding box center [702, 248] width 83 height 13
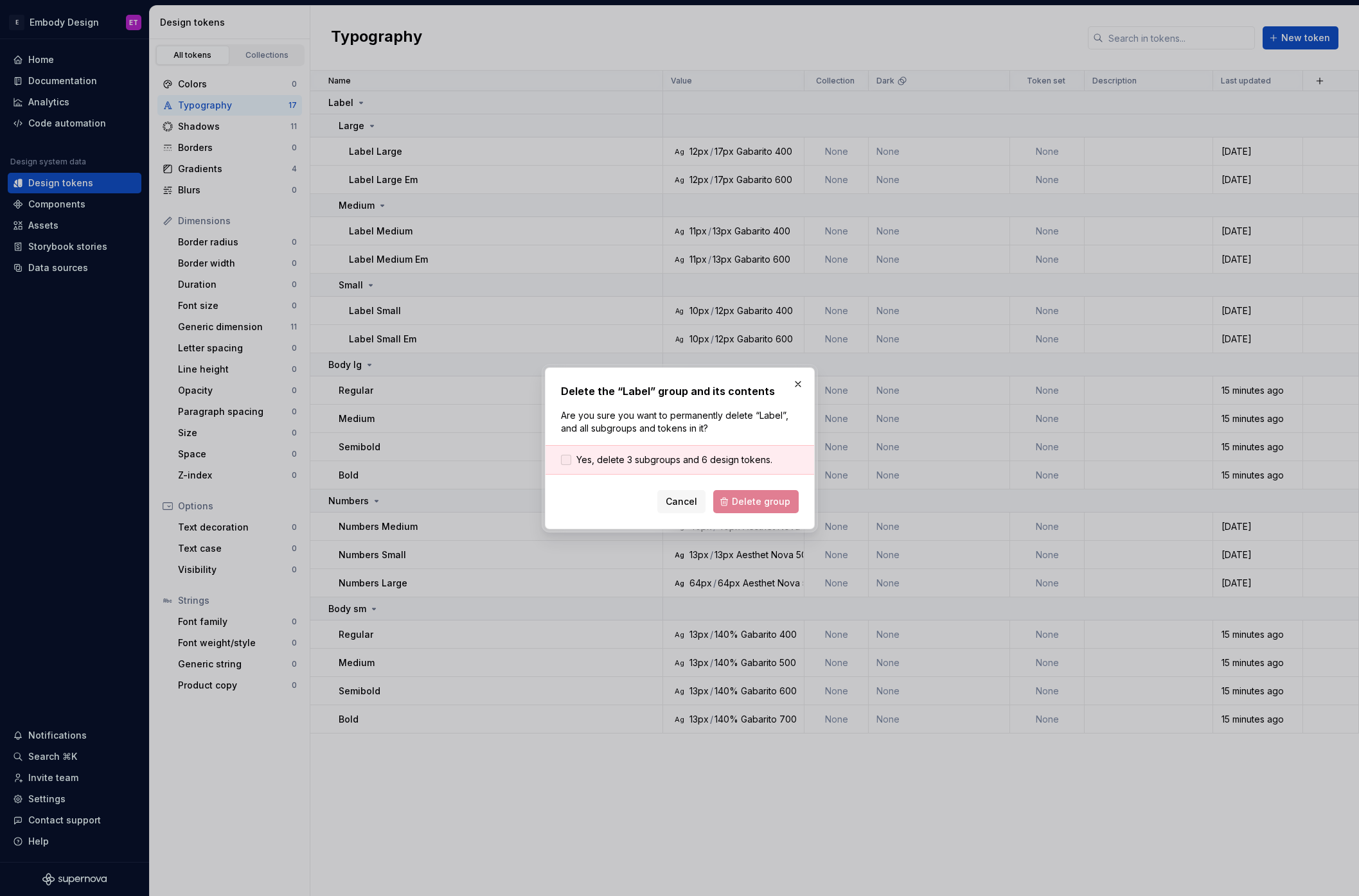
click at [661, 461] on span "Yes, delete 3 subgroups and 6 design tokens." at bounding box center [675, 460] width 196 height 13
click at [741, 493] on button "Delete group" at bounding box center [755, 501] width 85 height 23
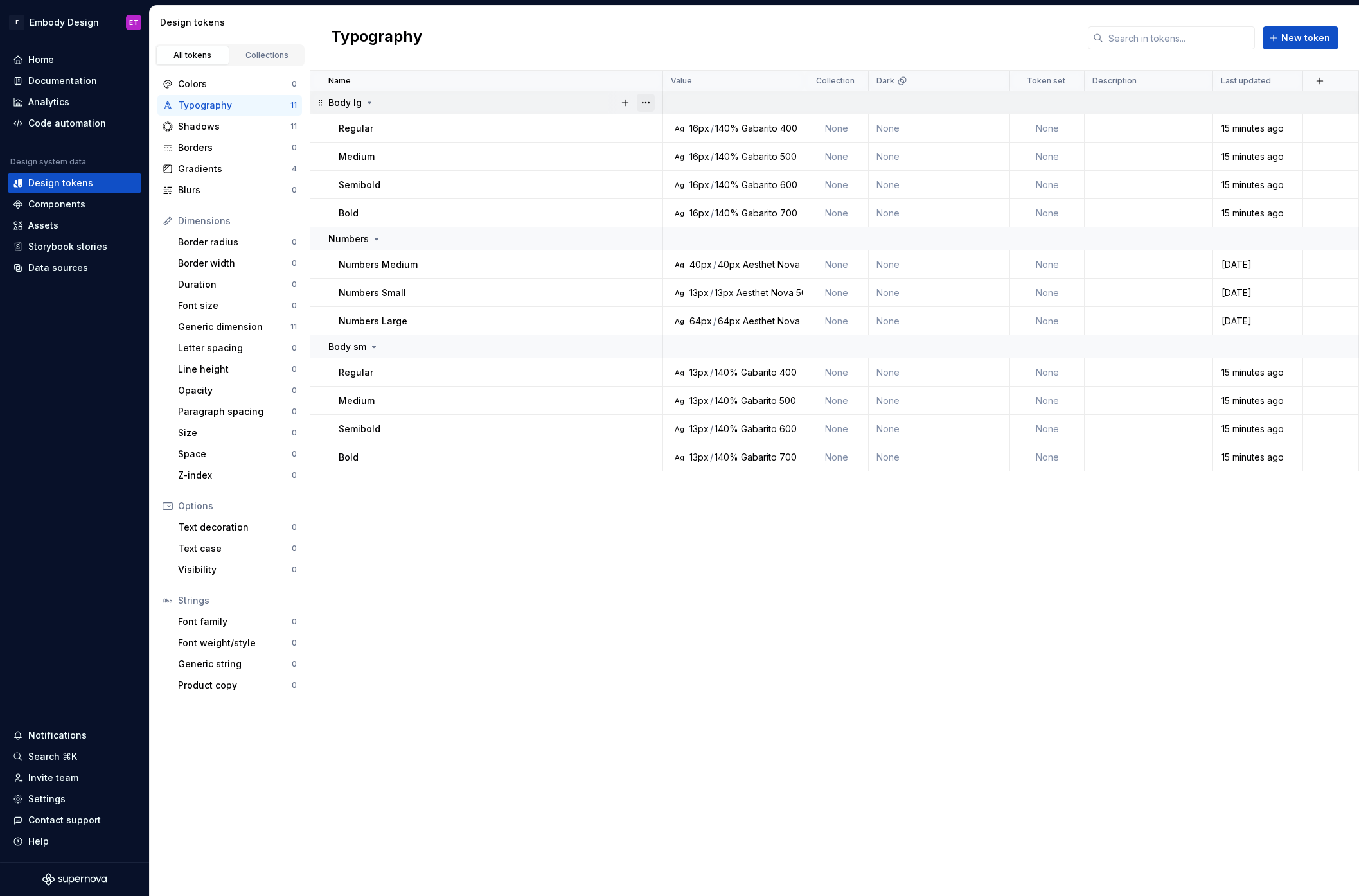
click at [651, 101] on button "button" at bounding box center [645, 102] width 18 height 18
click at [670, 245] on div "Delete group" at bounding box center [702, 248] width 83 height 13
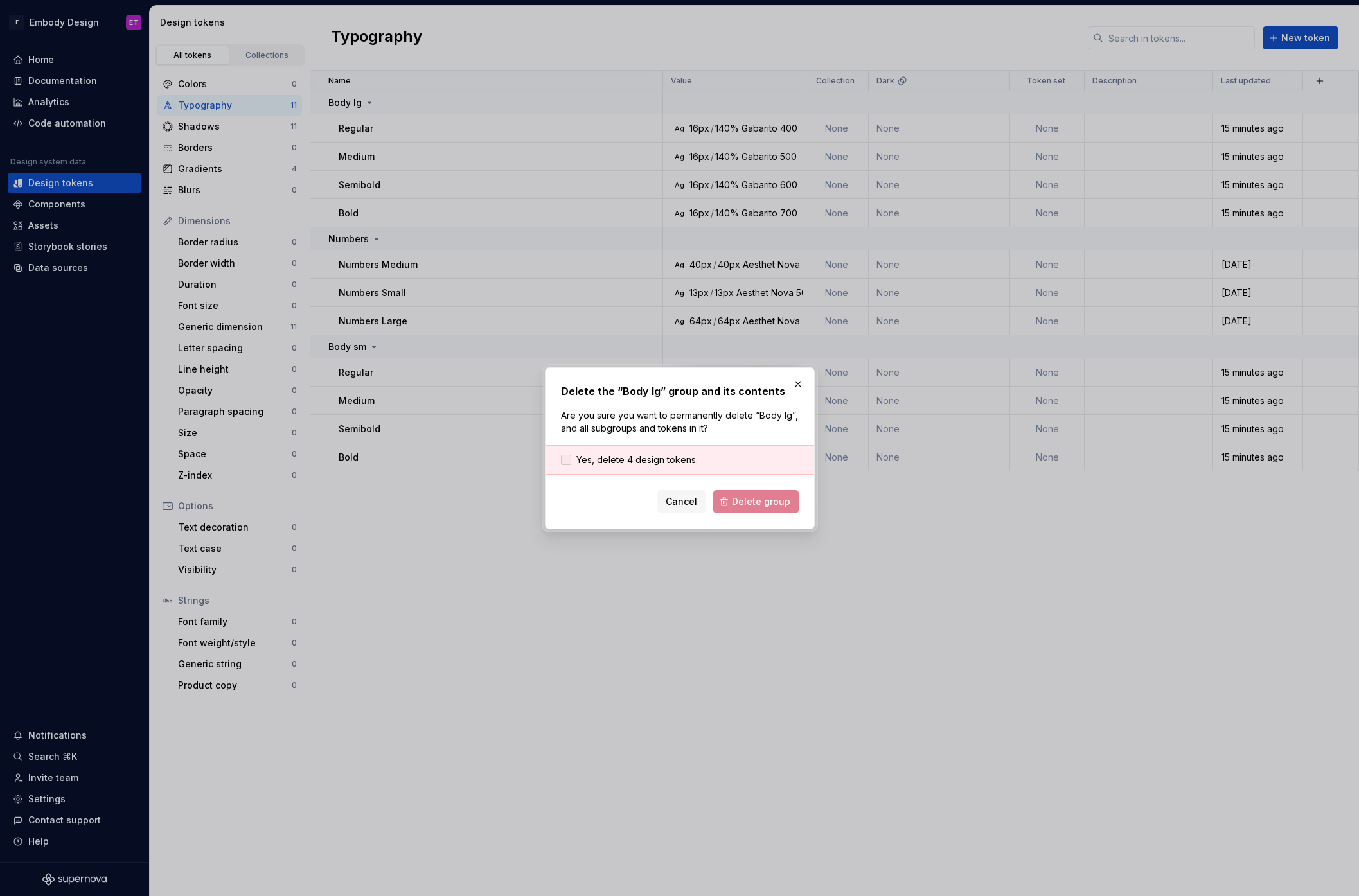
click at [665, 460] on span "Yes, delete 4 design tokens." at bounding box center [637, 460] width 122 height 13
click at [745, 491] on button "Delete group" at bounding box center [755, 501] width 85 height 23
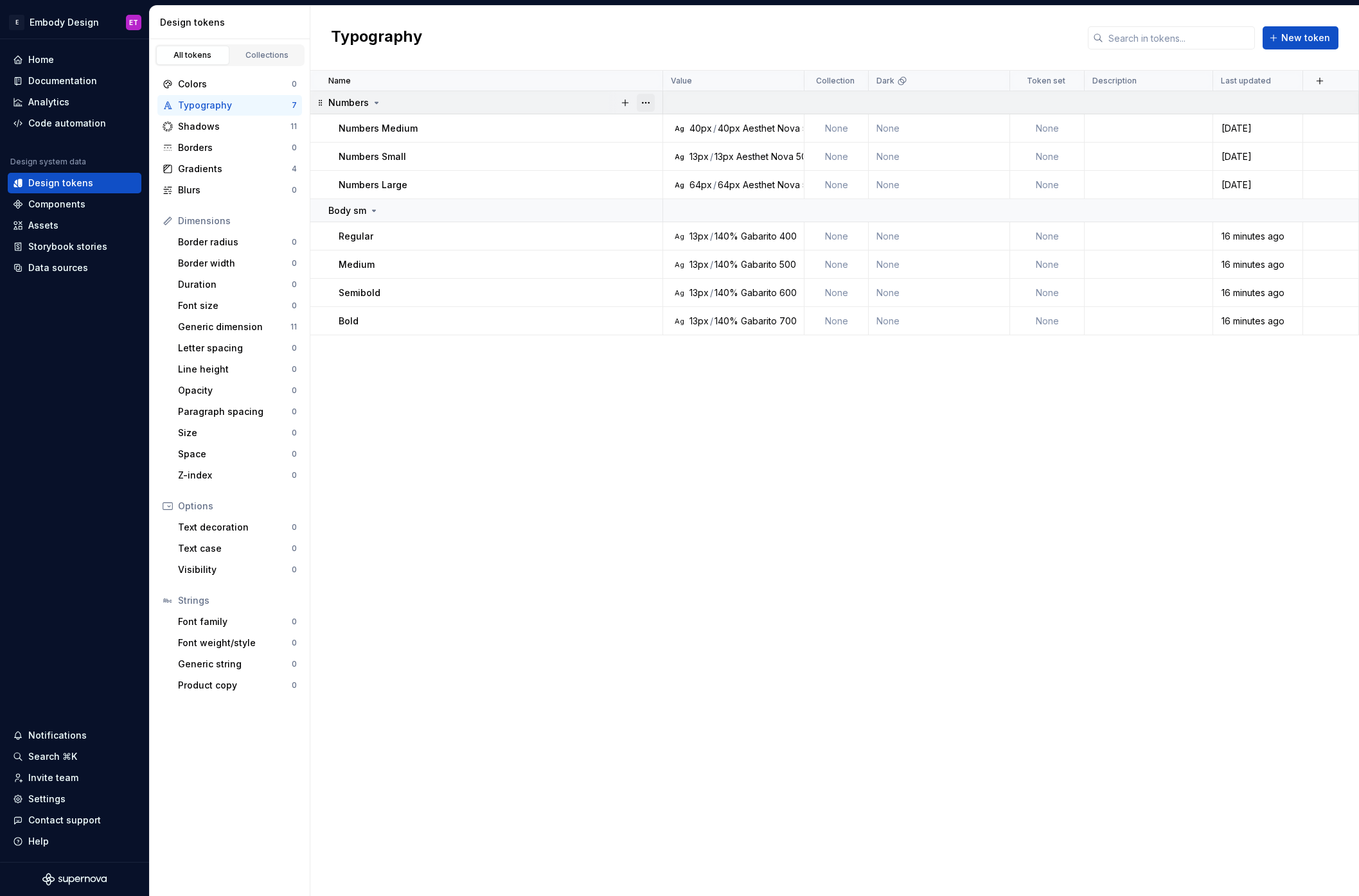
click at [652, 104] on button "button" at bounding box center [645, 102] width 18 height 18
click at [694, 253] on div "Delete group" at bounding box center [702, 248] width 83 height 13
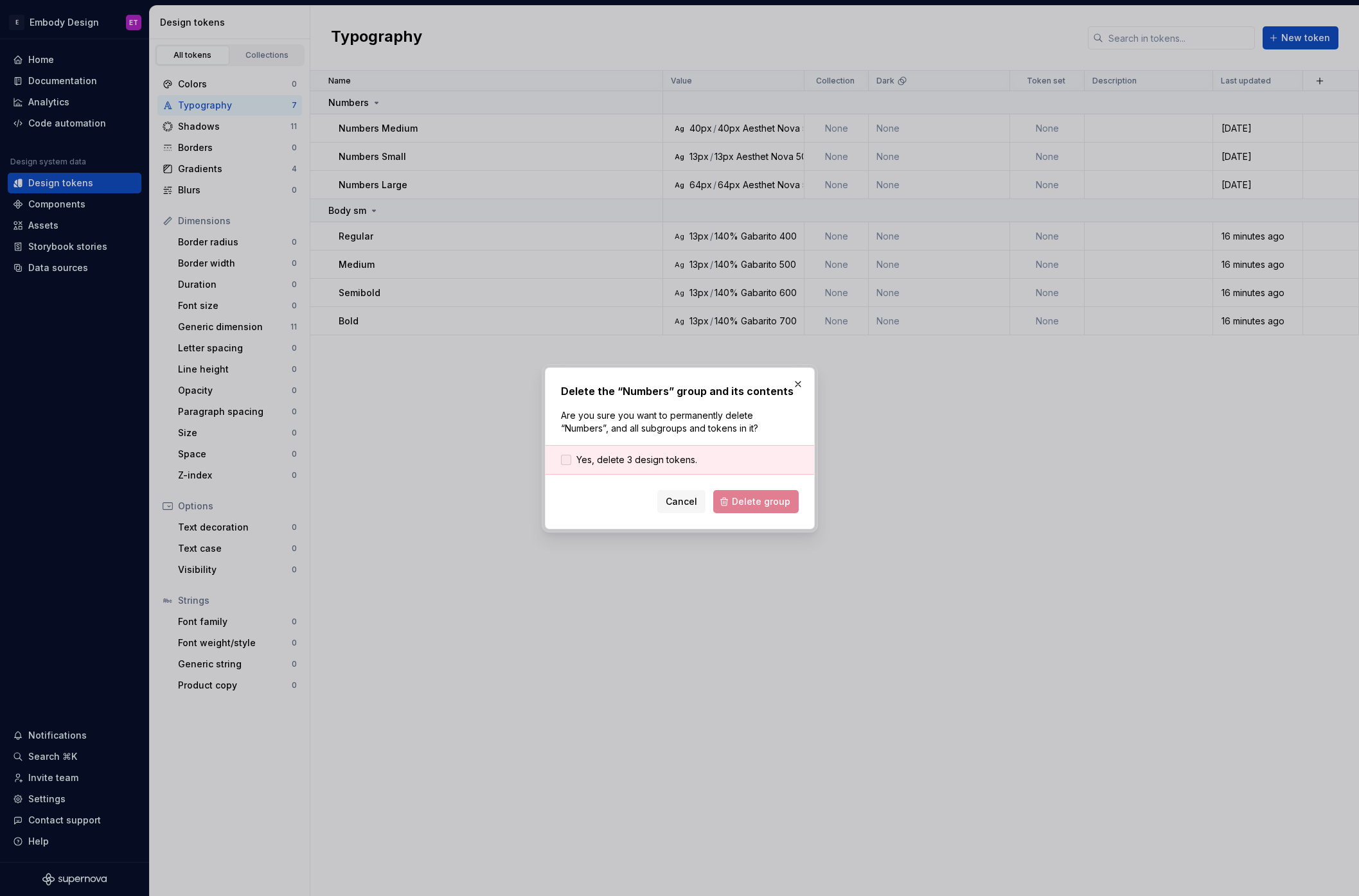
click at [665, 462] on span "Yes, delete 3 design tokens." at bounding box center [637, 460] width 121 height 13
click at [758, 507] on button "Delete group" at bounding box center [755, 501] width 85 height 23
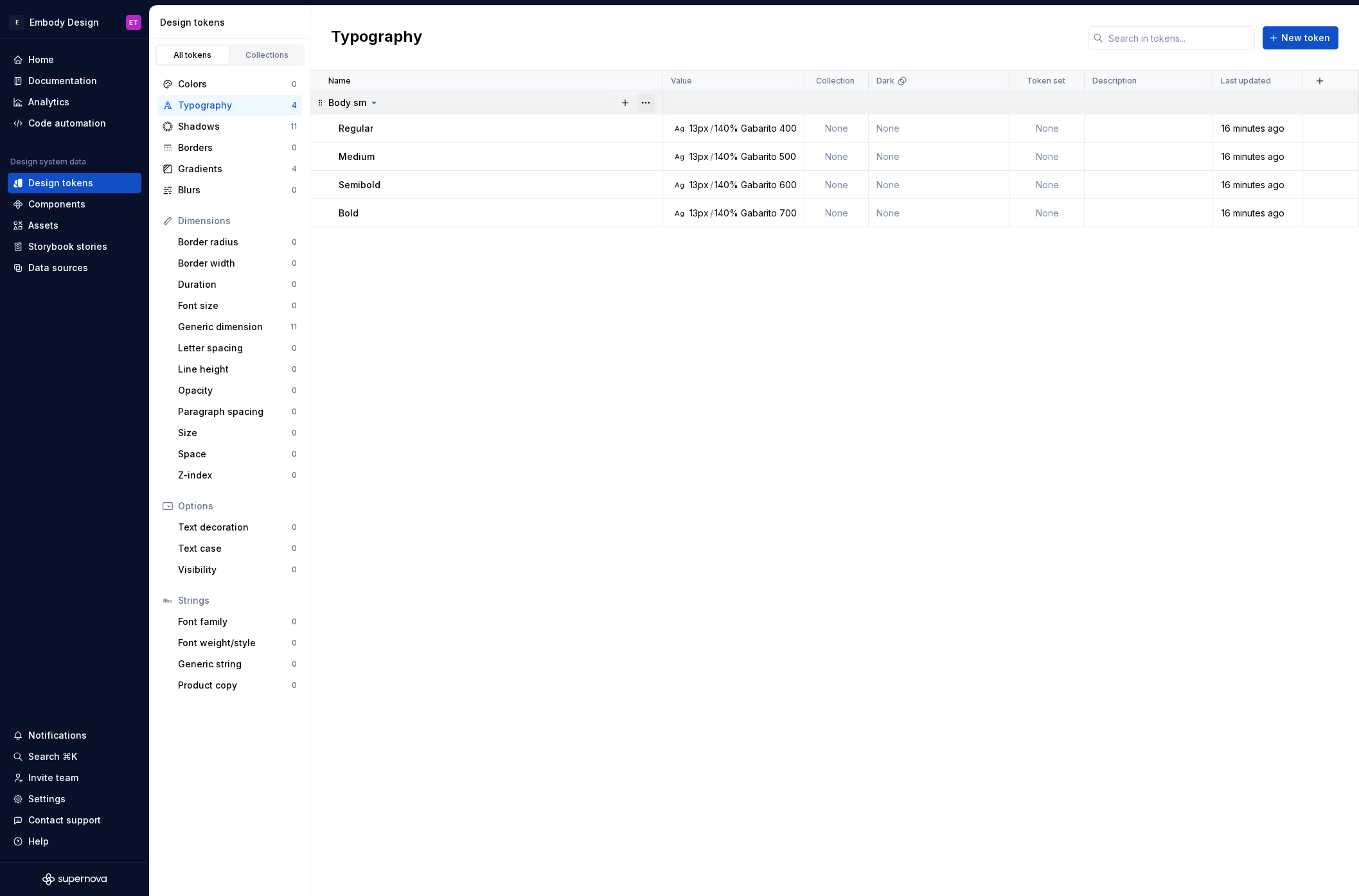
click at [652, 105] on button "button" at bounding box center [645, 102] width 18 height 18
click at [681, 244] on div "Delete group" at bounding box center [702, 248] width 83 height 13
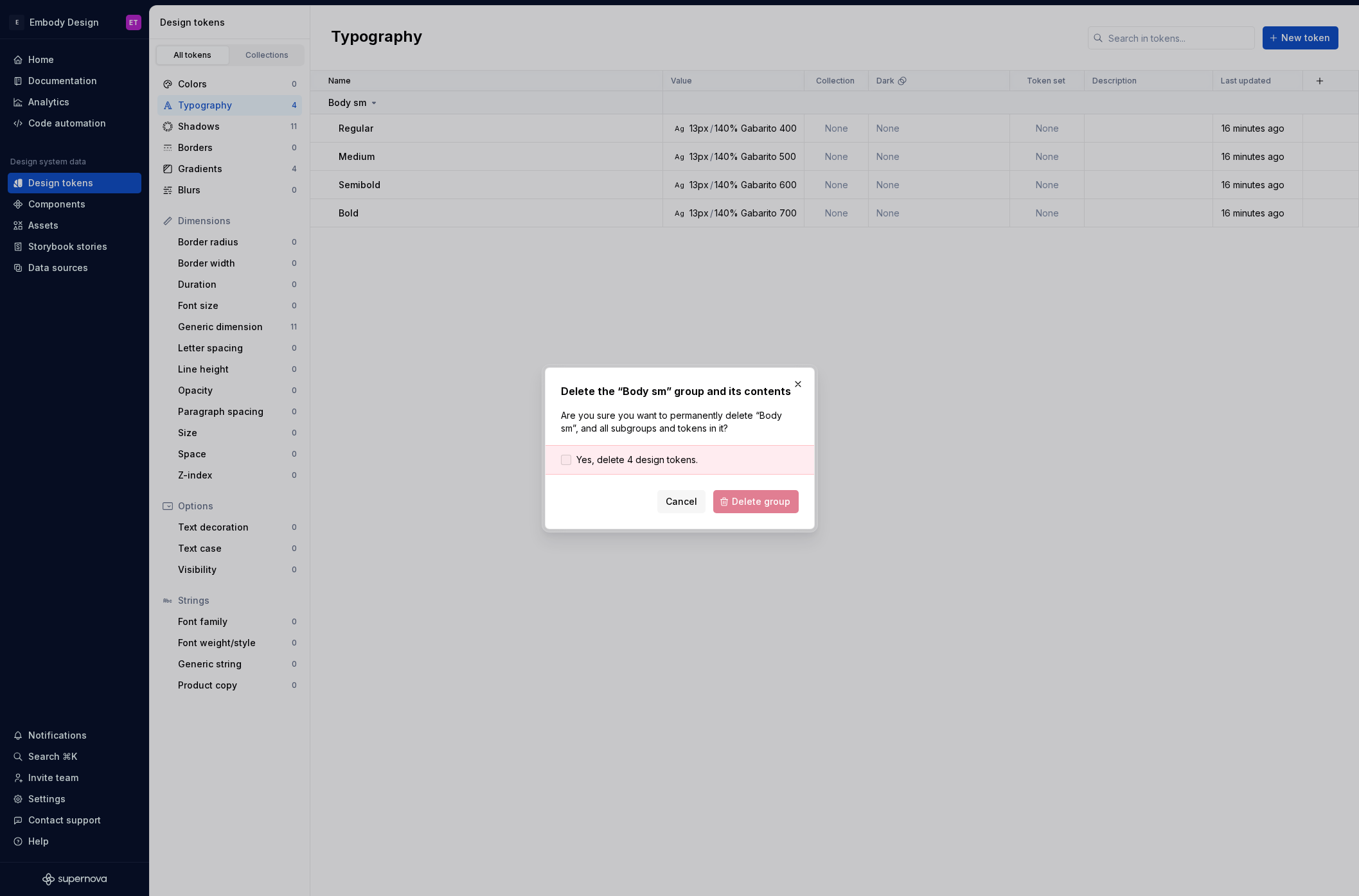
click at [673, 462] on span "Yes, delete 4 design tokens." at bounding box center [637, 460] width 122 height 13
click at [770, 506] on span "Delete group" at bounding box center [761, 502] width 59 height 13
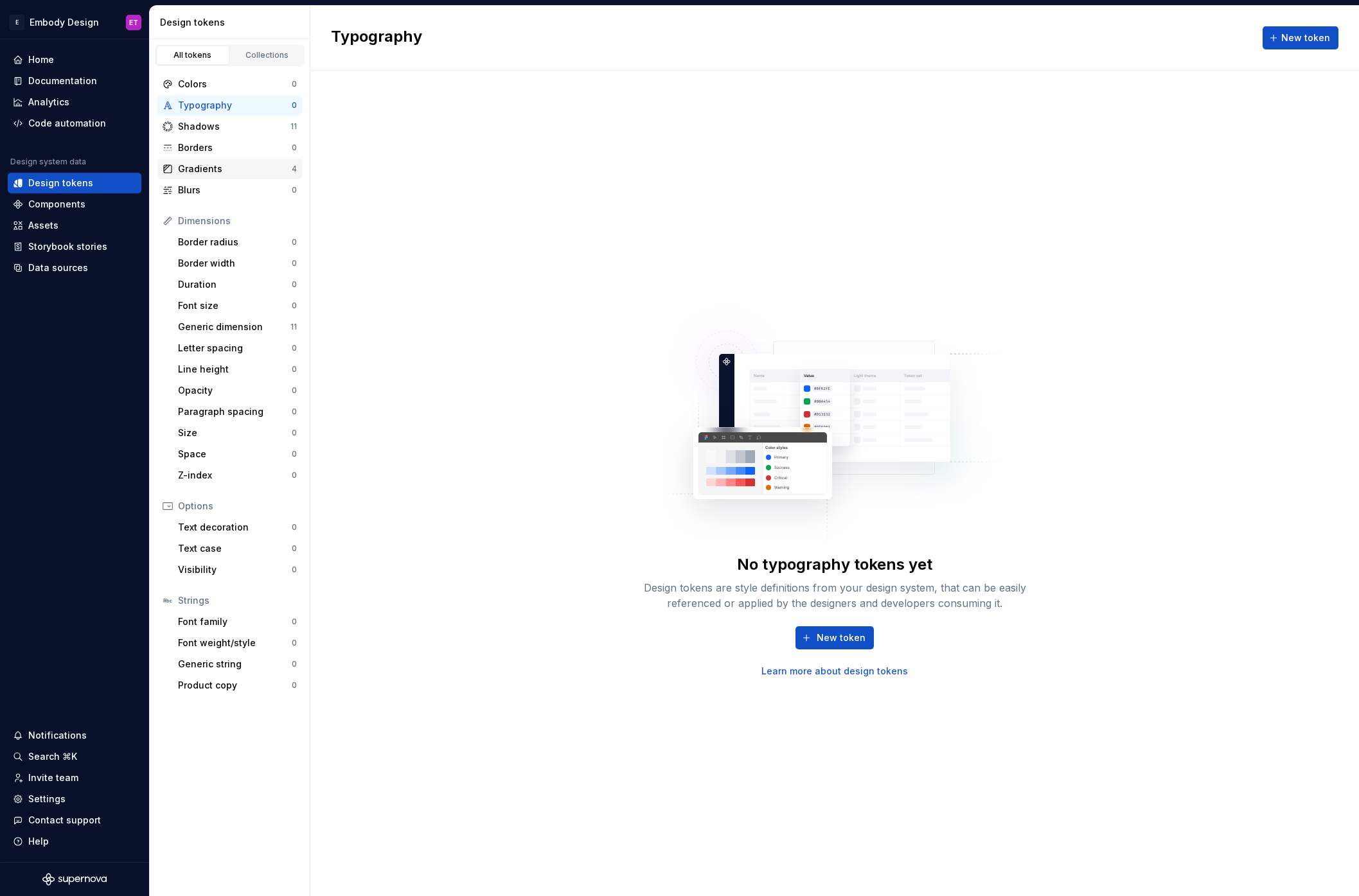
click at [246, 164] on div "Gradients" at bounding box center [235, 169] width 114 height 13
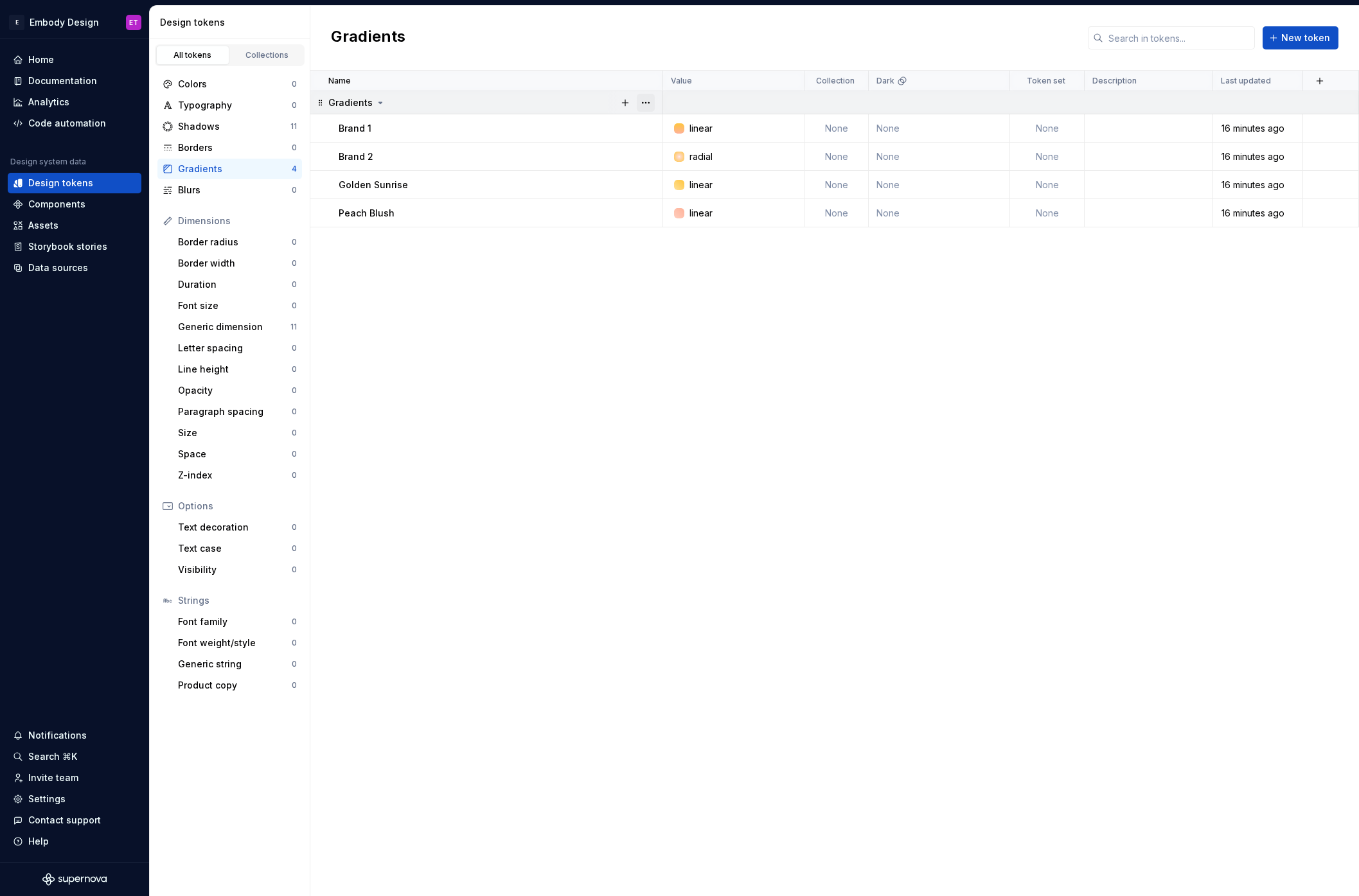
click at [648, 100] on button "button" at bounding box center [645, 102] width 18 height 18
click at [696, 246] on div "Delete group" at bounding box center [702, 248] width 83 height 13
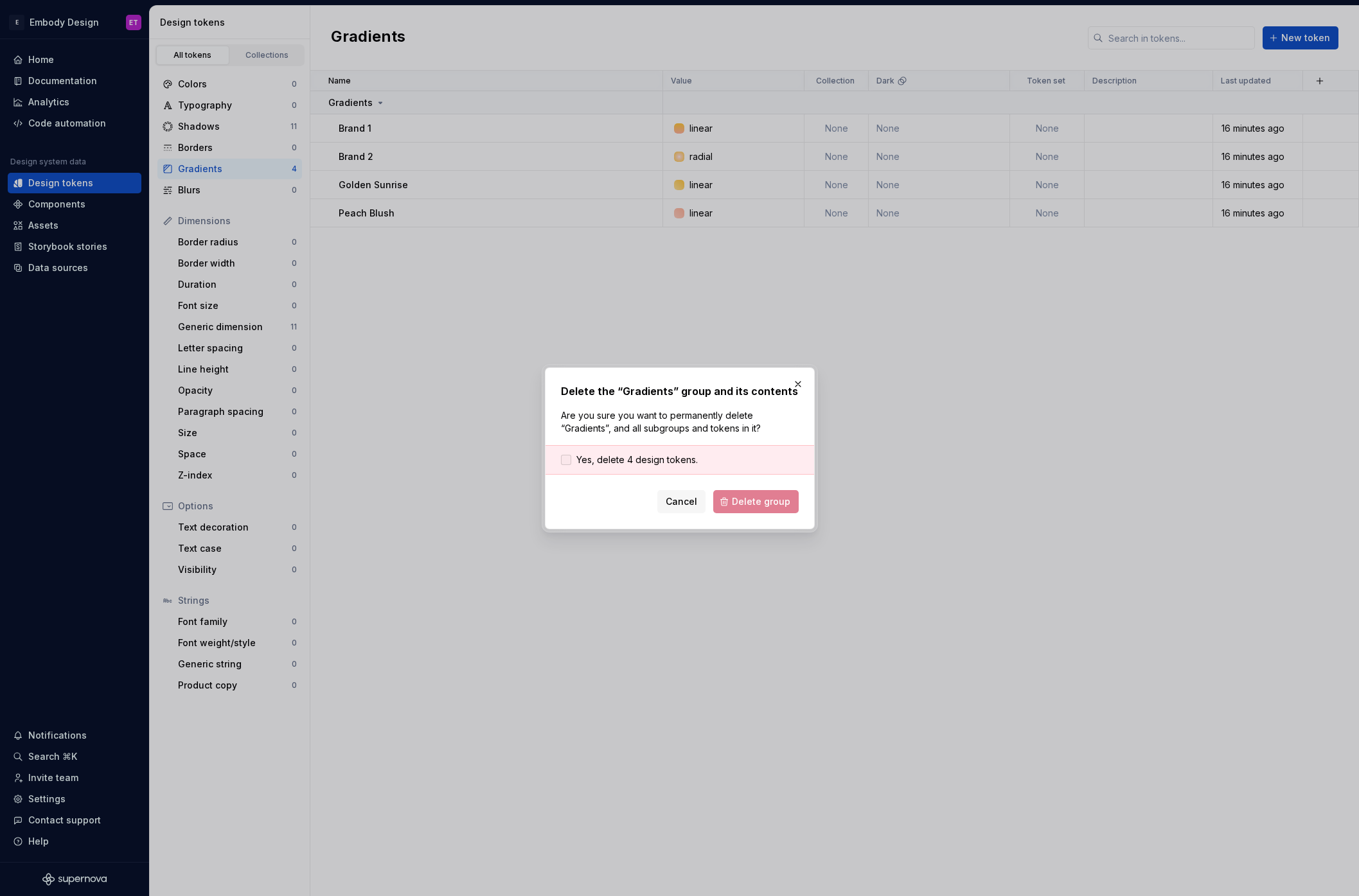
click at [669, 463] on span "Yes, delete 4 design tokens." at bounding box center [637, 460] width 122 height 13
click at [753, 496] on span "Delete group" at bounding box center [761, 502] width 59 height 13
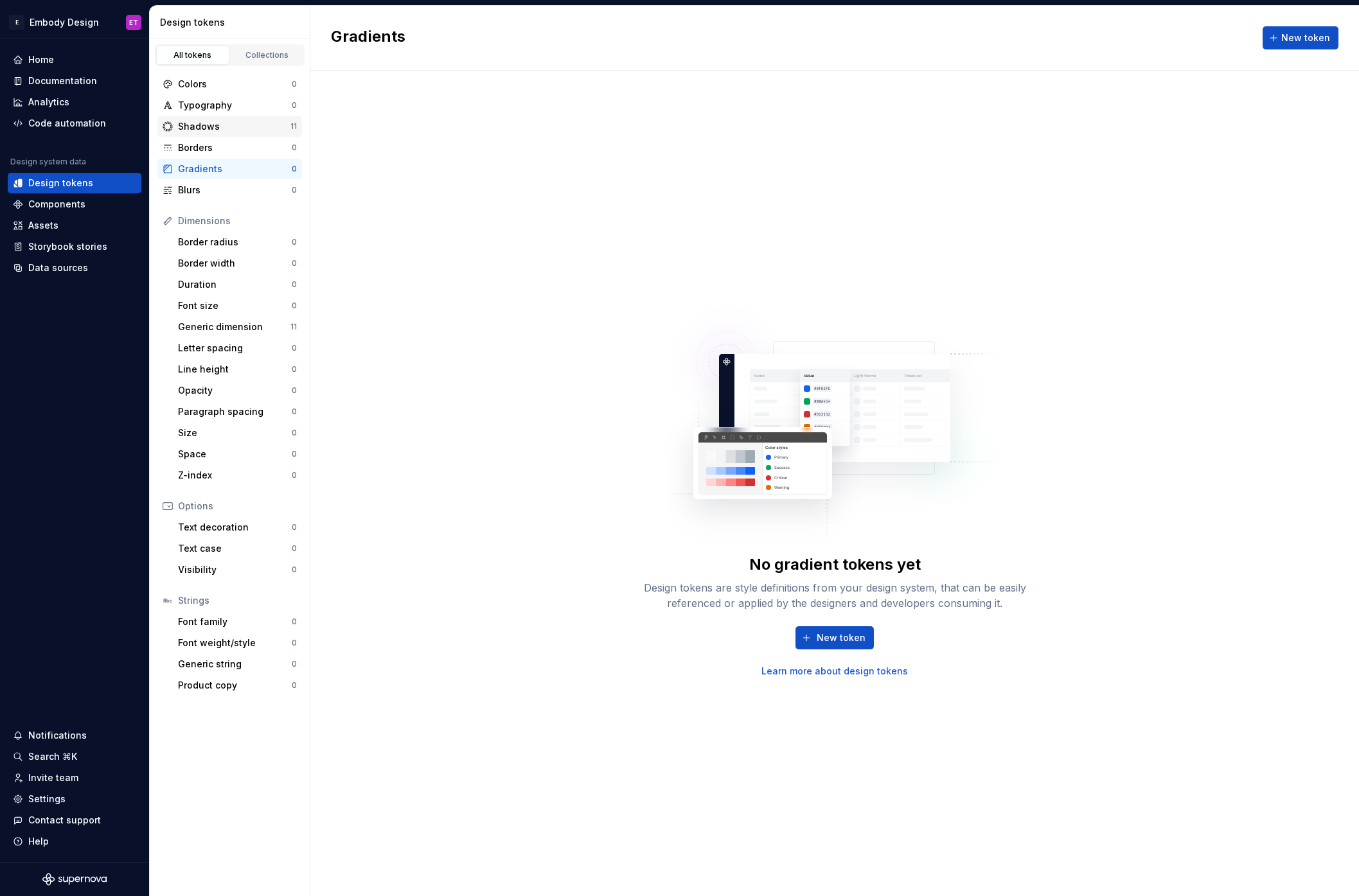
click at [265, 121] on div "Shadows" at bounding box center [234, 127] width 112 height 13
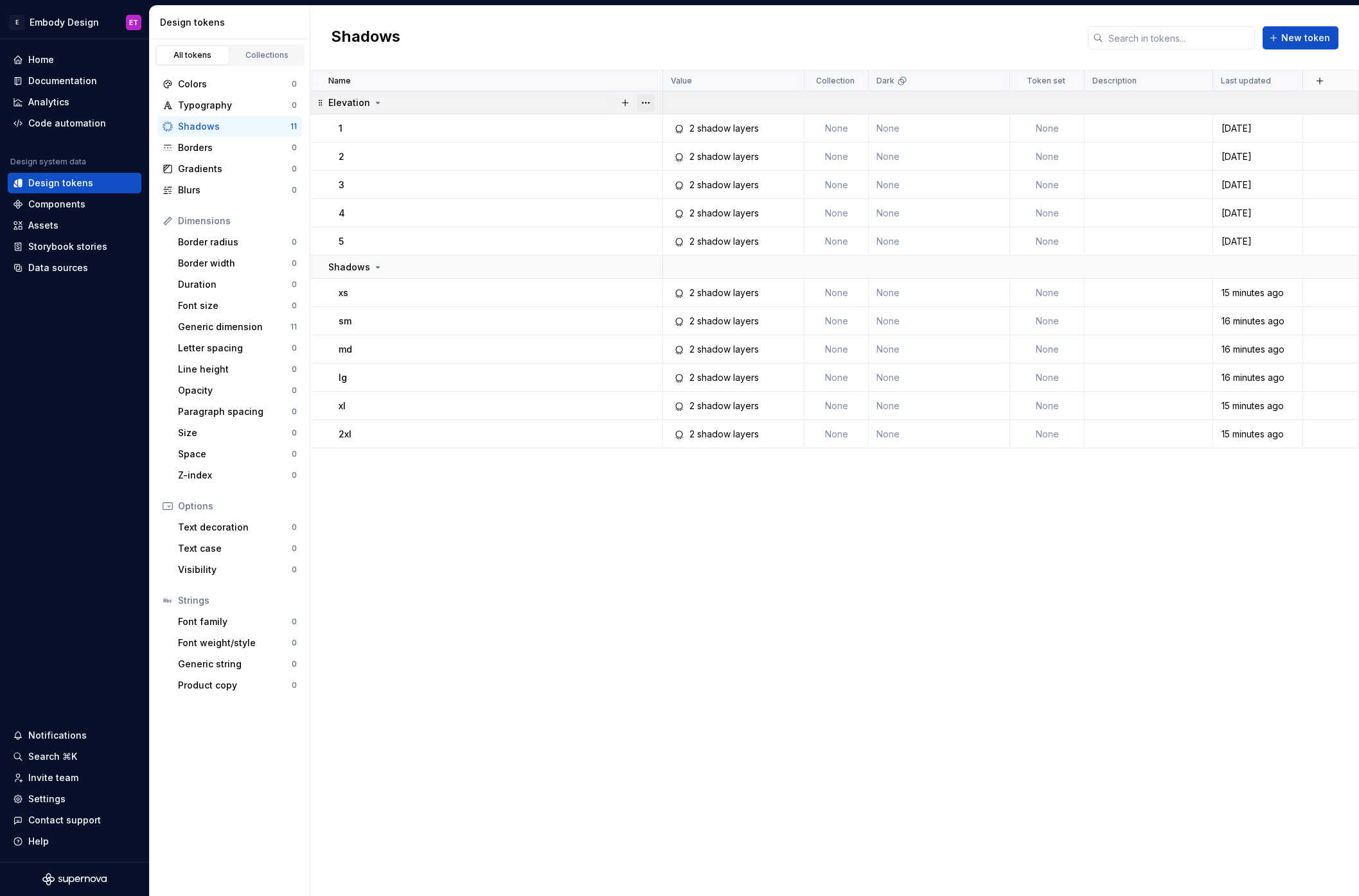
click at [647, 106] on button "button" at bounding box center [645, 102] width 18 height 18
click at [722, 248] on div "Delete group" at bounding box center [702, 248] width 83 height 13
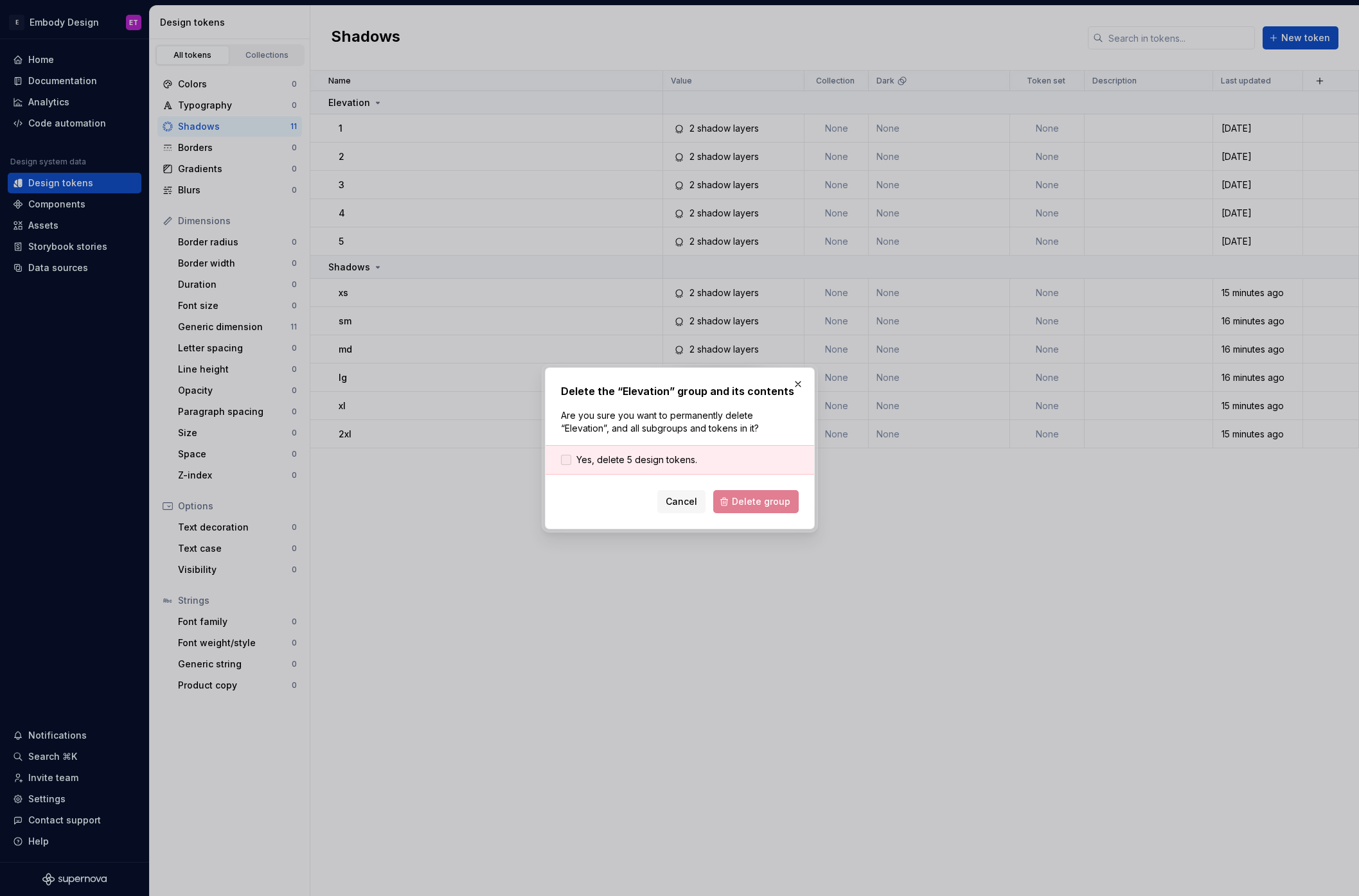
click at [671, 455] on span "Yes, delete 5 design tokens." at bounding box center [637, 460] width 121 height 13
click at [766, 499] on span "Delete group" at bounding box center [761, 502] width 59 height 13
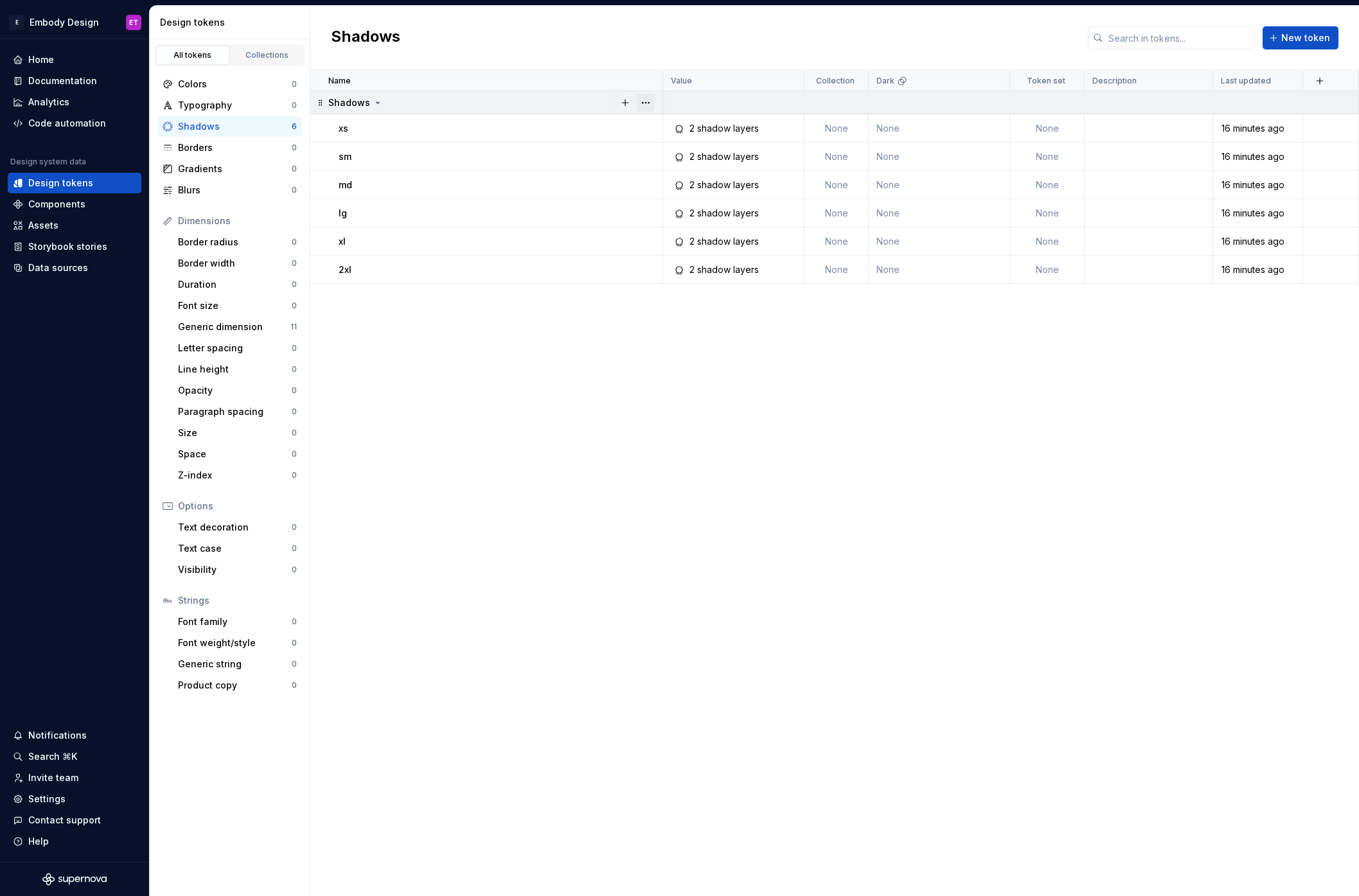
click at [647, 99] on button "button" at bounding box center [645, 102] width 18 height 18
click at [694, 246] on div "Delete group" at bounding box center [702, 248] width 83 height 13
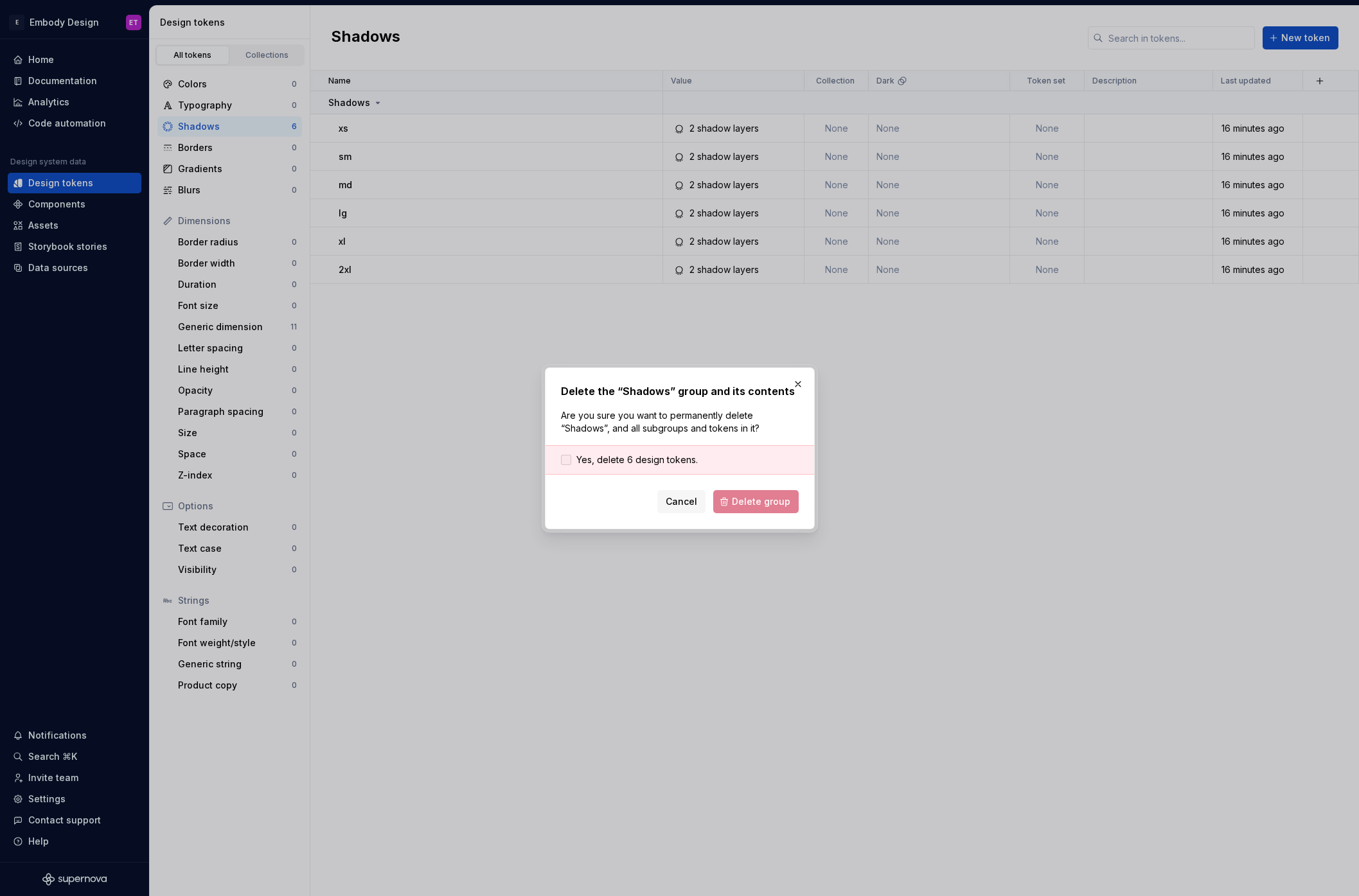
click at [641, 456] on span "Yes, delete 6 design tokens." at bounding box center [637, 460] width 122 height 13
click at [747, 503] on span "Delete group" at bounding box center [761, 502] width 59 height 13
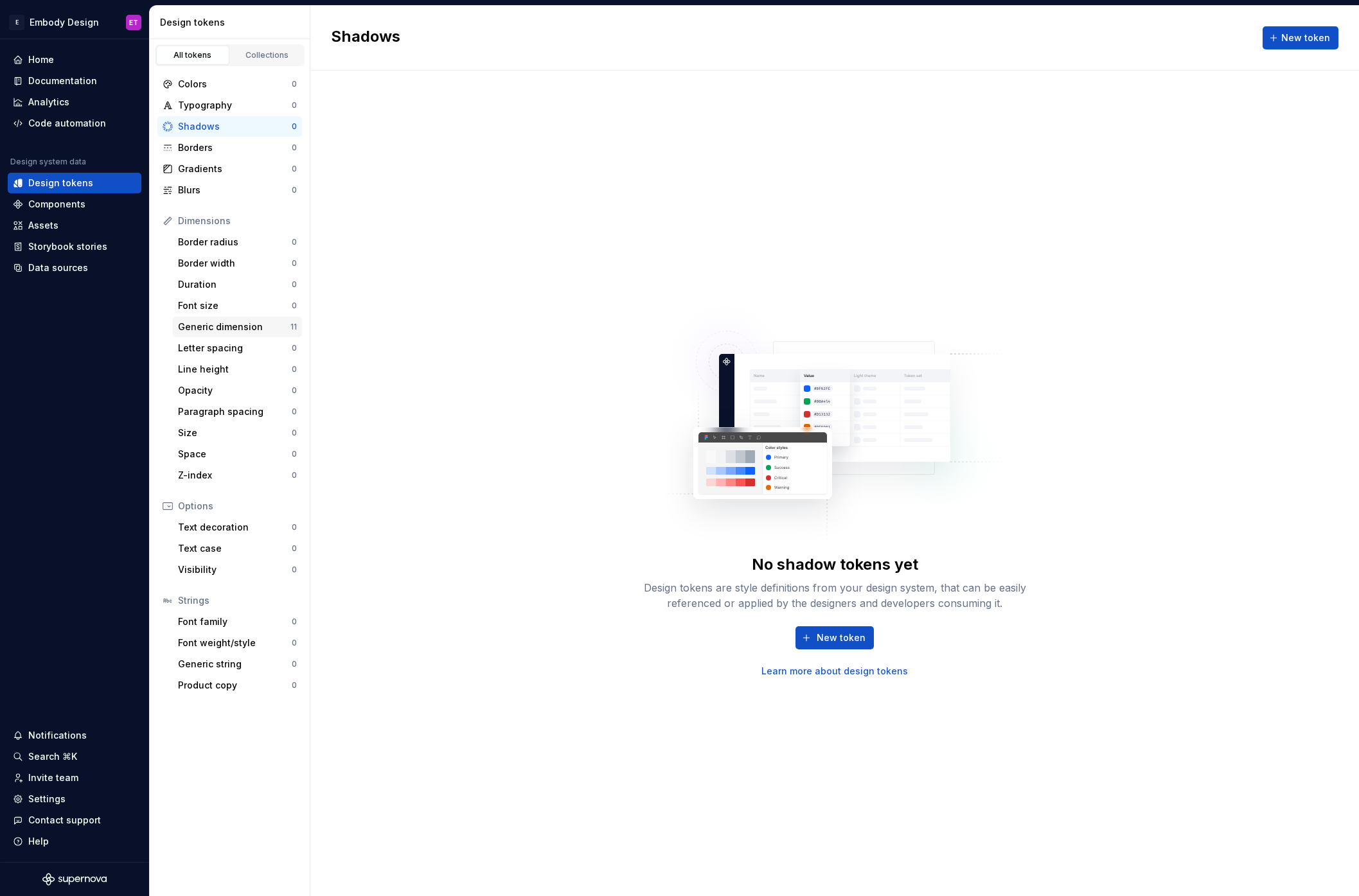
click at [261, 323] on div "Generic dimension" at bounding box center [234, 327] width 112 height 13
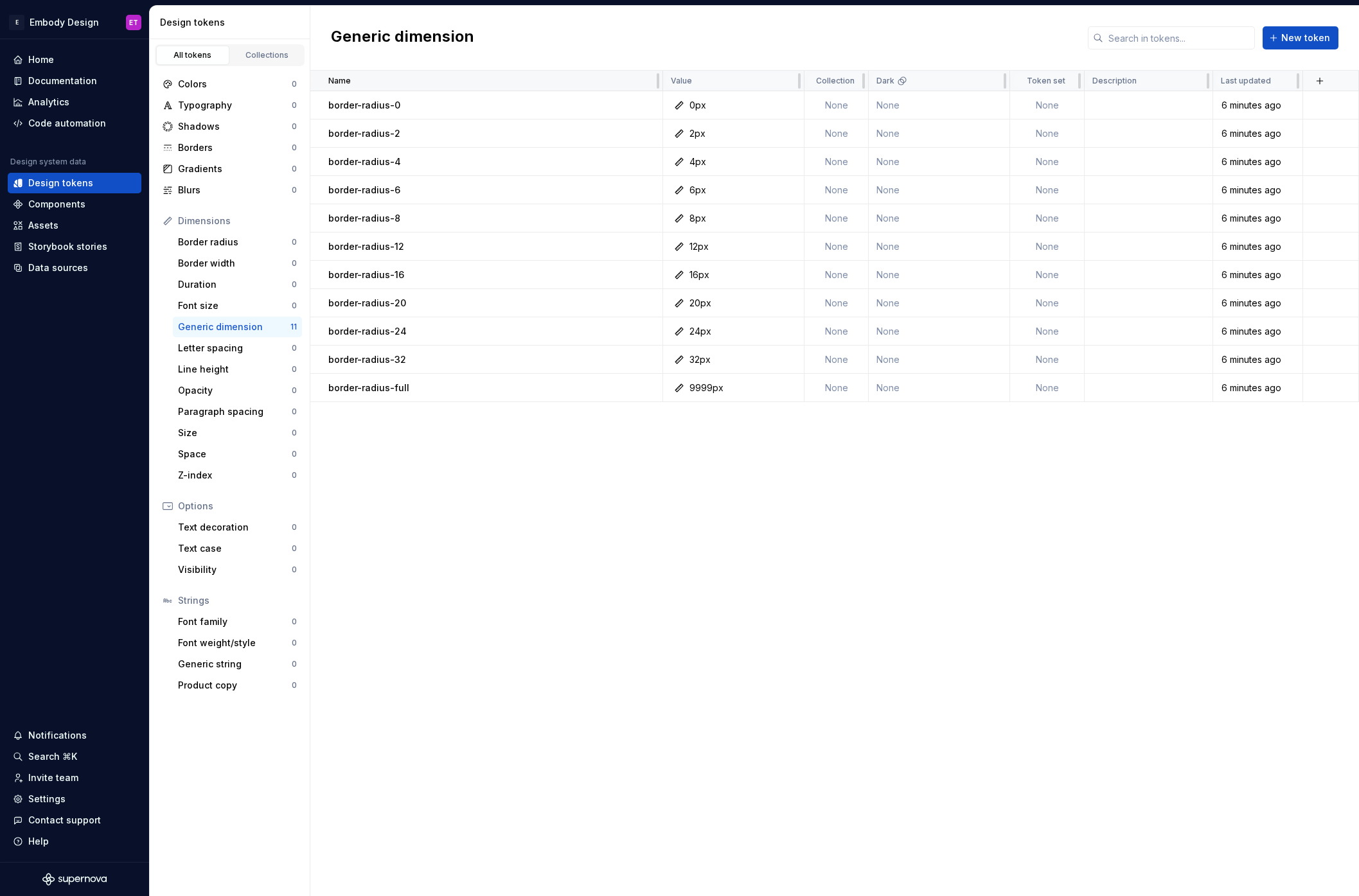
click at [645, 90] on div "Name" at bounding box center [486, 81] width 352 height 21
click at [230, 78] on div "Colors" at bounding box center [235, 84] width 114 height 13
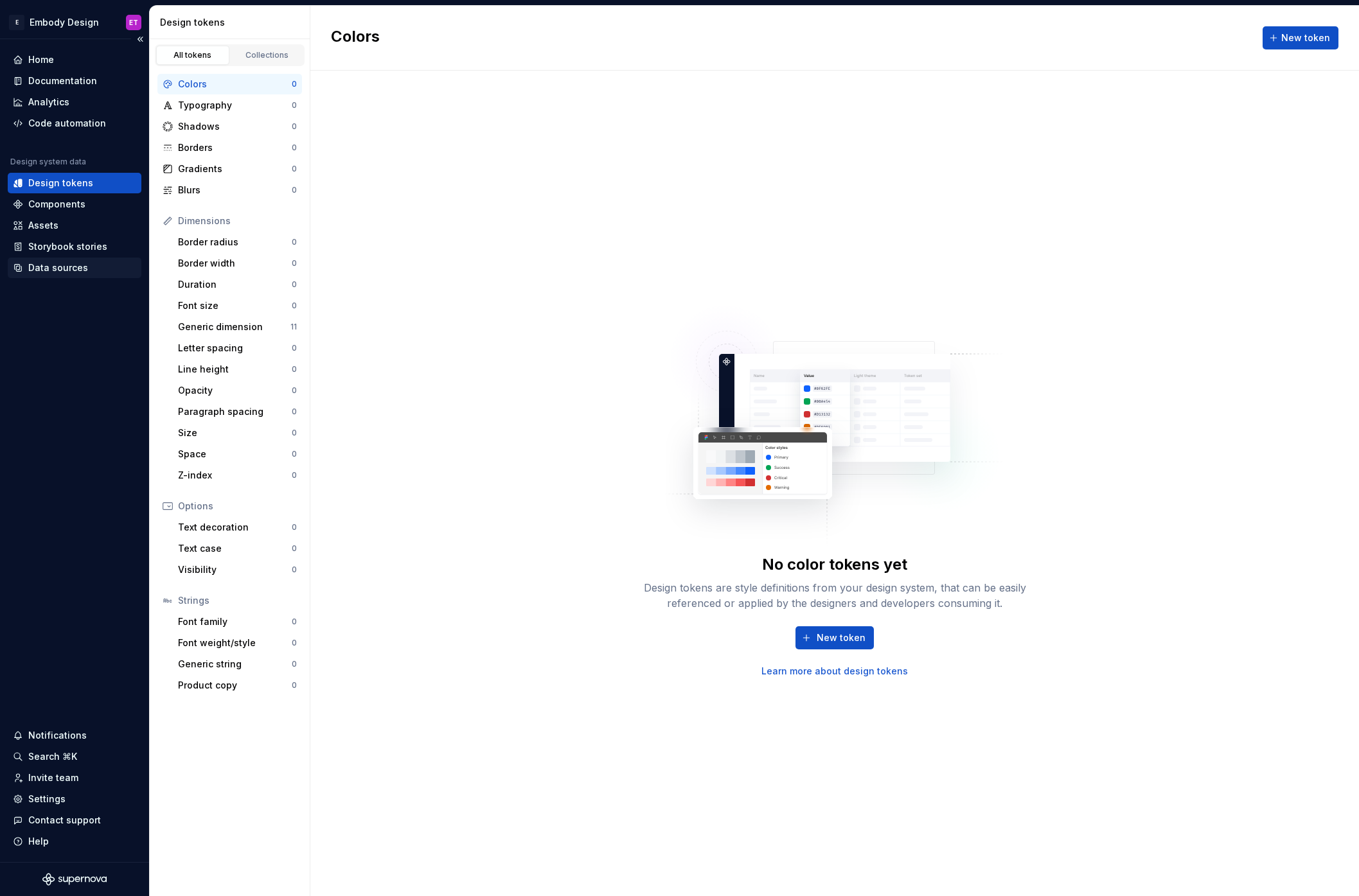
click at [70, 271] on div "Data sources" at bounding box center [58, 268] width 60 height 13
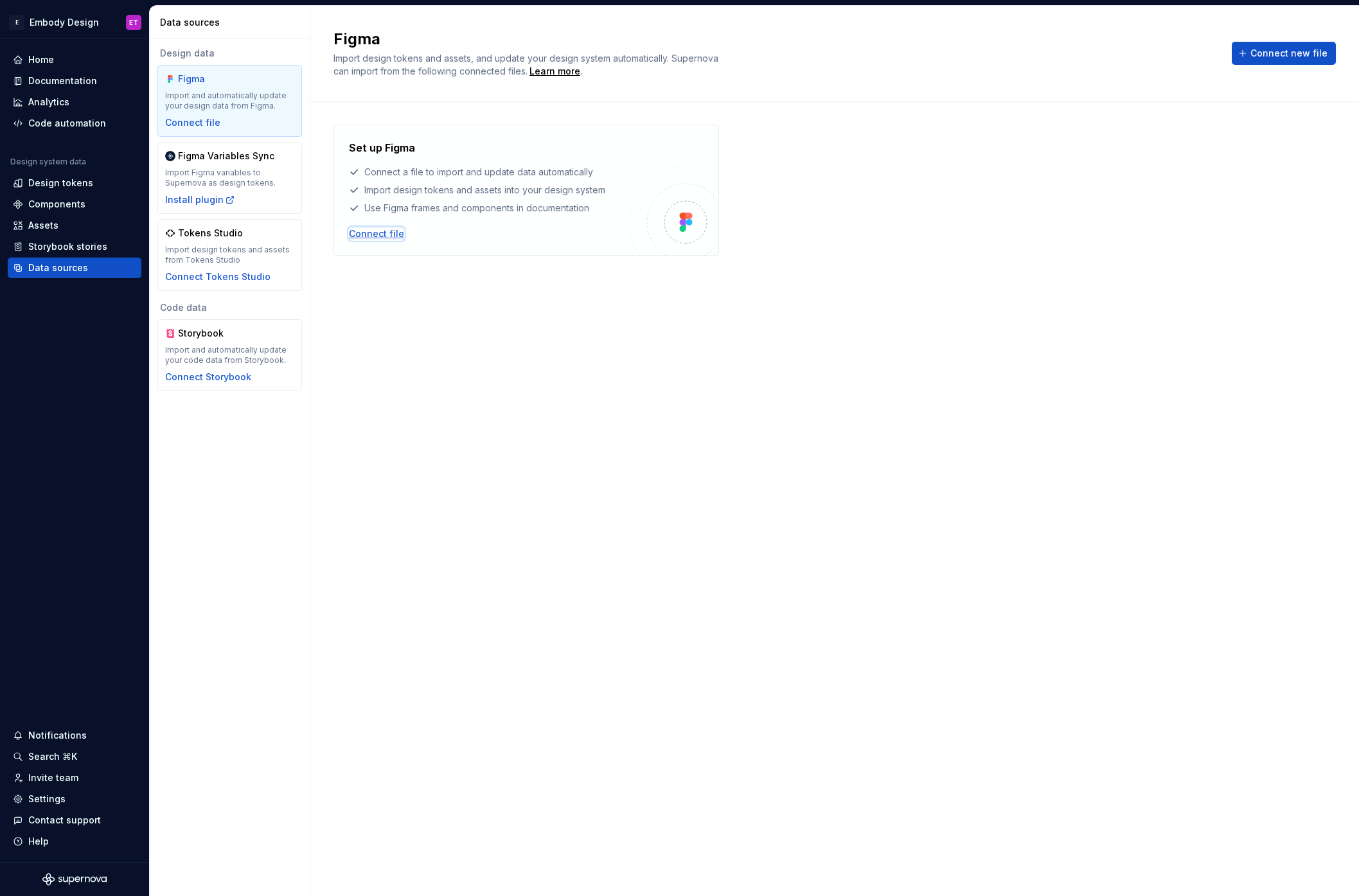
click at [380, 232] on div "Connect file" at bounding box center [376, 234] width 55 height 13
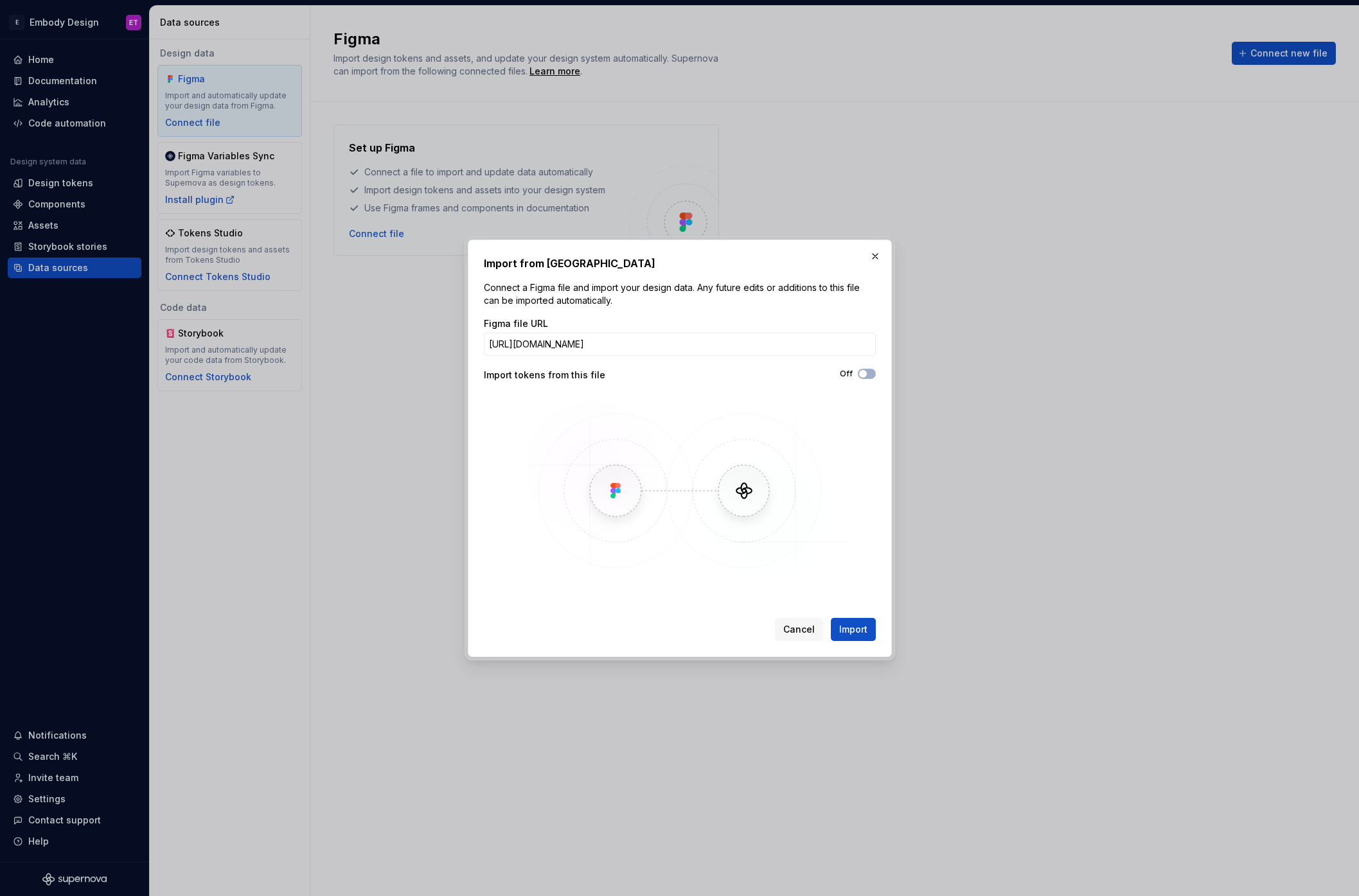
scroll to position [0, 305]
type input "https://www.figma.com/design/zgvYoJ0ZtjOeFe4bYRXONi/%F0%9F%9B%A0%EF%B8%8F-iOS-A…"
click at [870, 377] on button "Off" at bounding box center [866, 374] width 18 height 10
click at [865, 630] on span "Import" at bounding box center [853, 630] width 28 height 13
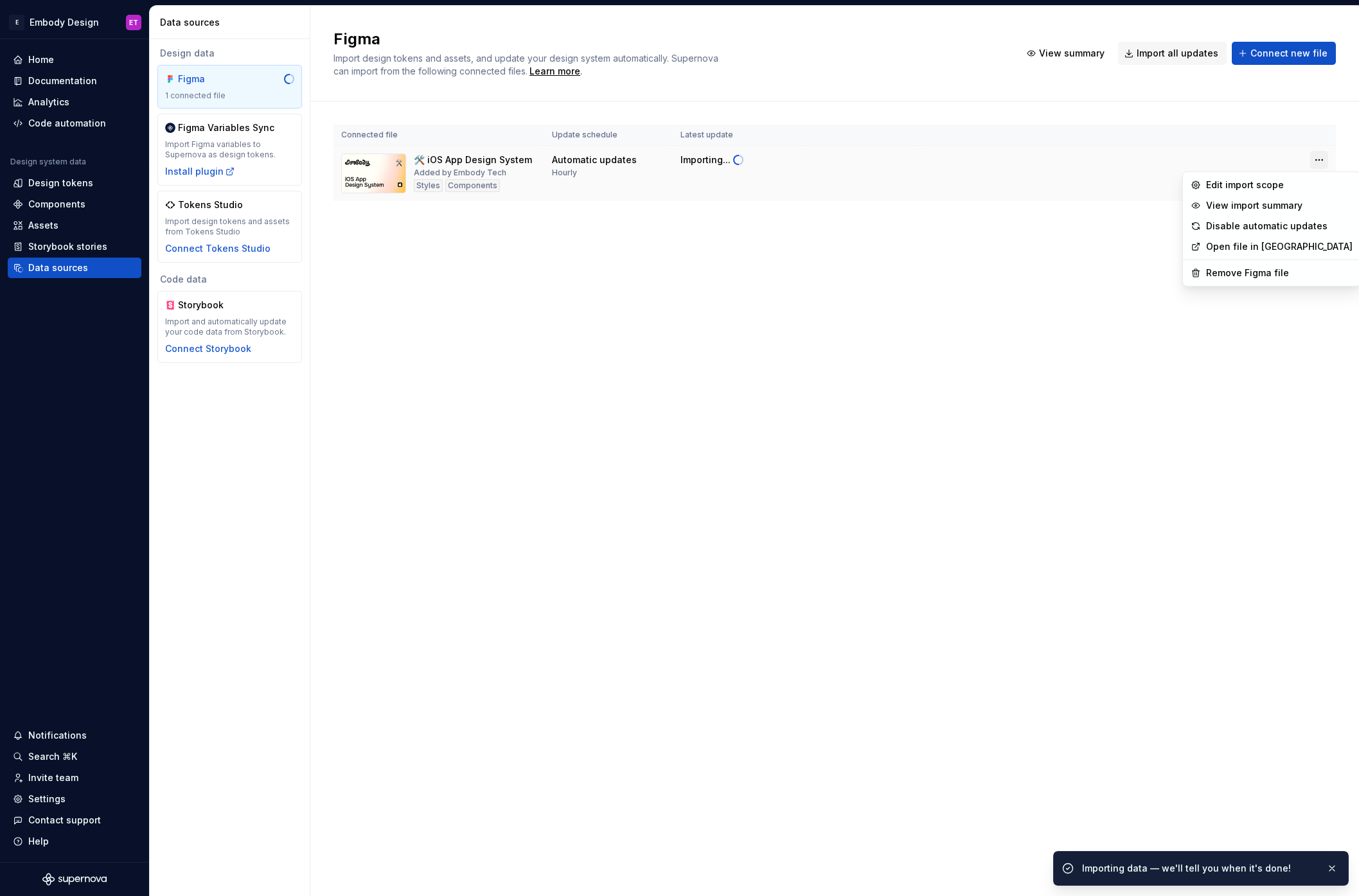
click at [1323, 159] on html "E Embody Design ET Home Documentation Analytics Code automation Design system d…" at bounding box center [680, 448] width 1359 height 896
click at [1248, 187] on div "Edit import scope" at bounding box center [1279, 185] width 147 height 13
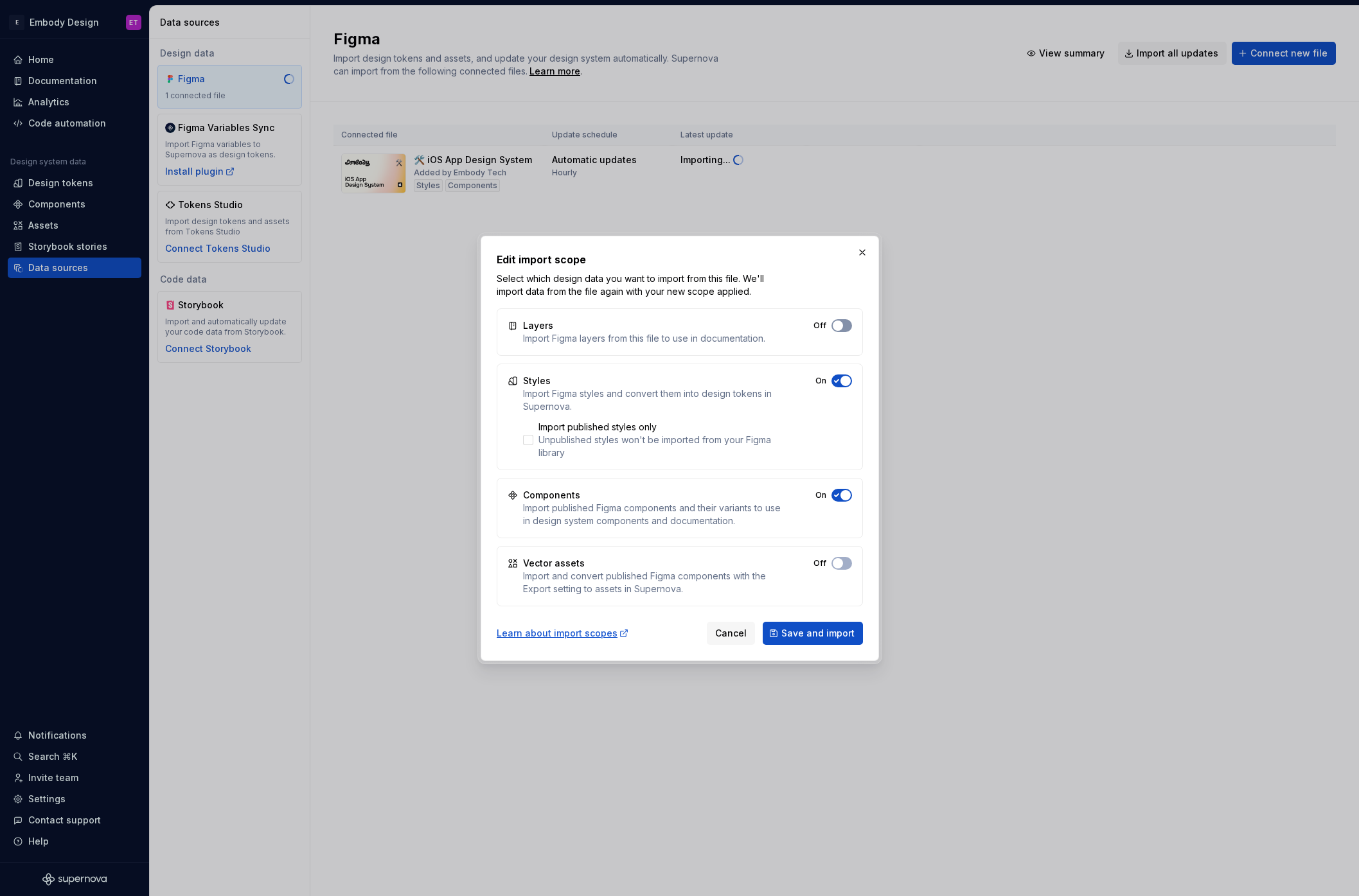
click at [848, 323] on button "Off" at bounding box center [841, 326] width 21 height 13
click at [846, 563] on button "On" at bounding box center [841, 563] width 21 height 13
click at [839, 633] on span "Save and import" at bounding box center [818, 633] width 73 height 13
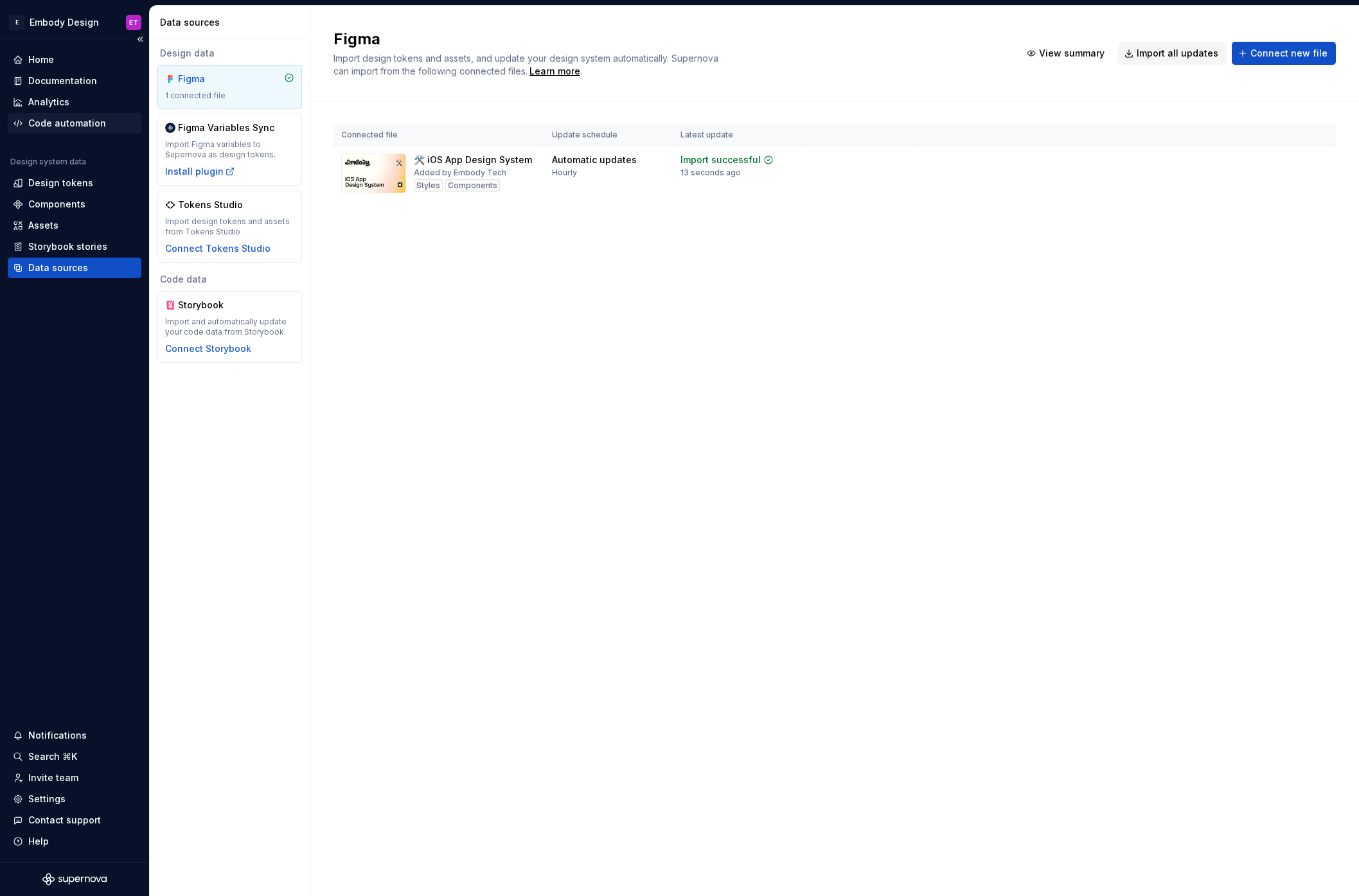
click at [76, 128] on div "Code automation" at bounding box center [66, 123] width 78 height 13
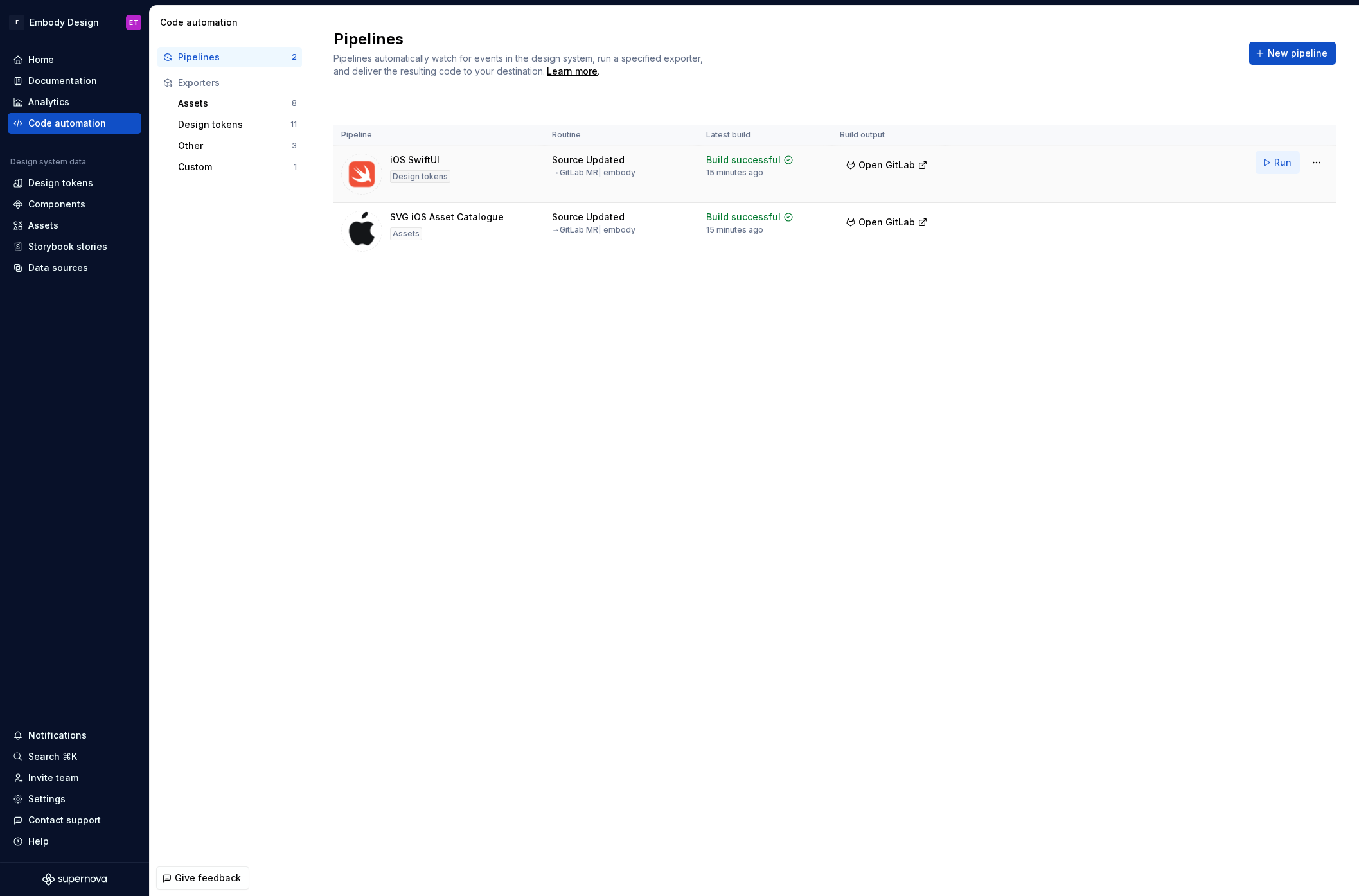
click at [1279, 165] on span "Run" at bounding box center [1282, 163] width 18 height 13
click at [1275, 223] on span "Run" at bounding box center [1282, 220] width 18 height 13
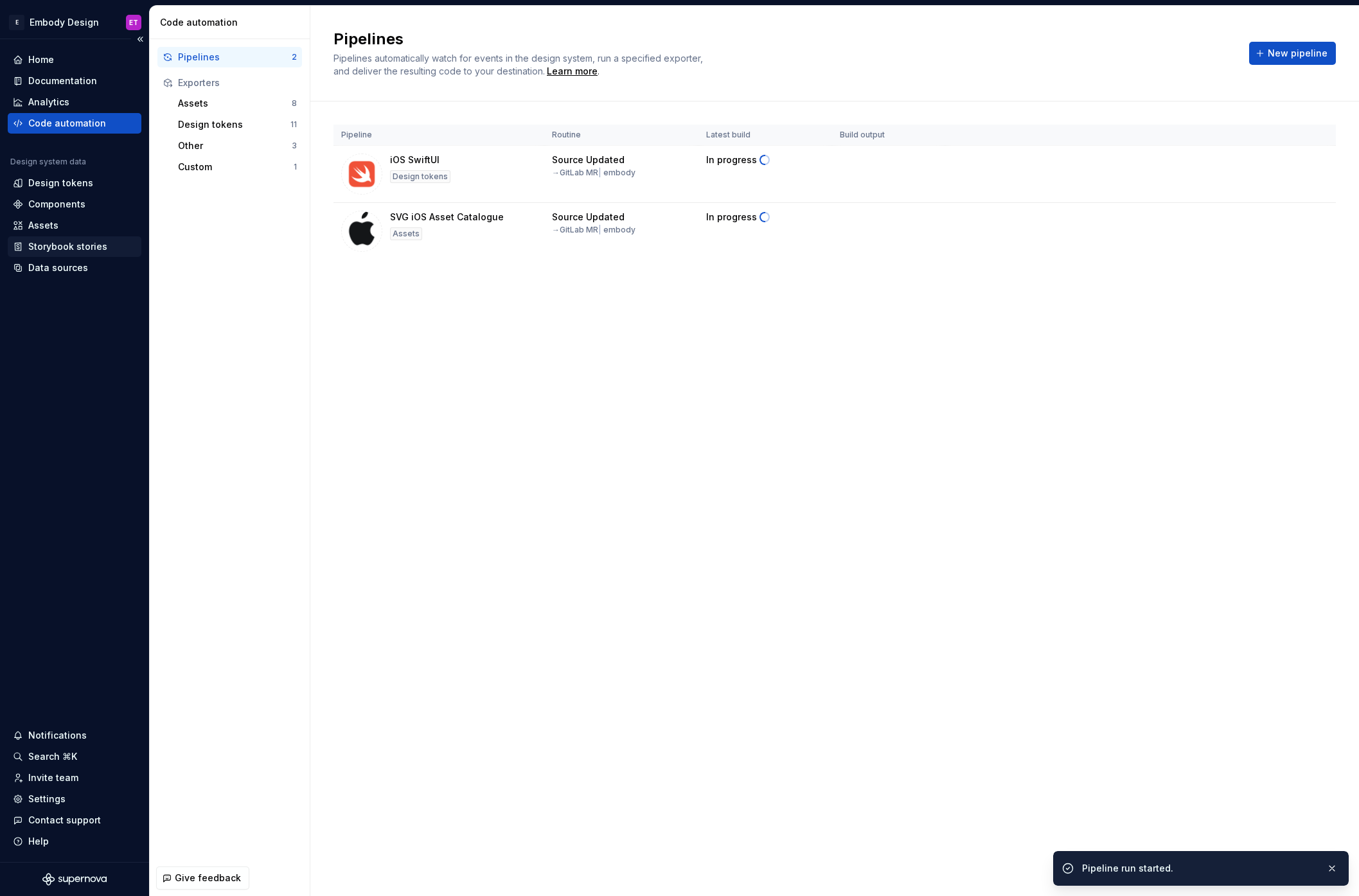
click at [88, 256] on div "Storybook stories" at bounding box center [74, 247] width 134 height 21
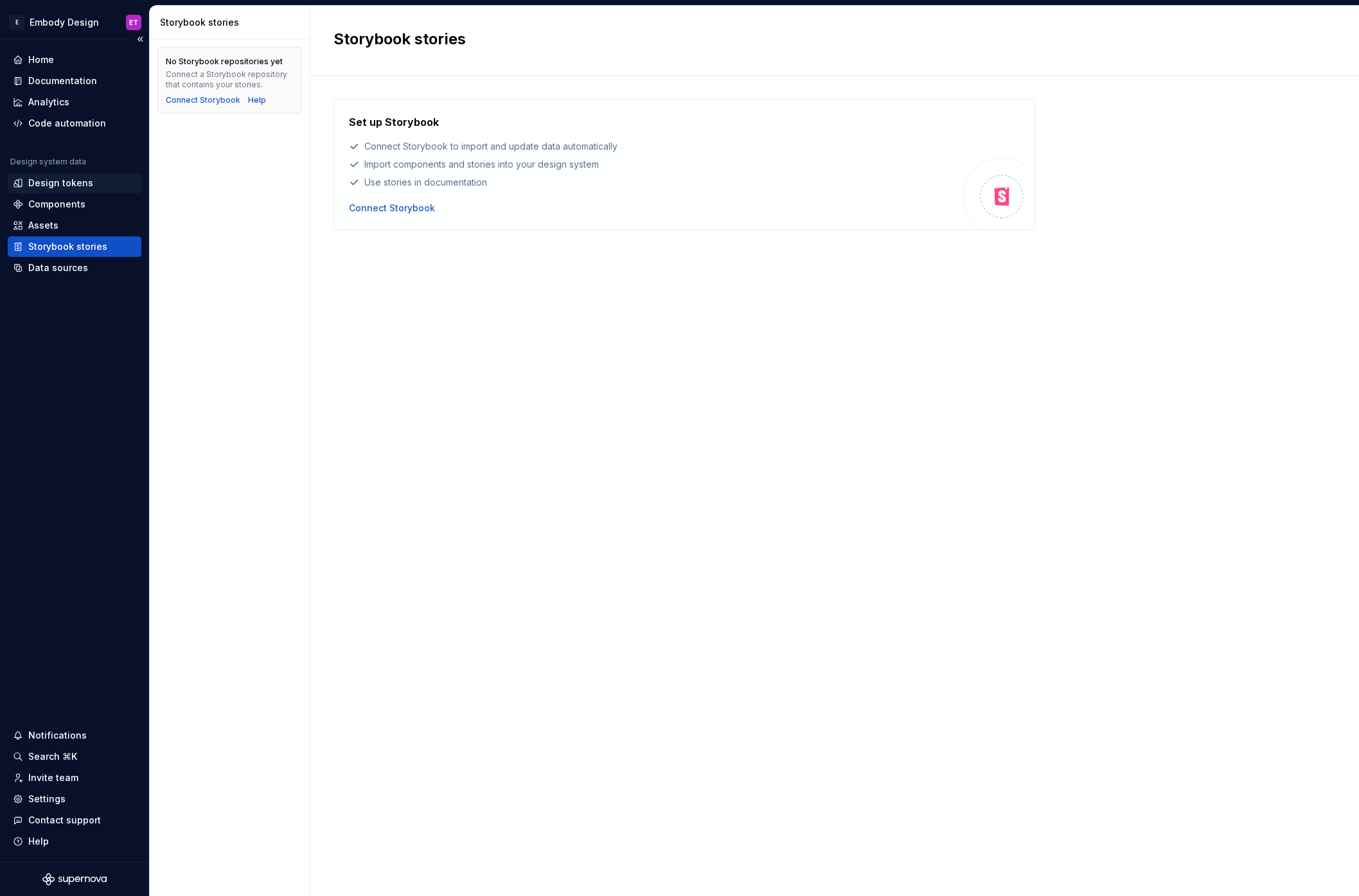
click at [82, 192] on div "Design tokens" at bounding box center [74, 183] width 134 height 21
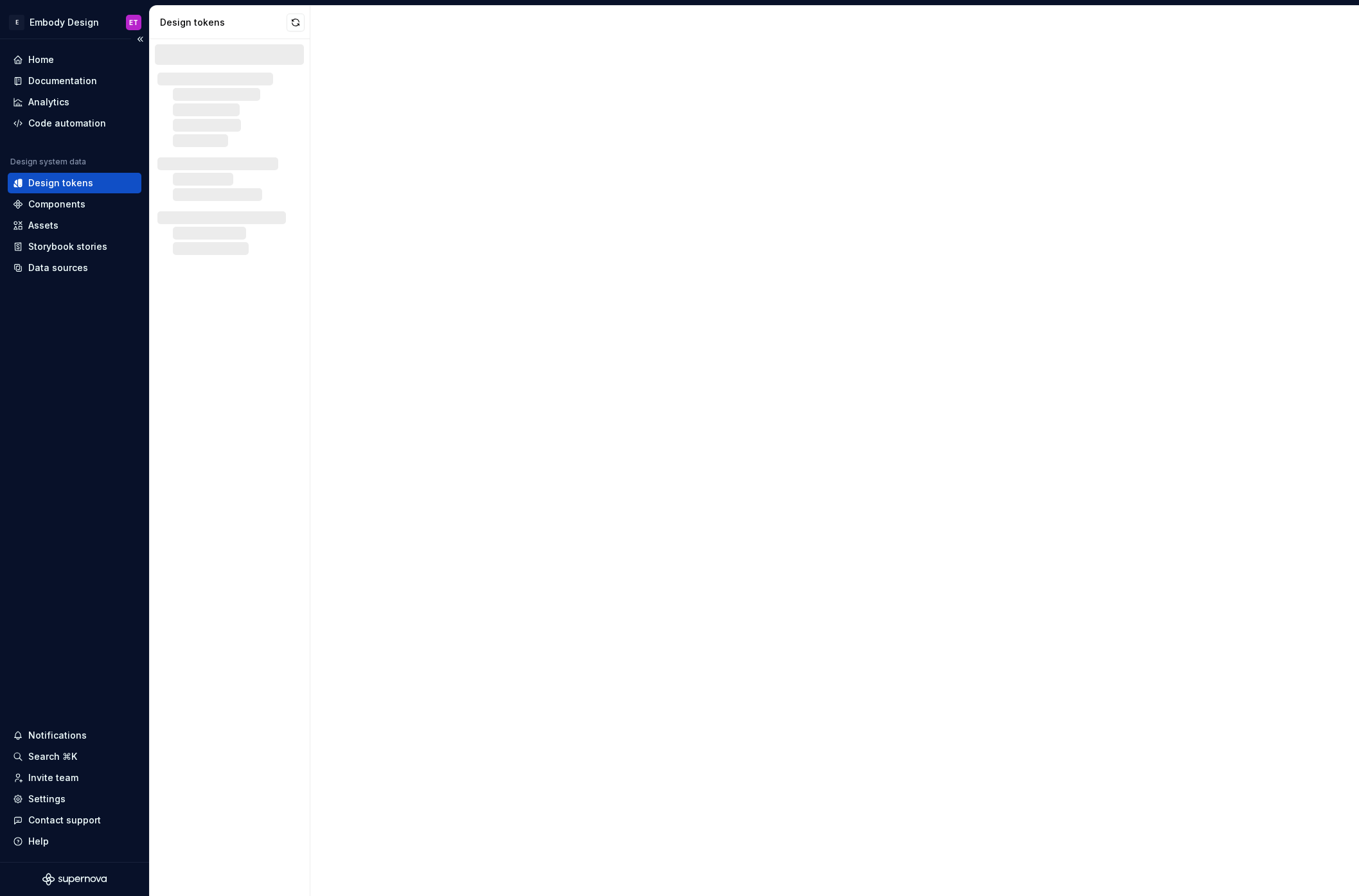
click at [83, 189] on div "Design tokens" at bounding box center [60, 183] width 64 height 13
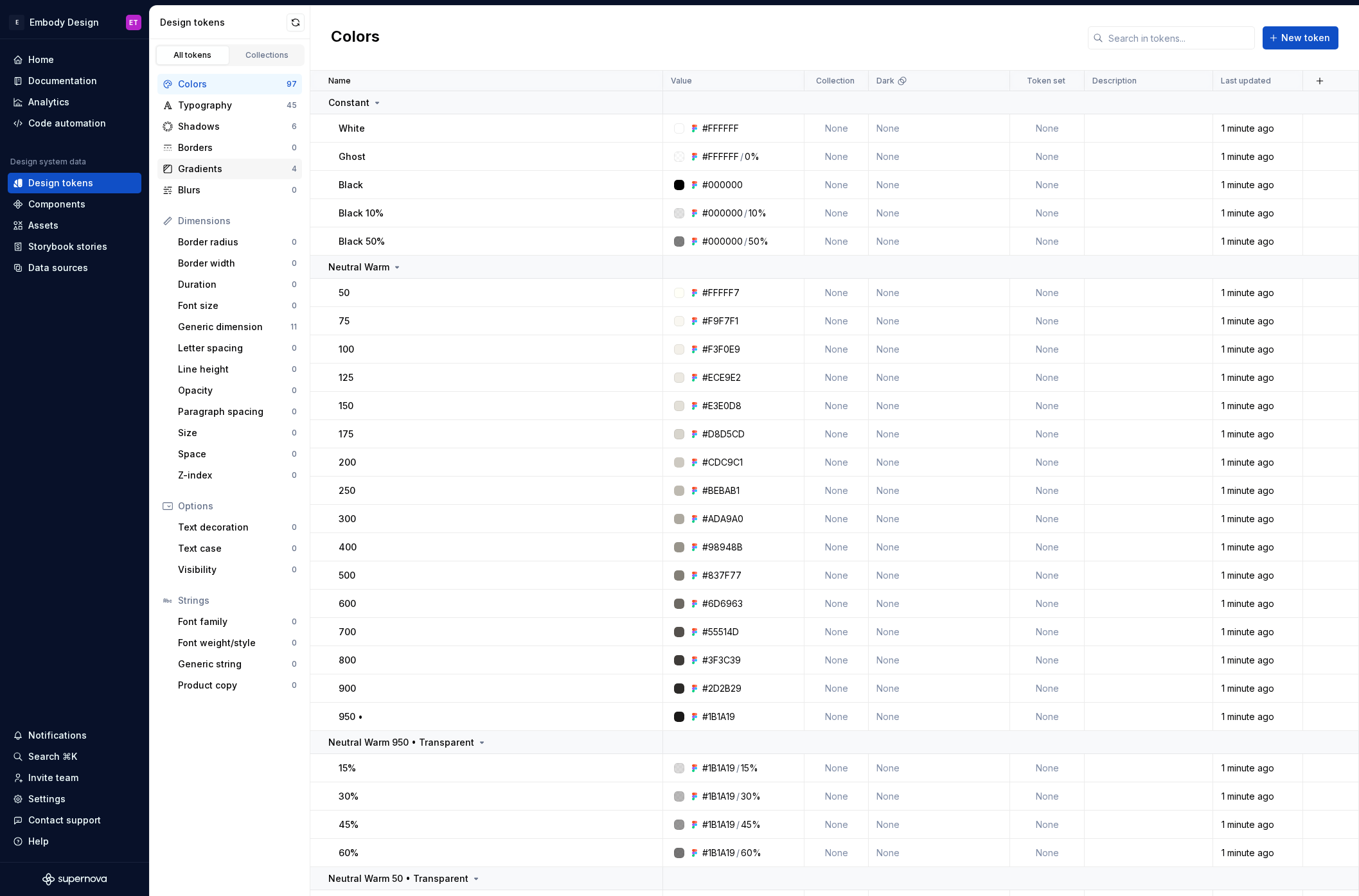
click at [250, 169] on div "Gradients" at bounding box center [235, 169] width 114 height 13
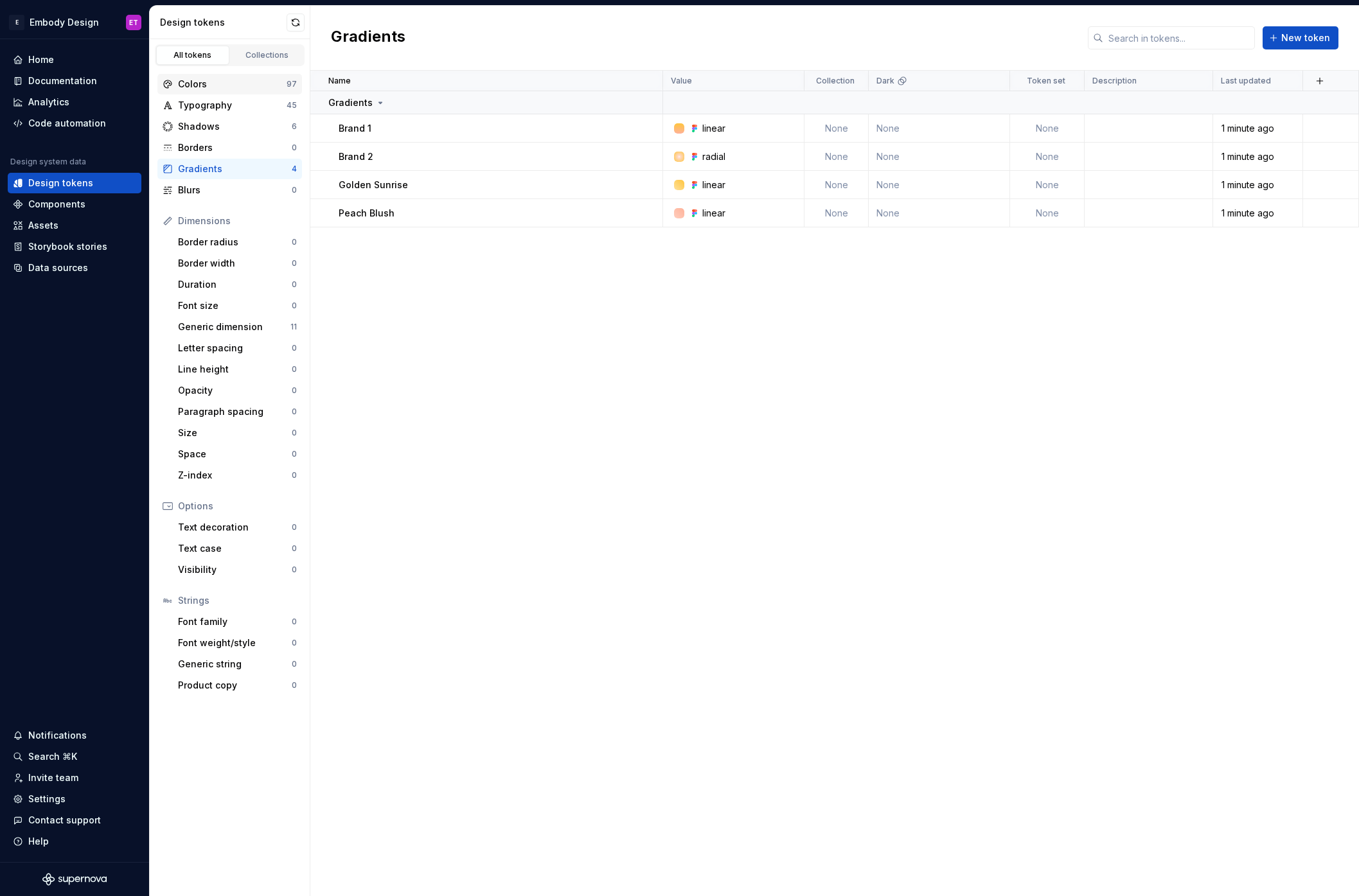
click at [231, 85] on div "Colors" at bounding box center [232, 84] width 108 height 13
